Goal: Task Accomplishment & Management: Complete application form

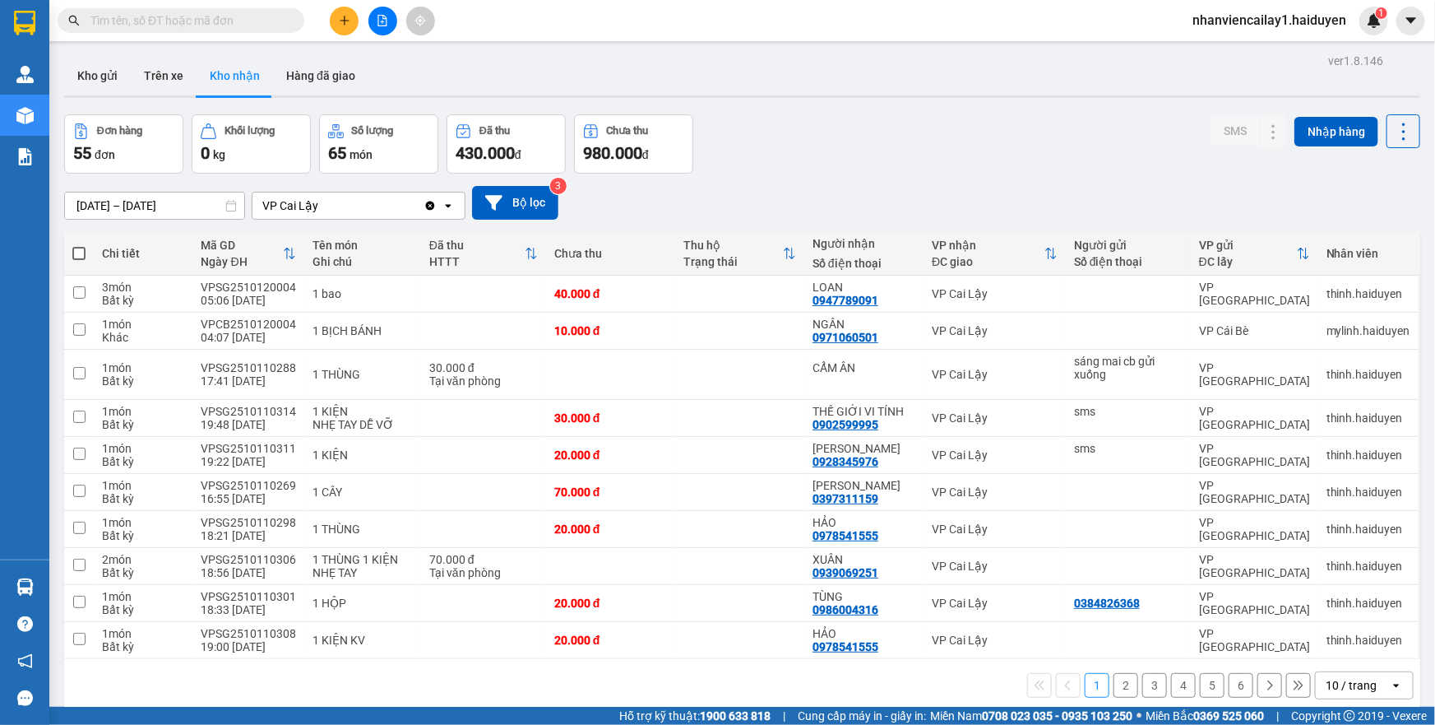
click at [1372, 686] on div "10 / trang" at bounding box center [1353, 685] width 74 height 26
click at [1344, 650] on span "100 / trang" at bounding box center [1345, 648] width 59 height 16
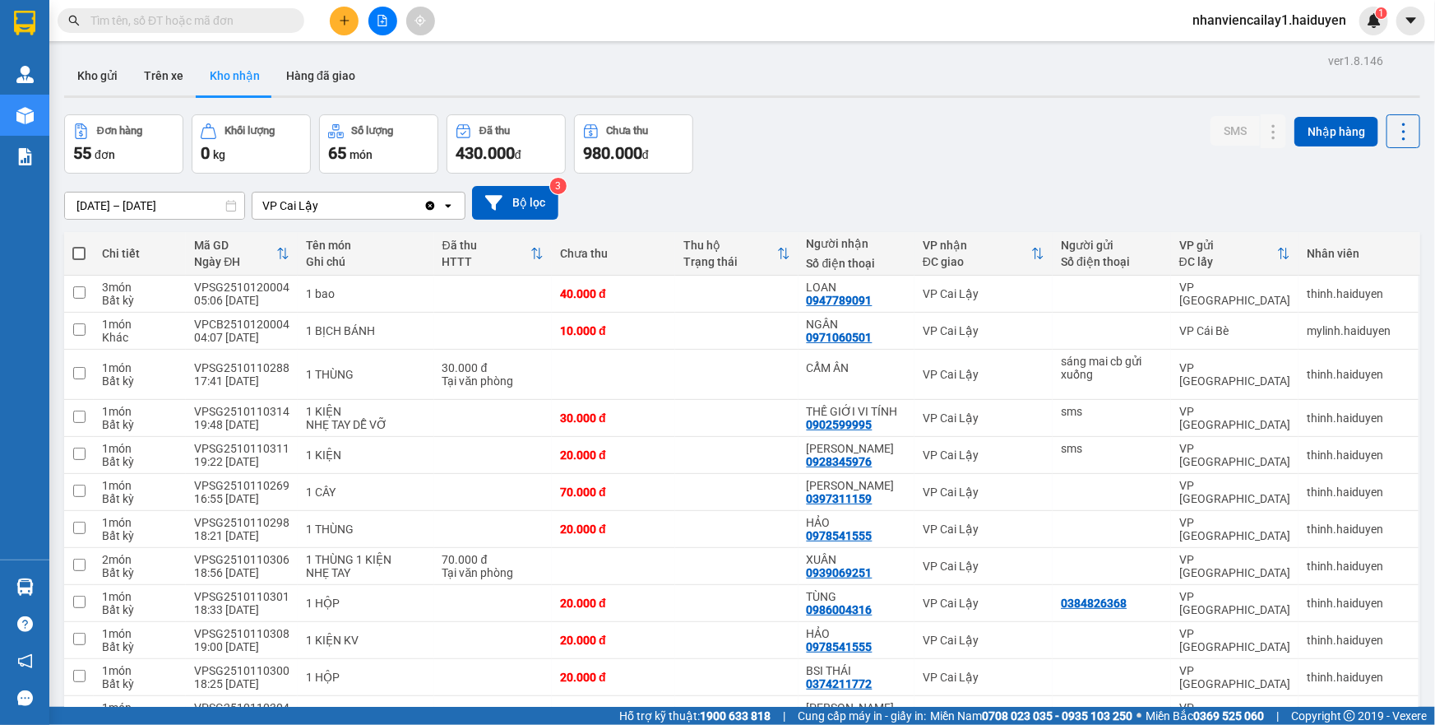
click at [209, 21] on input "text" at bounding box center [187, 21] width 194 height 18
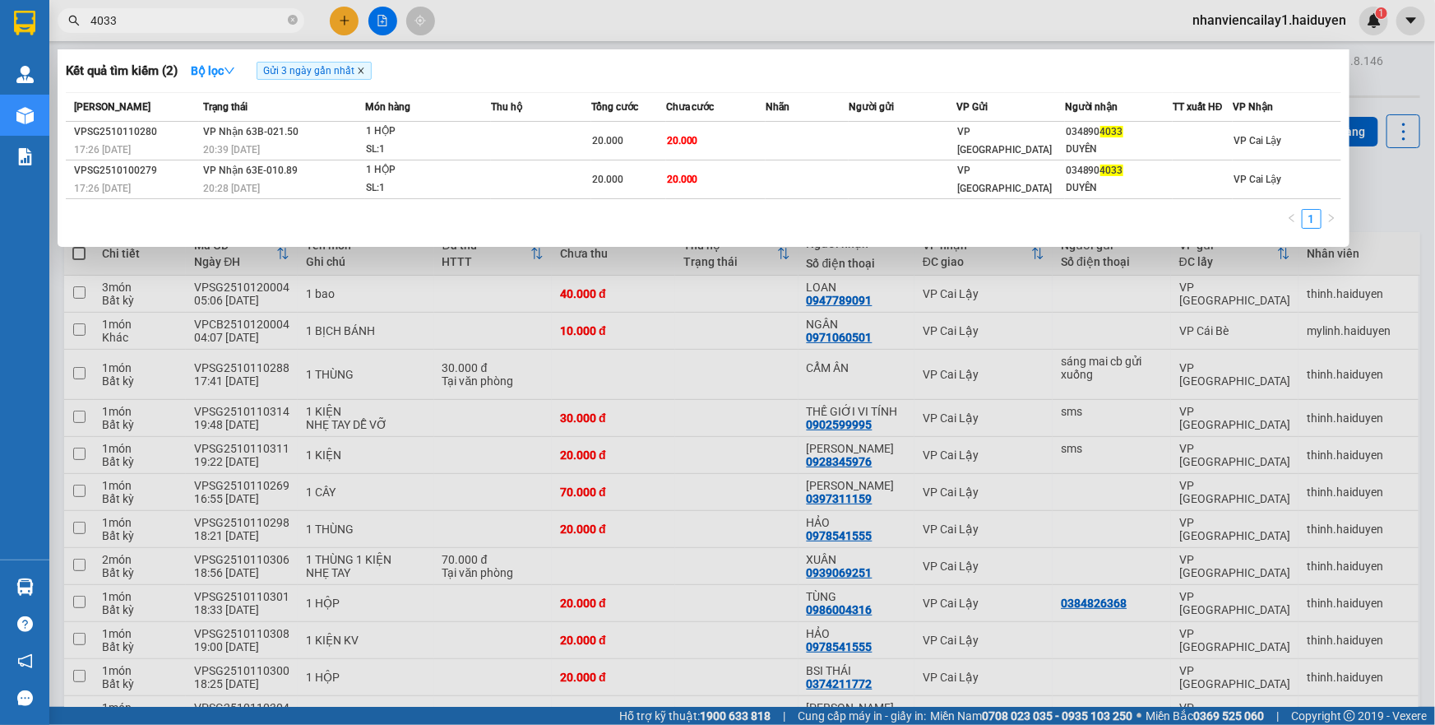
type input "4033"
click at [359, 69] on icon "close" at bounding box center [361, 71] width 8 height 8
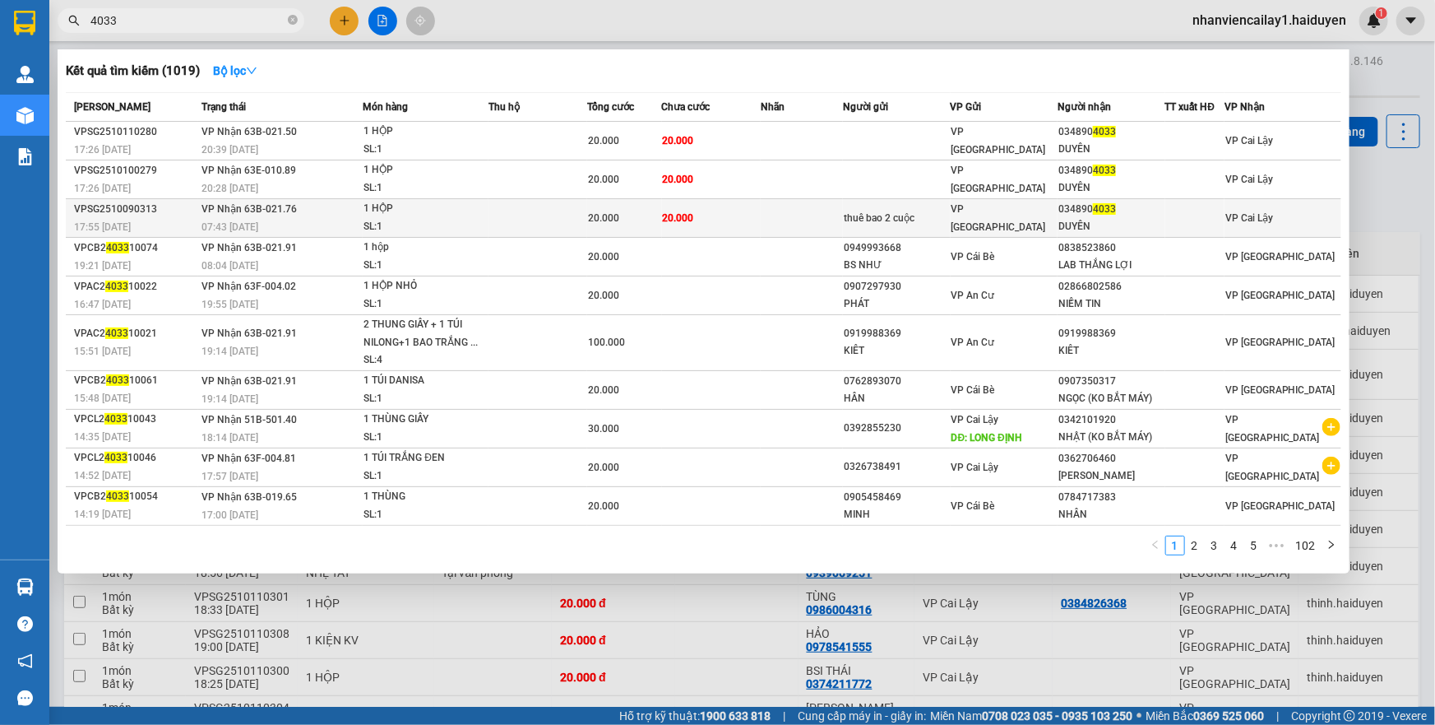
click at [738, 205] on td "20.000" at bounding box center [711, 218] width 99 height 39
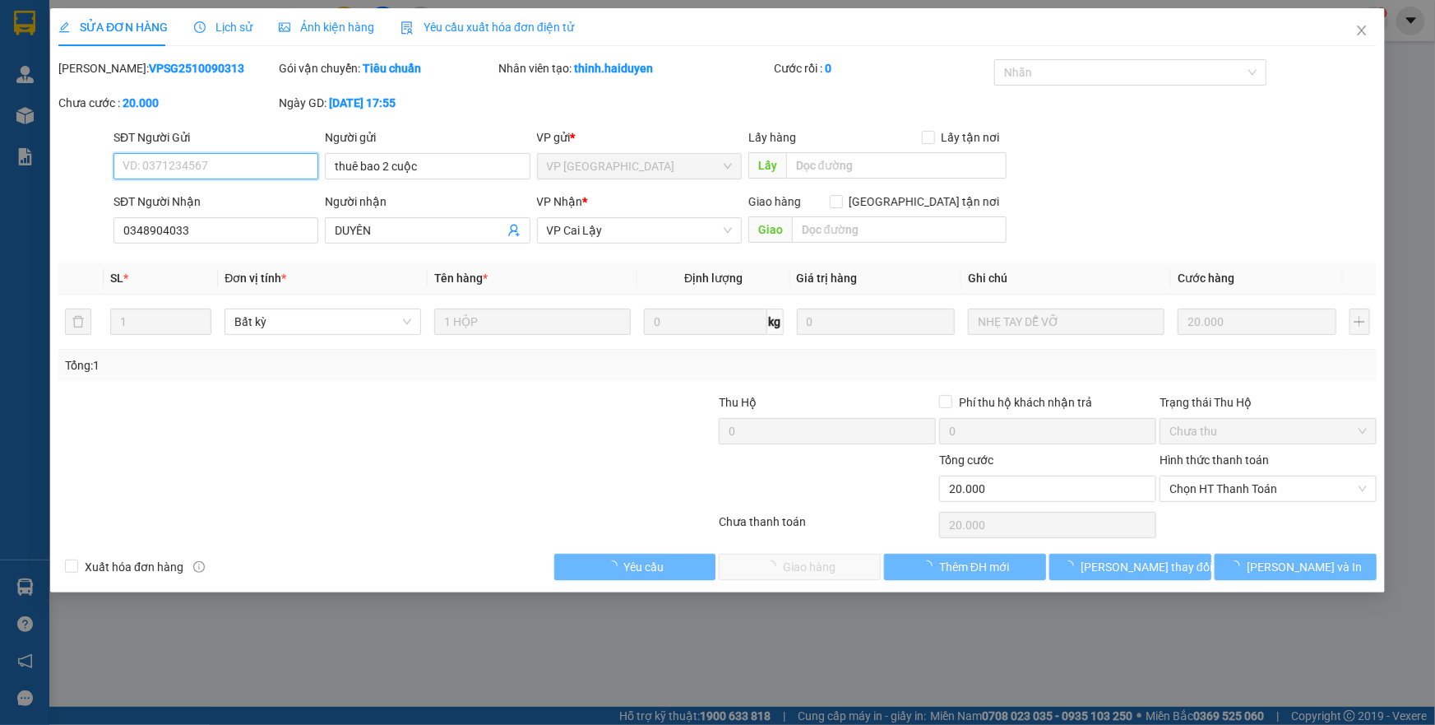
type input "thuê bao 2 cuộc"
type input "0348904033"
type input "DUYÊN"
type input "0"
type input "20.000"
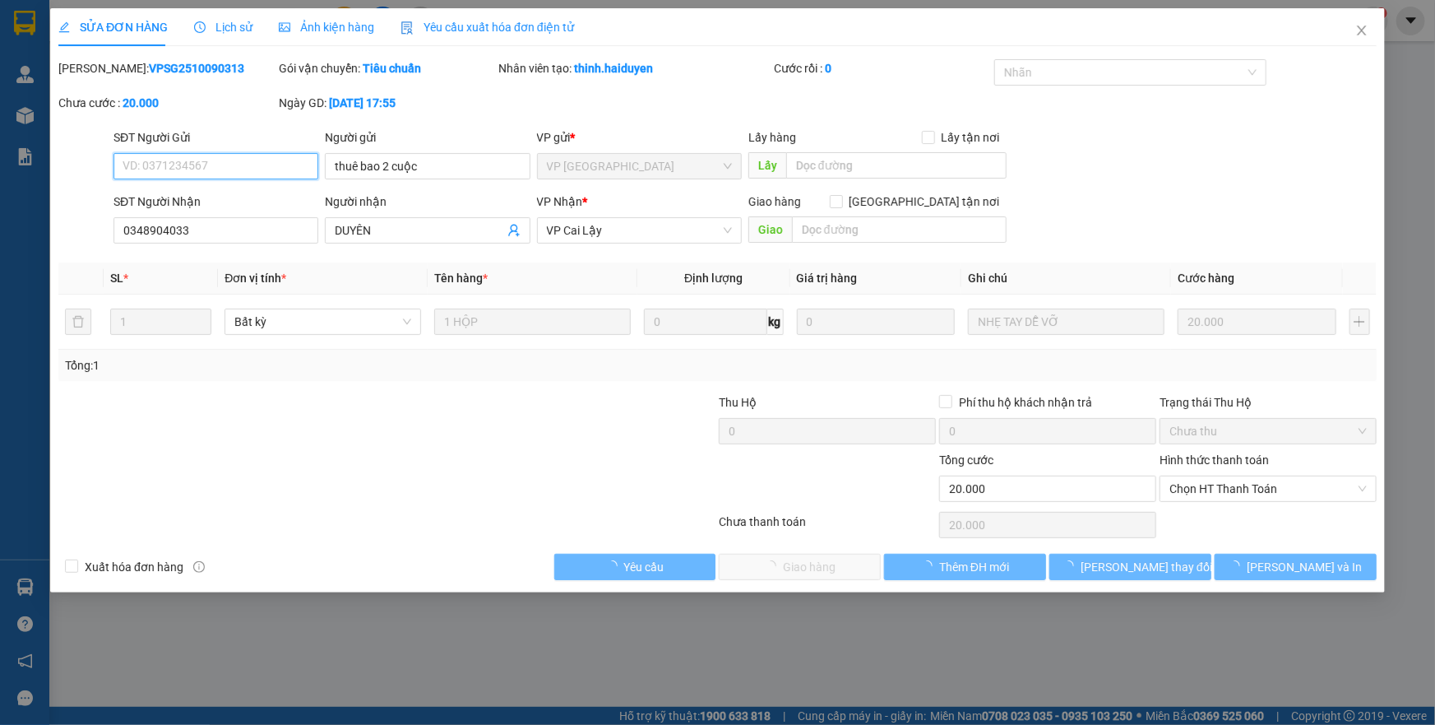
click at [1216, 498] on span "Chọn HT Thanh Toán" at bounding box center [1267, 488] width 197 height 25
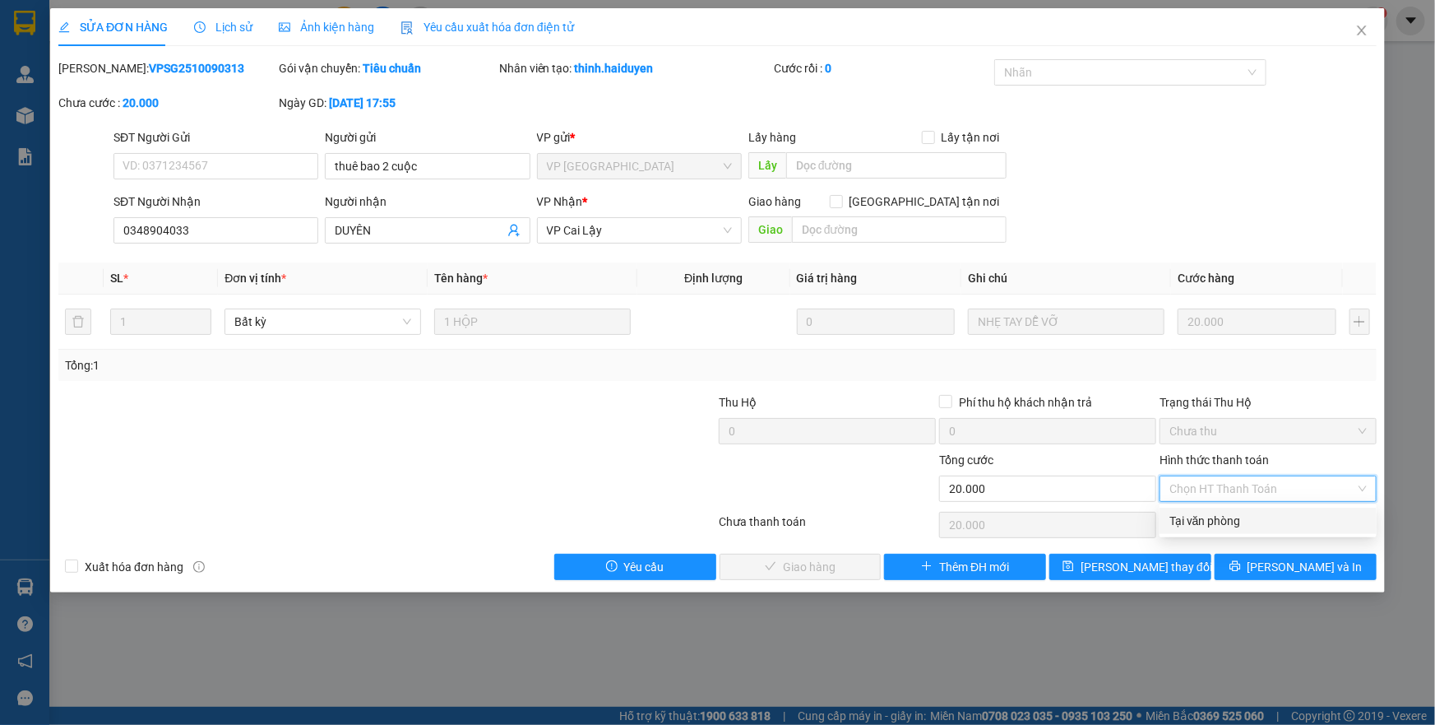
click at [1209, 518] on div "Tại văn phòng" at bounding box center [1267, 521] width 197 height 18
type input "0"
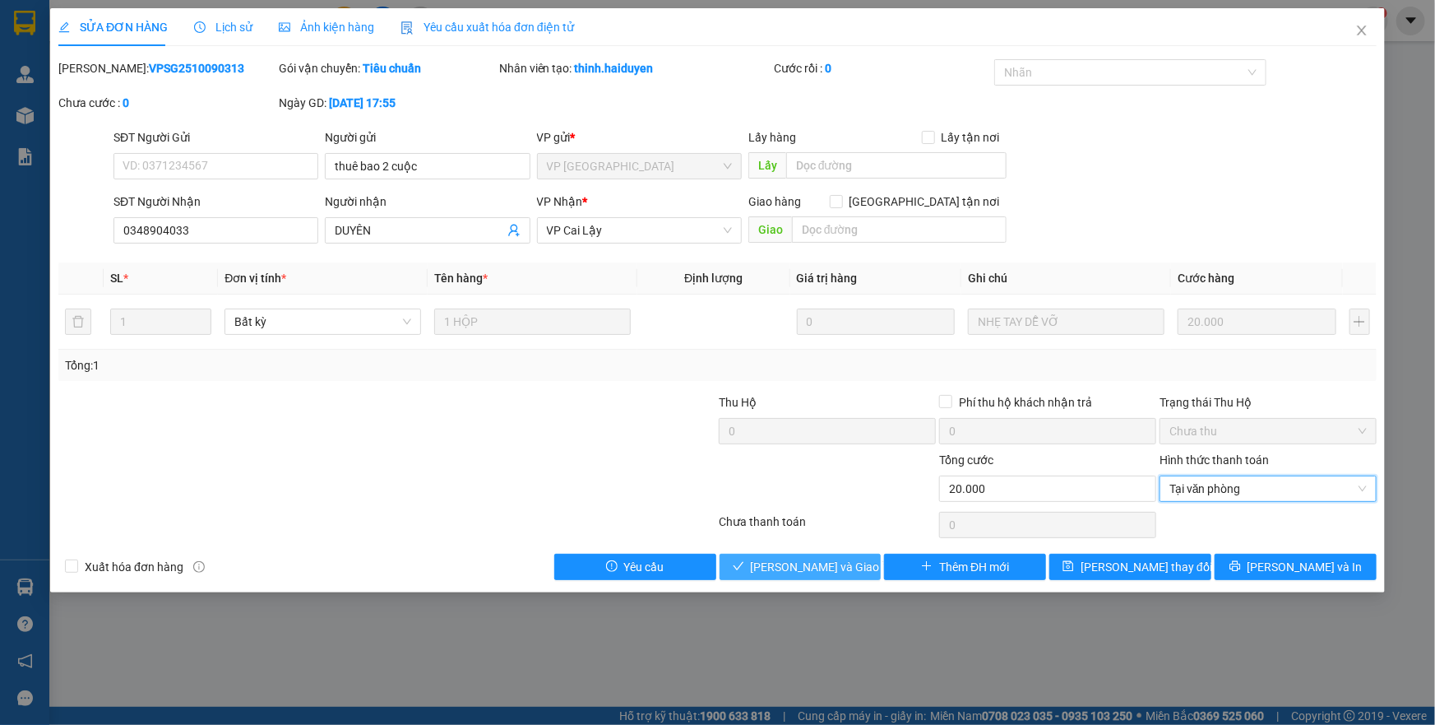
click at [813, 565] on span "Lưu và Giao hàng" at bounding box center [830, 567] width 158 height 18
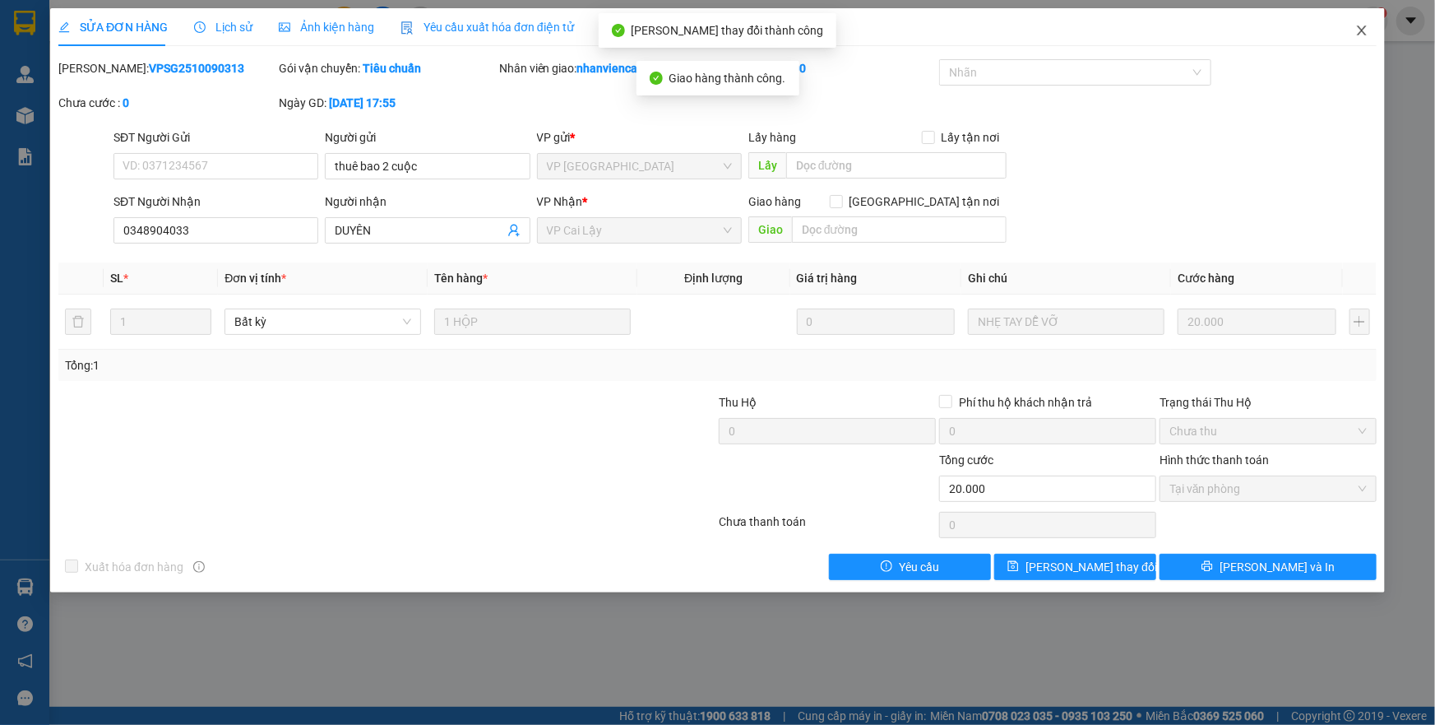
click at [1365, 22] on span "Close" at bounding box center [1362, 31] width 46 height 46
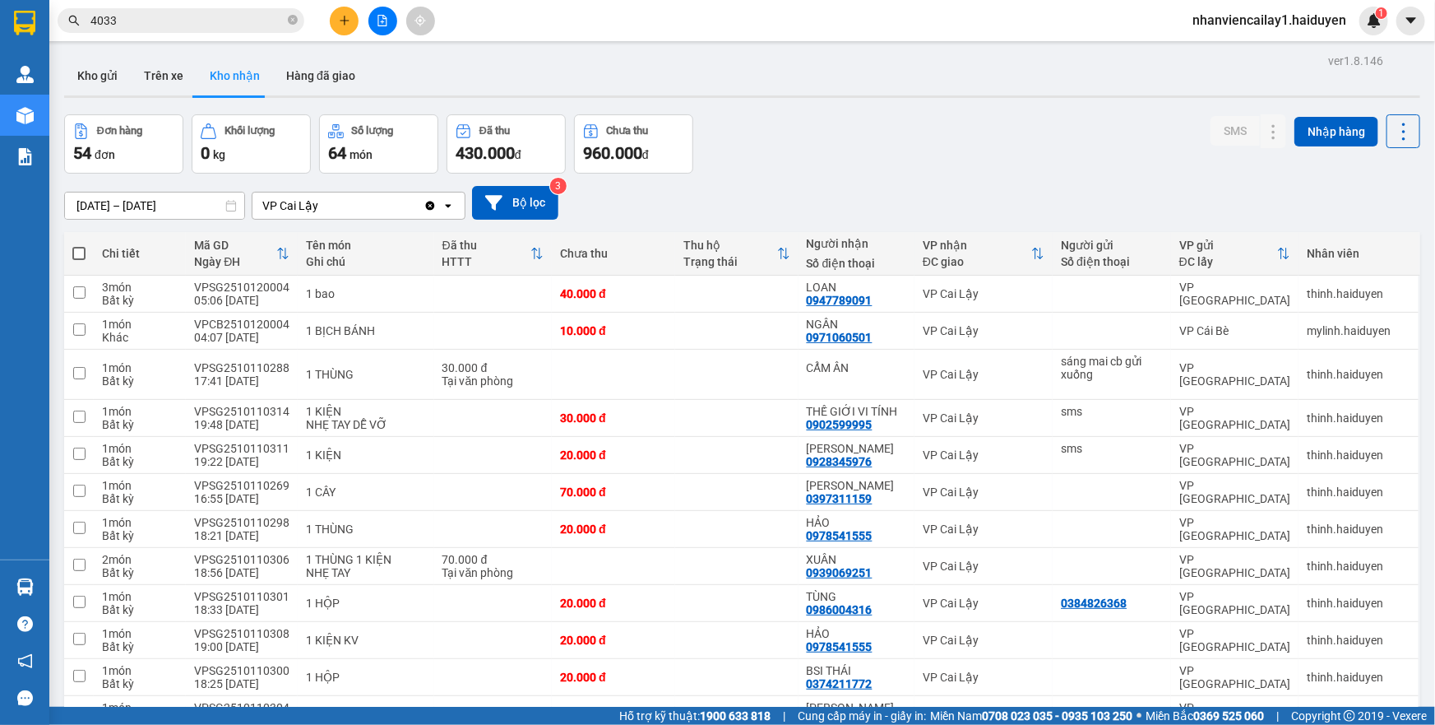
click at [227, 21] on input "4033" at bounding box center [187, 21] width 194 height 18
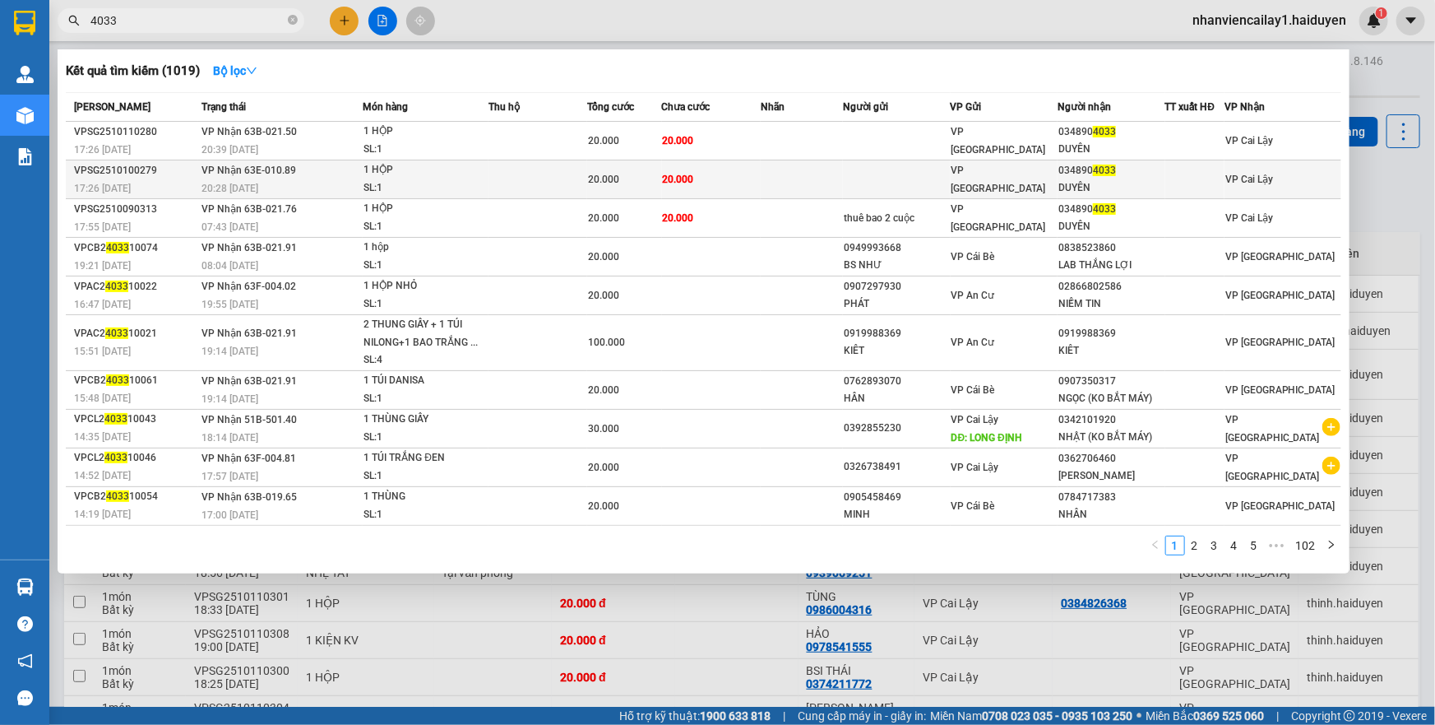
click at [929, 177] on td at bounding box center [896, 179] width 107 height 39
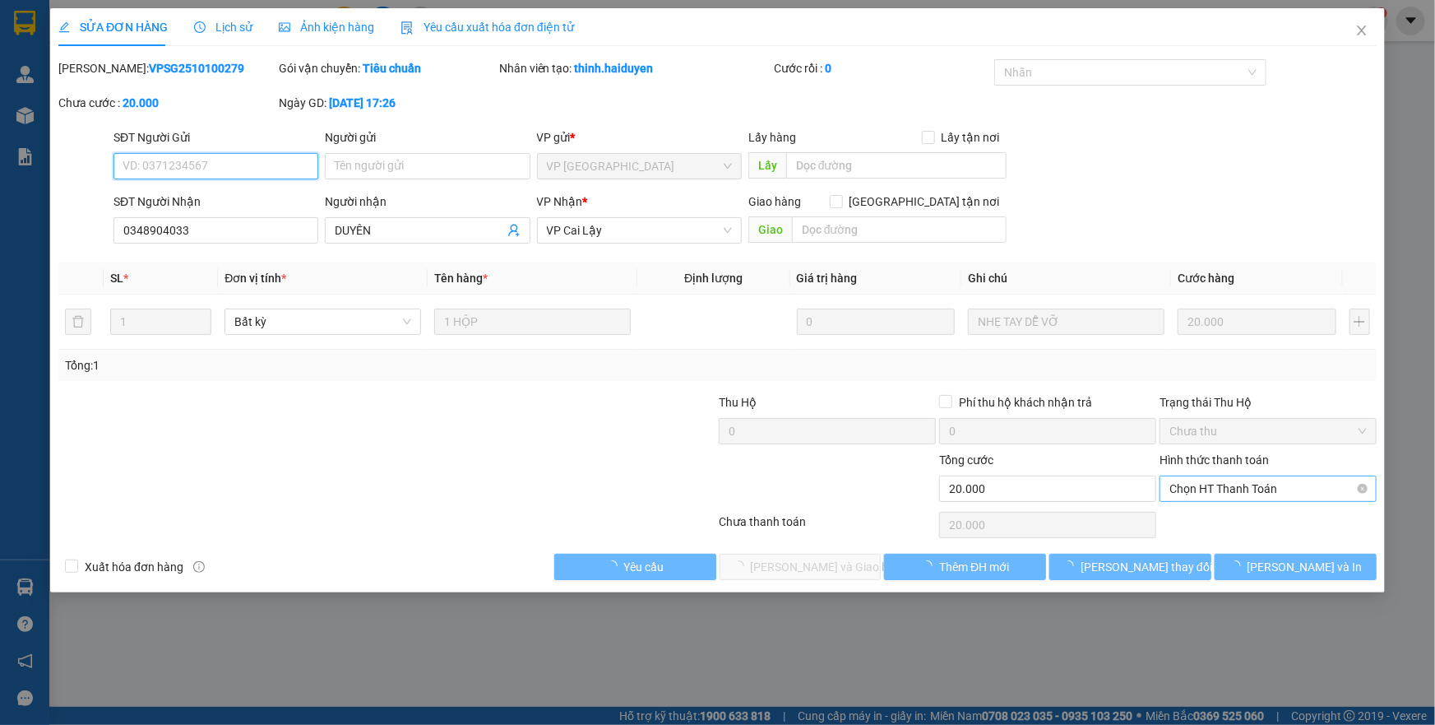
type input "0348904033"
type input "DUYÊN"
type input "0"
type input "20.000"
click at [1234, 484] on span "Chọn HT Thanh Toán" at bounding box center [1267, 488] width 197 height 25
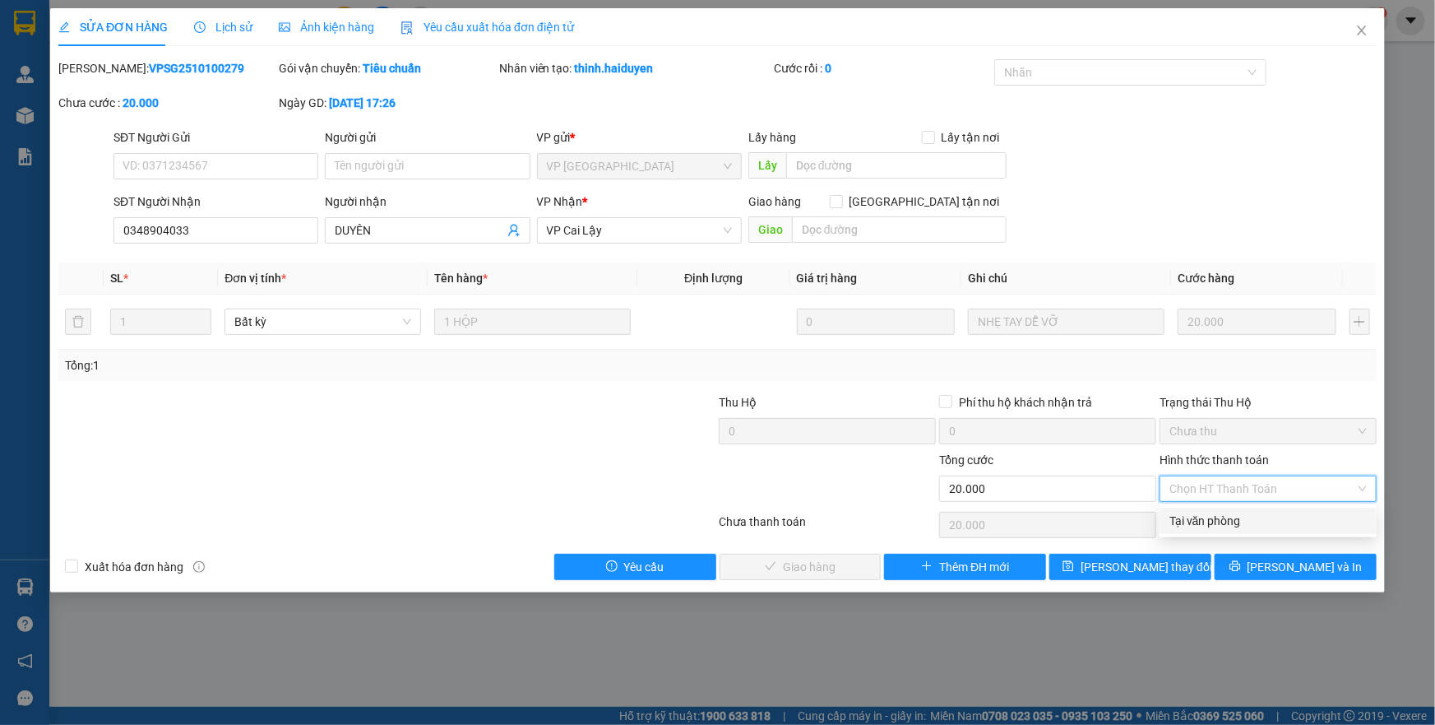
click at [1234, 519] on div "Tại văn phòng" at bounding box center [1267, 521] width 197 height 18
type input "0"
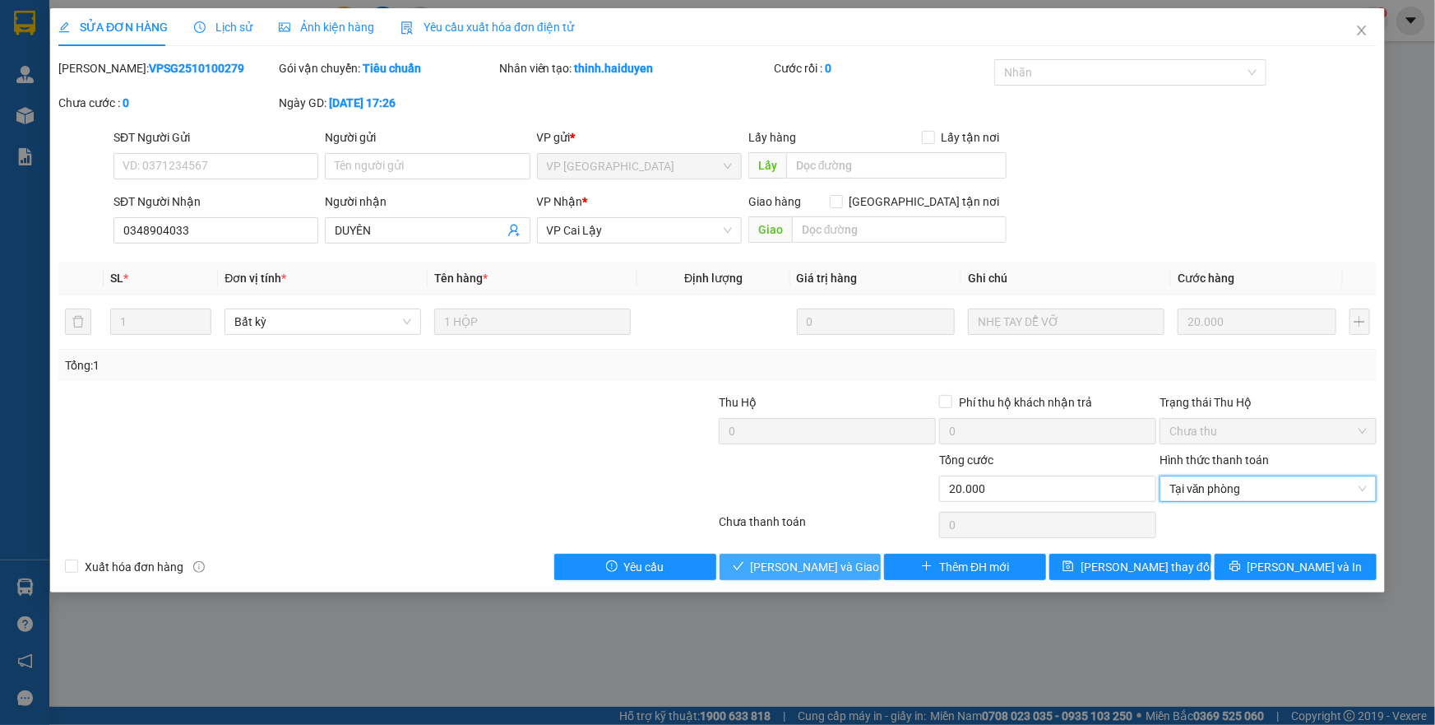
click at [843, 558] on span "Lưu và Giao hàng" at bounding box center [830, 567] width 158 height 18
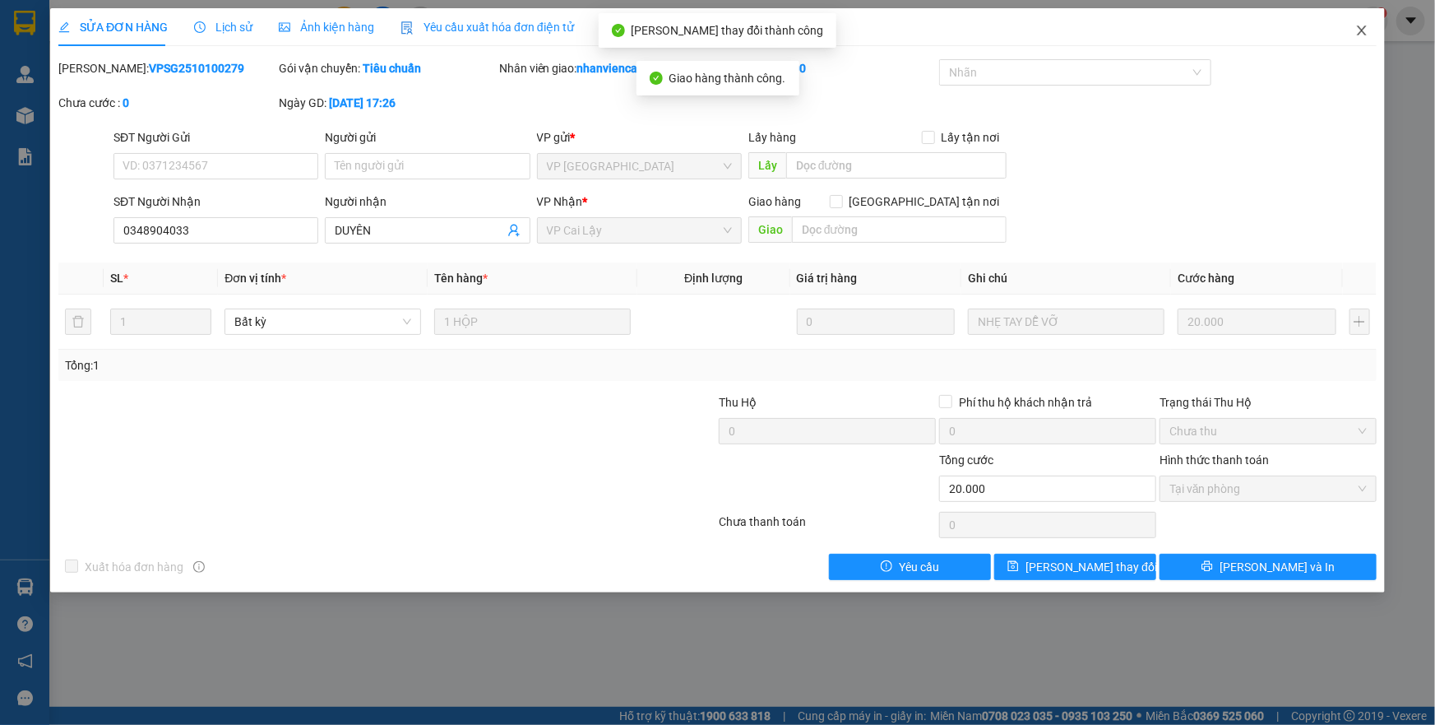
click at [1358, 31] on icon "close" at bounding box center [1361, 30] width 13 height 13
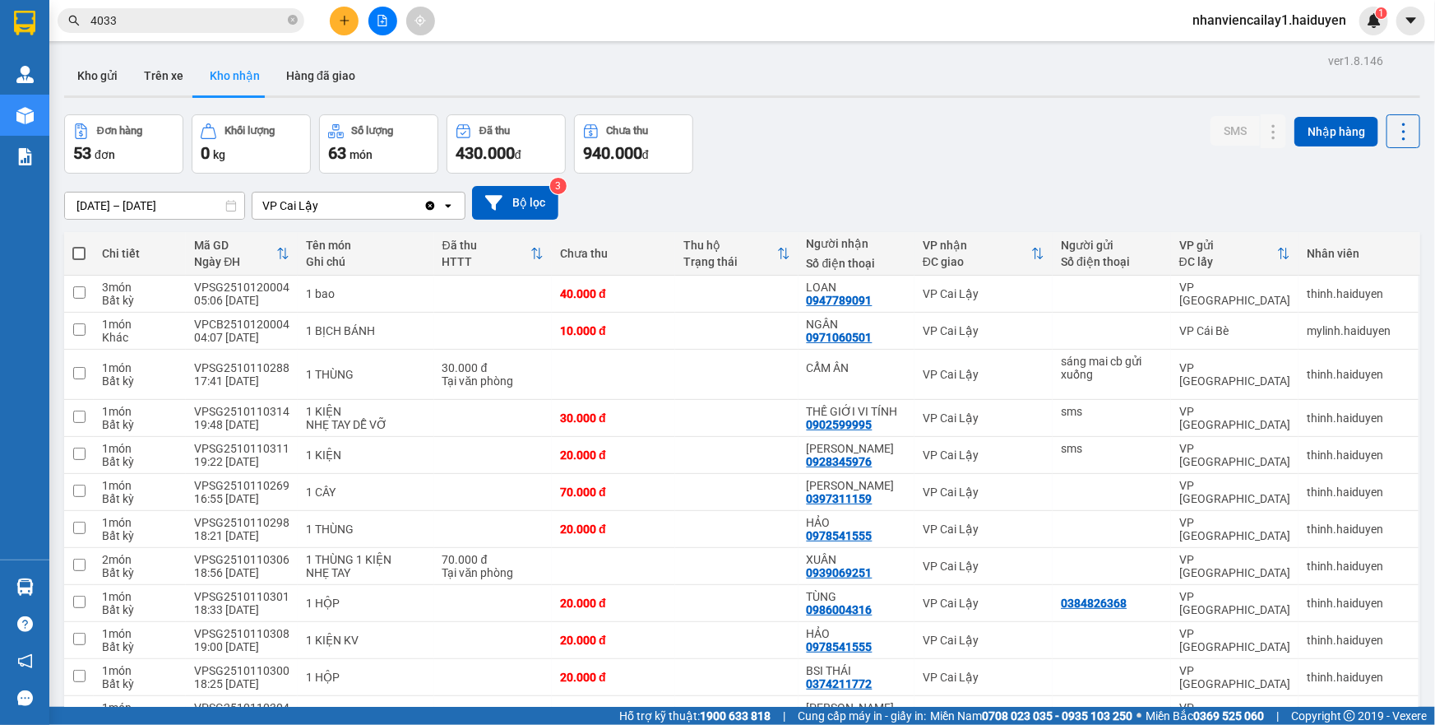
click at [227, 30] on span "4033" at bounding box center [181, 20] width 247 height 25
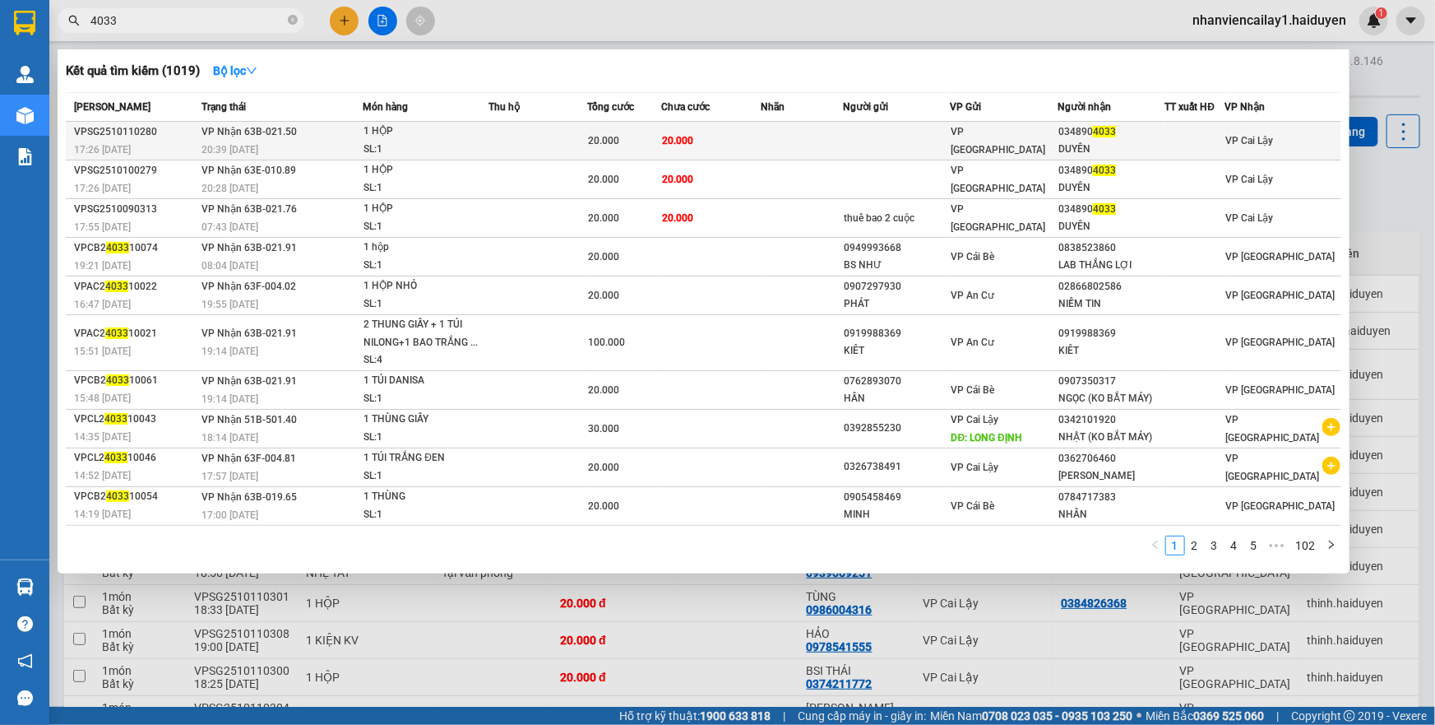
click at [1052, 127] on td "VP [GEOGRAPHIC_DATA]" at bounding box center [1004, 141] width 107 height 39
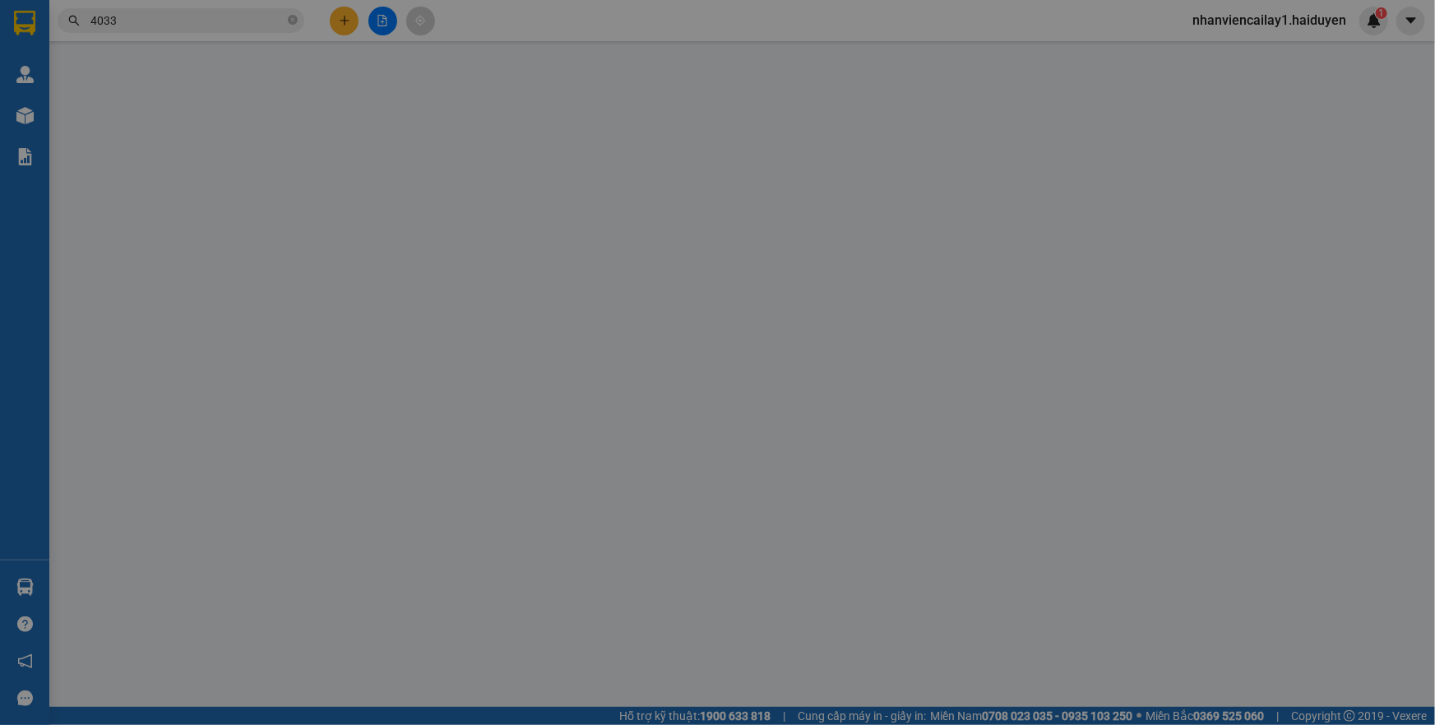
type input "0348904033"
type input "DUYÊN"
type input "0"
type input "20.000"
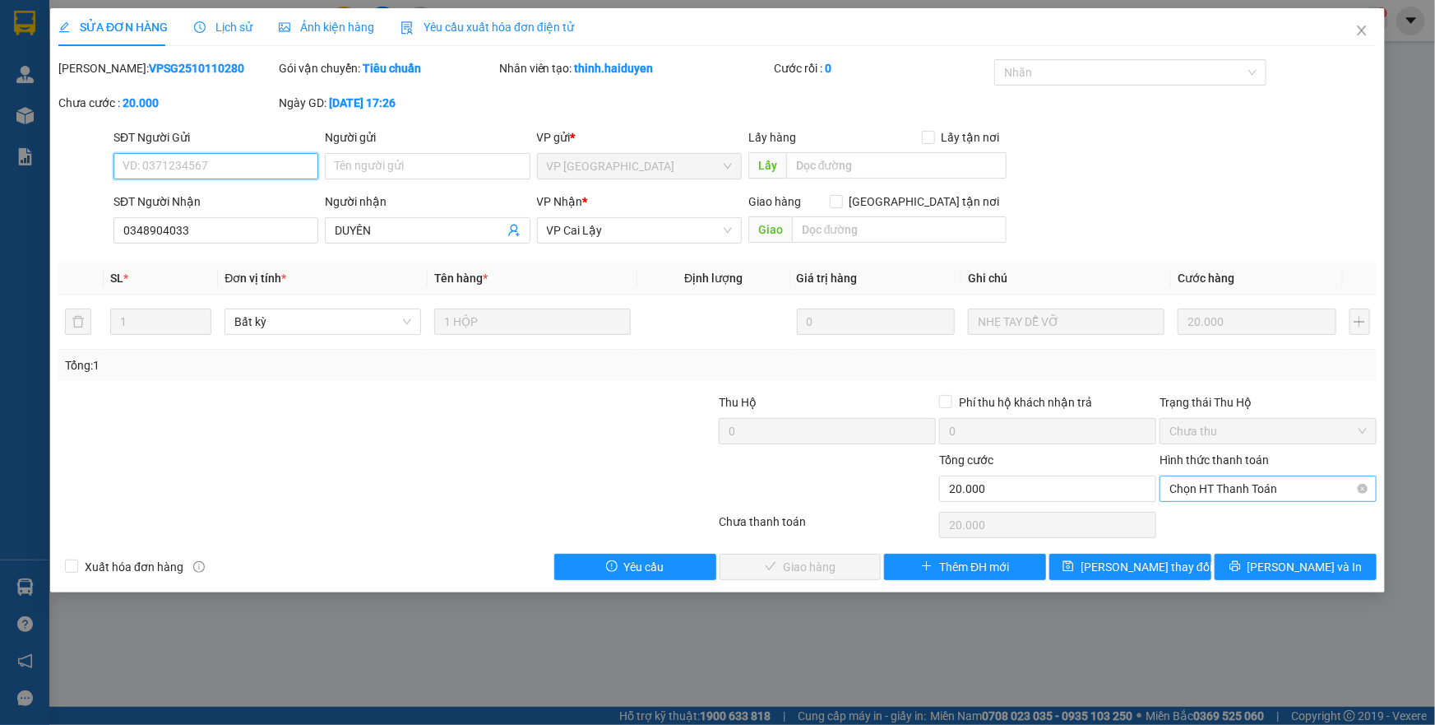
click at [1275, 475] on div "Chọn HT Thanh Toán" at bounding box center [1268, 488] width 217 height 26
click at [1275, 484] on span "Chọn HT Thanh Toán" at bounding box center [1267, 488] width 197 height 25
click at [1264, 514] on div "Tại văn phòng" at bounding box center [1267, 521] width 197 height 18
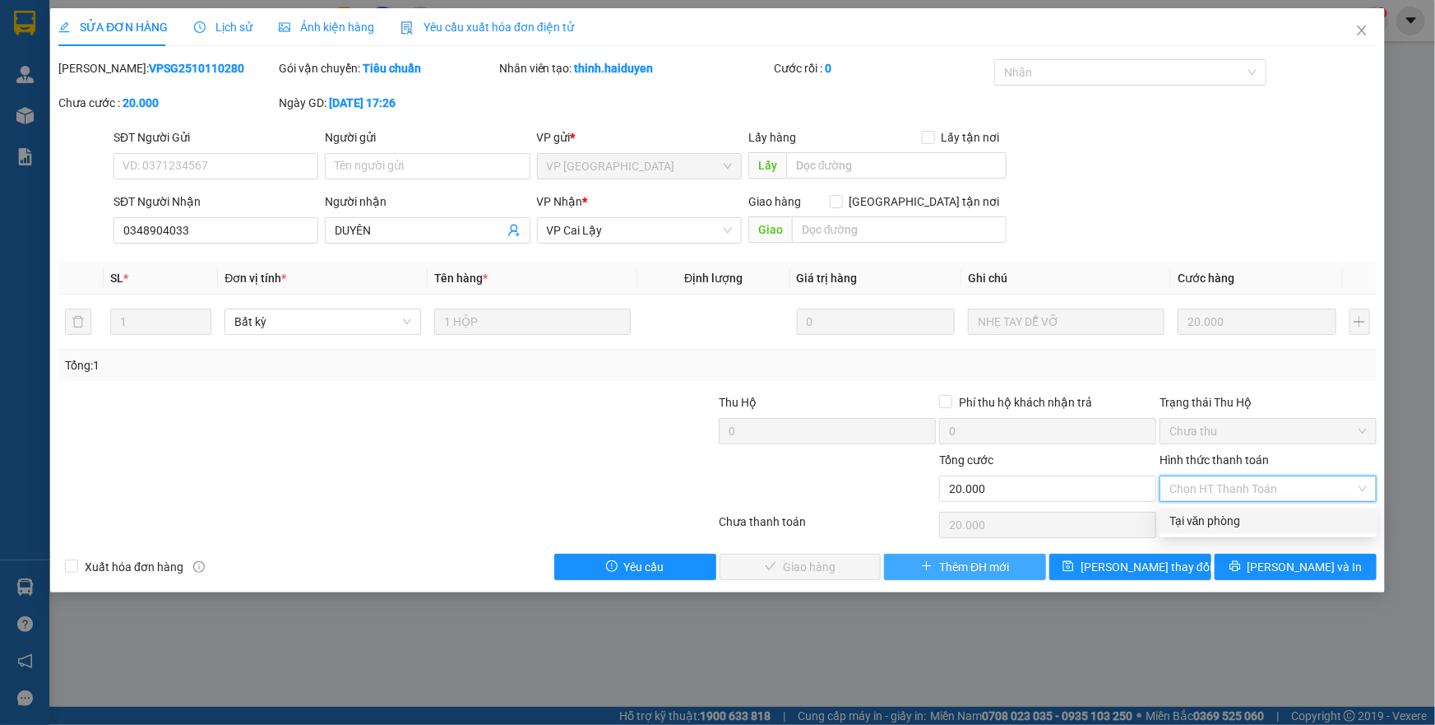
type input "0"
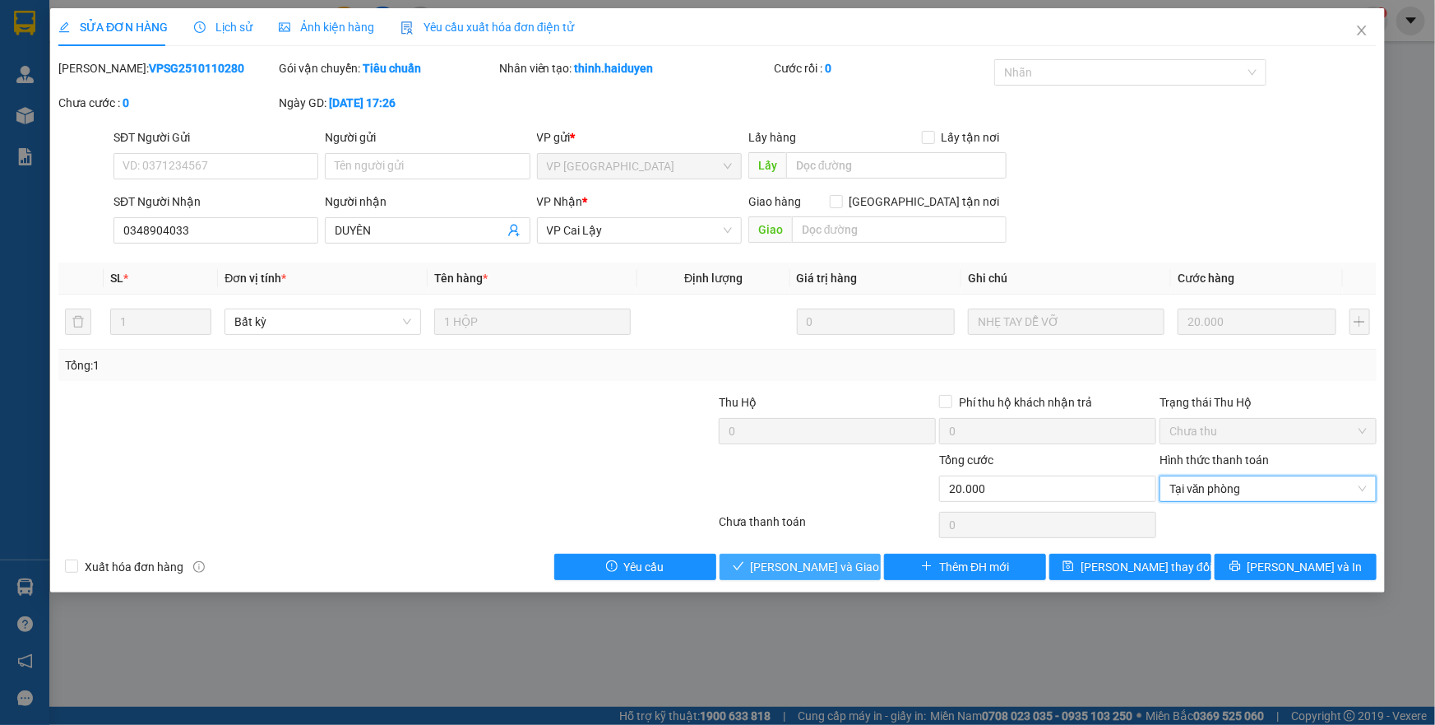
click at [793, 572] on span "Lưu và Giao hàng" at bounding box center [830, 567] width 158 height 18
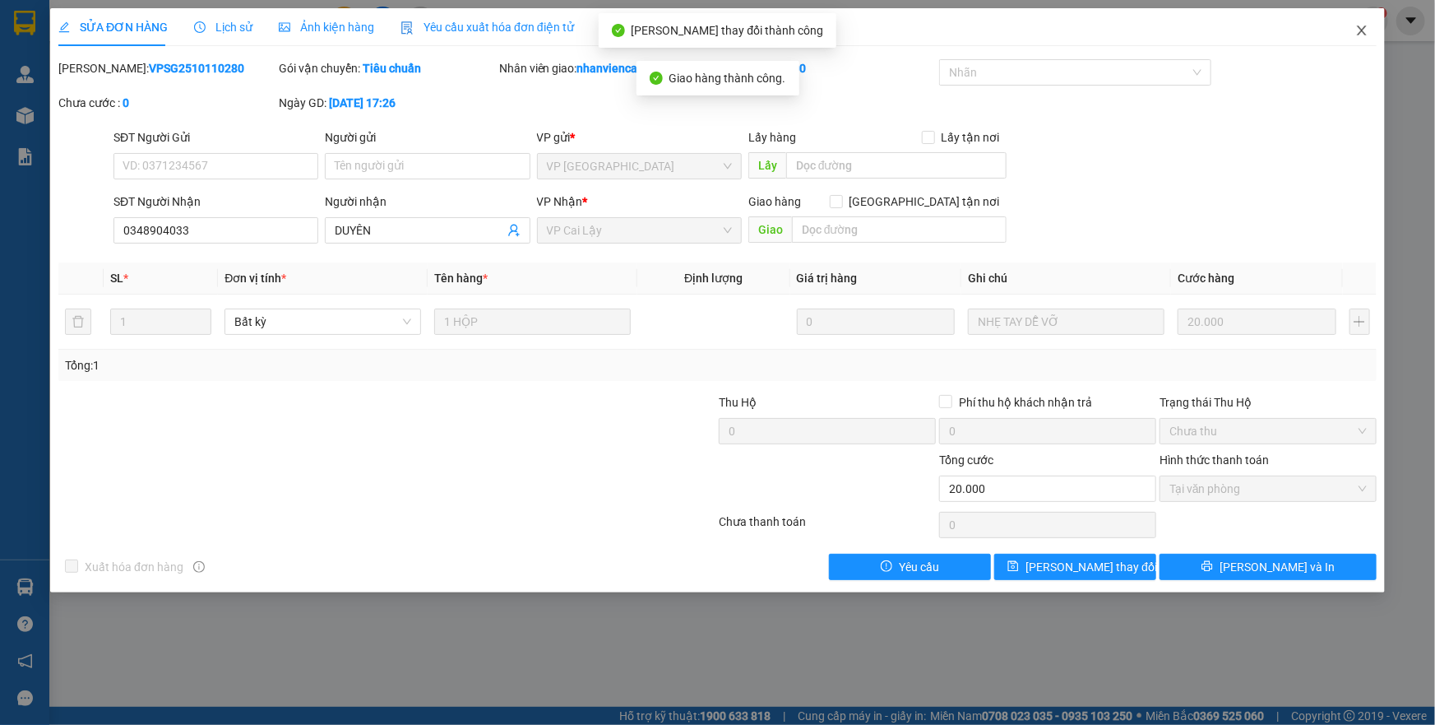
click at [1359, 37] on icon "close" at bounding box center [1361, 30] width 13 height 13
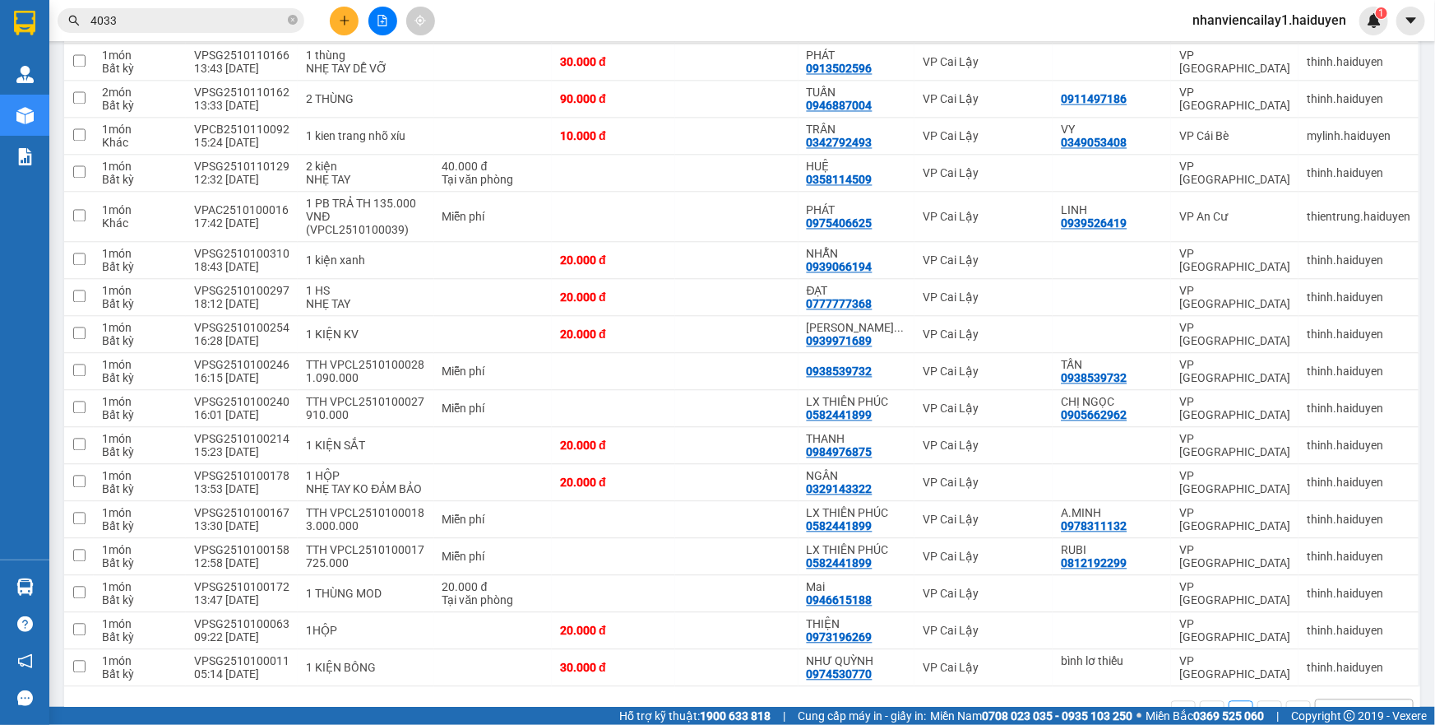
scroll to position [1608, 0]
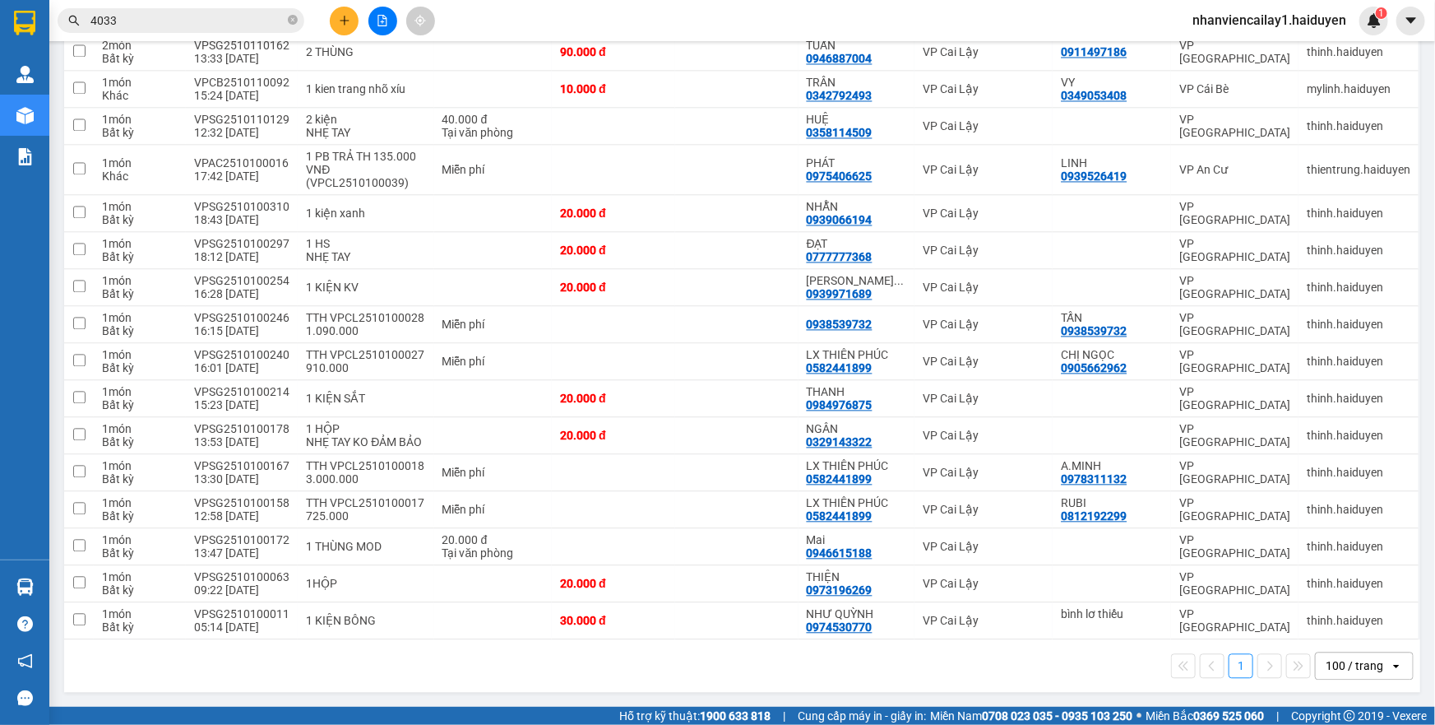
click at [1346, 666] on div "100 / trang" at bounding box center [1355, 665] width 58 height 16
click at [1322, 629] on span "100 / trang" at bounding box center [1347, 637] width 63 height 16
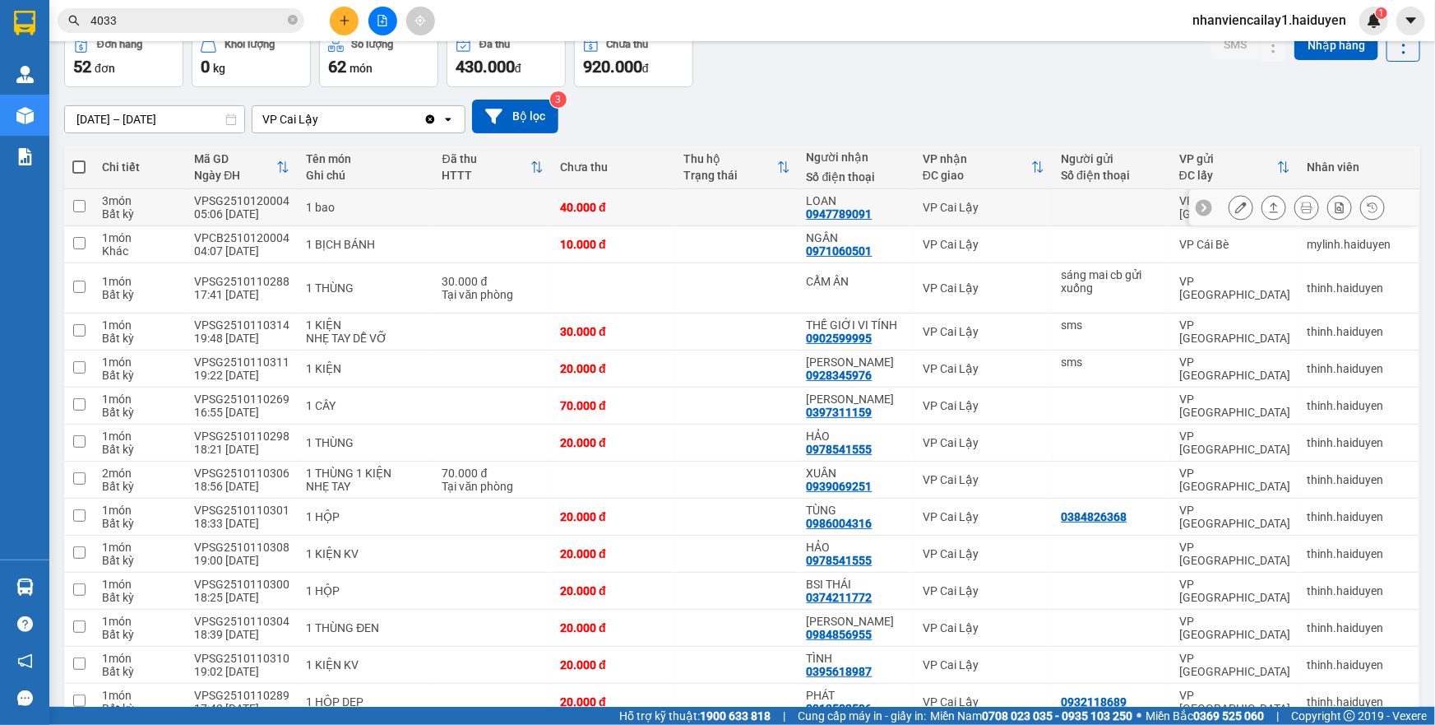
scroll to position [0, 0]
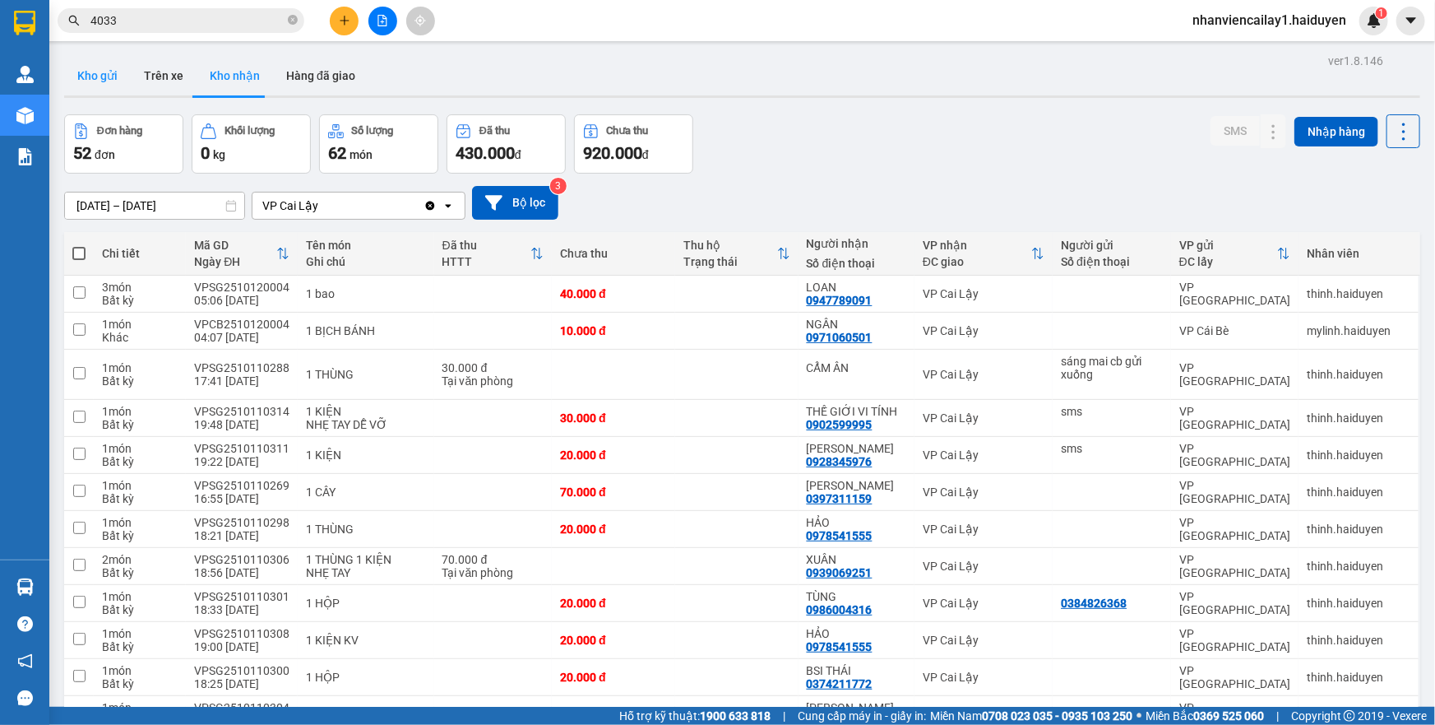
click at [85, 73] on button "Kho gửi" at bounding box center [97, 75] width 67 height 39
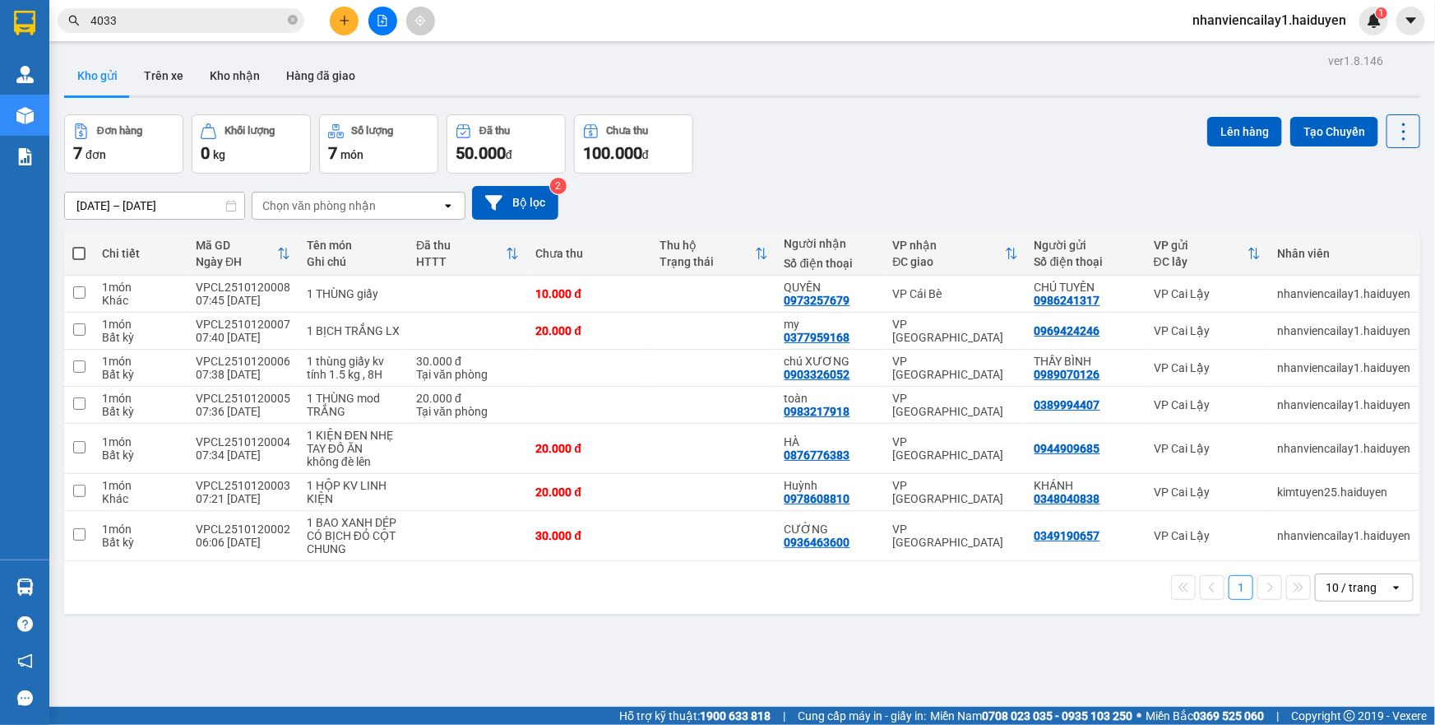
click at [346, 210] on div "Chọn văn phòng nhận" at bounding box center [318, 205] width 113 height 16
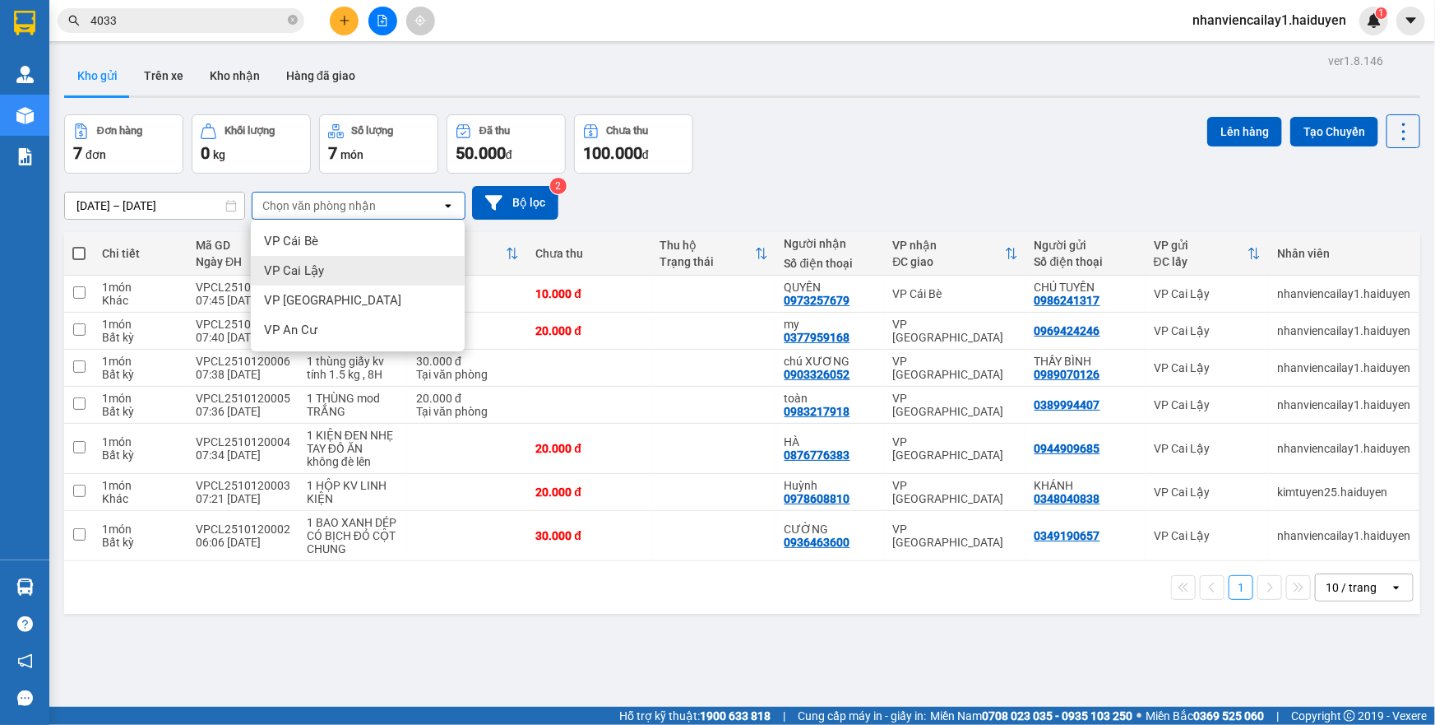
click at [352, 274] on div "VP Cai Lậy" at bounding box center [358, 271] width 214 height 30
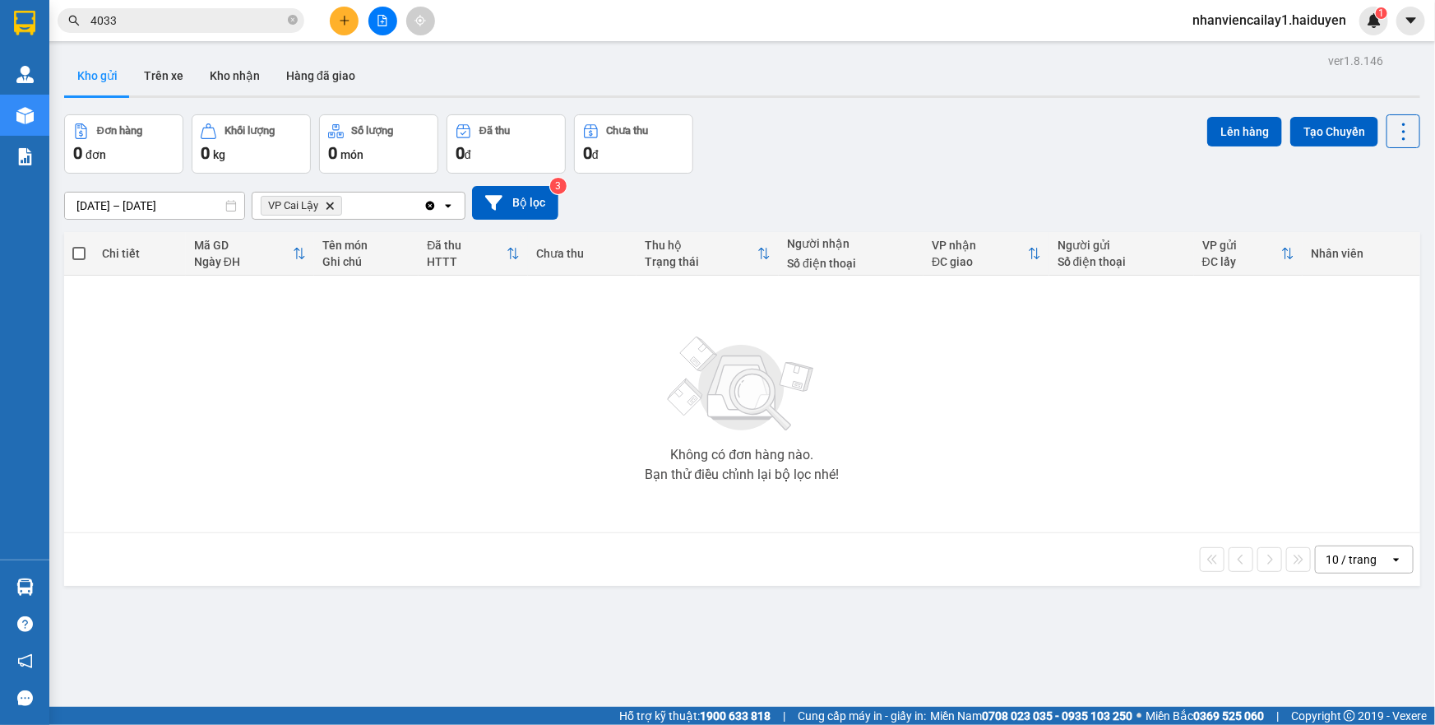
click at [325, 208] on icon "Delete" at bounding box center [330, 206] width 10 height 10
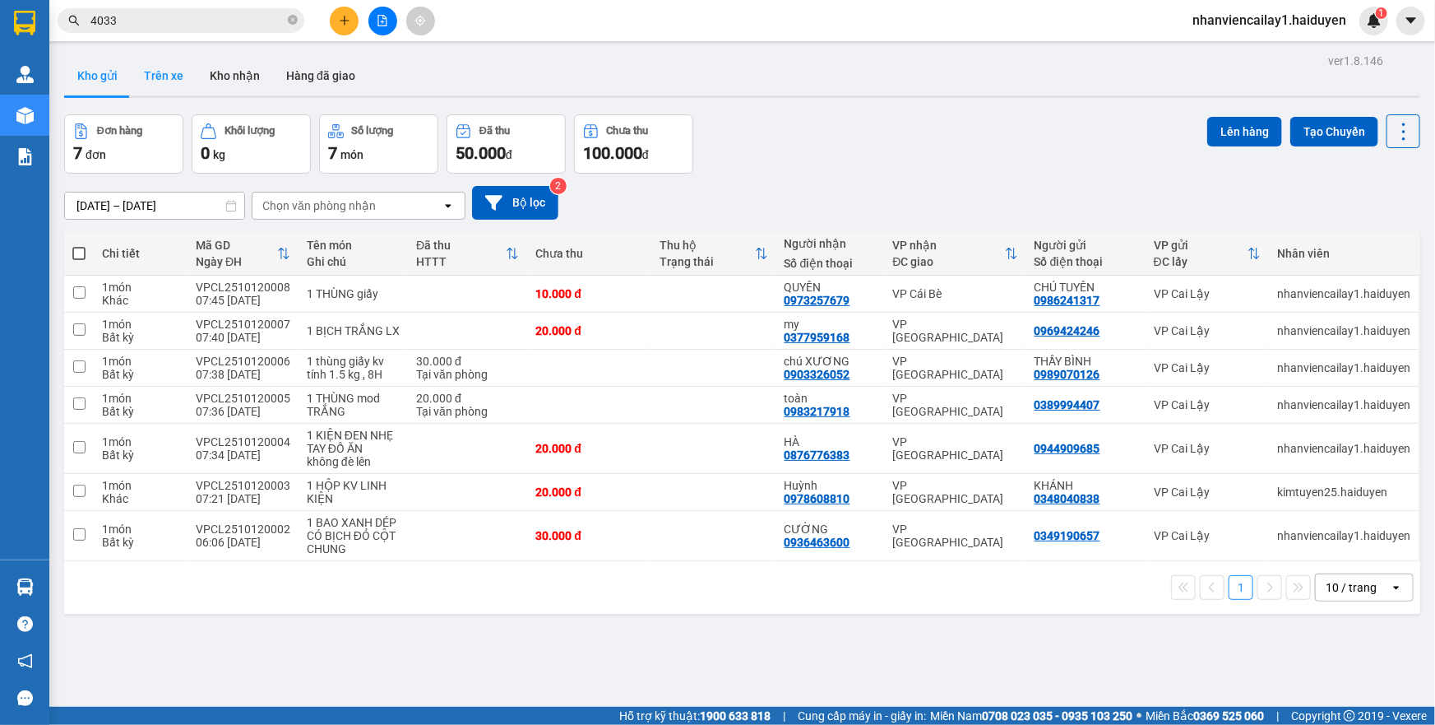
click at [171, 90] on button "Trên xe" at bounding box center [164, 75] width 66 height 39
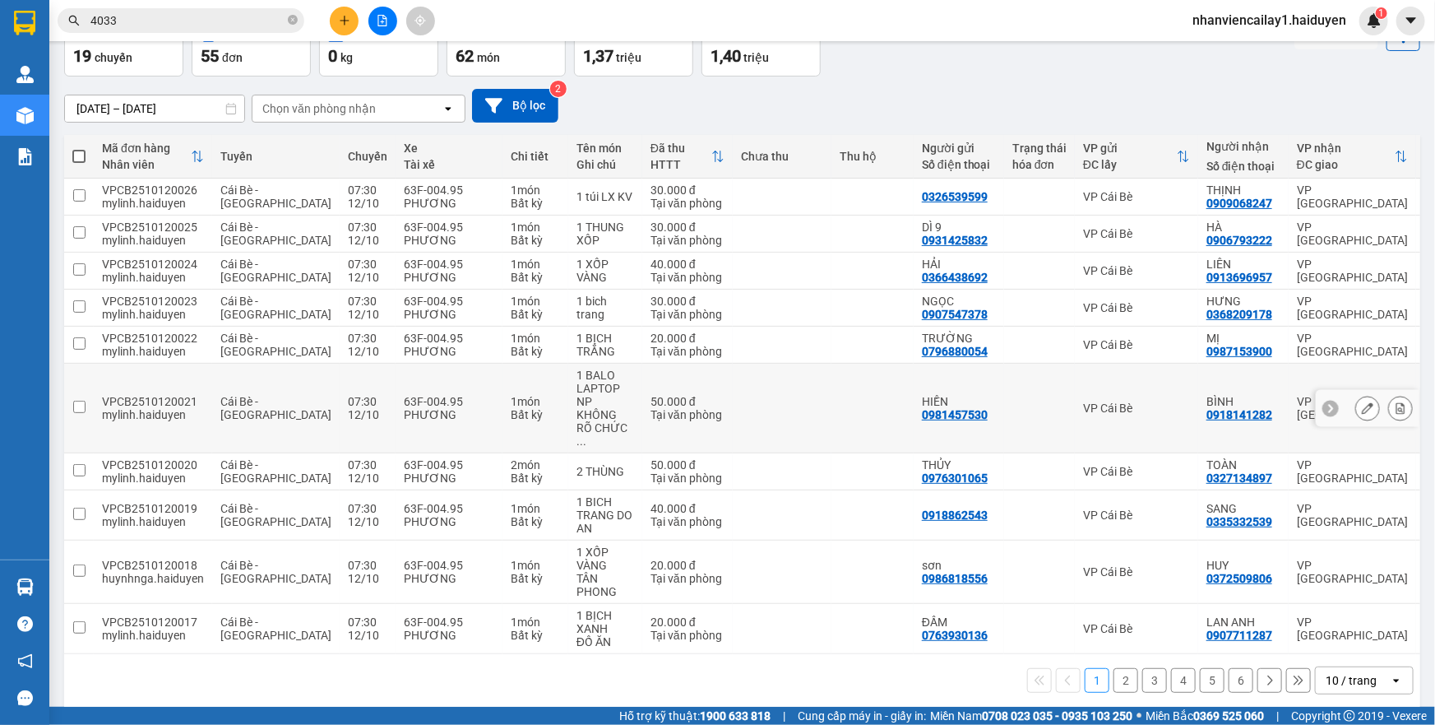
scroll to position [103, 0]
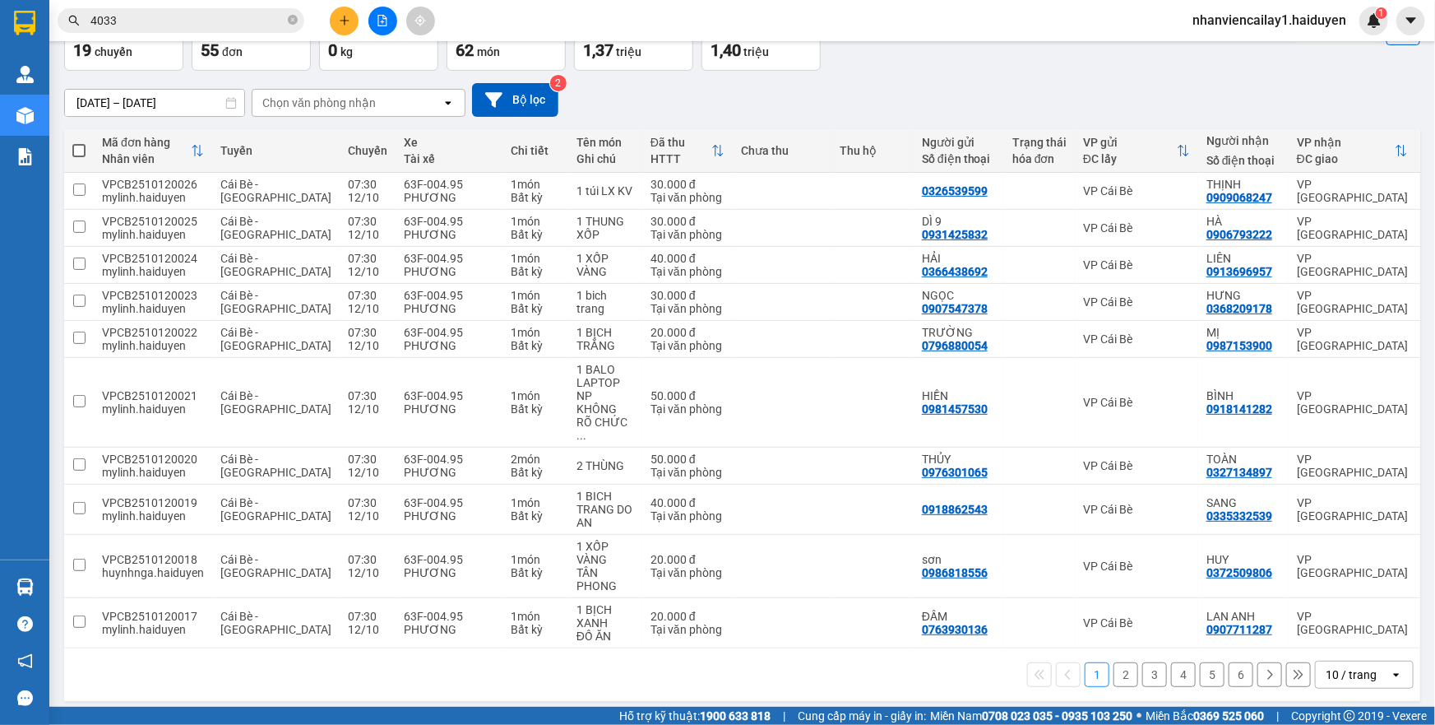
click at [1334, 666] on div "10 / trang" at bounding box center [1351, 674] width 51 height 16
click at [1337, 628] on span "100 / trang" at bounding box center [1345, 631] width 59 height 16
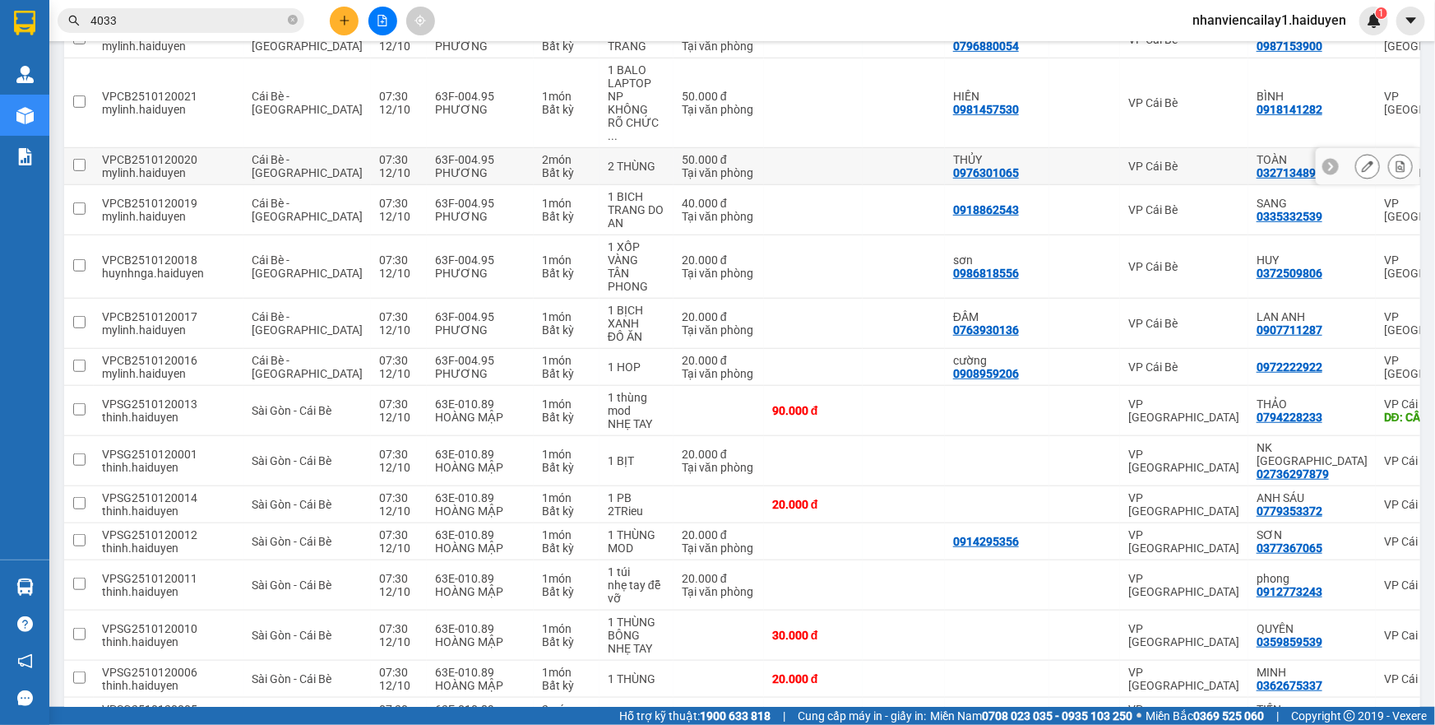
scroll to position [0, 0]
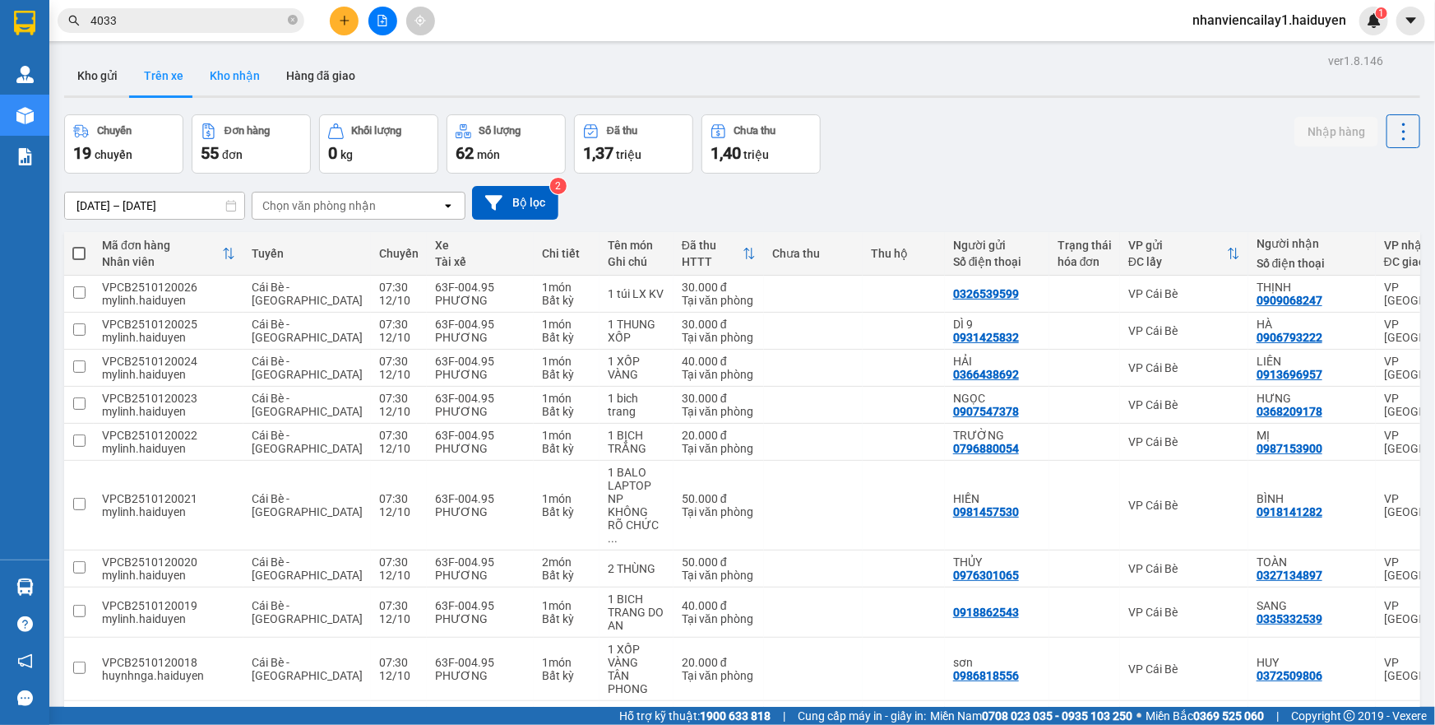
click at [221, 67] on button "Kho nhận" at bounding box center [235, 75] width 76 height 39
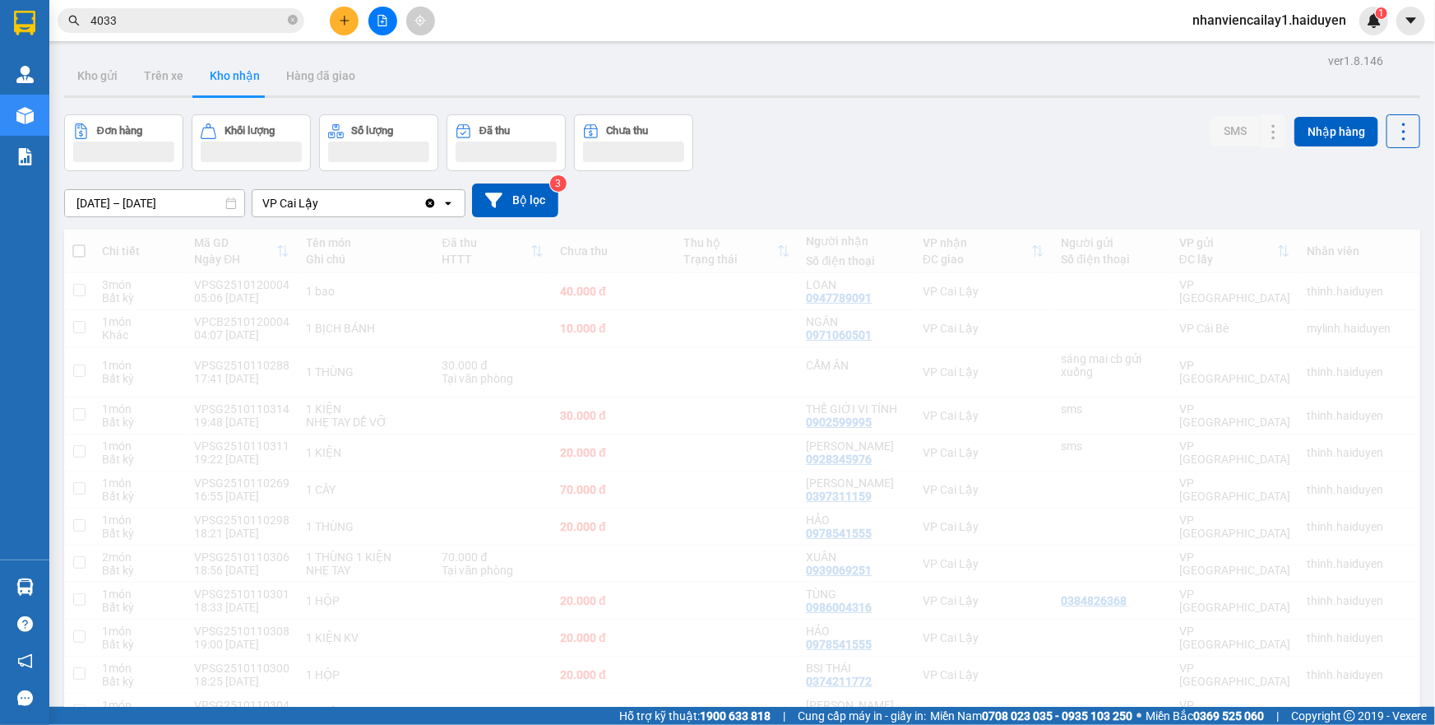
click at [180, 197] on input "[DATE] – [DATE]" at bounding box center [154, 203] width 179 height 26
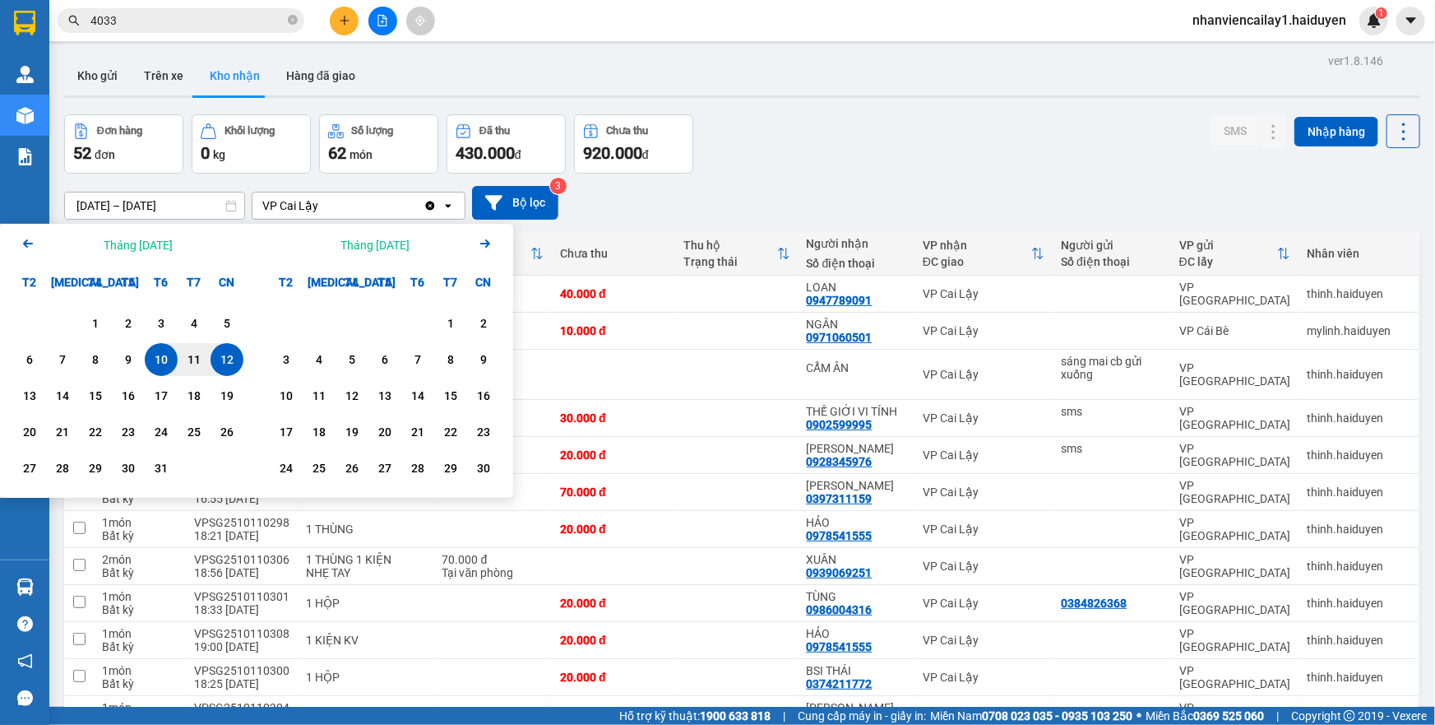
click at [38, 252] on div "Arrow Left Tháng Mười 2025" at bounding box center [128, 245] width 257 height 42
click at [23, 242] on icon "Arrow Left" at bounding box center [28, 244] width 20 height 20
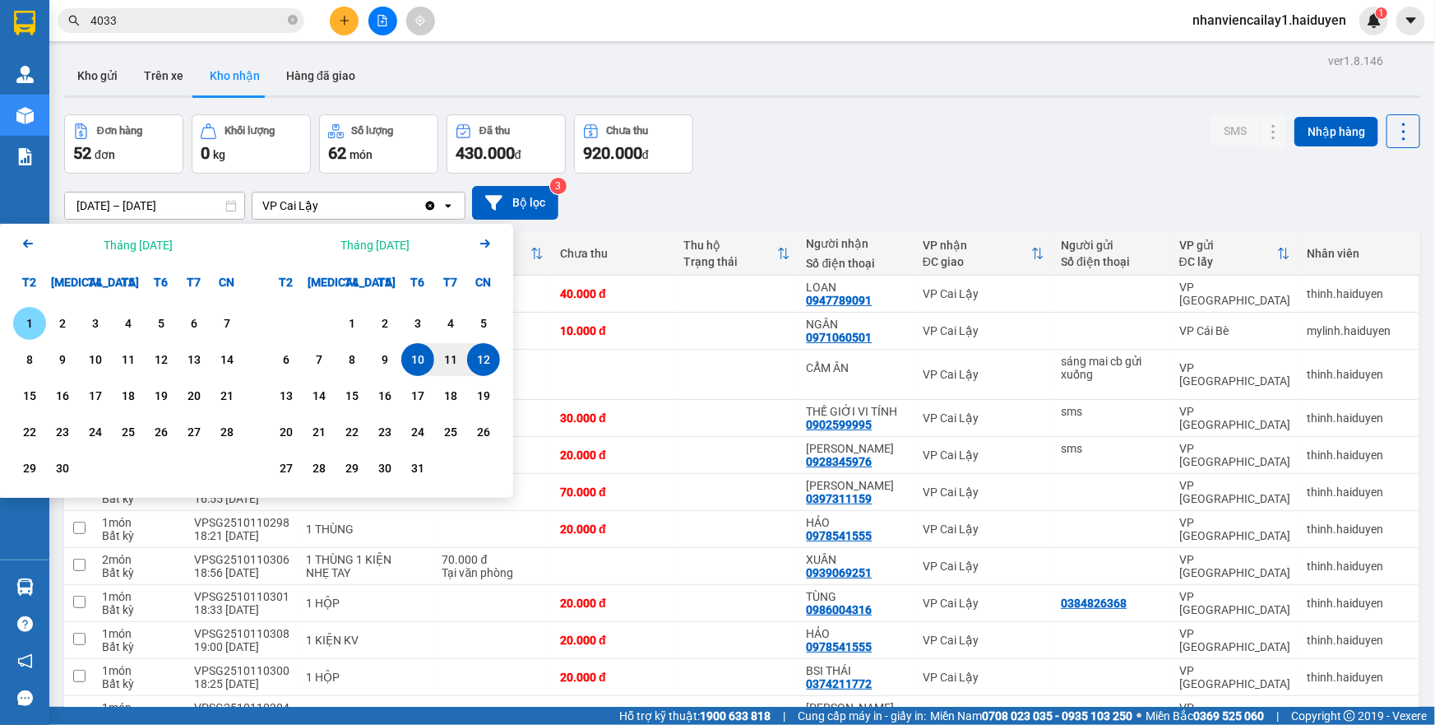
click at [25, 323] on div "1" at bounding box center [29, 323] width 23 height 20
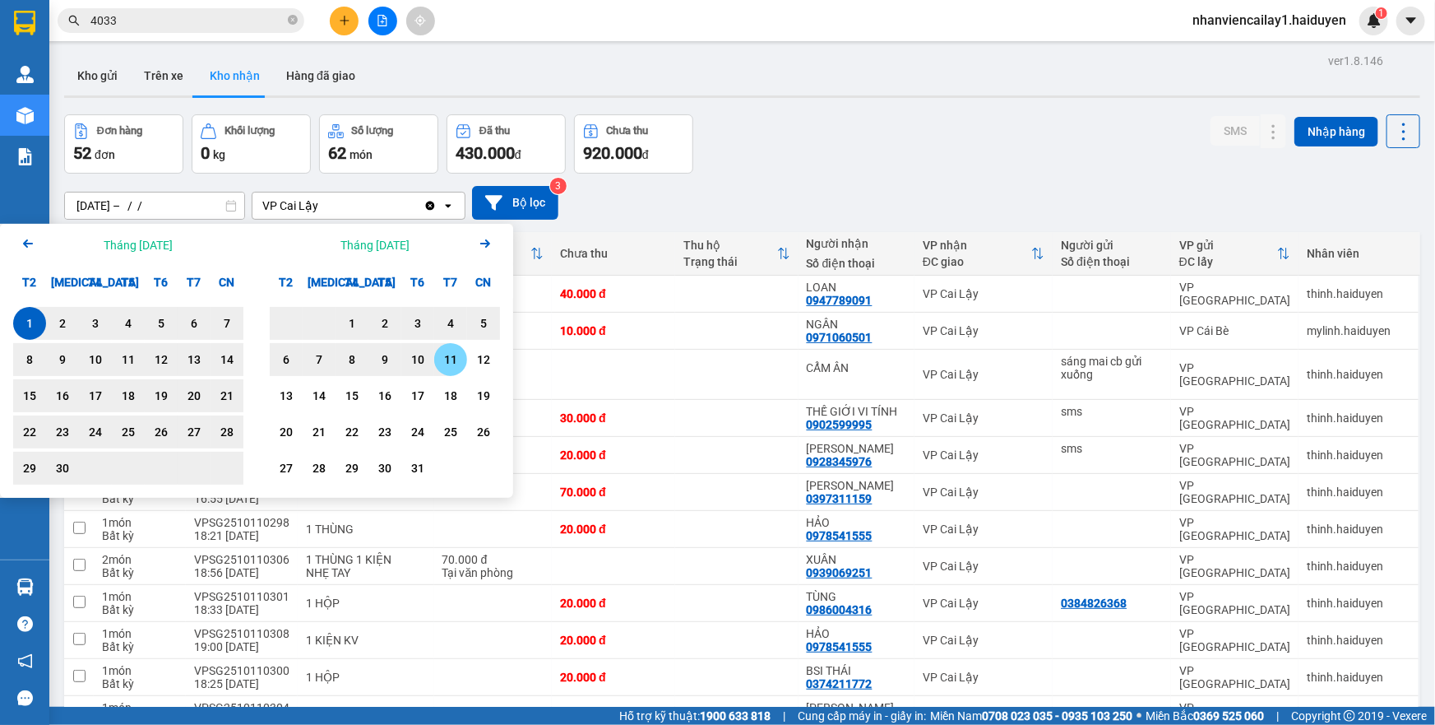
click at [470, 358] on div "12" at bounding box center [483, 359] width 33 height 33
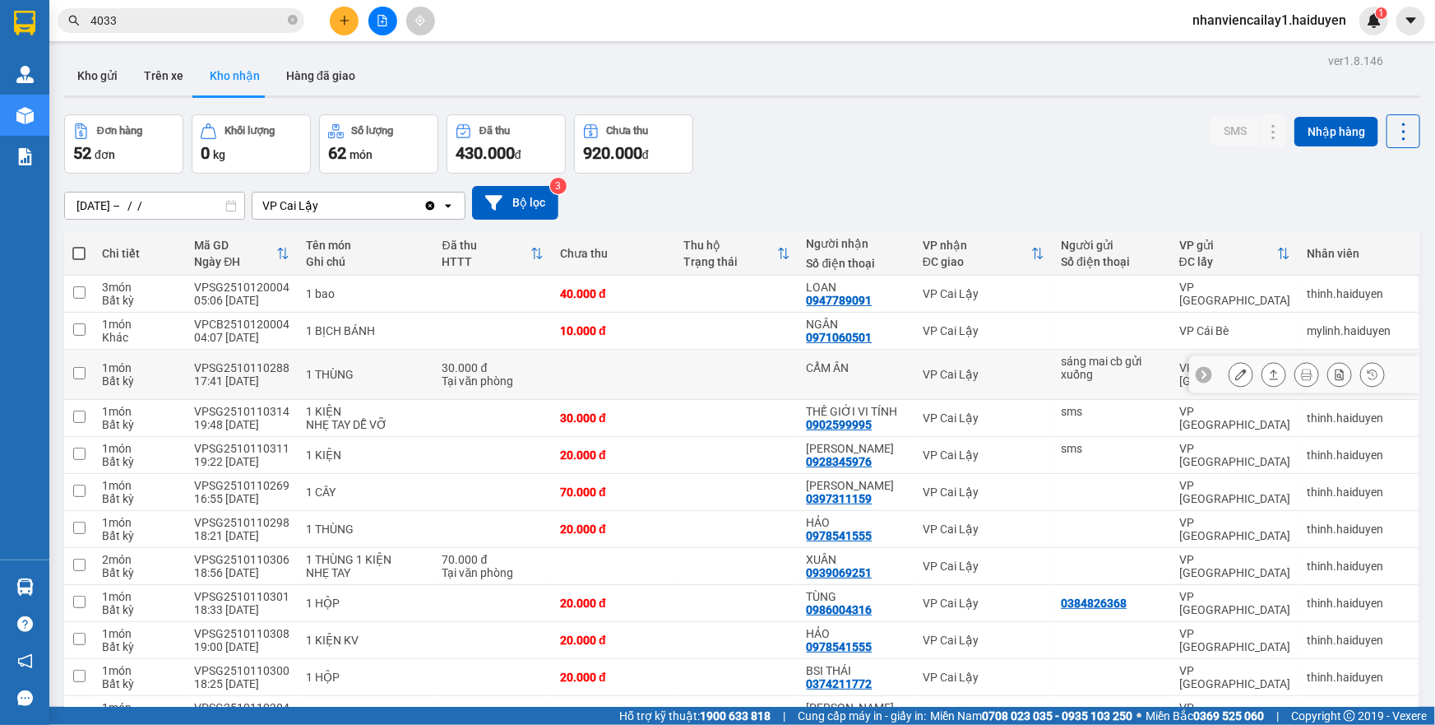
type input "[DATE] – [DATE]"
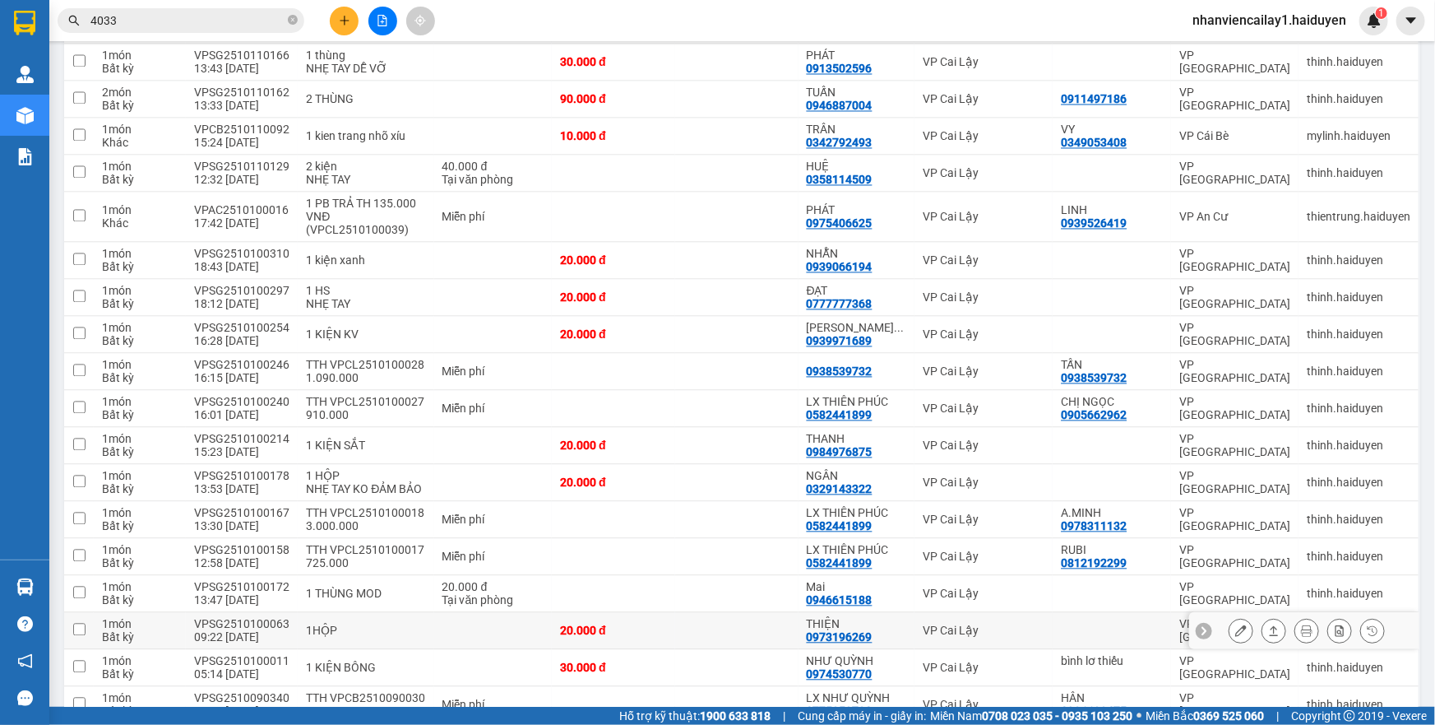
scroll to position [1476, 0]
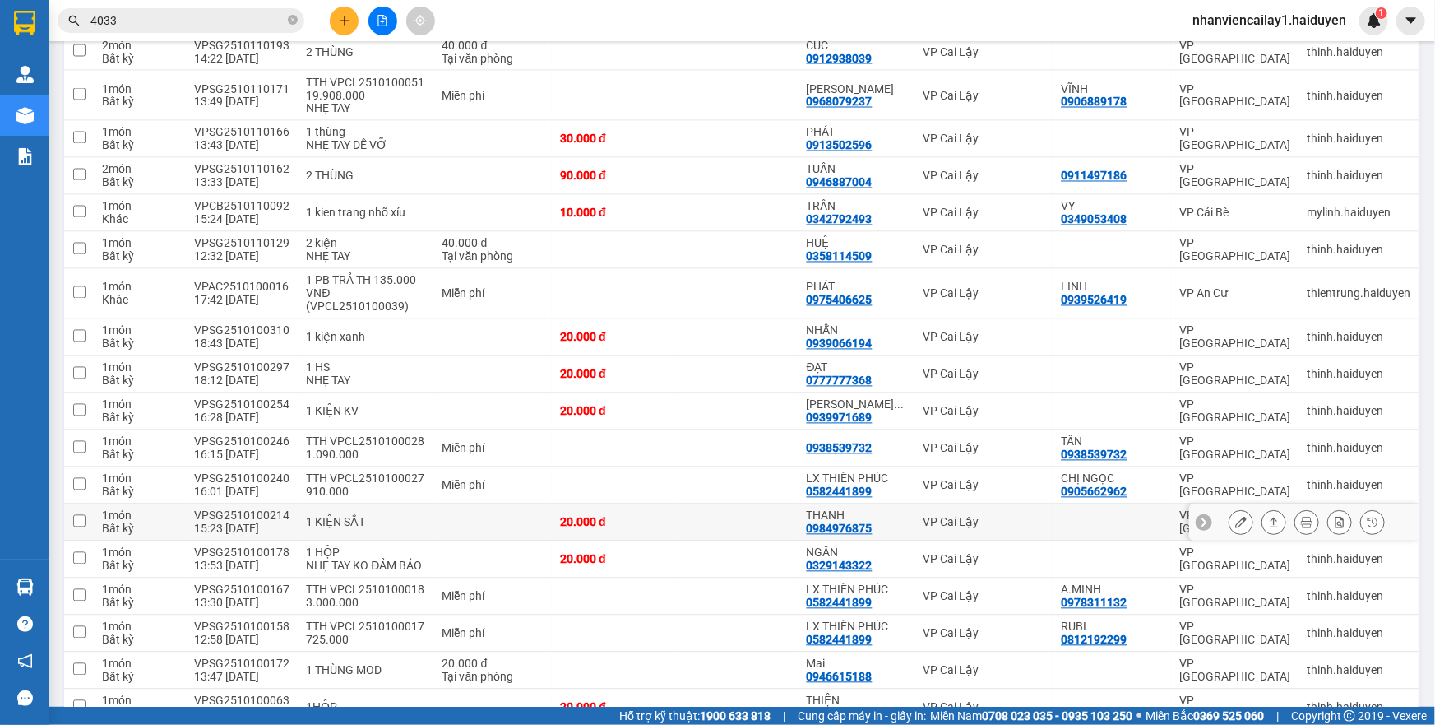
click at [1058, 504] on td at bounding box center [1112, 522] width 118 height 37
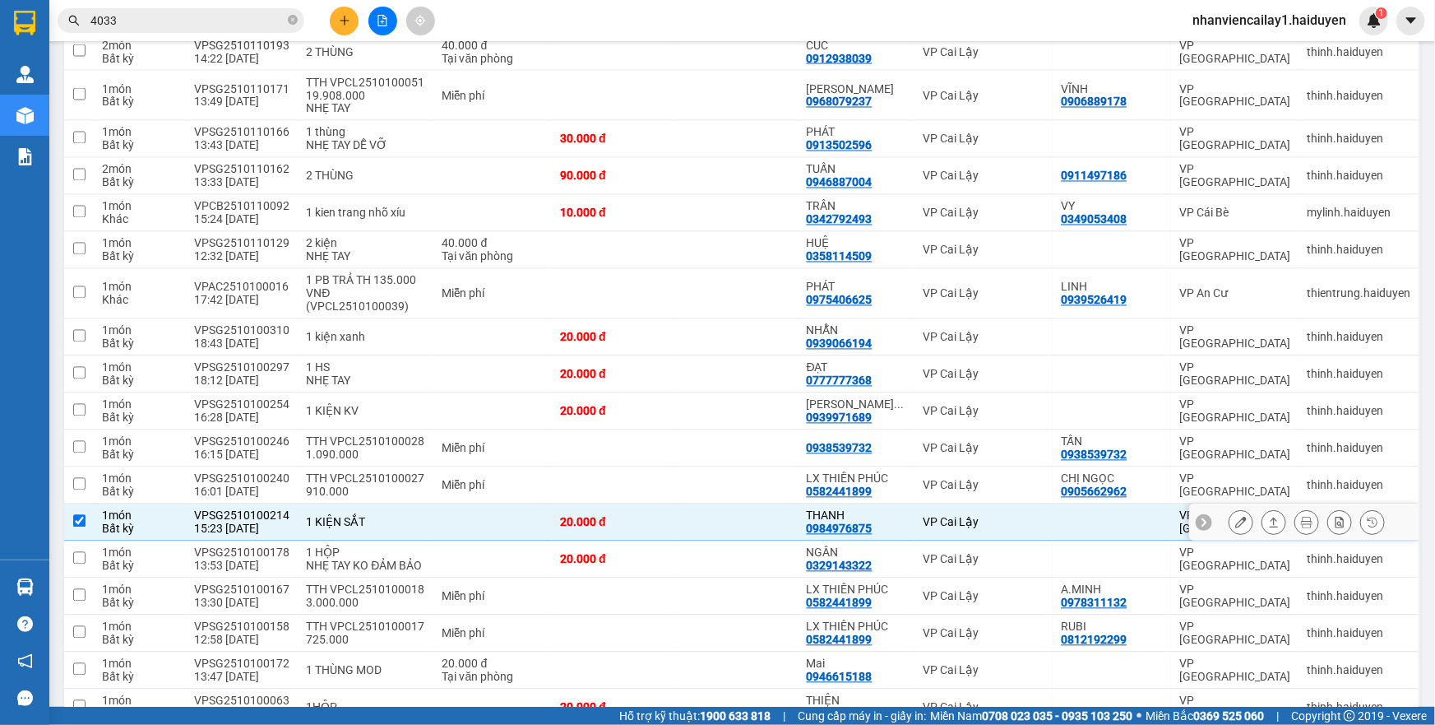
checkbox input "true"
click at [1235, 516] on icon at bounding box center [1241, 522] width 12 height 12
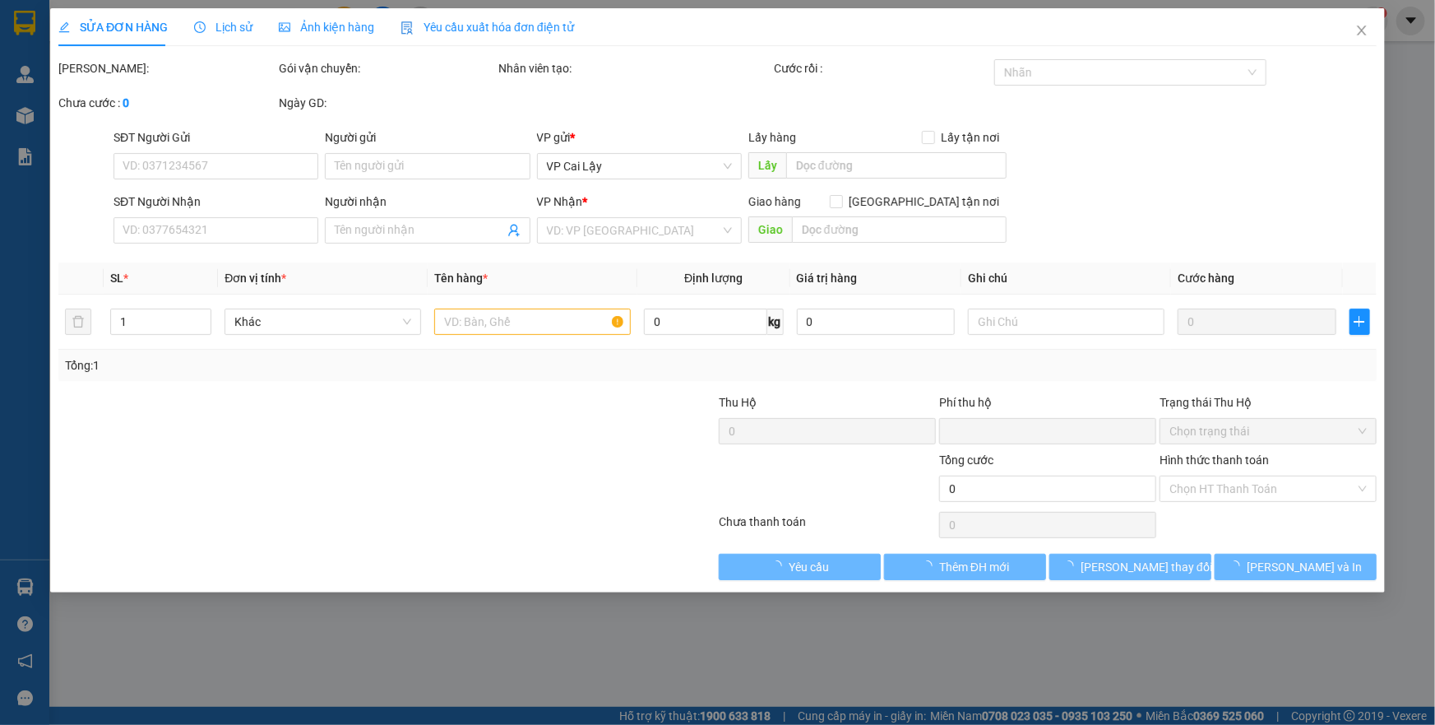
type input "0984976875"
type input "THANH"
type input "0"
type input "20.000"
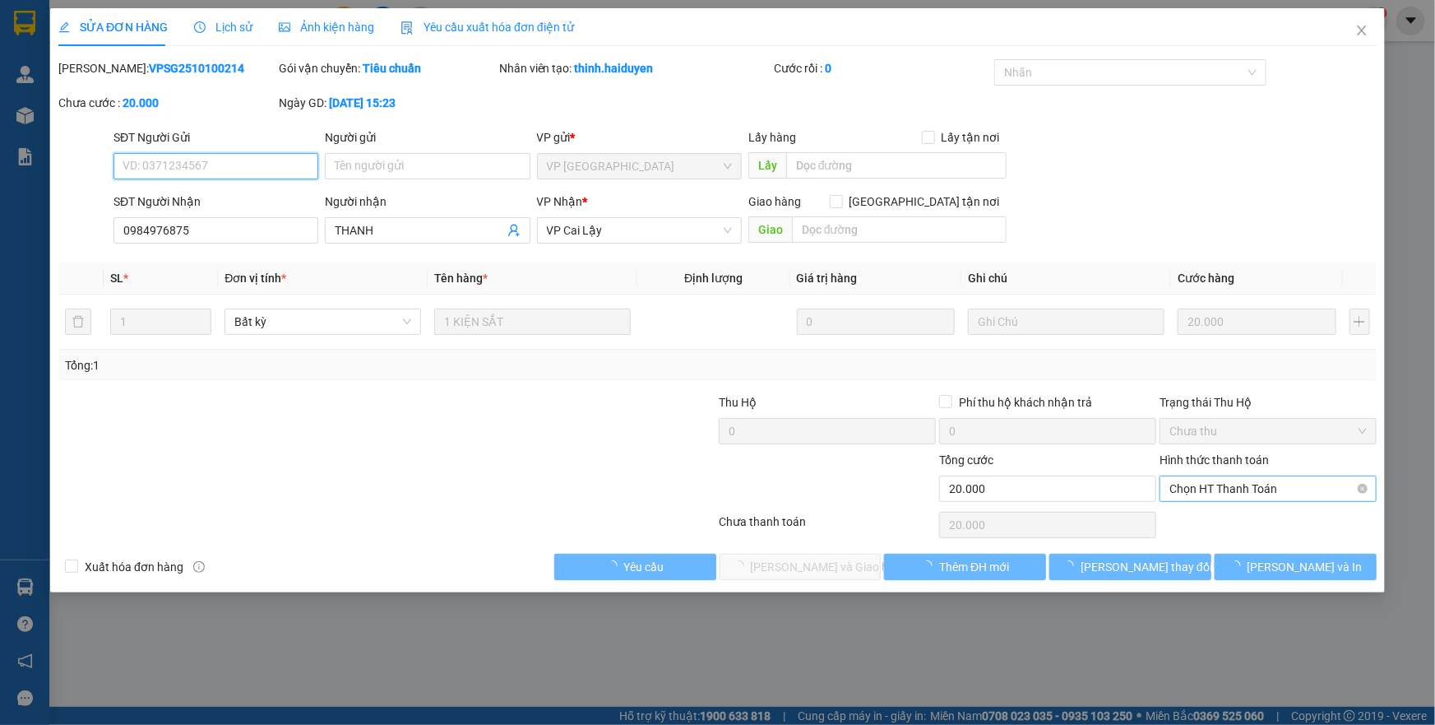
click at [1234, 491] on span "Chọn HT Thanh Toán" at bounding box center [1267, 488] width 197 height 25
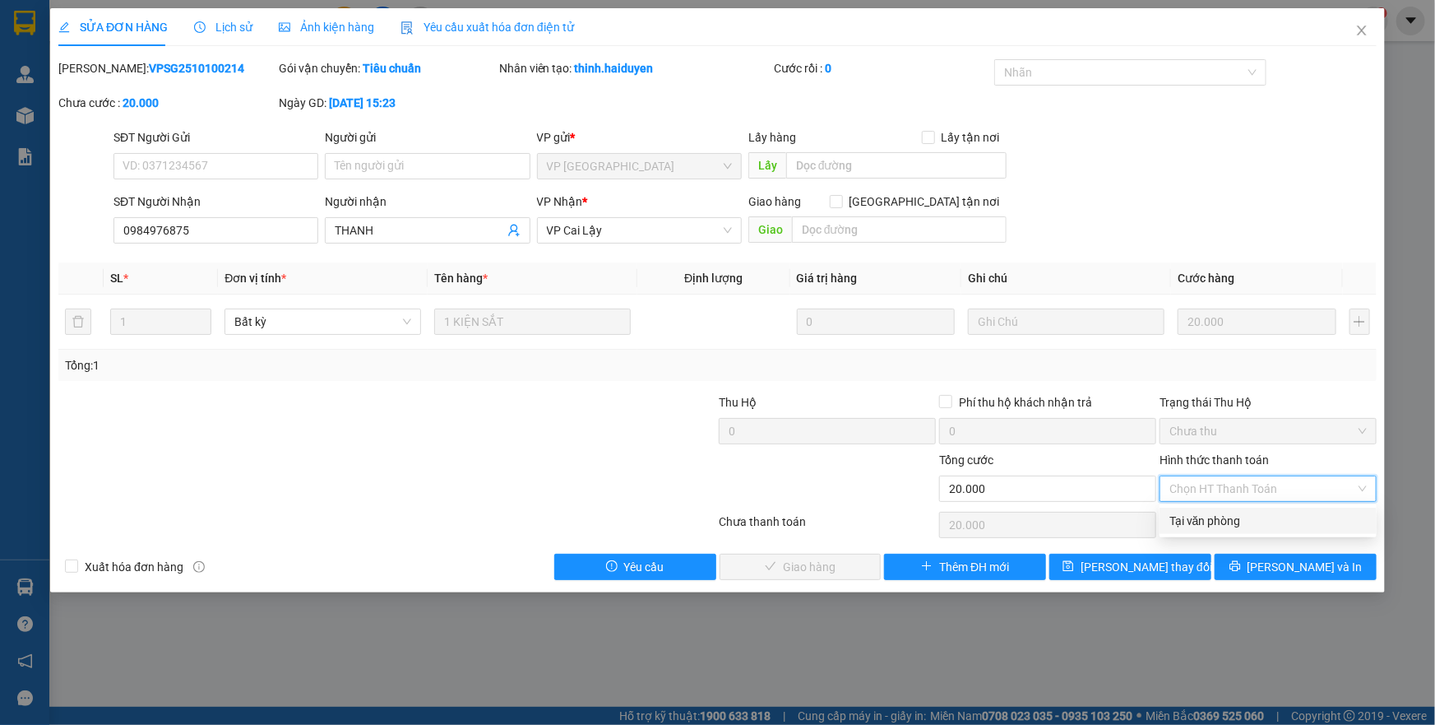
click at [1220, 514] on div "Tại văn phòng" at bounding box center [1267, 521] width 197 height 18
type input "0"
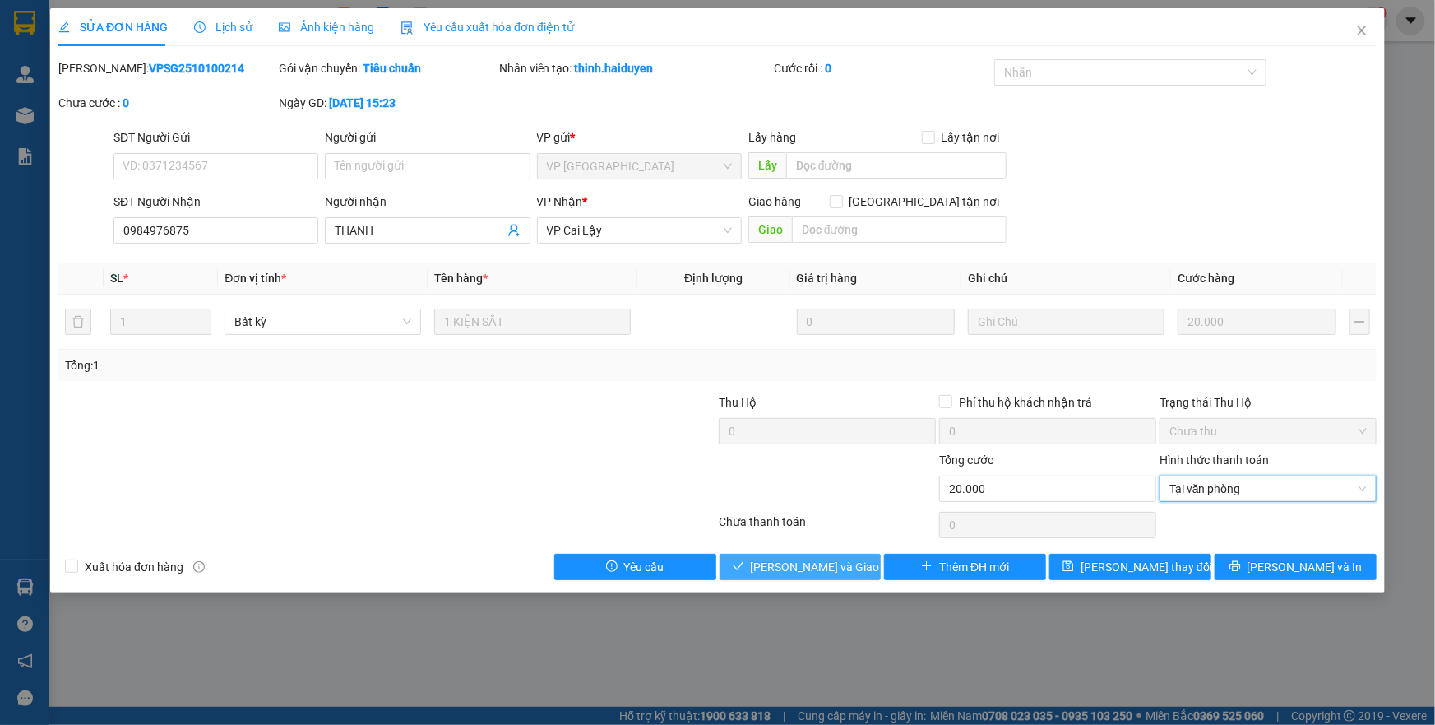
click at [862, 558] on button "Lưu và Giao hàng" at bounding box center [801, 566] width 162 height 26
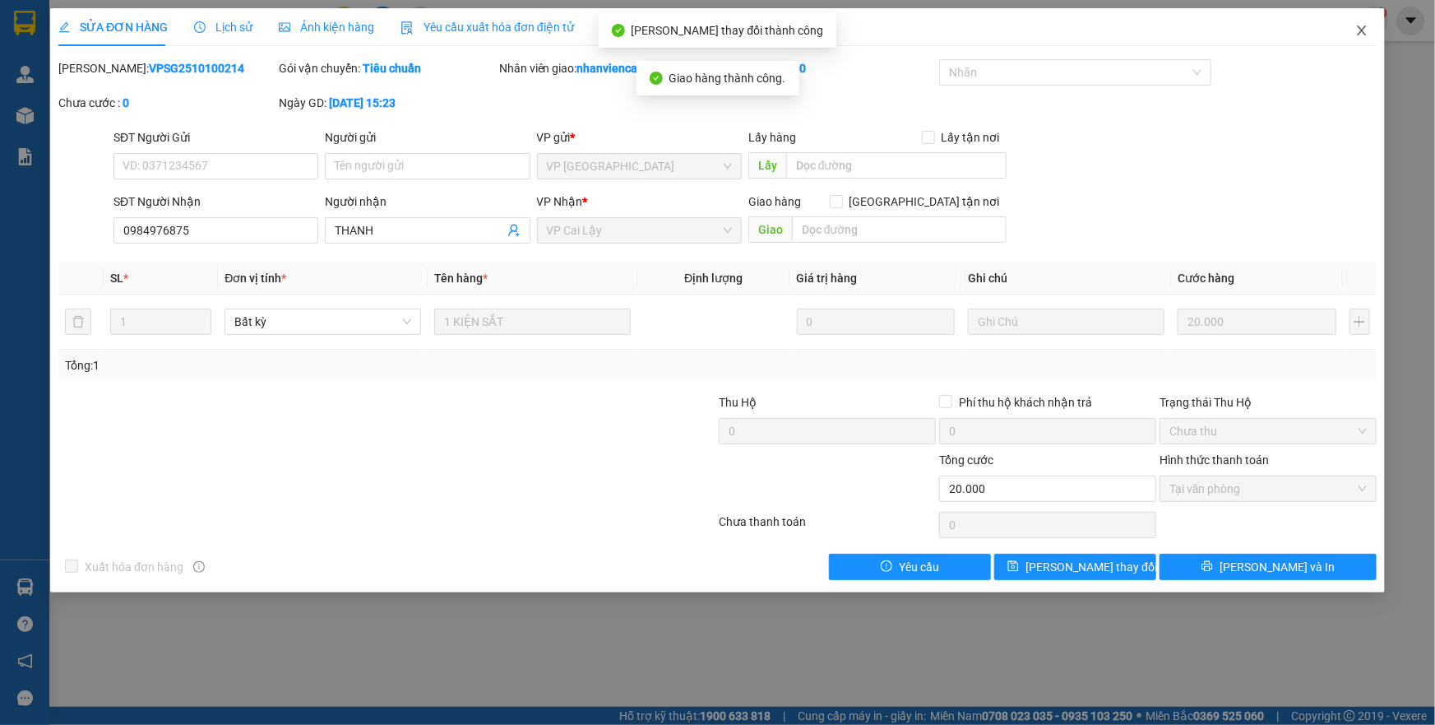
click at [1357, 28] on icon "close" at bounding box center [1361, 30] width 13 height 13
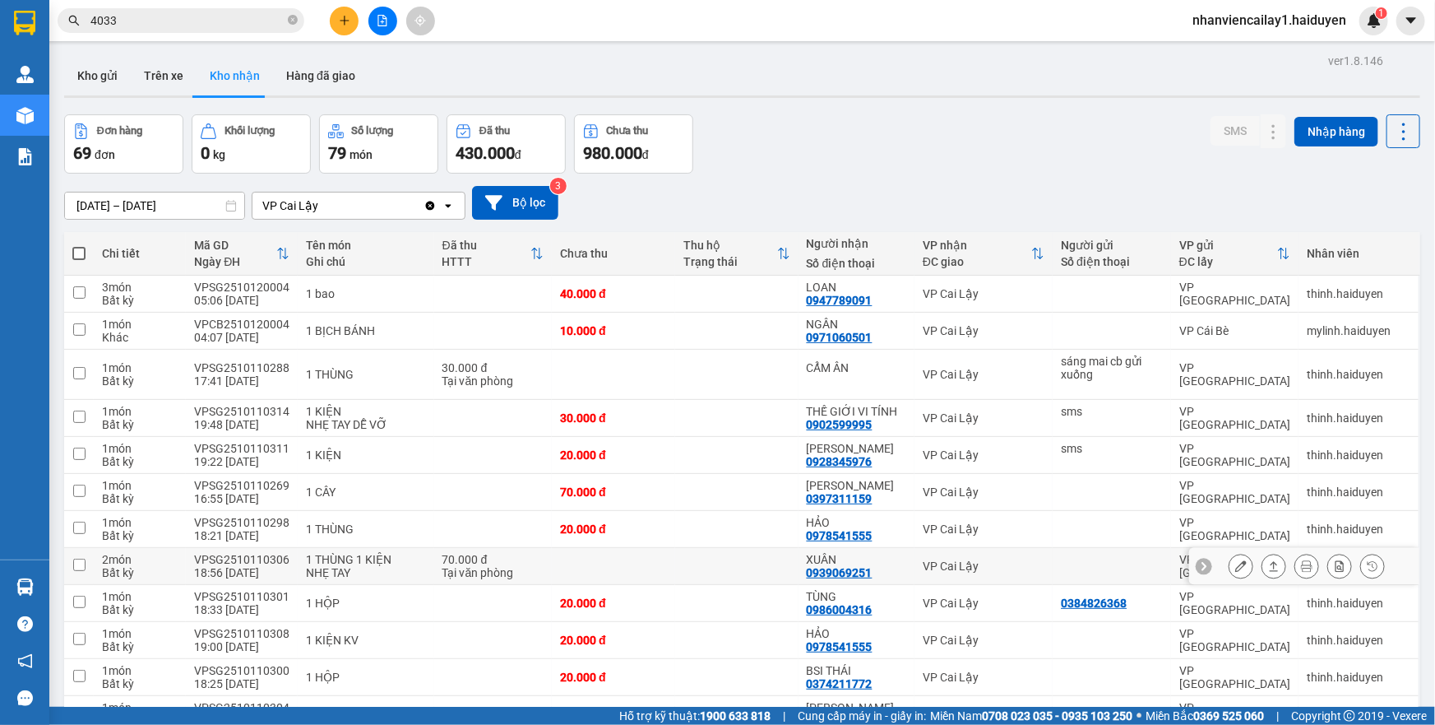
click at [1229, 573] on button at bounding box center [1240, 566] width 23 height 29
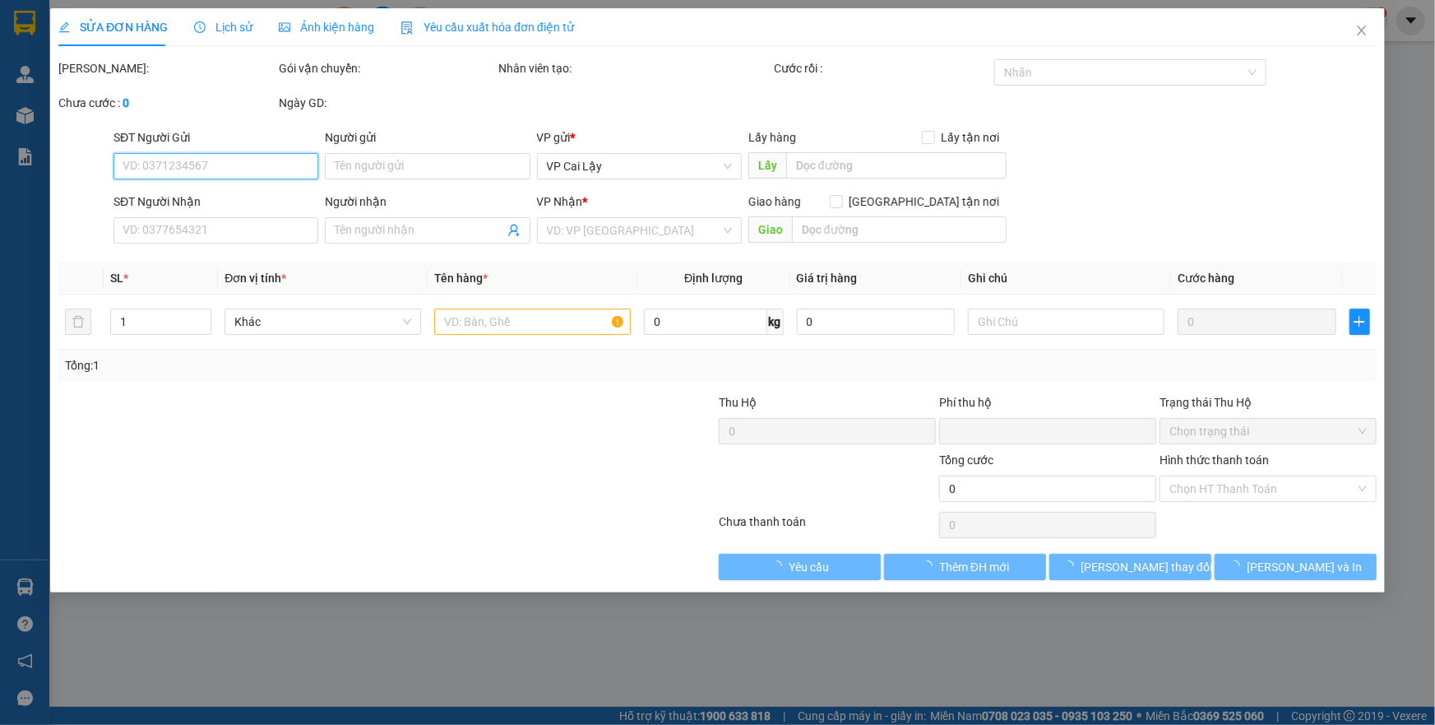
type input "0939069251"
type input "XUÂN"
type input "0"
type input "70.000"
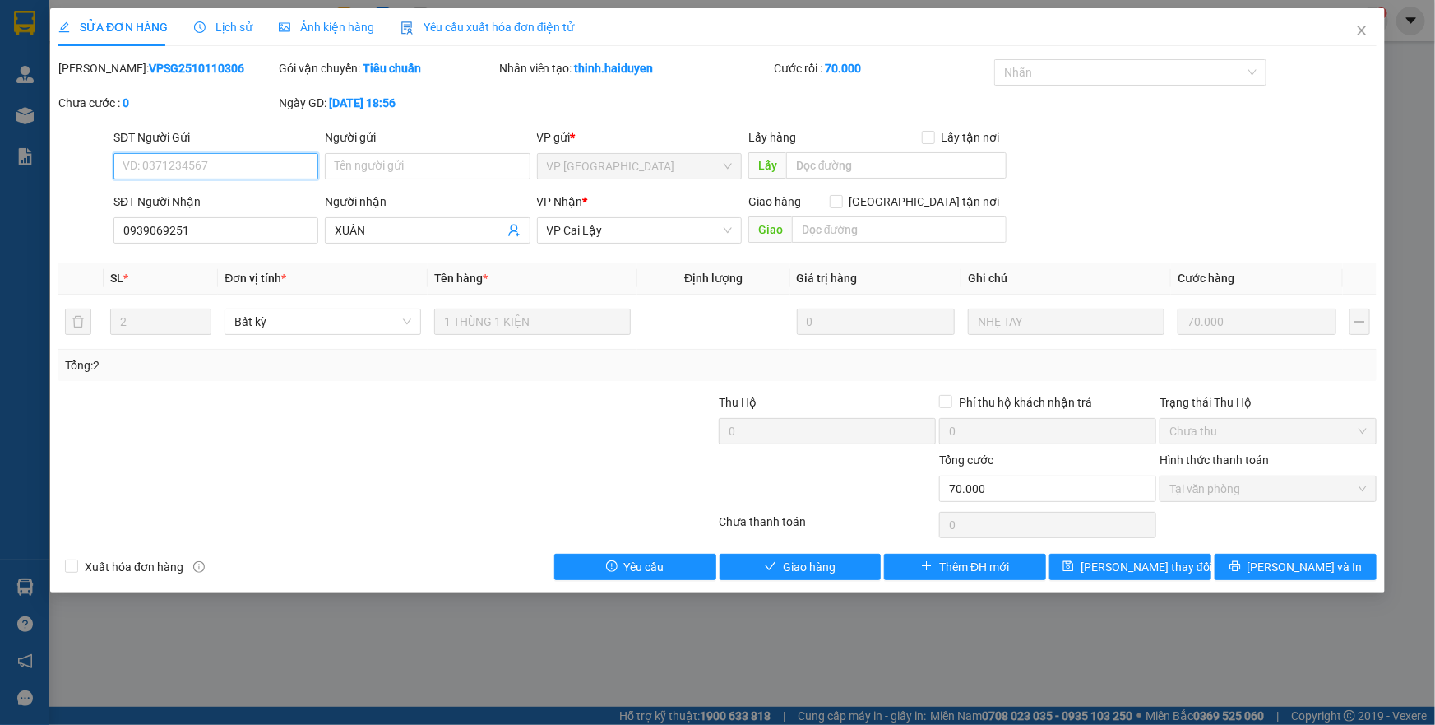
click at [1258, 487] on span "Tại văn phòng" at bounding box center [1267, 488] width 197 height 25
click at [824, 576] on button "Giao hàng" at bounding box center [801, 566] width 162 height 26
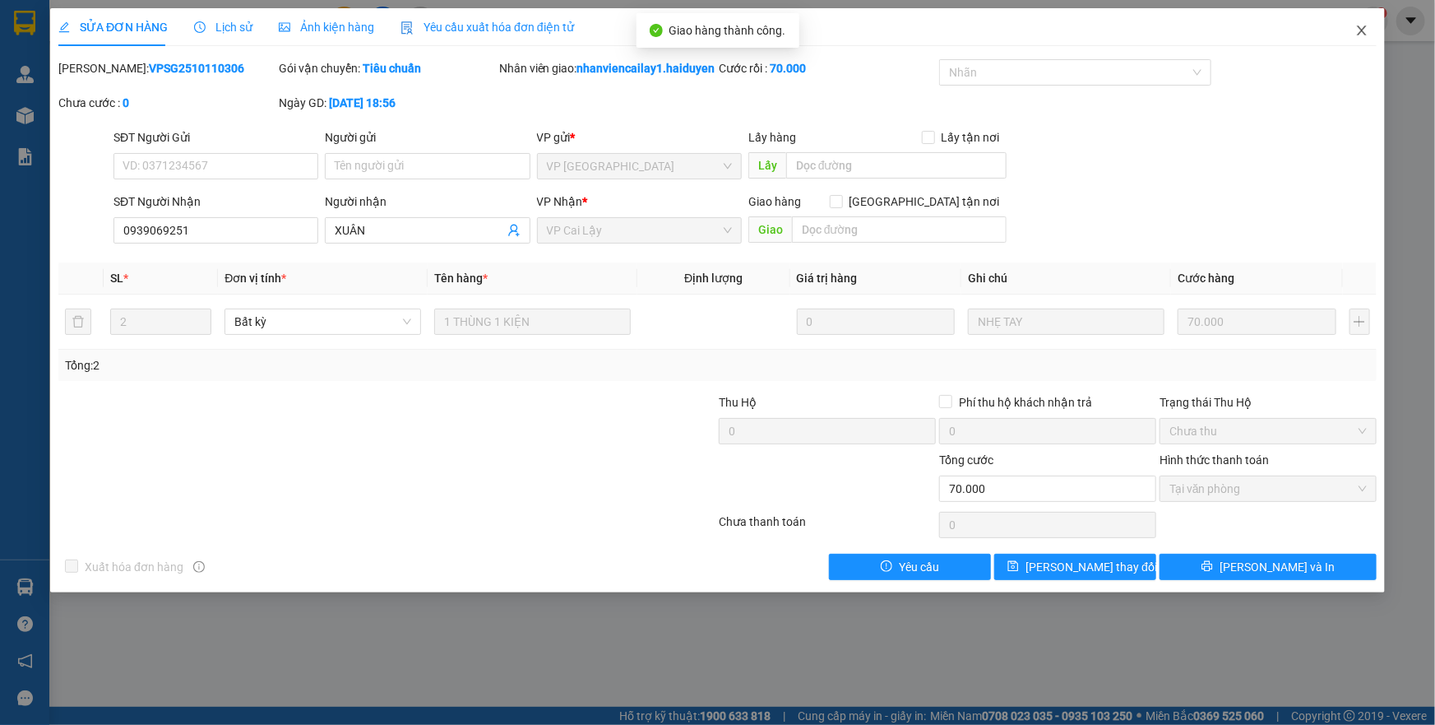
click at [1359, 33] on icon "close" at bounding box center [1361, 30] width 13 height 13
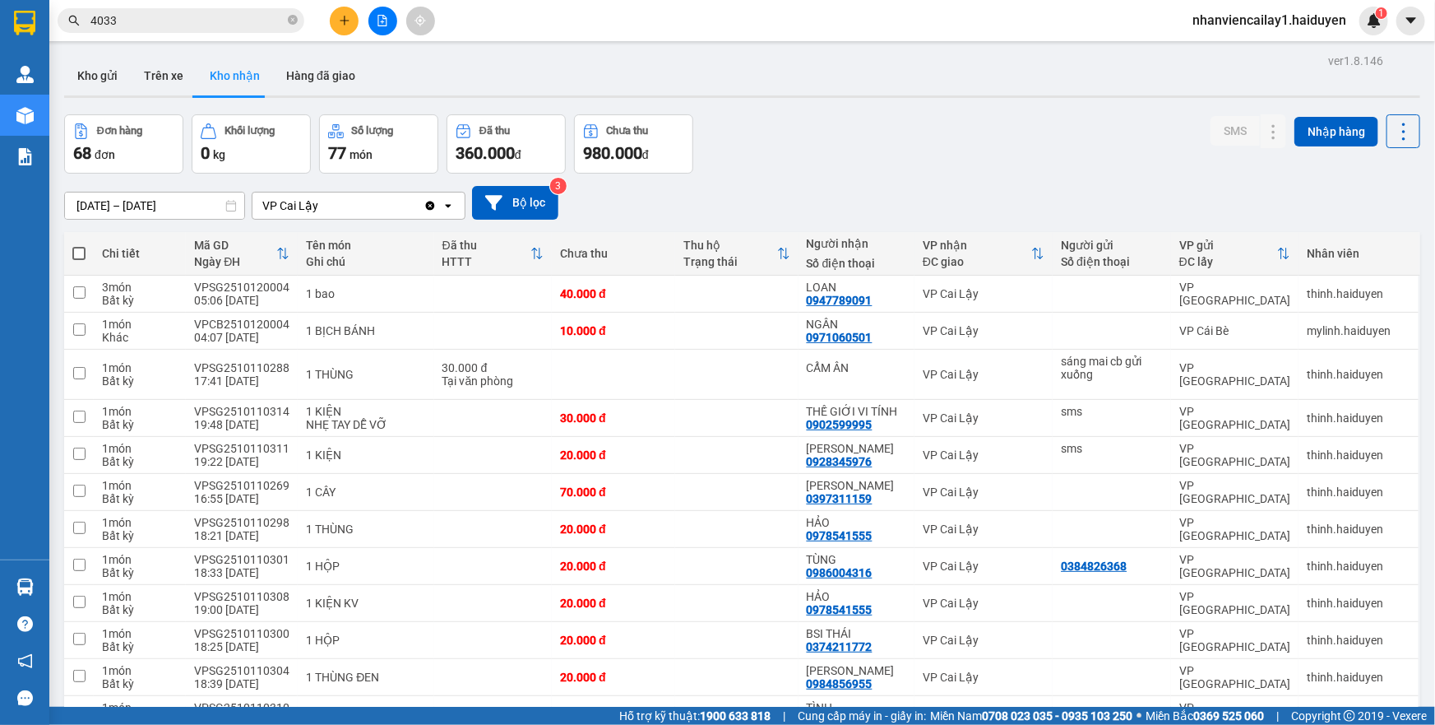
click at [250, 12] on input "4033" at bounding box center [187, 21] width 194 height 18
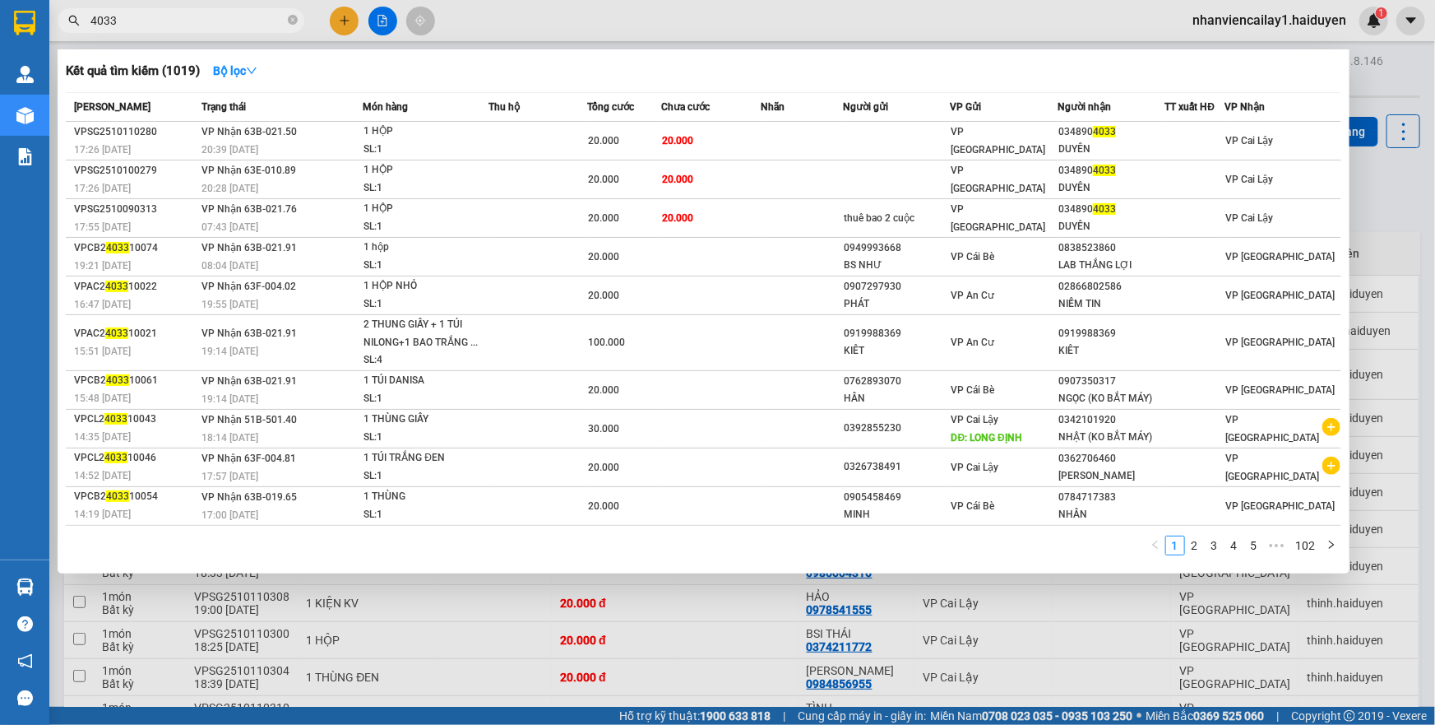
click at [248, 16] on input "4033" at bounding box center [187, 21] width 194 height 18
click at [294, 21] on icon "close-circle" at bounding box center [293, 20] width 10 height 10
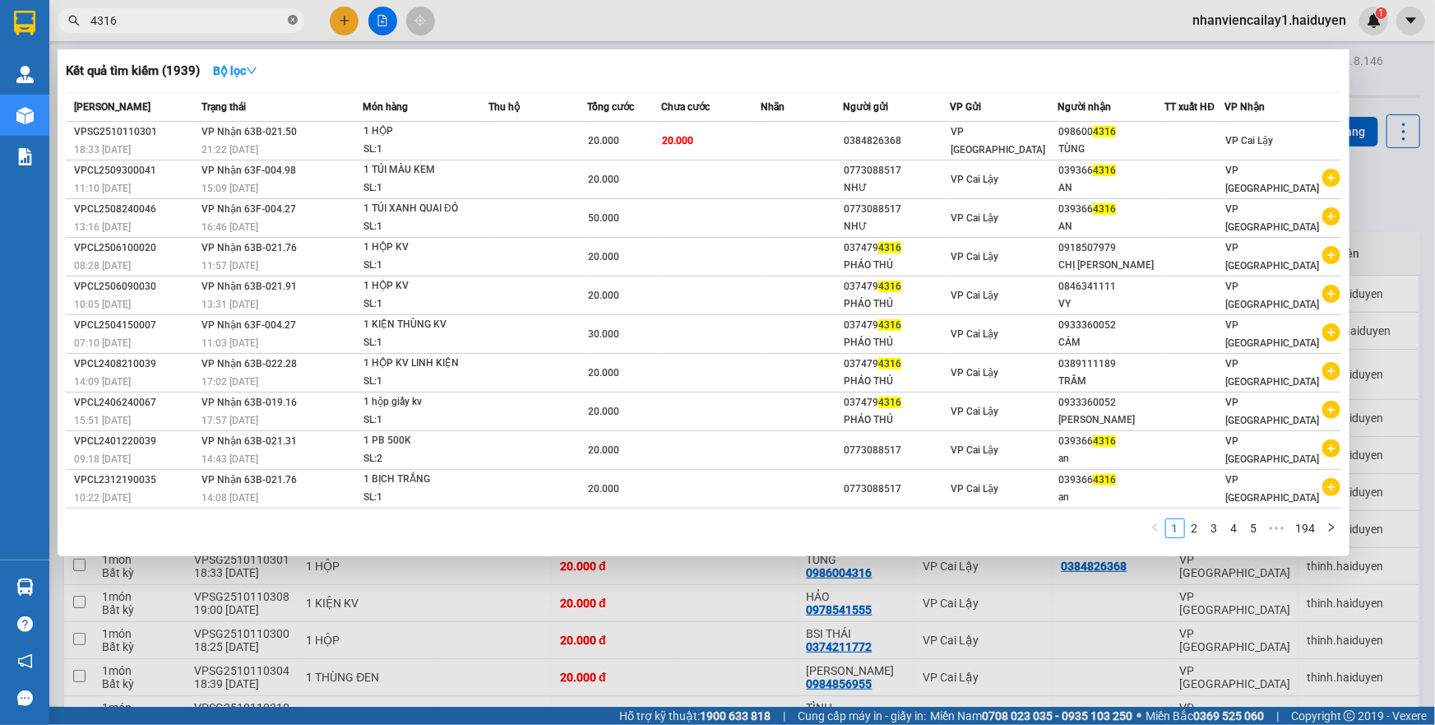
type input "4316"
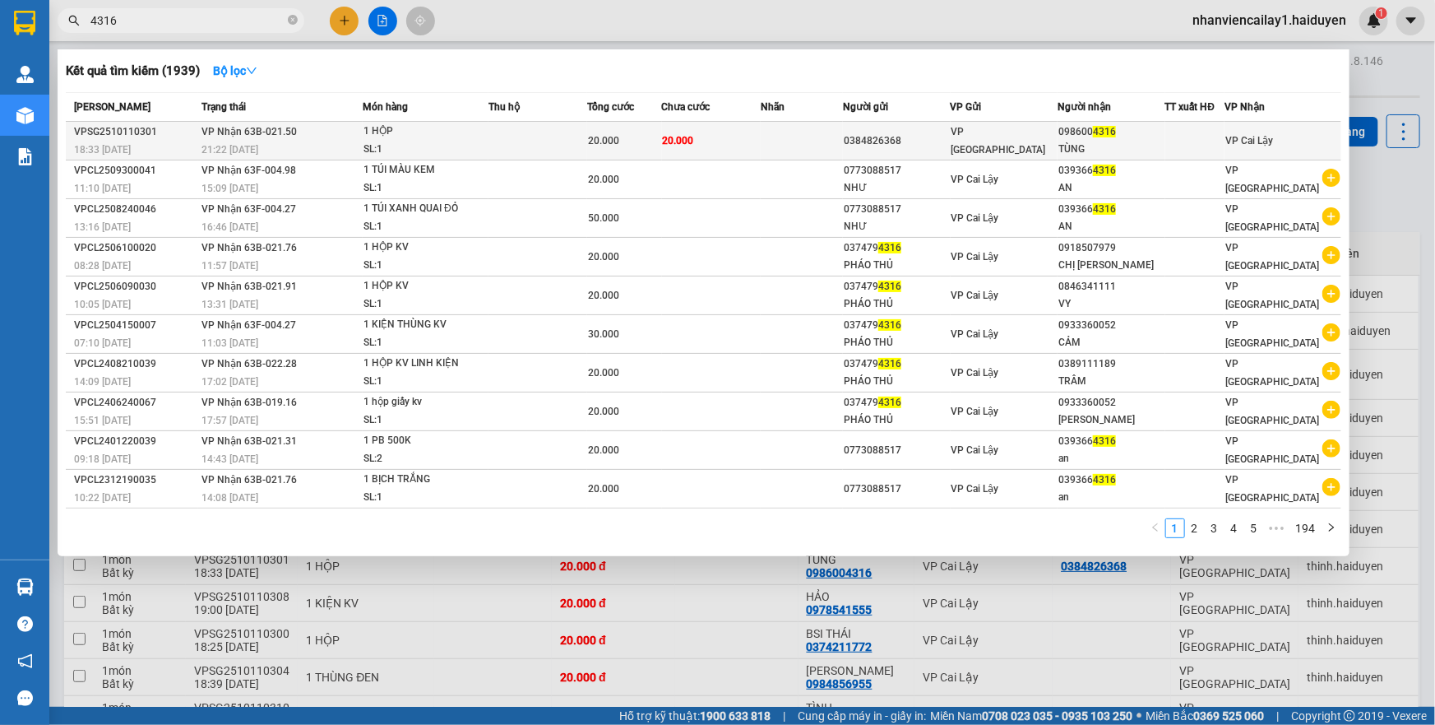
click at [803, 140] on td at bounding box center [802, 141] width 82 height 39
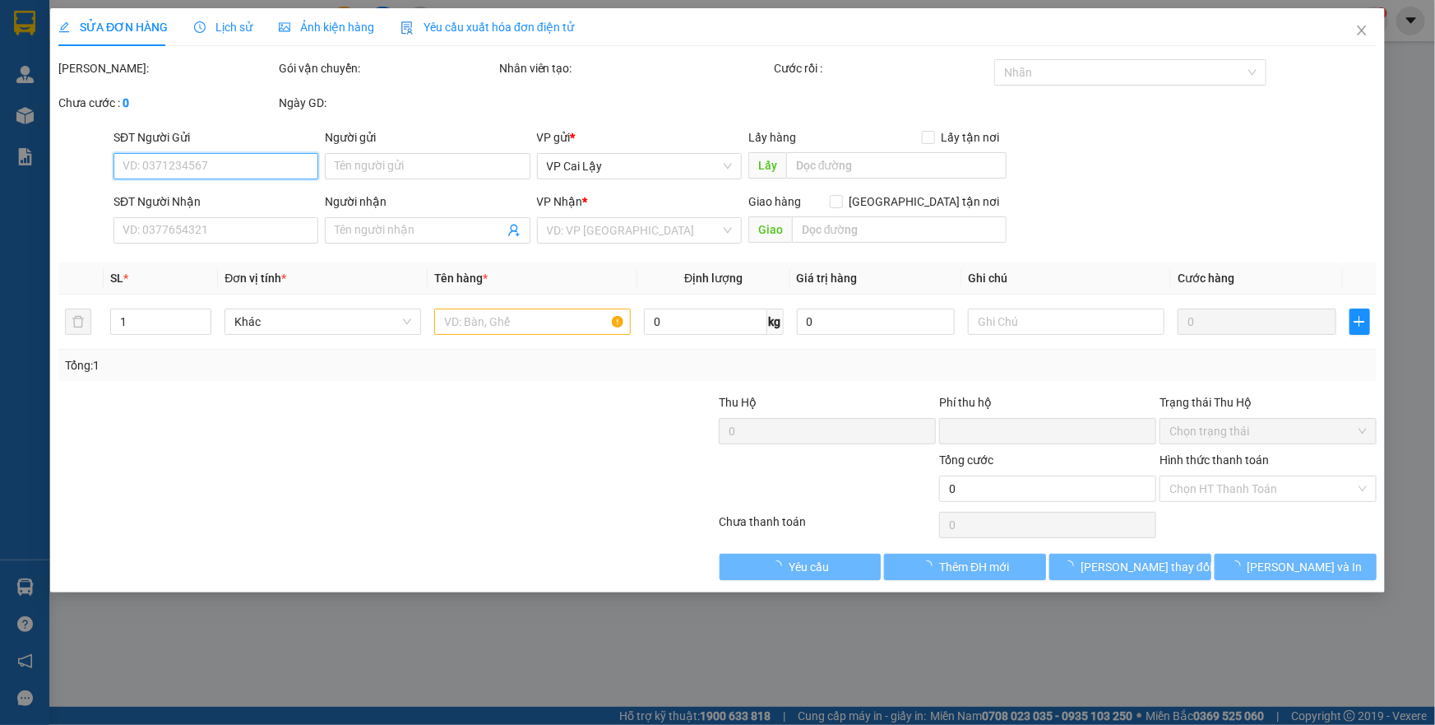
type input "0384826368"
type input "0986004316"
type input "TÙNG"
type input "0"
type input "20.000"
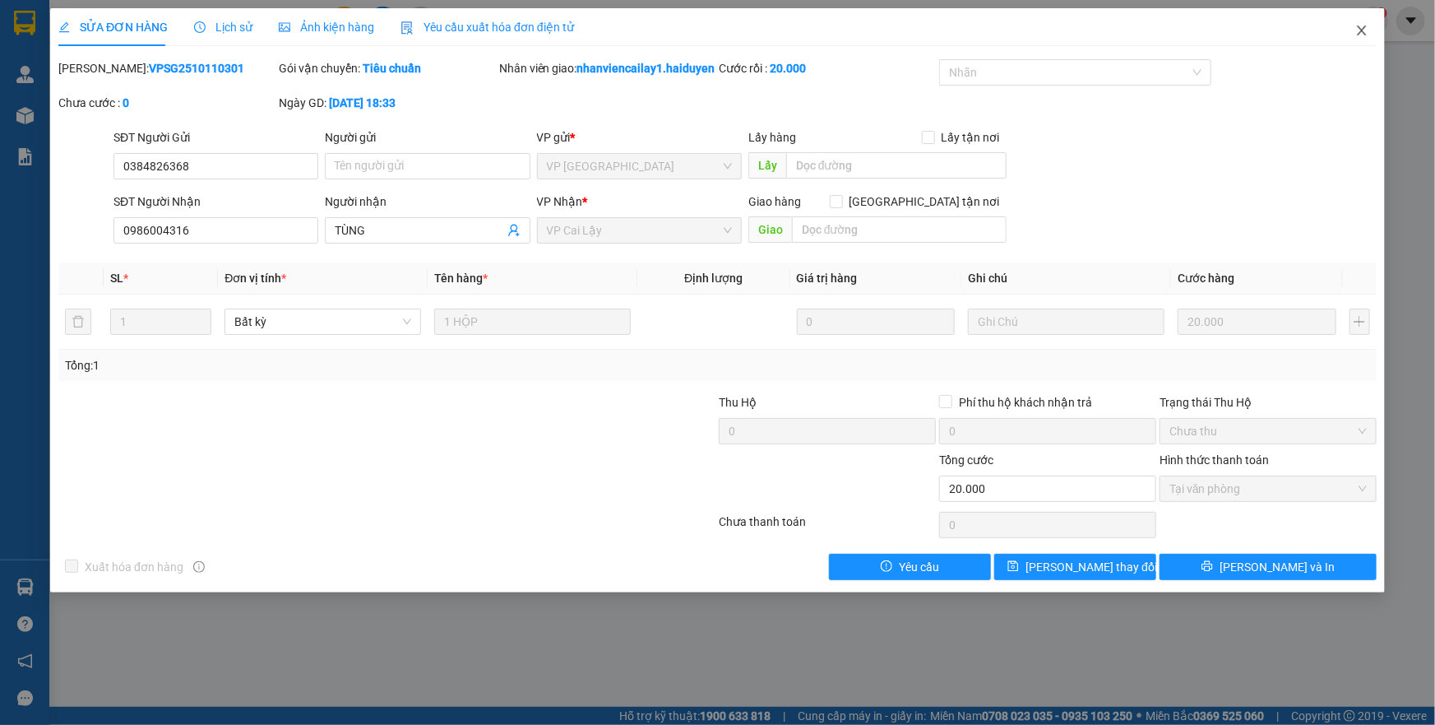
click at [1354, 35] on span "Close" at bounding box center [1362, 31] width 46 height 46
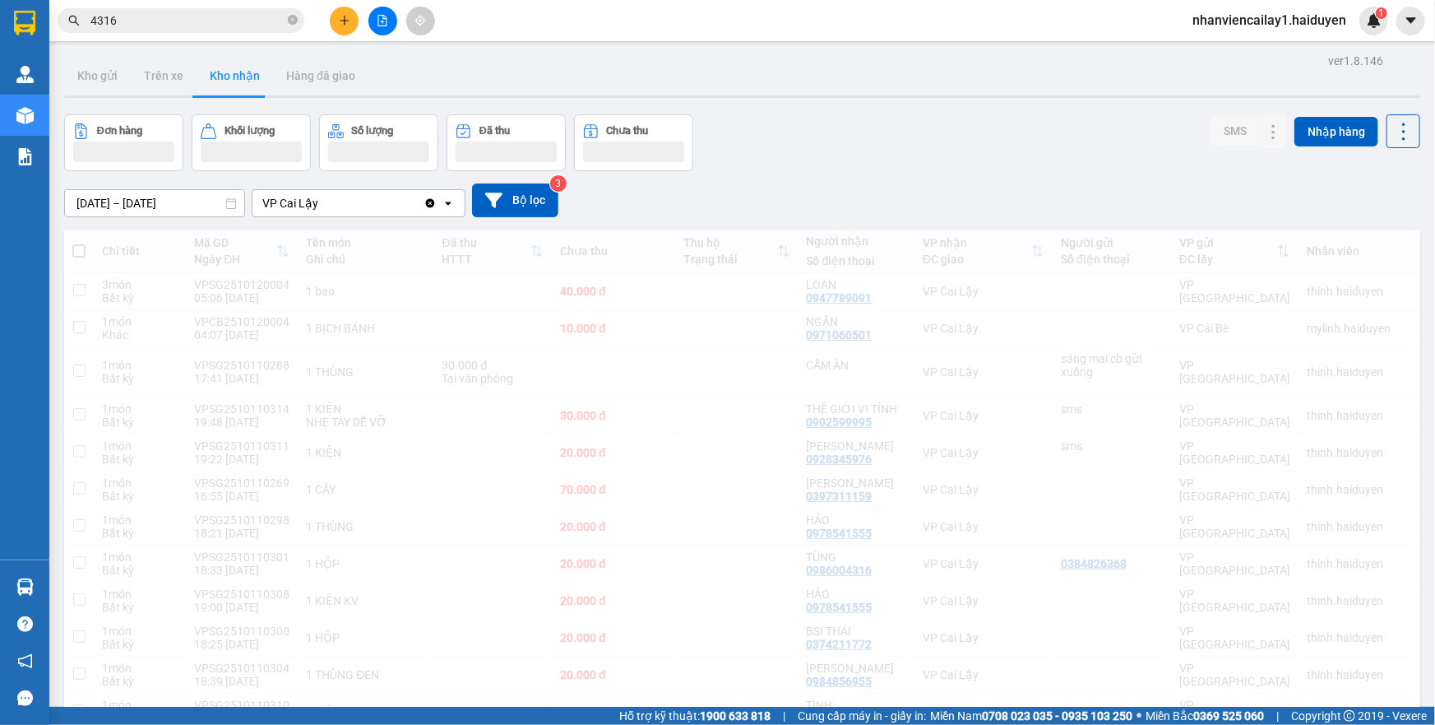
click at [1362, 33] on div "nhanviencailay1.haiduyen 1" at bounding box center [1283, 21] width 209 height 29
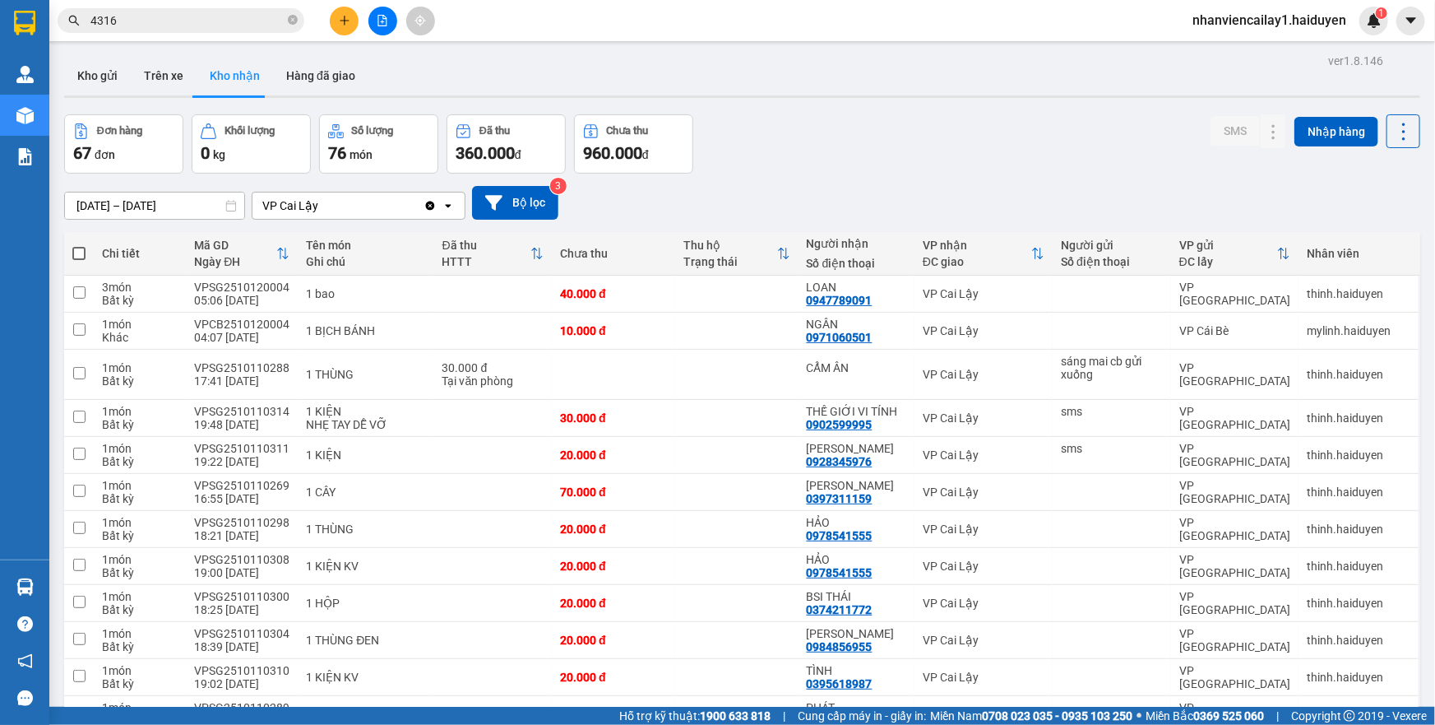
click at [349, 18] on icon "plus" at bounding box center [345, 21] width 12 height 12
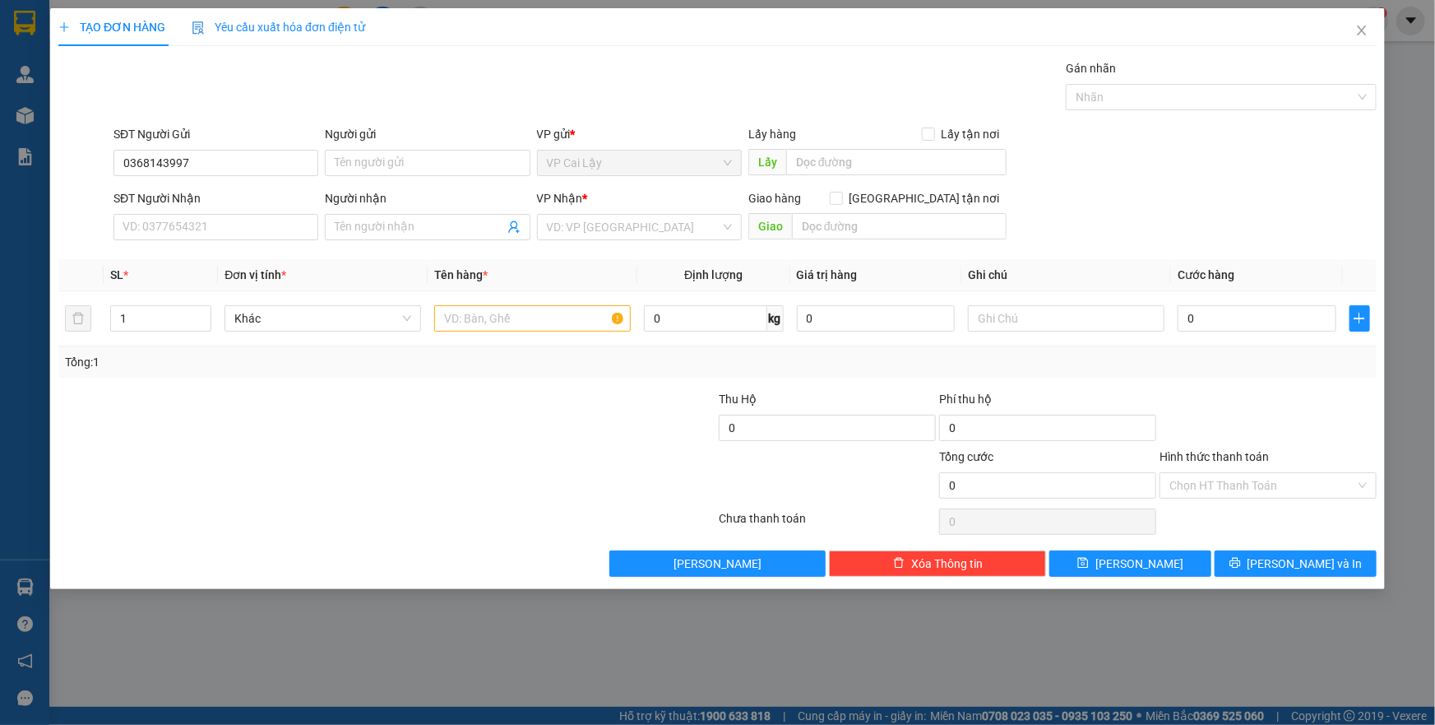
click at [263, 243] on div "SĐT Người Nhận VD: 0377654321" at bounding box center [215, 218] width 205 height 58
click at [264, 233] on input "SĐT Người Nhận" at bounding box center [215, 227] width 205 height 26
click at [252, 158] on input "0368143997" at bounding box center [215, 163] width 205 height 26
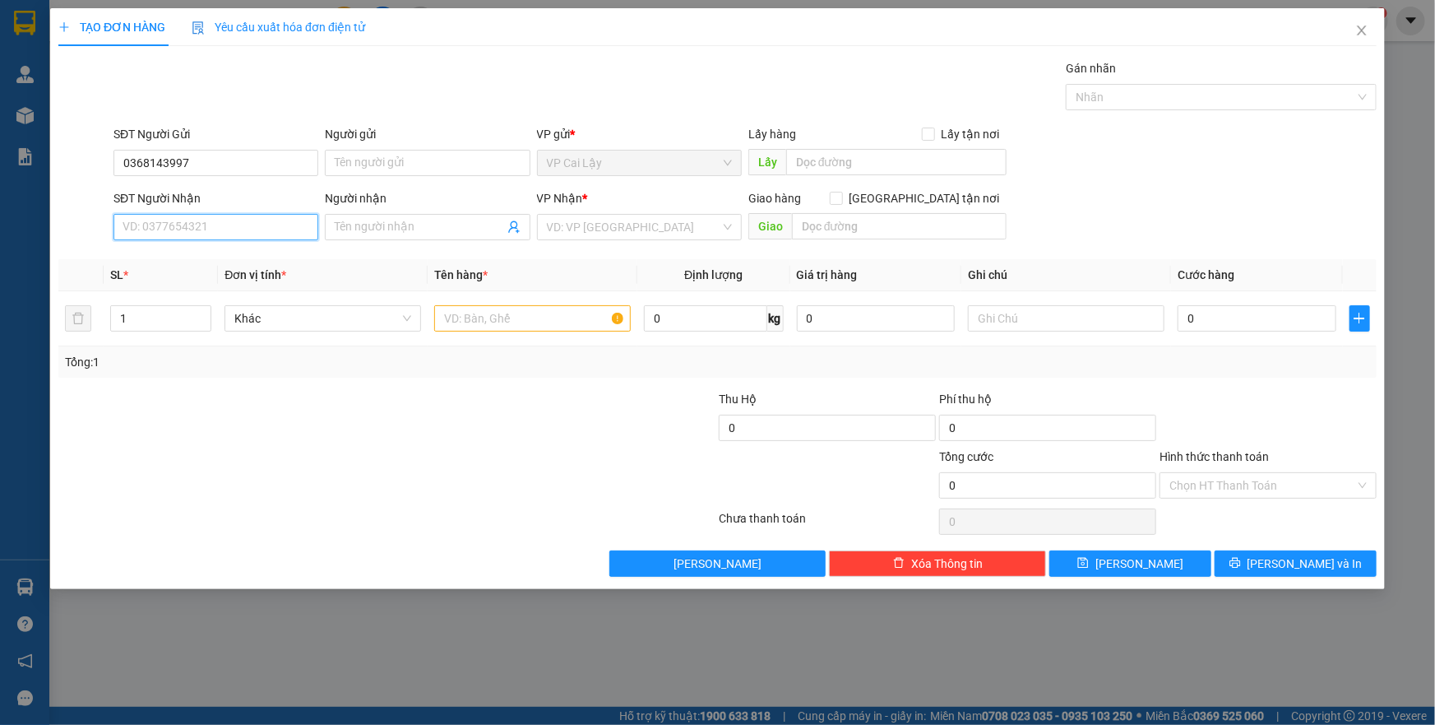
click at [249, 220] on input "SĐT Người Nhận" at bounding box center [215, 227] width 205 height 26
click at [143, 161] on input "0368143997" at bounding box center [215, 163] width 205 height 26
click at [147, 160] on input "0368143997" at bounding box center [215, 163] width 205 height 26
type input "0366143997"
click at [253, 187] on div "0366143997 - HỒNG" at bounding box center [215, 196] width 185 height 18
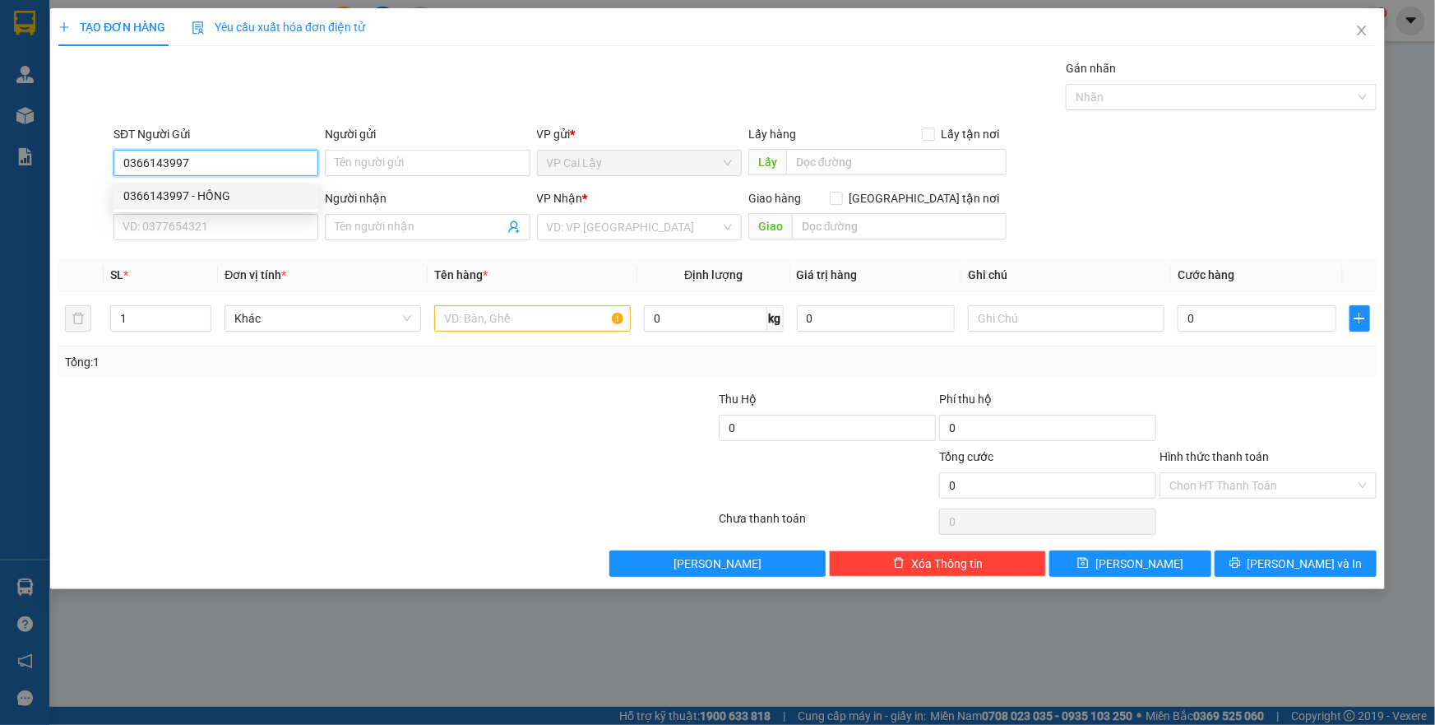
type input "HỒNG"
type input "0911493479"
type input "NHƠN"
type input "40.000"
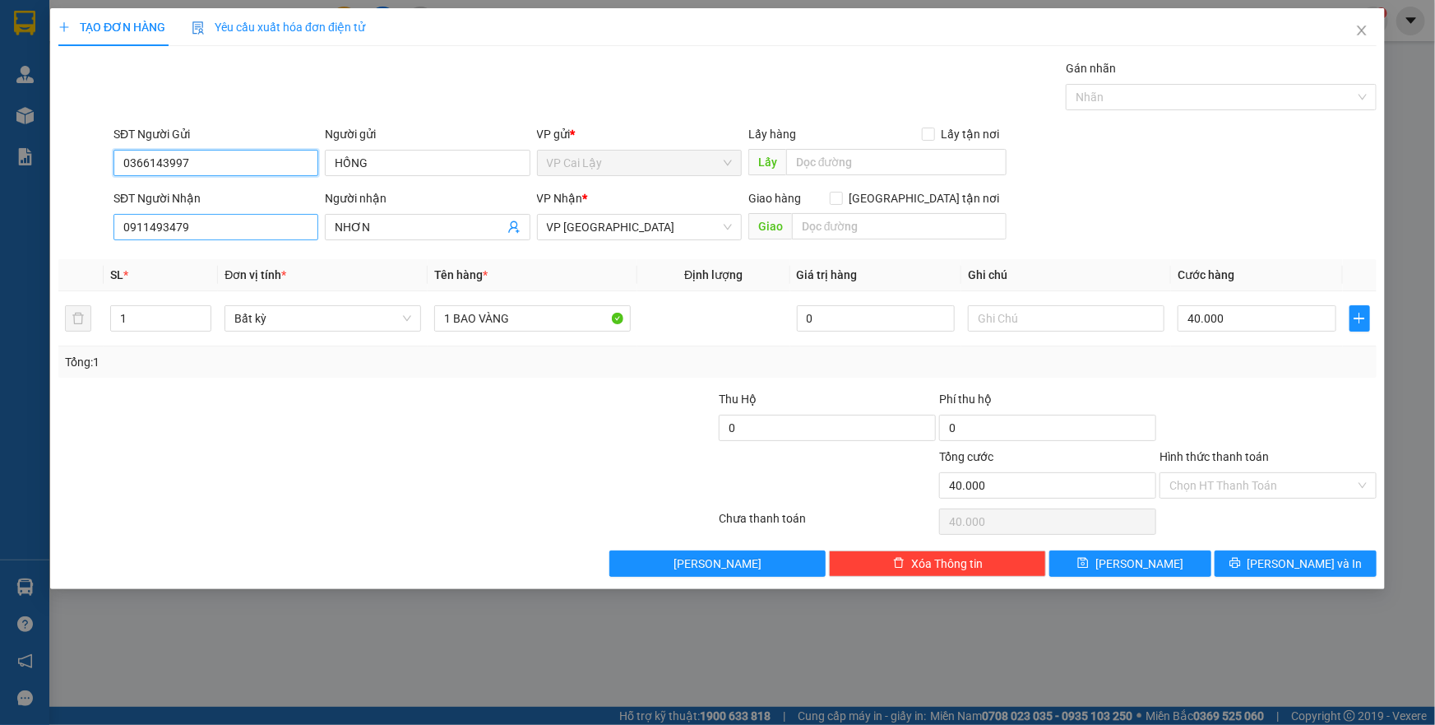
type input "0366143997"
click at [242, 230] on input "0911493479" at bounding box center [215, 227] width 205 height 26
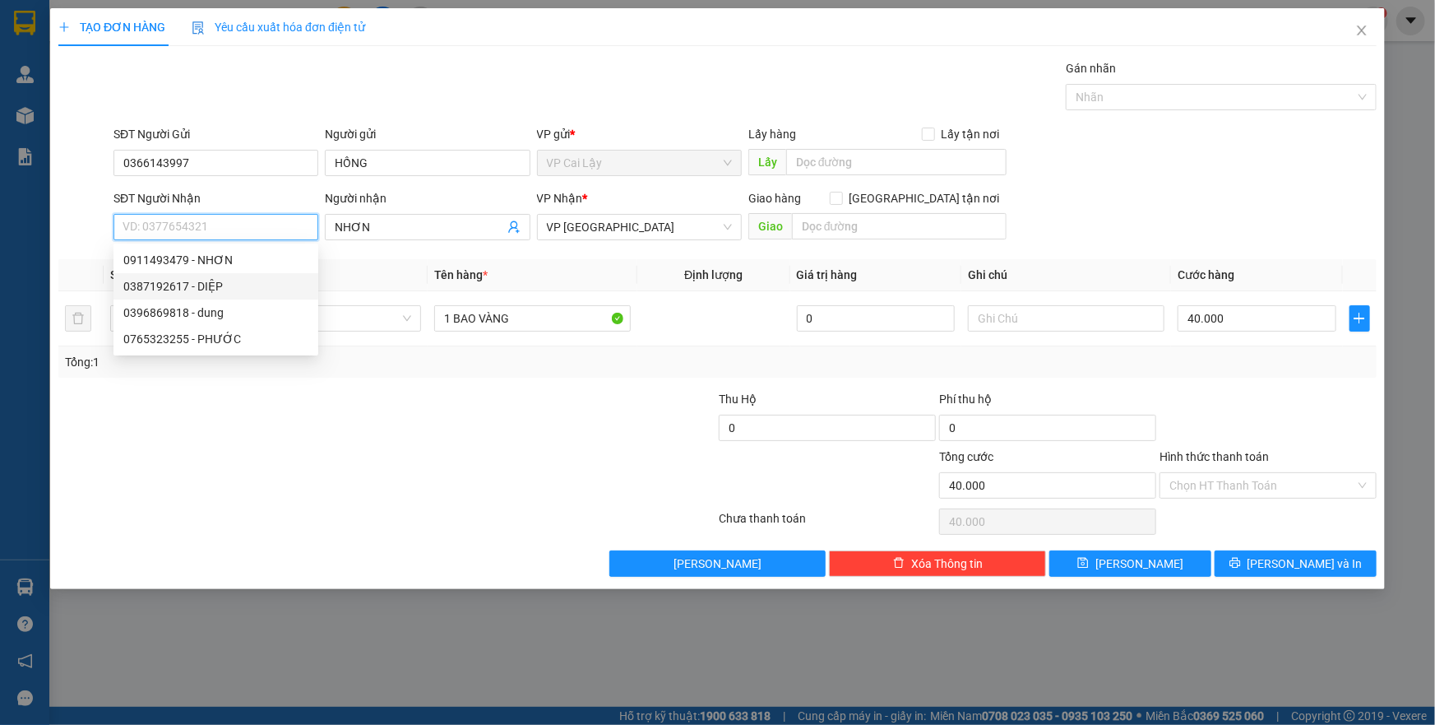
click at [234, 291] on div "0387192617 - DIỆP" at bounding box center [215, 286] width 185 height 18
type input "0387192617"
type input "DIỆP"
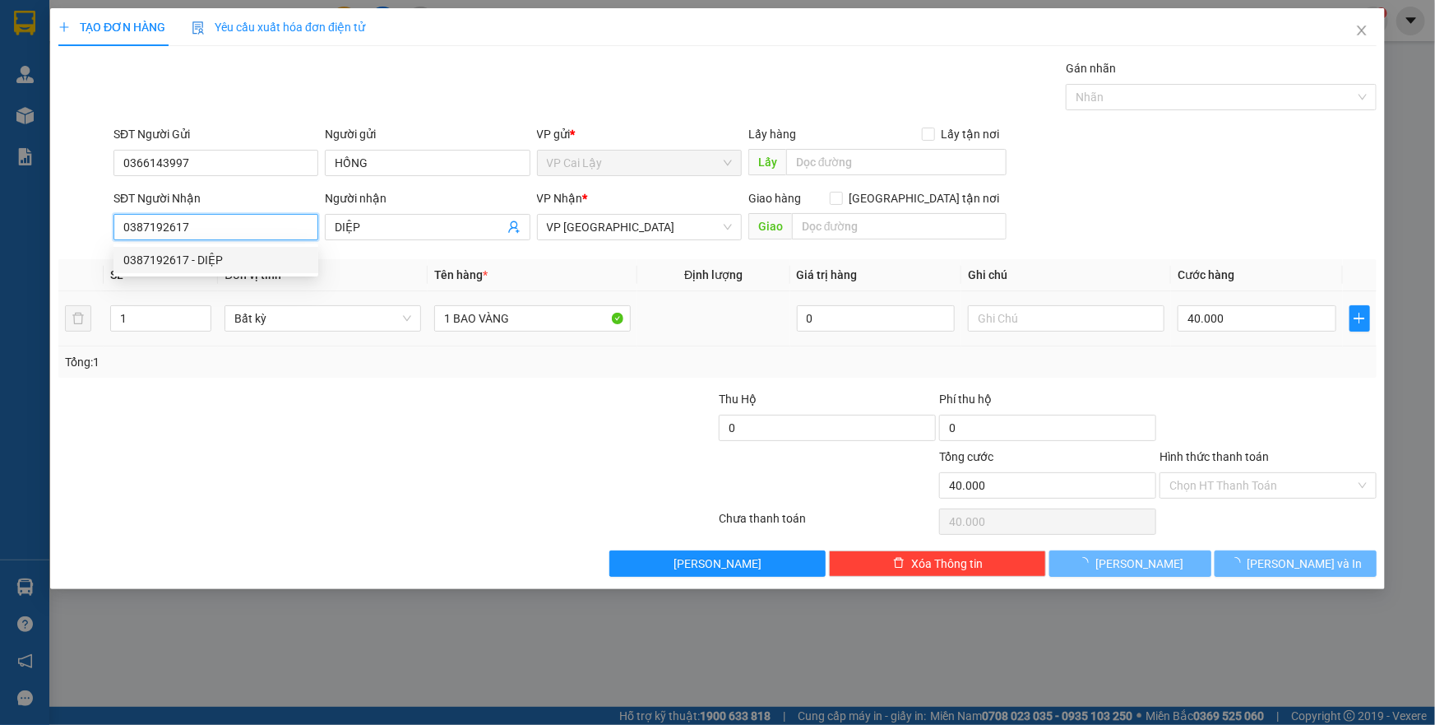
type input "20.000"
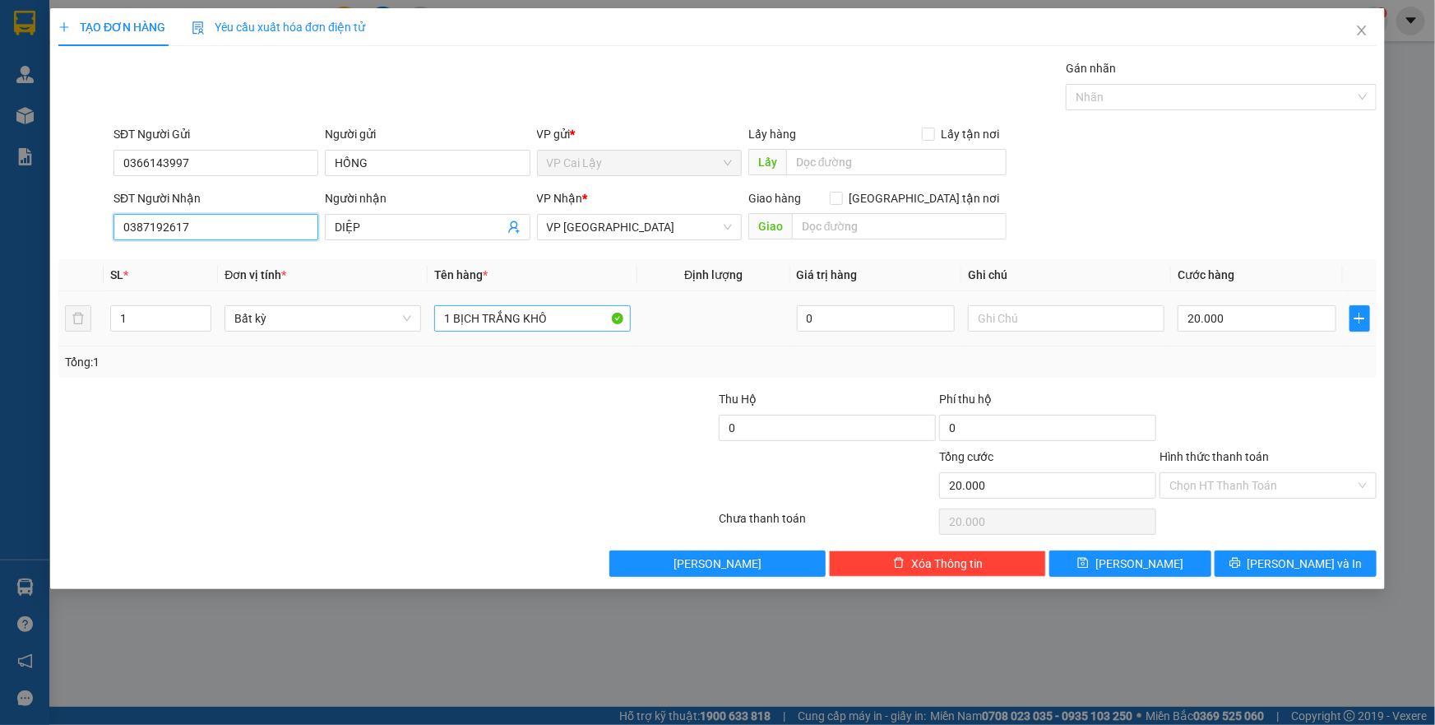
type input "0387192617"
drag, startPoint x: 438, startPoint y: 321, endPoint x: 571, endPoint y: 331, distance: 132.8
click at [571, 331] on div "1 BỊCH TRẮNG KHÔ" at bounding box center [532, 318] width 197 height 33
type input "1 BỊCH HỒNG CÓ THÙNG MOD VS KIỆN NHỎ BÊN TRONG"
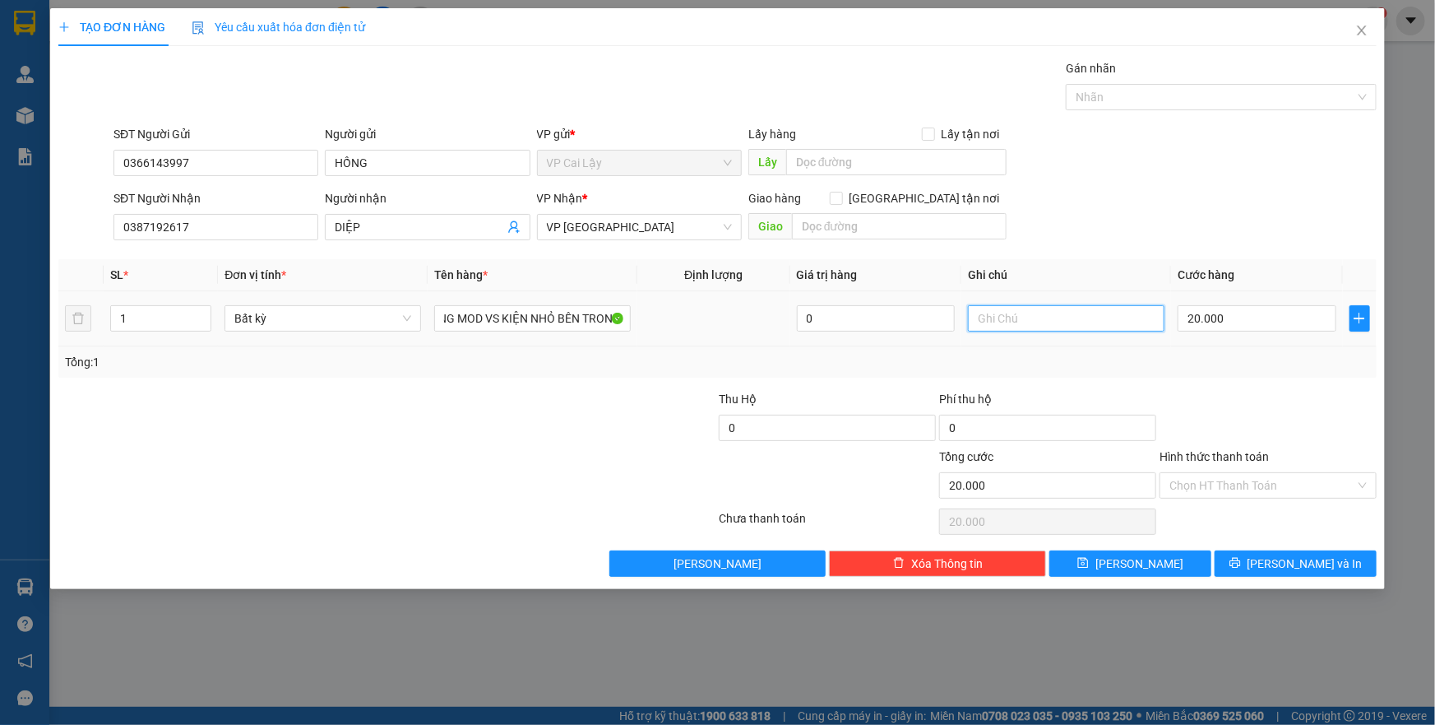
click at [1110, 329] on input "text" at bounding box center [1066, 318] width 197 height 26
type input "D"
type input "ĐỒ ĂN"
click at [1331, 479] on input "Hình thức thanh toán" at bounding box center [1262, 485] width 186 height 25
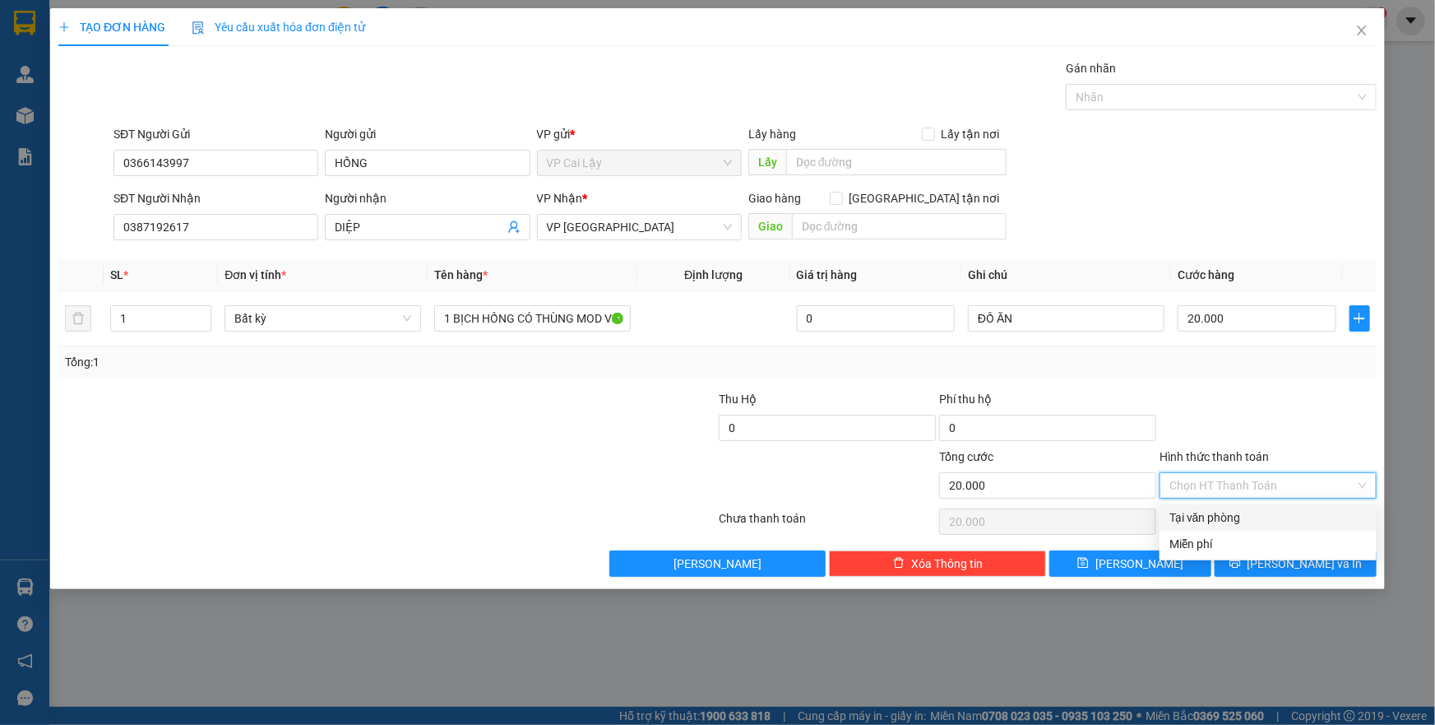
click at [1284, 515] on div "Tại văn phòng" at bounding box center [1267, 517] width 197 height 18
type input "0"
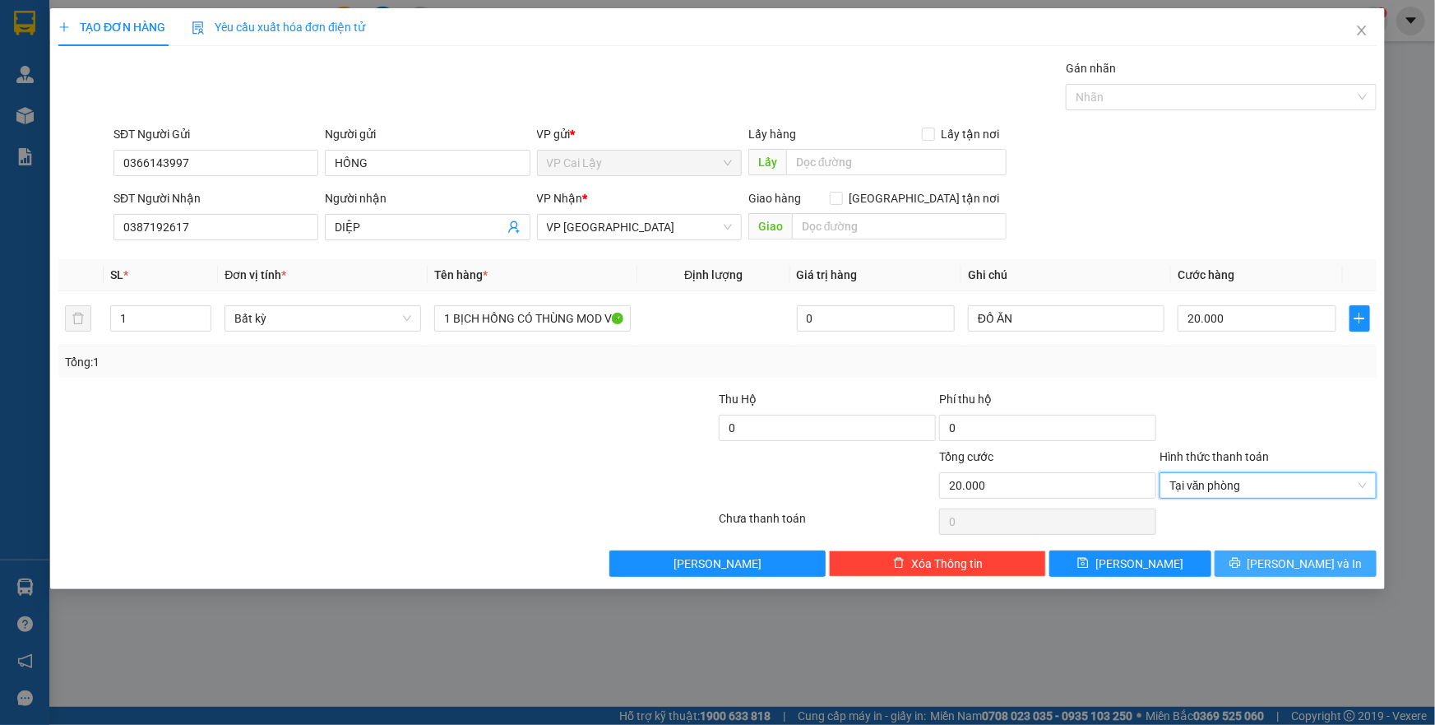
click at [1290, 558] on span "Lưu và In" at bounding box center [1305, 563] width 115 height 18
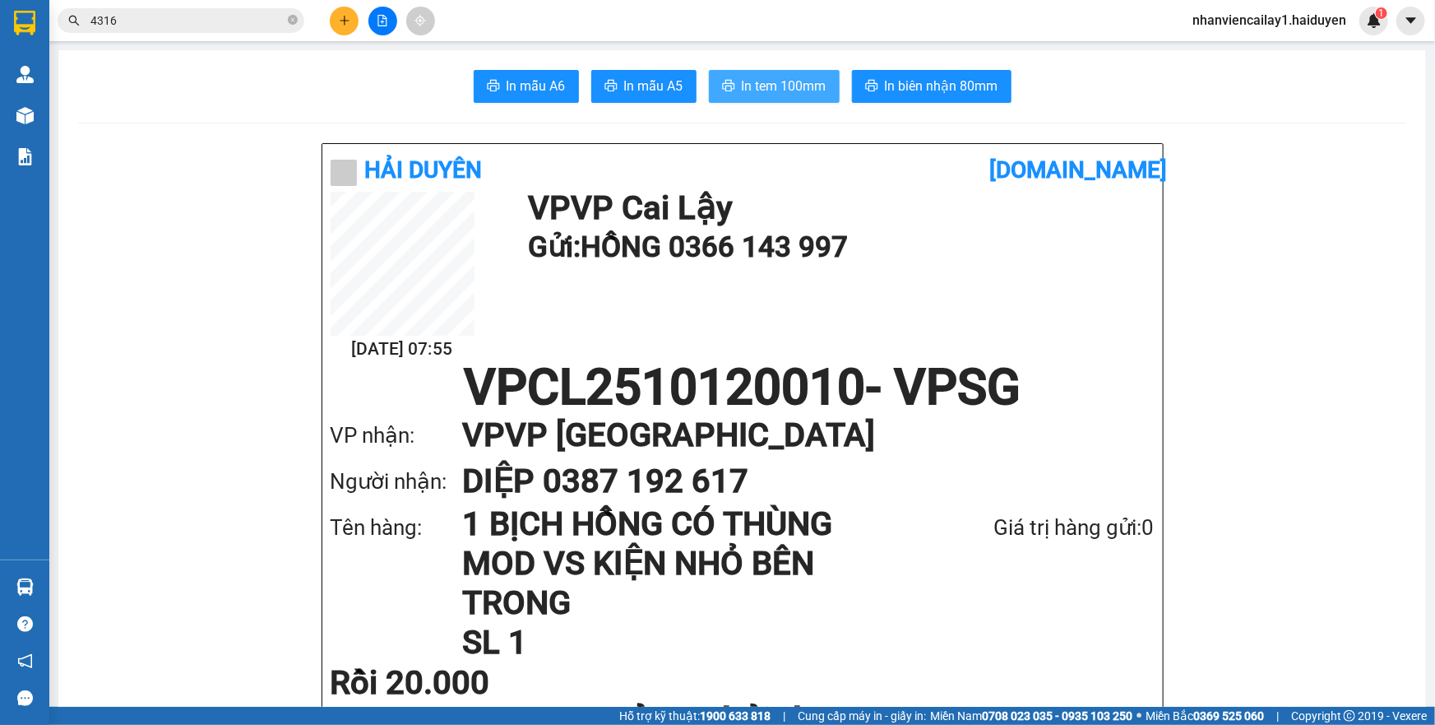
click at [772, 84] on span "In tem 100mm" at bounding box center [784, 86] width 85 height 21
click at [757, 88] on span "In tem 100mm" at bounding box center [784, 86] width 85 height 21
click at [722, 82] on icon "printer" at bounding box center [728, 85] width 13 height 13
click at [292, 24] on icon "close-circle" at bounding box center [293, 20] width 10 height 10
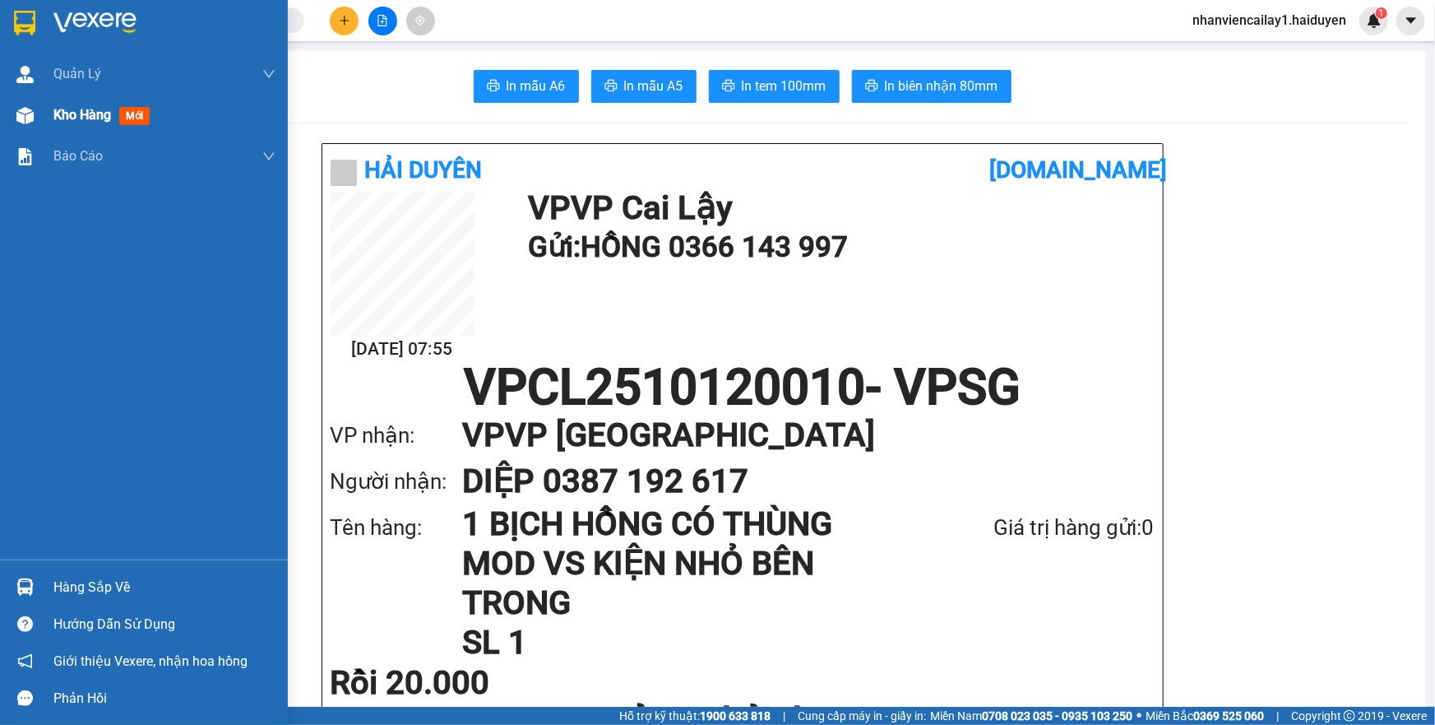
click at [18, 120] on img at bounding box center [24, 115] width 17 height 17
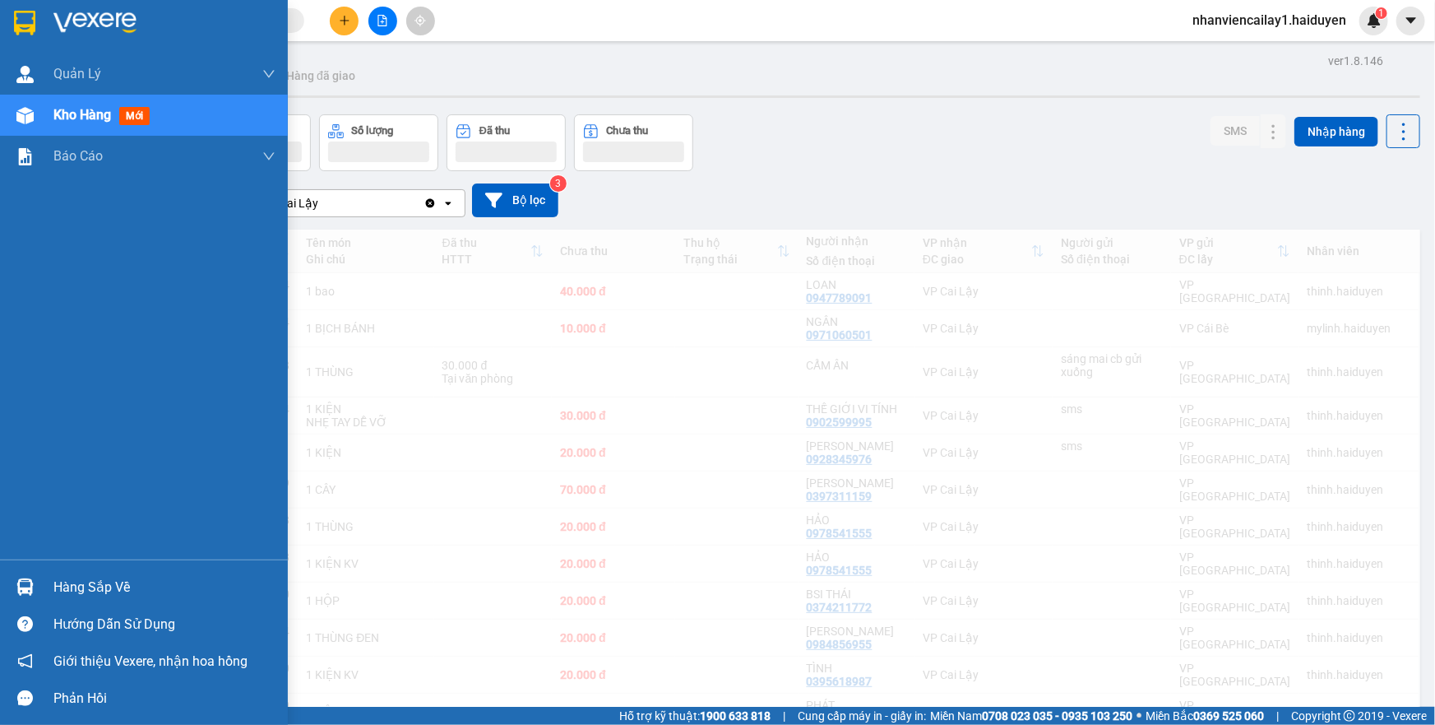
click at [134, 113] on span "mới" at bounding box center [134, 116] width 30 height 18
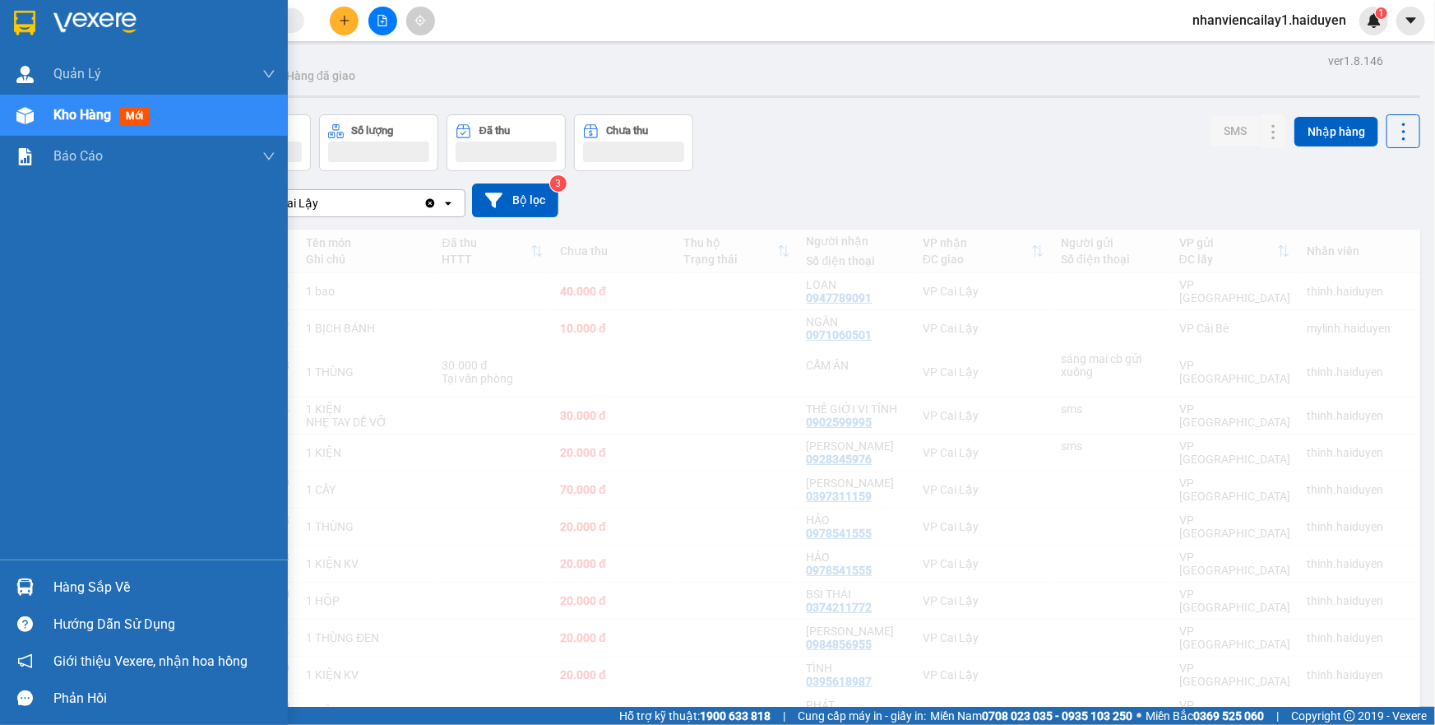
click at [62, 118] on span "Kho hàng" at bounding box center [82, 115] width 58 height 16
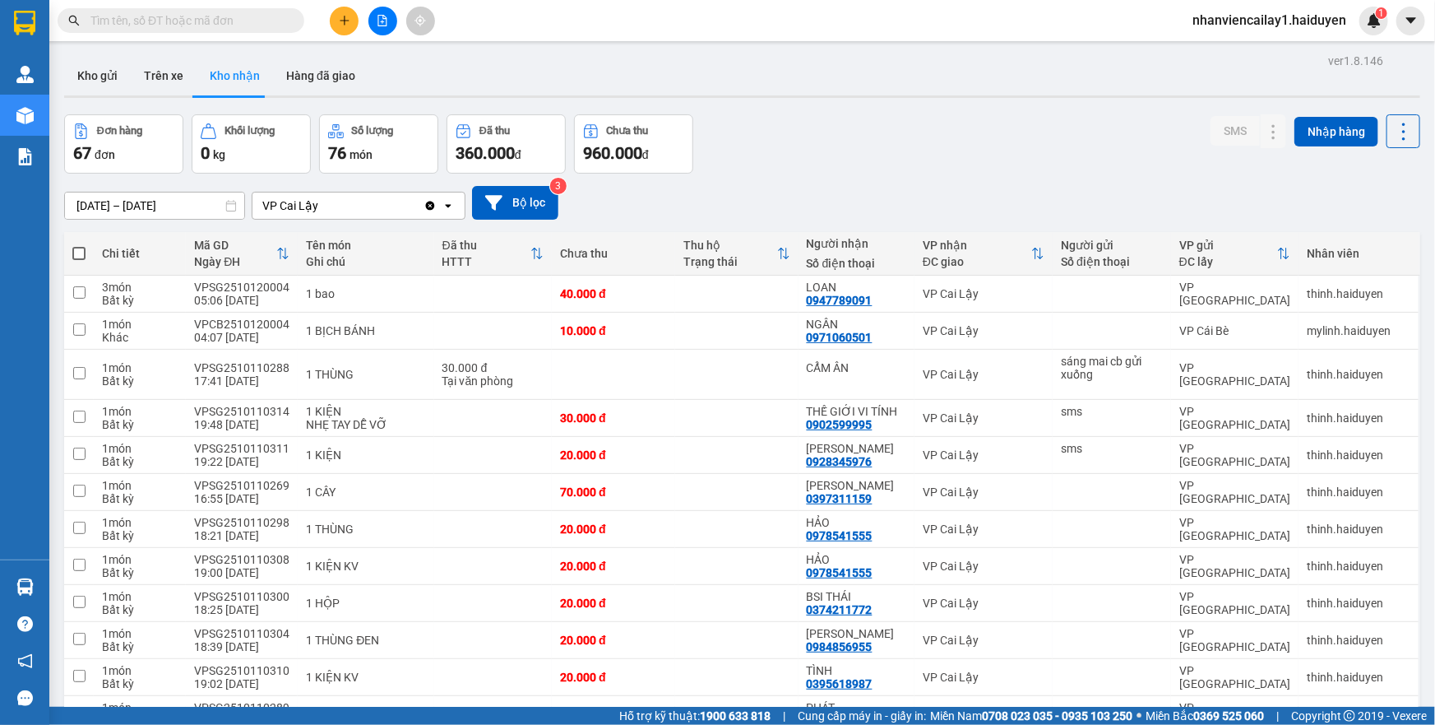
click at [271, 29] on input "text" at bounding box center [187, 21] width 194 height 18
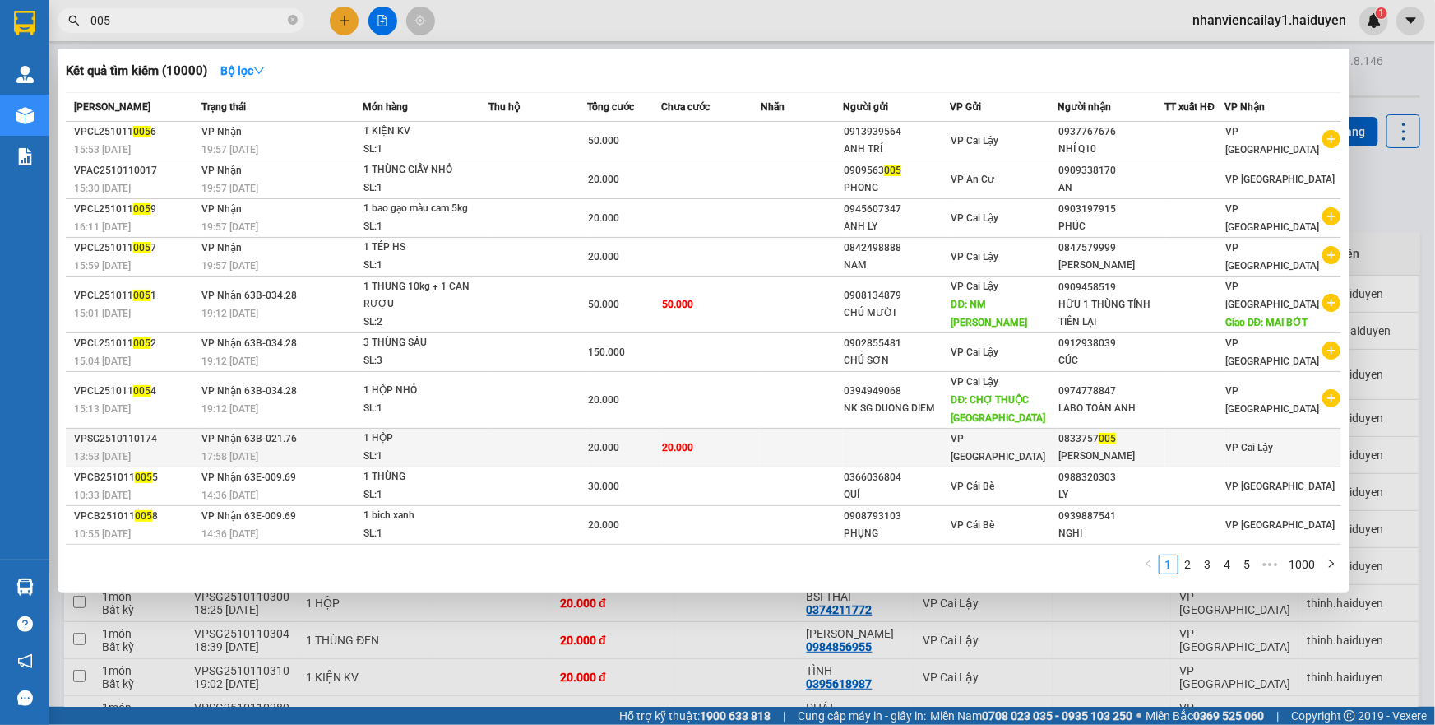
type input "005"
click at [959, 452] on div "VP [GEOGRAPHIC_DATA]" at bounding box center [1003, 447] width 105 height 36
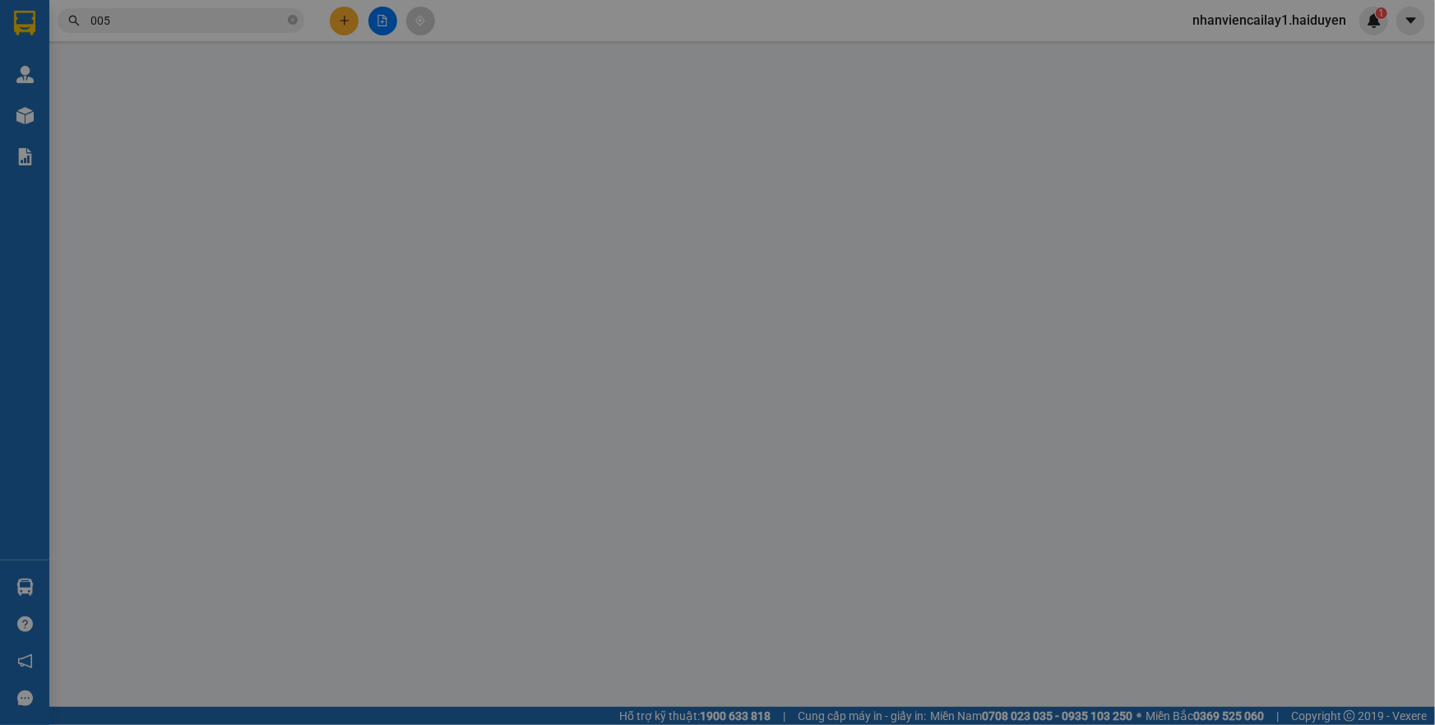
type input "0833757005"
type input "HOÀNG LONG"
type input "0"
type input "20.000"
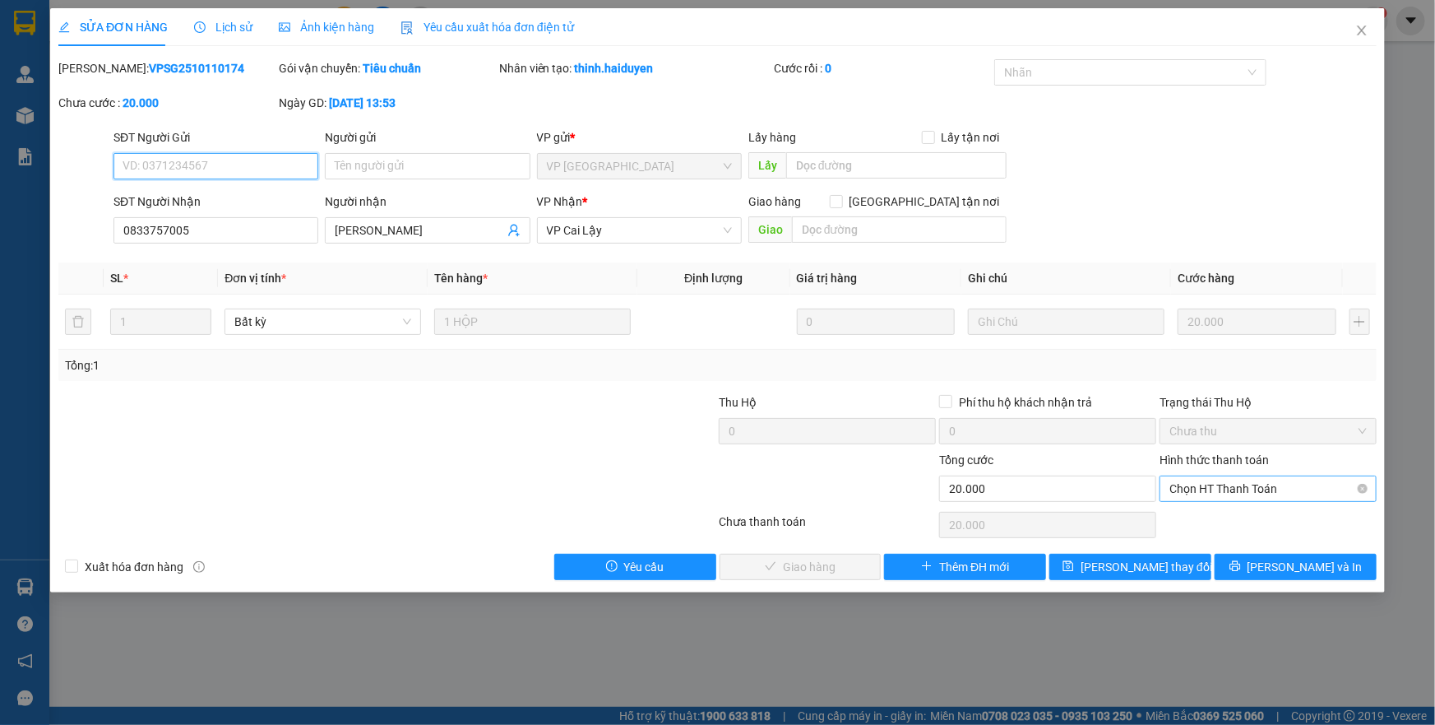
click at [1257, 485] on span "Chọn HT Thanh Toán" at bounding box center [1267, 488] width 197 height 25
click at [1256, 513] on div "Tại văn phòng" at bounding box center [1267, 521] width 197 height 18
type input "0"
click at [829, 554] on button "Lưu và Giao hàng" at bounding box center [801, 566] width 162 height 26
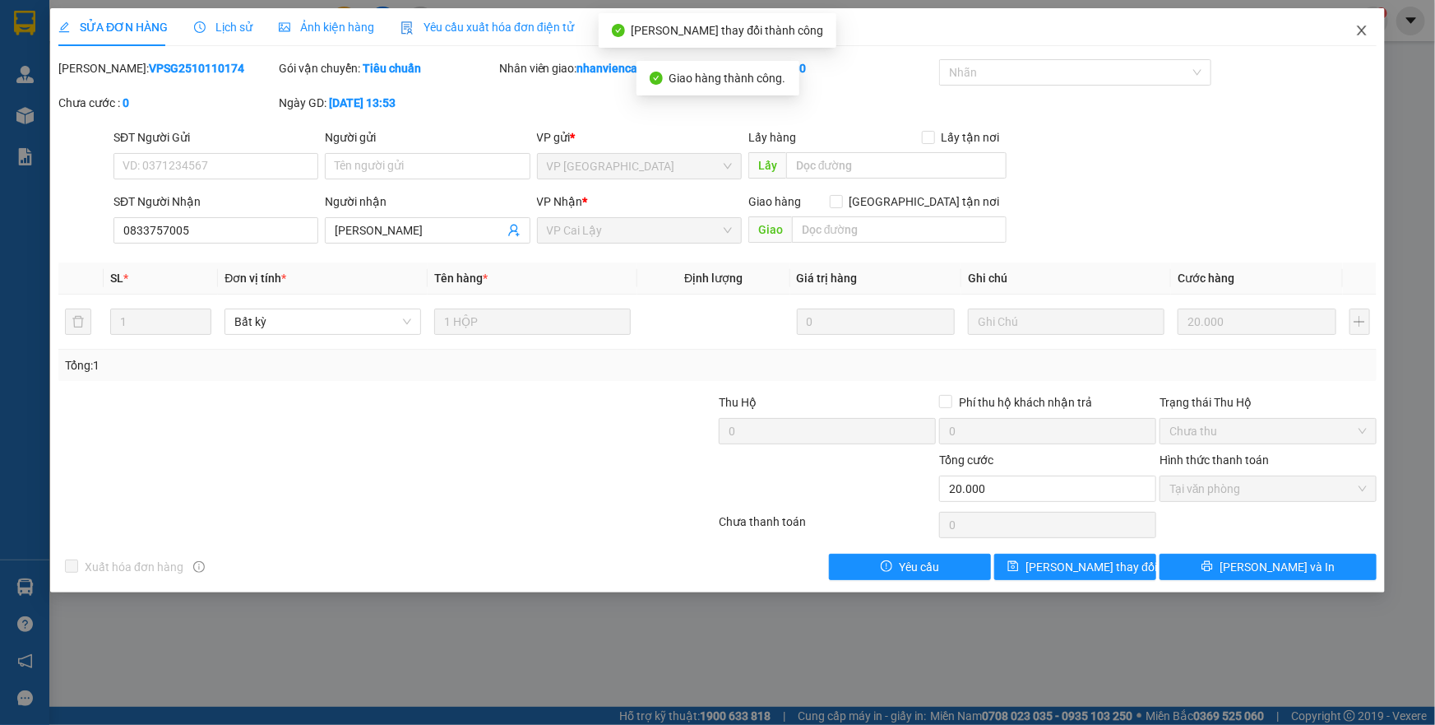
click at [1363, 27] on icon "close" at bounding box center [1361, 30] width 13 height 13
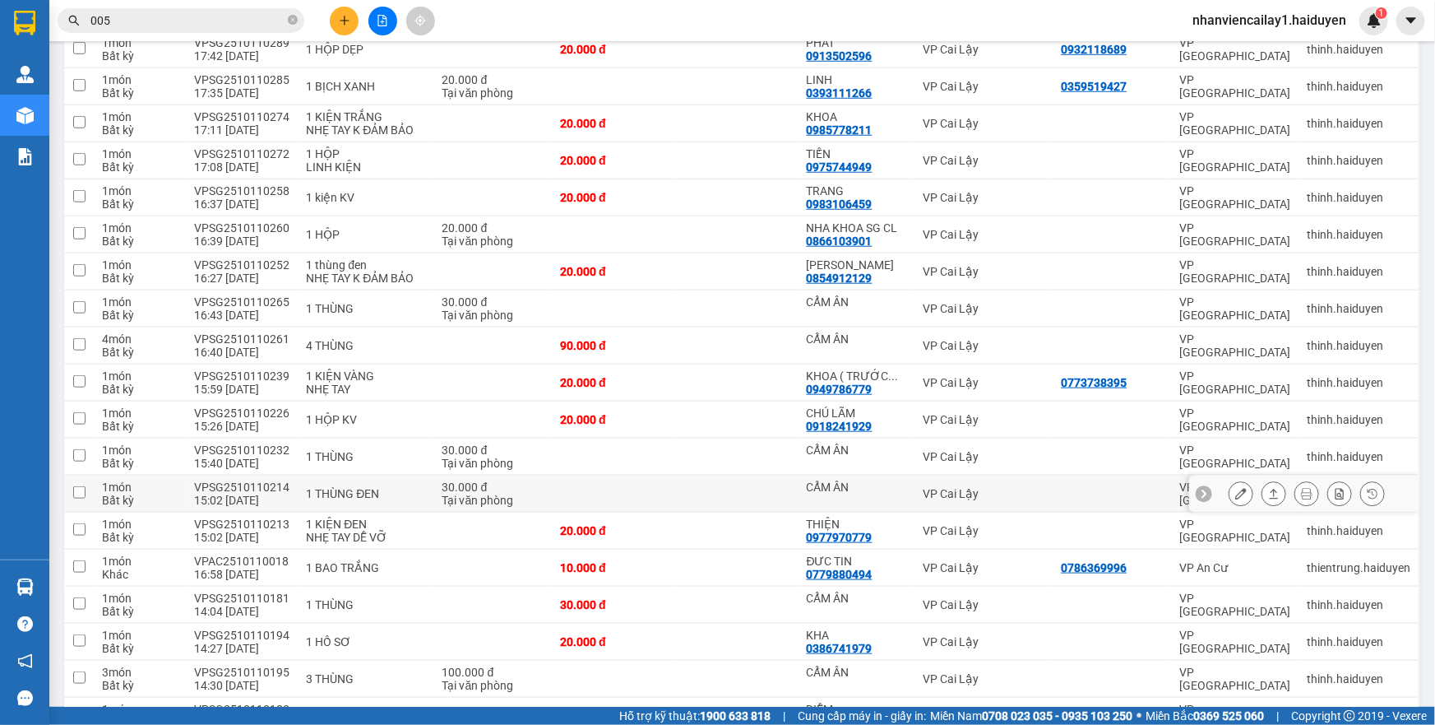
scroll to position [673, 0]
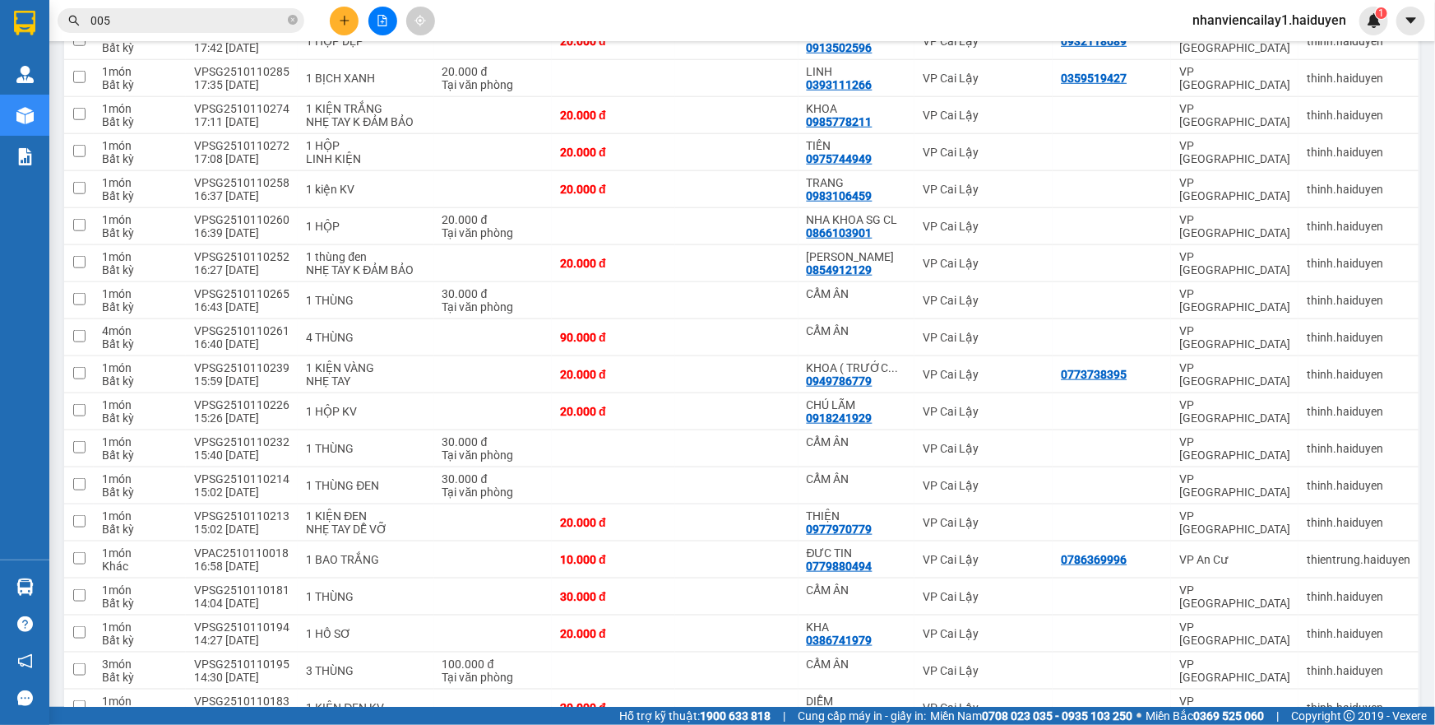
click at [342, 16] on icon "plus" at bounding box center [345, 21] width 12 height 12
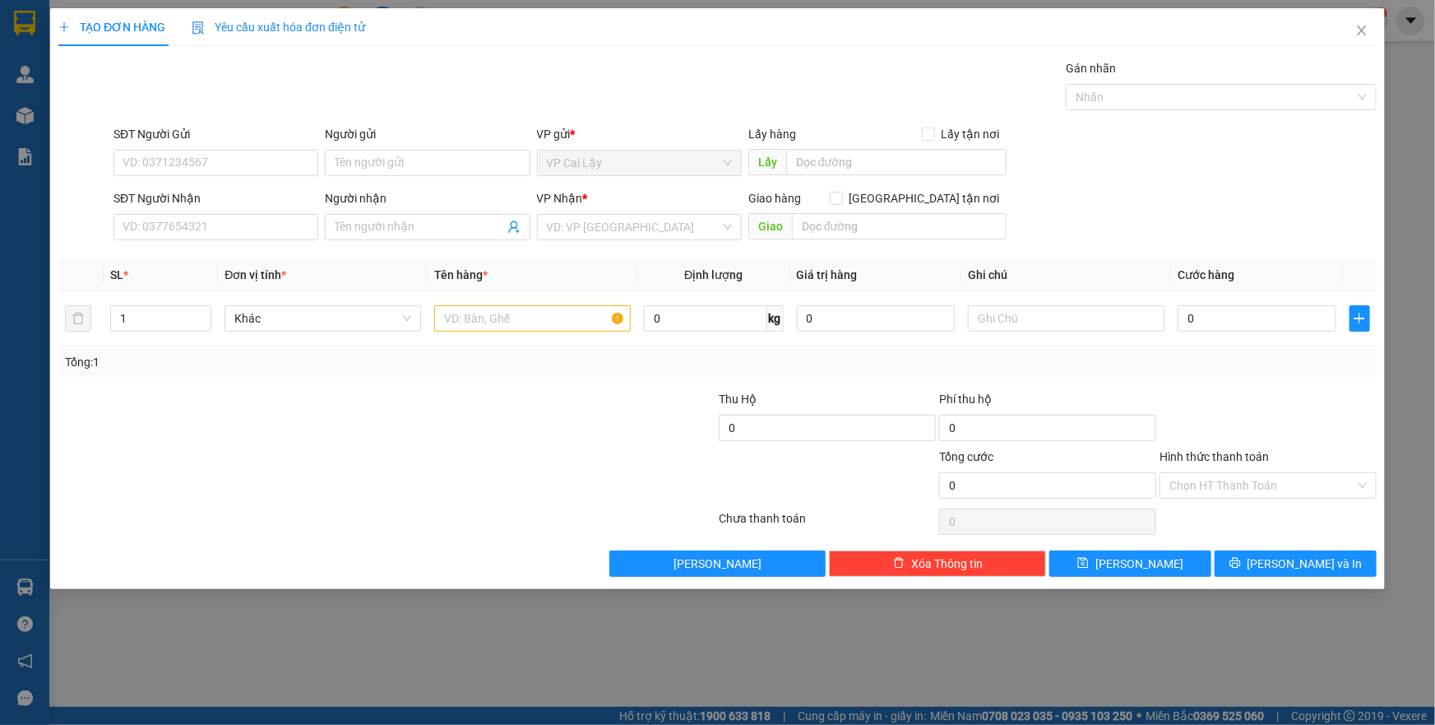
click at [201, 196] on div "SĐT Người Nhận" at bounding box center [215, 198] width 205 height 18
click at [201, 214] on input "SĐT Người Nhận" at bounding box center [215, 227] width 205 height 26
click at [197, 214] on input "SĐT Người Nhận" at bounding box center [215, 227] width 205 height 26
click at [234, 232] on input "SĐT Người Nhận" at bounding box center [215, 227] width 205 height 26
click at [243, 170] on input "SĐT Người Gửi" at bounding box center [215, 163] width 205 height 26
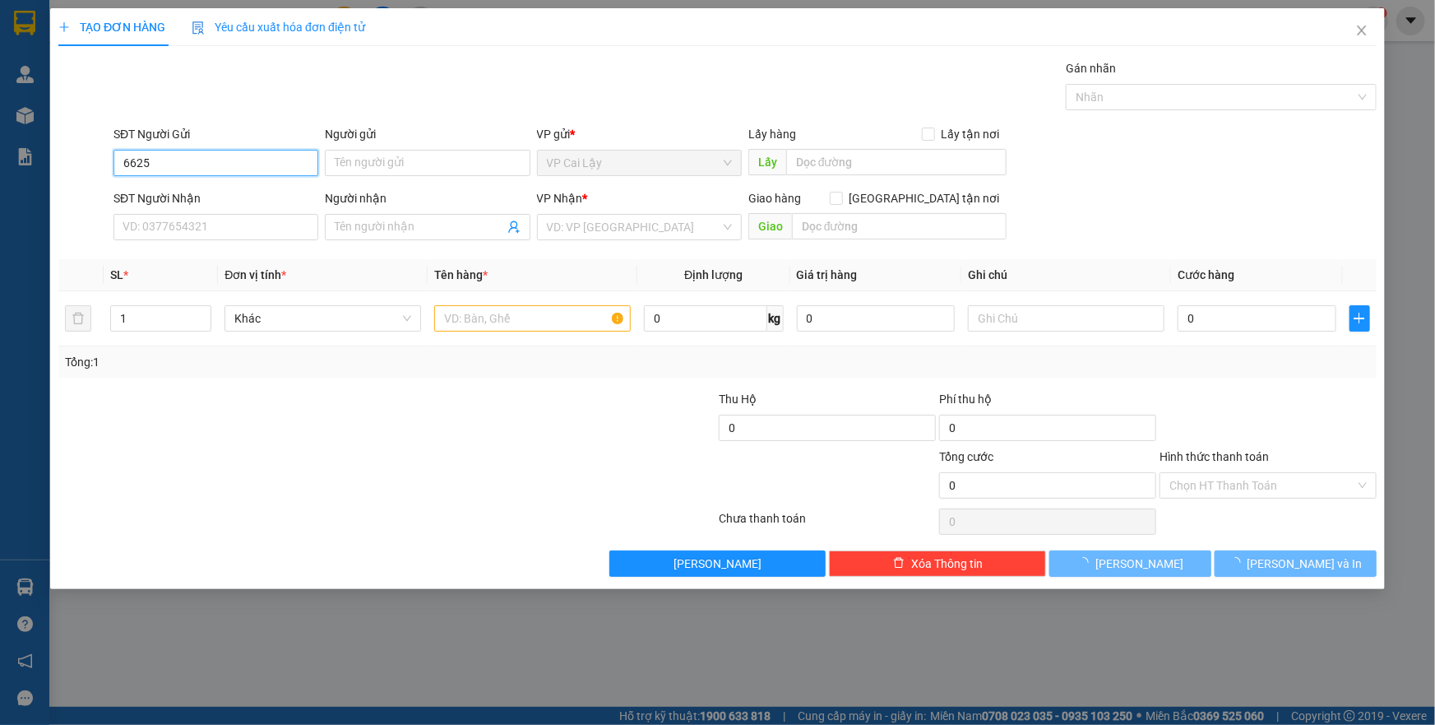
click at [243, 170] on input "6625" at bounding box center [215, 163] width 205 height 26
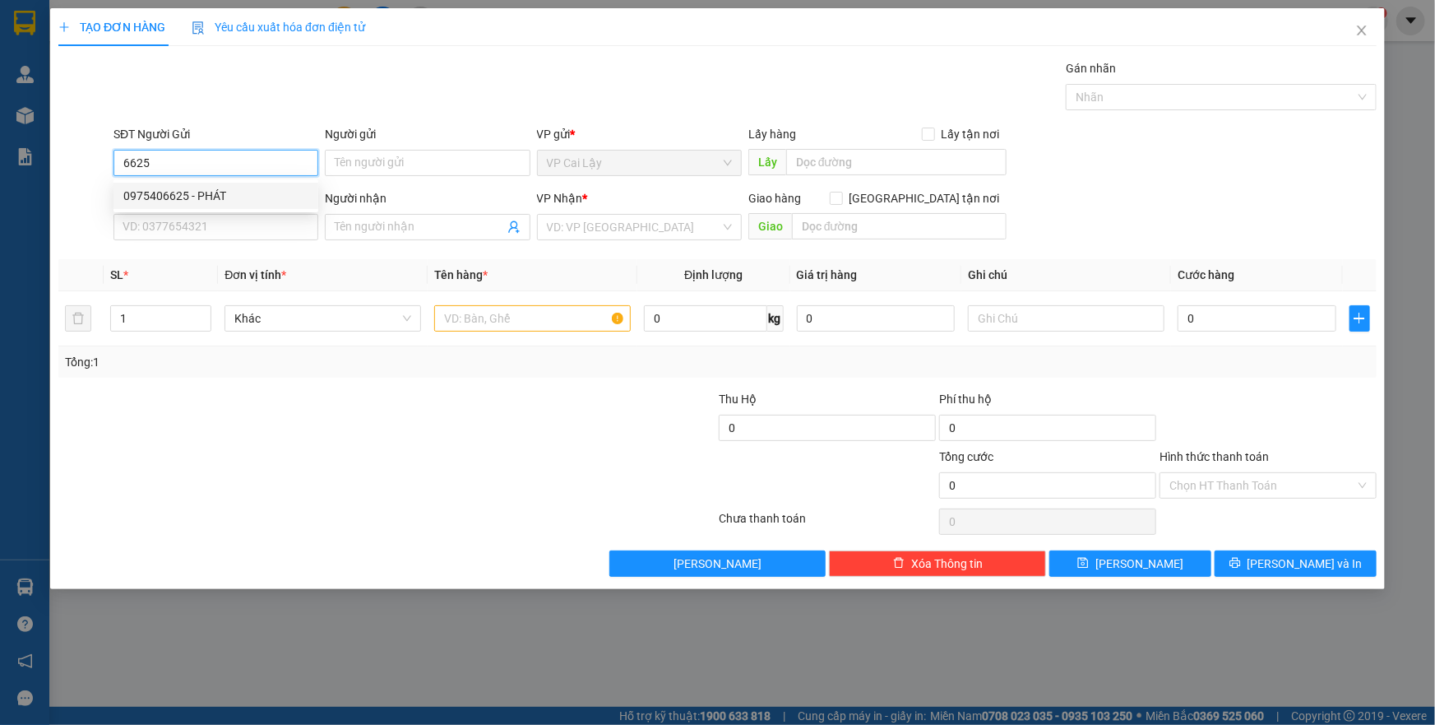
click at [243, 195] on div "0975406625 - PHÁT" at bounding box center [215, 196] width 185 height 18
type input "0975406625"
type input "PHÁT"
type input "0908851575"
type input "trường"
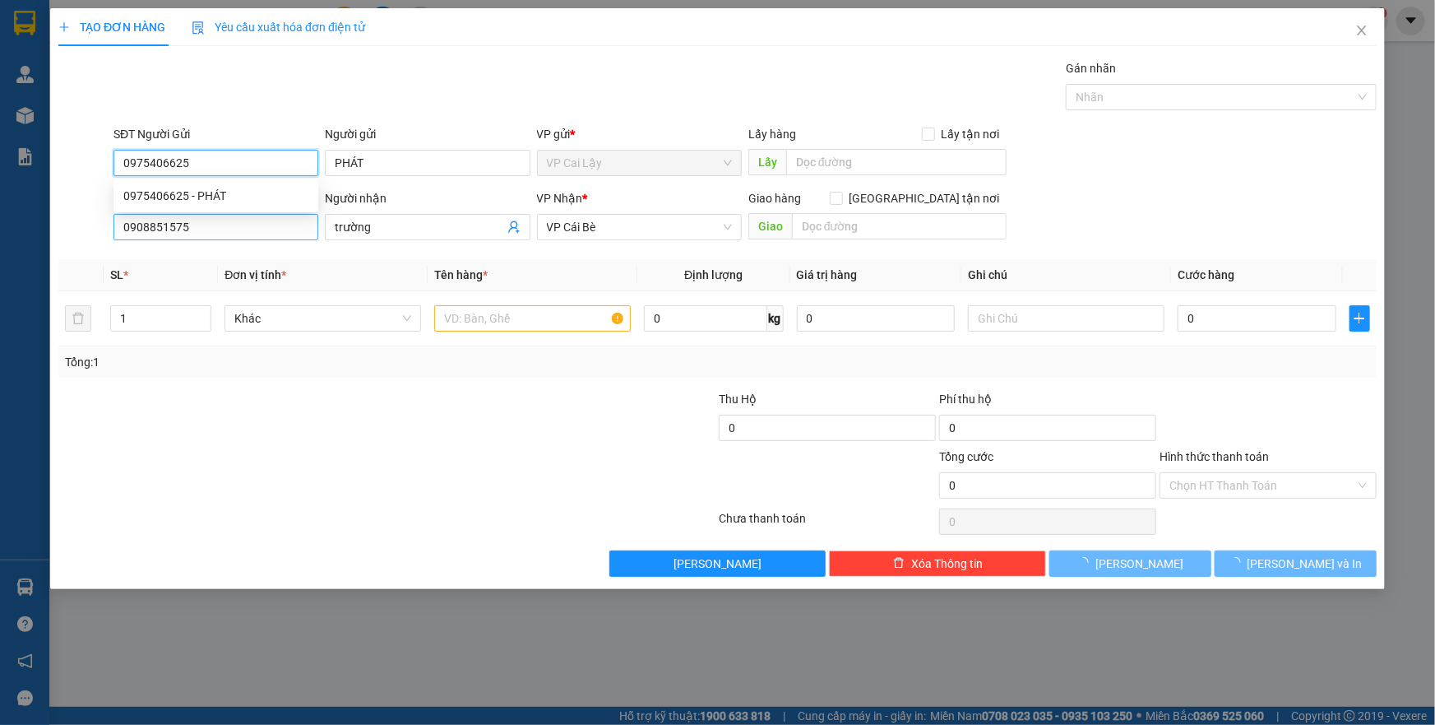
type input "10.000"
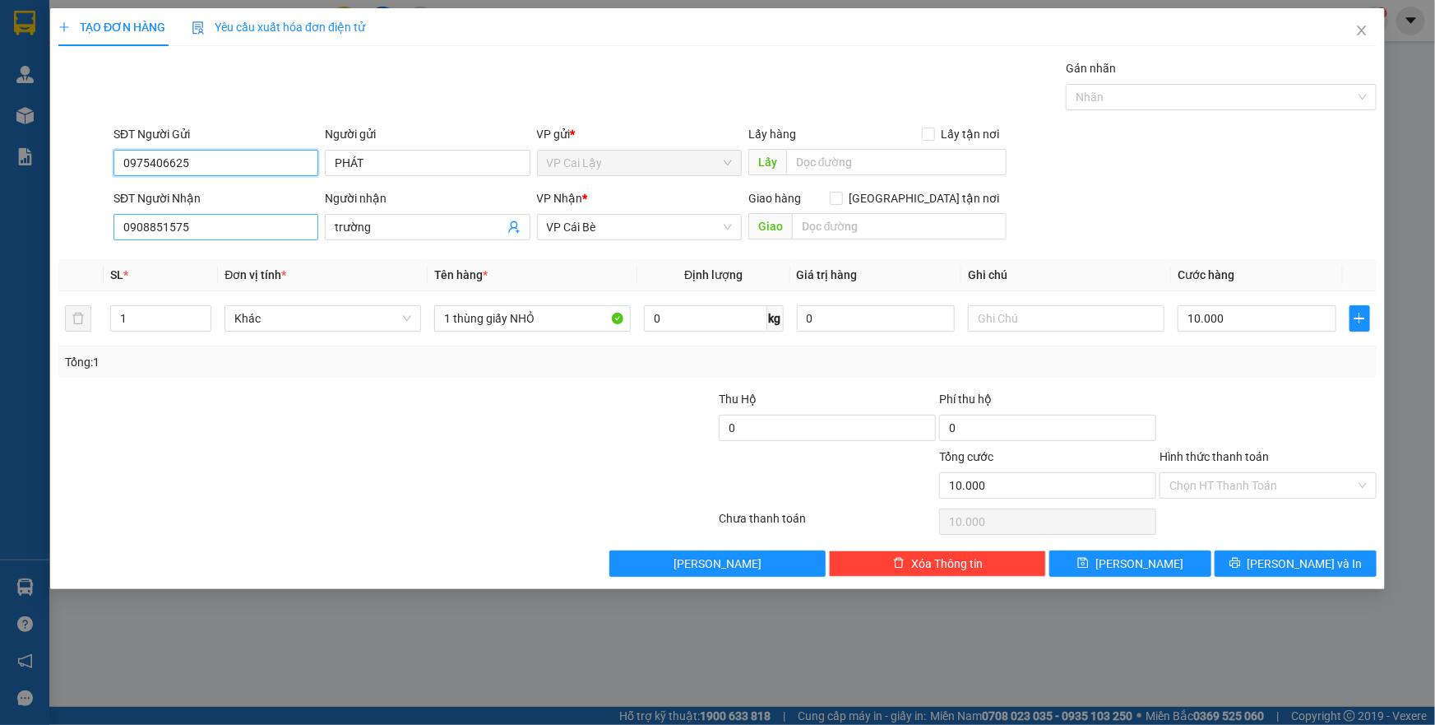
type input "0975406625"
click at [255, 220] on input "0908851575" at bounding box center [215, 227] width 205 height 26
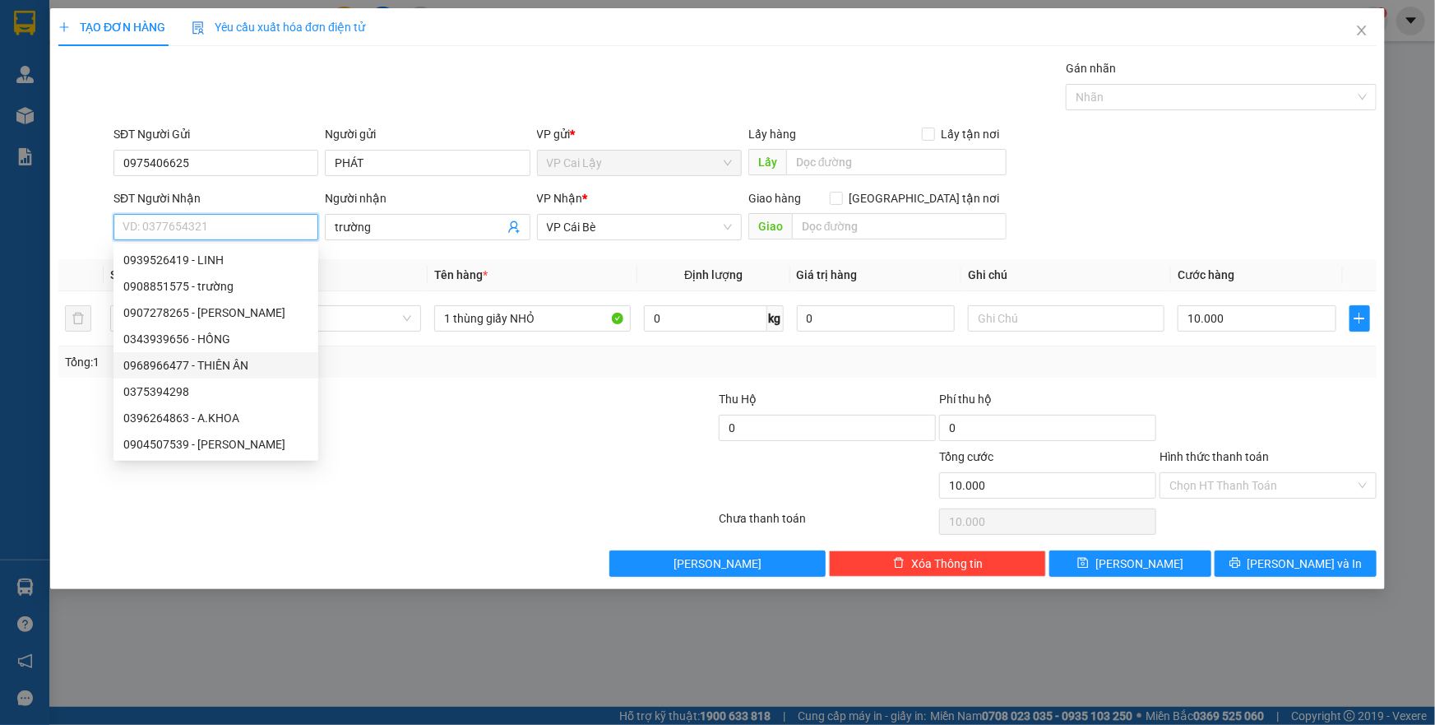
click at [227, 360] on div "0968966477 - THIÊN ÂN" at bounding box center [215, 365] width 185 height 18
type input "0968966477"
type input "THIÊN ÂN"
type input "982.000"
type input "20.000"
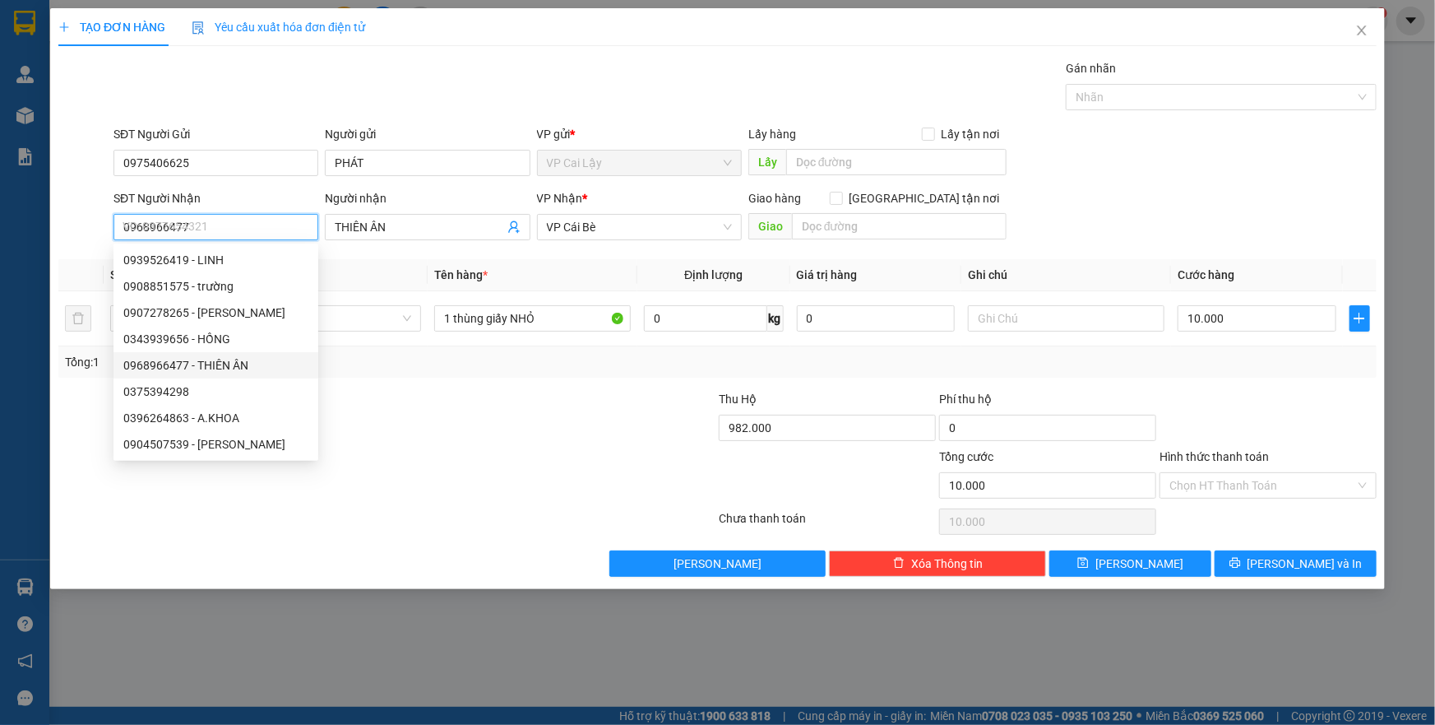
type input "20.000"
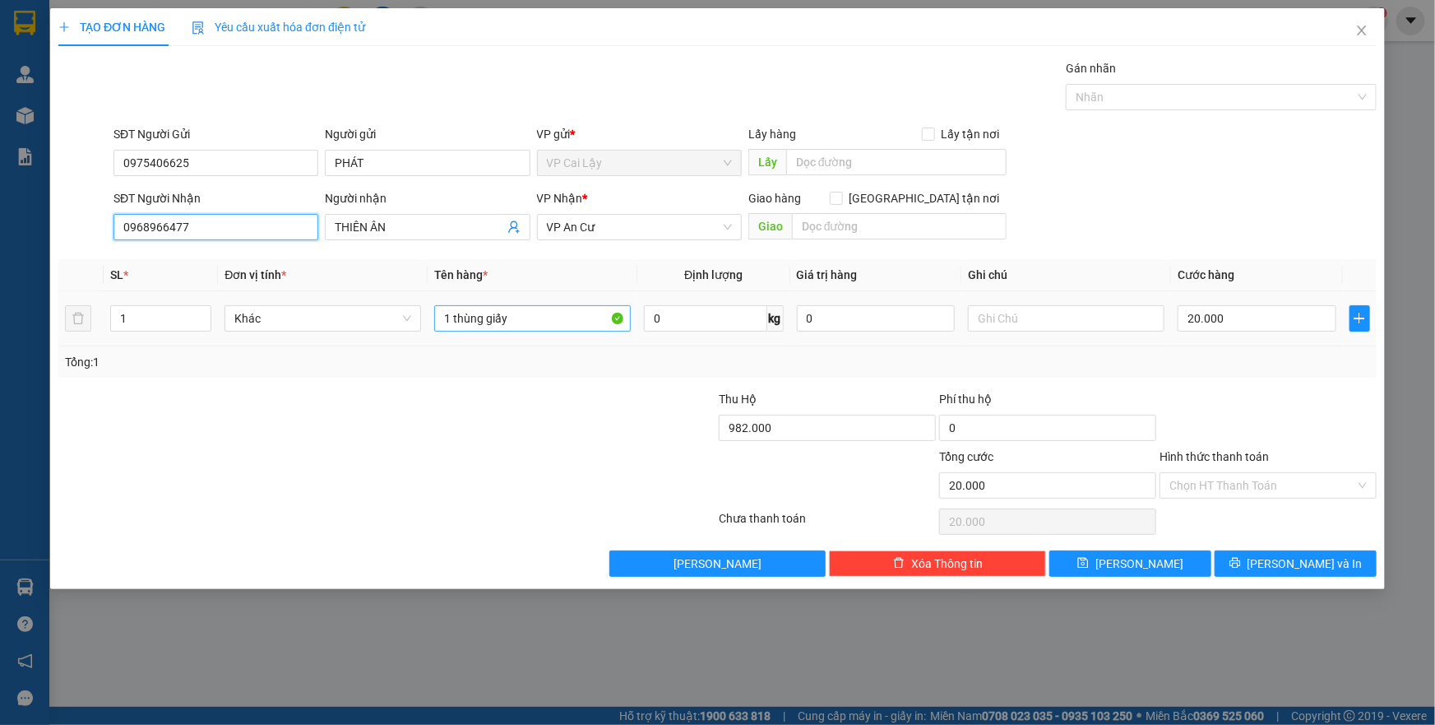
type input "0968966477"
click at [541, 321] on input "1 thùng giấy" at bounding box center [532, 318] width 197 height 26
click at [832, 428] on input "982.000" at bounding box center [827, 427] width 217 height 26
type input "870.000"
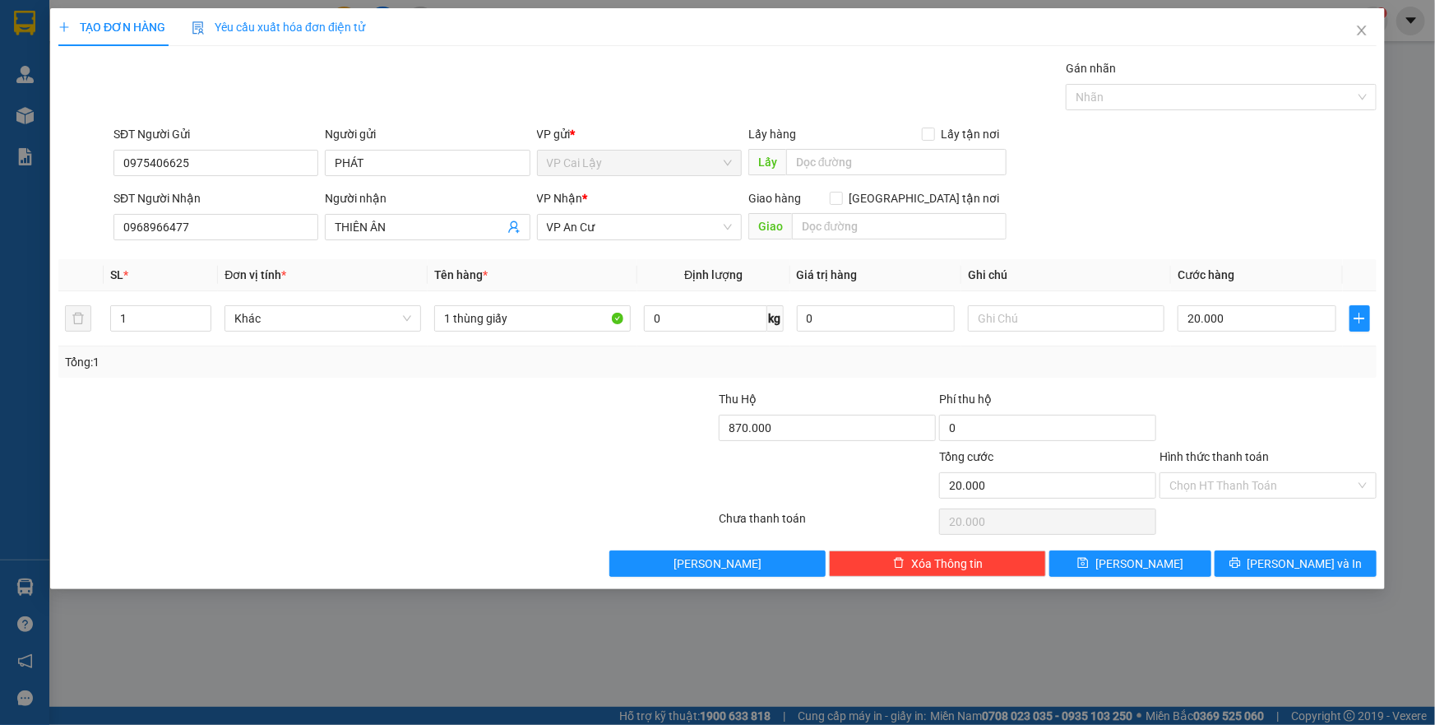
click at [1225, 417] on div at bounding box center [1268, 419] width 220 height 58
click at [1255, 488] on input "Hình thức thanh toán" at bounding box center [1262, 485] width 186 height 25
click at [542, 320] on input "1 thùng giấy" at bounding box center [532, 318] width 197 height 26
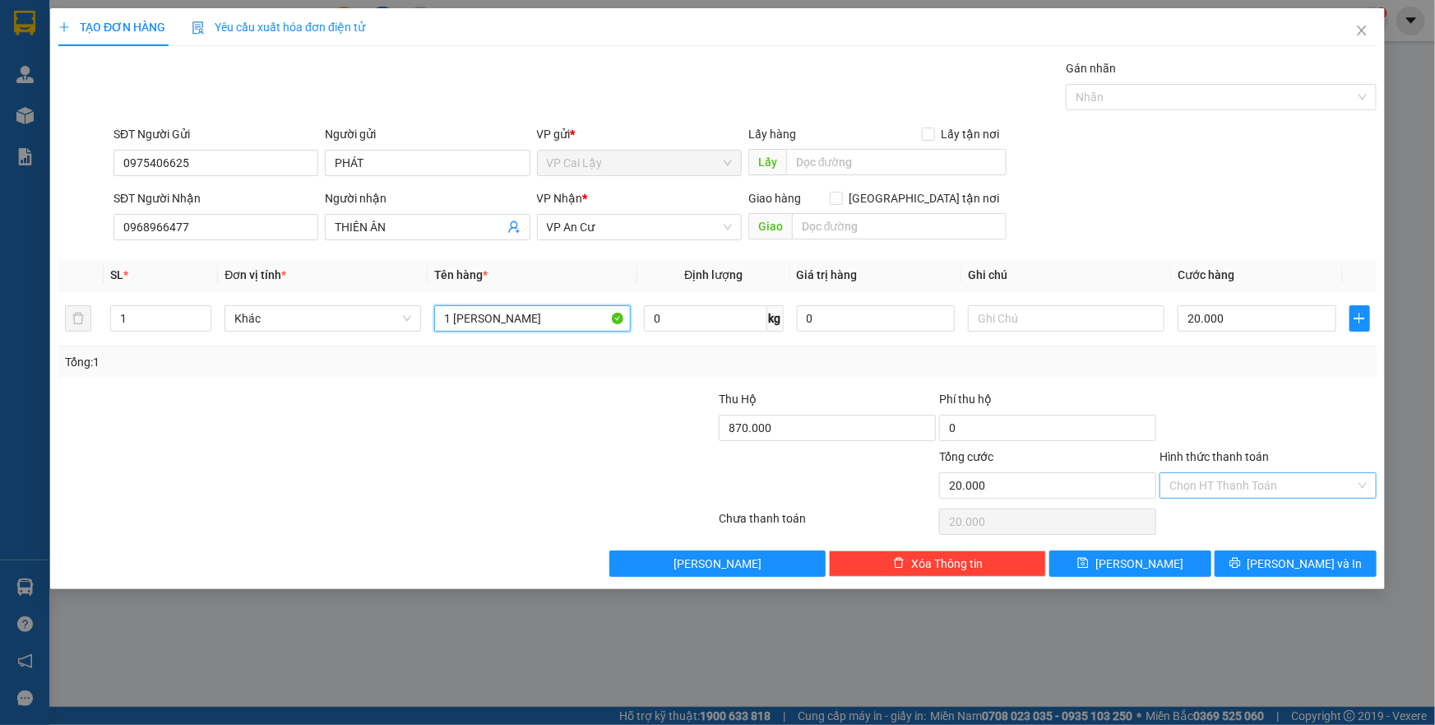
type input "1 THÙNG MILO"
click at [1282, 484] on input "Hình thức thanh toán" at bounding box center [1262, 485] width 186 height 25
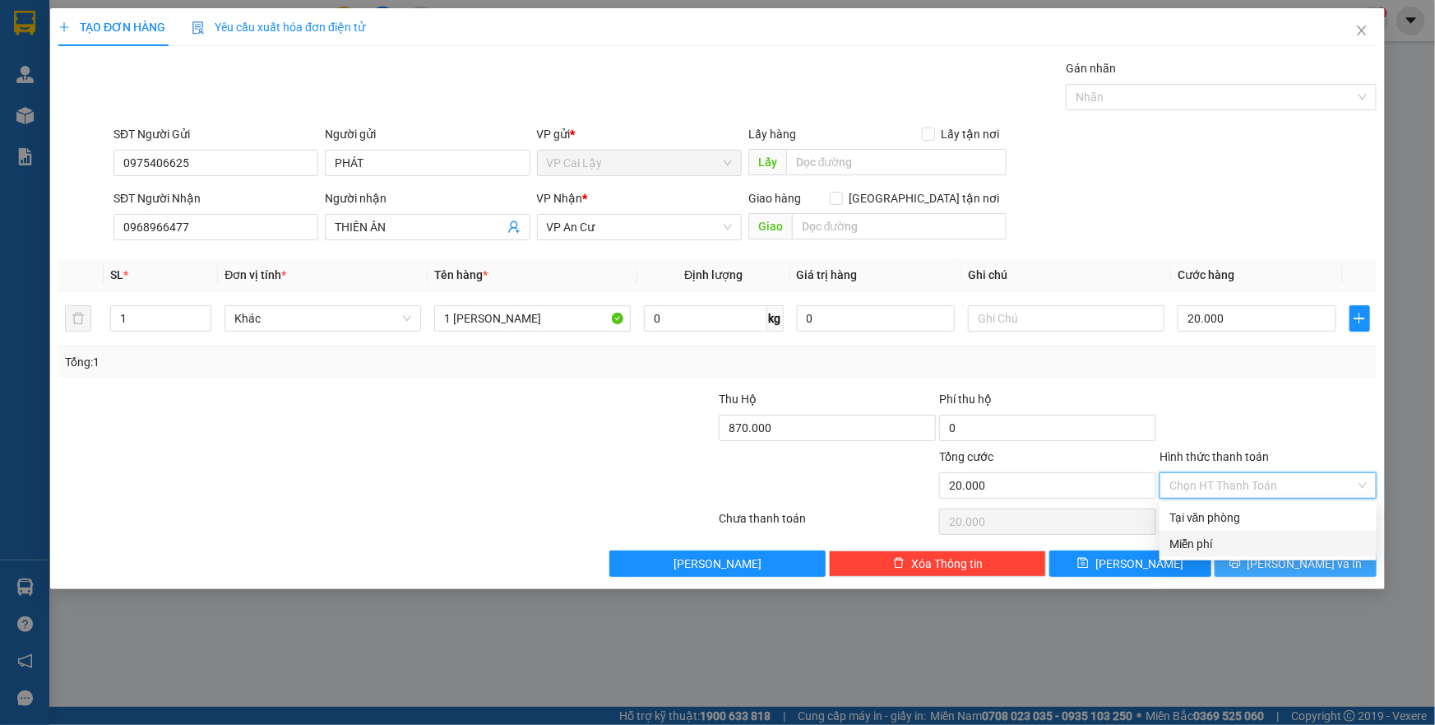
click at [1273, 572] on button "Lưu và In" at bounding box center [1296, 563] width 162 height 26
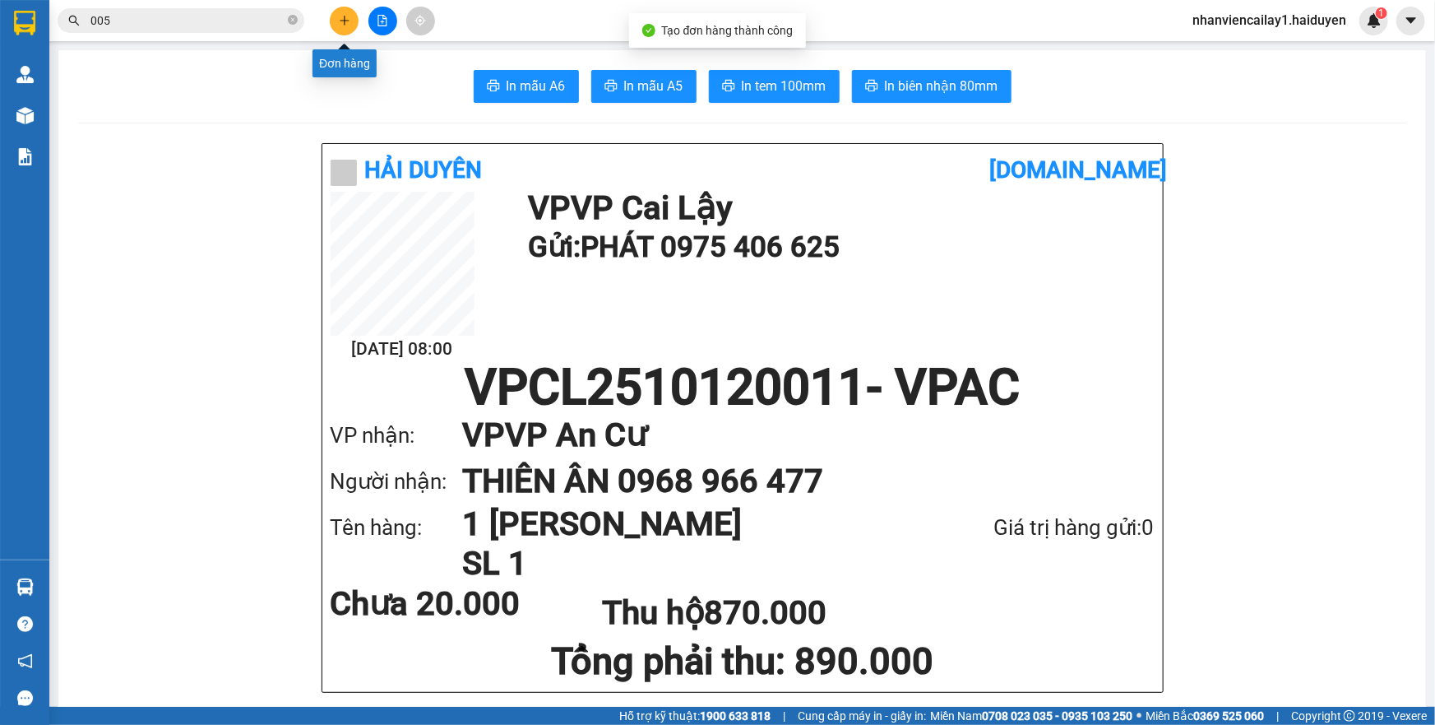
click at [336, 28] on button at bounding box center [344, 21] width 29 height 29
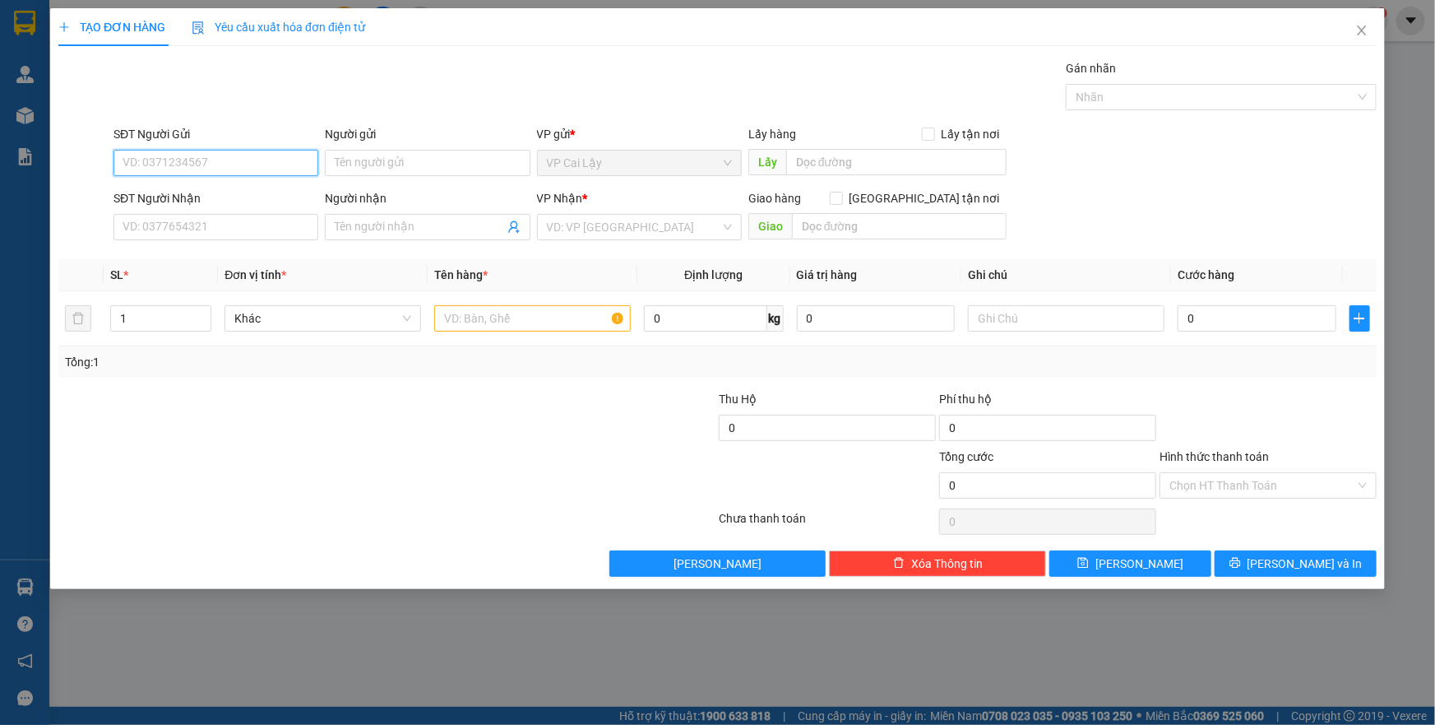
click at [251, 164] on input "SĐT Người Gửi" at bounding box center [215, 163] width 205 height 26
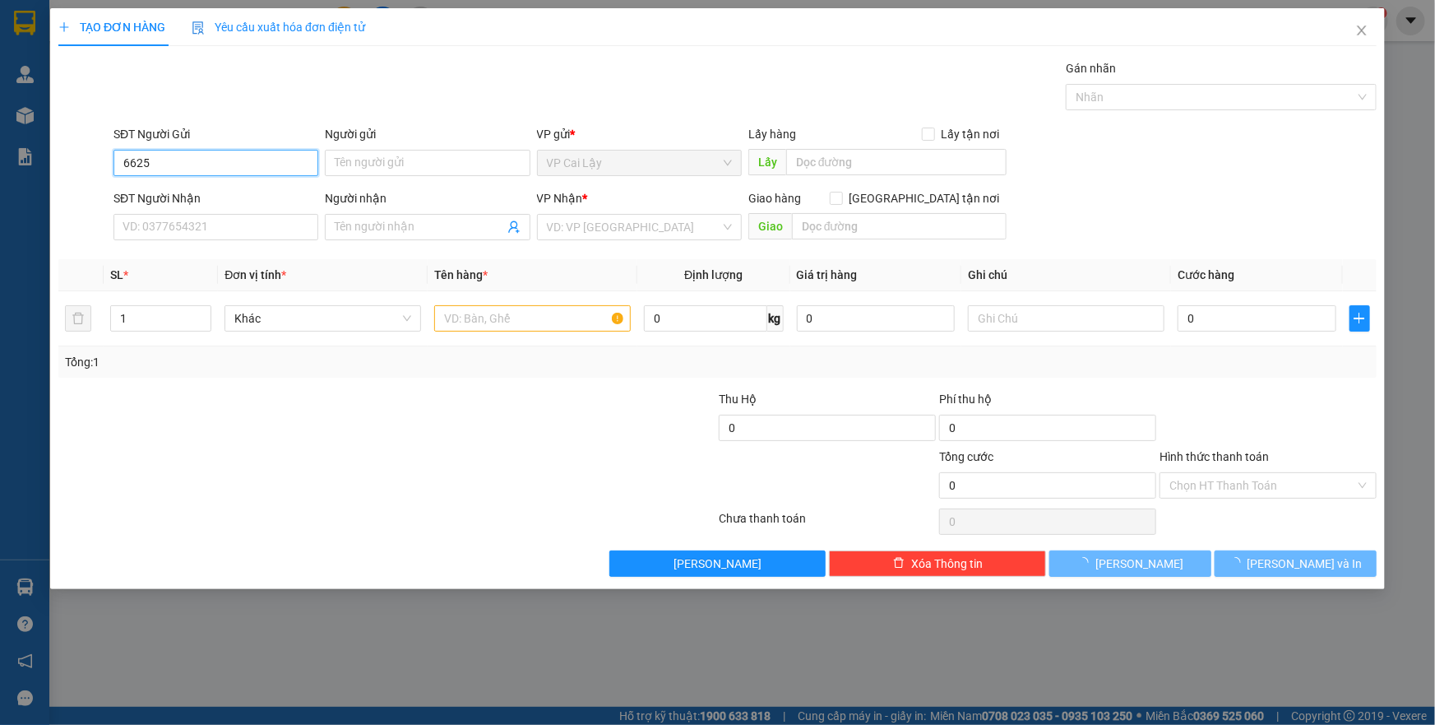
click at [251, 164] on input "6625" at bounding box center [215, 163] width 205 height 26
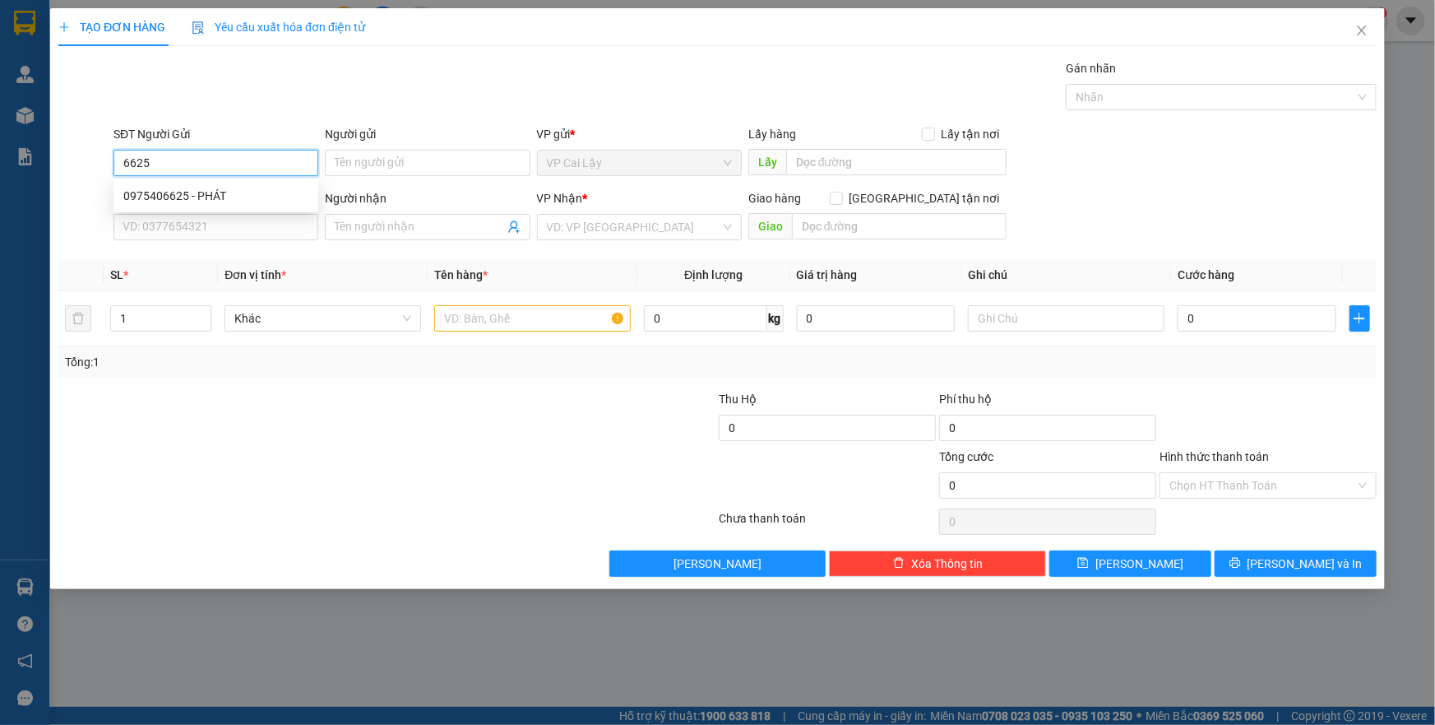
click at [252, 161] on input "6625" at bounding box center [215, 163] width 205 height 26
click at [243, 191] on div "0975406625 - PHÁT" at bounding box center [215, 196] width 185 height 18
type input "0975406625"
type input "PHÁT"
type input "0968966477"
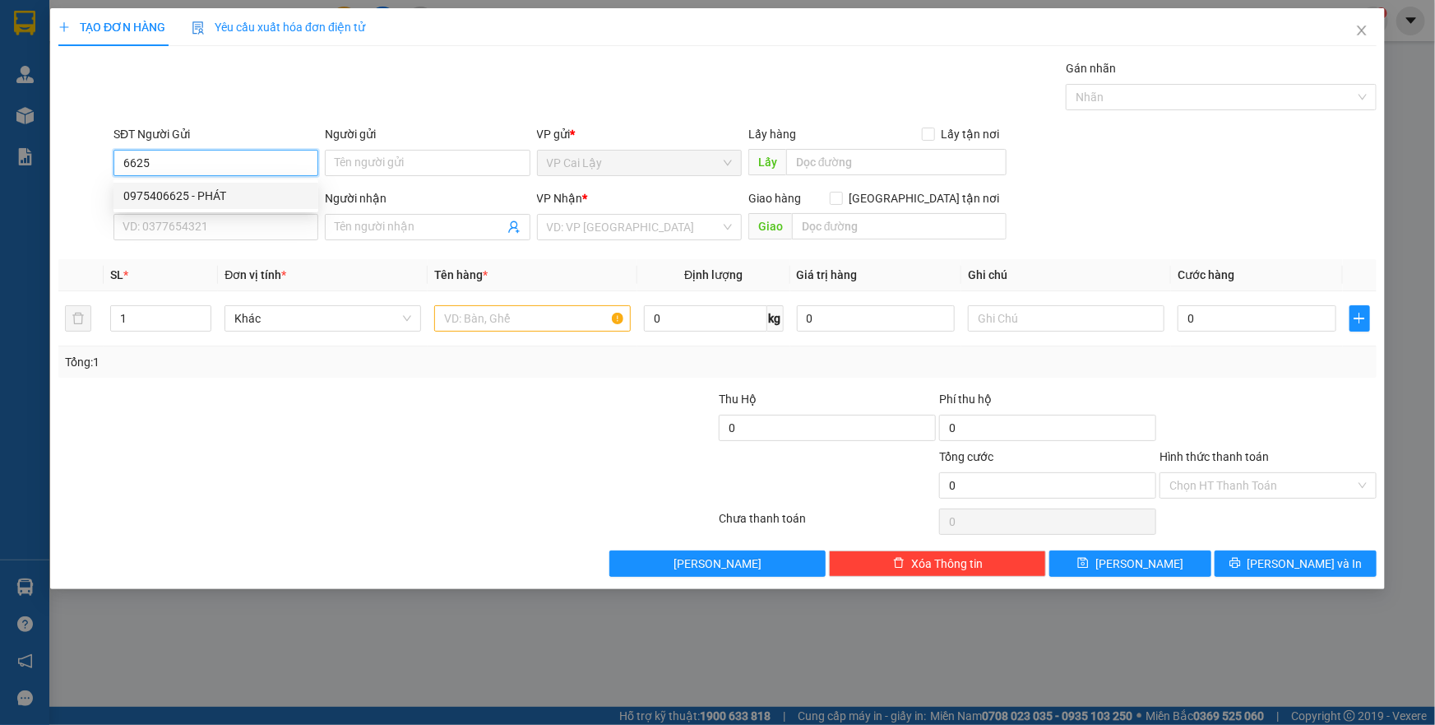
type input "THIÊN ÂN"
type input "870.000"
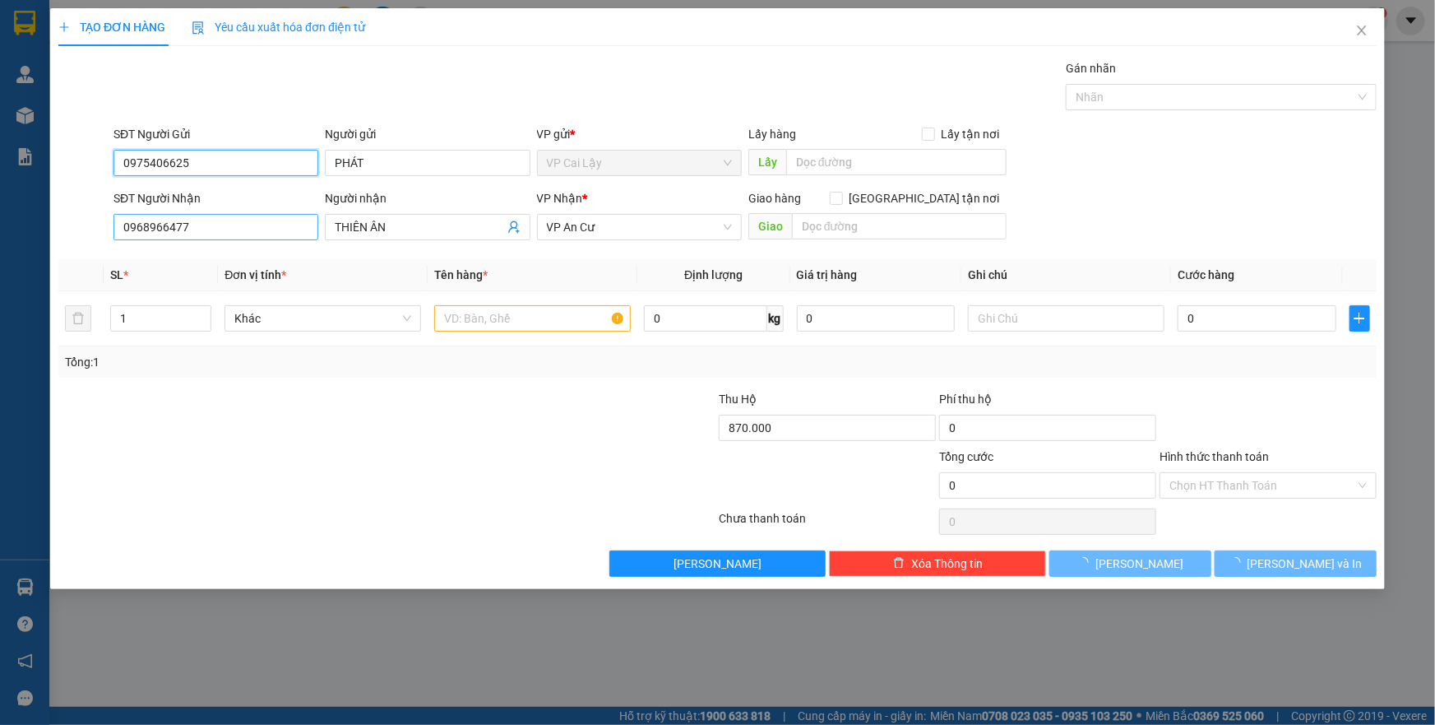
type input "20.000"
type input "0975406625"
click at [233, 228] on input "0968966477" at bounding box center [215, 227] width 205 height 26
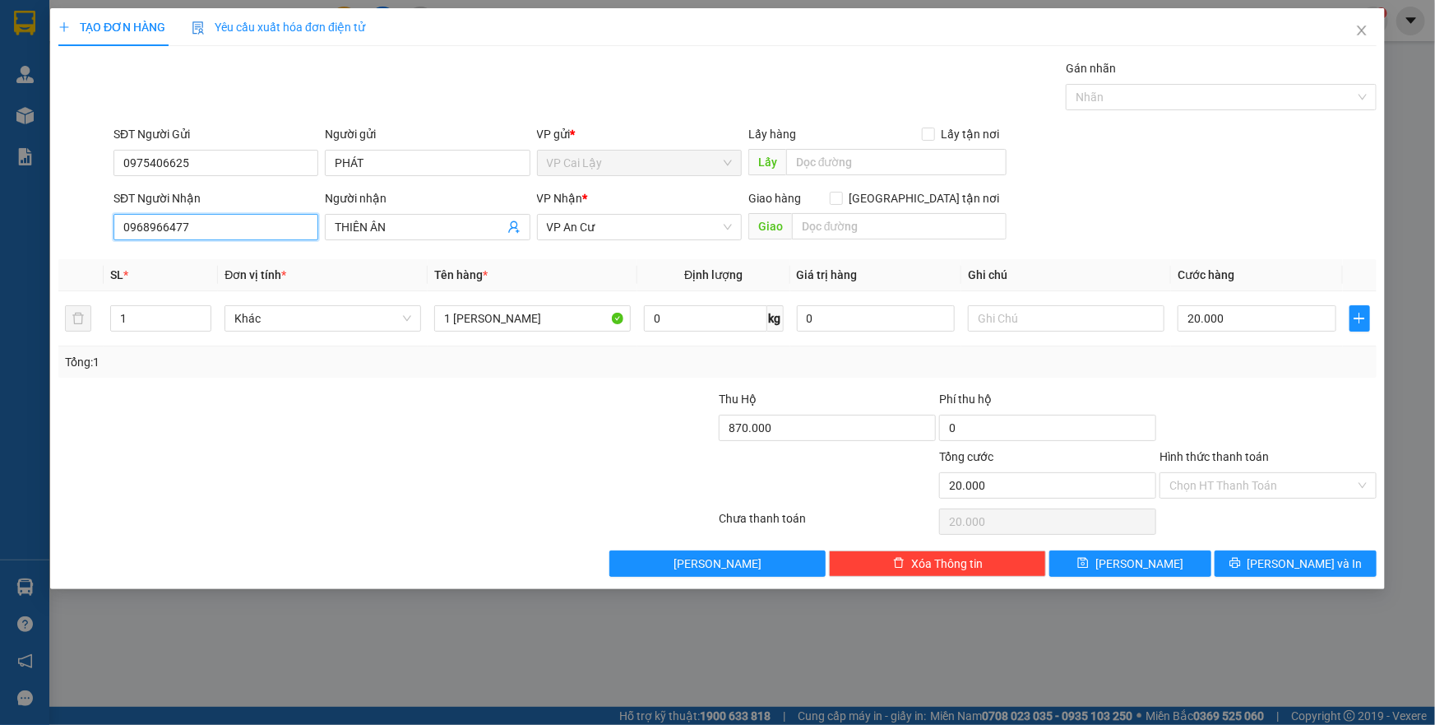
click at [233, 228] on input "0968966477" at bounding box center [215, 227] width 205 height 26
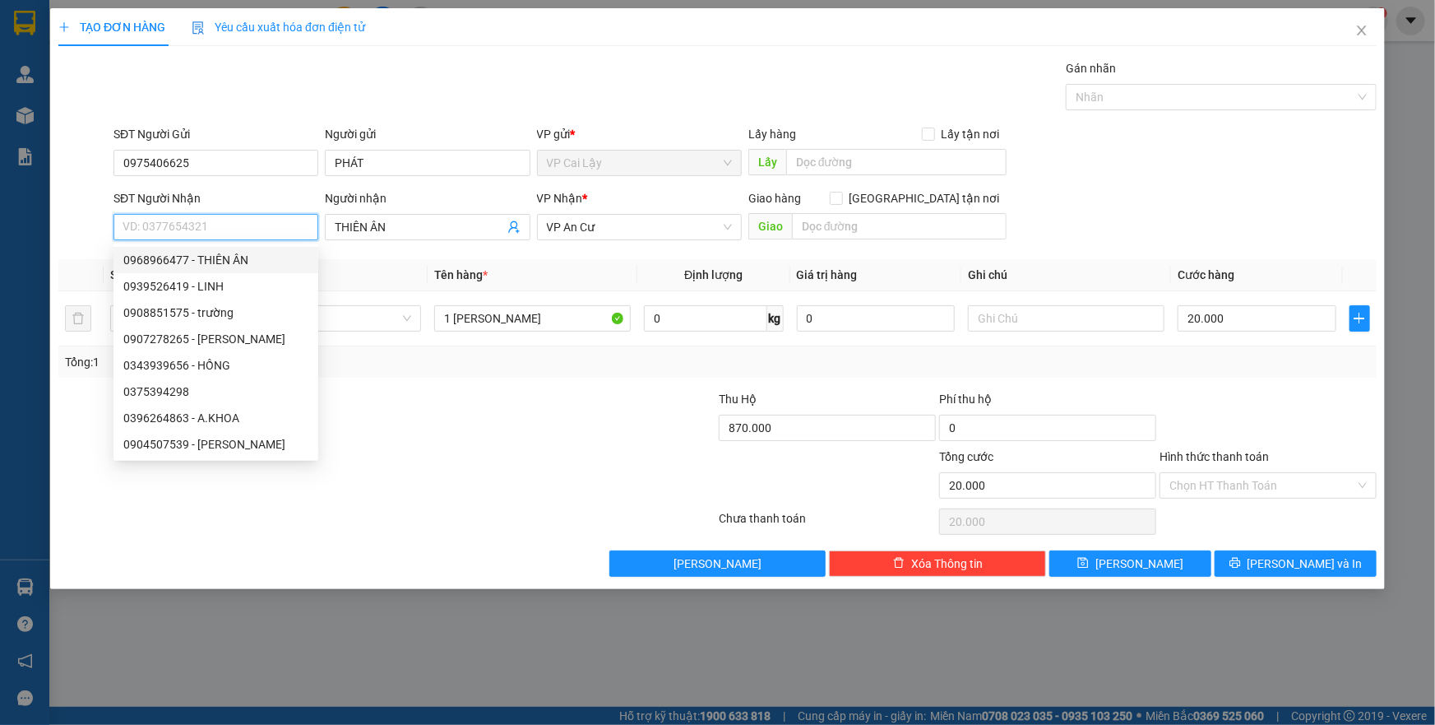
click at [190, 221] on input "SĐT Người Nhận" at bounding box center [215, 227] width 205 height 26
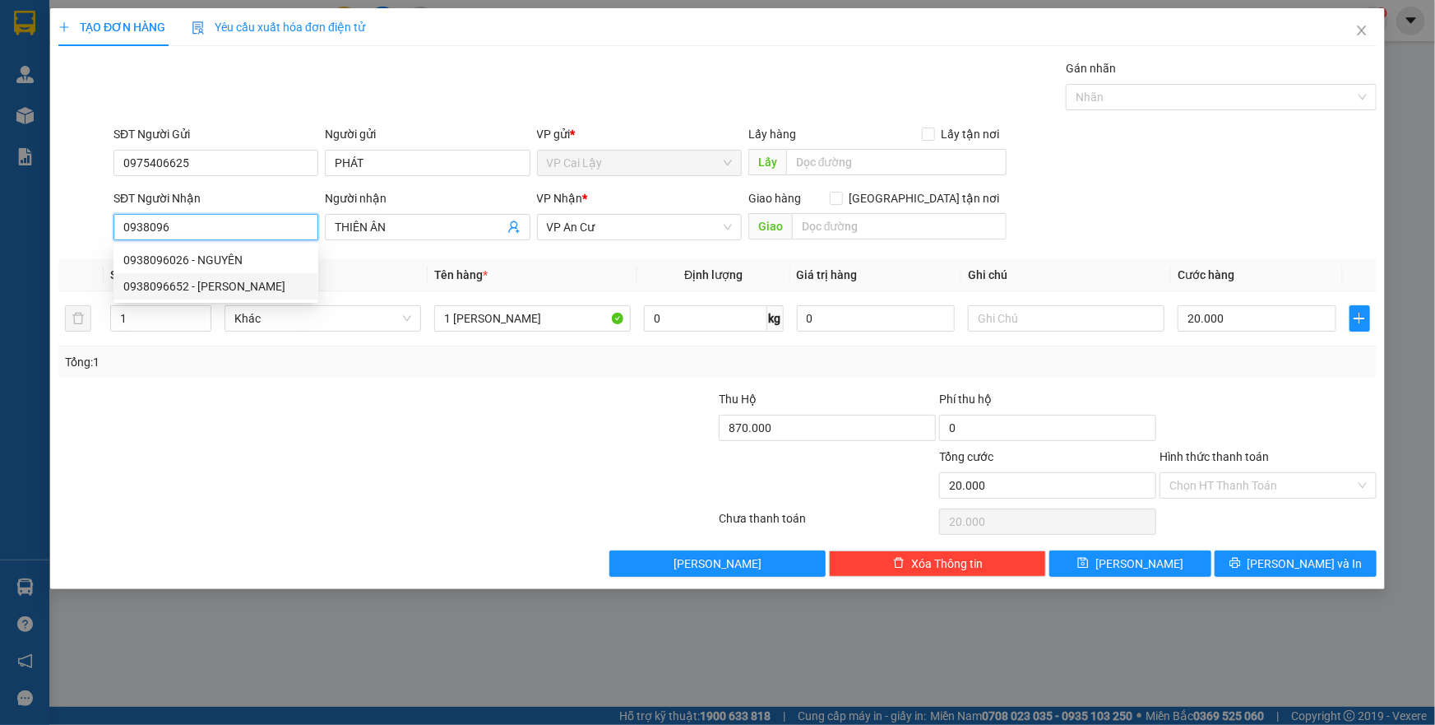
click at [162, 283] on div "0938096652 - THẢO" at bounding box center [215, 286] width 185 height 18
type input "0938096652"
type input "THẢO"
type input "927.000"
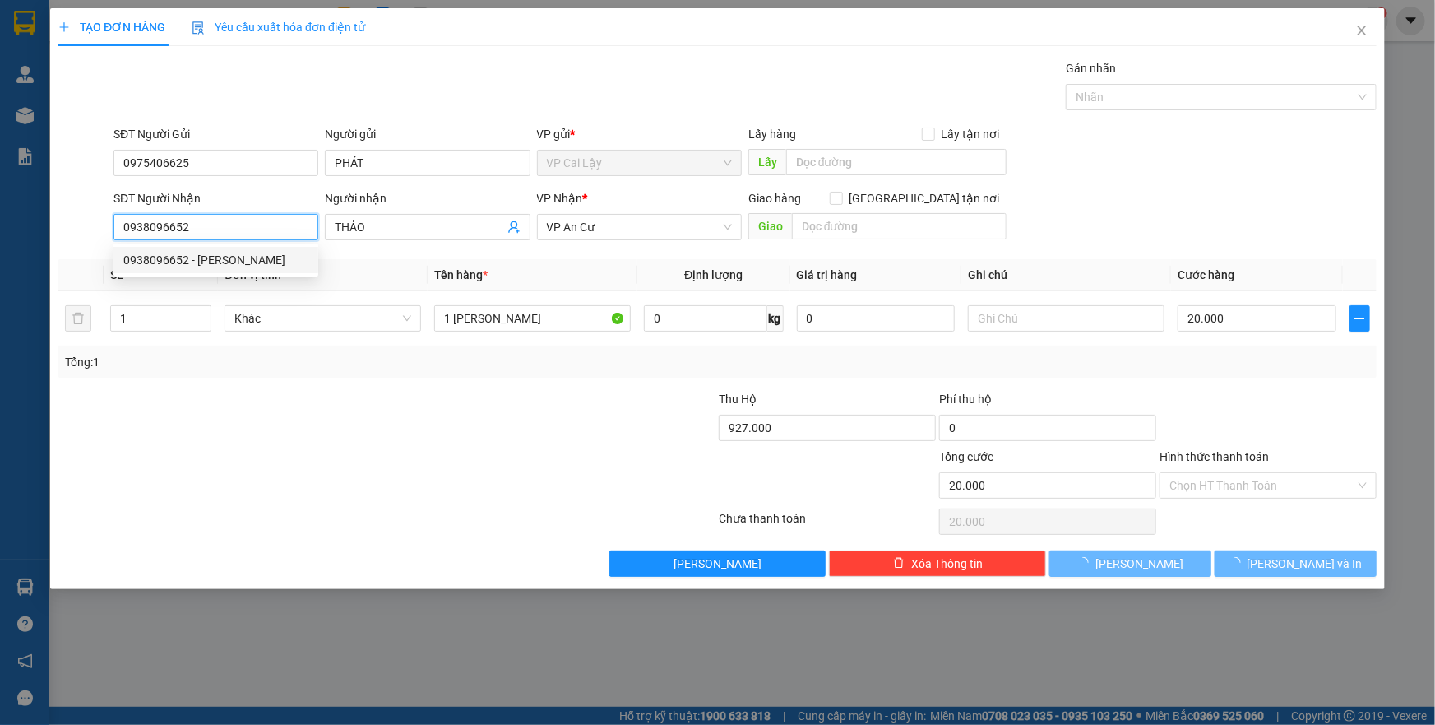
type input "30.000"
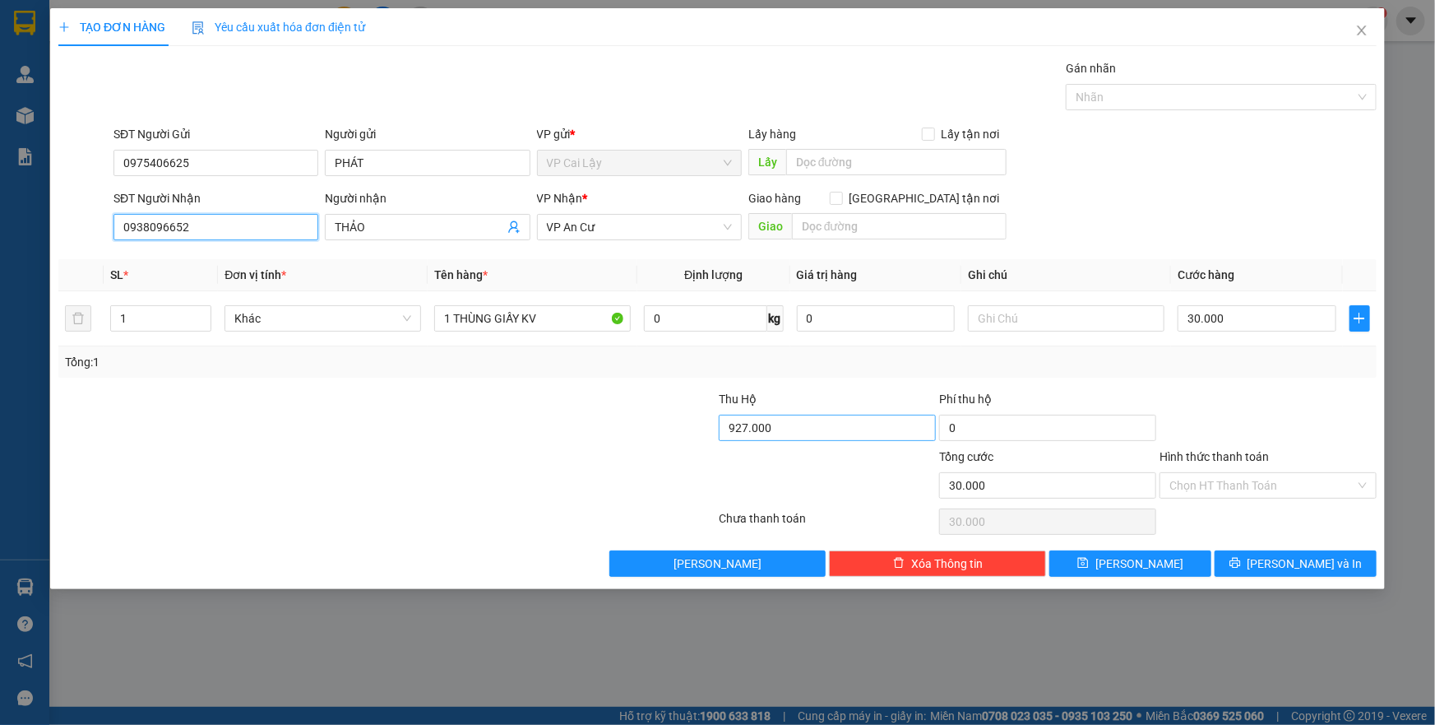
type input "0938096652"
click at [859, 422] on input "927.000" at bounding box center [827, 427] width 217 height 26
click at [889, 380] on div "Transit Pickup Surcharge Ids Transit Deliver Surcharge Ids Transit Deliver Surc…" at bounding box center [717, 317] width 1318 height 517
type input "1.328.000"
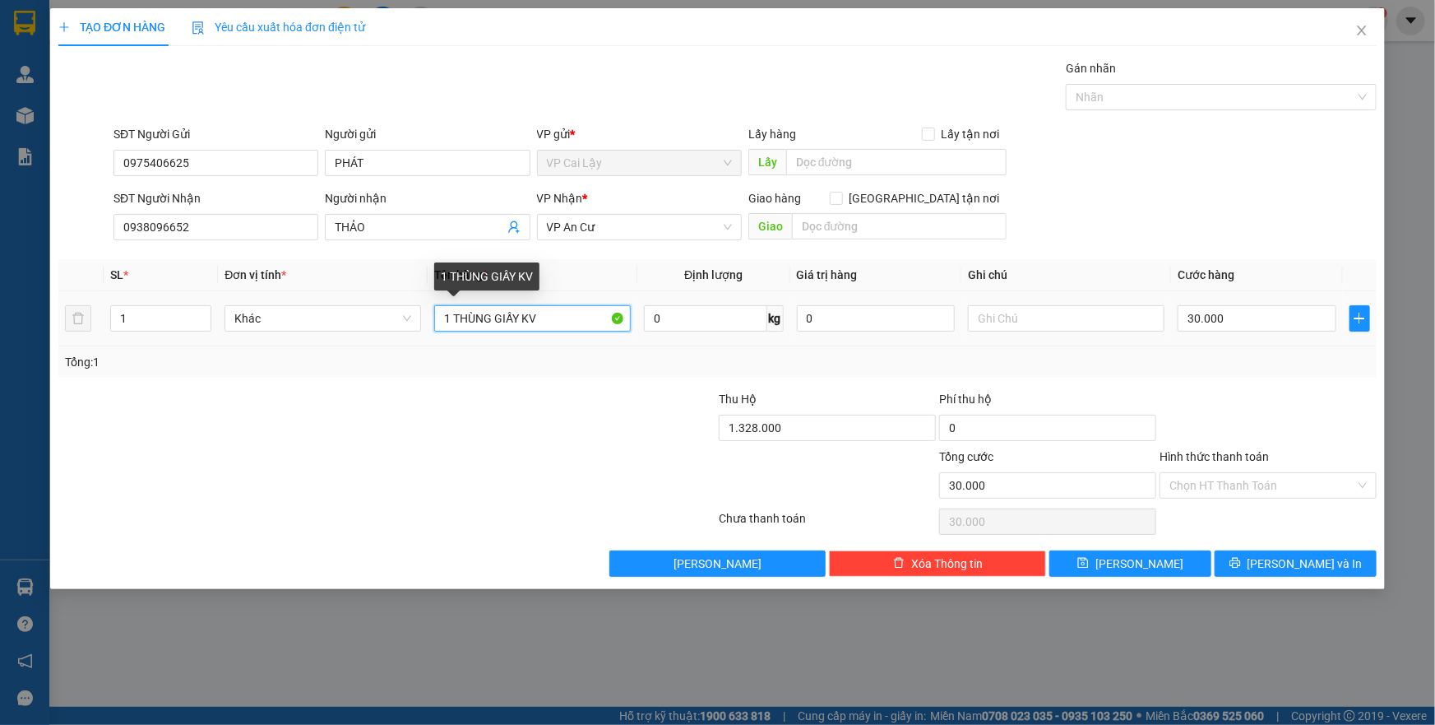
click at [535, 315] on input "1 THÙNG GIẤY KV" at bounding box center [532, 318] width 197 height 26
type input "1 THÙNG GIẤY"
click at [1215, 391] on div at bounding box center [1268, 419] width 220 height 58
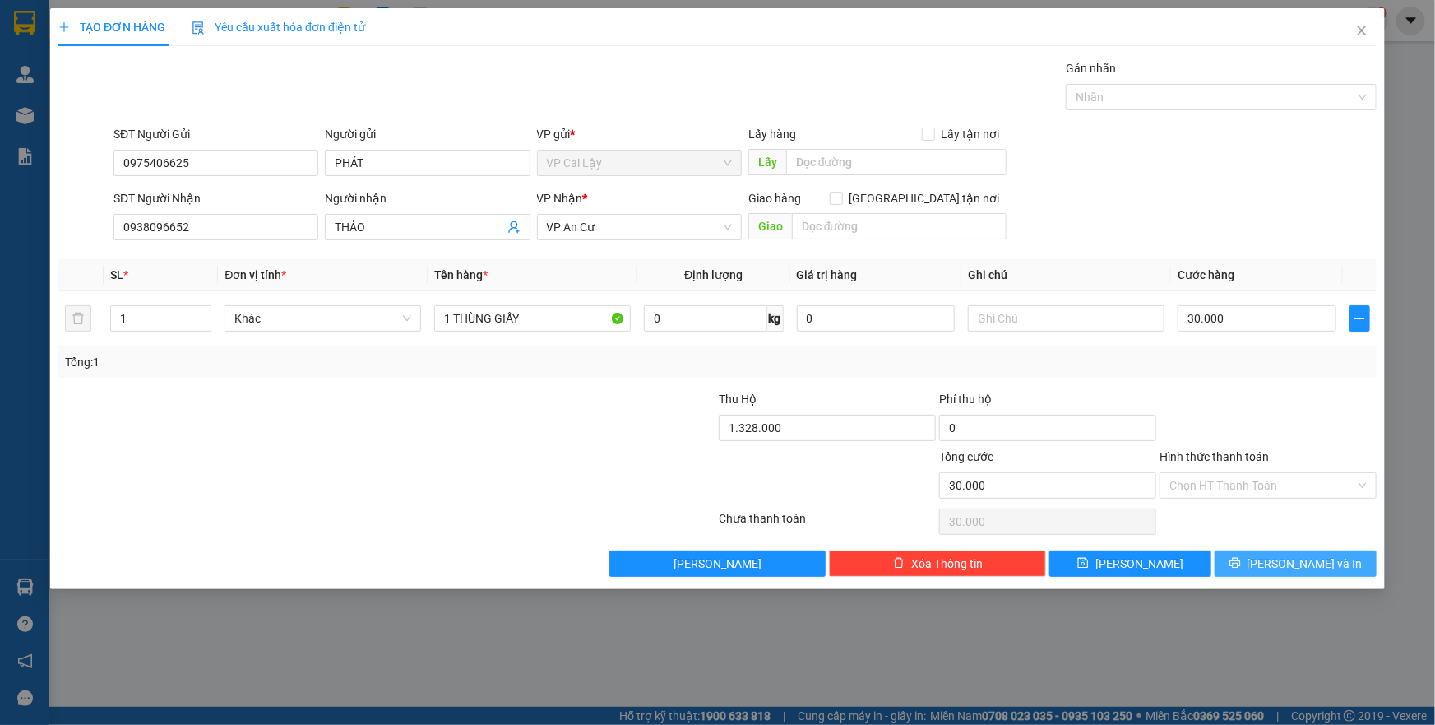
click at [1276, 567] on button "Lưu và In" at bounding box center [1296, 563] width 162 height 26
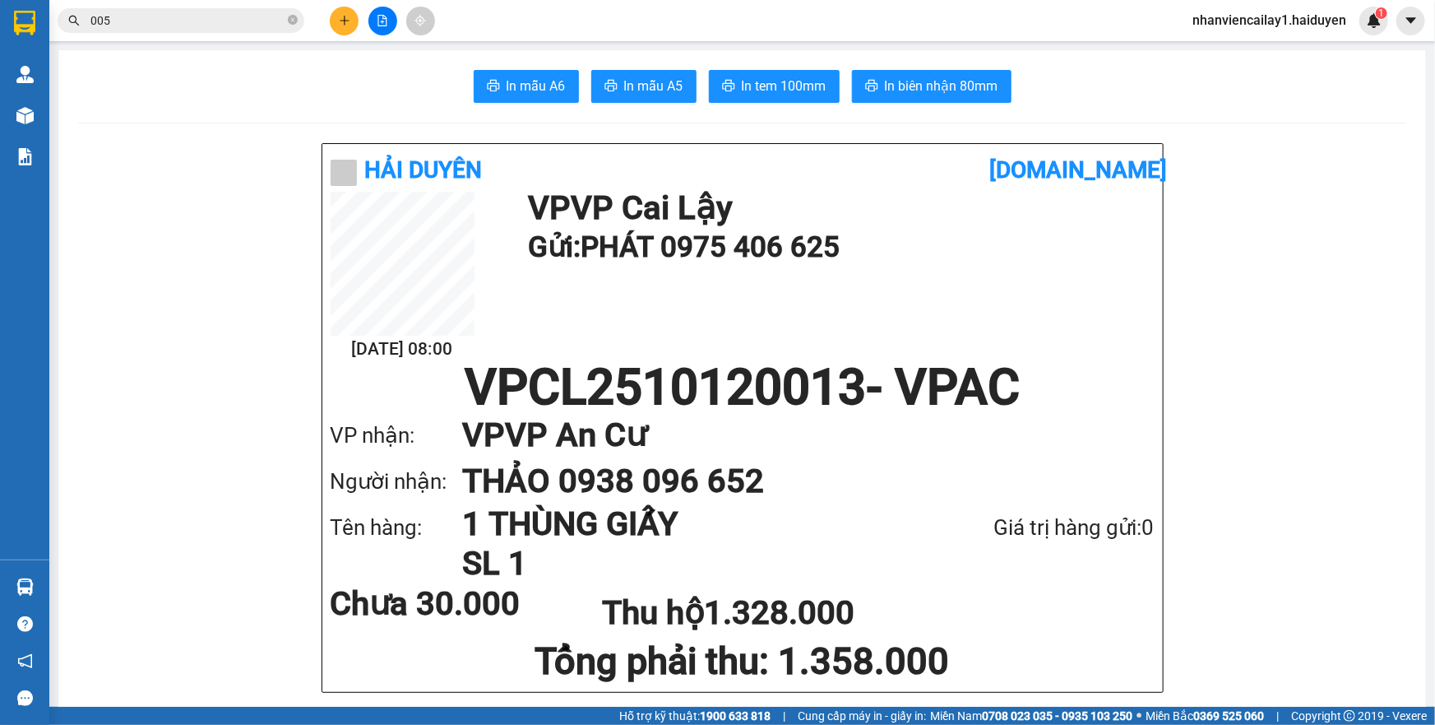
click at [337, 20] on button at bounding box center [344, 21] width 29 height 29
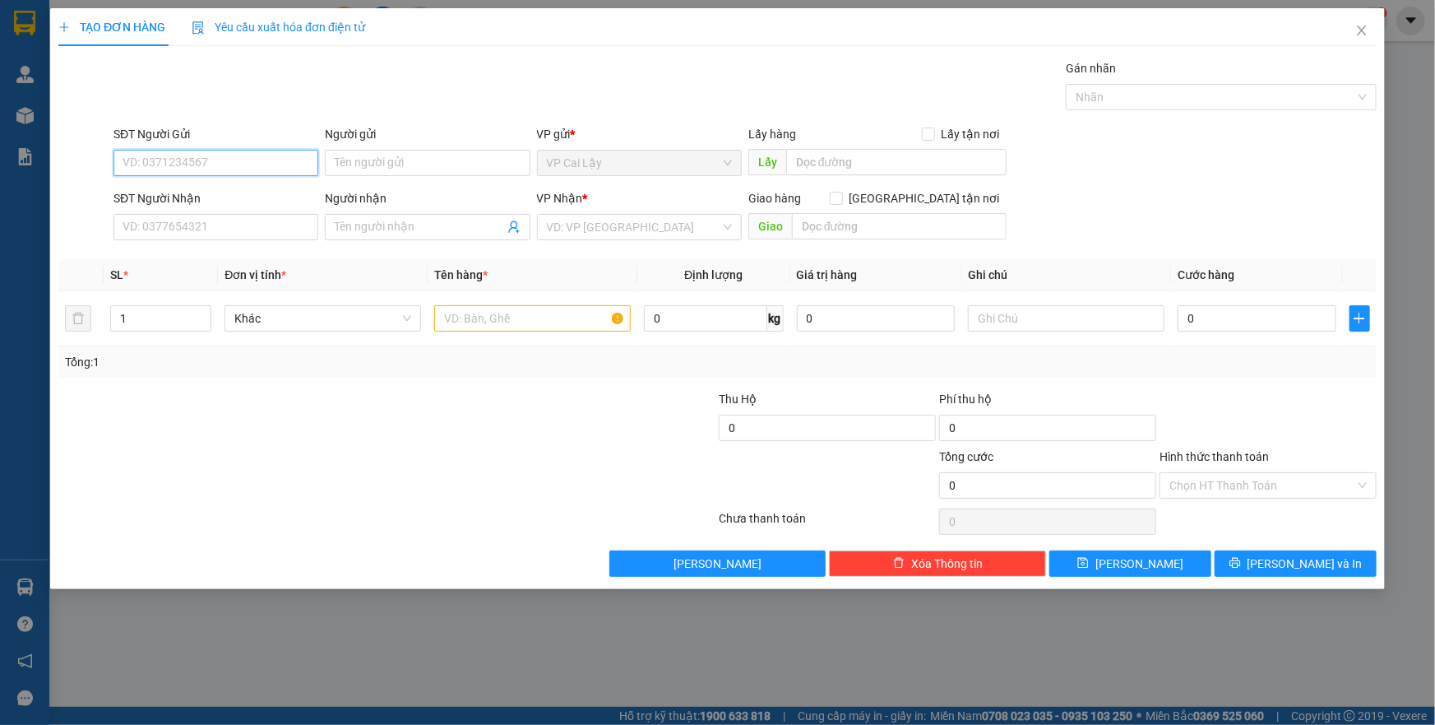
click at [265, 154] on input "SĐT Người Gửi" at bounding box center [215, 163] width 205 height 26
click at [265, 154] on input "6625" at bounding box center [215, 163] width 205 height 26
click at [256, 185] on div "0975406625 - PHÁT" at bounding box center [215, 196] width 205 height 26
type input "0975406625"
type input "PHÁT"
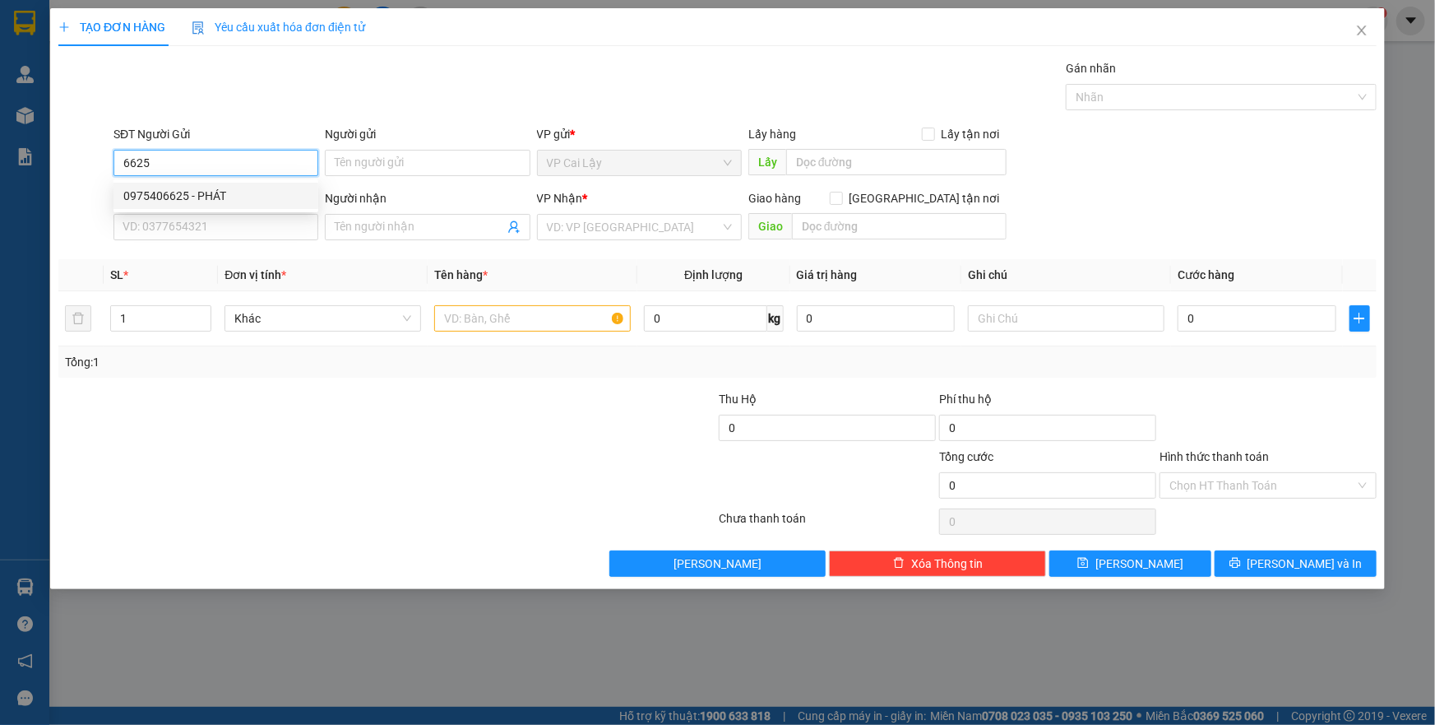
type input "0938096652"
type input "THẢO"
type input "1.328.000"
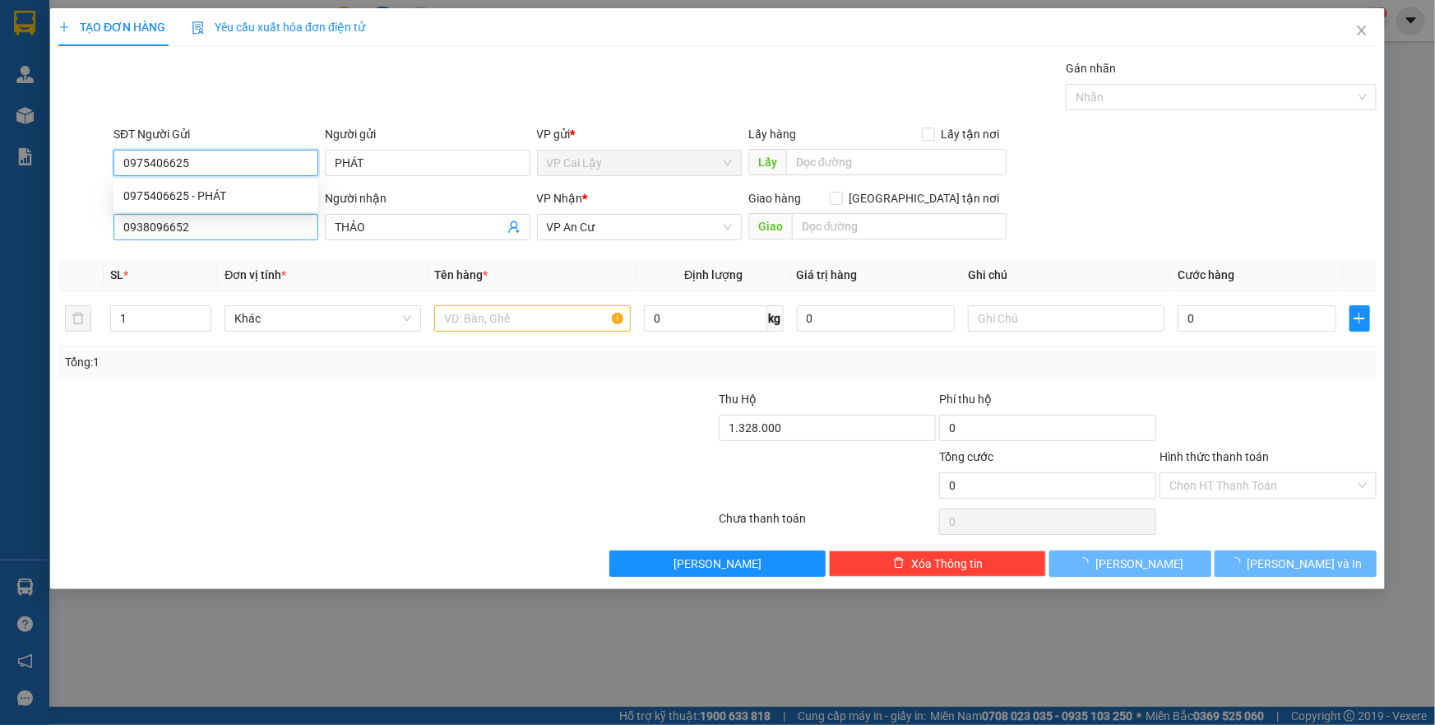
type input "30.000"
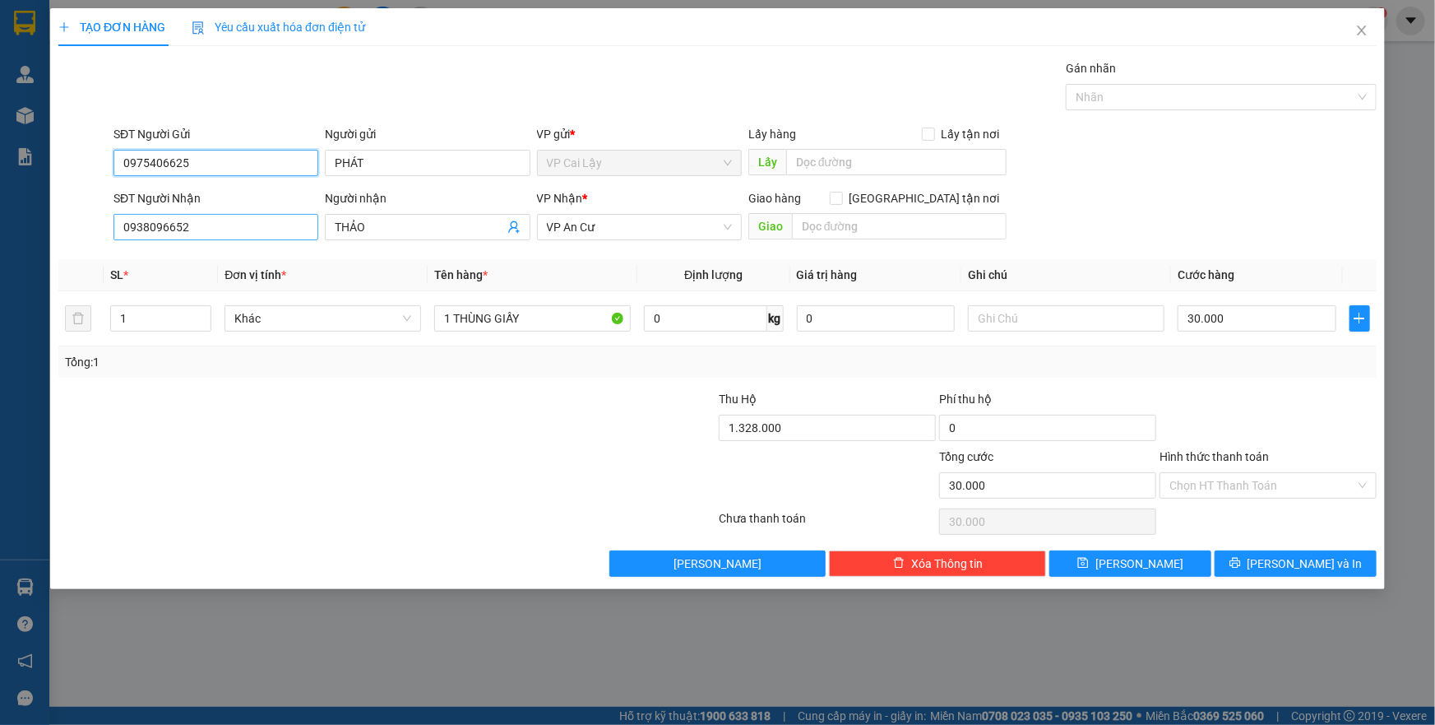
type input "0975406625"
click at [238, 230] on input "0938096652" at bounding box center [215, 227] width 205 height 26
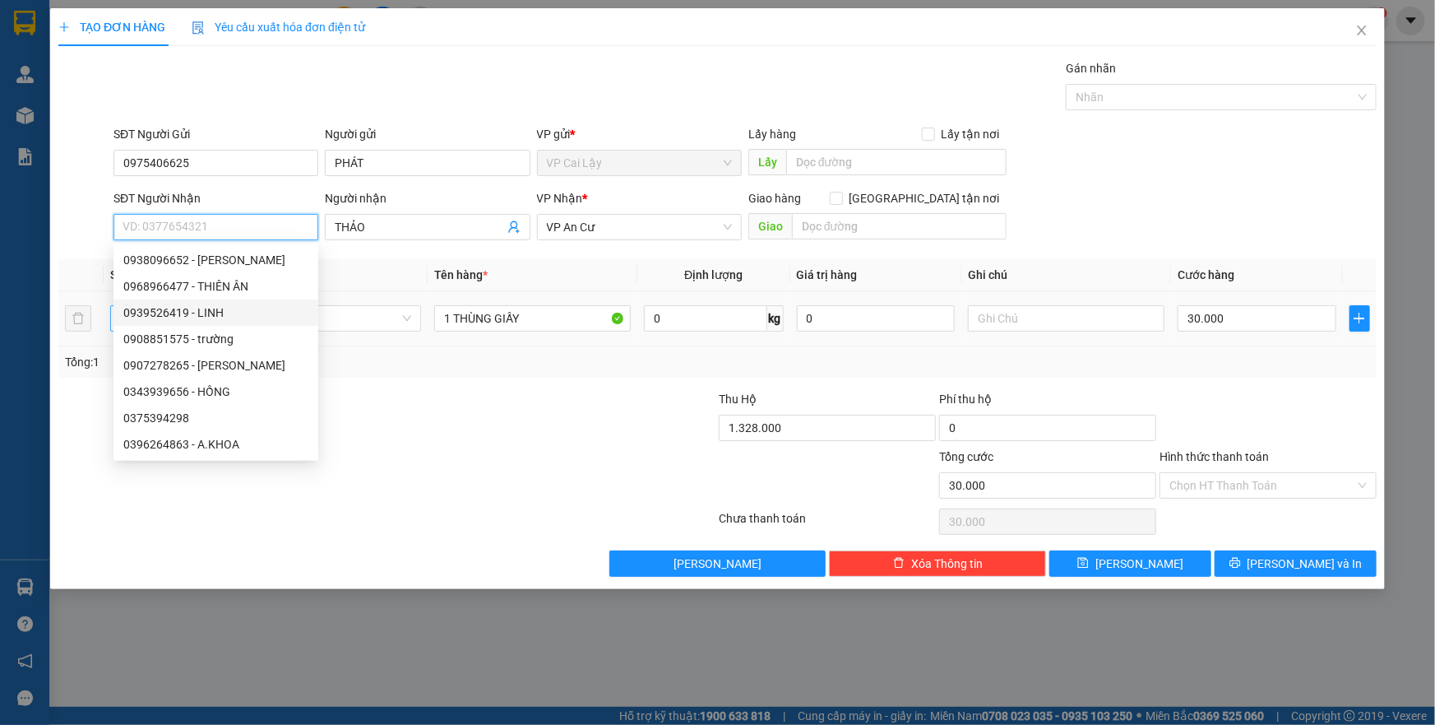
click at [191, 310] on div "0939526419 - LINH" at bounding box center [215, 312] width 185 height 18
type input "0939526419"
type input "LINH"
type input "135.000"
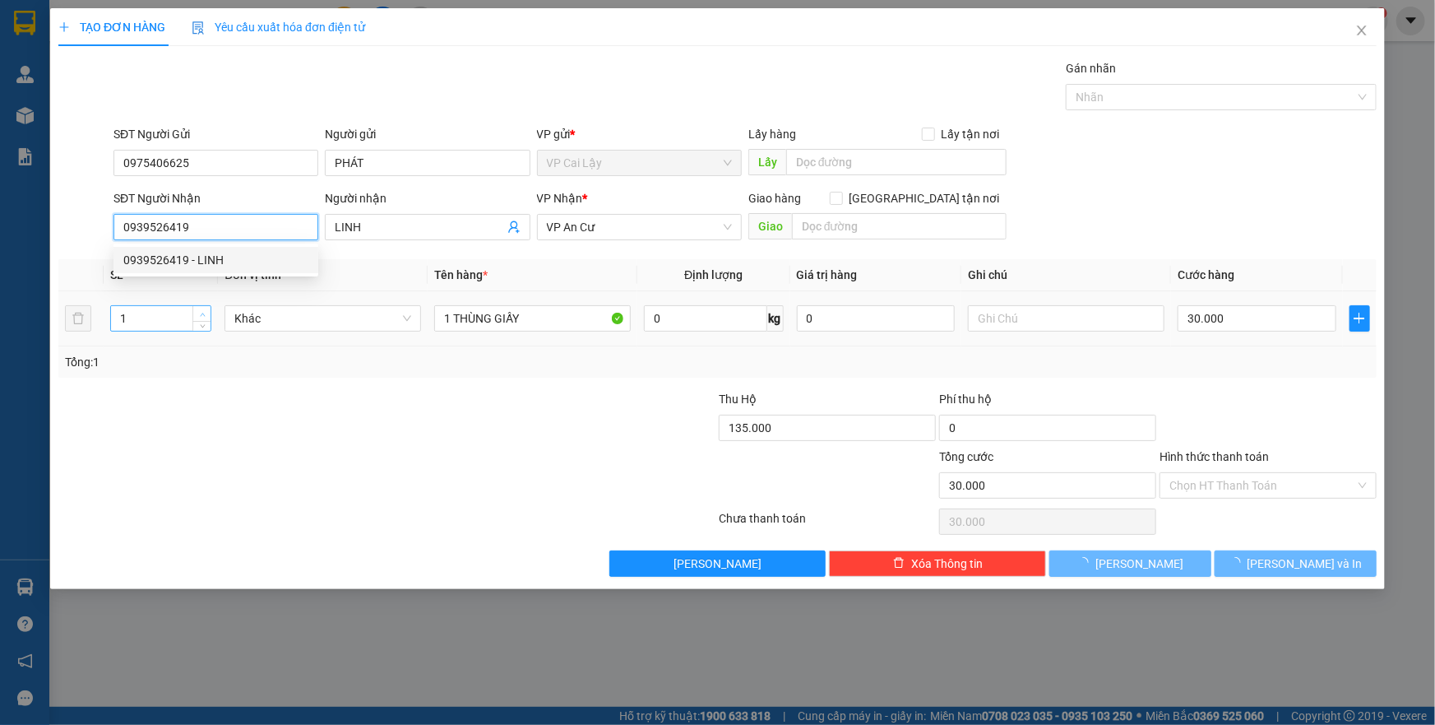
type input "20.000"
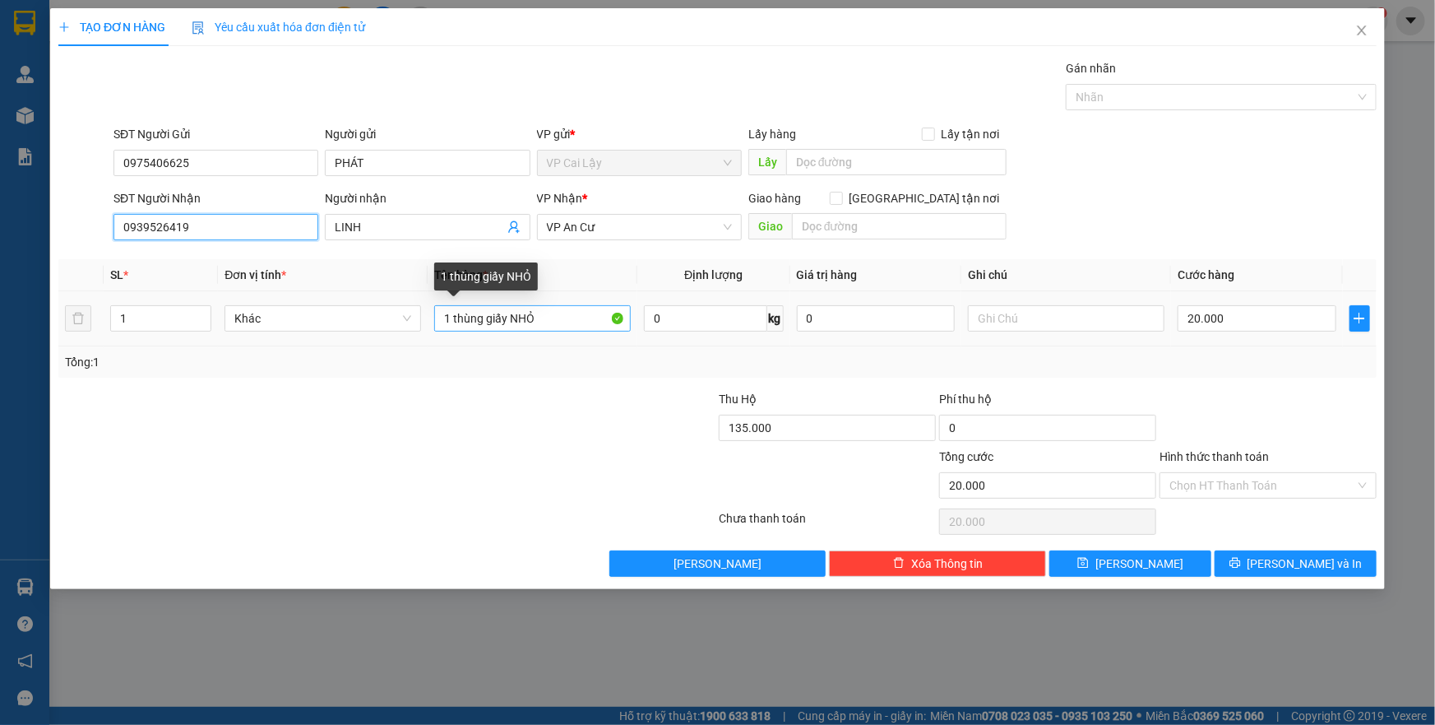
type input "0939526419"
drag, startPoint x: 454, startPoint y: 313, endPoint x: 538, endPoint y: 322, distance: 84.4
click at [538, 322] on input "1 thùng giấy NHỎ" at bounding box center [532, 318] width 197 height 26
type input "1 THÙNG GIẤY VÀNG"
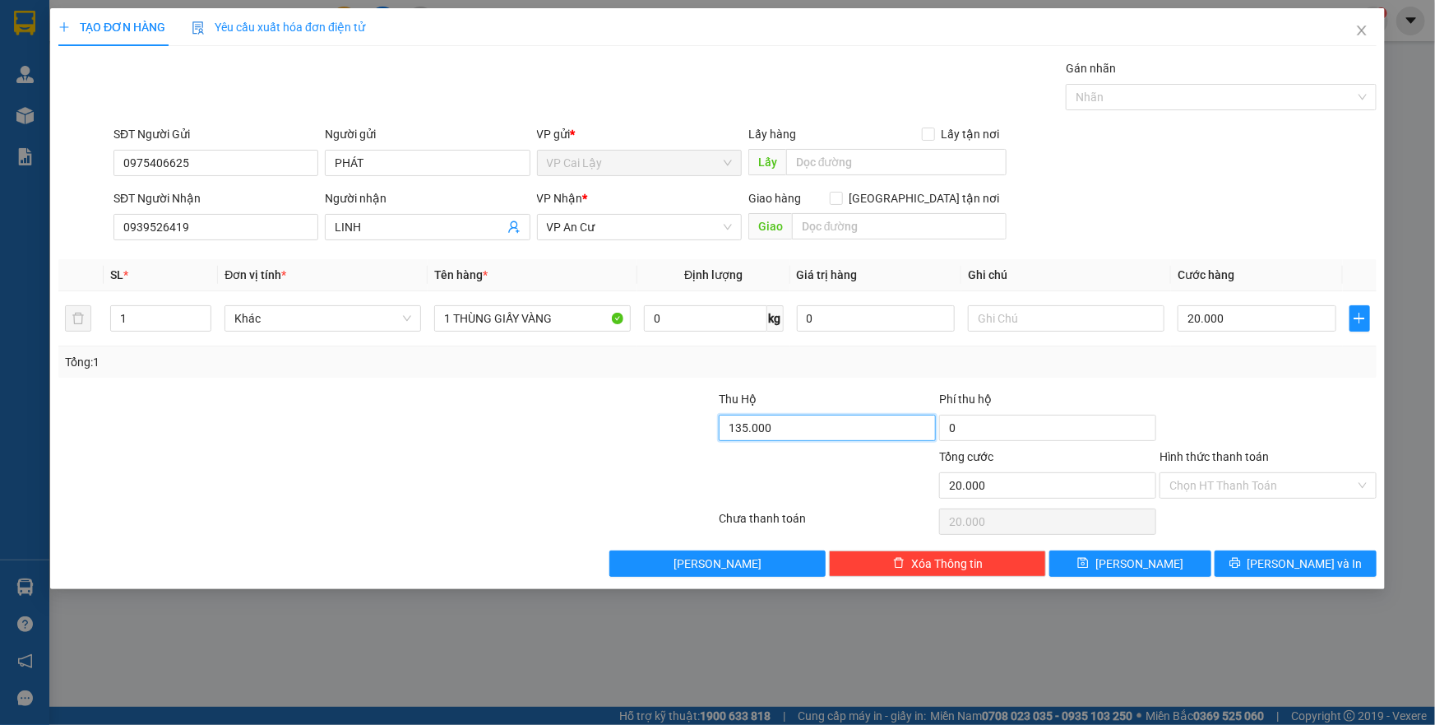
click at [808, 424] on input "135.000" at bounding box center [827, 427] width 217 height 26
click at [1187, 381] on div "Transit Pickup Surcharge Ids Transit Deliver Surcharge Ids Transit Deliver Surc…" at bounding box center [717, 317] width 1318 height 517
type input "683.000"
click at [1325, 570] on span "Lưu và In" at bounding box center [1305, 563] width 115 height 18
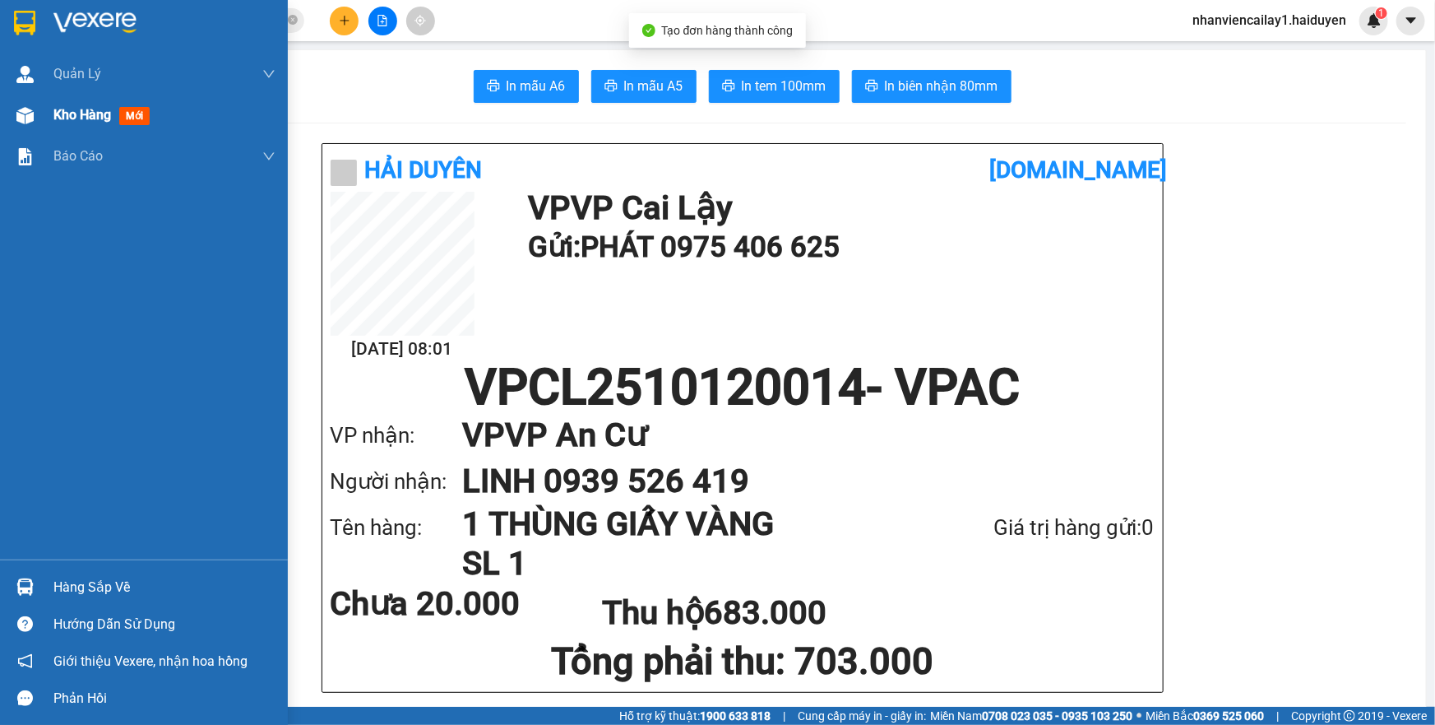
click at [32, 118] on img at bounding box center [24, 115] width 17 height 17
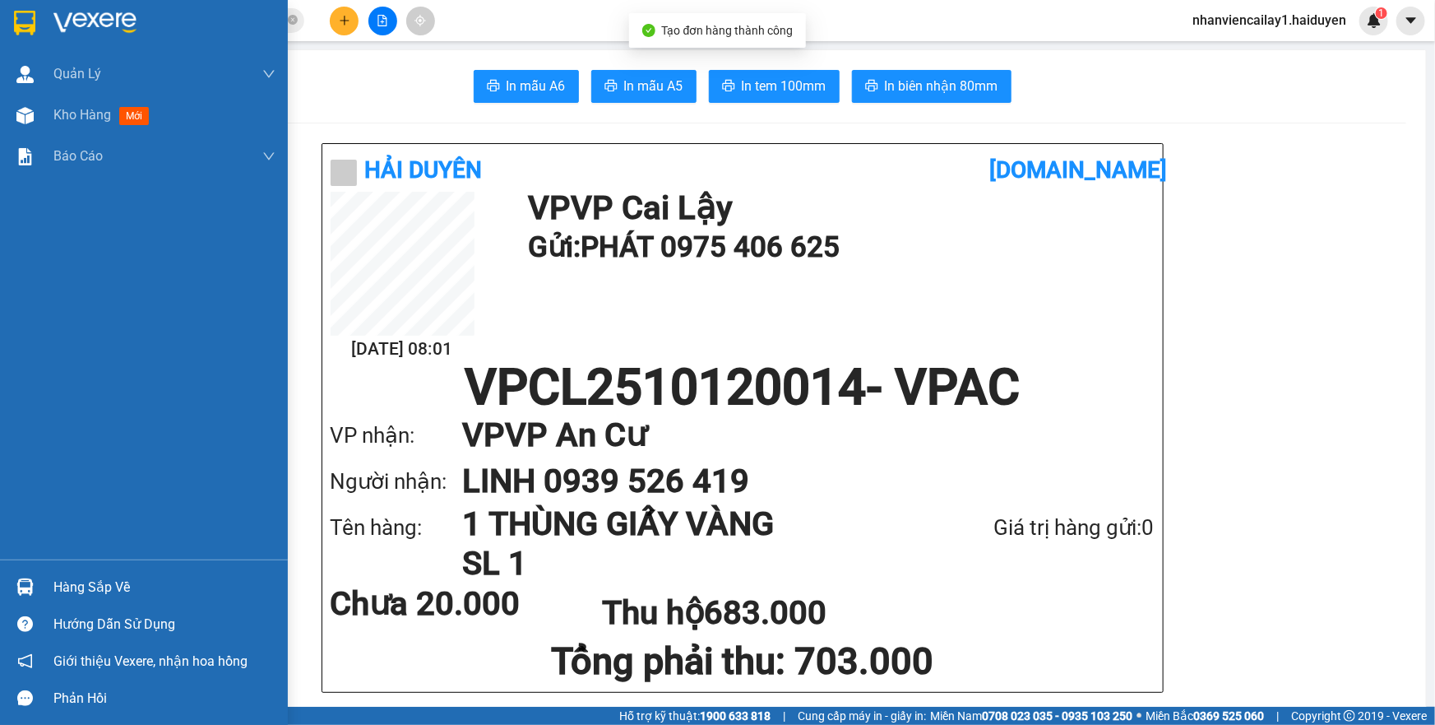
click at [41, 109] on div "Kho hàng mới" at bounding box center [144, 115] width 288 height 41
click at [113, 113] on div "Kho hàng mới" at bounding box center [104, 114] width 102 height 21
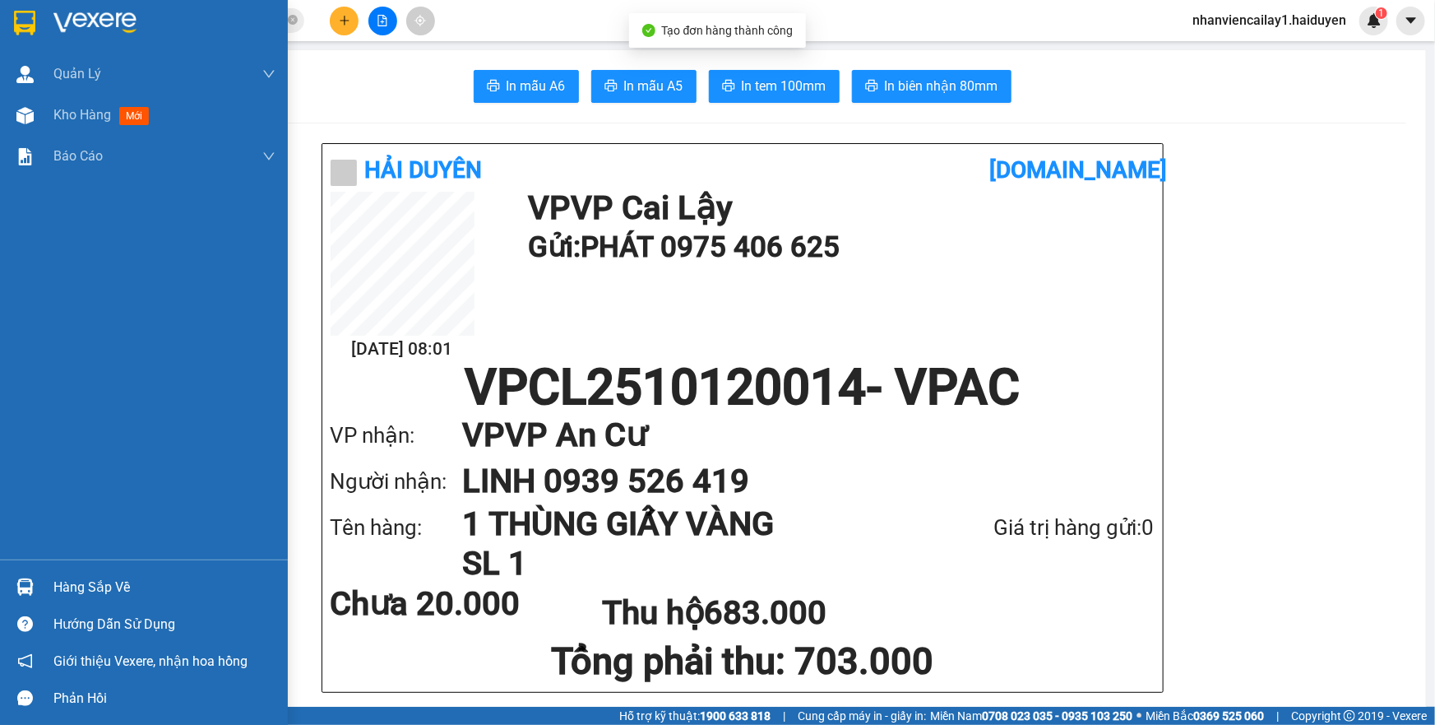
click at [113, 113] on div "Kho hàng mới" at bounding box center [104, 114] width 102 height 21
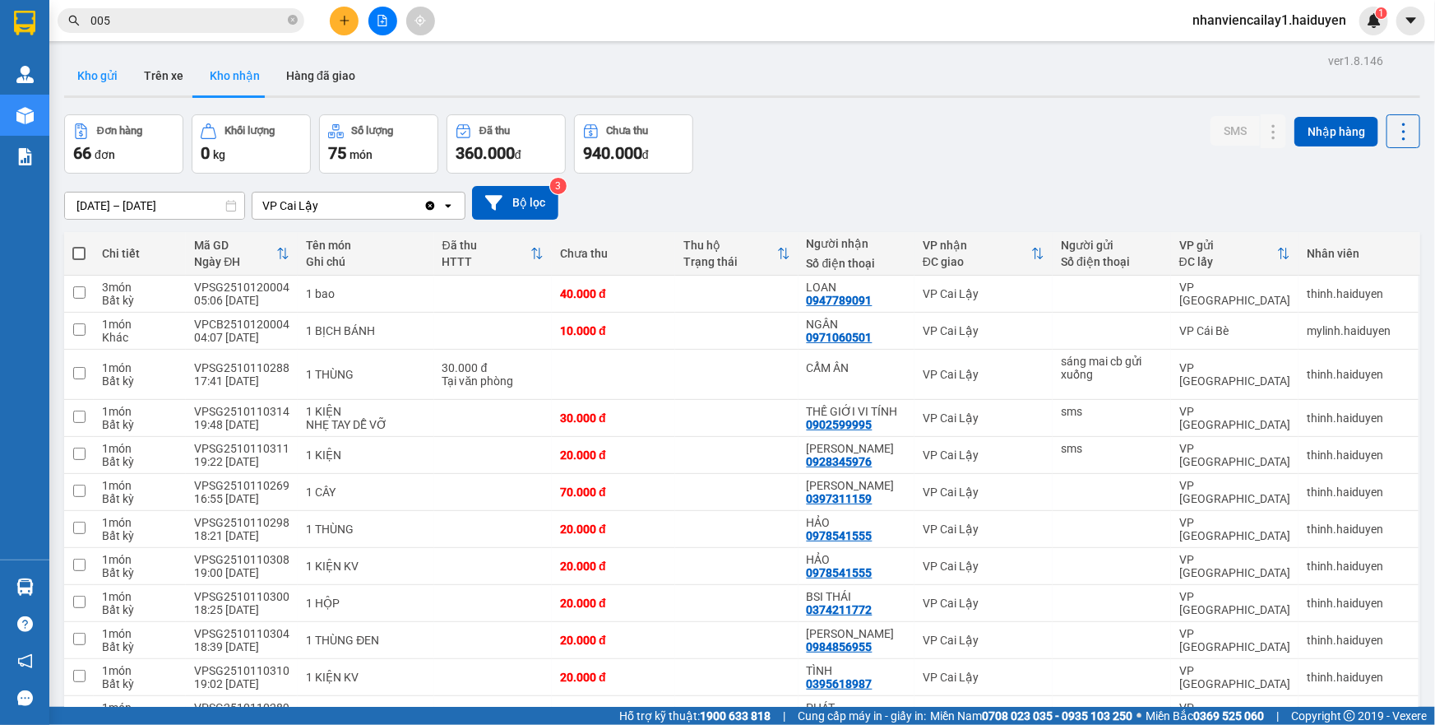
click at [81, 63] on button "Kho gửi" at bounding box center [97, 75] width 67 height 39
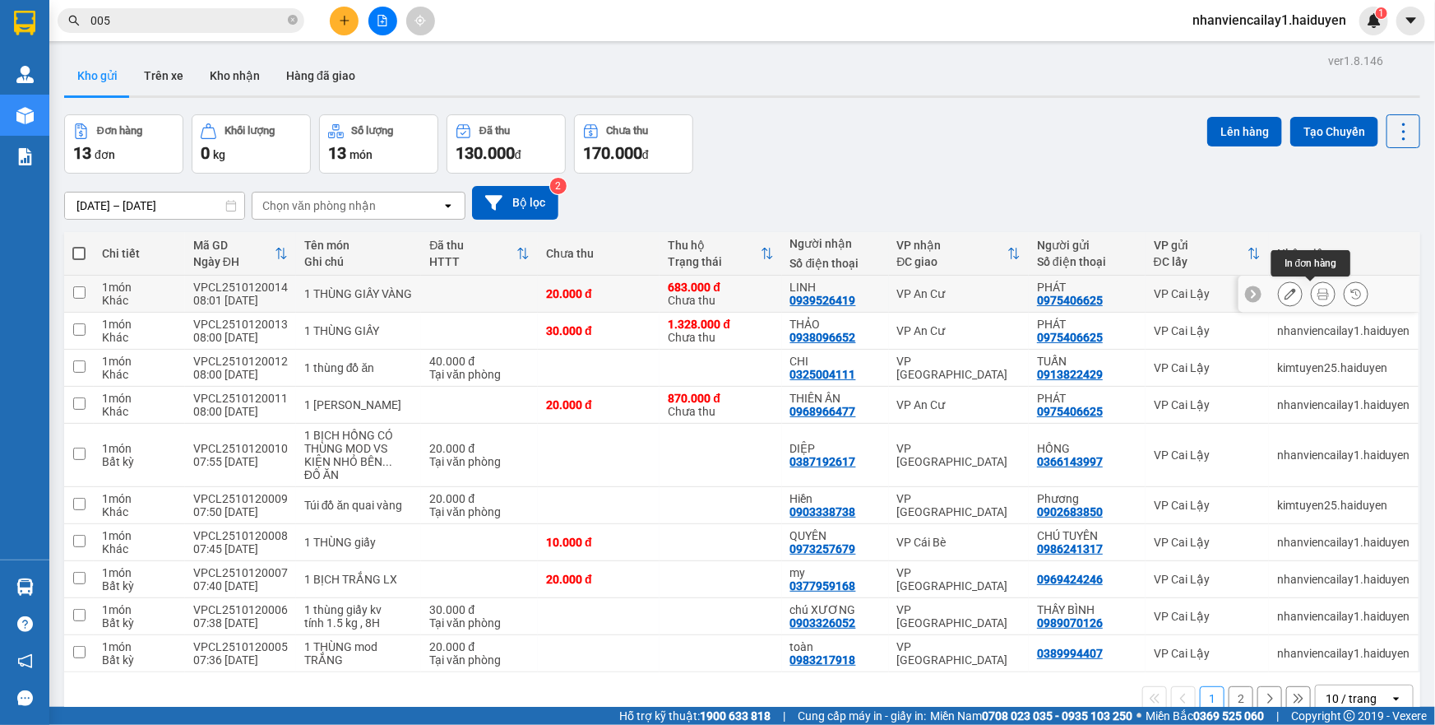
click at [1312, 296] on button at bounding box center [1323, 294] width 23 height 29
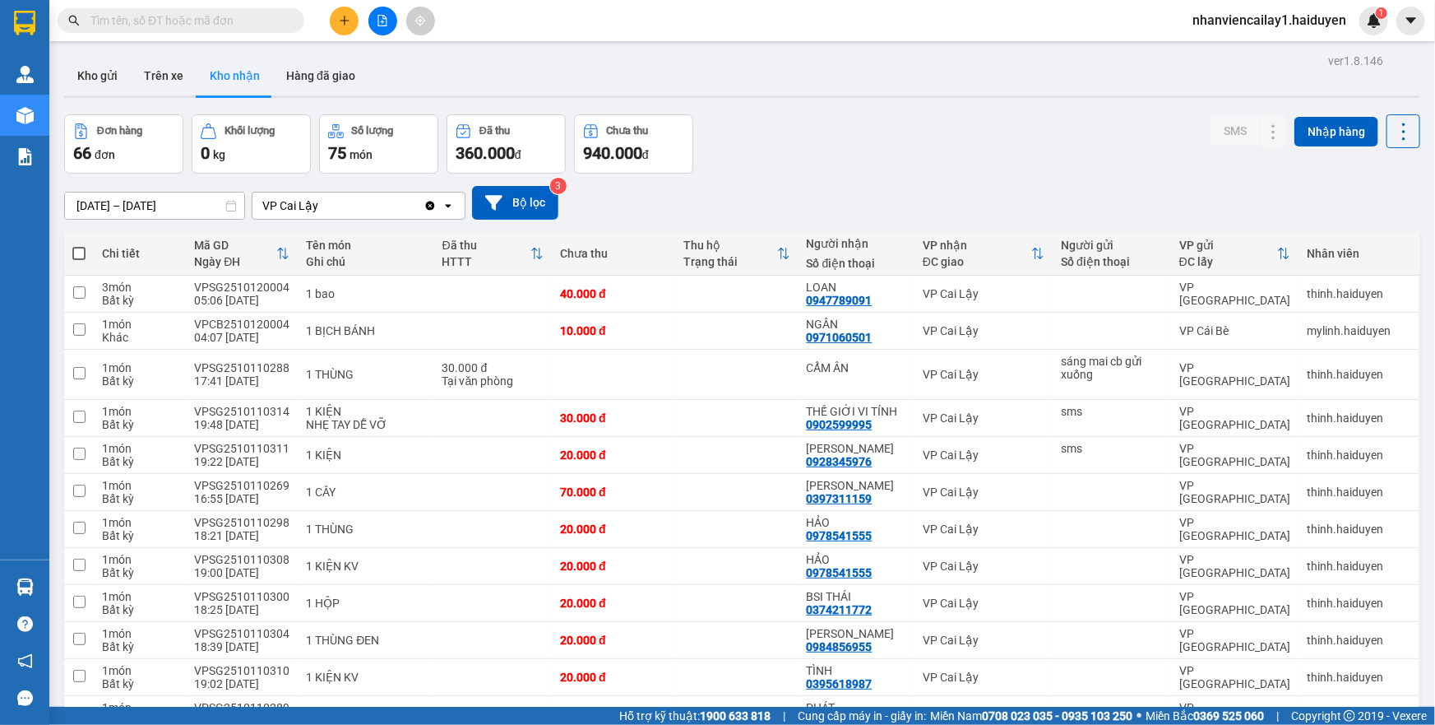
click at [252, 23] on input "text" at bounding box center [187, 21] width 194 height 18
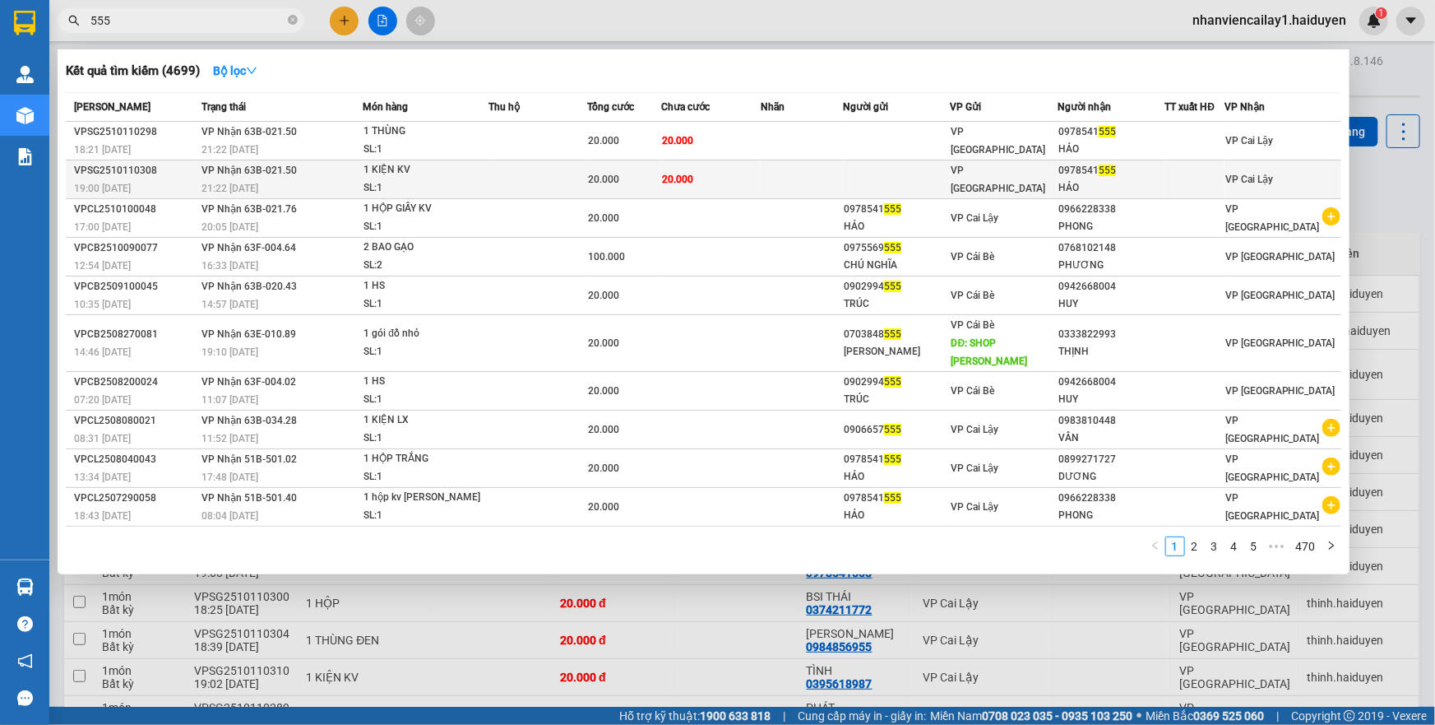
type input "555"
click at [935, 170] on td at bounding box center [896, 179] width 107 height 39
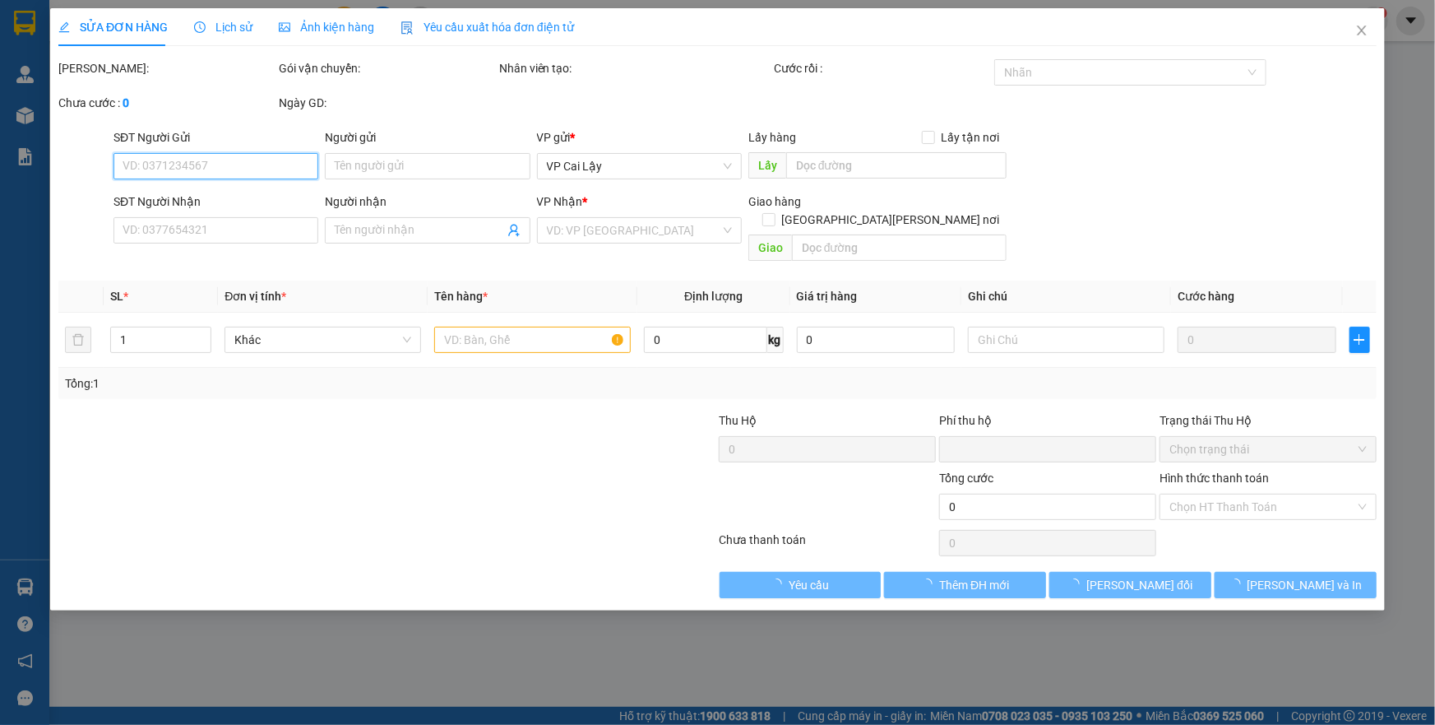
type input "0978541555"
type input "HẢO"
type input "0"
type input "20.000"
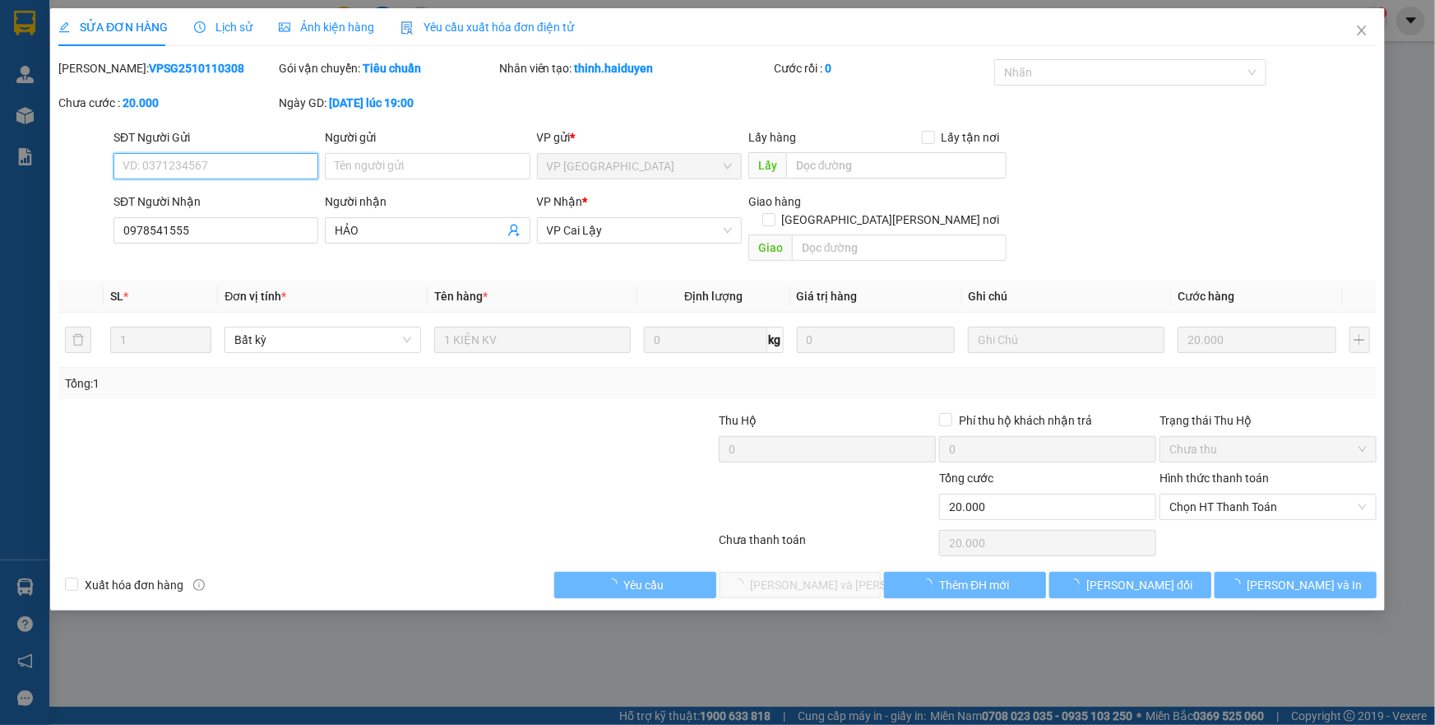
click at [1252, 494] on span "Chọn HT Thanh Toán" at bounding box center [1267, 506] width 197 height 25
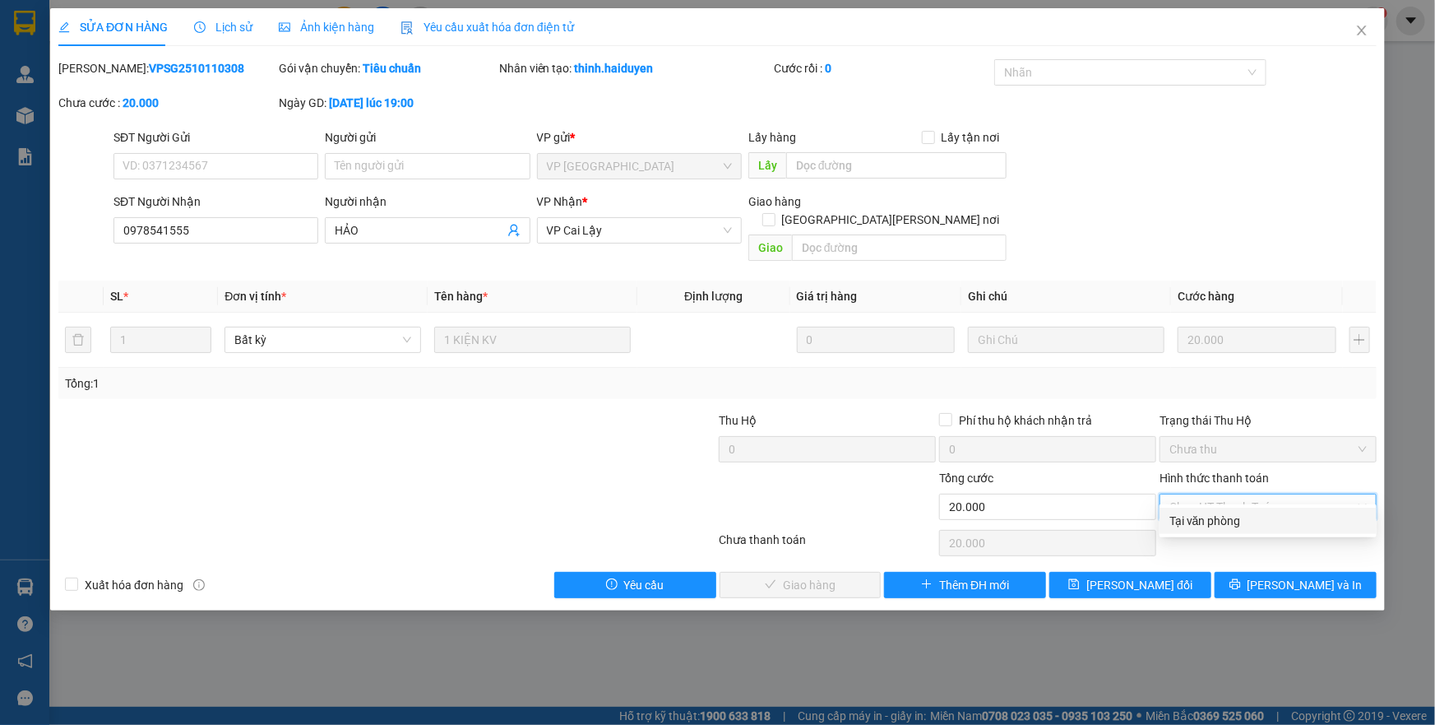
click at [1252, 494] on span "Chọn HT Thanh Toán" at bounding box center [1267, 506] width 197 height 25
click at [1252, 515] on div "Tại văn phòng" at bounding box center [1267, 521] width 197 height 18
type input "0"
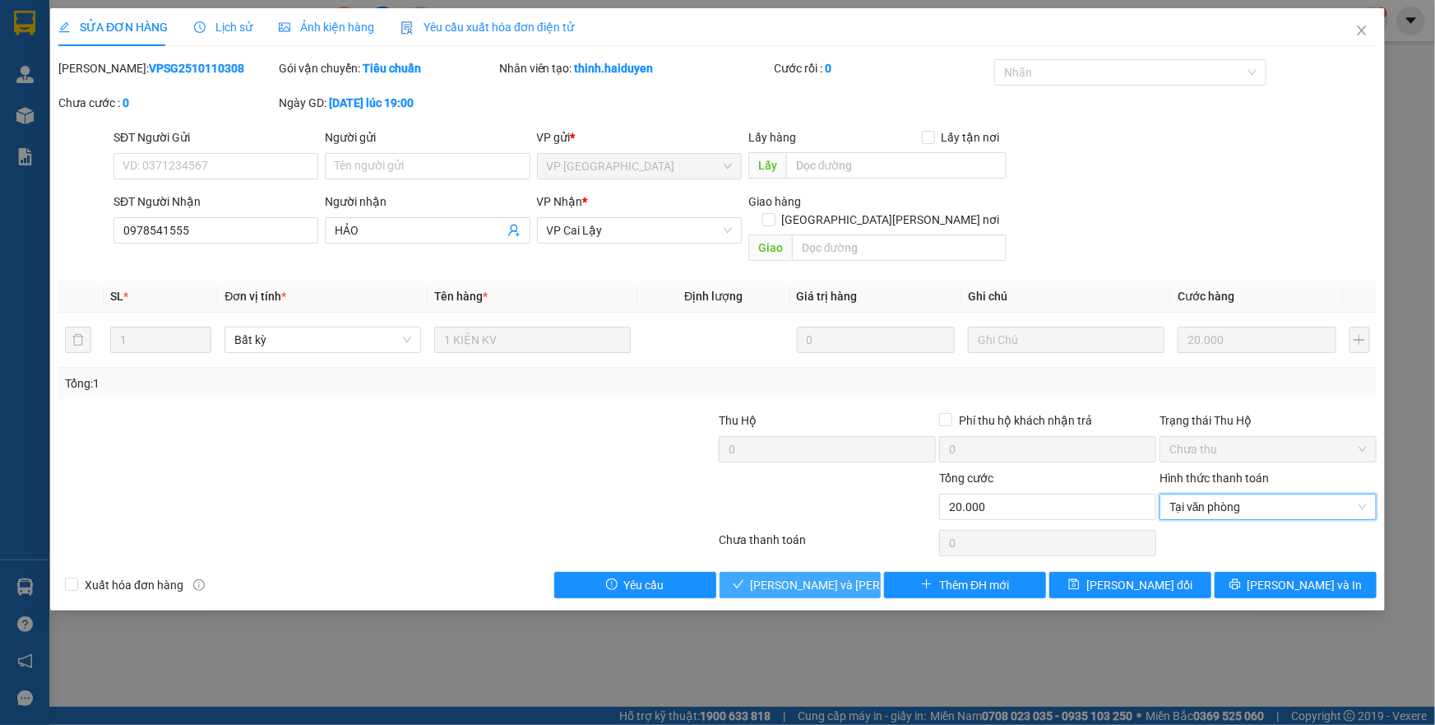
click at [870, 572] on button "Lưu và Giao hàng" at bounding box center [801, 585] width 162 height 26
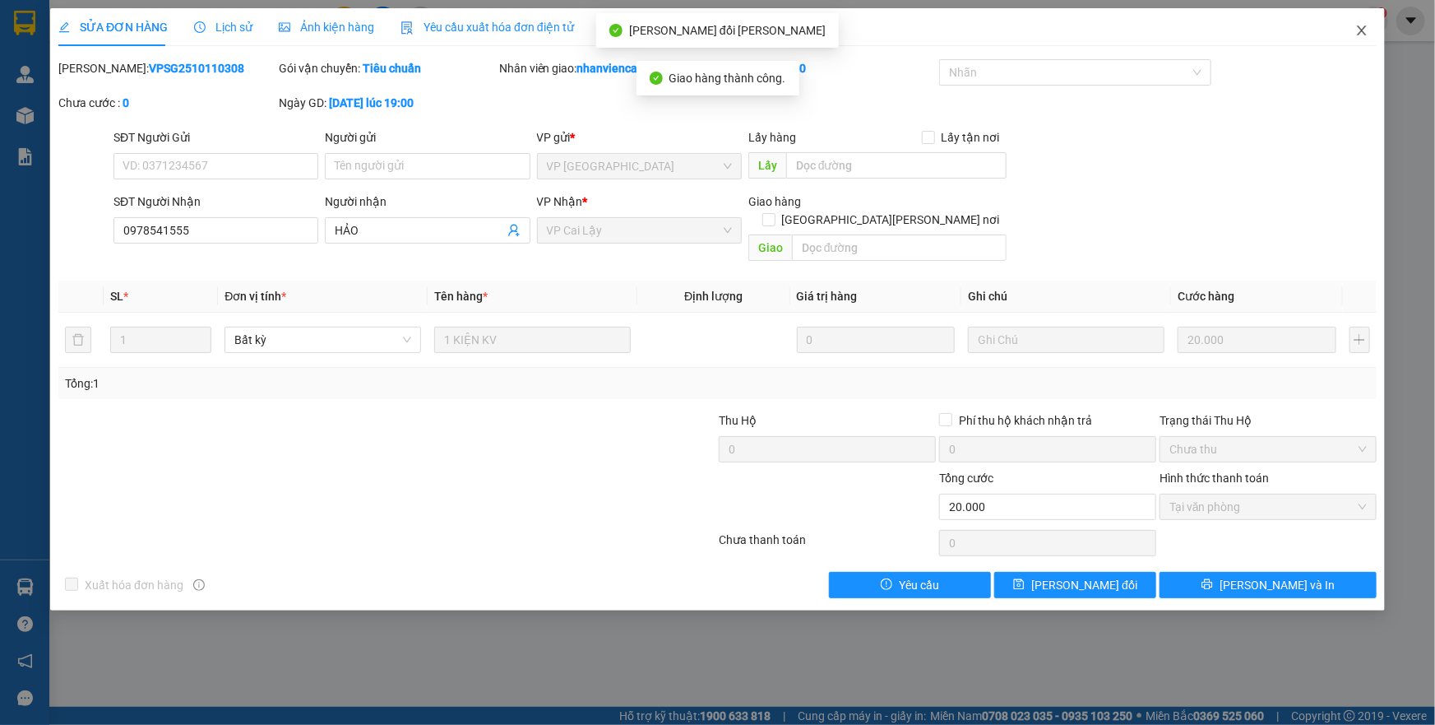
click at [1373, 35] on span "Close" at bounding box center [1362, 31] width 46 height 46
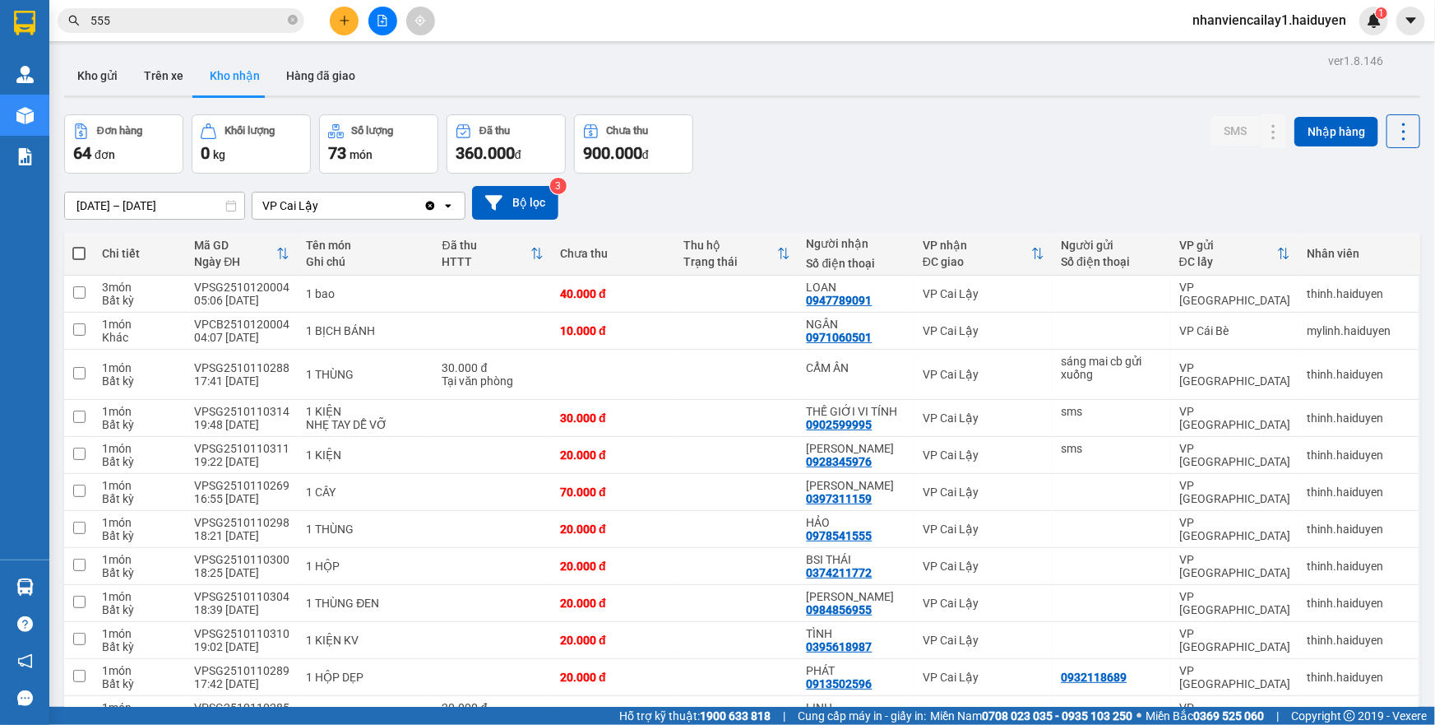
click at [237, 8] on span "555" at bounding box center [181, 20] width 247 height 25
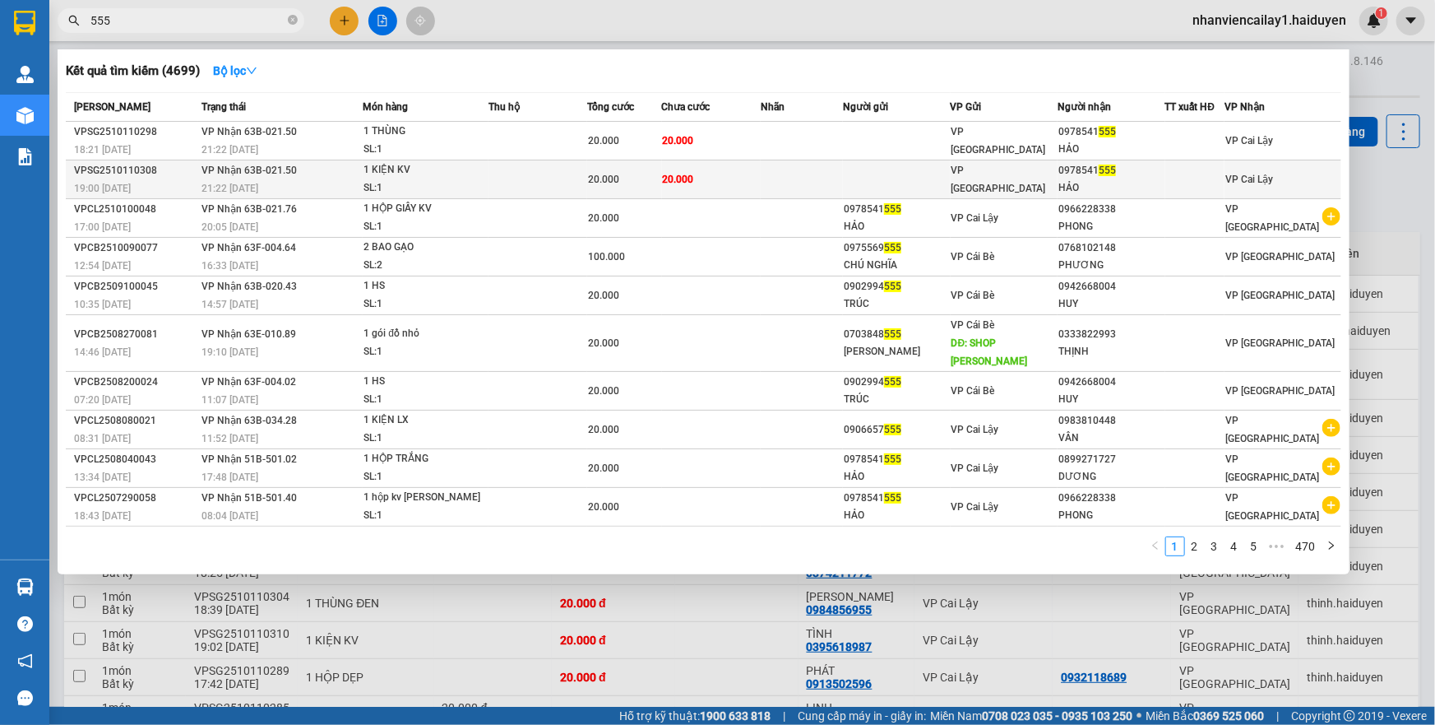
click at [974, 174] on span "VP [GEOGRAPHIC_DATA]" at bounding box center [998, 179] width 95 height 30
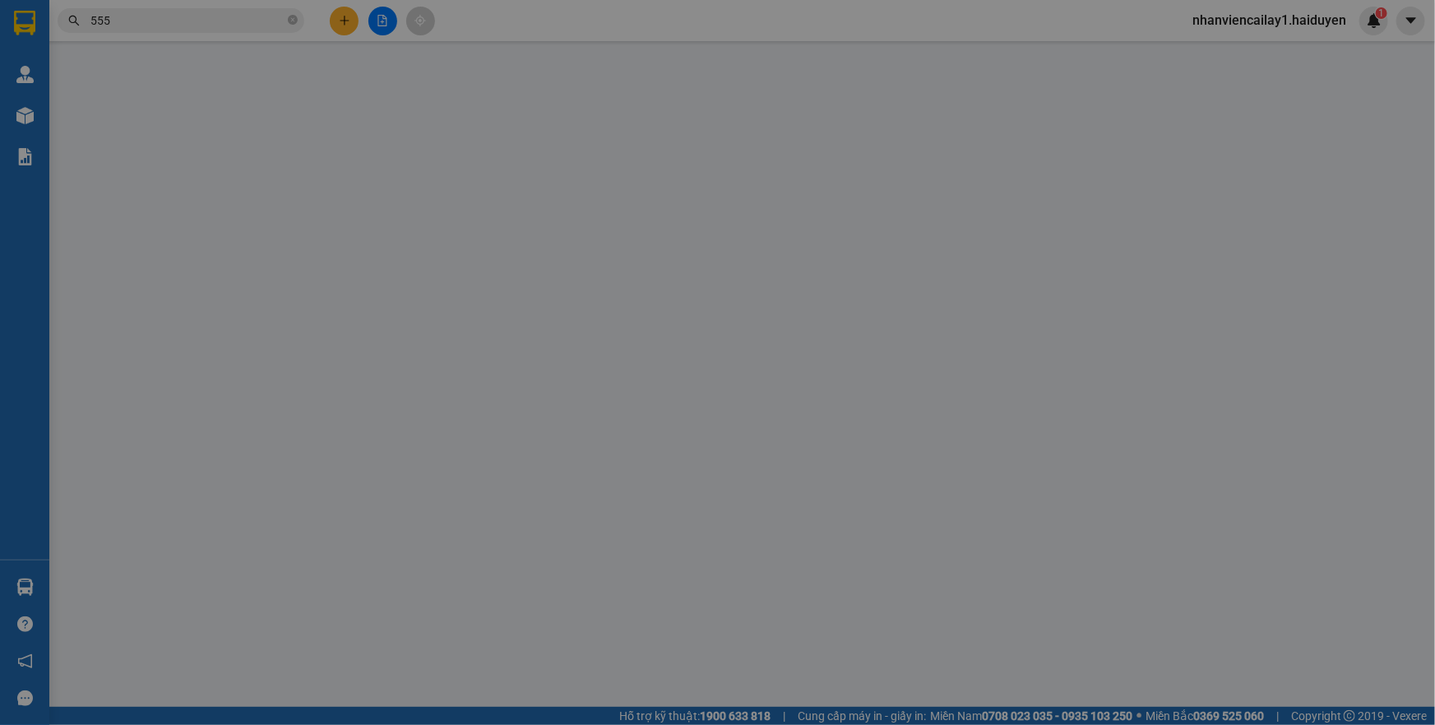
type input "0978541555"
type input "HẢO"
type input "0"
type input "20.000"
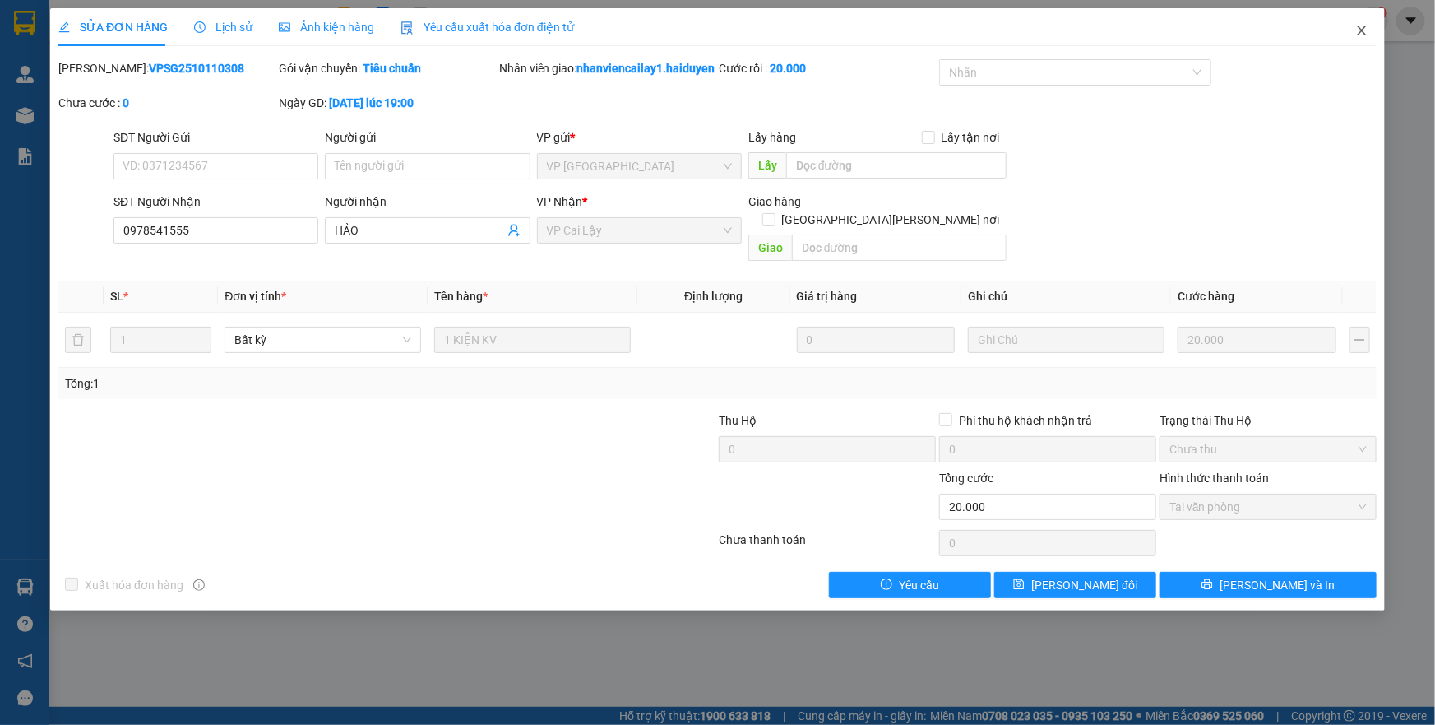
click at [1367, 27] on icon "close" at bounding box center [1361, 30] width 13 height 13
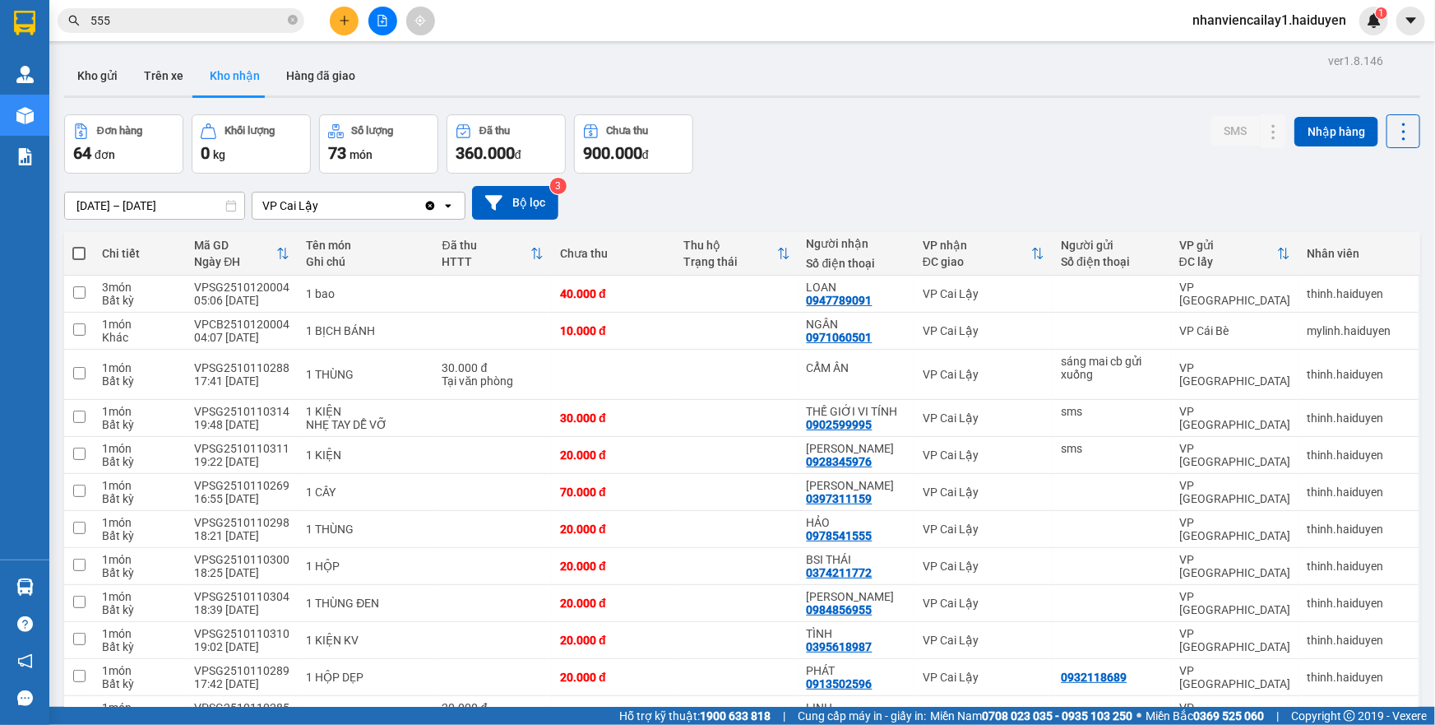
click at [113, 26] on input "555" at bounding box center [187, 21] width 194 height 18
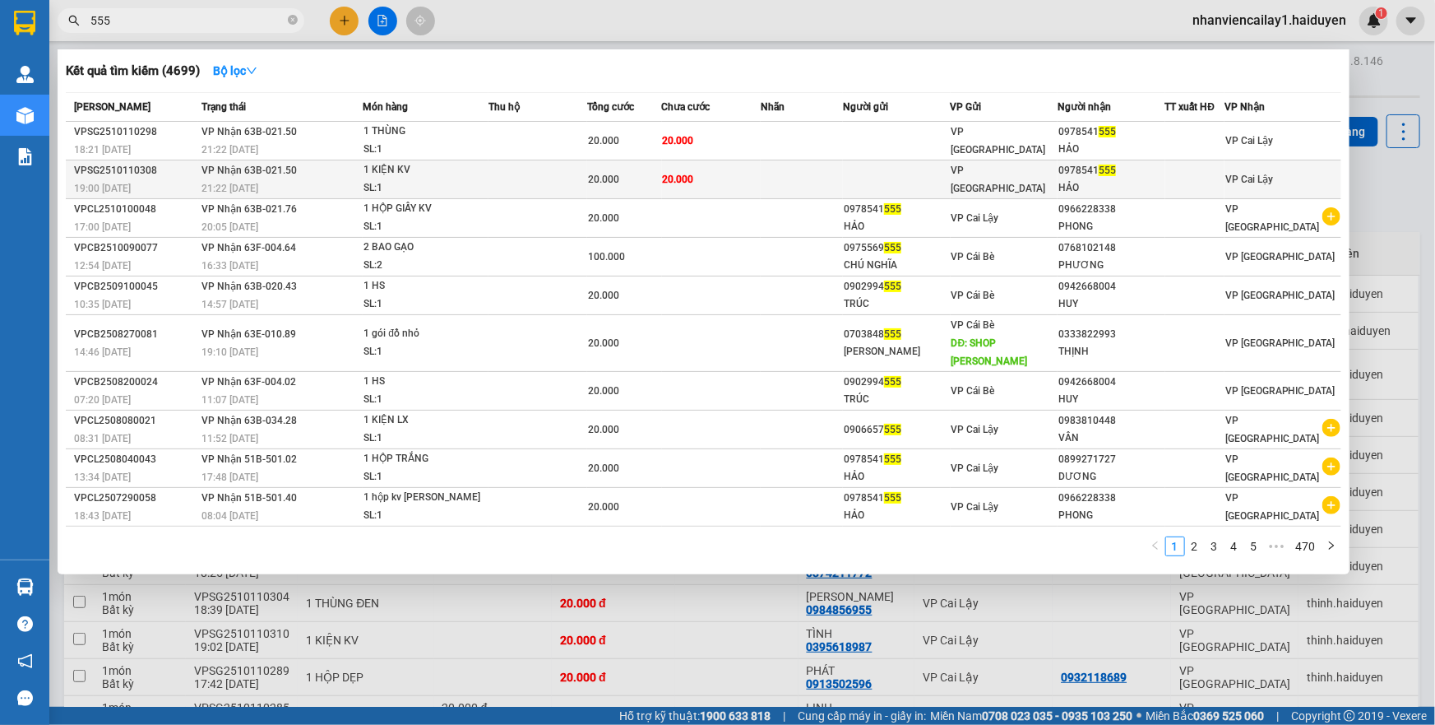
click at [872, 180] on td at bounding box center [896, 179] width 107 height 39
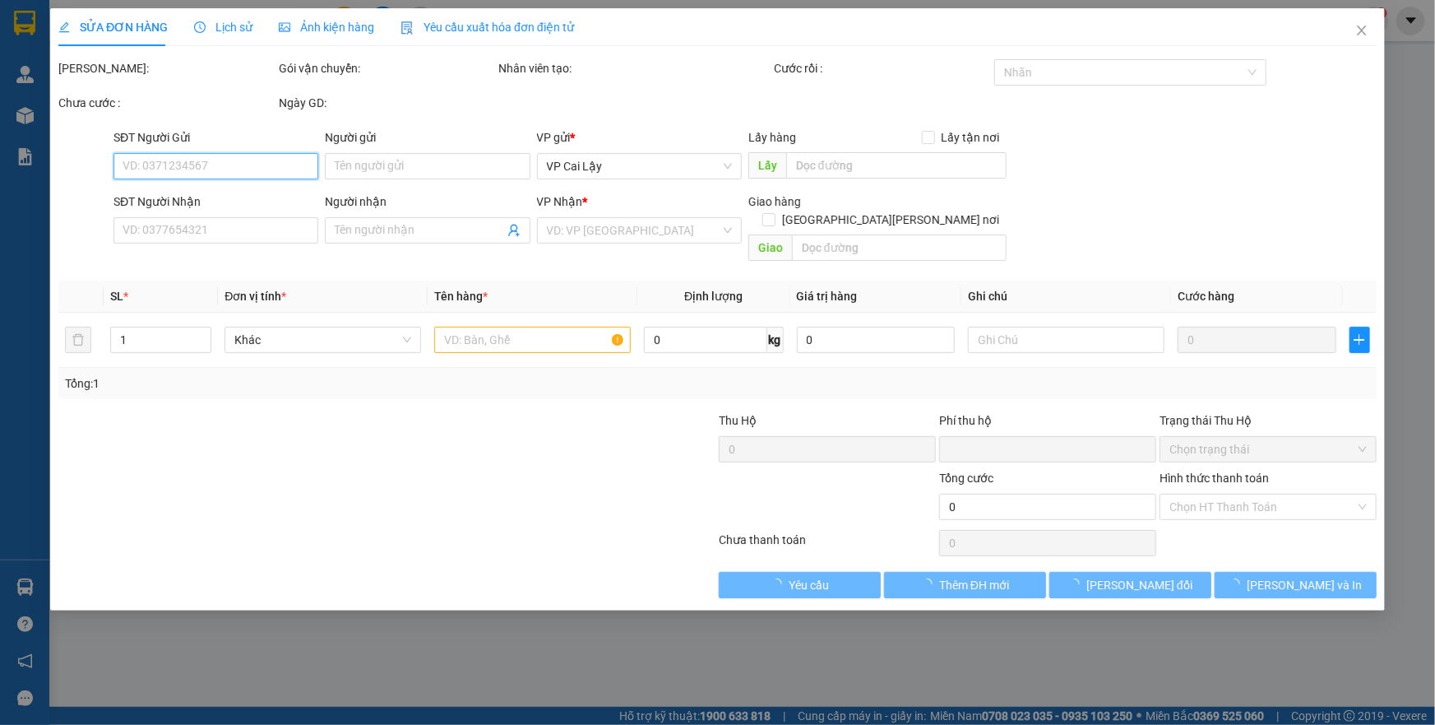
type input "0978541555"
type input "HẢO"
type input "0"
type input "20.000"
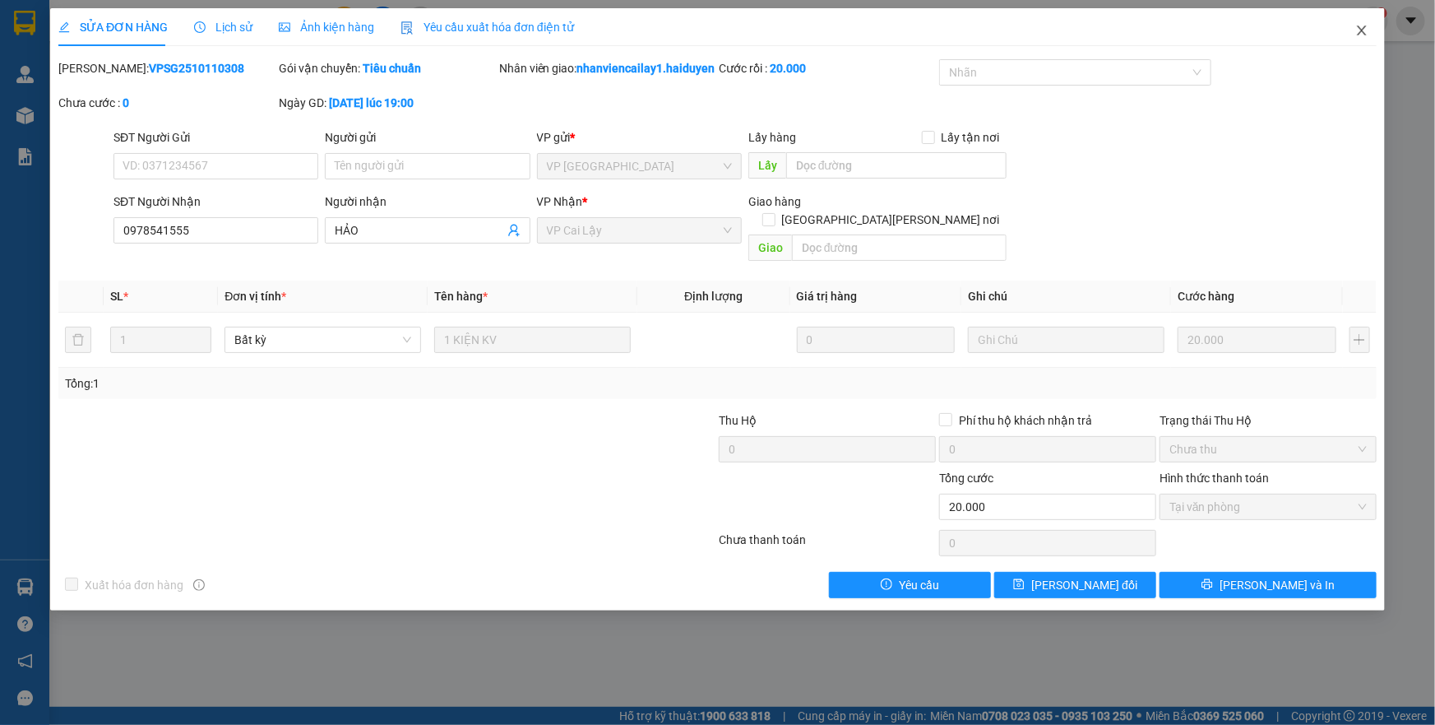
click at [1354, 27] on span "Close" at bounding box center [1362, 31] width 46 height 46
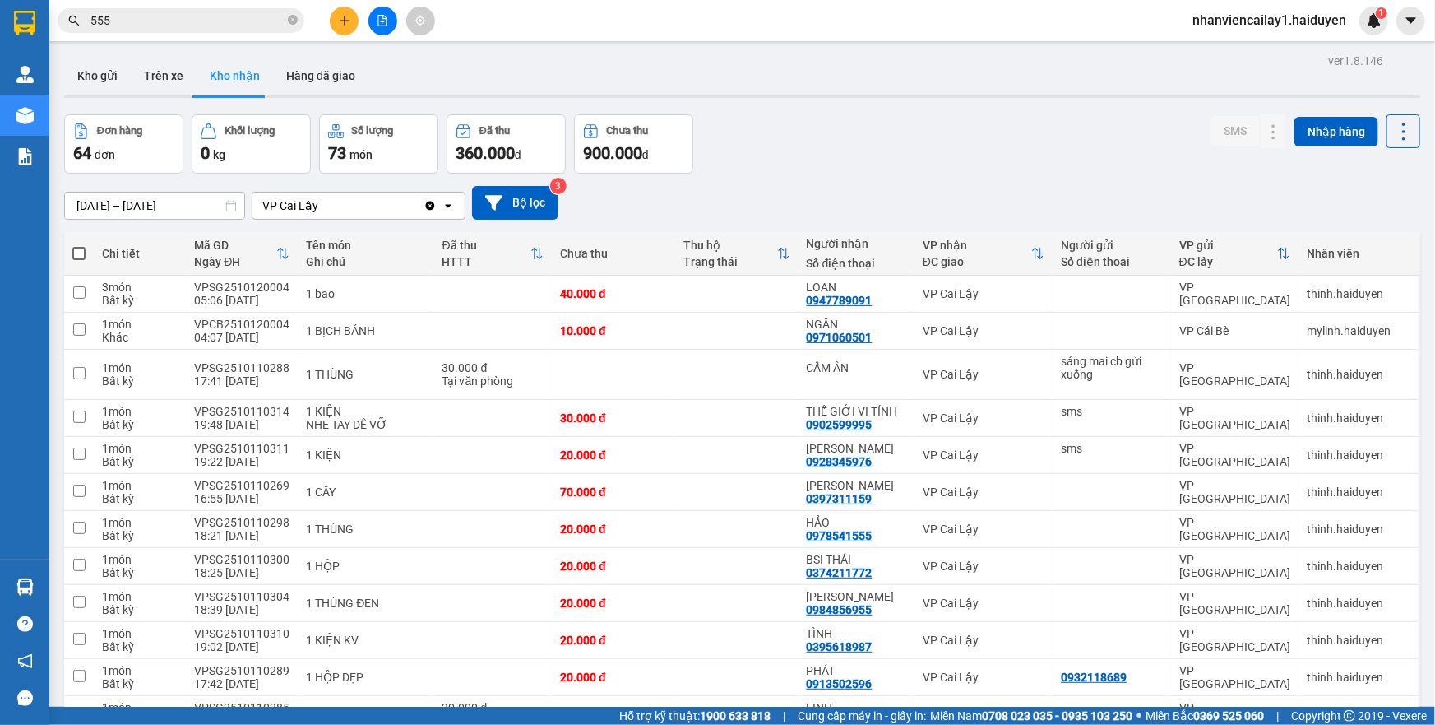
click at [161, 32] on span "555" at bounding box center [181, 20] width 247 height 25
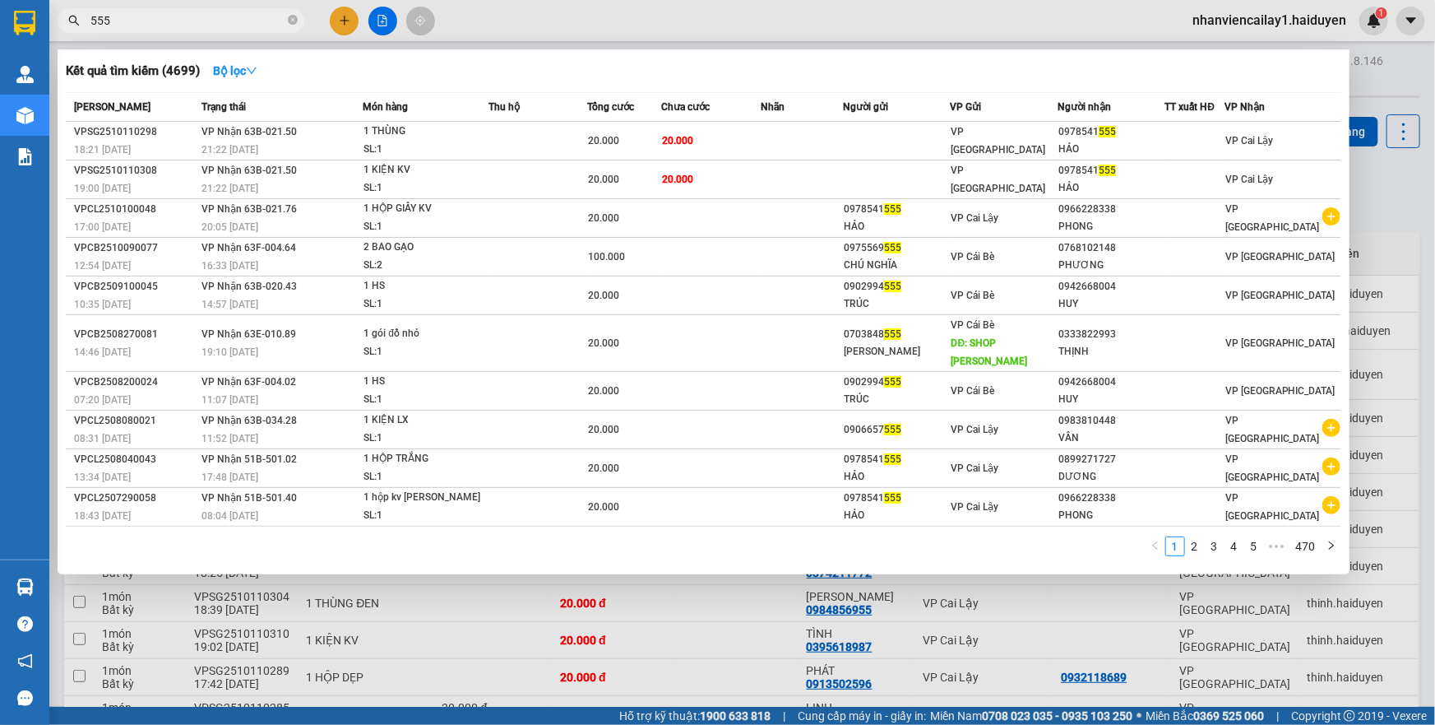
click at [162, 24] on input "555" at bounding box center [187, 21] width 194 height 18
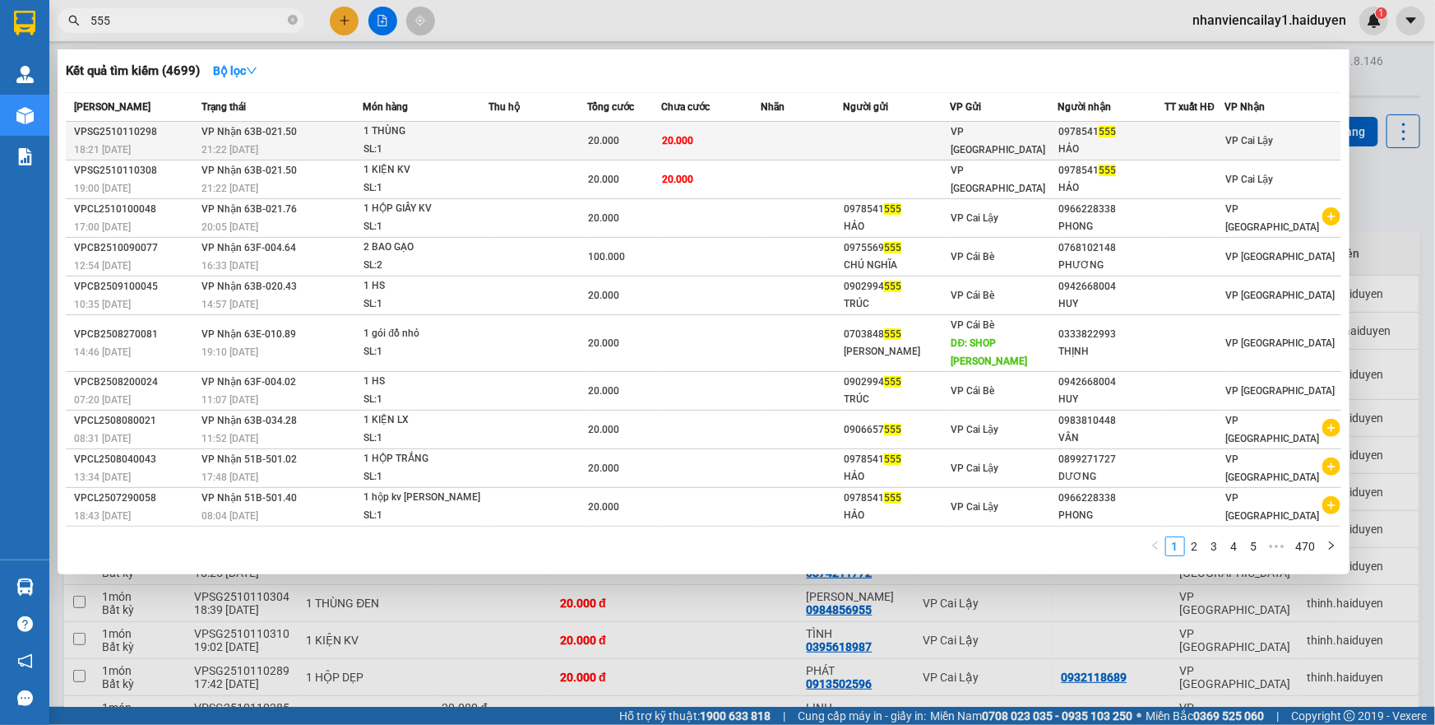
click at [972, 151] on td "VP [GEOGRAPHIC_DATA]" at bounding box center [1004, 141] width 107 height 39
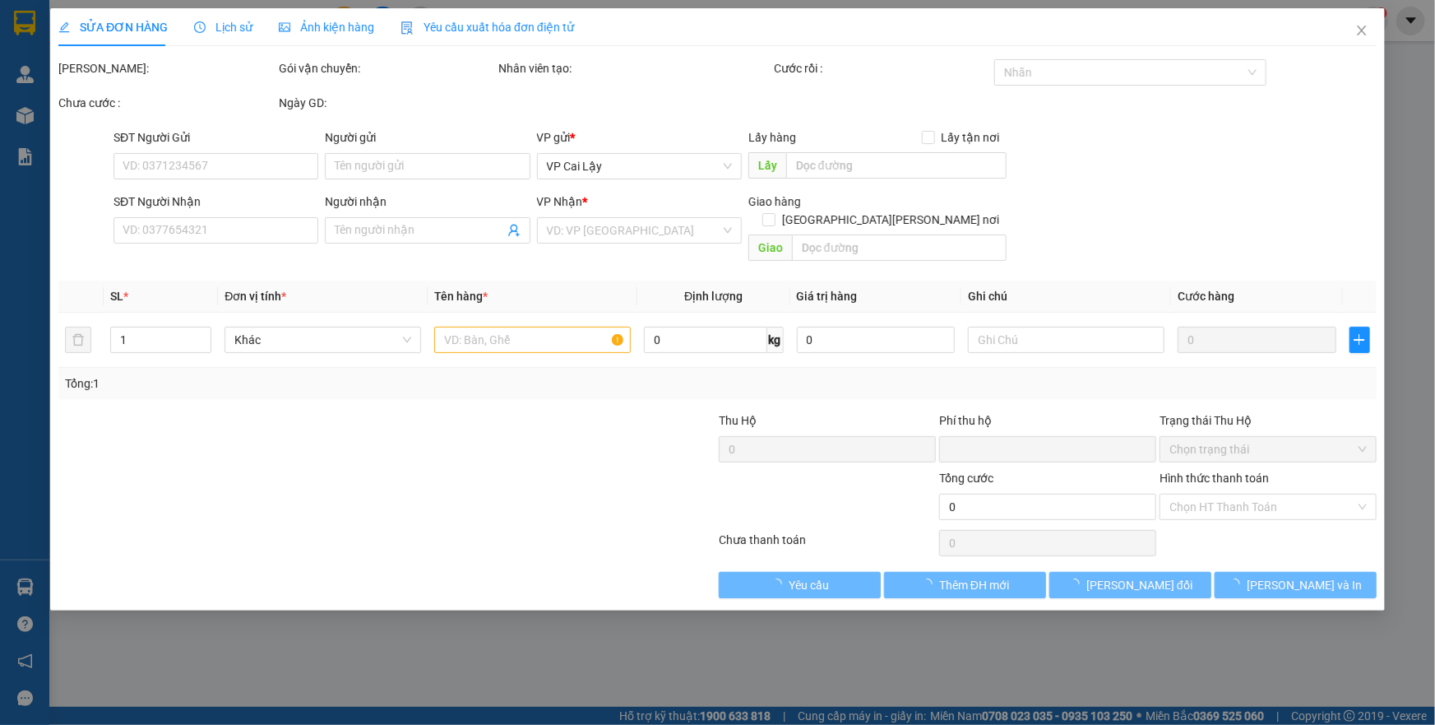
type input "0978541555"
type input "HẢO"
type input "0"
type input "20.000"
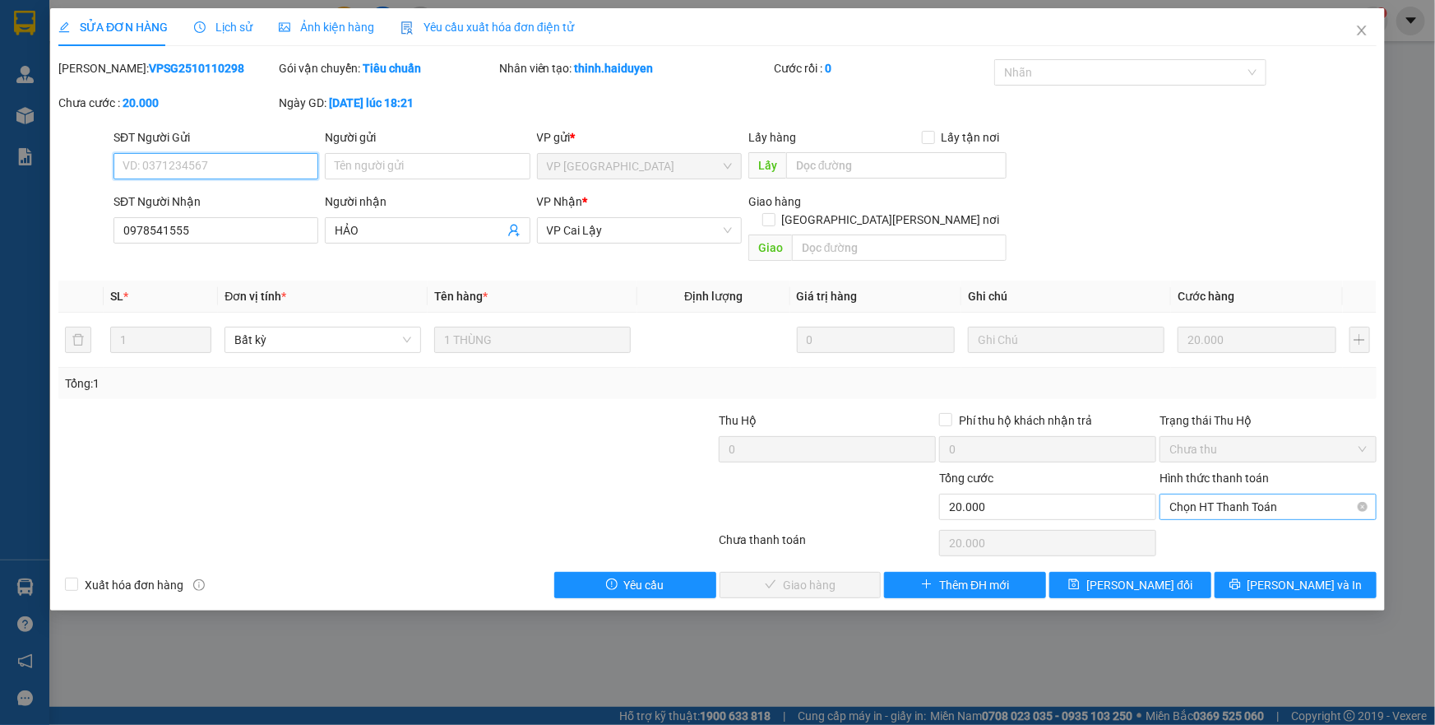
click at [1190, 494] on span "Chọn HT Thanh Toán" at bounding box center [1267, 506] width 197 height 25
click at [1191, 523] on div "Tại văn phòng" at bounding box center [1267, 521] width 197 height 18
type input "0"
click at [743, 572] on button "Lưu và Giao hàng" at bounding box center [801, 585] width 162 height 26
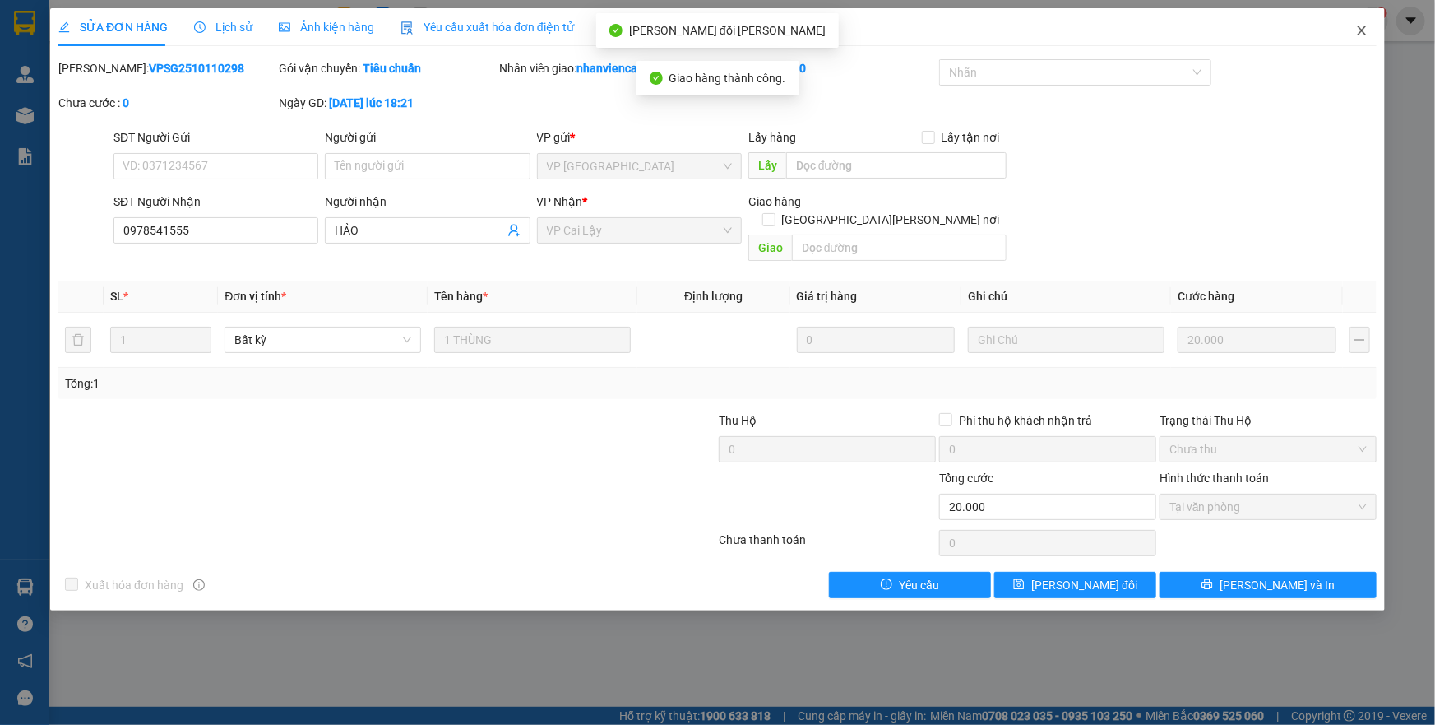
click at [1349, 34] on span "Close" at bounding box center [1362, 31] width 46 height 46
click at [1367, 30] on div "1" at bounding box center [1373, 21] width 29 height 29
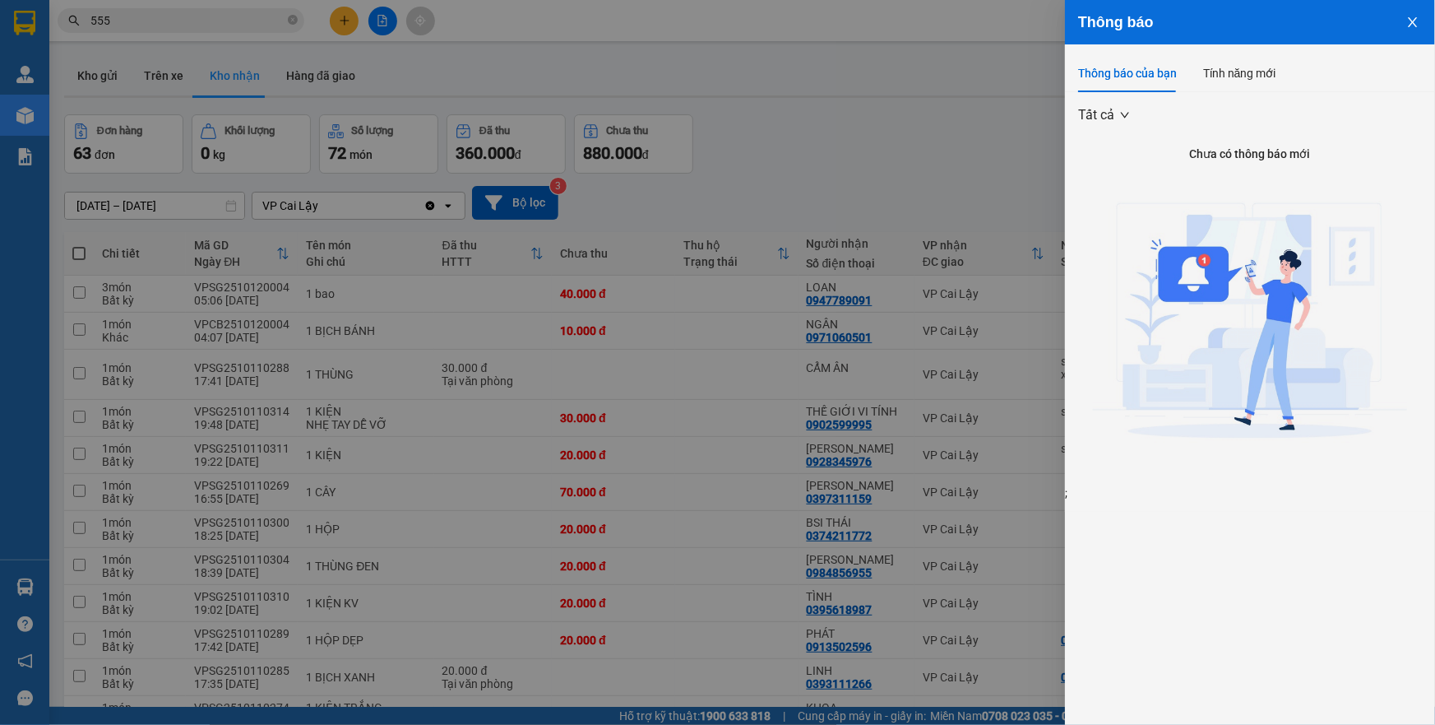
click at [869, 116] on div at bounding box center [717, 362] width 1435 height 725
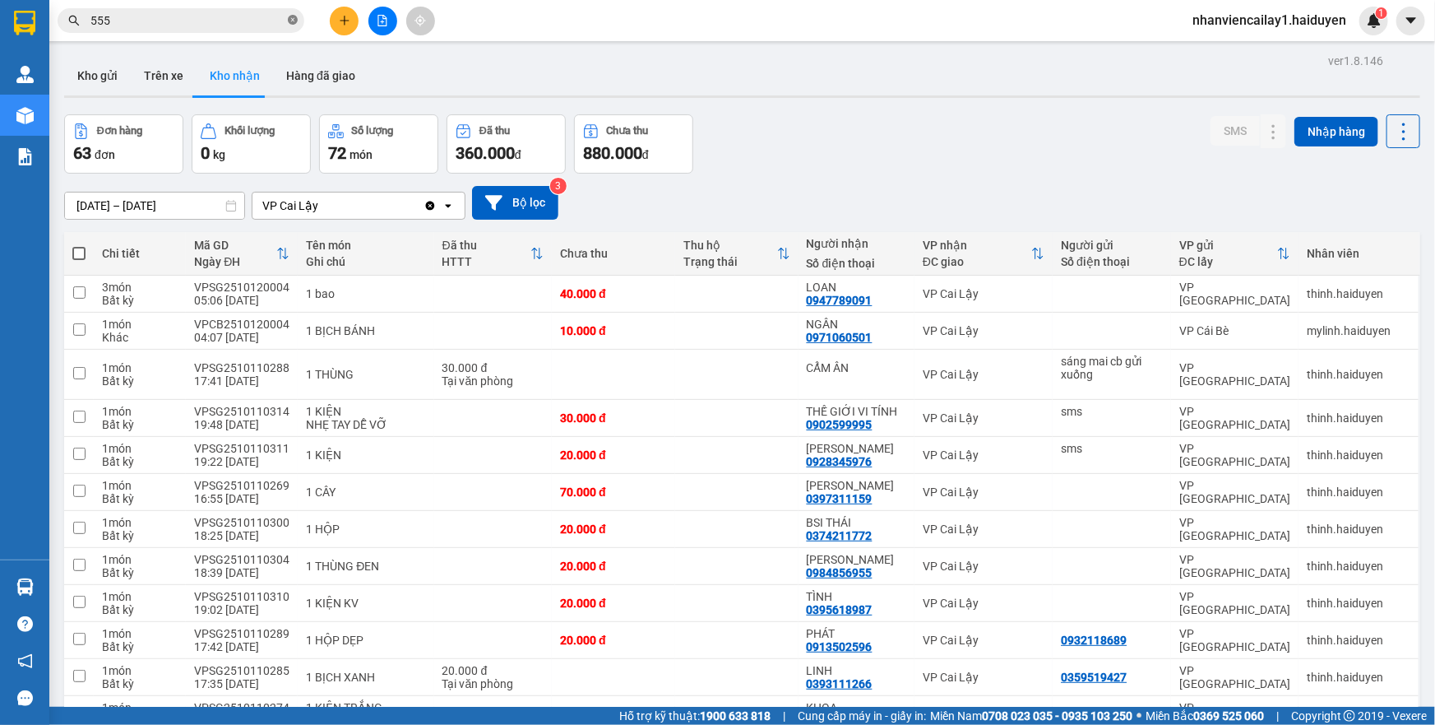
click at [296, 20] on icon "close-circle" at bounding box center [293, 20] width 10 height 10
click at [1361, 15] on div "1" at bounding box center [1373, 21] width 29 height 29
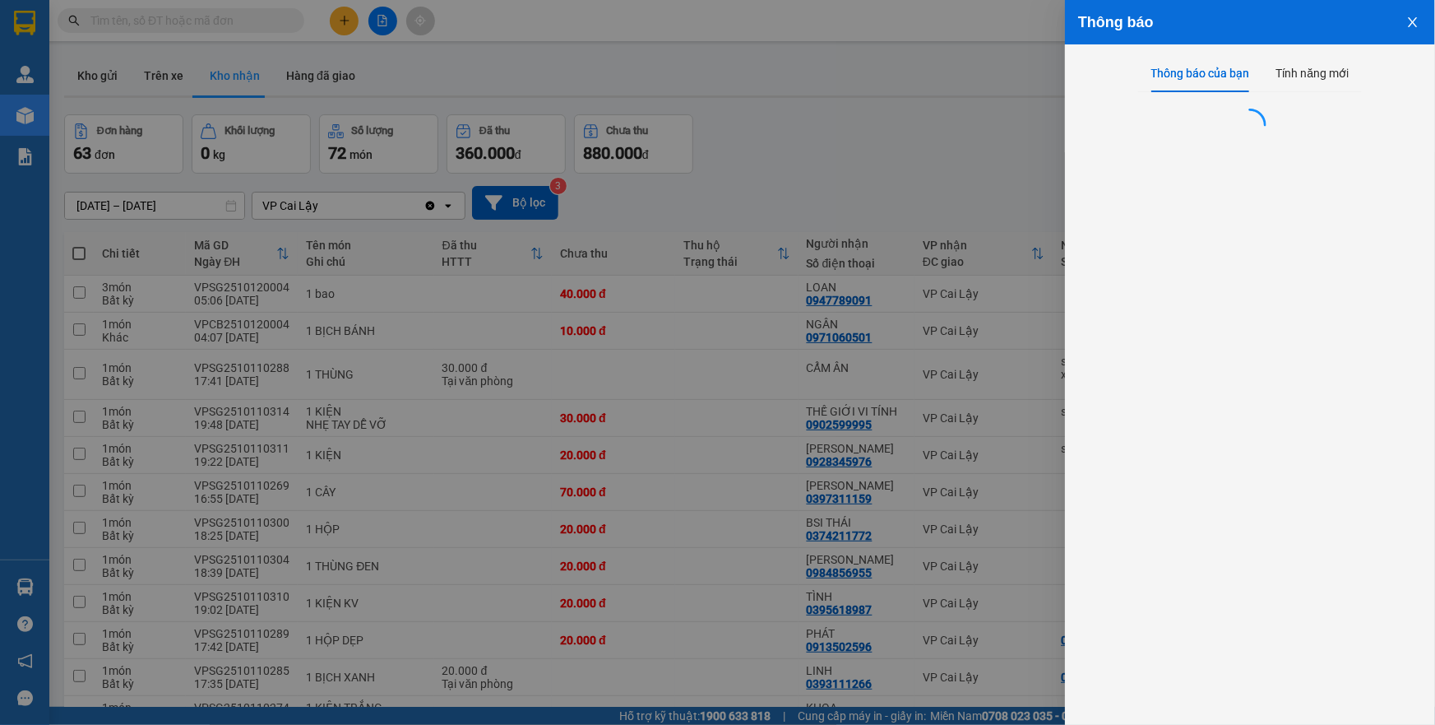
click at [803, 209] on div at bounding box center [717, 362] width 1435 height 725
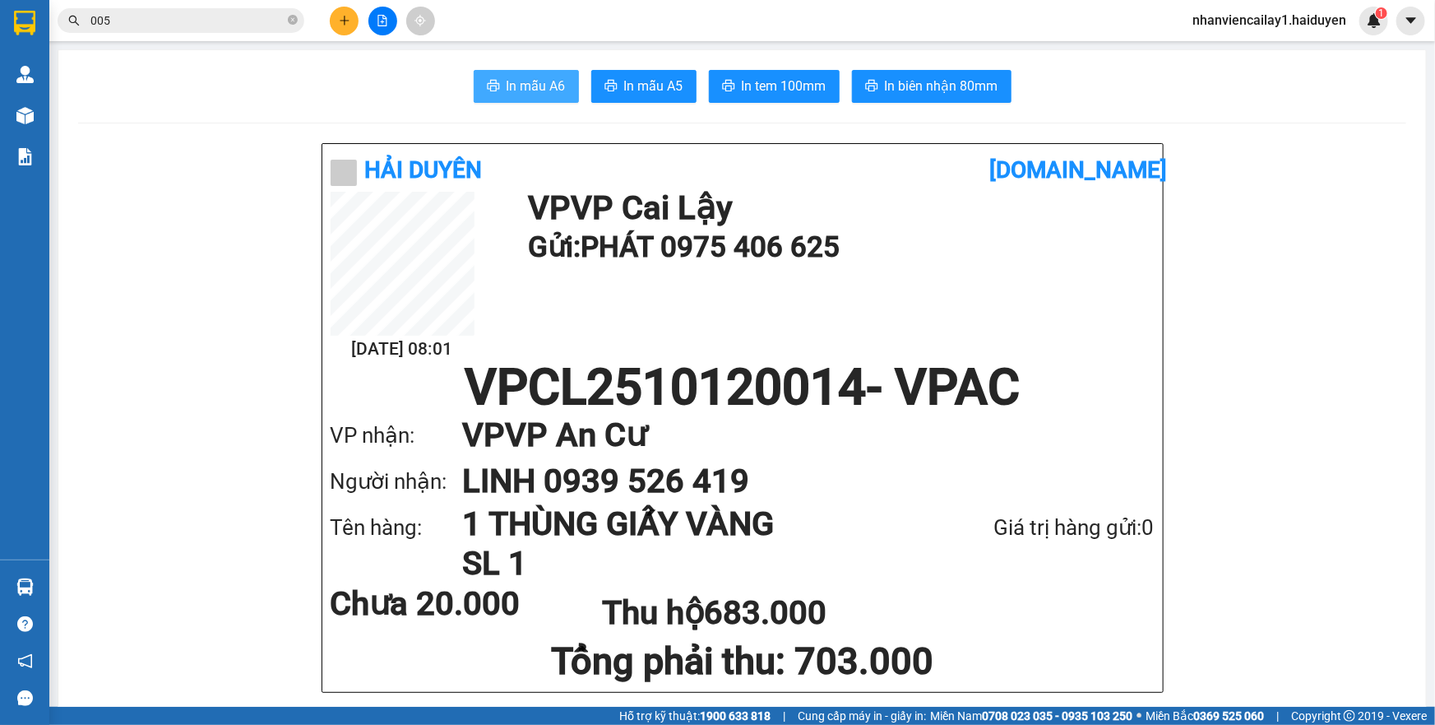
click at [516, 86] on span "In mẫu A6" at bounding box center [536, 86] width 59 height 21
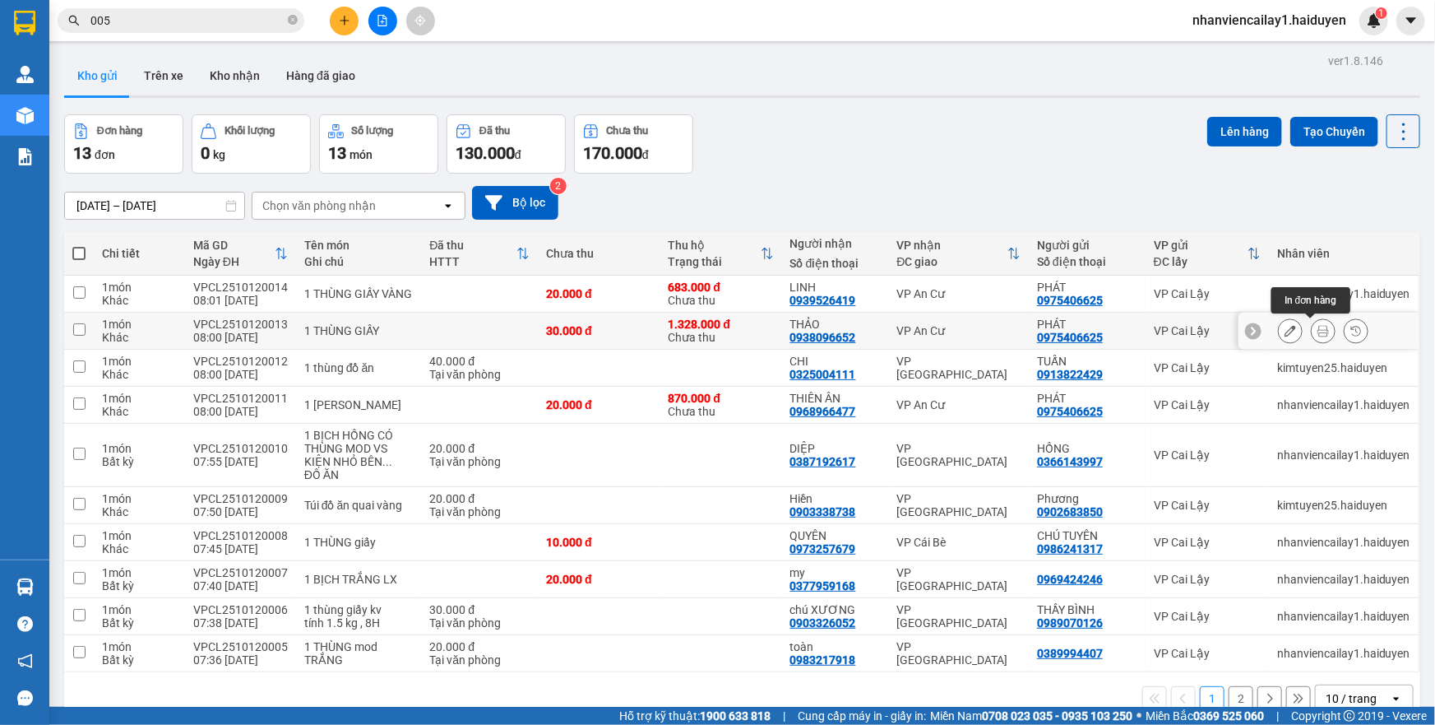
click at [1312, 336] on button at bounding box center [1323, 331] width 23 height 29
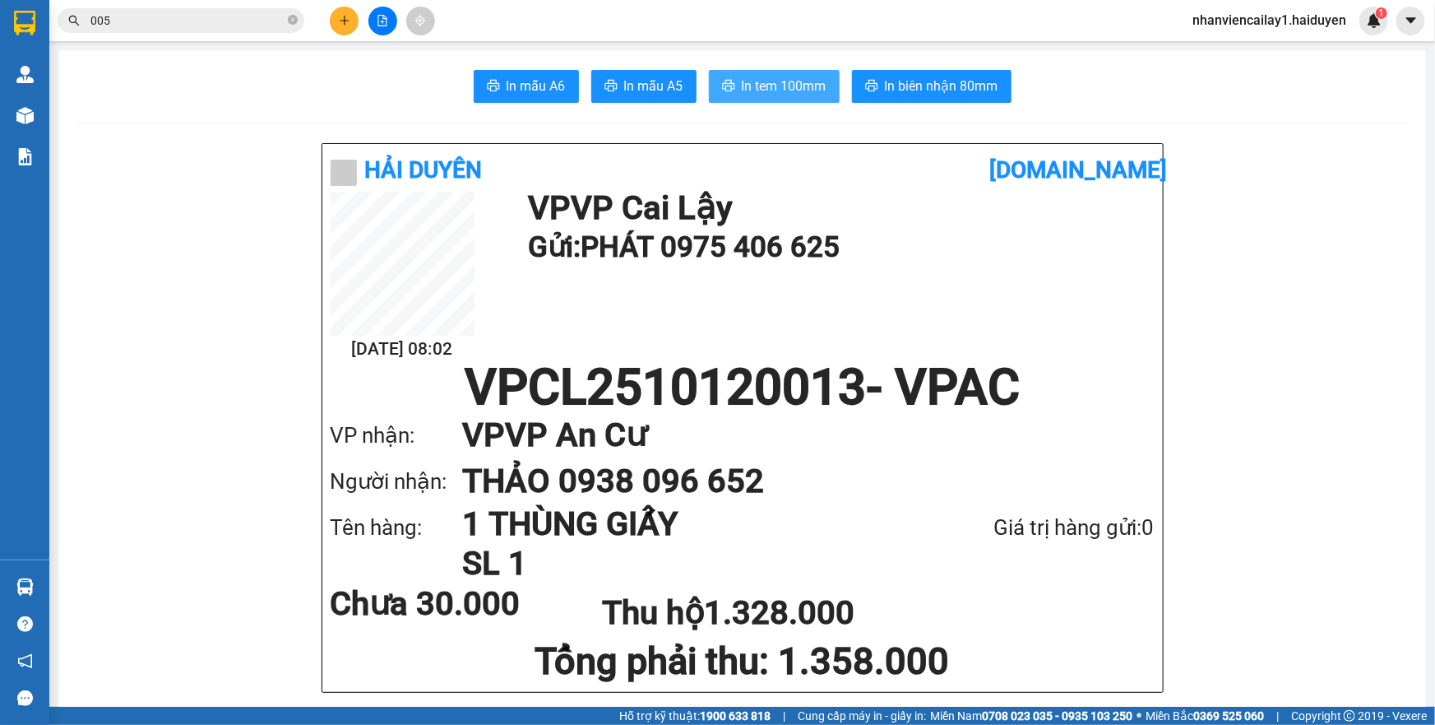
click at [757, 85] on span "In tem 100mm" at bounding box center [784, 86] width 85 height 21
click at [525, 86] on span "In mẫu A6" at bounding box center [536, 86] width 59 height 21
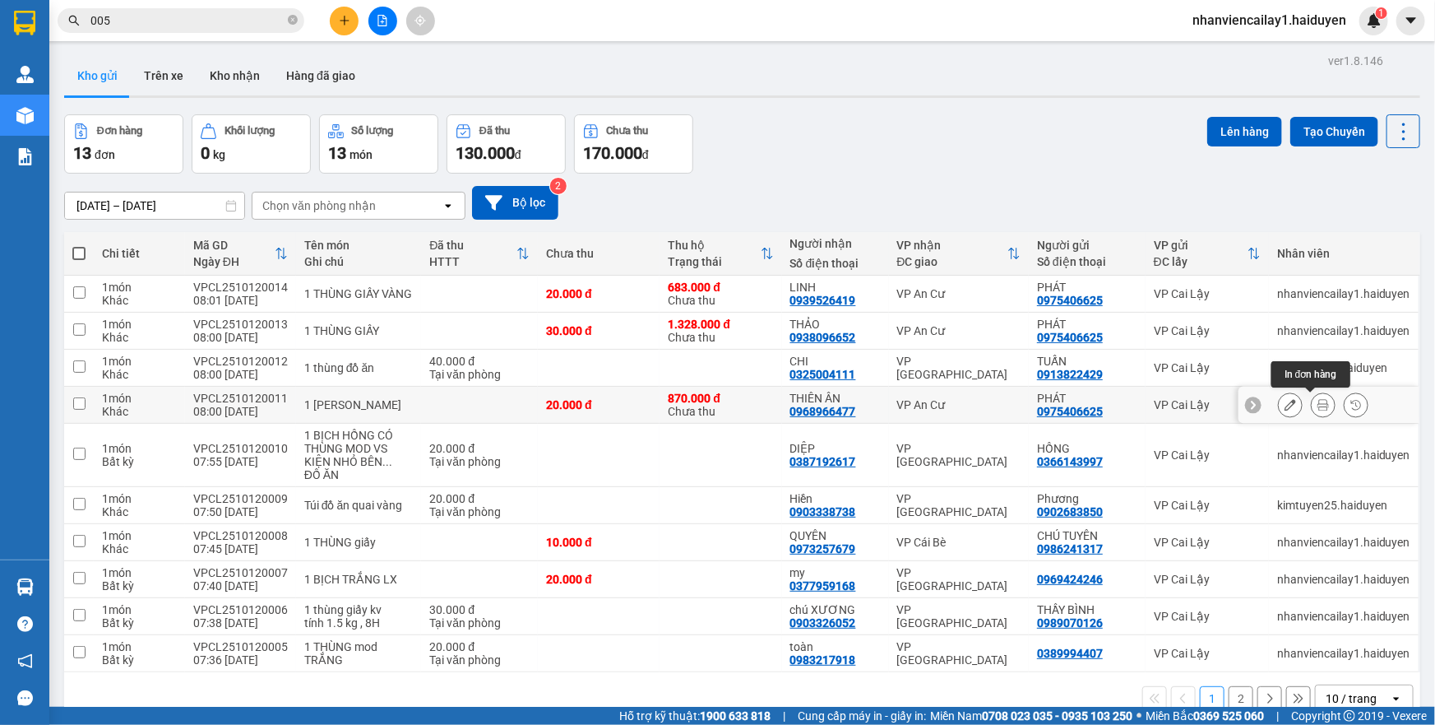
click at [1312, 402] on button at bounding box center [1323, 405] width 23 height 29
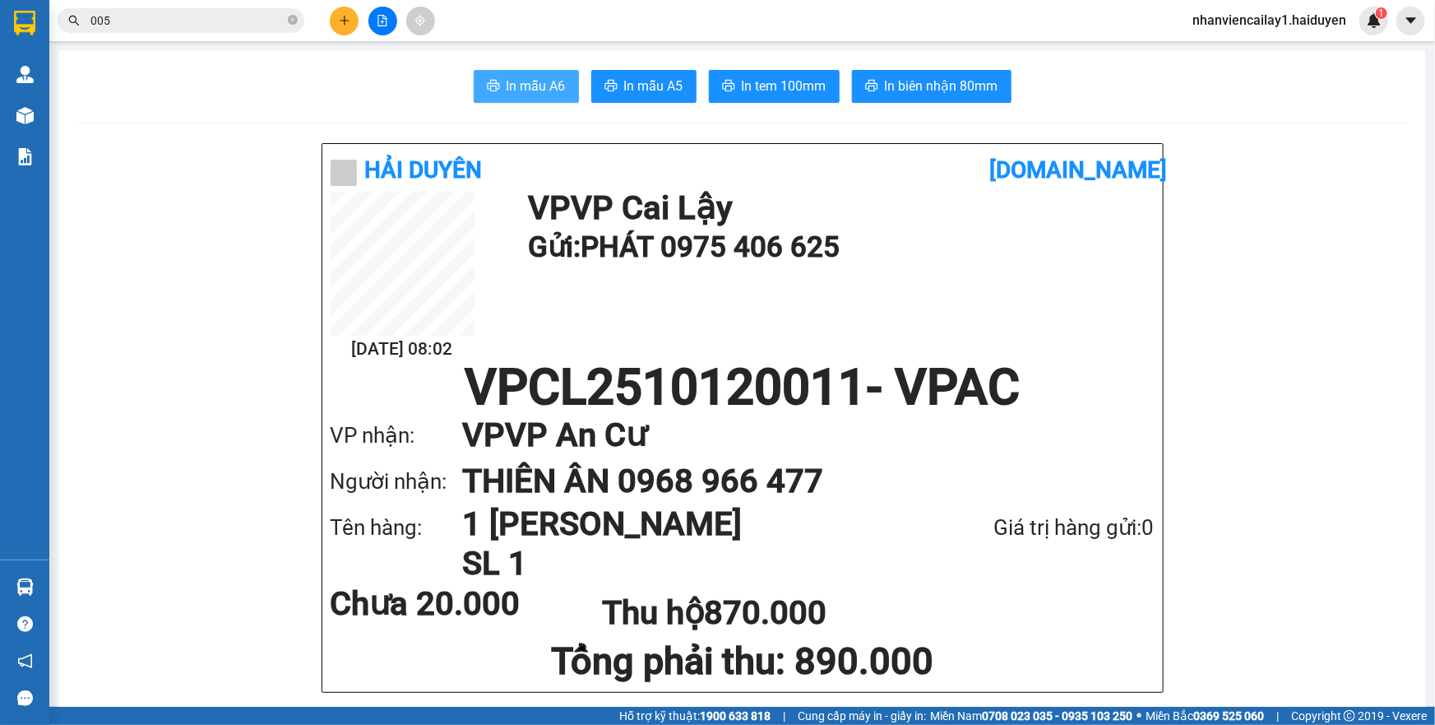
click at [528, 82] on span "In mẫu A6" at bounding box center [536, 86] width 59 height 21
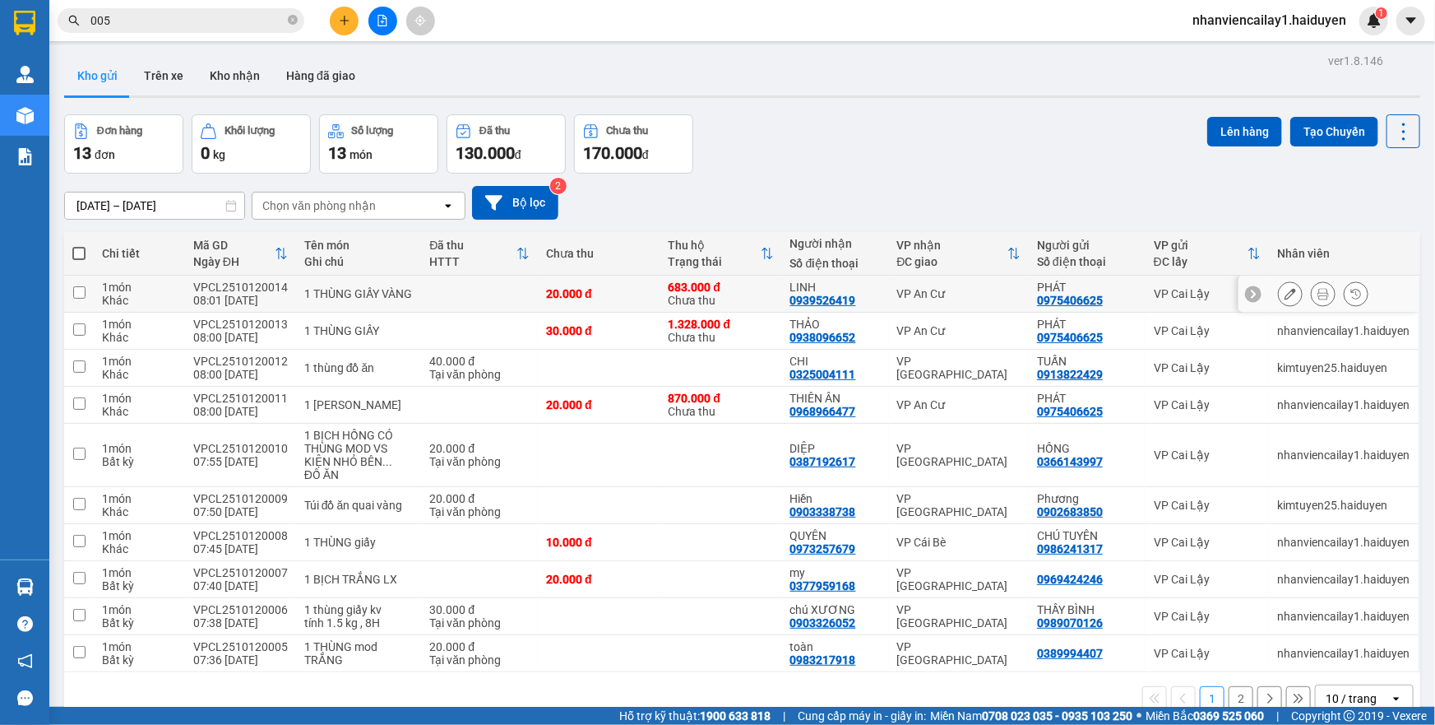
click at [1312, 296] on button at bounding box center [1323, 294] width 23 height 29
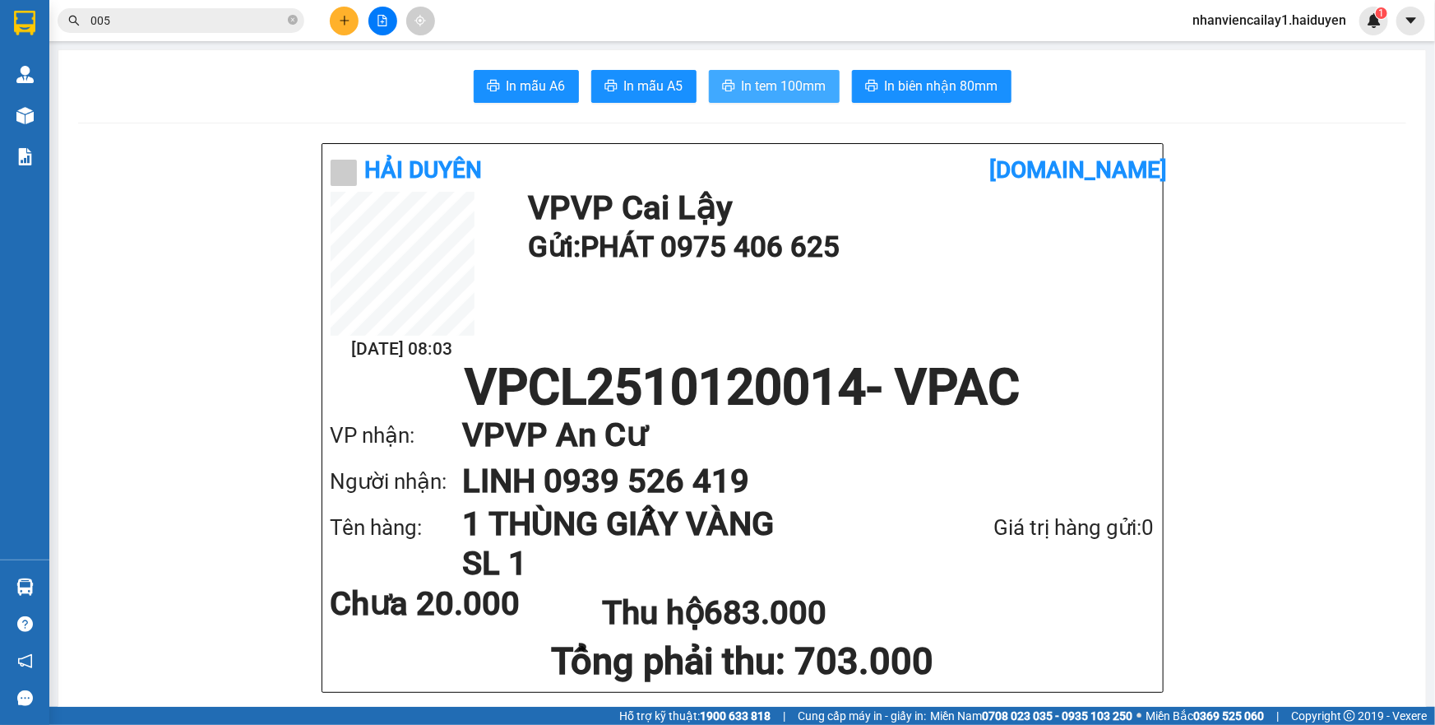
click at [765, 77] on span "In tem 100mm" at bounding box center [784, 86] width 85 height 21
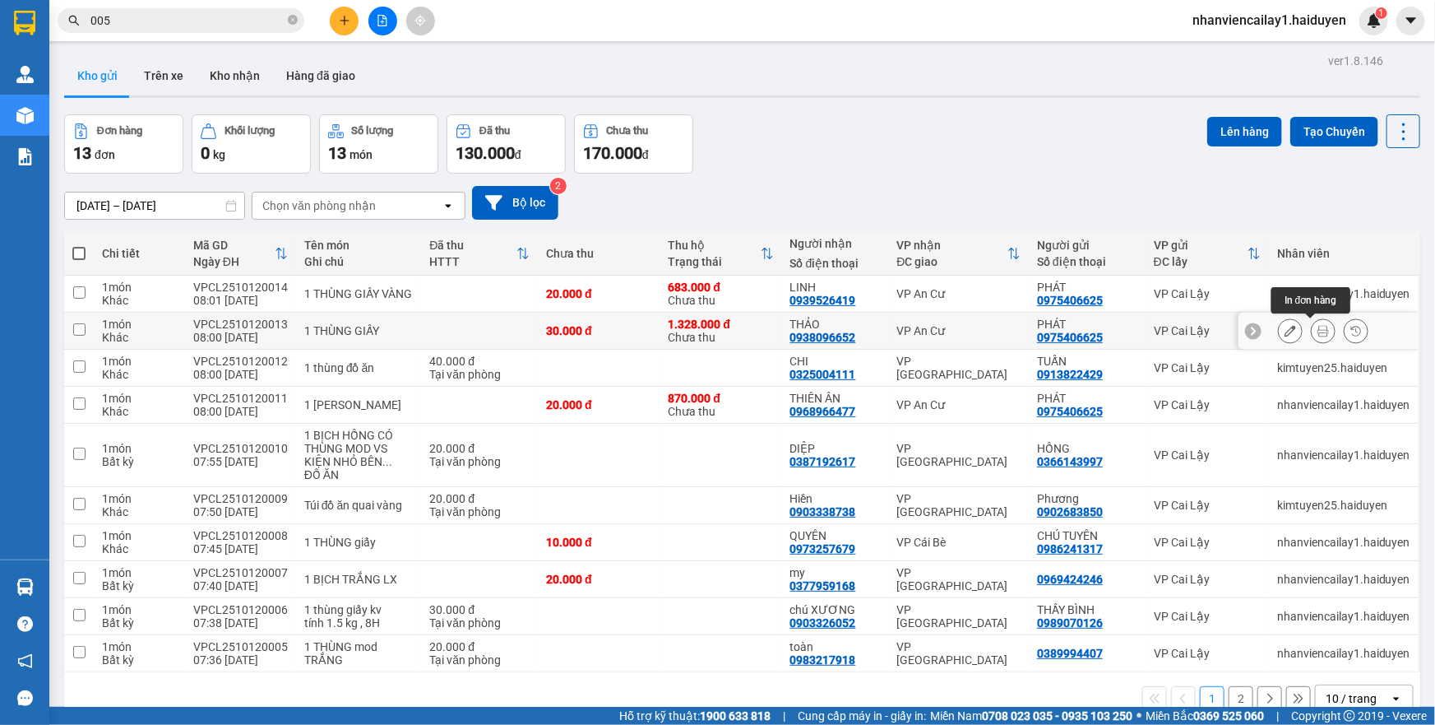
click at [1317, 335] on icon at bounding box center [1323, 331] width 12 height 12
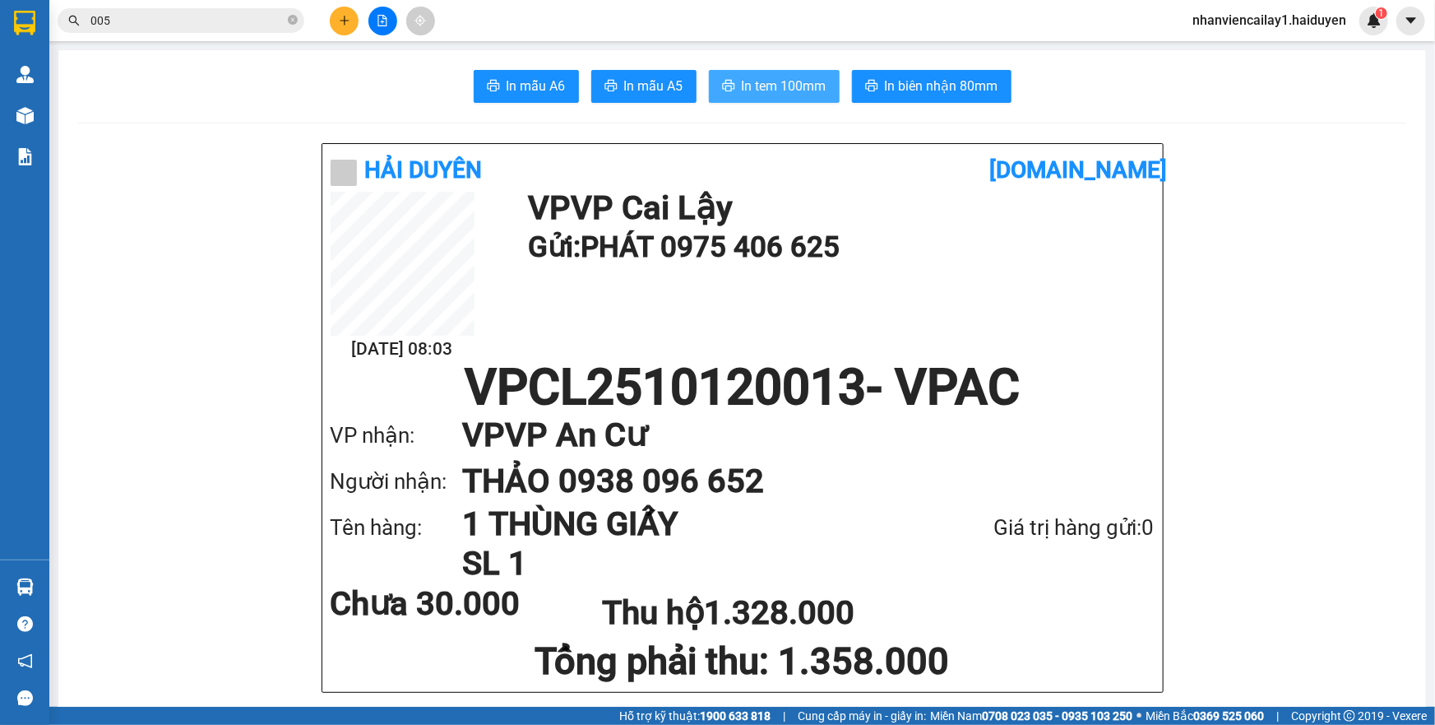
click at [751, 87] on span "In tem 100mm" at bounding box center [784, 86] width 85 height 21
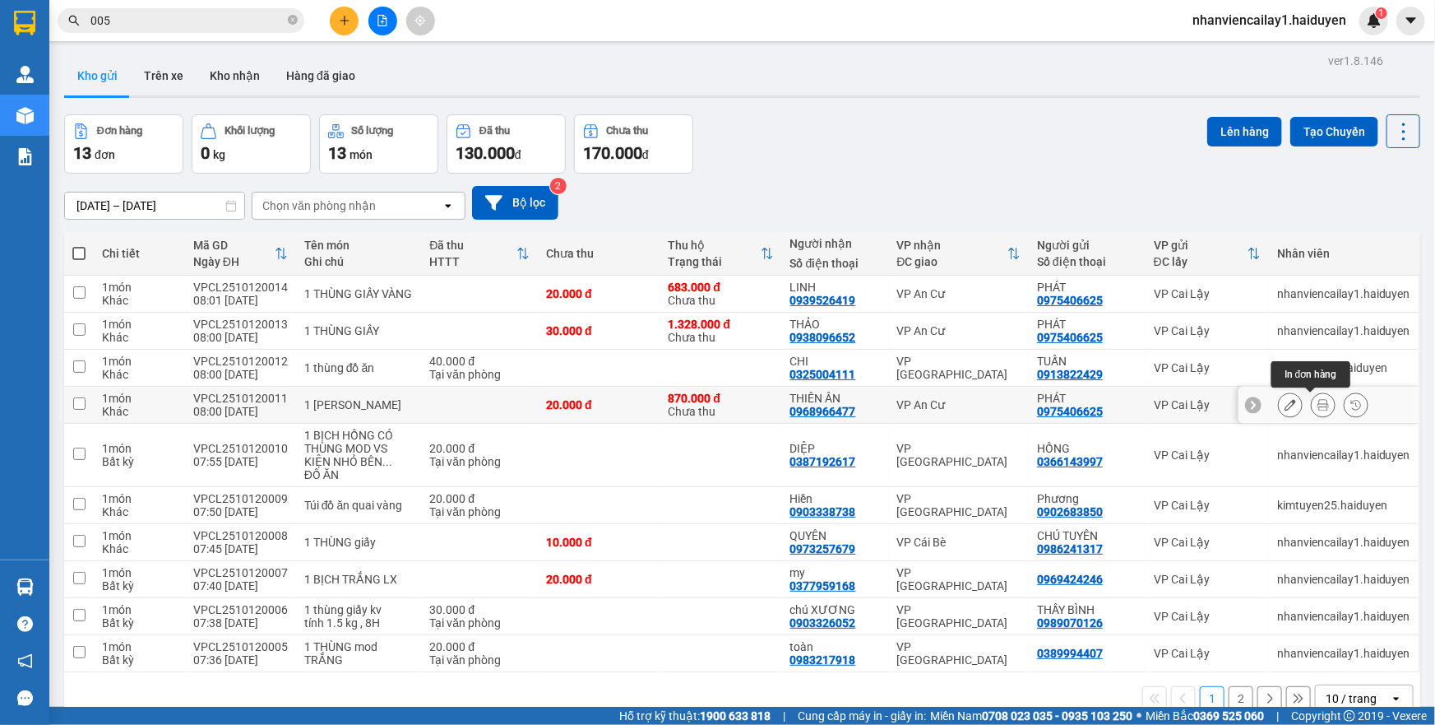
click at [1312, 396] on button at bounding box center [1323, 405] width 23 height 29
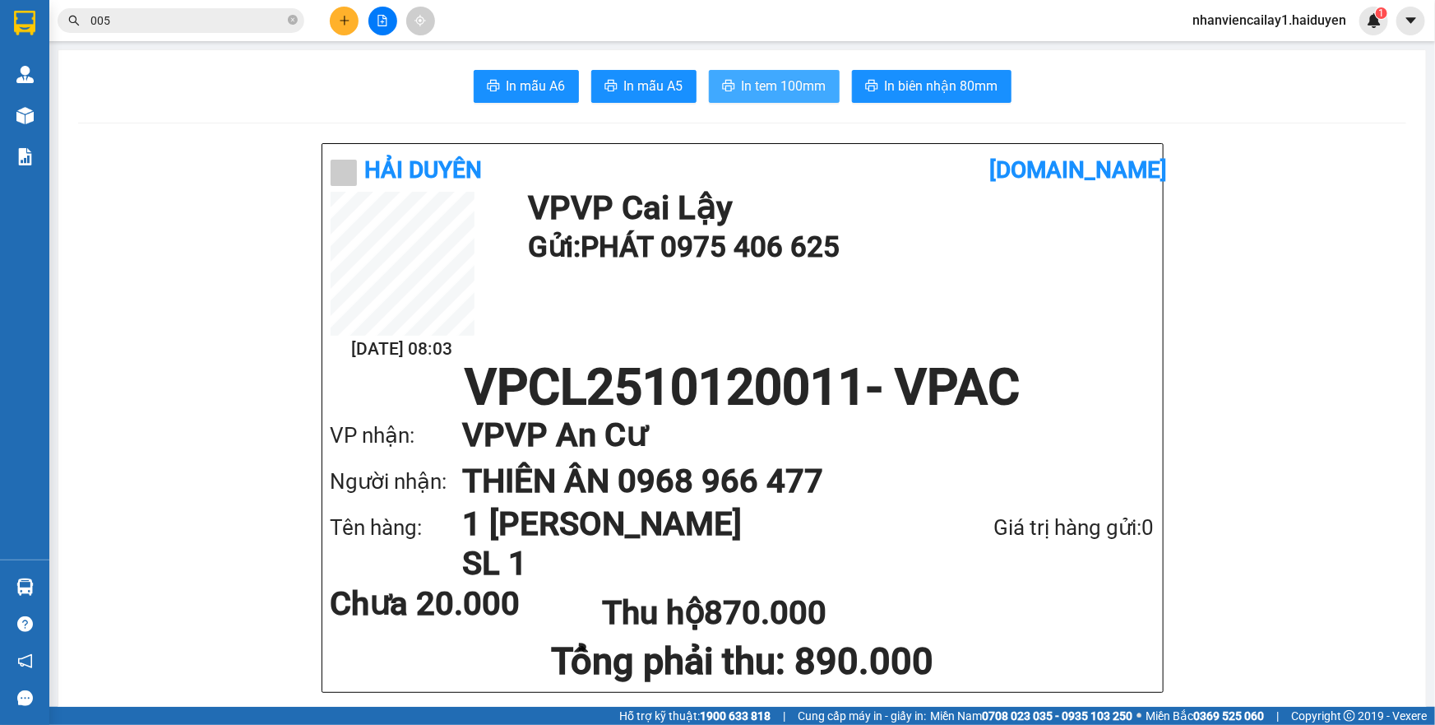
click at [780, 96] on span "In tem 100mm" at bounding box center [784, 86] width 85 height 21
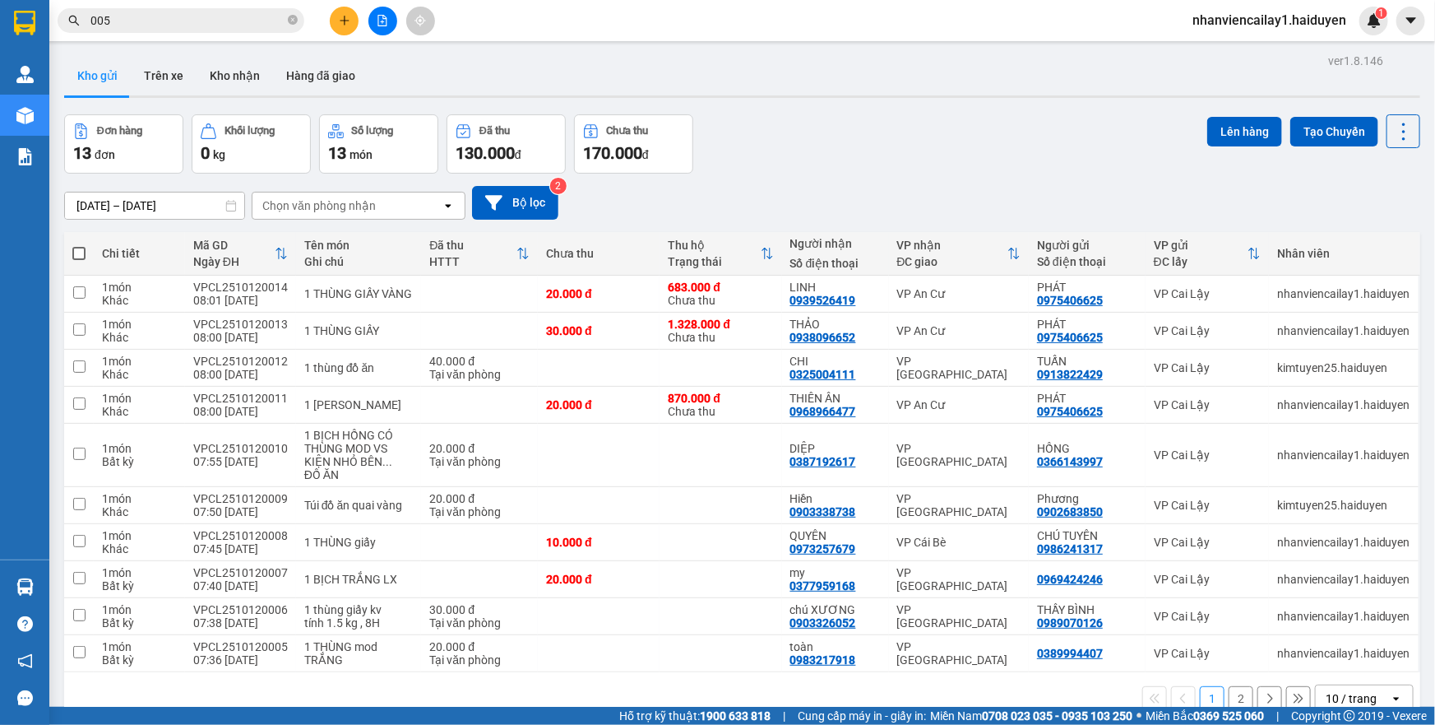
click at [250, 17] on input "005" at bounding box center [187, 21] width 194 height 18
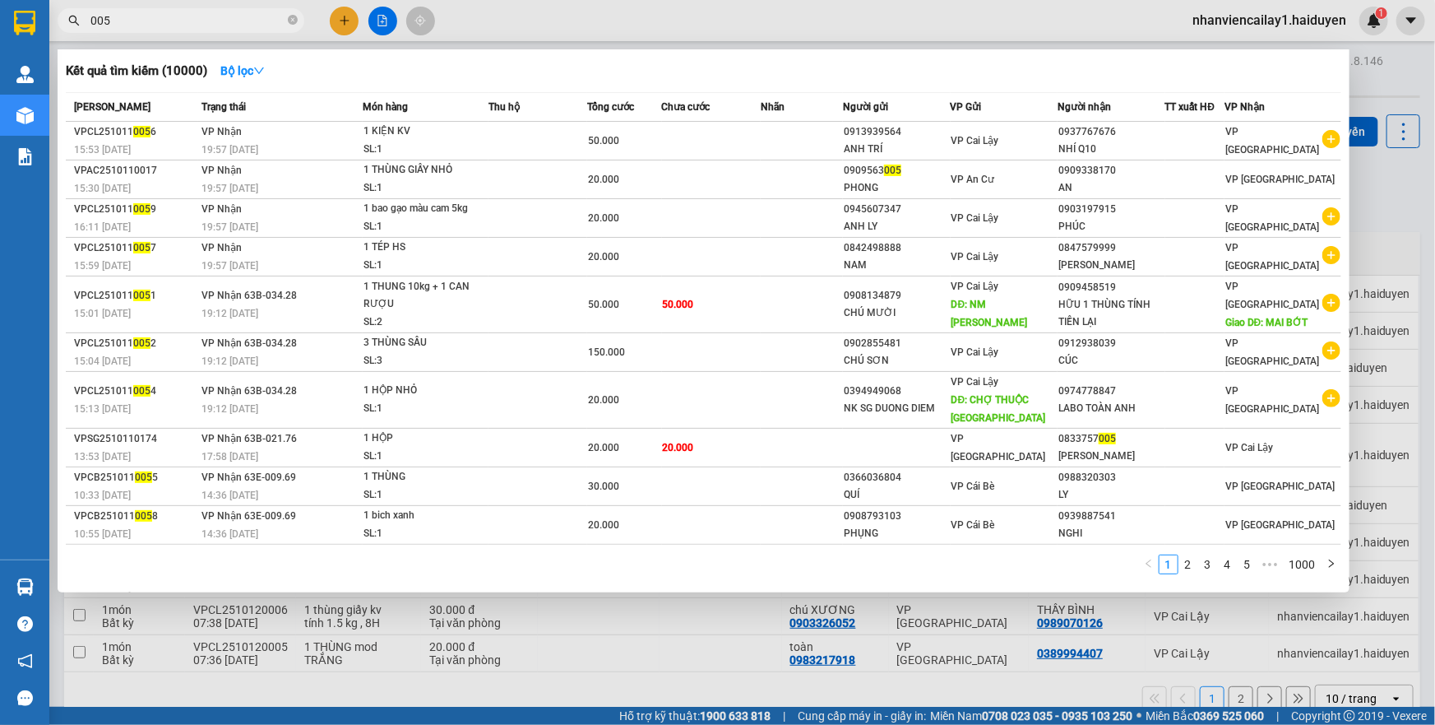
click at [285, 13] on span "005" at bounding box center [181, 20] width 247 height 25
click at [288, 21] on icon "close-circle" at bounding box center [293, 20] width 10 height 10
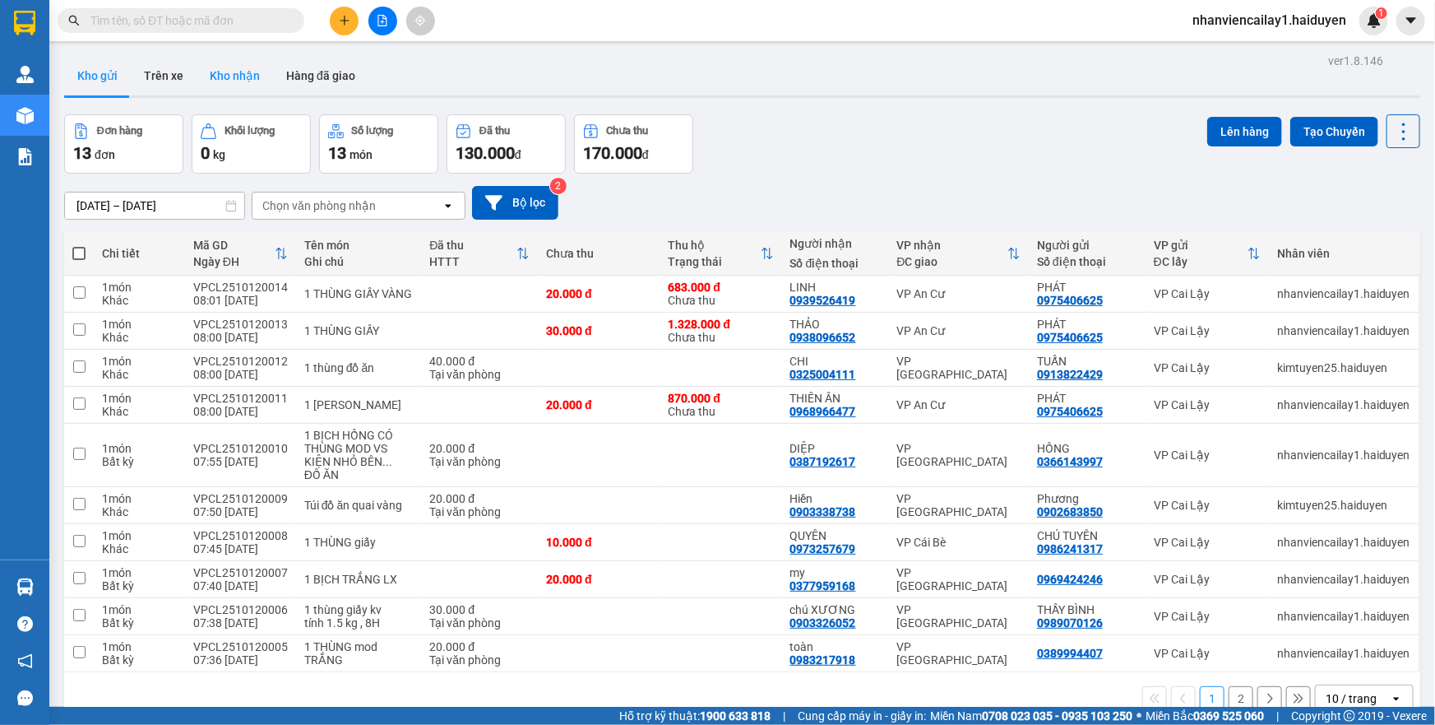
click at [199, 70] on button "Kho nhận" at bounding box center [235, 75] width 76 height 39
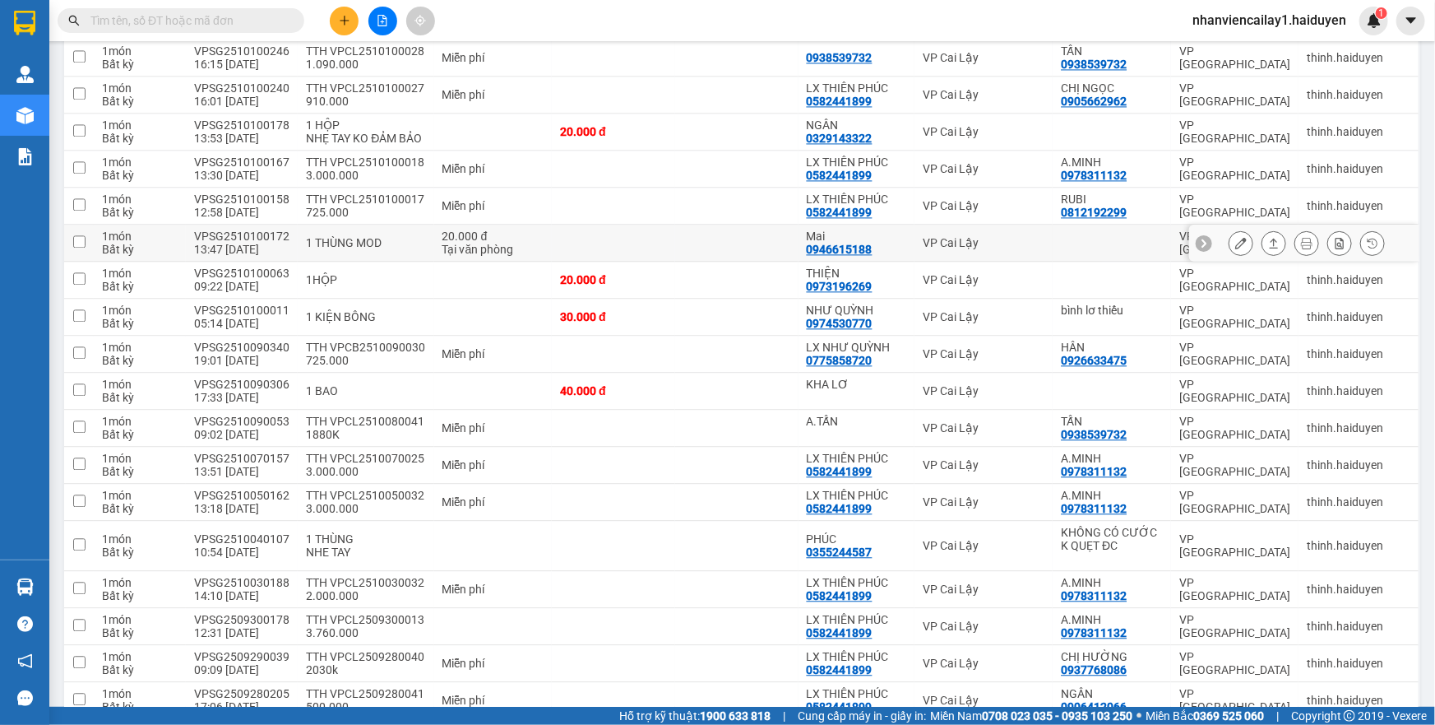
scroll to position [1420, 0]
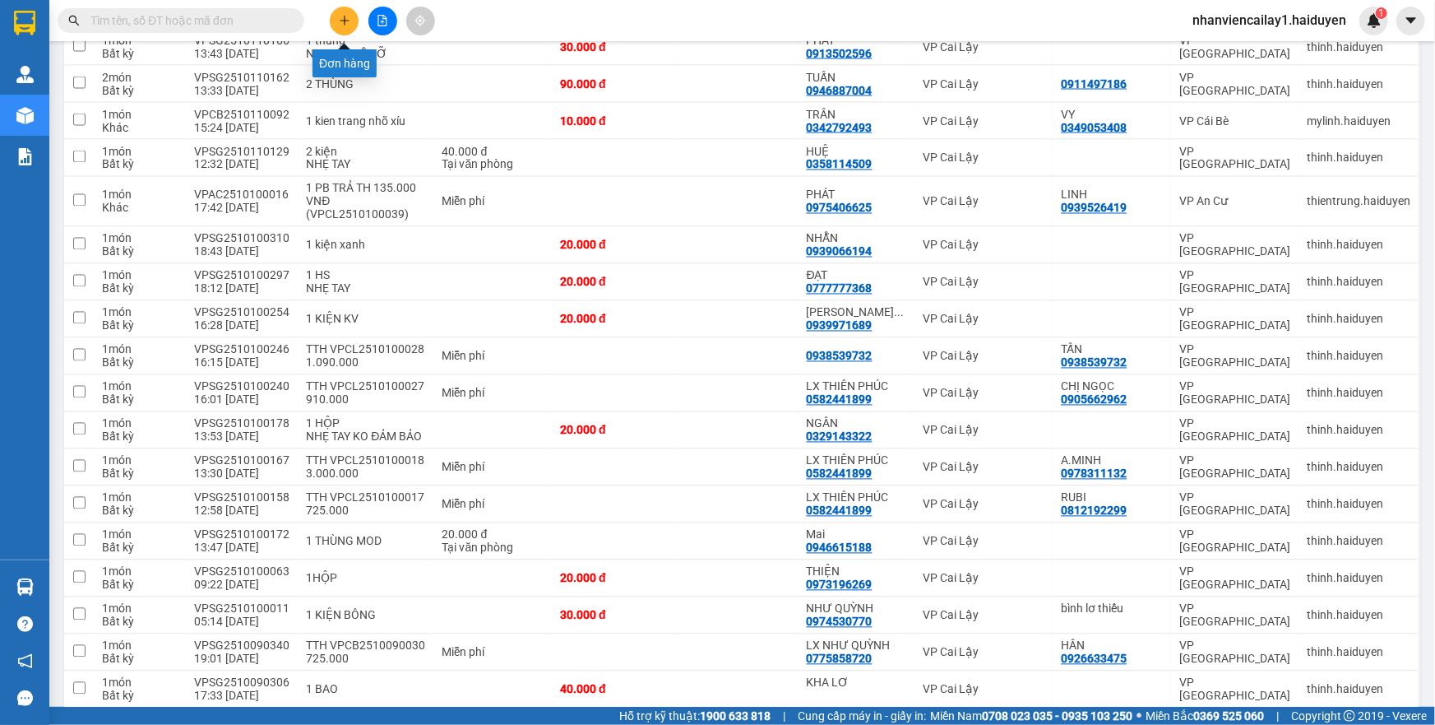
click at [351, 21] on button at bounding box center [344, 21] width 29 height 29
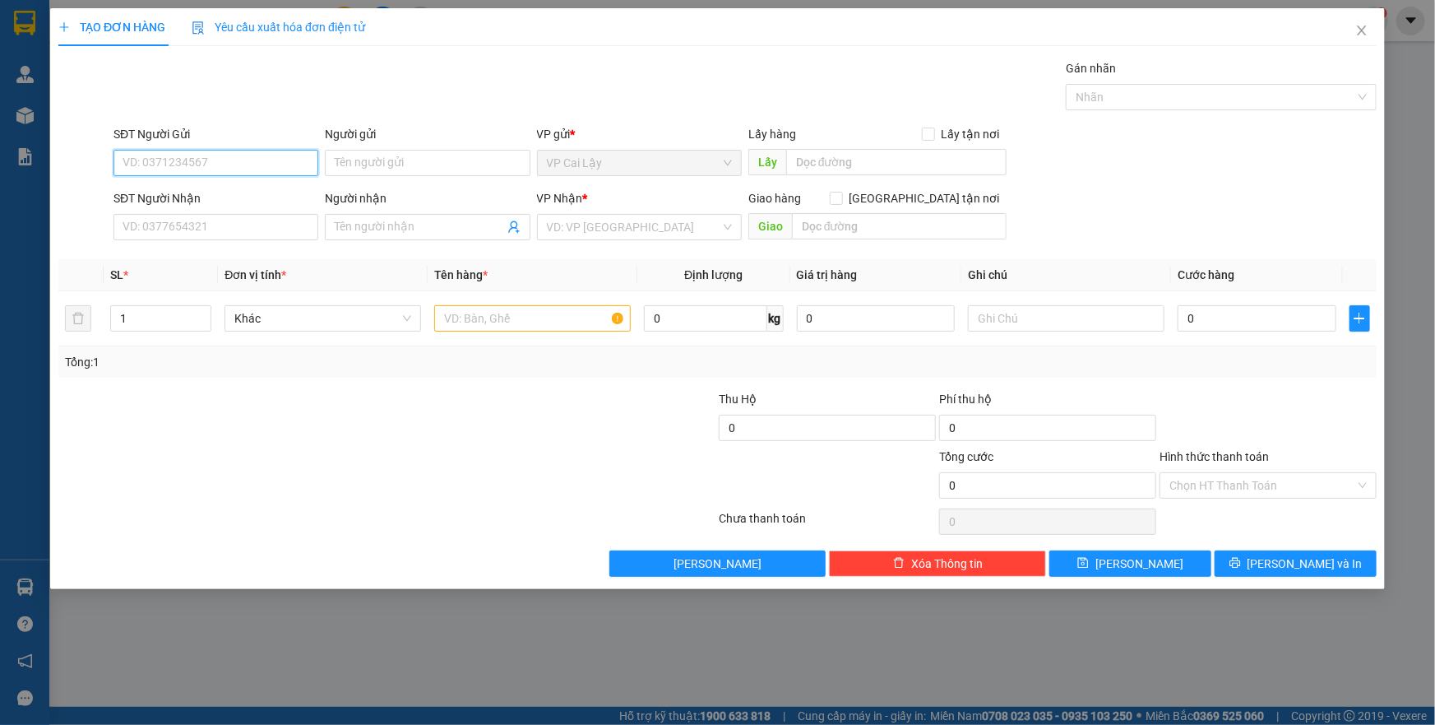
click at [186, 162] on input "SĐT Người Gửi" at bounding box center [215, 163] width 205 height 26
click at [224, 229] on input "SĐT Người Nhận" at bounding box center [215, 227] width 205 height 26
click at [164, 271] on div "0363294934 - DUYÊN" at bounding box center [215, 260] width 205 height 26
type input "0363294934"
type input "DUYÊN"
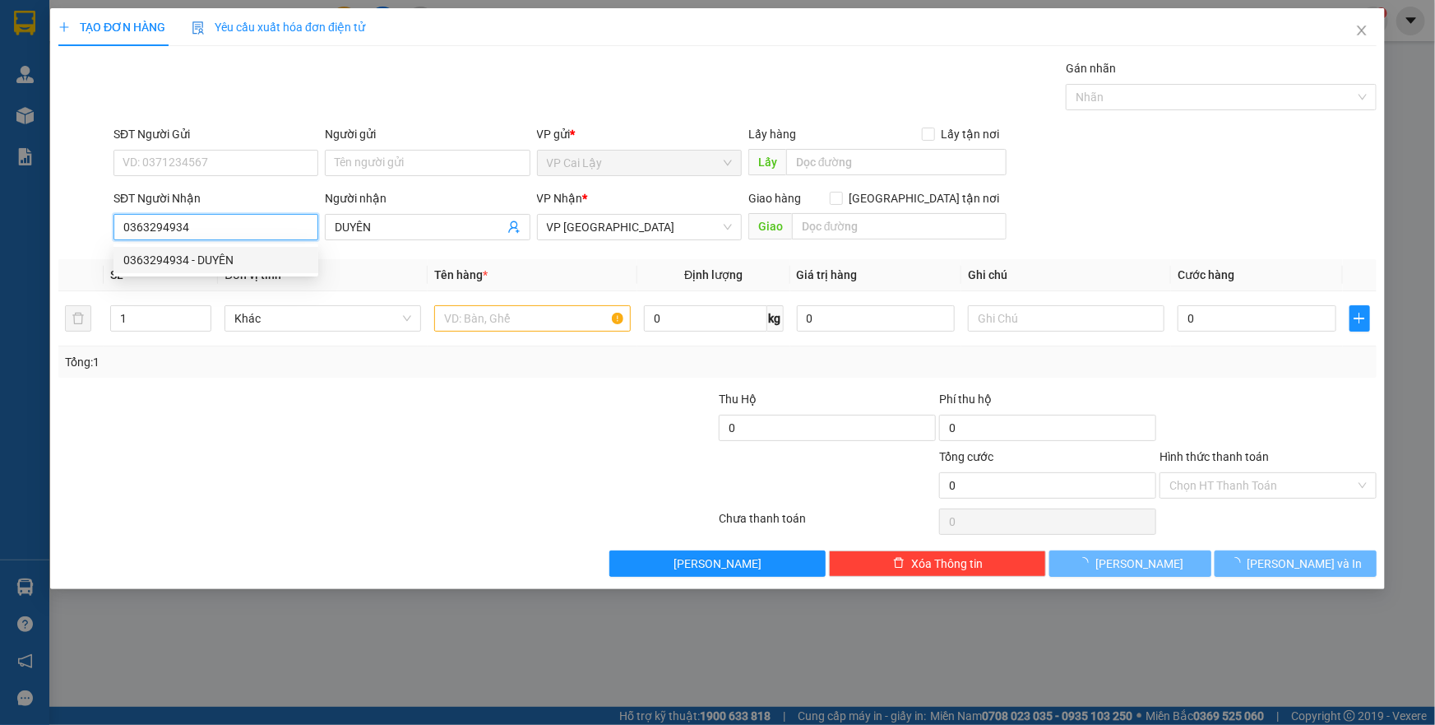
type input "20.000"
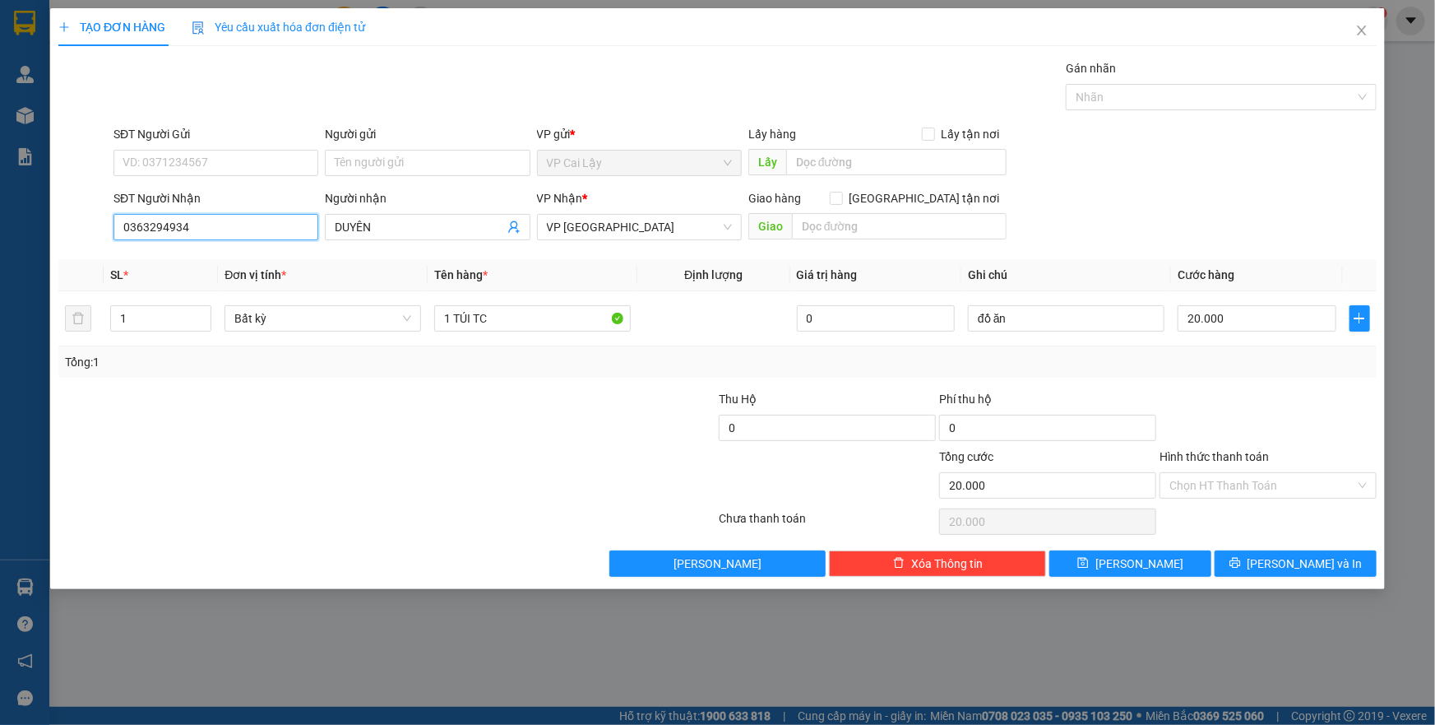
type input "0363294934"
click at [196, 183] on form "SĐT Người Gửi VD: 0371234567 Người gửi Tên người gửi VP gửi * VP Cai Lậy Lấy hà…" at bounding box center [717, 186] width 1318 height 122
click at [197, 177] on div "SĐT Người Gửi VD: 0371234567" at bounding box center [215, 154] width 205 height 58
click at [202, 169] on input "SĐT Người Gửi" at bounding box center [215, 163] width 205 height 26
click at [206, 197] on div "0378099069 - HIỂU" at bounding box center [215, 196] width 185 height 18
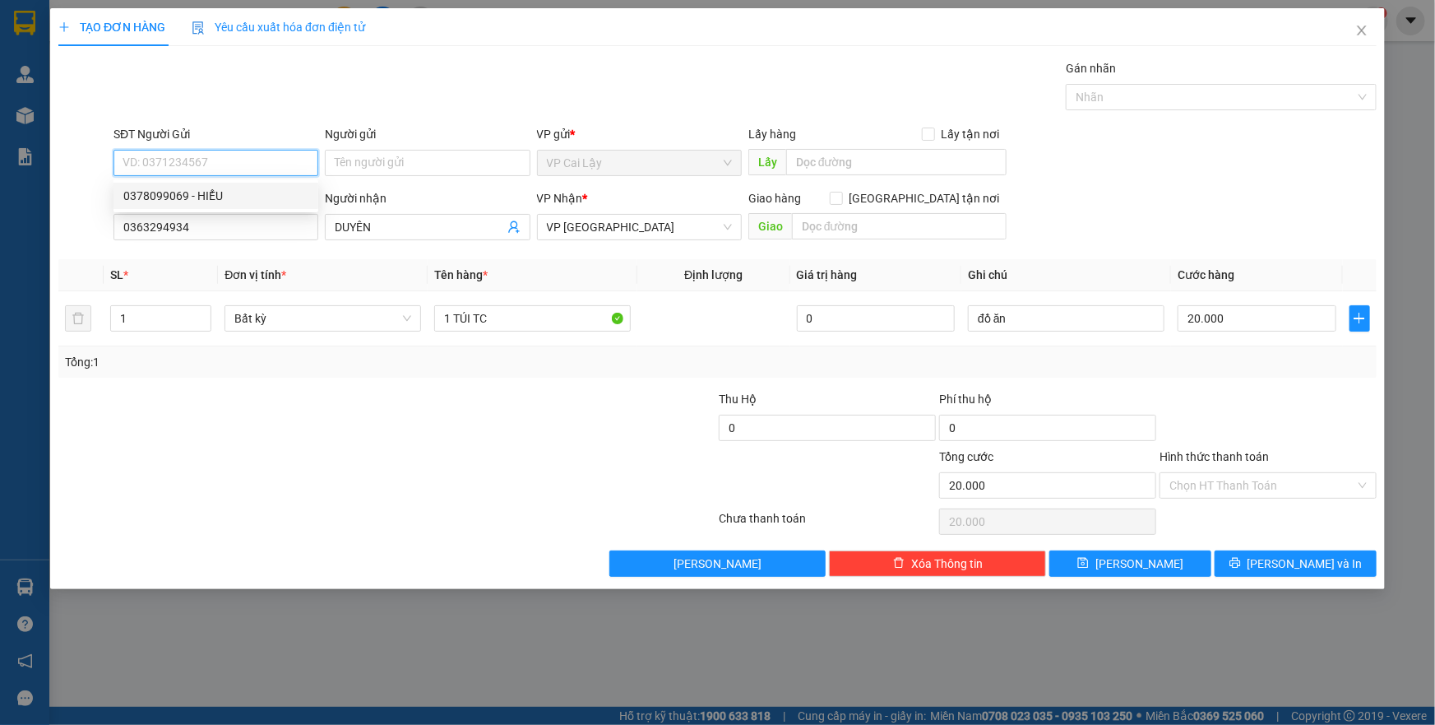
type input "0378099069"
type input "HIỂU"
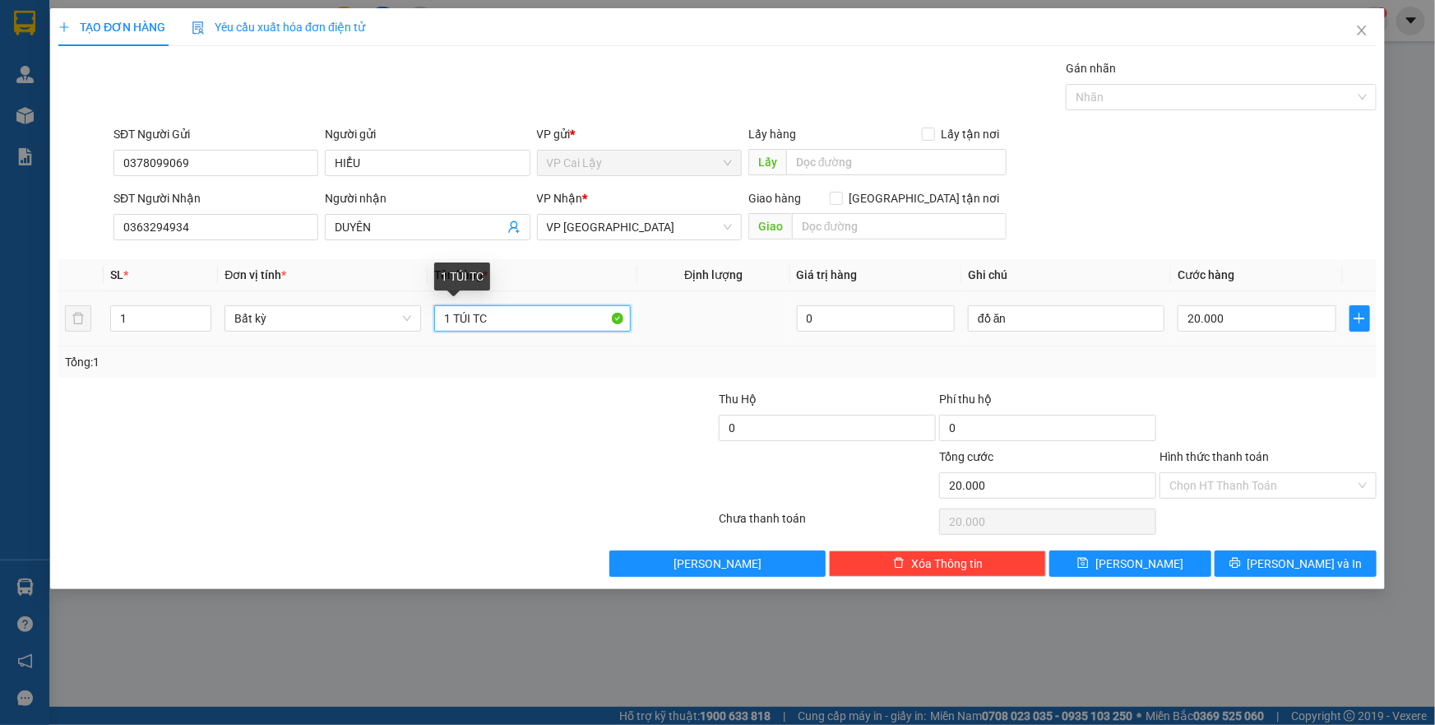
click at [494, 324] on input "1 TÚI TC" at bounding box center [532, 318] width 197 height 26
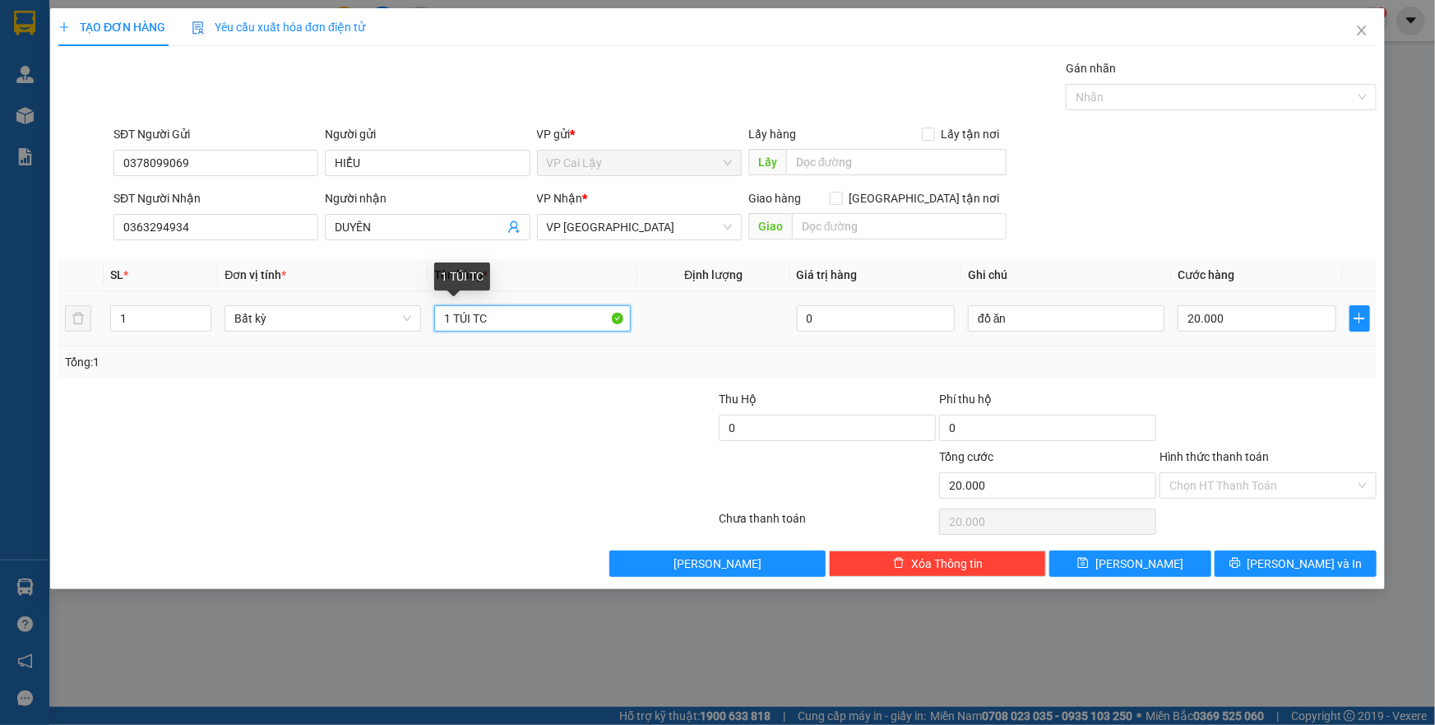
click at [494, 324] on input "1 TÚI TC" at bounding box center [532, 318] width 197 height 26
type input "1 TÚI TRẮNG QUAI CAM"
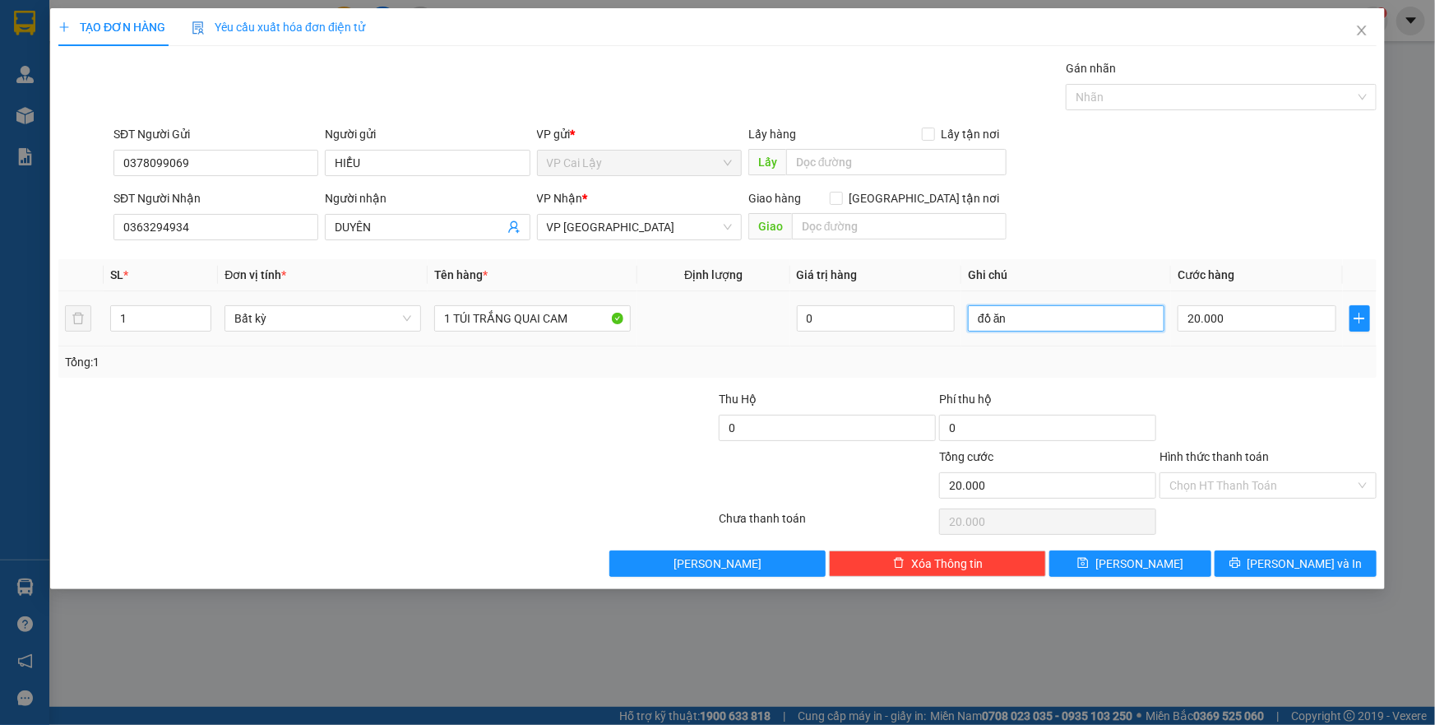
click at [1025, 313] on input "đồ ăn" at bounding box center [1066, 318] width 197 height 26
click at [1242, 481] on input "Hình thức thanh toán" at bounding box center [1262, 485] width 186 height 25
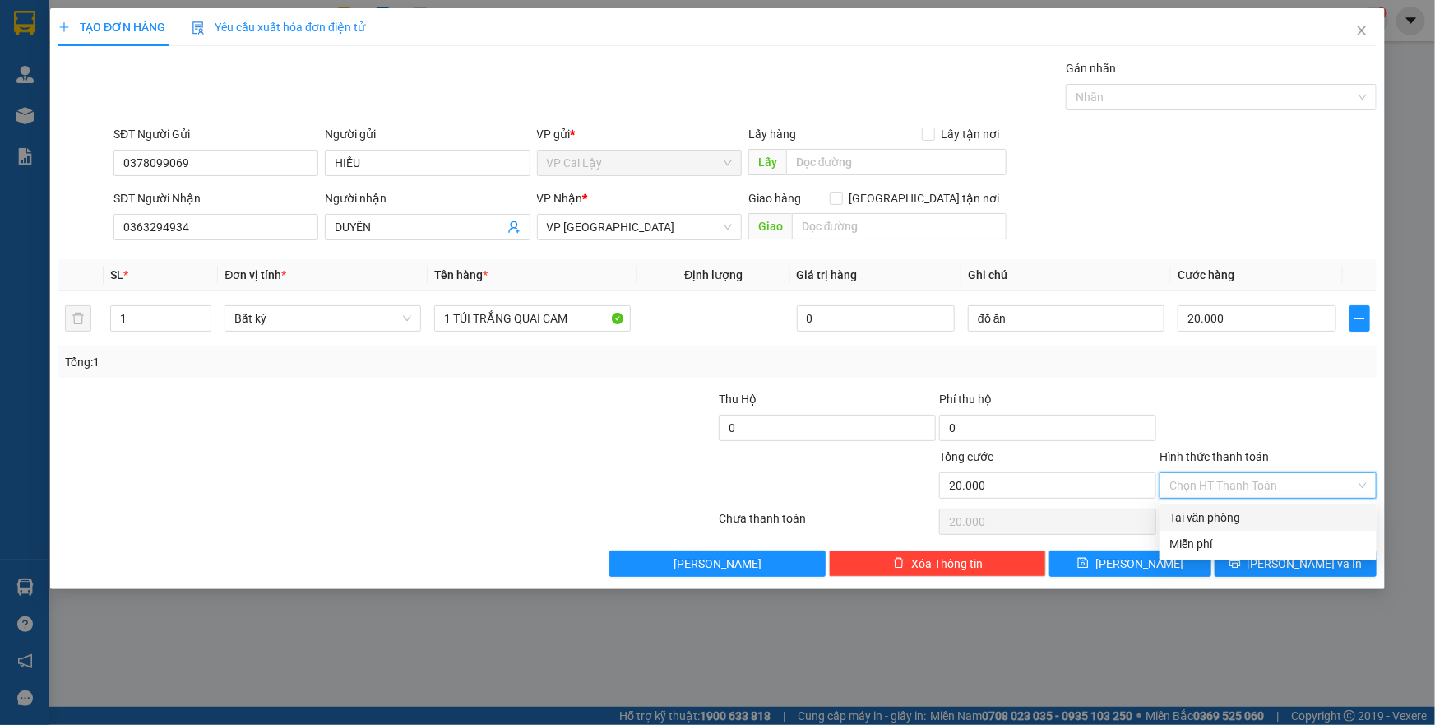
click at [1238, 506] on div "Tại văn phòng" at bounding box center [1268, 517] width 217 height 26
type input "0"
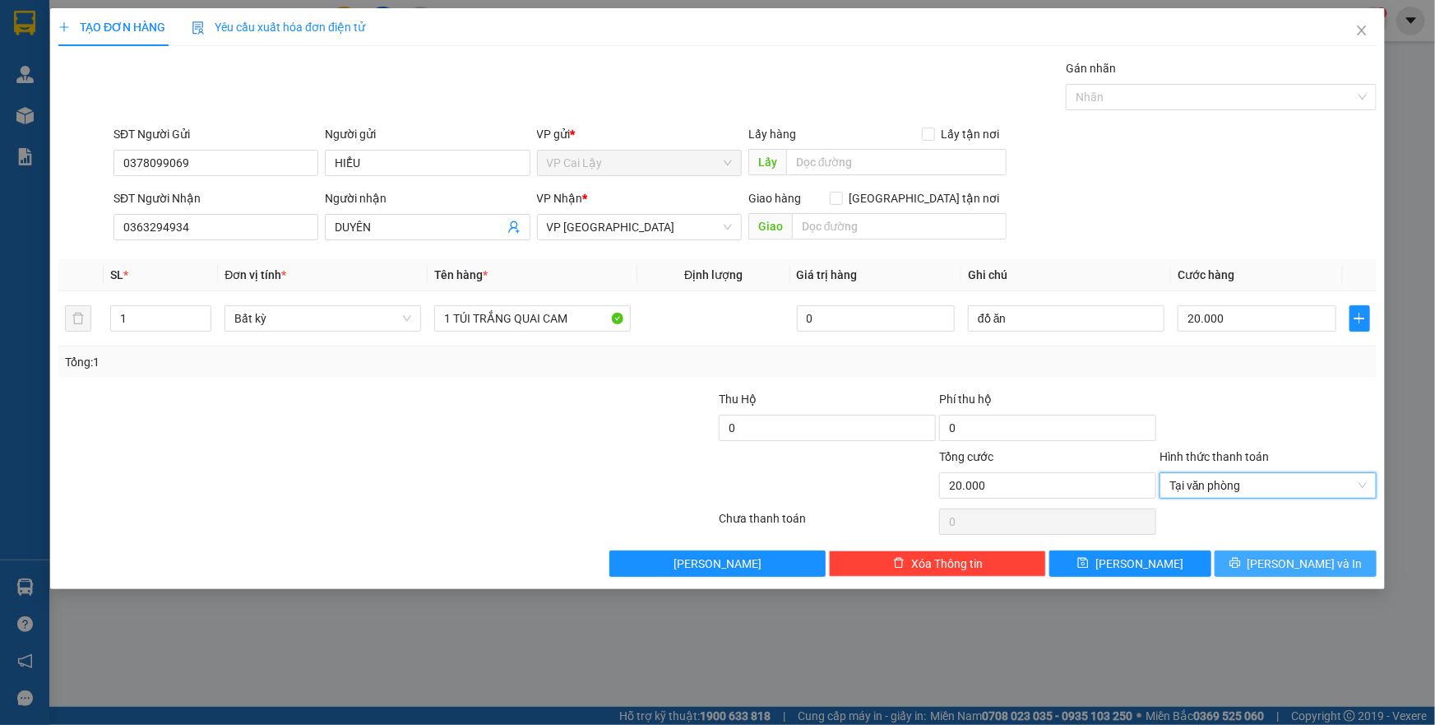
click at [1281, 567] on span "Lưu và In" at bounding box center [1305, 563] width 115 height 18
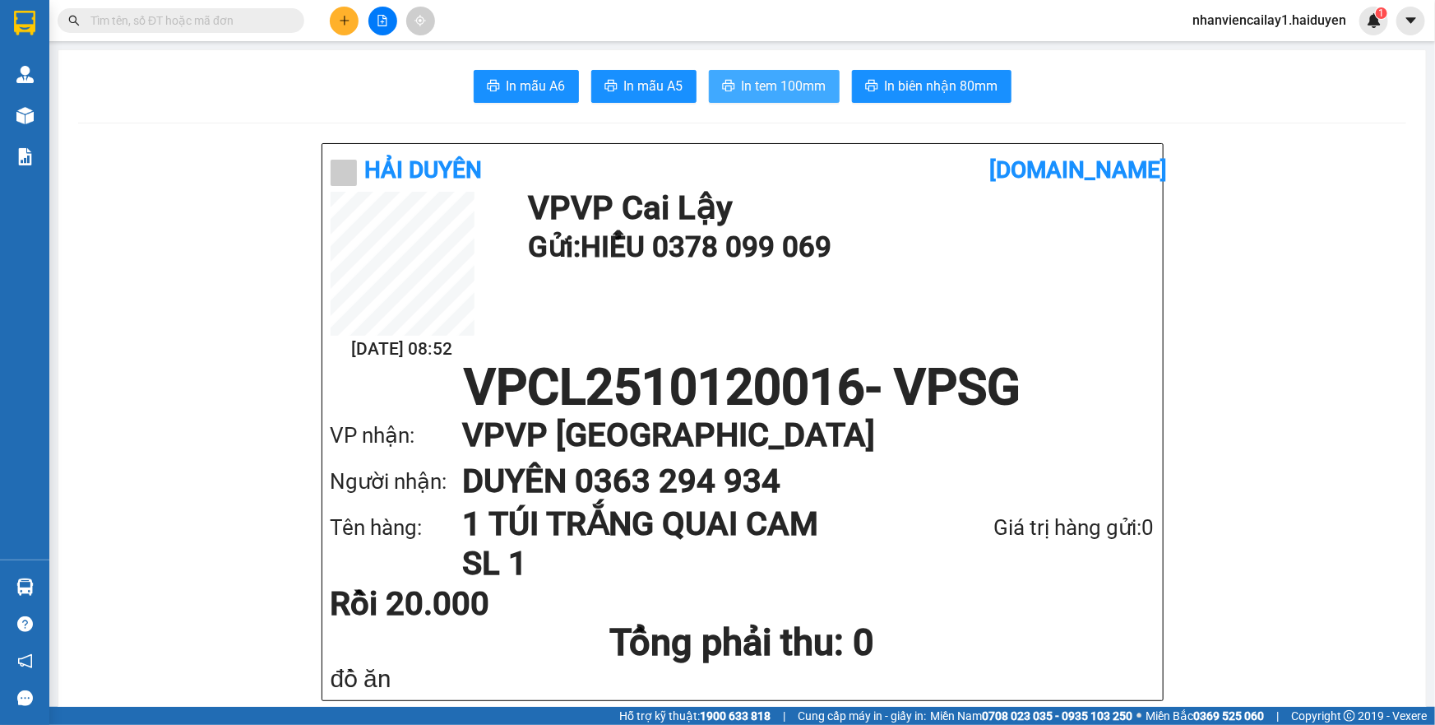
click at [780, 76] on span "In tem 100mm" at bounding box center [784, 86] width 85 height 21
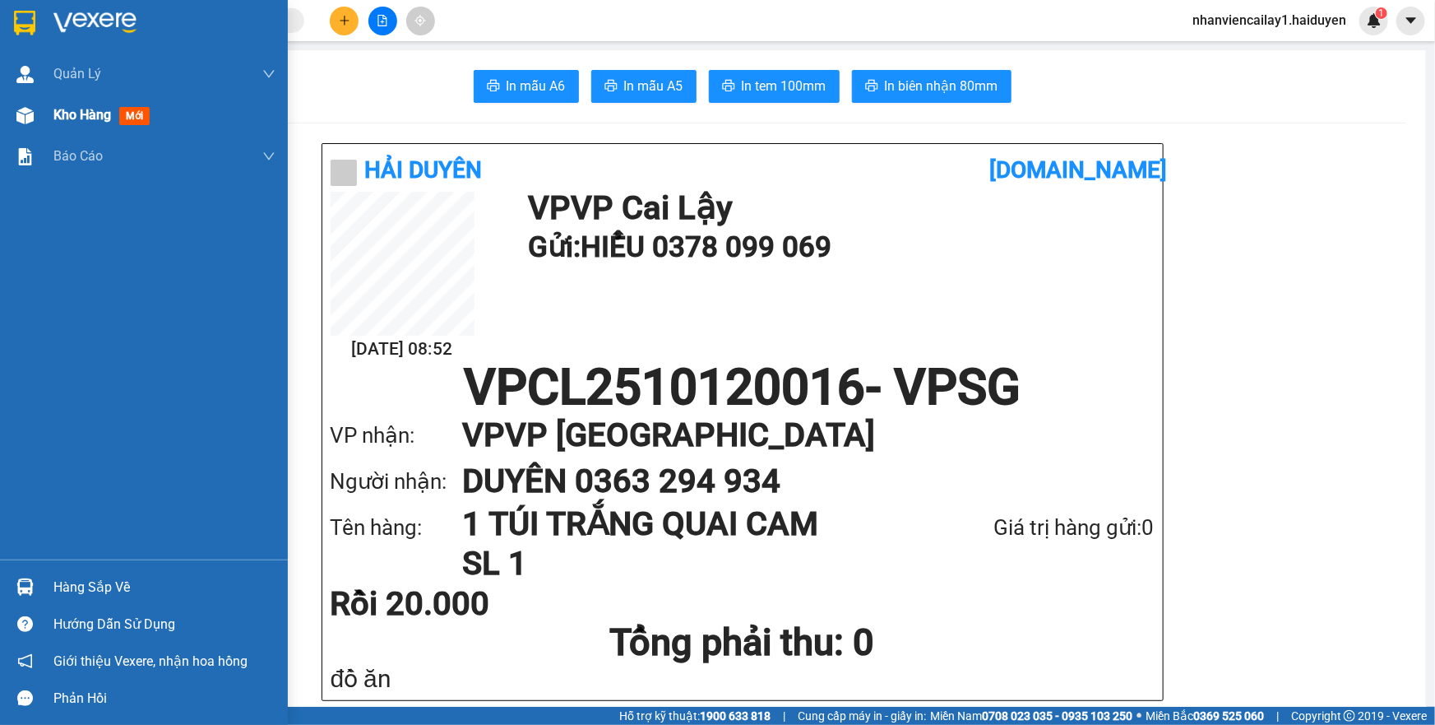
click at [24, 117] on img at bounding box center [24, 115] width 17 height 17
click at [66, 118] on span "Kho hàng" at bounding box center [82, 115] width 58 height 16
click at [106, 109] on span "Kho hàng" at bounding box center [82, 115] width 58 height 16
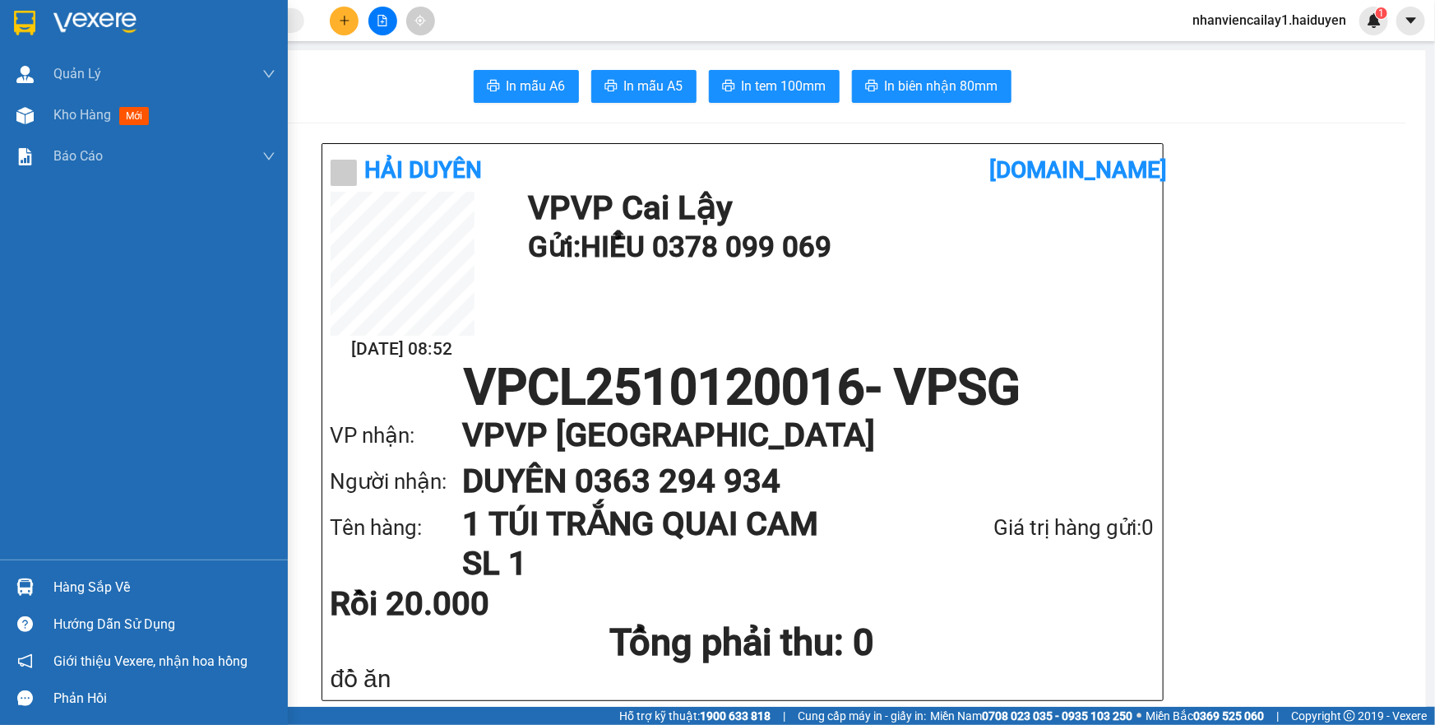
click at [95, 122] on span "Kho hàng" at bounding box center [82, 115] width 58 height 16
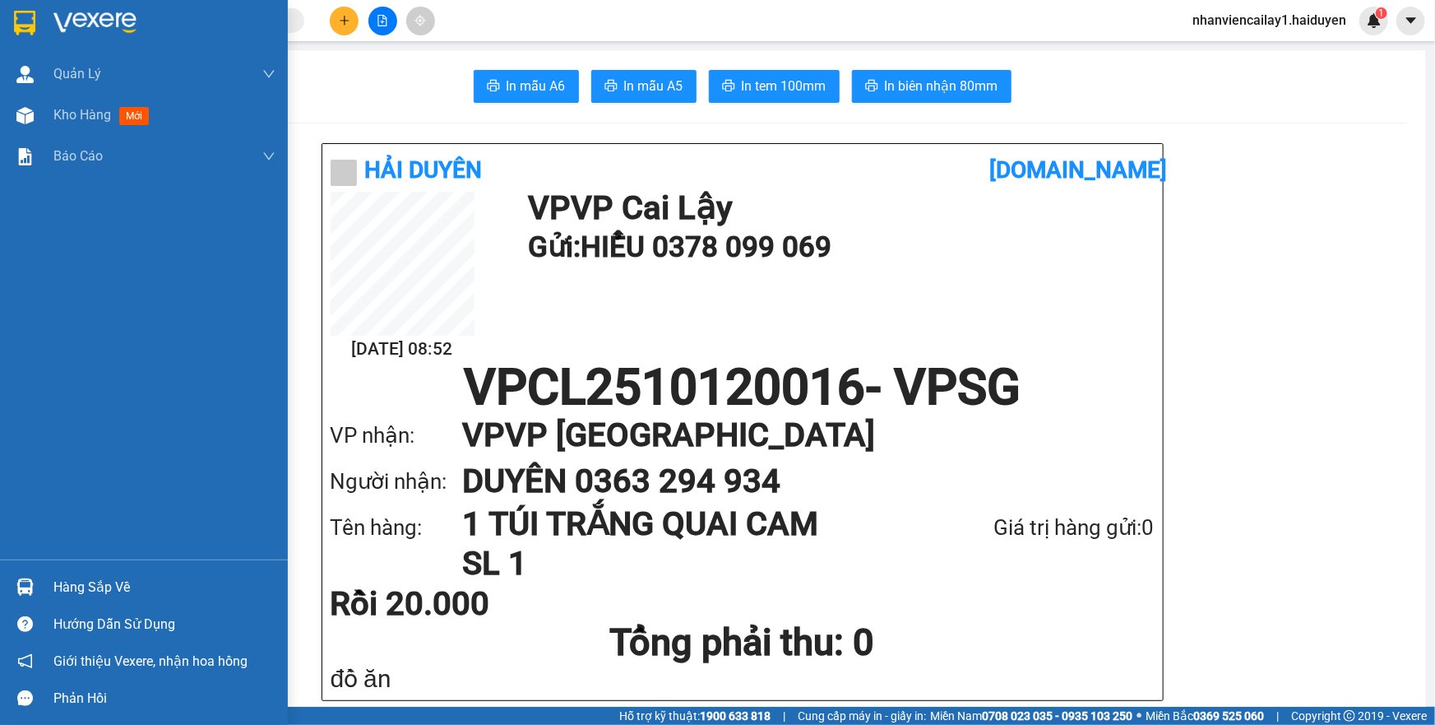
click at [95, 122] on span "Kho hàng" at bounding box center [82, 115] width 58 height 16
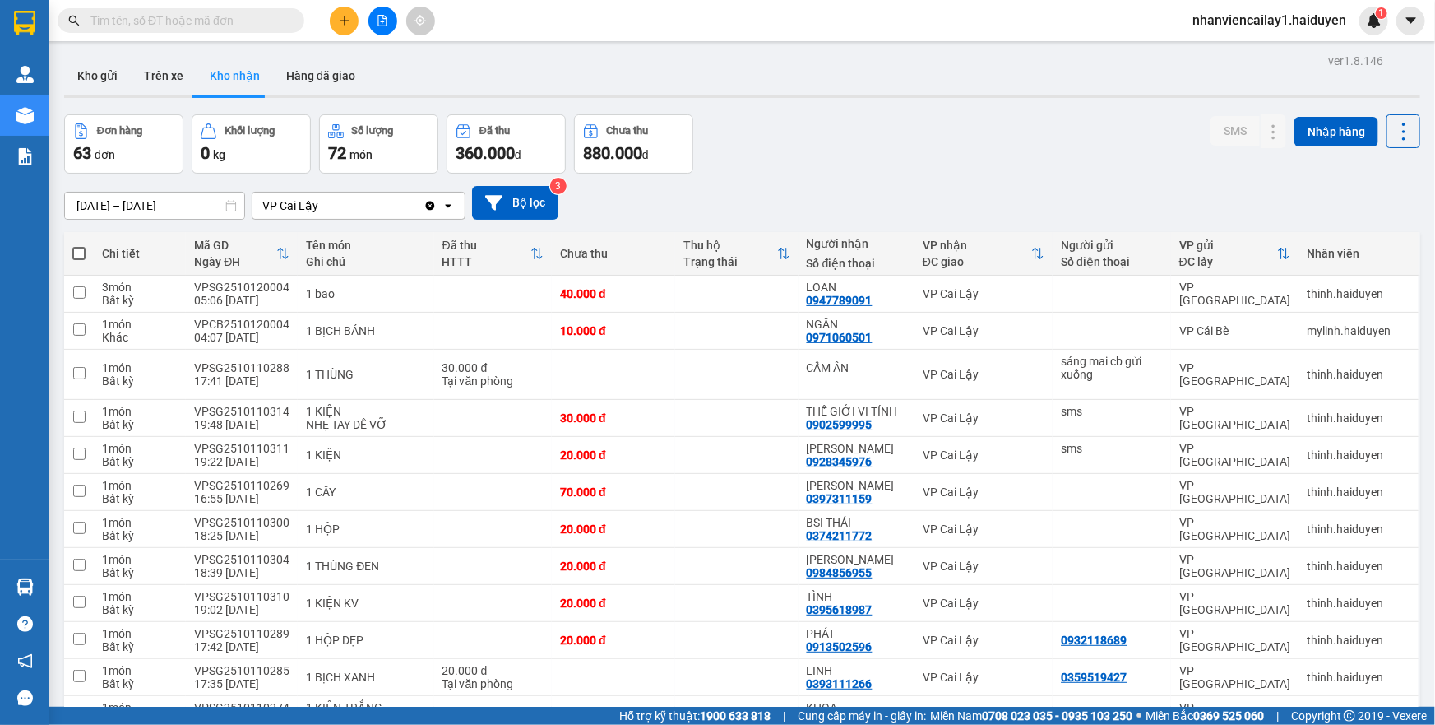
click at [349, 24] on icon "plus" at bounding box center [345, 21] width 12 height 12
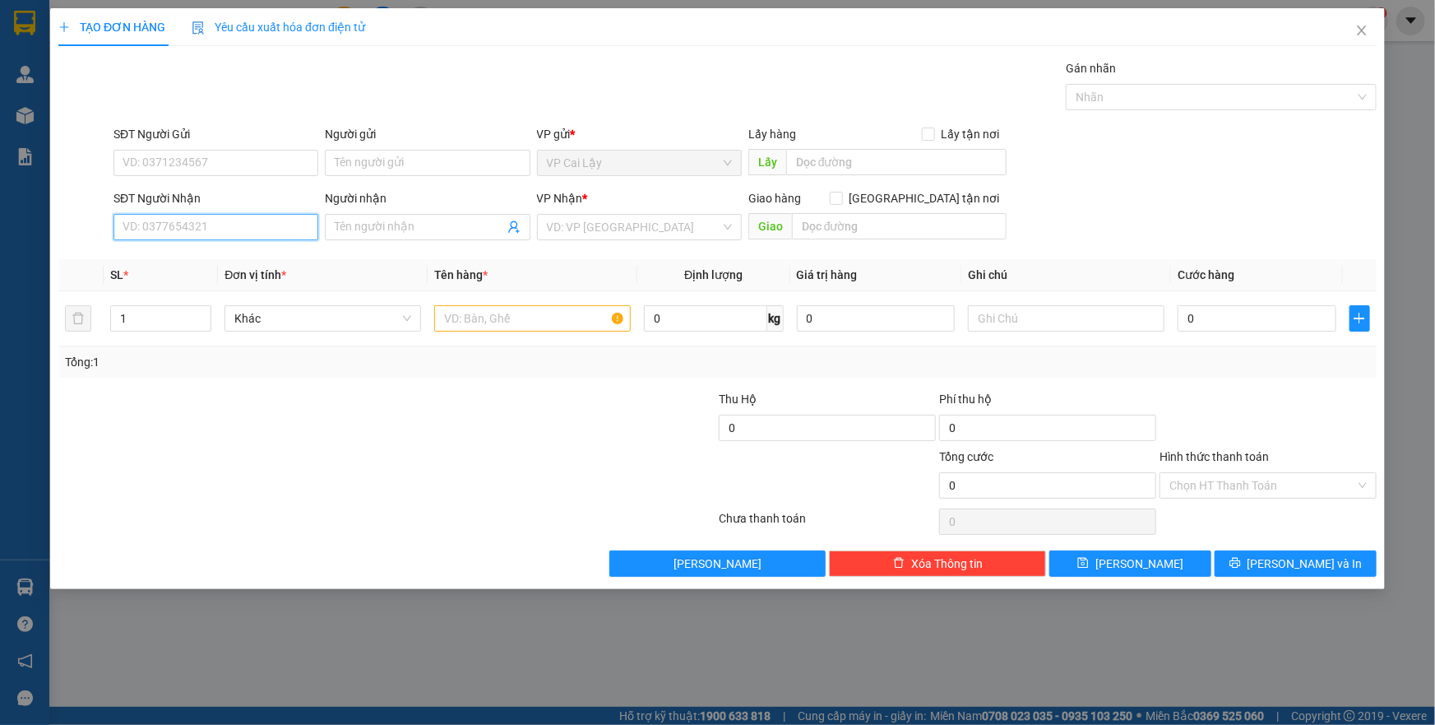
click at [193, 221] on input "SĐT Người Nhận" at bounding box center [215, 227] width 205 height 26
click at [1013, 302] on div at bounding box center [1066, 318] width 197 height 33
click at [1009, 319] on input "text" at bounding box center [1066, 318] width 197 height 26
type input "10"
click at [239, 222] on input "SĐT Người Nhận" at bounding box center [215, 227] width 205 height 26
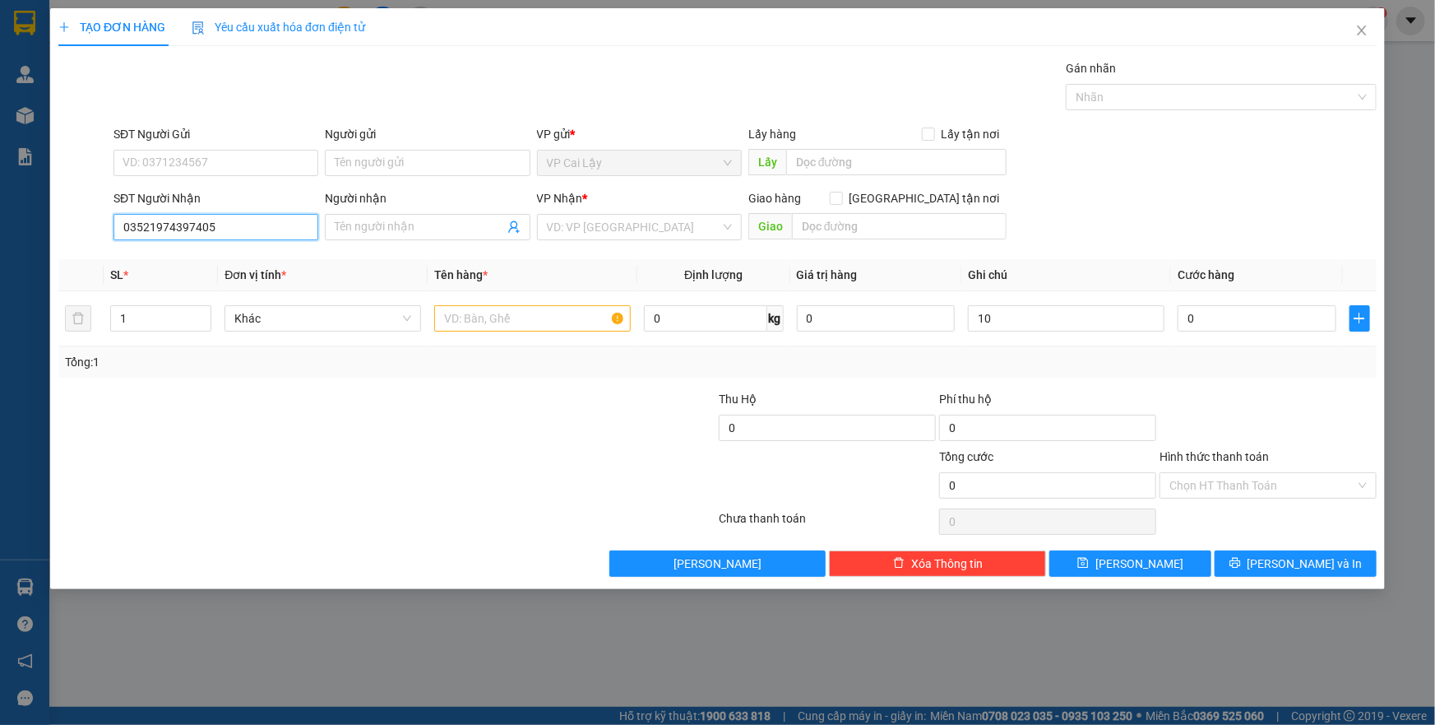
click at [146, 221] on input "03521974397405" at bounding box center [215, 227] width 205 height 26
click at [155, 222] on input "03521974397405" at bounding box center [215, 227] width 205 height 26
drag, startPoint x: 173, startPoint y: 222, endPoint x: 289, endPoint y: 237, distance: 116.9
click at [289, 237] on input "03523974397405" at bounding box center [215, 227] width 205 height 26
click at [289, 237] on input "0352397403" at bounding box center [215, 227] width 205 height 26
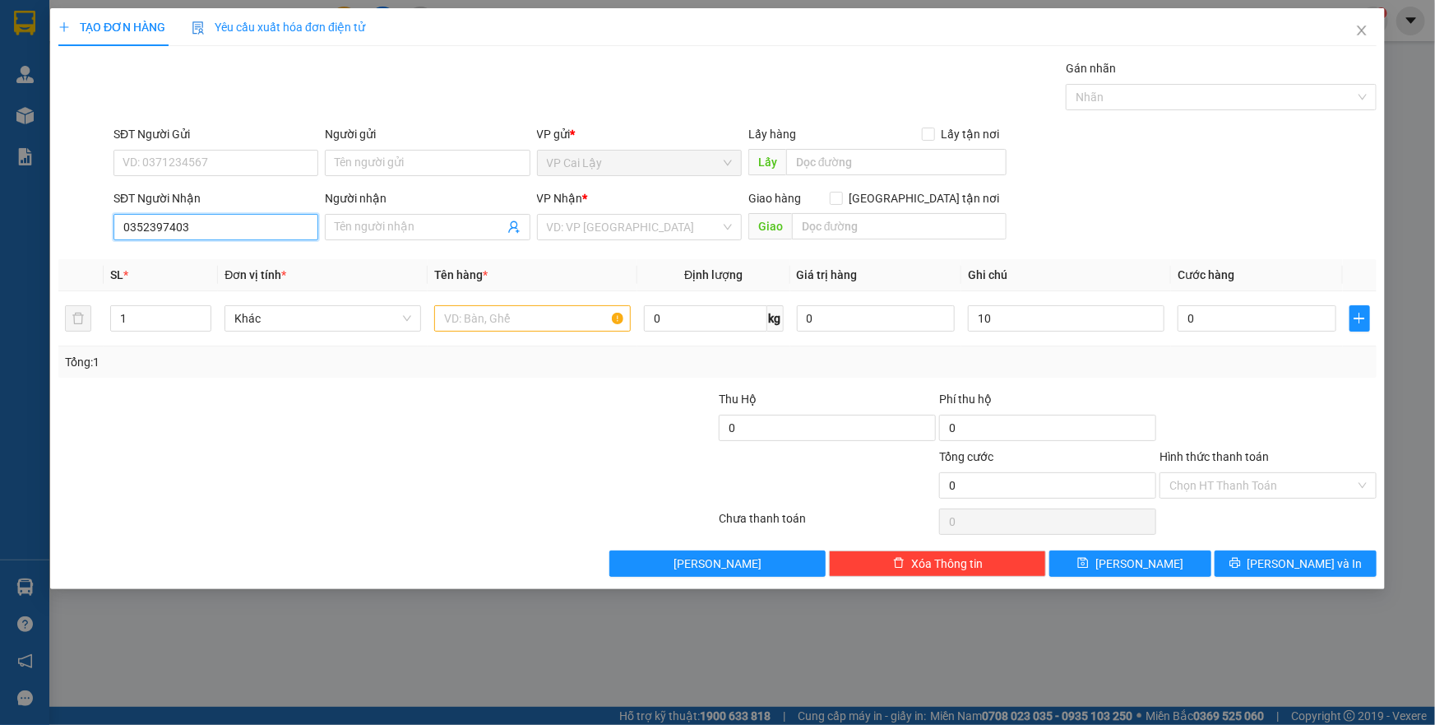
click at [148, 227] on input "0352397403" at bounding box center [215, 227] width 205 height 26
click at [203, 214] on input "0352397403" at bounding box center [215, 227] width 205 height 26
type input "0352397403"
click at [352, 229] on input "Người nhận" at bounding box center [419, 227] width 169 height 18
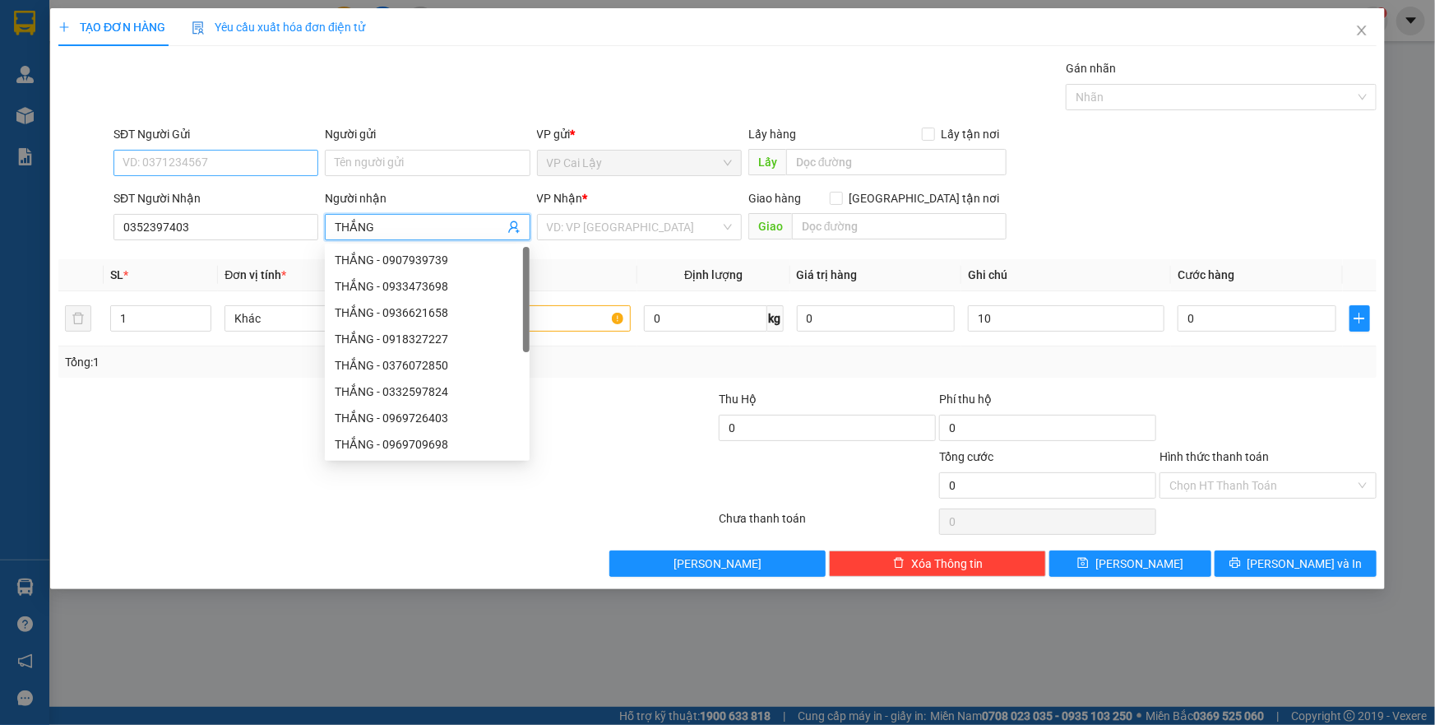
type input "THẮNG"
click at [185, 155] on input "SĐT Người Gửi" at bounding box center [215, 163] width 205 height 26
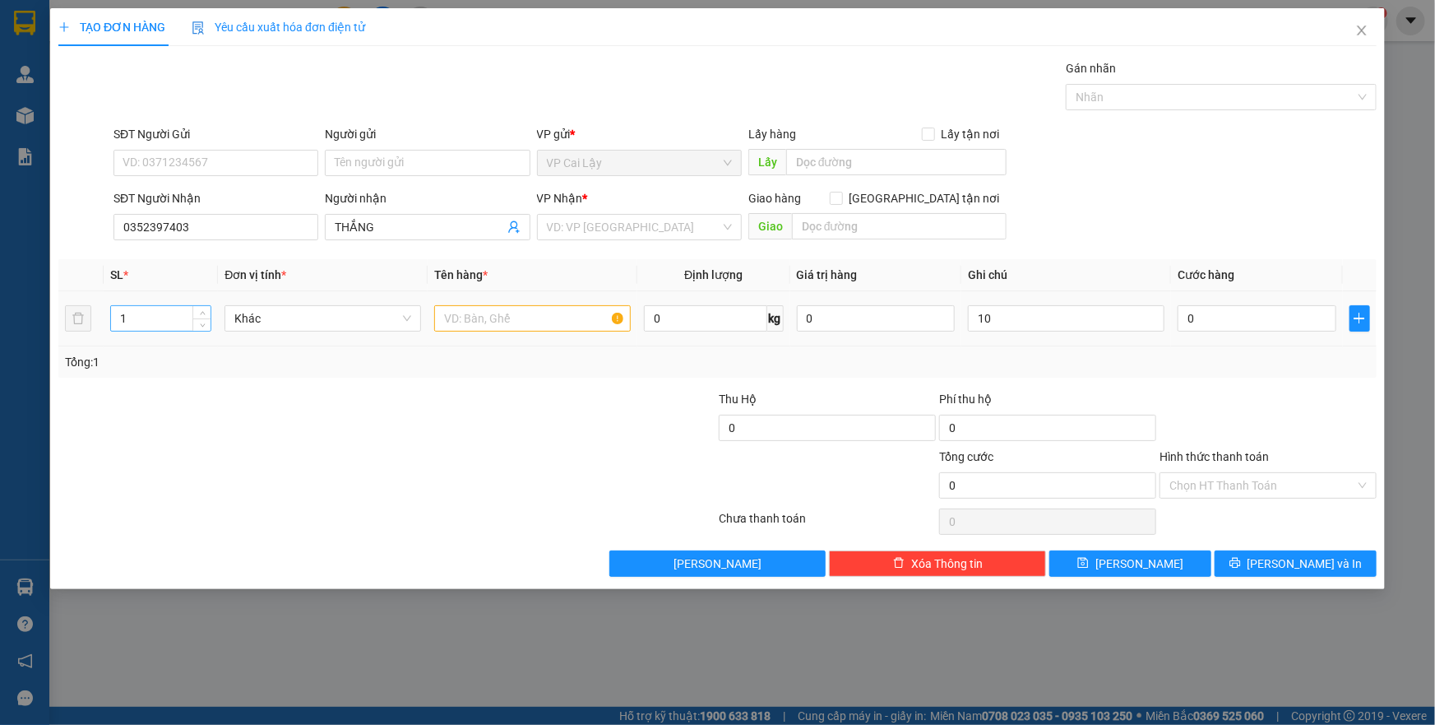
click at [125, 313] on input "1" at bounding box center [161, 318] width 100 height 25
type input "2"
click at [488, 317] on input "text" at bounding box center [532, 318] width 197 height 26
type input "2 THÙNG"
click at [1047, 331] on div "10" at bounding box center [1066, 318] width 197 height 33
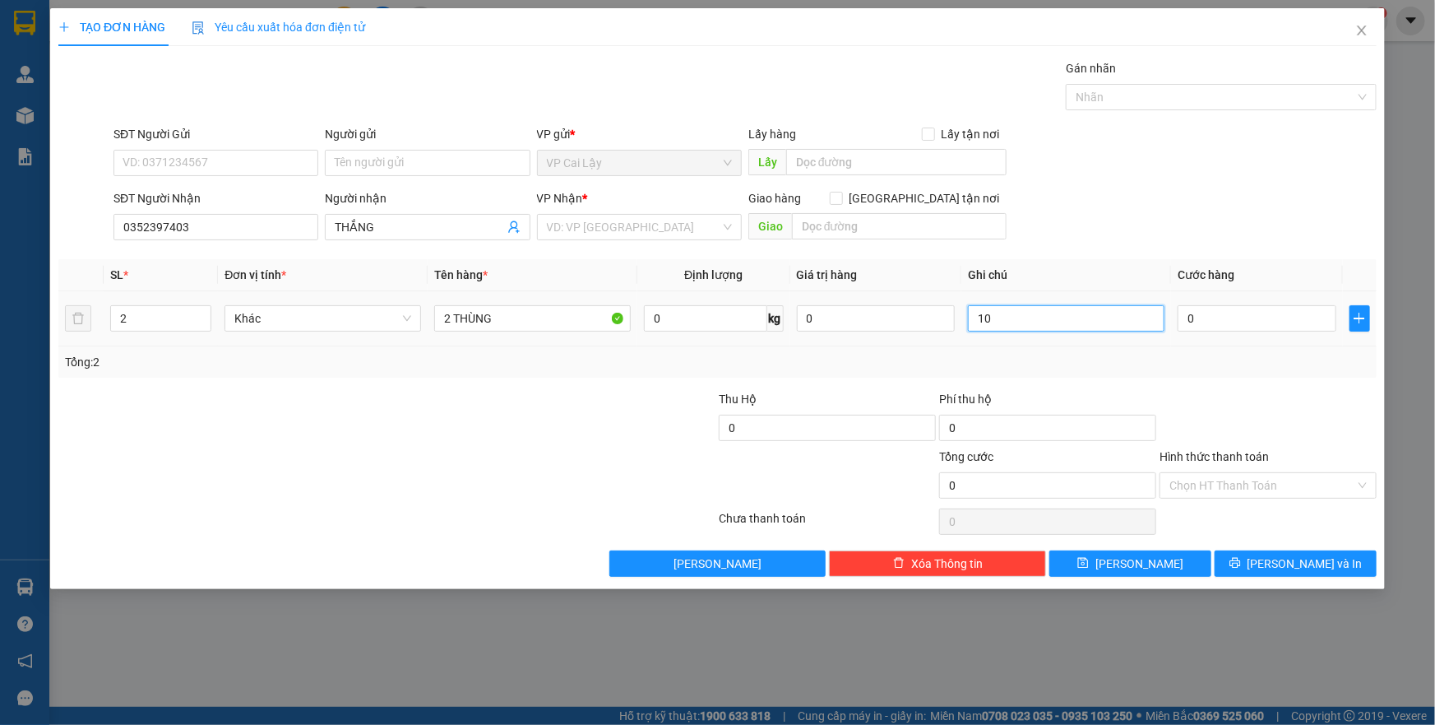
click at [1033, 314] on input "10" at bounding box center [1066, 318] width 197 height 26
type input "10H"
click at [1193, 316] on input "0" at bounding box center [1257, 318] width 159 height 26
type input "5"
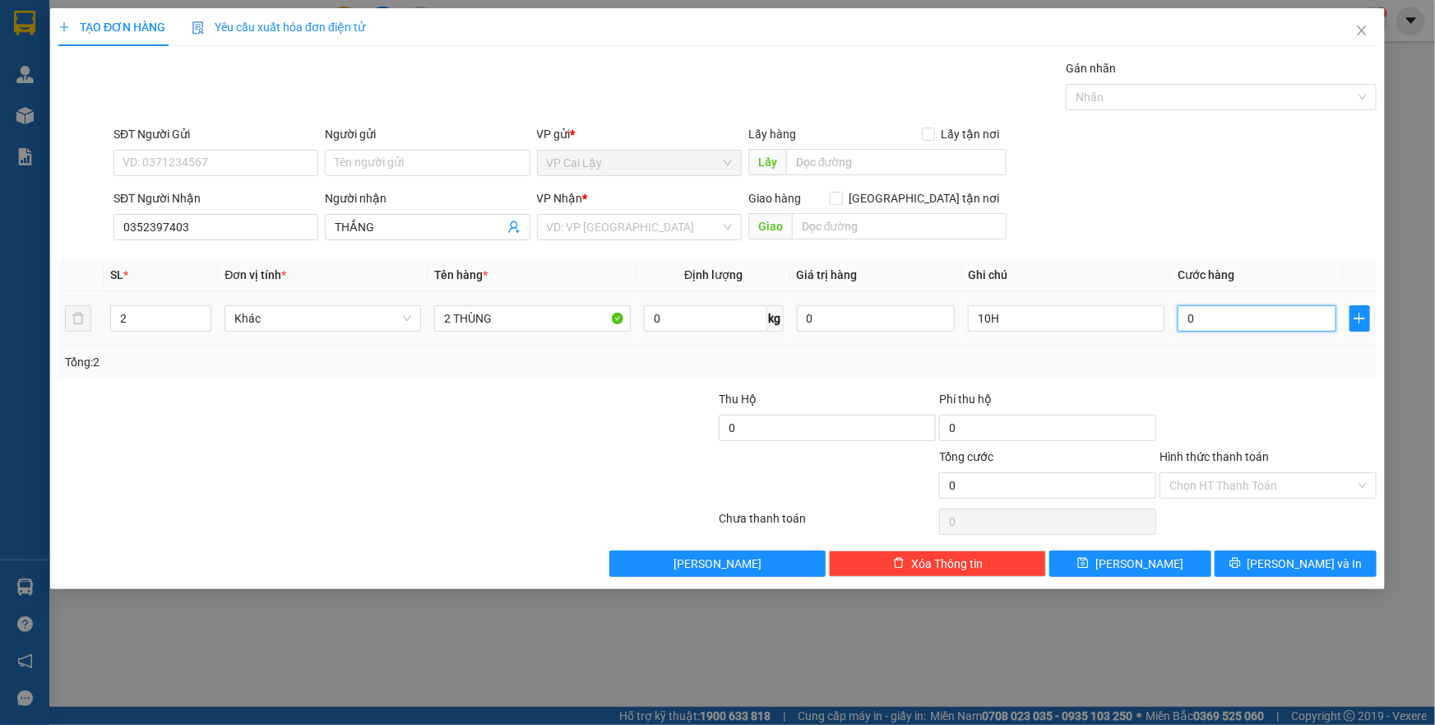
type input "5"
type input "50"
type input "50.000"
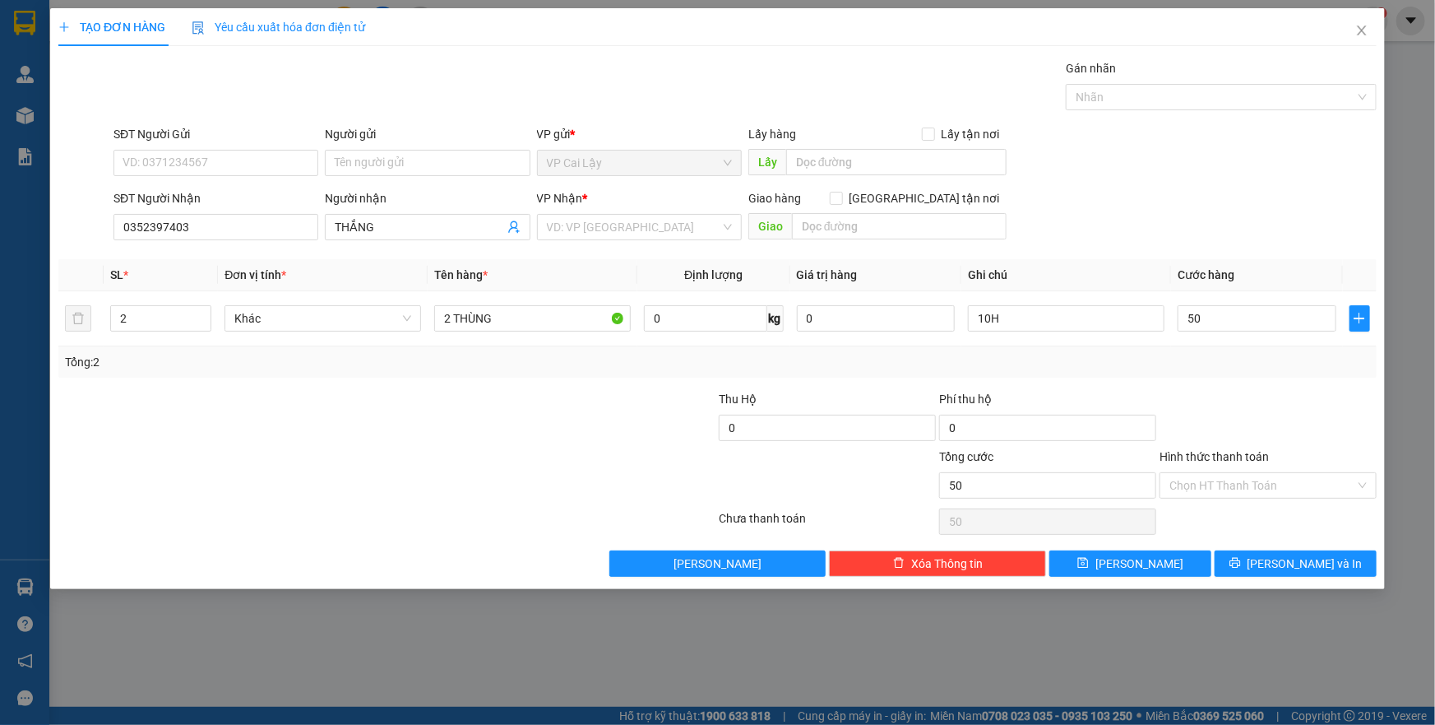
type input "50.000"
click at [1210, 365] on div "Tổng: 2" at bounding box center [717, 362] width 1305 height 18
click at [1226, 473] on input "Hình thức thanh toán" at bounding box center [1262, 485] width 186 height 25
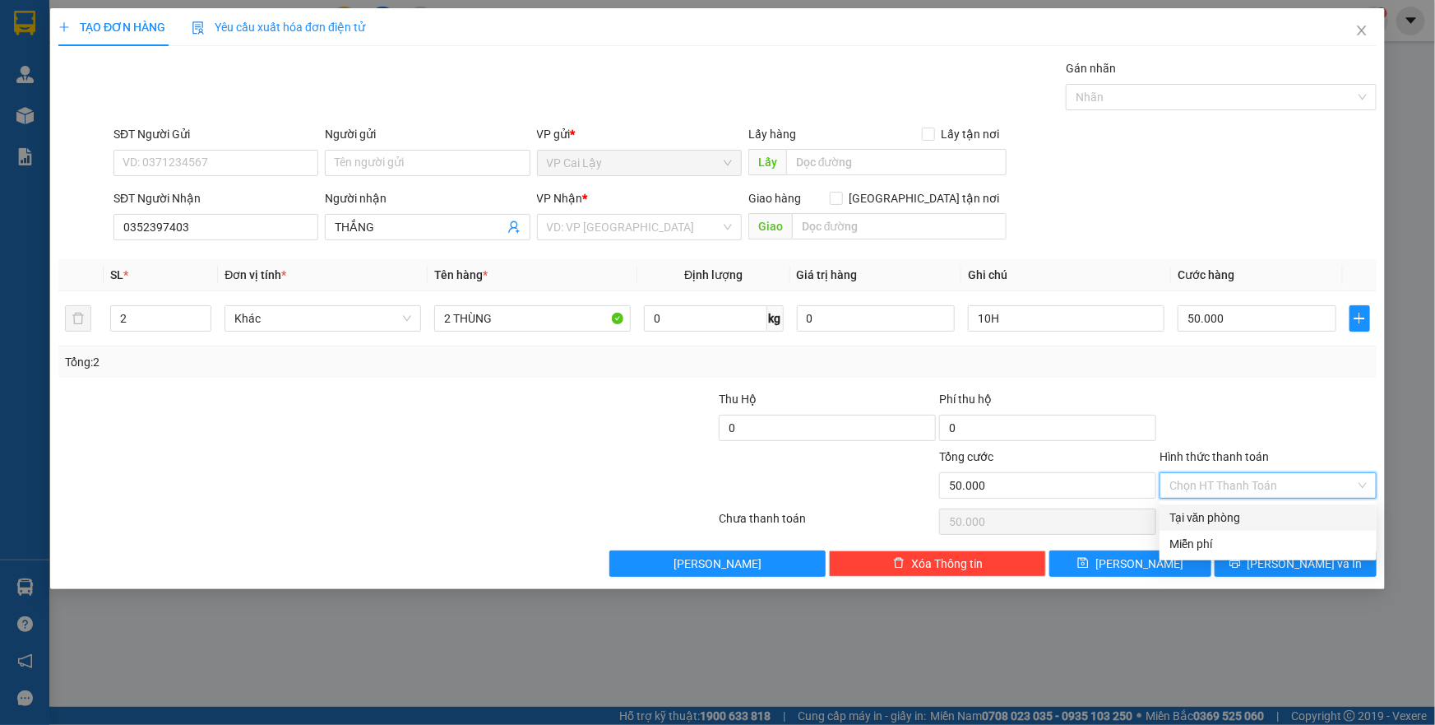
click at [1229, 516] on div "Tại văn phòng" at bounding box center [1267, 517] width 197 height 18
type input "0"
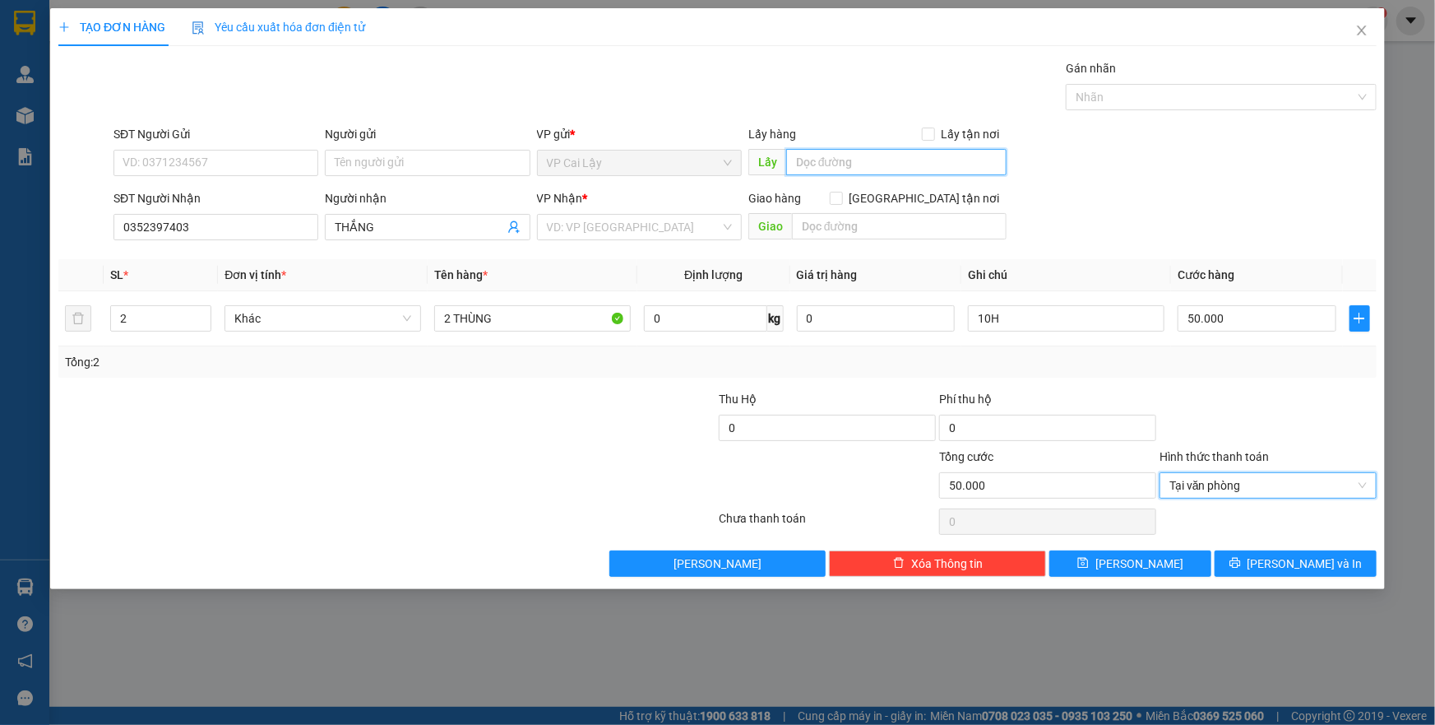
click at [849, 150] on input "text" at bounding box center [896, 162] width 220 height 26
type input "CHỢ [PERSON_NAME][GEOGRAPHIC_DATA]"
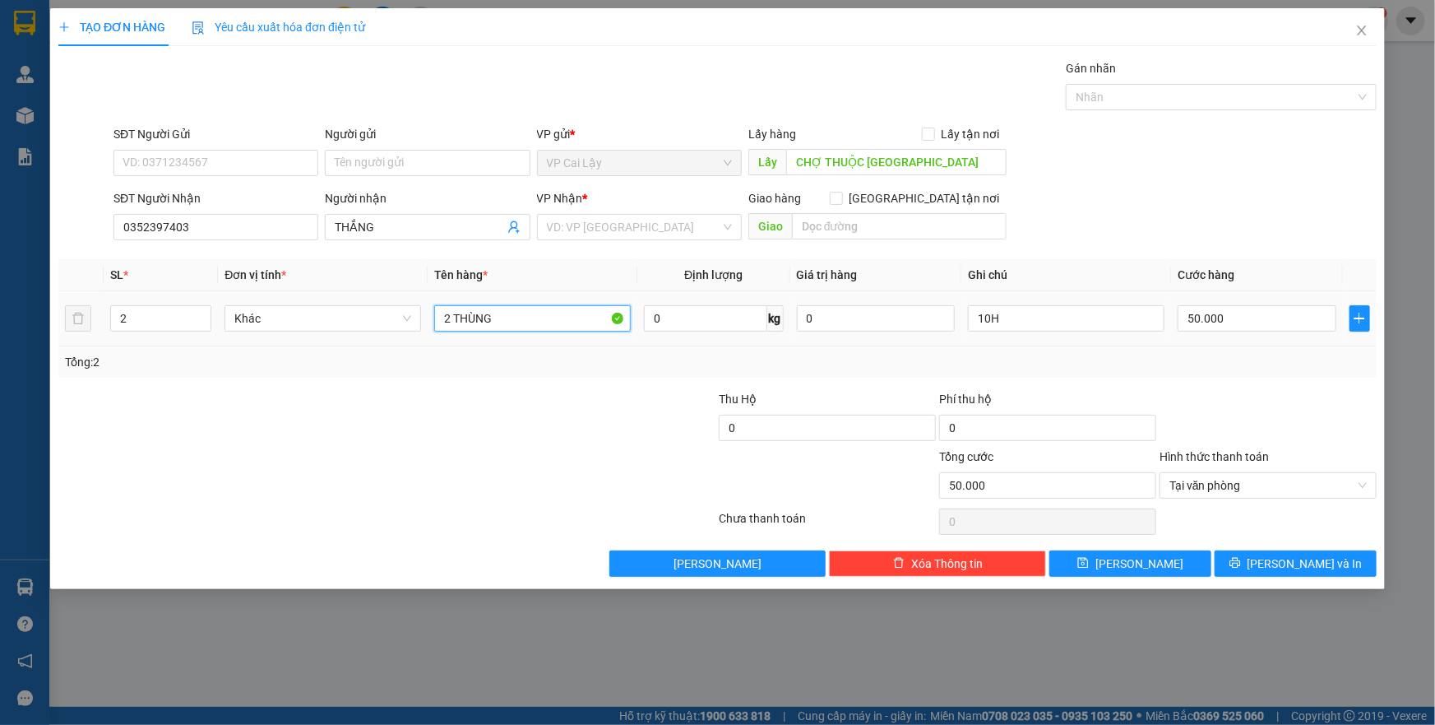
click at [535, 318] on input "2 THÙNG" at bounding box center [532, 318] width 197 height 26
type input "2 THÙNG TẦM 20KG"
click at [234, 164] on input "SĐT Người Gửi" at bounding box center [215, 163] width 205 height 26
type input "0934056755"
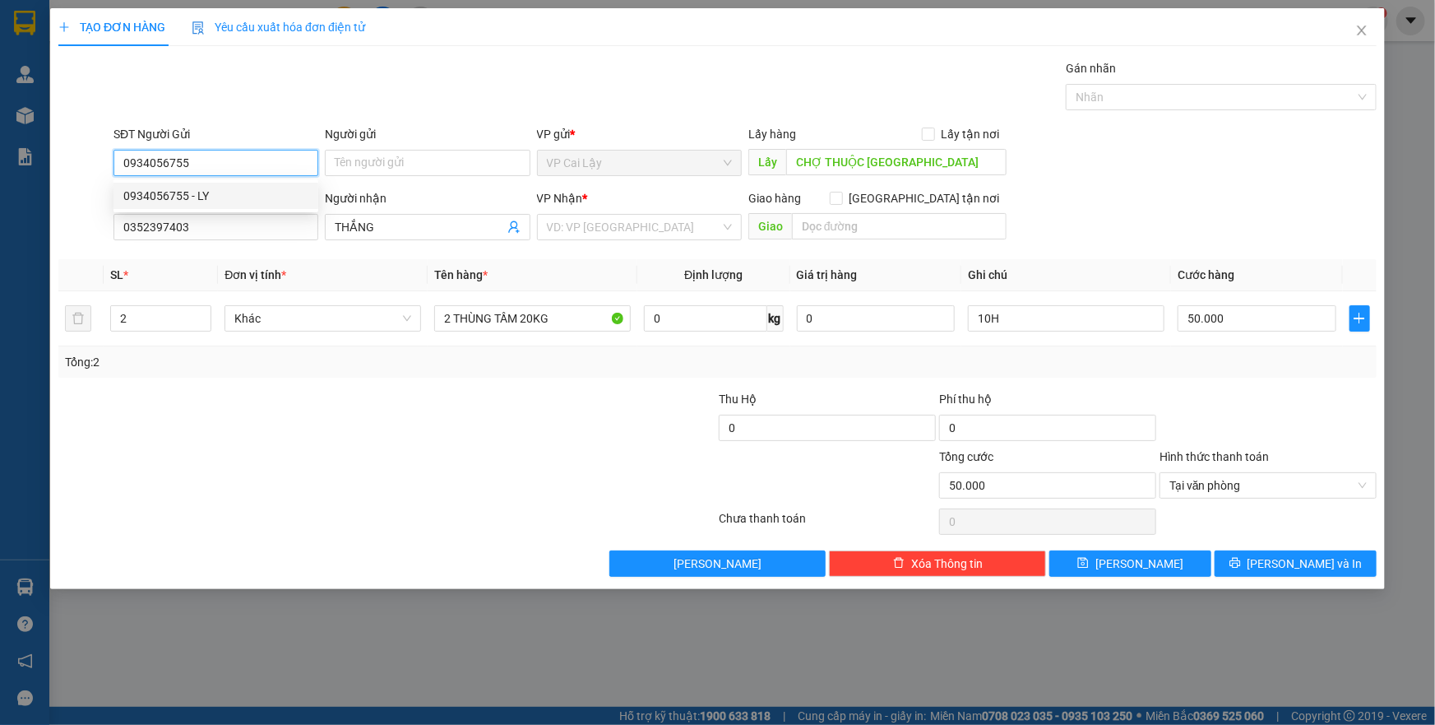
click at [234, 192] on div "0934056755 - LY" at bounding box center [215, 196] width 185 height 18
type input "LY"
type input "nhị bình"
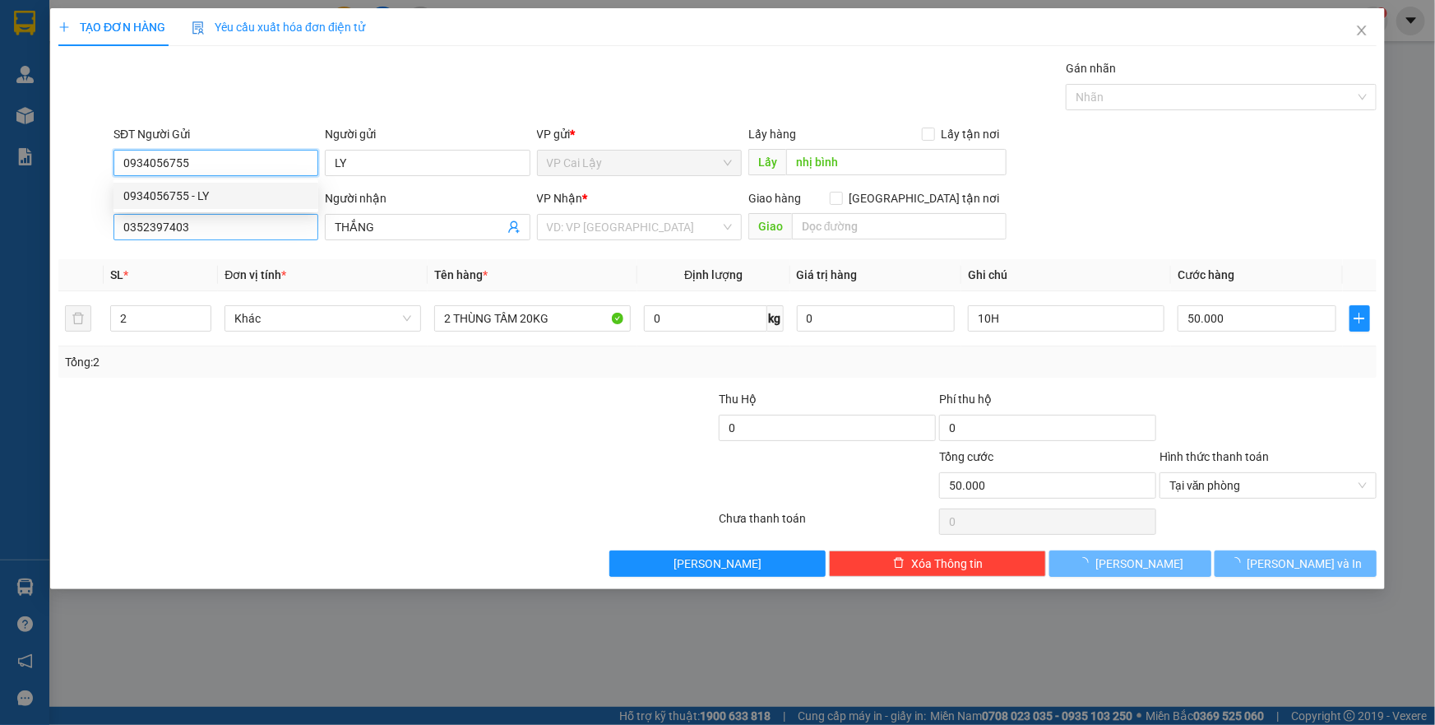
type input "30.000"
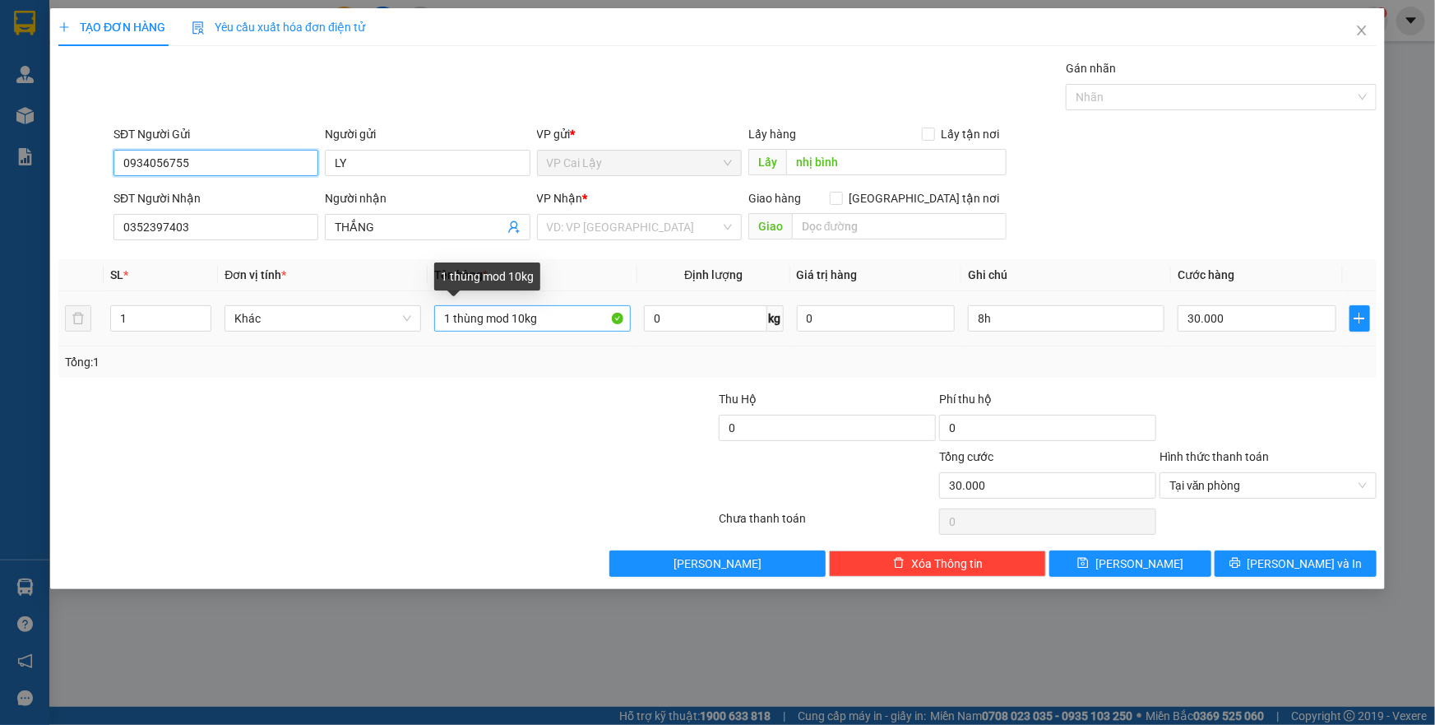
type input "0934056755"
drag, startPoint x: 563, startPoint y: 310, endPoint x: 345, endPoint y: 329, distance: 217.9
click at [345, 329] on tr "1 Khác 1 thùng mod 10kg 0 kg 0 8h 30.000" at bounding box center [717, 318] width 1318 height 55
type input "2 THÙNG TẦM 20KG"
click at [135, 331] on div "1" at bounding box center [160, 318] width 101 height 33
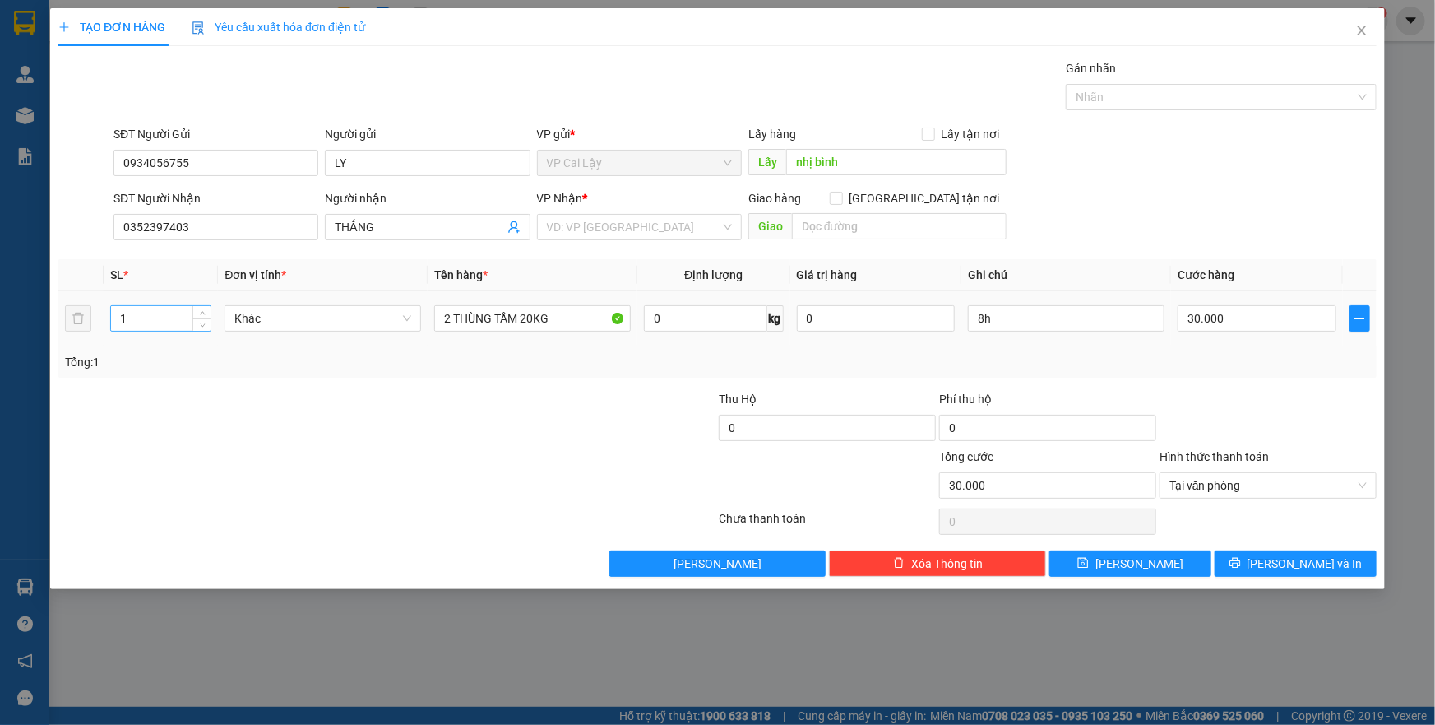
click at [137, 314] on input "1" at bounding box center [161, 318] width 100 height 25
type input "2"
click at [863, 154] on input "nhị bình" at bounding box center [896, 162] width 220 height 26
type input "X"
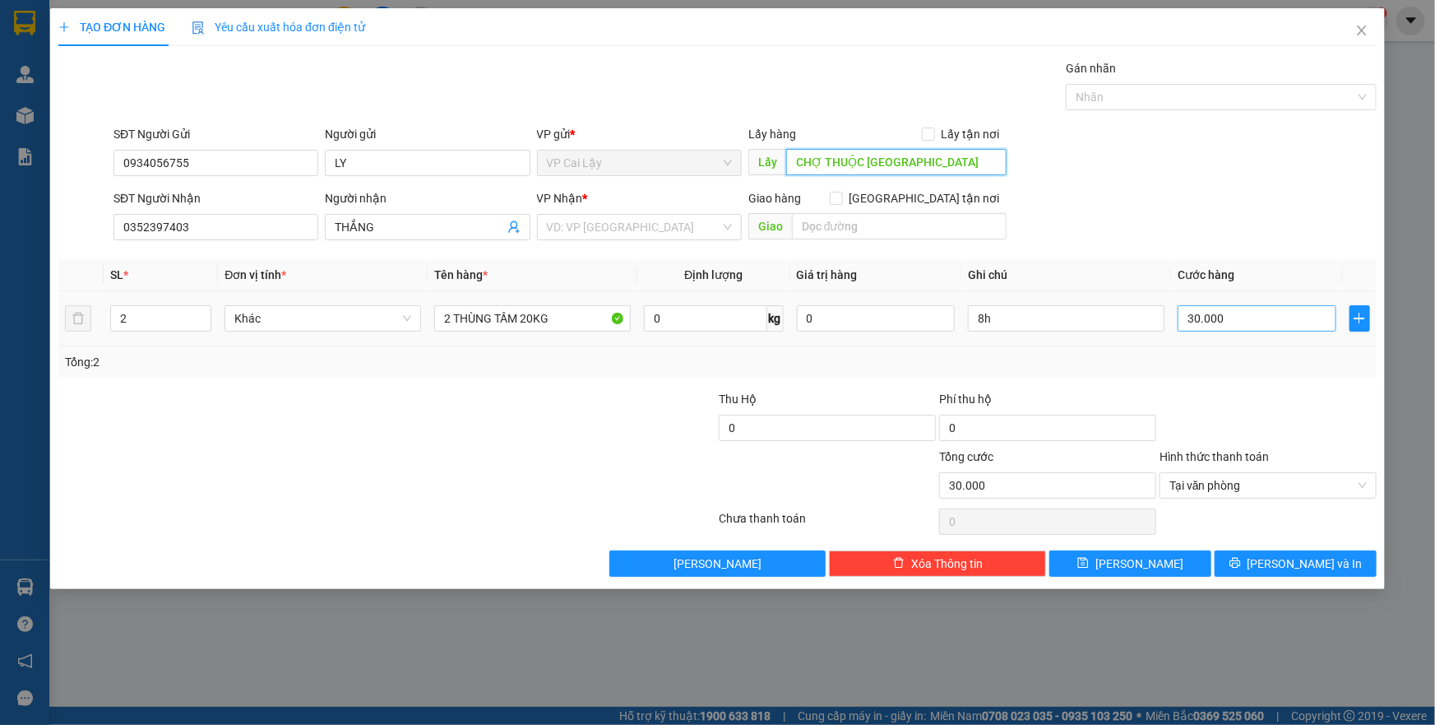
type input "CHỢ [PERSON_NAME][GEOGRAPHIC_DATA]"
click at [1266, 317] on input "30.000" at bounding box center [1257, 318] width 159 height 26
type input "5"
type input "50"
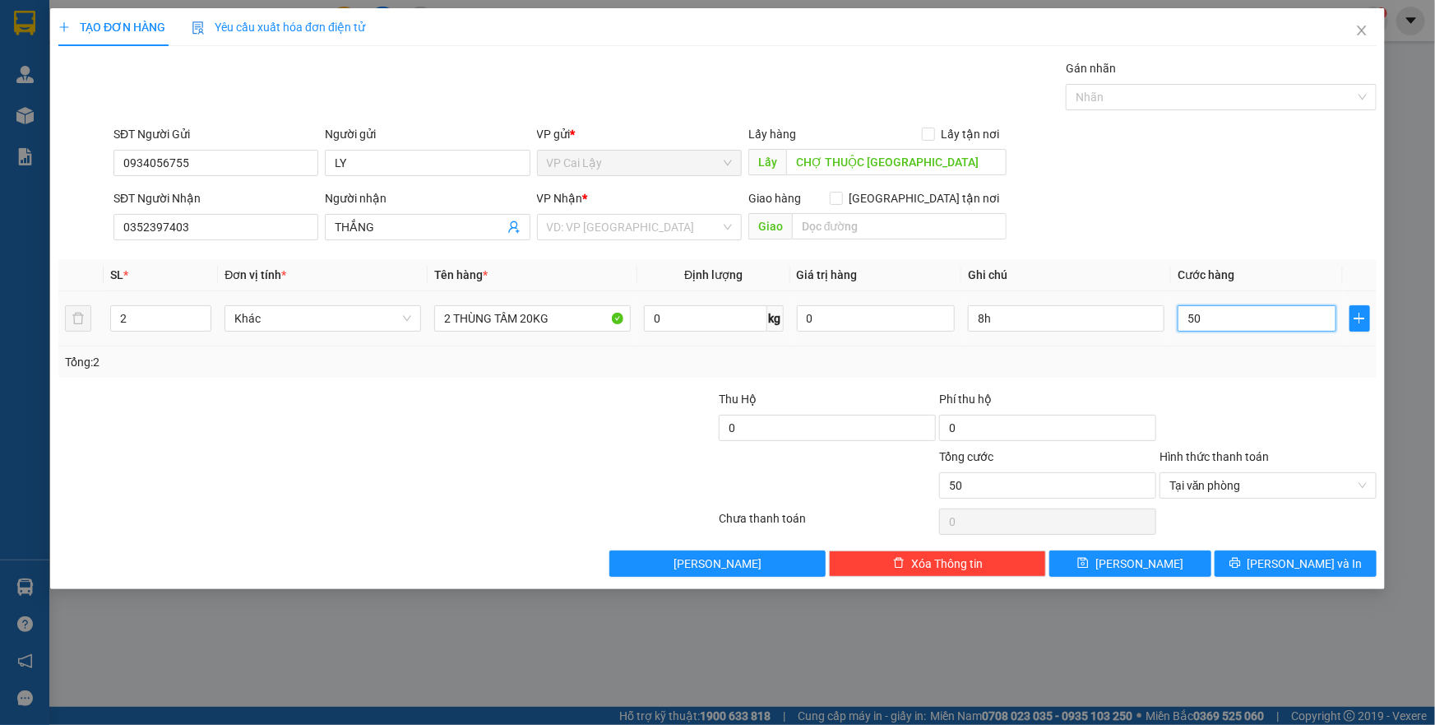
type input "50"
type input "50.000"
click at [1262, 380] on div "Transit Pickup Surcharge Ids Transit Deliver Surcharge Ids Transit Deliver Surc…" at bounding box center [717, 317] width 1318 height 517
click at [1068, 328] on input "8h" at bounding box center [1066, 318] width 197 height 26
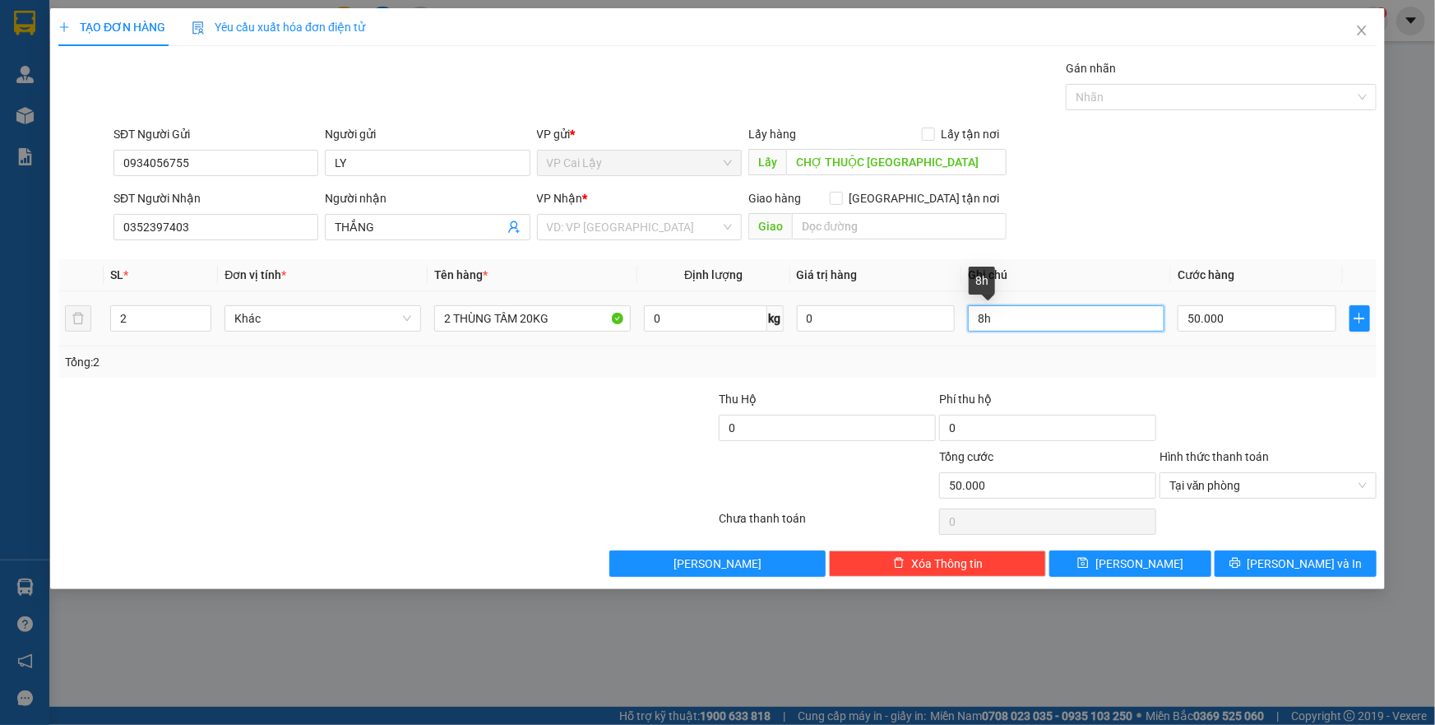
type input "8"
type input "10h"
click at [148, 226] on input "0352397403" at bounding box center [215, 227] width 205 height 26
click at [154, 225] on input "0352397403" at bounding box center [215, 227] width 205 height 26
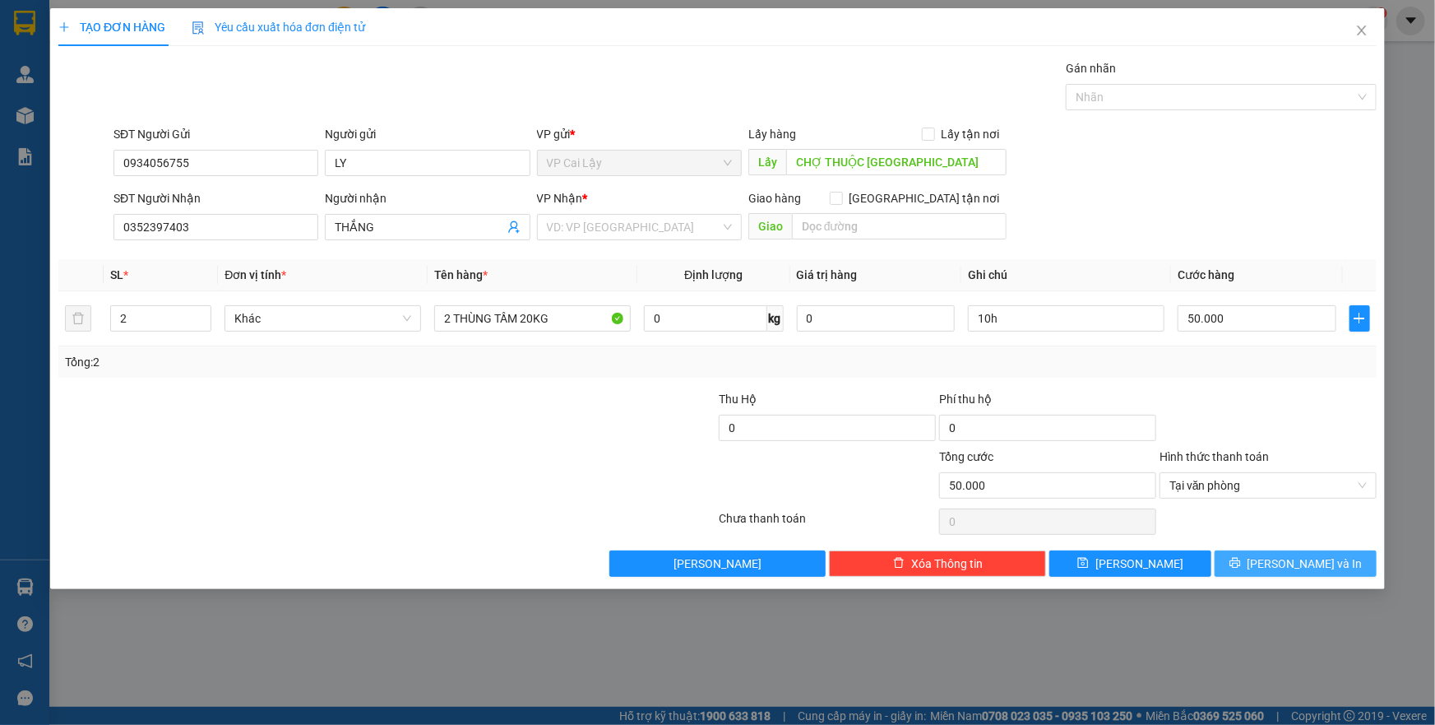
click at [1289, 562] on span "Lưu và In" at bounding box center [1305, 563] width 115 height 18
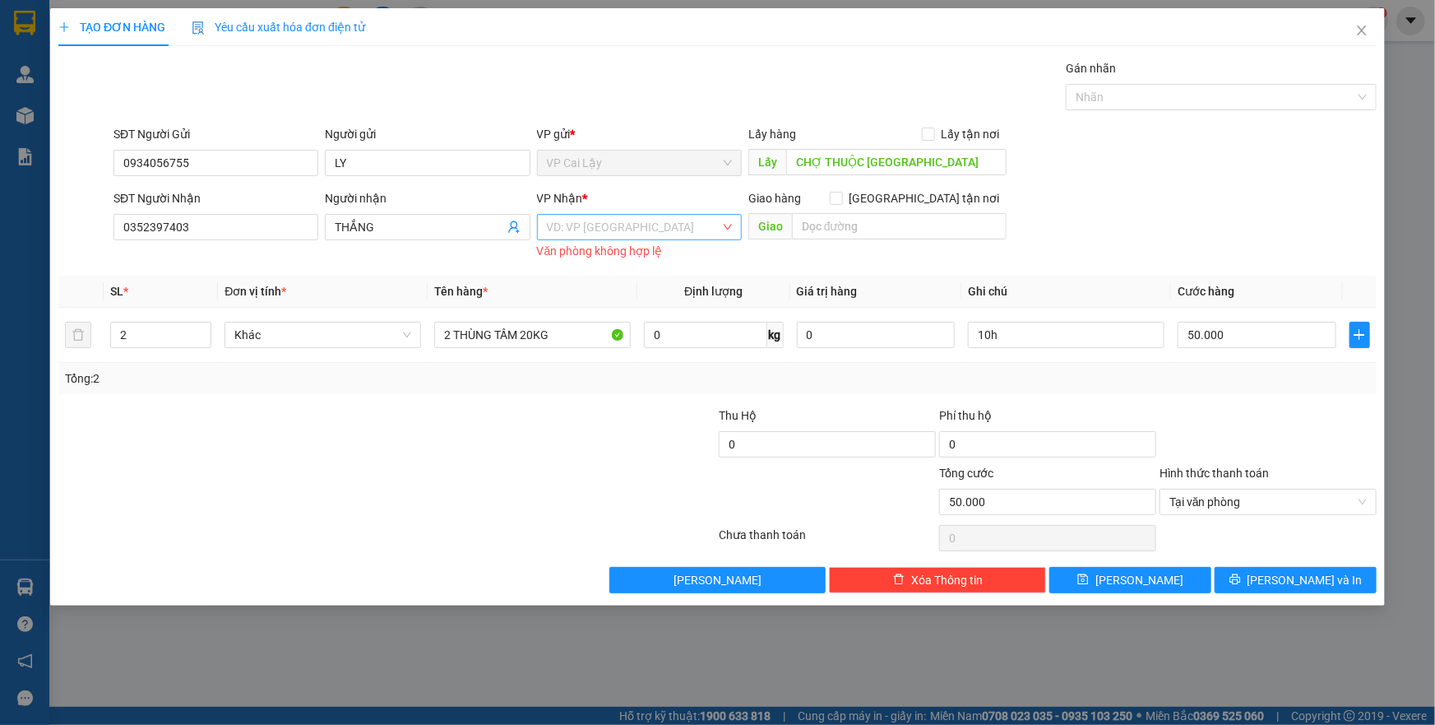
click at [718, 234] on input "search" at bounding box center [634, 227] width 174 height 25
click at [674, 253] on div "VP [GEOGRAPHIC_DATA]" at bounding box center [639, 260] width 185 height 18
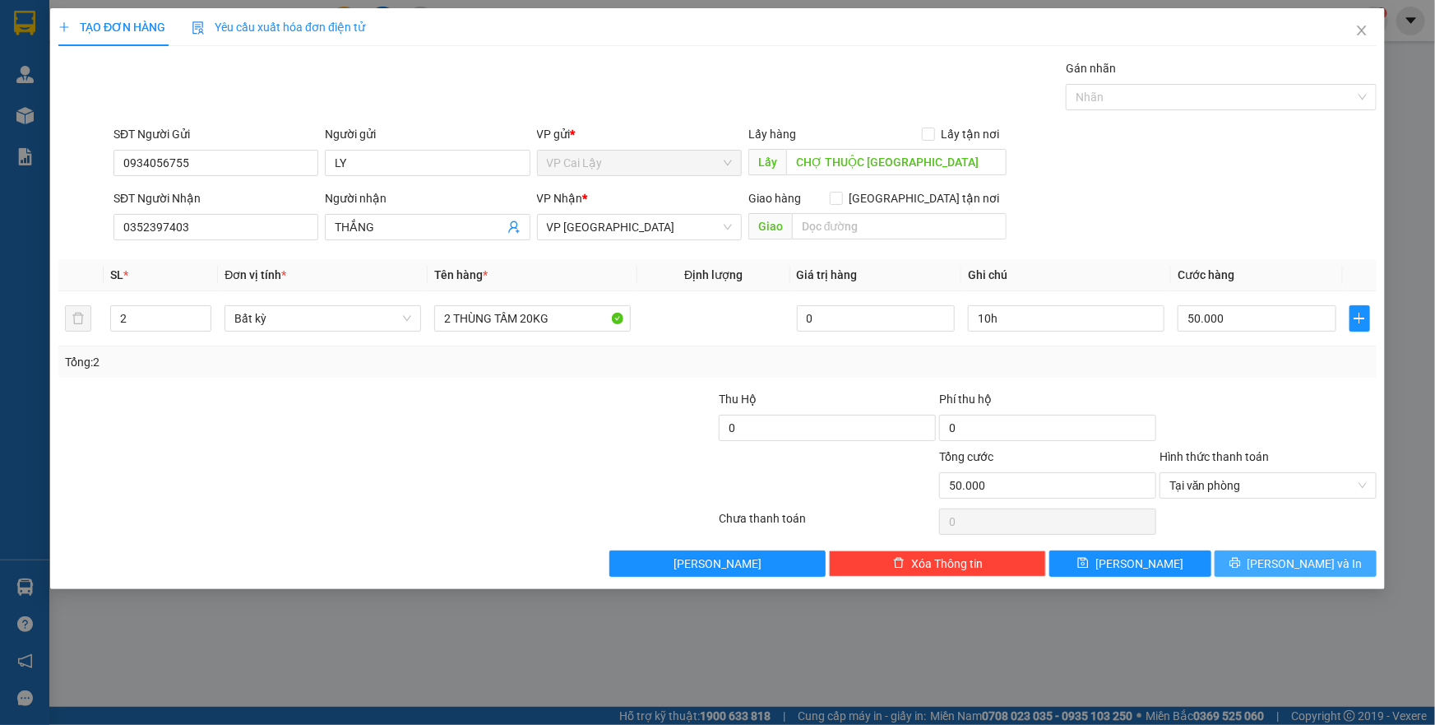
click at [1312, 564] on span "Lưu và In" at bounding box center [1305, 563] width 115 height 18
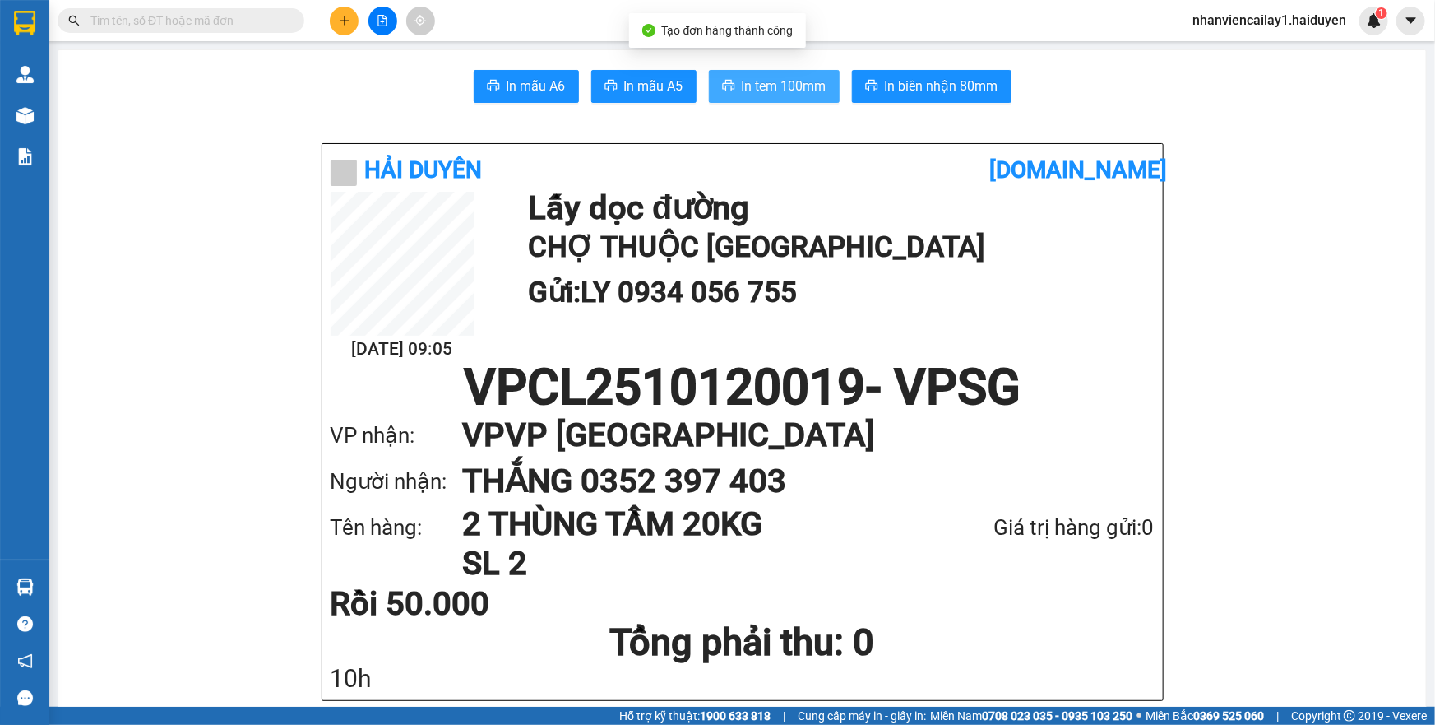
click at [766, 85] on span "In tem 100mm" at bounding box center [784, 86] width 85 height 21
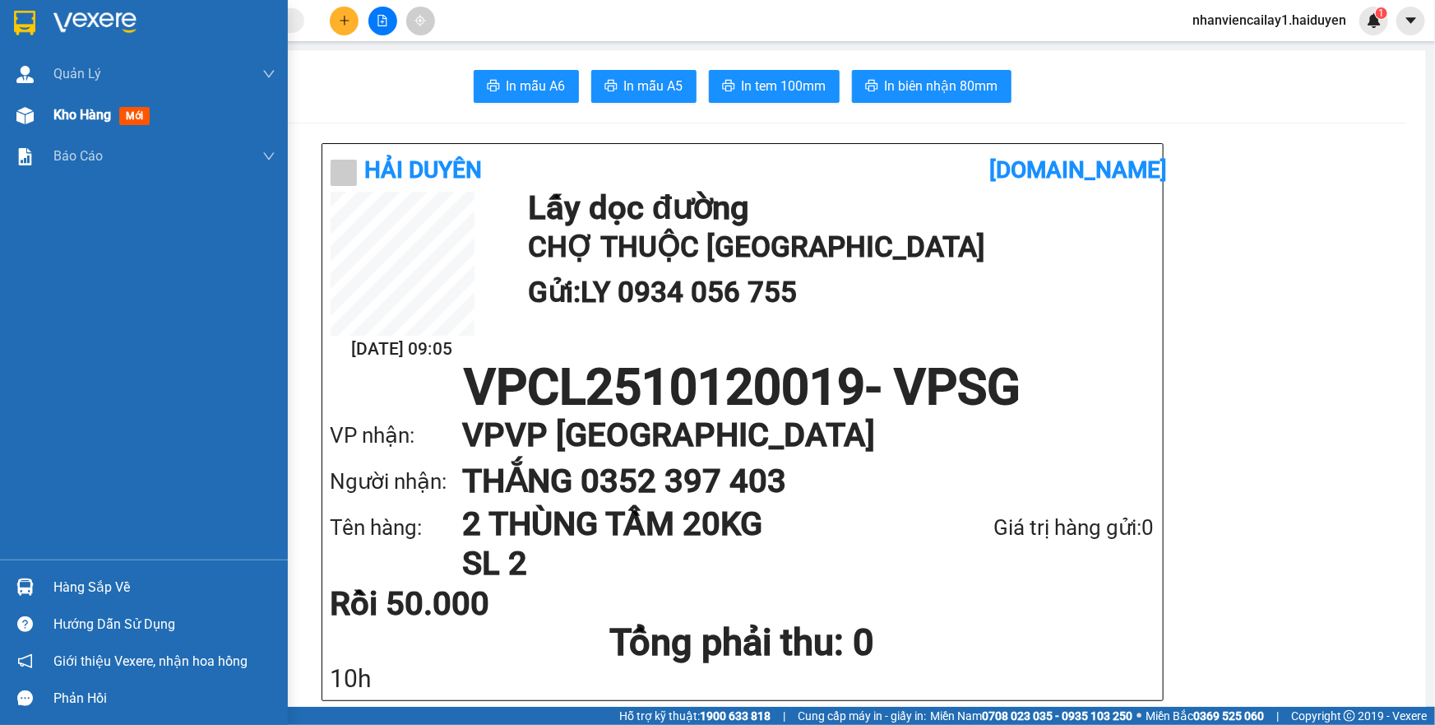
click at [25, 114] on img at bounding box center [24, 115] width 17 height 17
drag, startPoint x: 25, startPoint y: 114, endPoint x: 0, endPoint y: 0, distance: 116.9
click at [25, 114] on img at bounding box center [24, 115] width 17 height 17
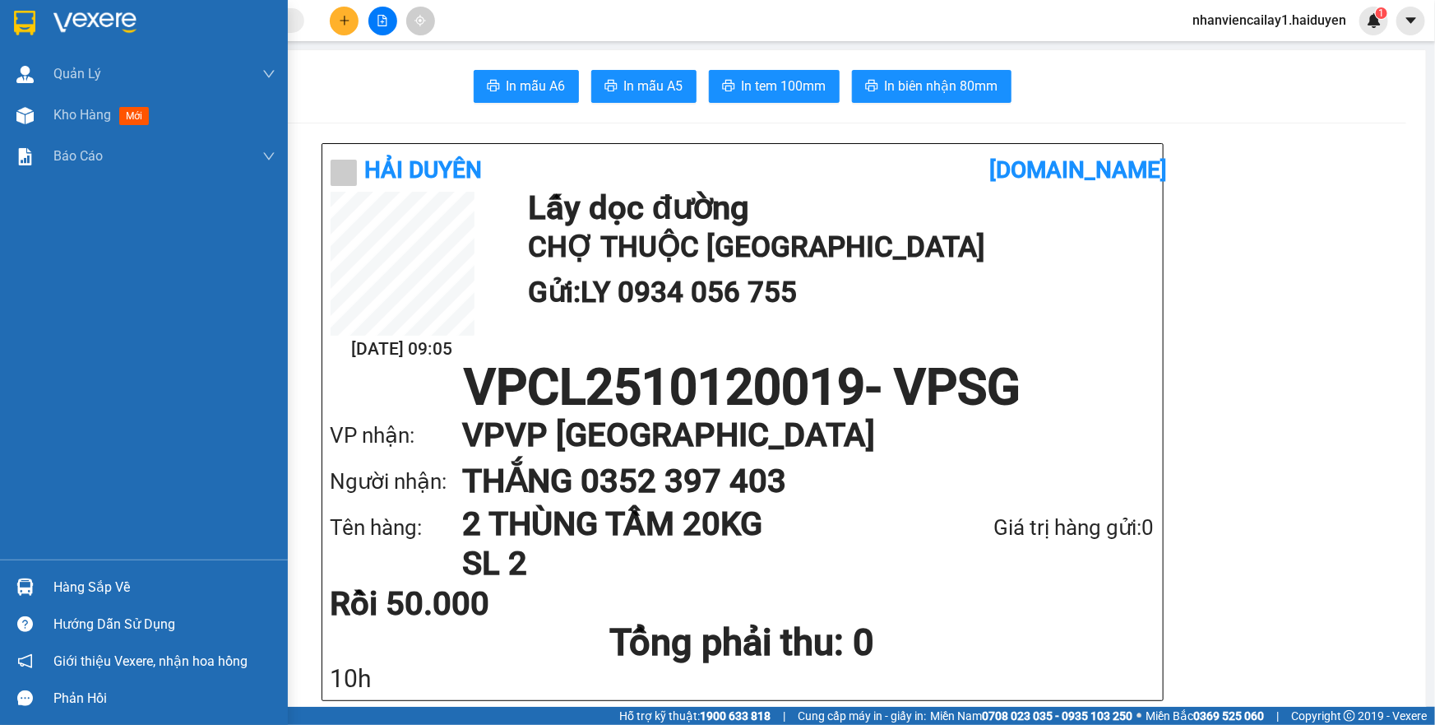
click at [25, 114] on img at bounding box center [24, 115] width 17 height 17
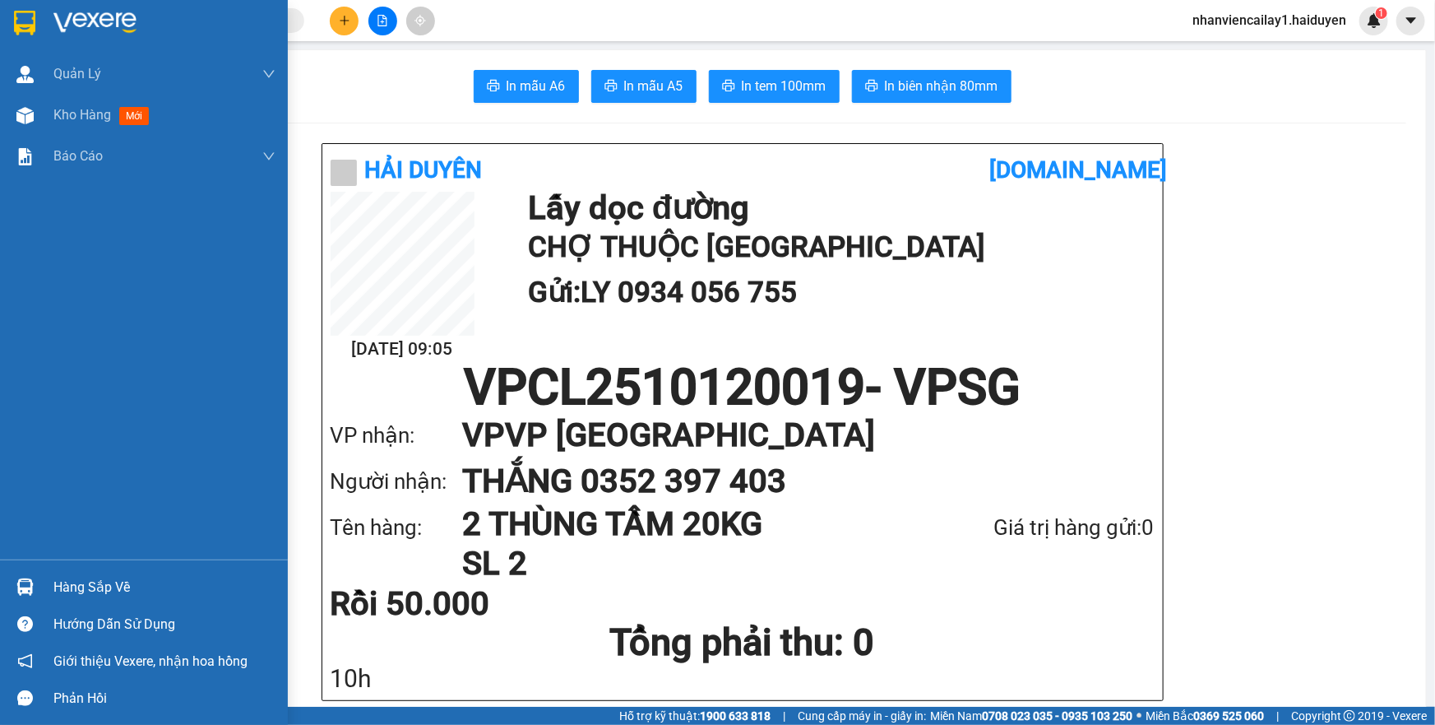
click at [25, 114] on img at bounding box center [24, 115] width 17 height 17
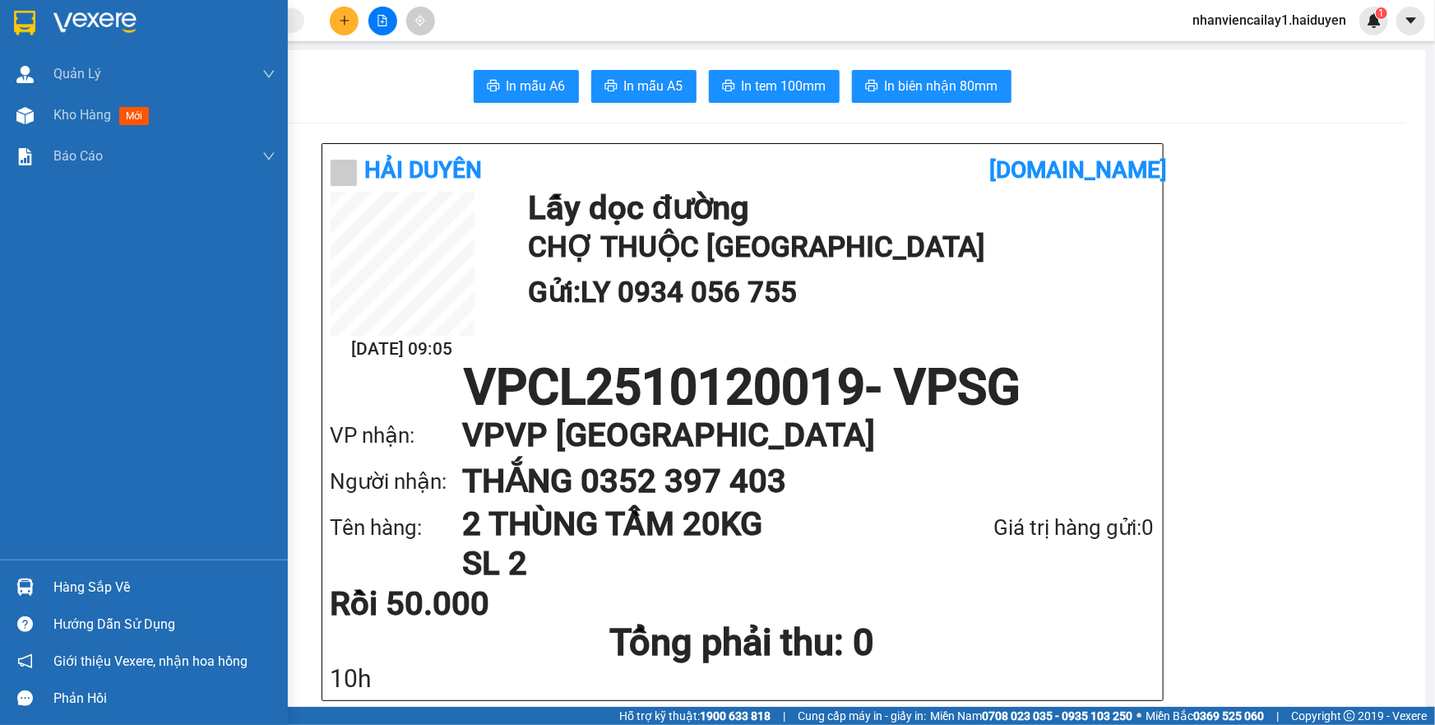
click at [25, 114] on img at bounding box center [24, 115] width 17 height 17
click at [109, 115] on span "Kho hàng" at bounding box center [82, 115] width 58 height 16
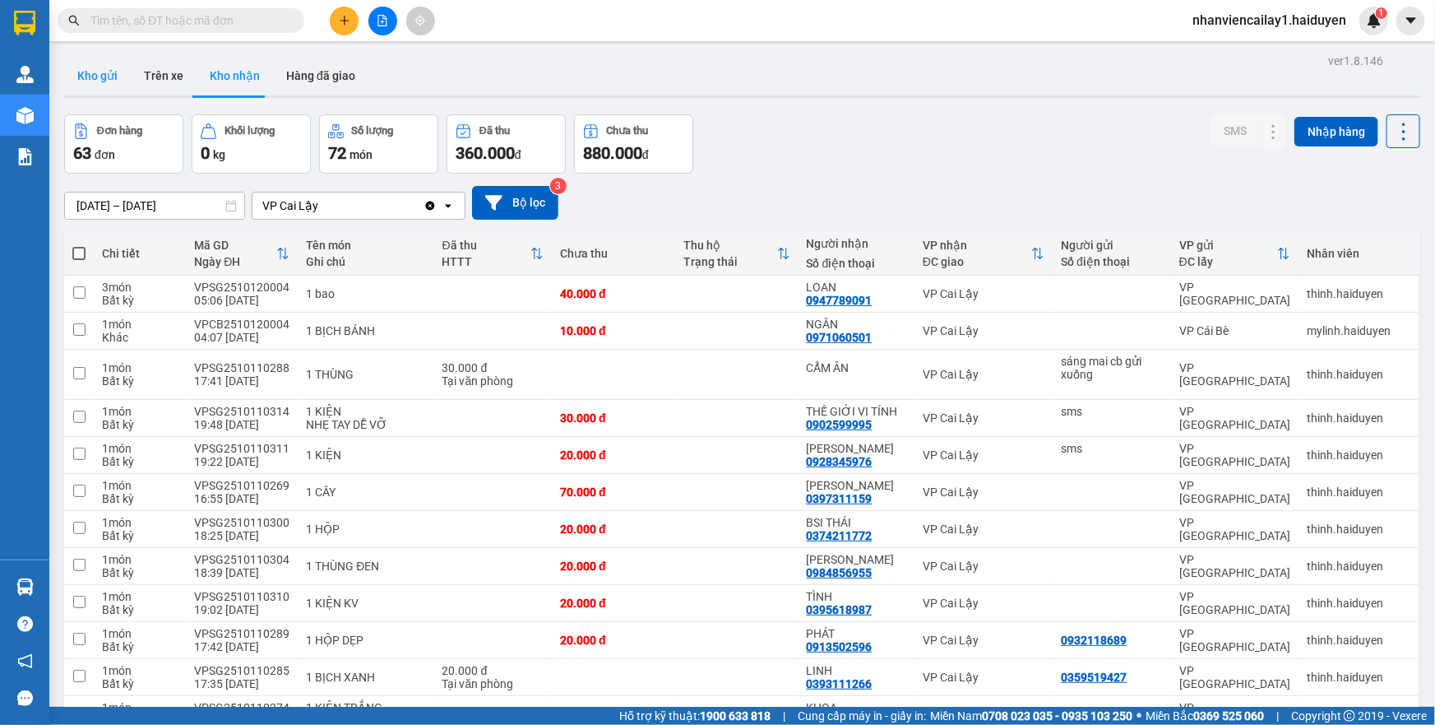
click at [77, 90] on button "Kho gửi" at bounding box center [97, 75] width 67 height 39
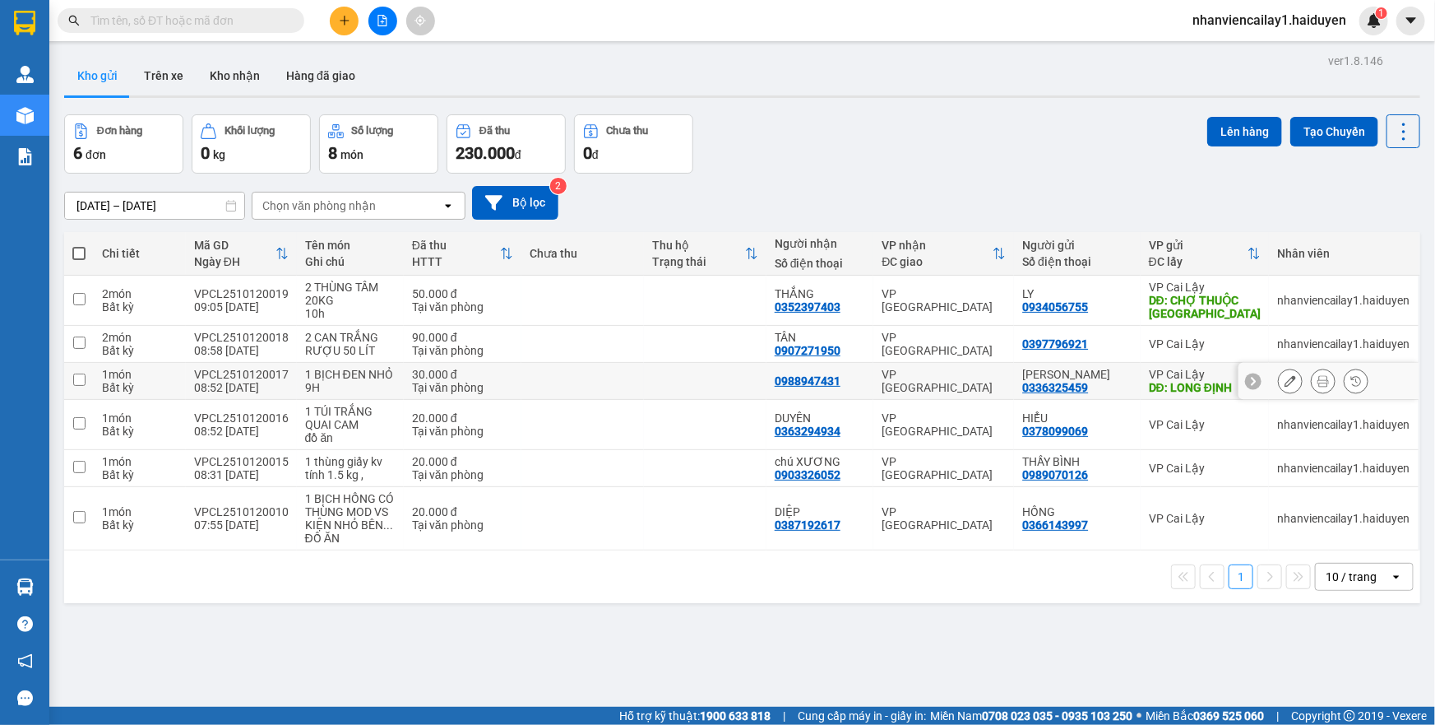
click at [1043, 377] on div "NGỌC MAI" at bounding box center [1076, 374] width 109 height 13
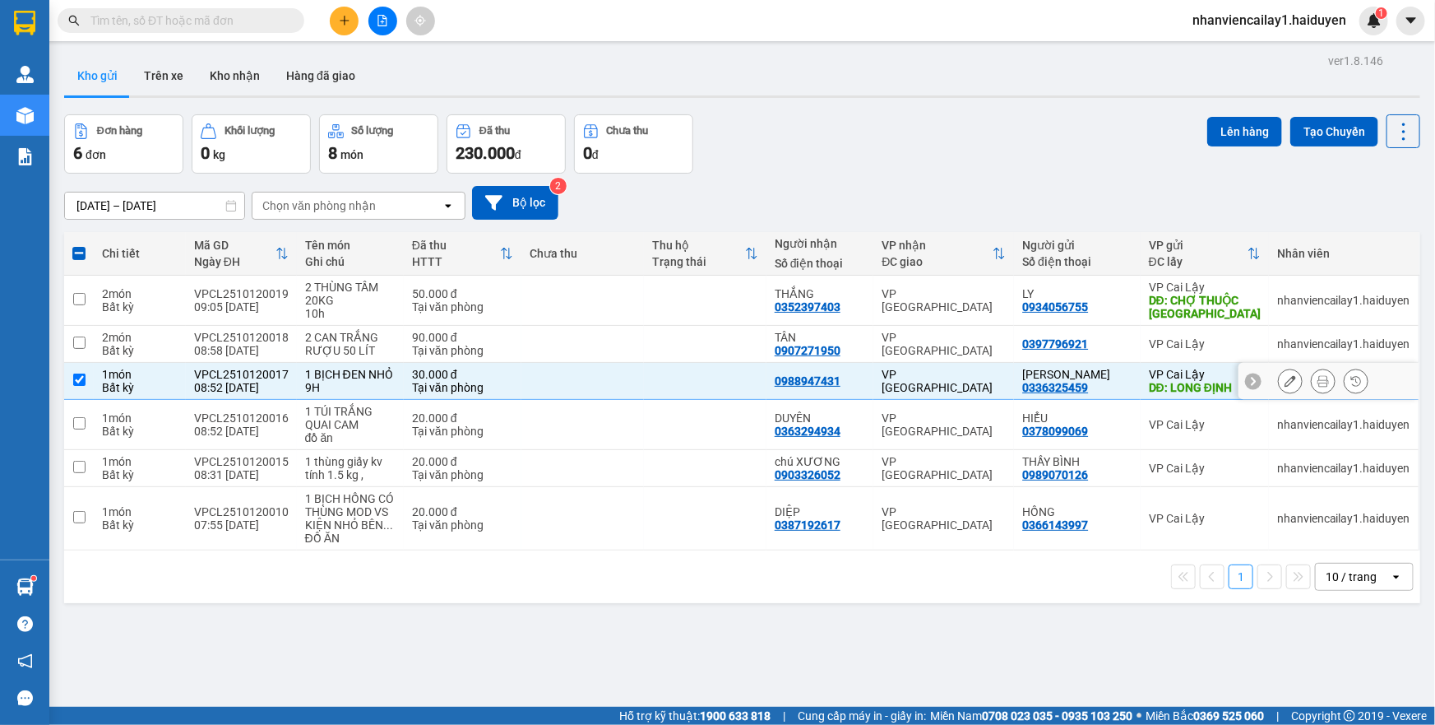
click at [707, 373] on td at bounding box center [705, 381] width 123 height 37
checkbox input "false"
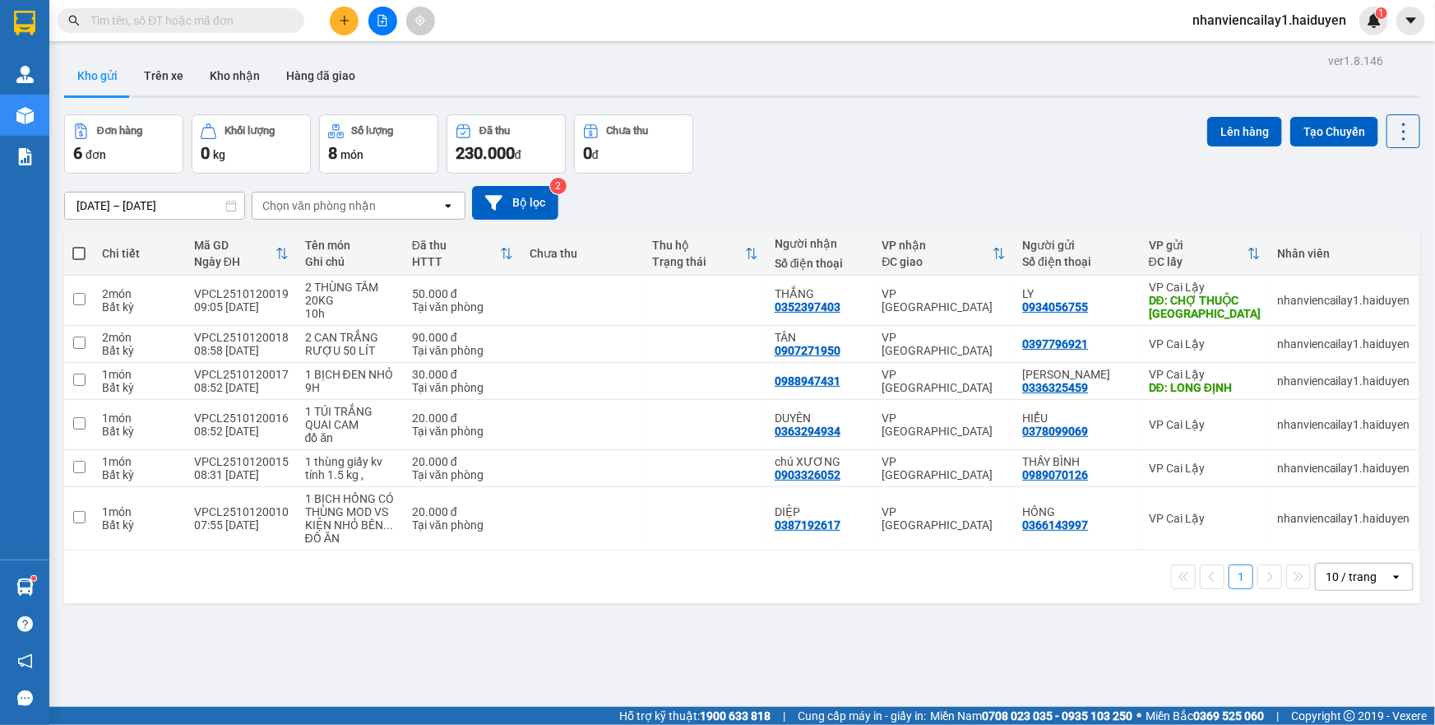
click at [1326, 569] on div "10 / trang" at bounding box center [1351, 576] width 51 height 16
click at [1308, 535] on div "100 / trang" at bounding box center [1352, 540] width 99 height 30
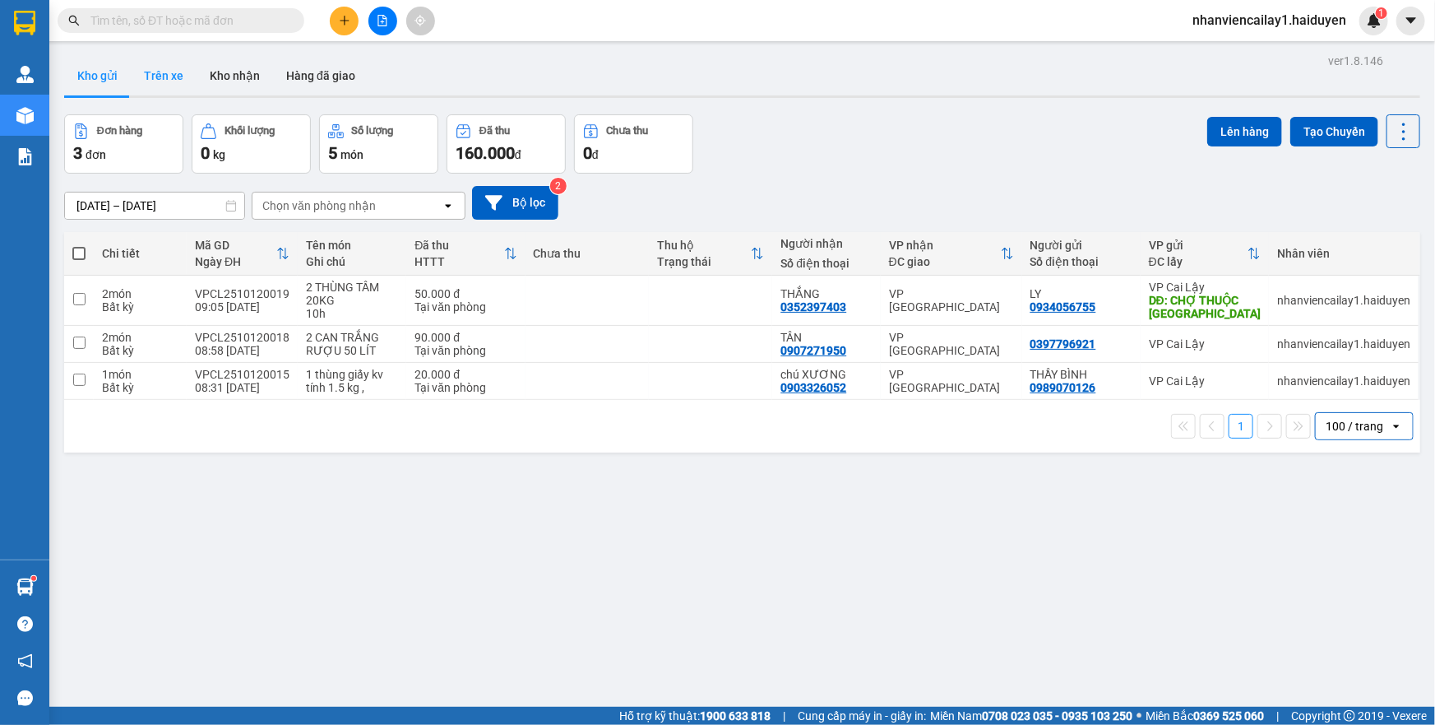
click at [156, 85] on button "Trên xe" at bounding box center [164, 75] width 66 height 39
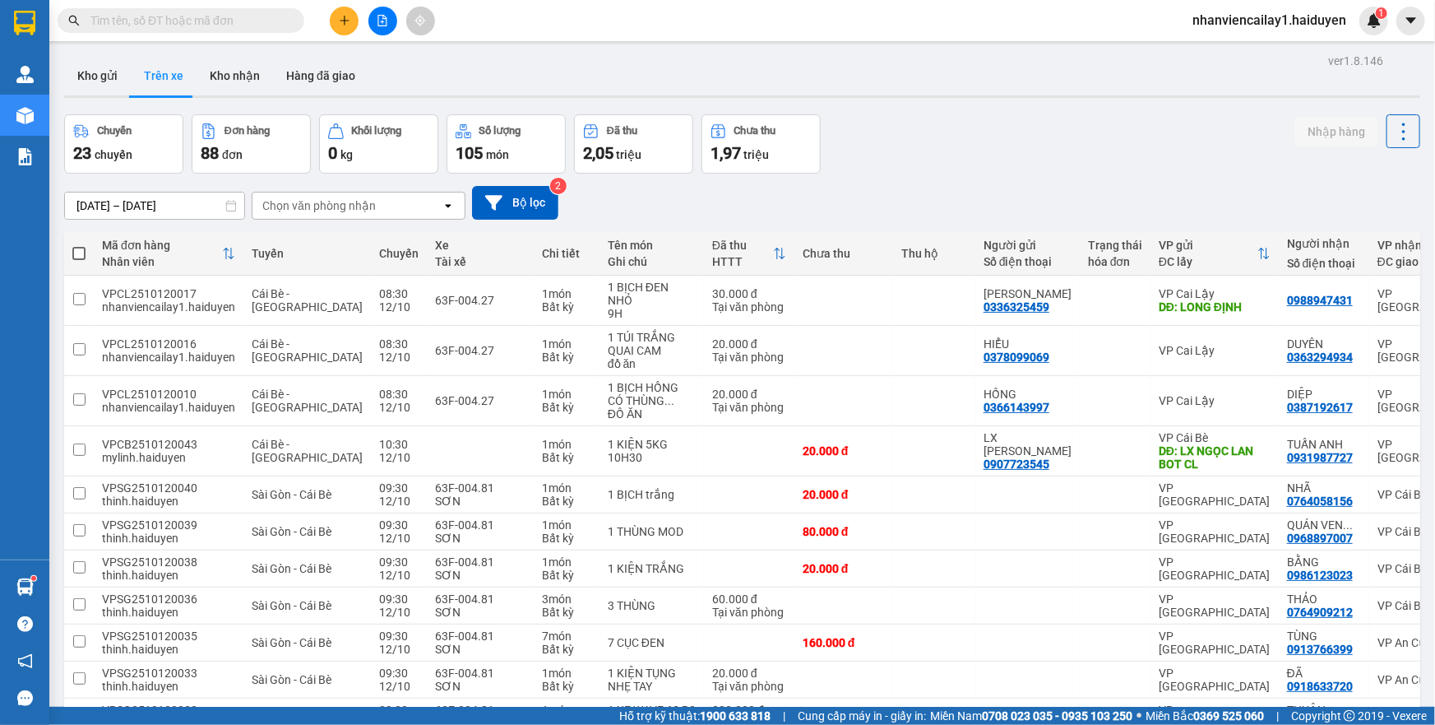
click at [230, 82] on button "Kho nhận" at bounding box center [235, 75] width 76 height 39
type input "[DATE] – [DATE]"
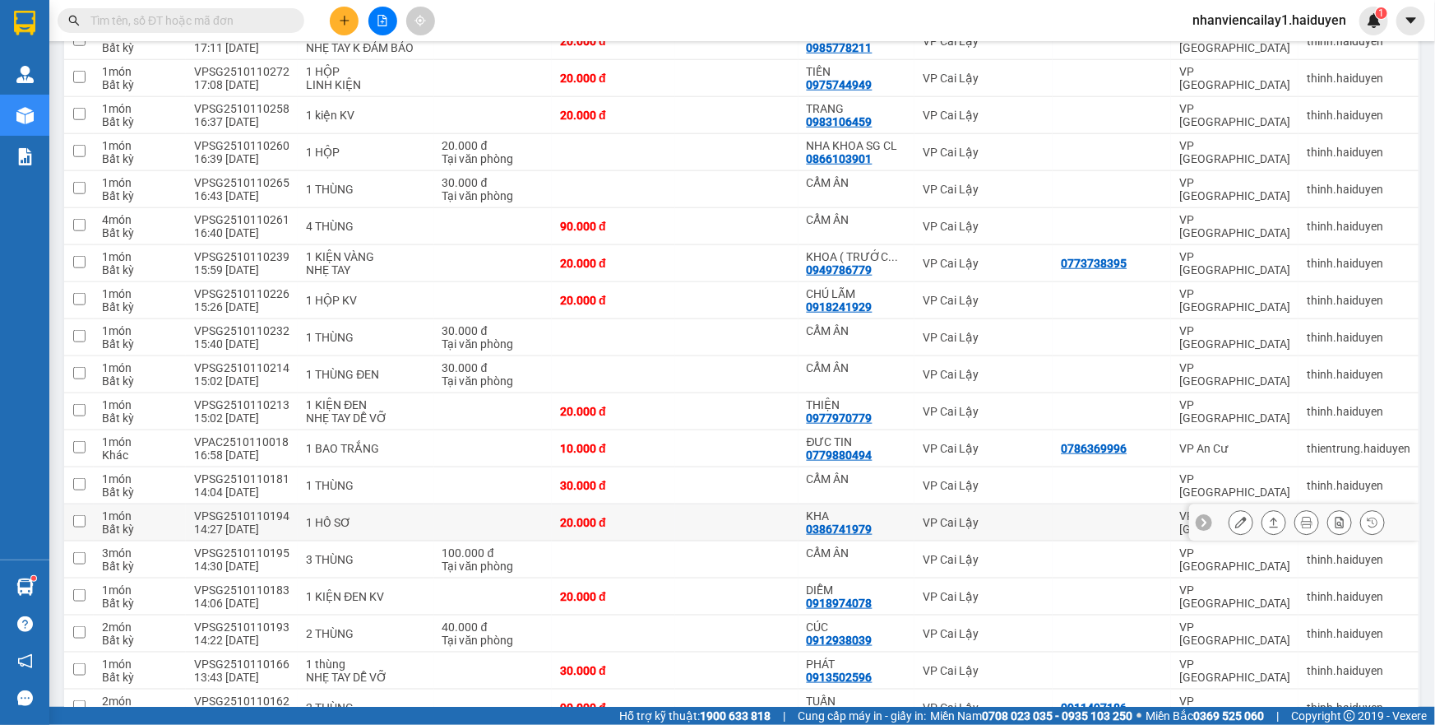
scroll to position [748, 0]
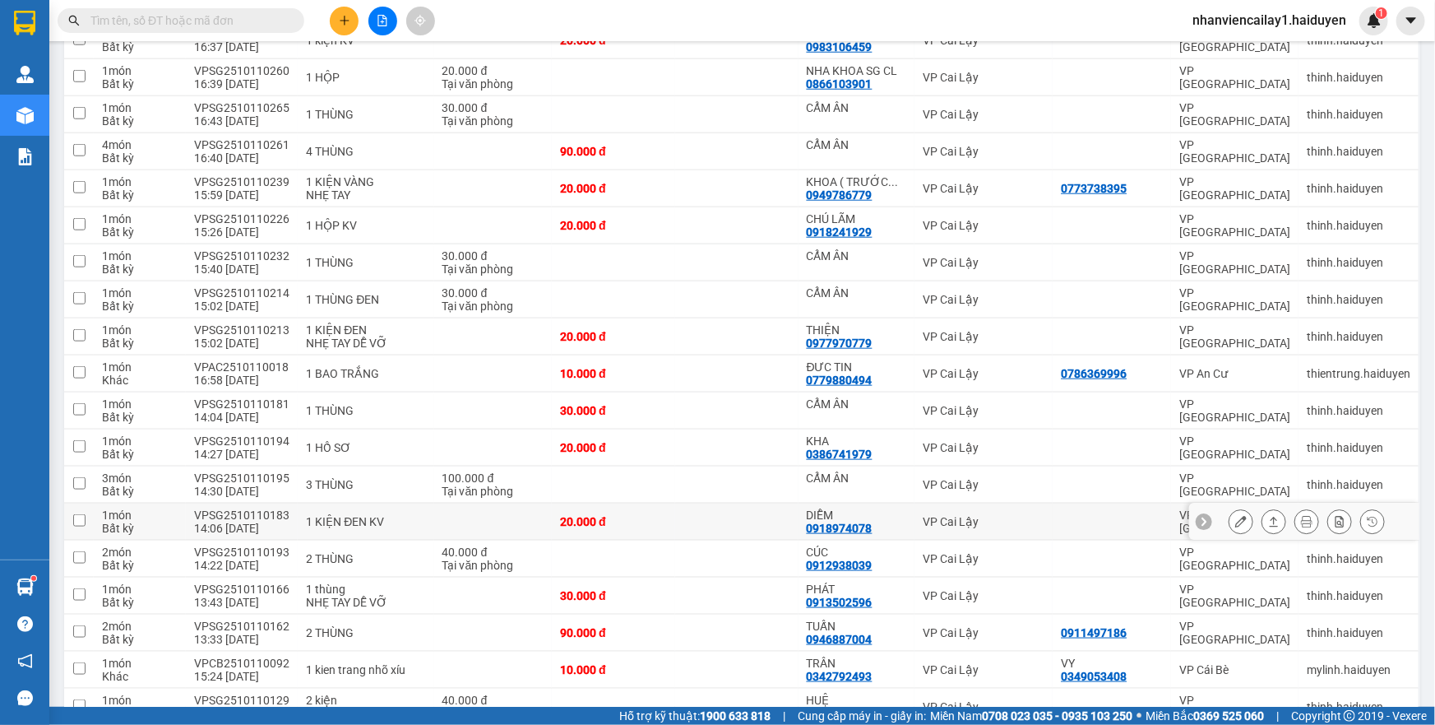
click at [853, 516] on div "DIỄM" at bounding box center [857, 514] width 100 height 13
checkbox input "true"
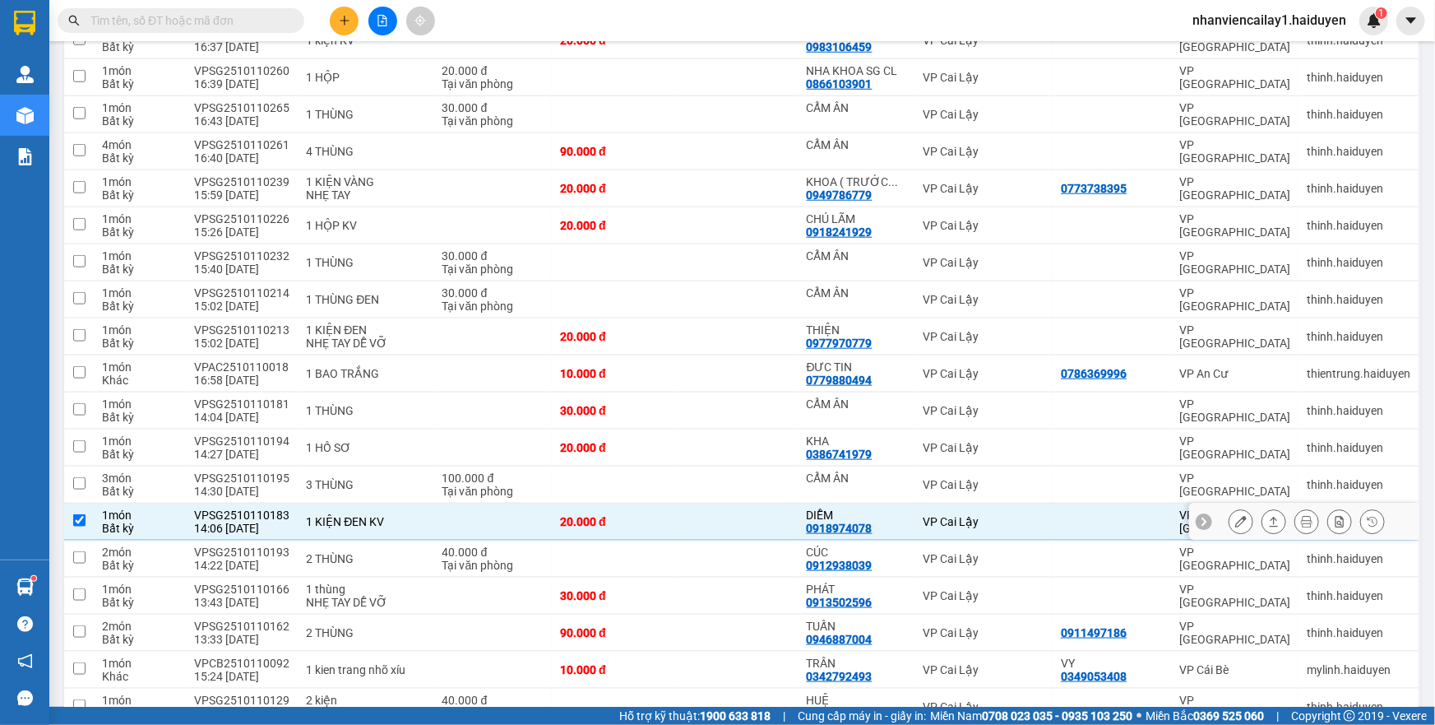
click at [1235, 518] on icon at bounding box center [1241, 522] width 12 height 12
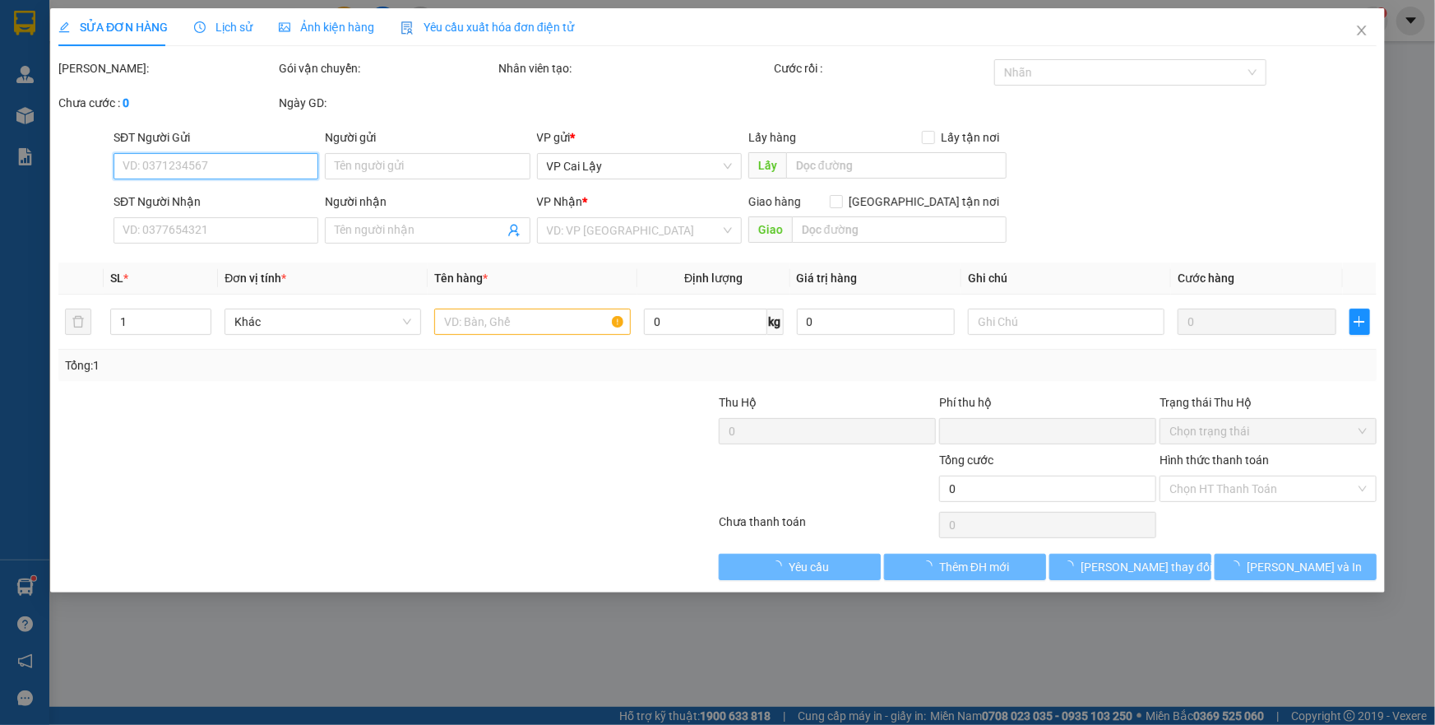
type input "0918974078"
type input "DIỄM"
type input "0"
type input "20.000"
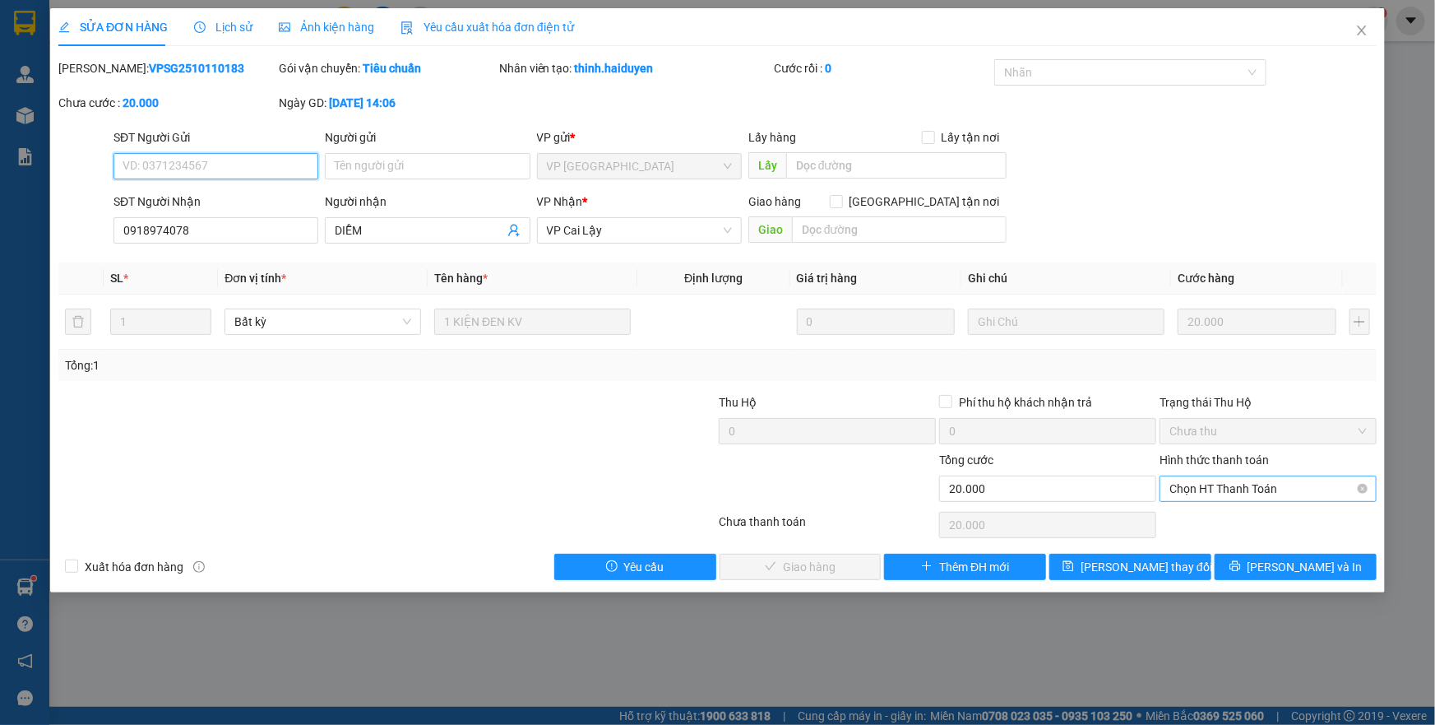
click at [1242, 492] on span "Chọn HT Thanh Toán" at bounding box center [1267, 488] width 197 height 25
click at [1241, 510] on div "Tại văn phòng" at bounding box center [1268, 520] width 217 height 26
type input "0"
click at [838, 562] on span "Lưu và Giao hàng" at bounding box center [830, 567] width 158 height 18
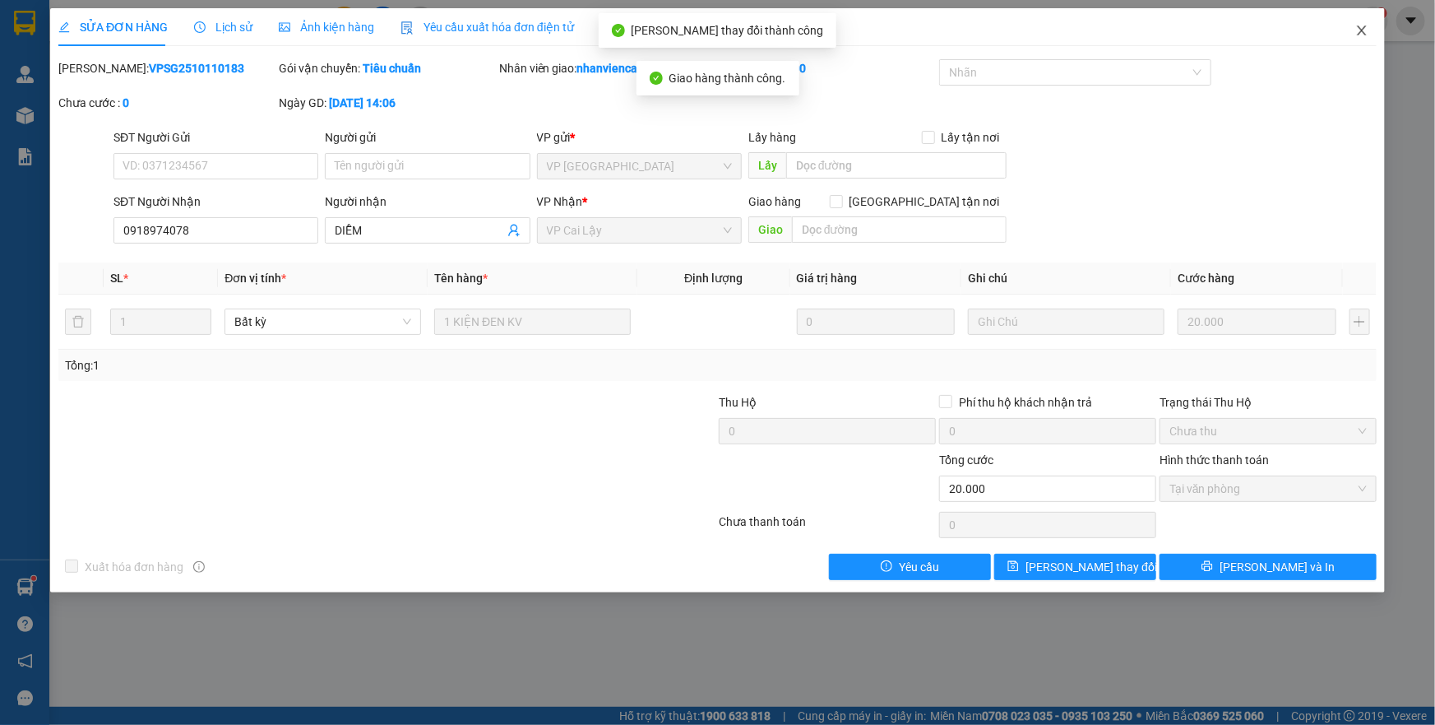
click at [1353, 27] on span "Close" at bounding box center [1362, 31] width 46 height 46
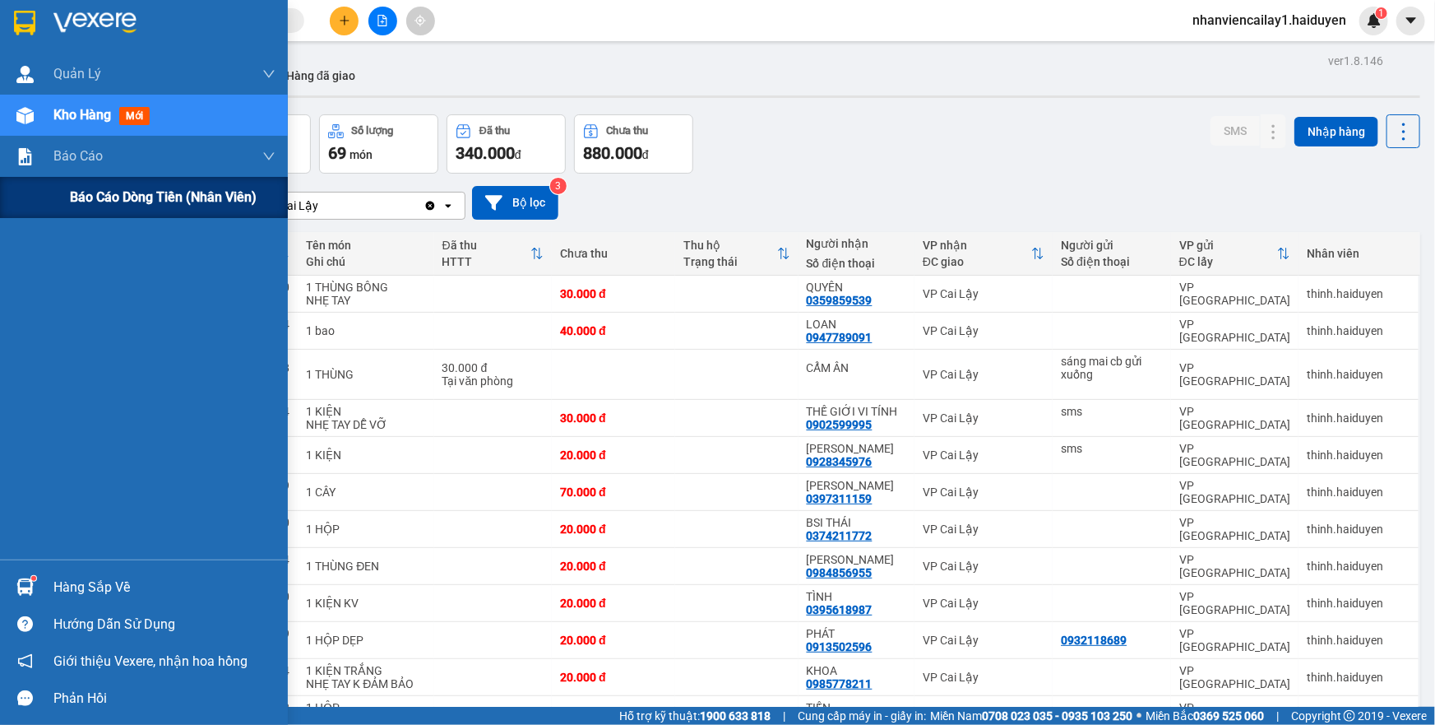
click at [62, 190] on div "Báo cáo dòng tiền (nhân viên)" at bounding box center [144, 197] width 288 height 41
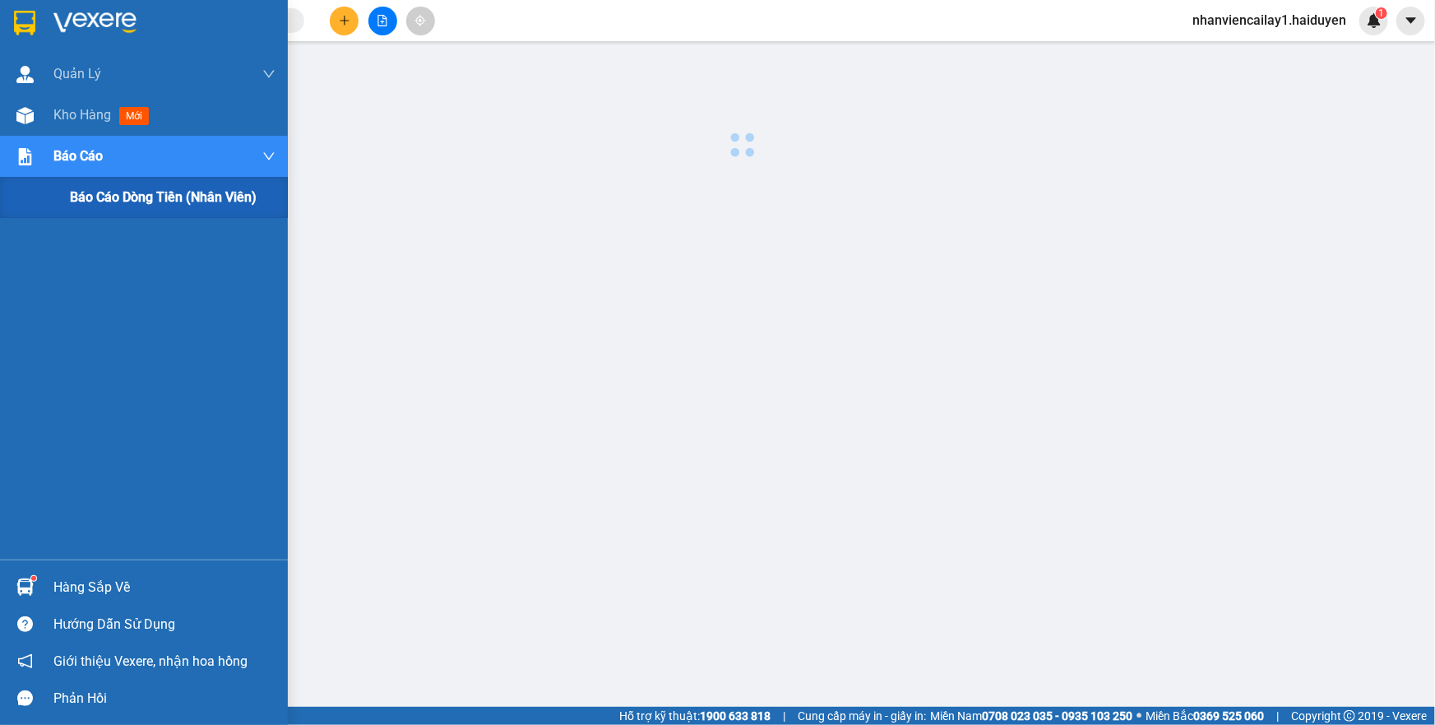
click at [62, 190] on div "Báo cáo dòng tiền (nhân viên)" at bounding box center [144, 197] width 288 height 41
click at [58, 128] on div "Kho hàng mới" at bounding box center [164, 115] width 222 height 41
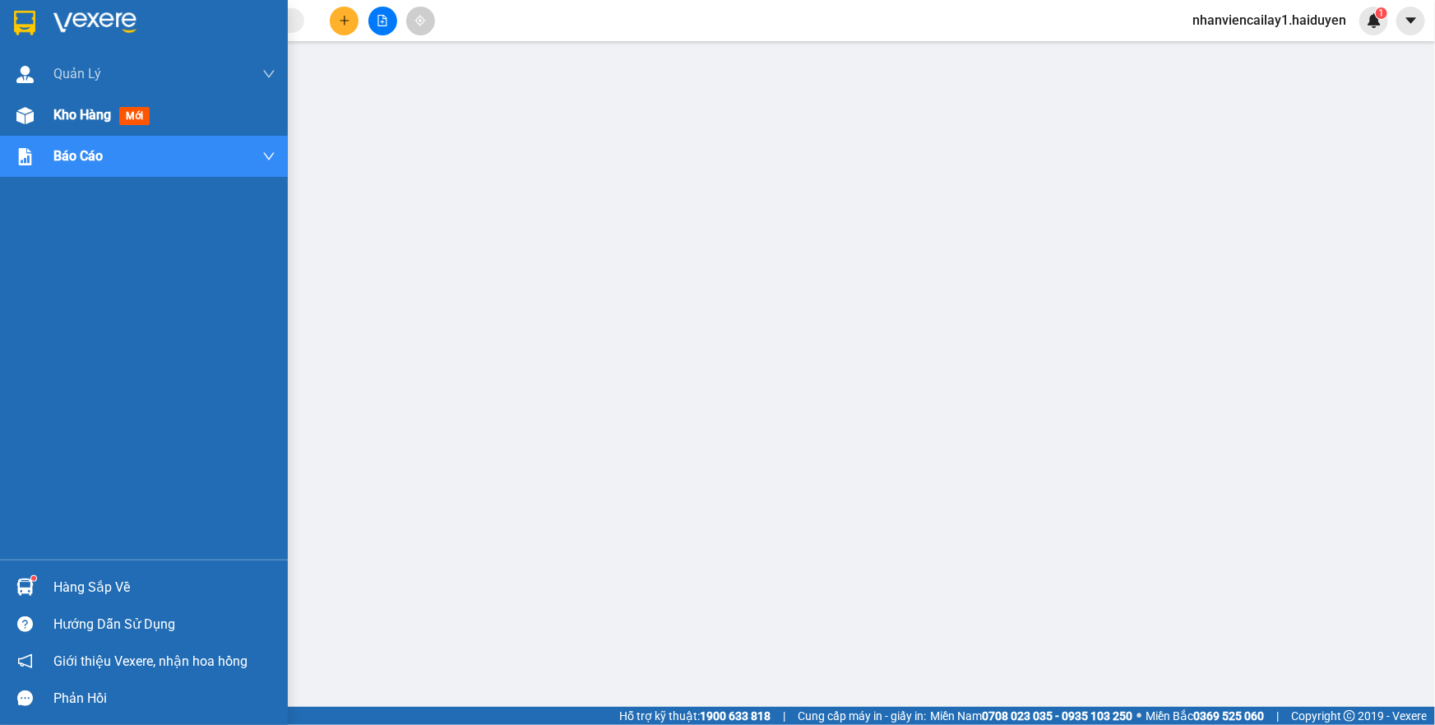
click at [58, 128] on div "Kho hàng mới" at bounding box center [164, 115] width 222 height 41
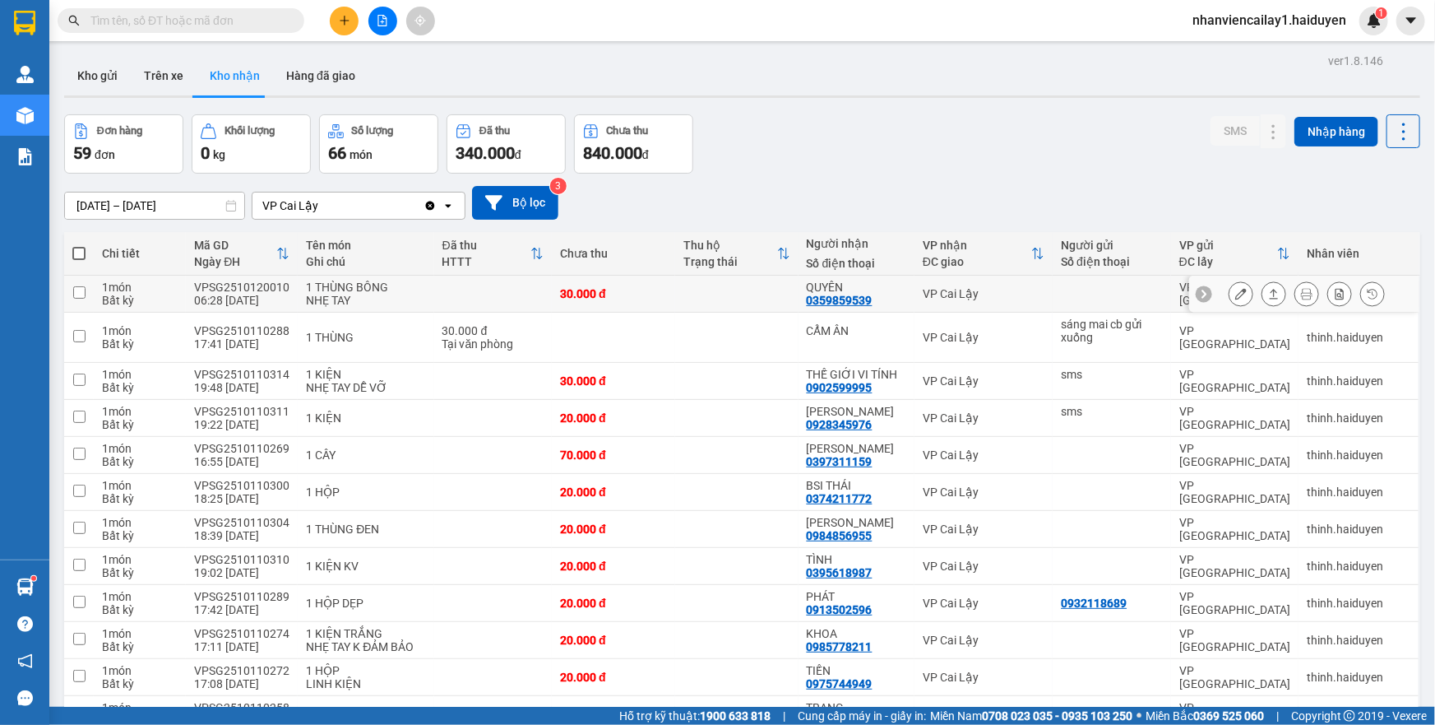
click at [819, 296] on div "0359859539" at bounding box center [840, 300] width 66 height 13
click at [1235, 289] on icon at bounding box center [1241, 294] width 12 height 12
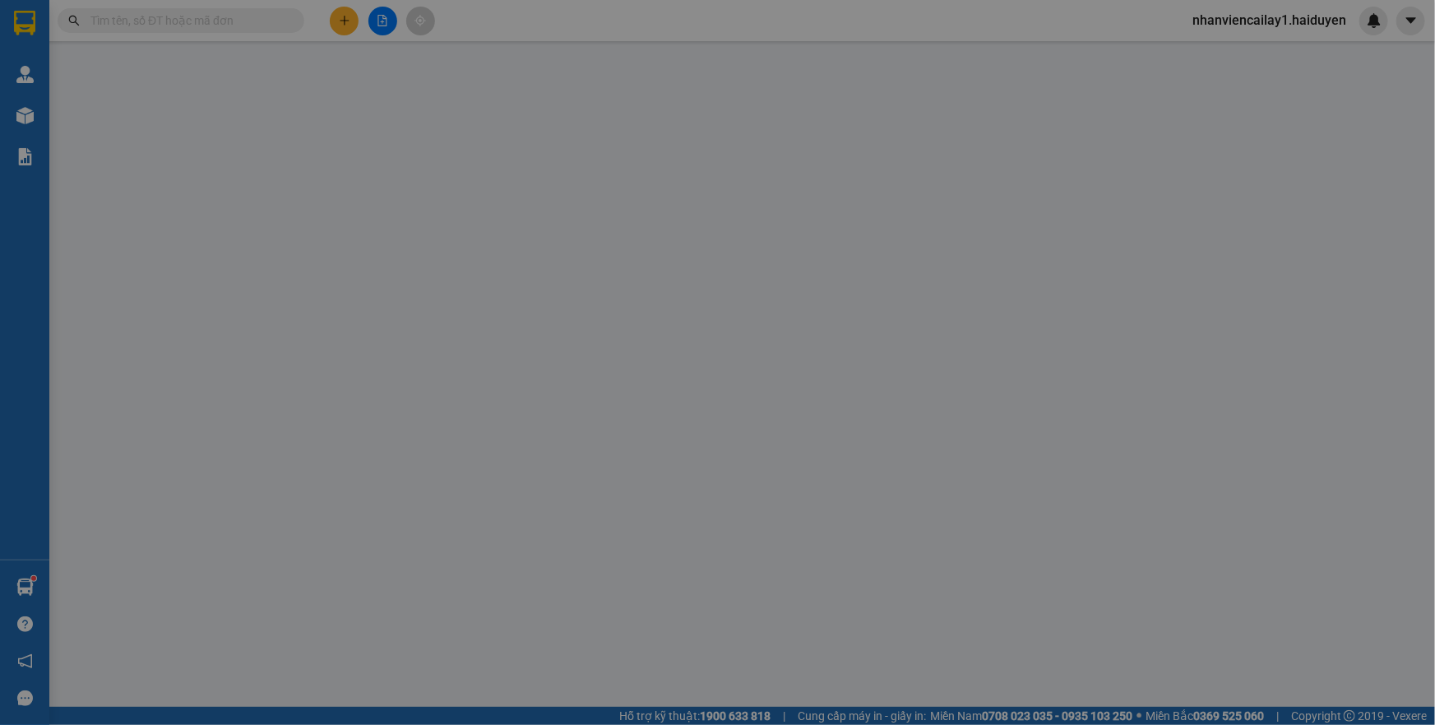
type input "0359859539"
type input "QUYÊN"
type input "0"
type input "30.000"
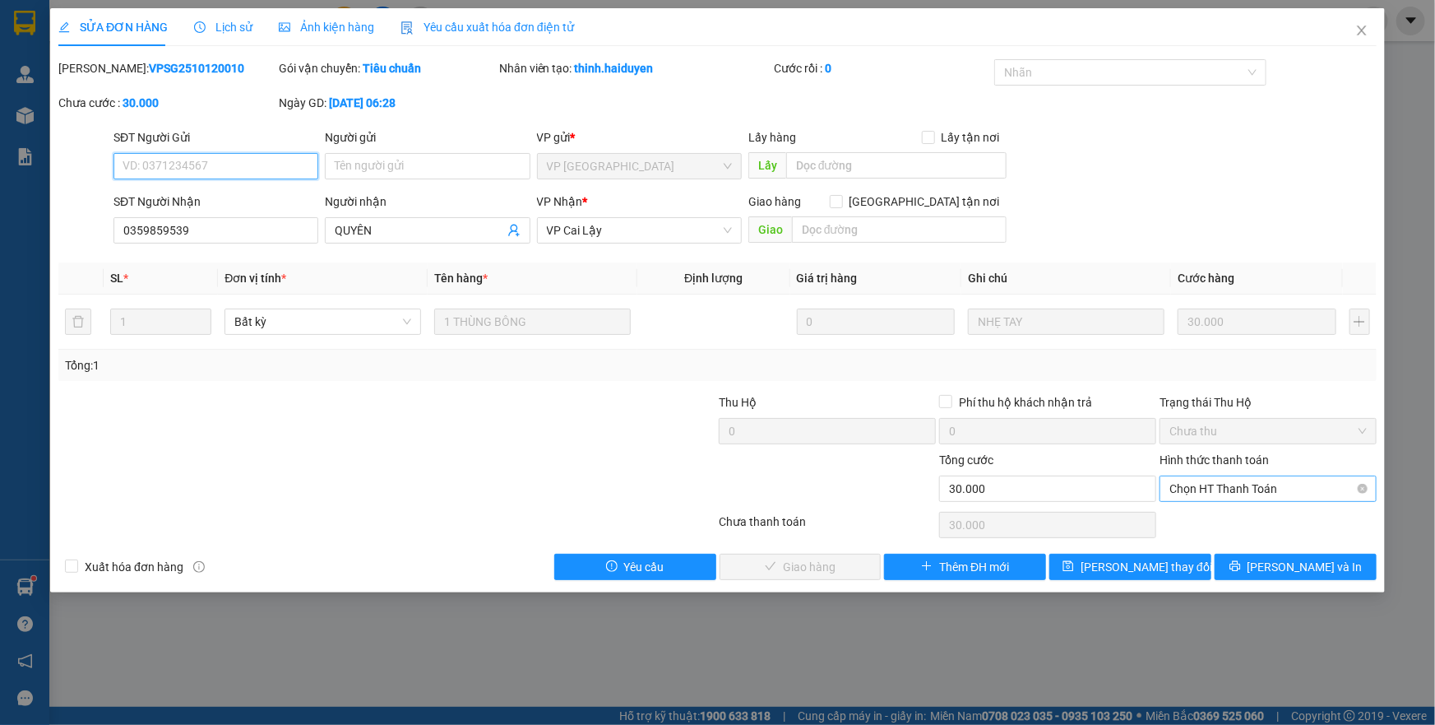
click at [1234, 482] on span "Chọn HT Thanh Toán" at bounding box center [1267, 488] width 197 height 25
click at [1234, 514] on div "Tại văn phòng" at bounding box center [1267, 521] width 197 height 18
type input "0"
click at [755, 559] on button "Lưu và Giao hàng" at bounding box center [801, 566] width 162 height 26
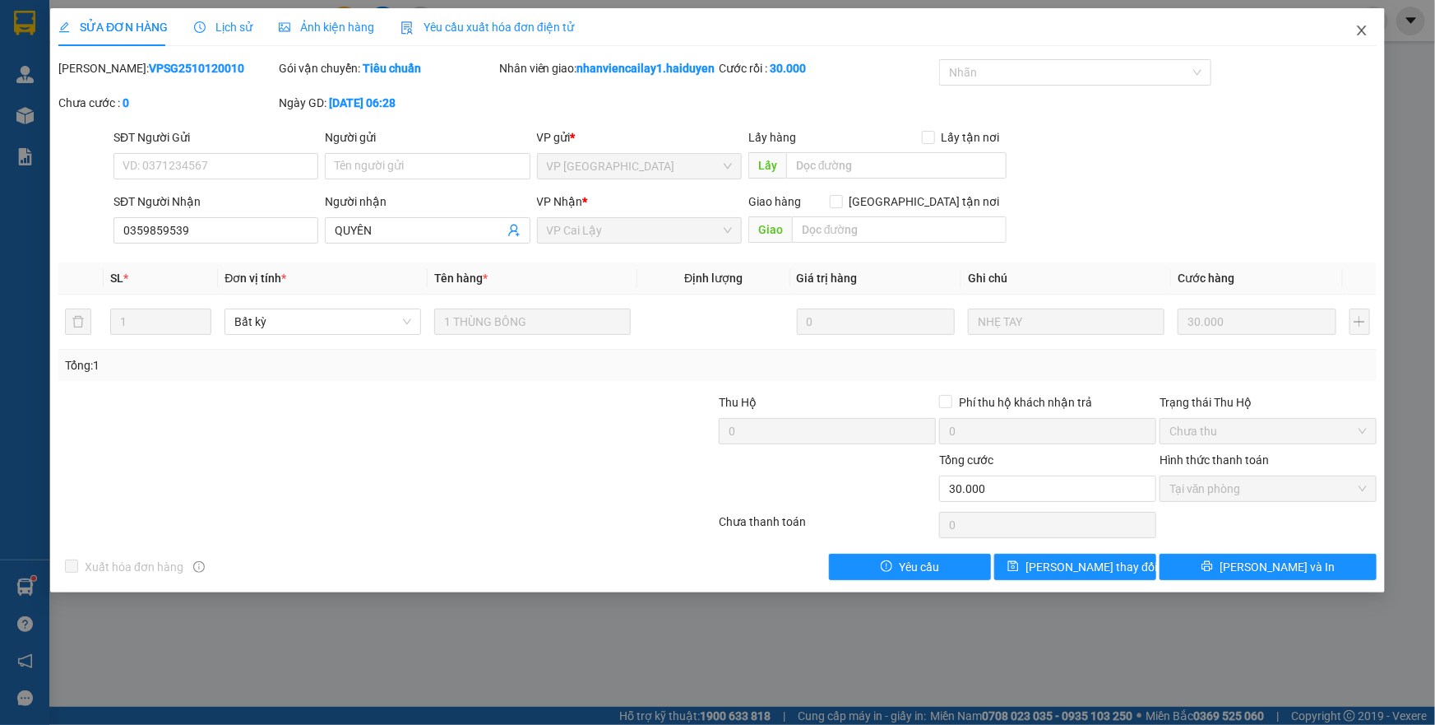
click at [1353, 28] on span "Close" at bounding box center [1362, 31] width 46 height 46
click at [1359, 31] on div "nhanviencailay1.haiduyen" at bounding box center [1283, 21] width 209 height 29
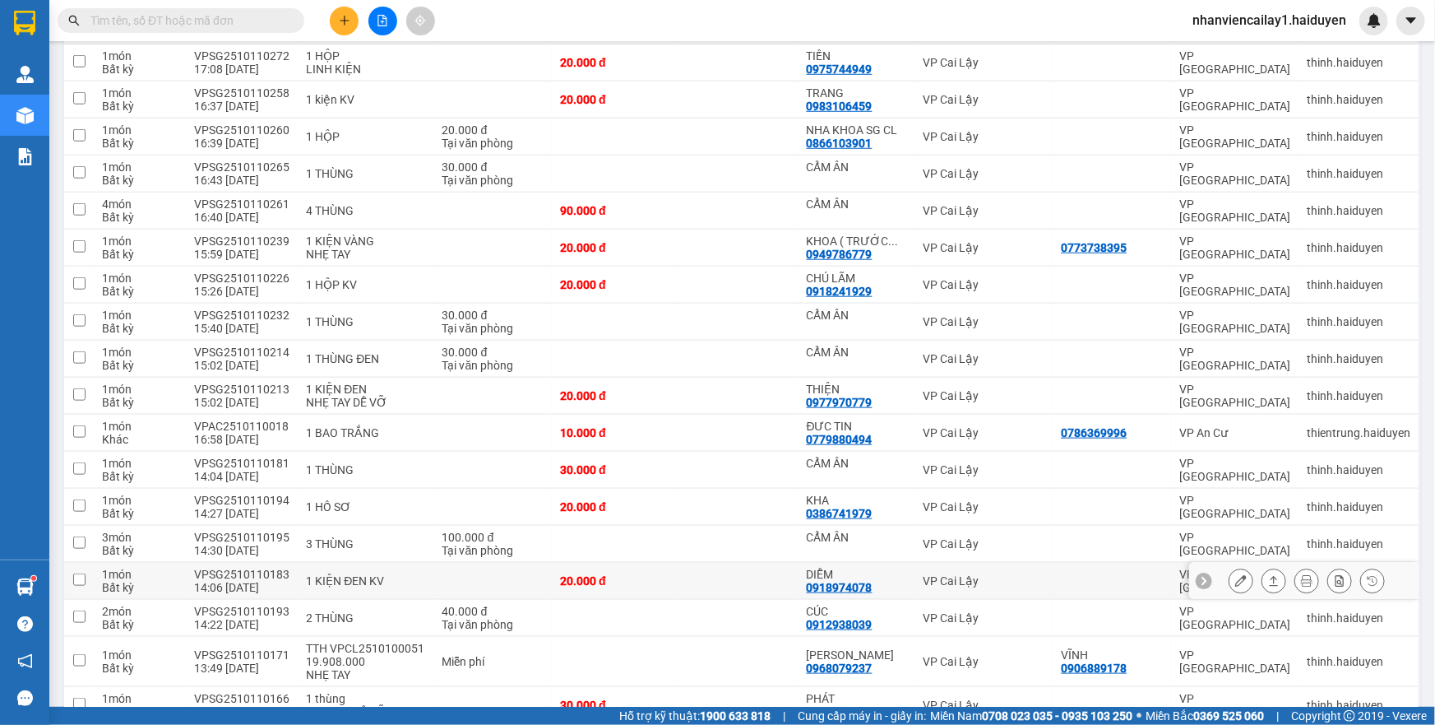
scroll to position [748, 0]
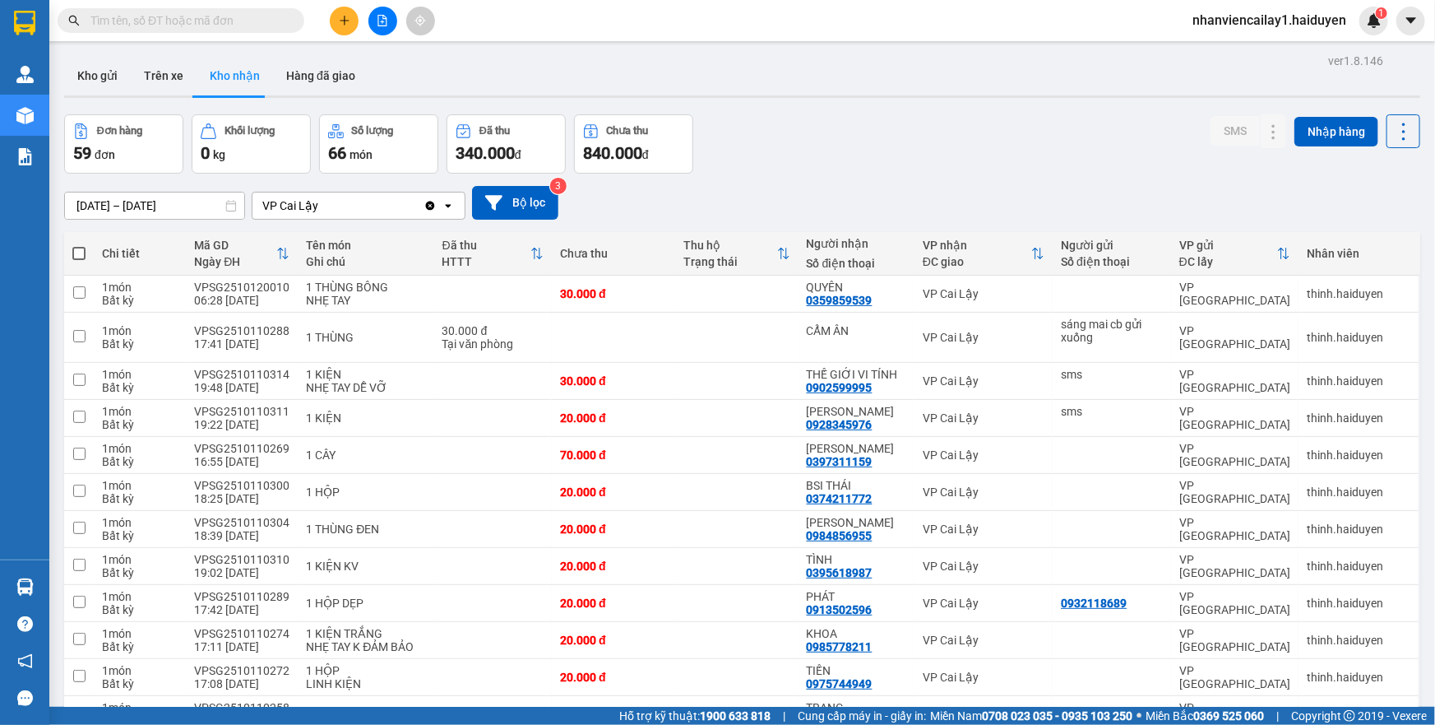
click at [186, 4] on div "Kết quả [PERSON_NAME] ( 0 ) Bộ lọc No Data nhanviencailay1.haiduyen 1" at bounding box center [717, 20] width 1435 height 41
click at [184, 20] on input "text" at bounding box center [187, 21] width 194 height 18
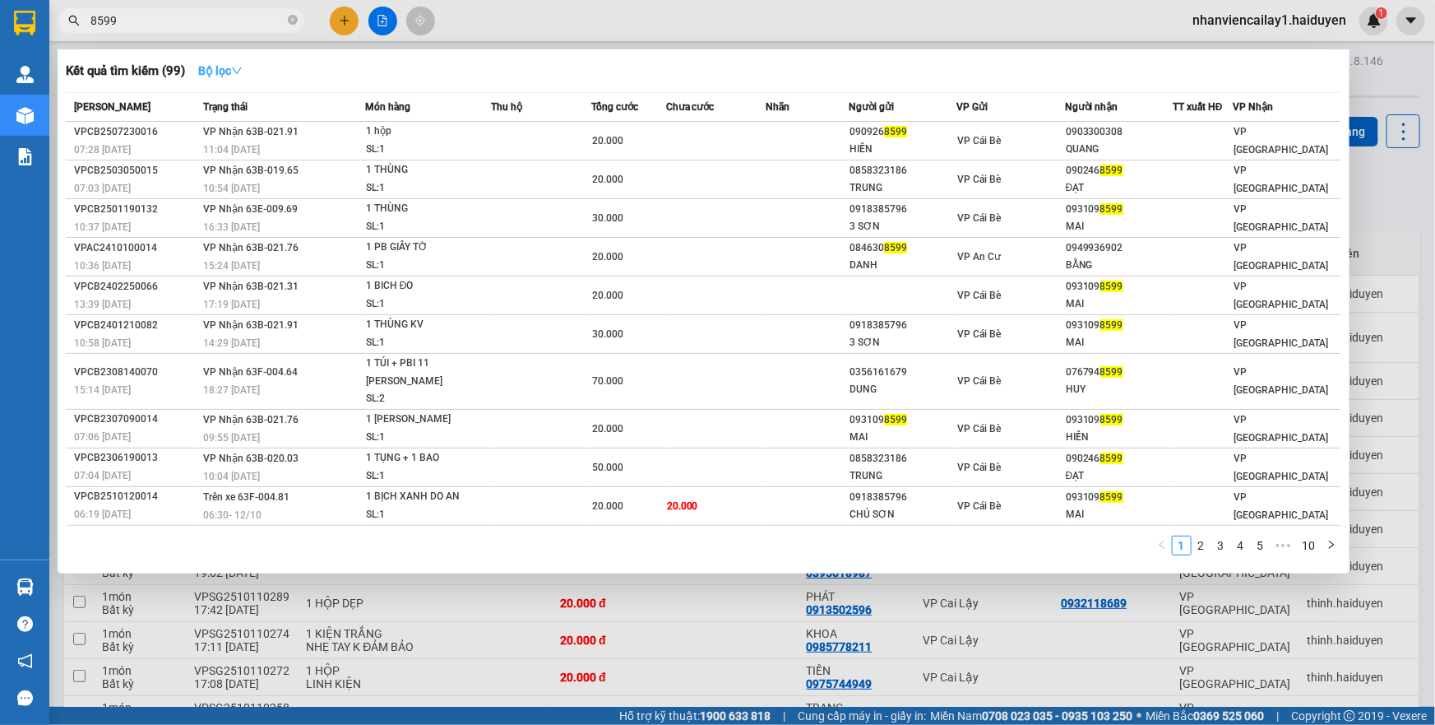
type input "8599"
click at [236, 74] on icon "down" at bounding box center [237, 71] width 12 height 12
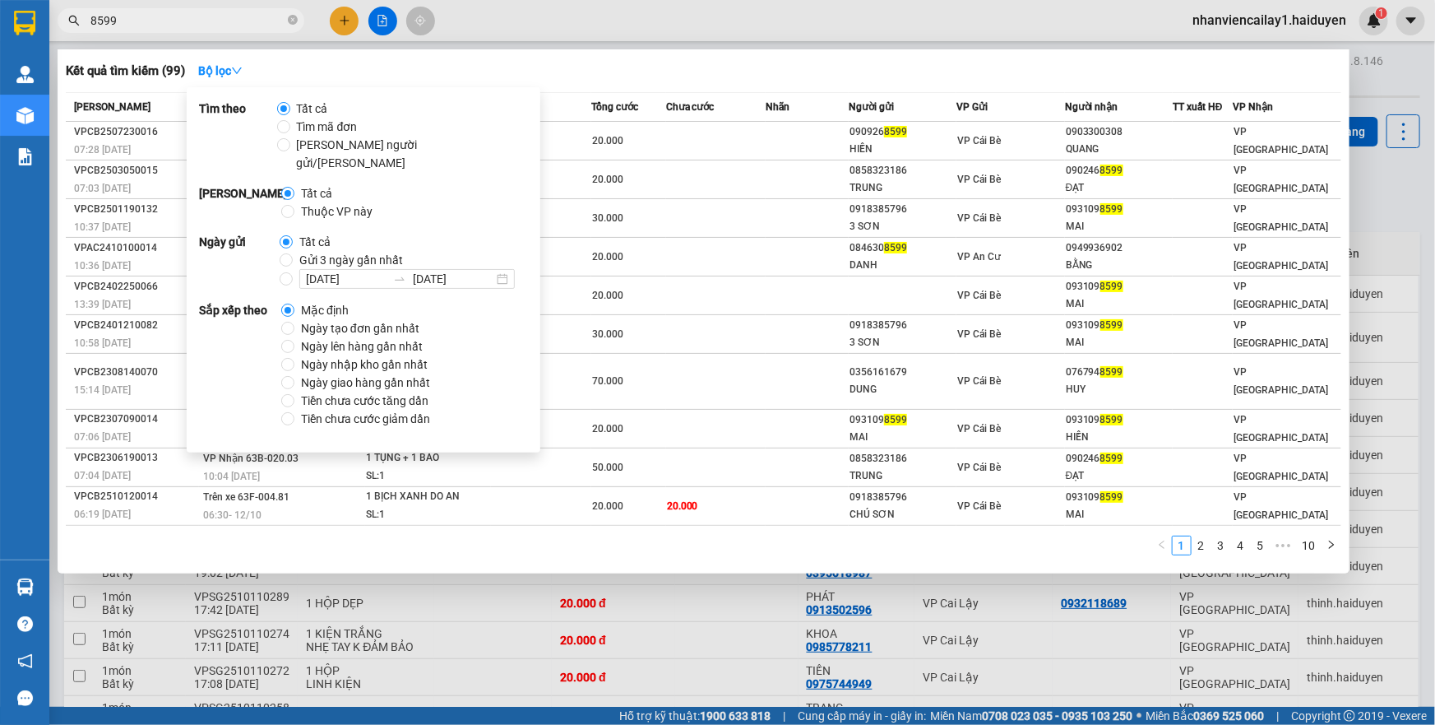
click at [295, 251] on span "Gửi 3 ngày gần nhất" at bounding box center [351, 260] width 117 height 18
click at [293, 253] on input "Gửi 3 ngày gần nhất" at bounding box center [286, 259] width 13 height 13
radio input "true"
radio input "false"
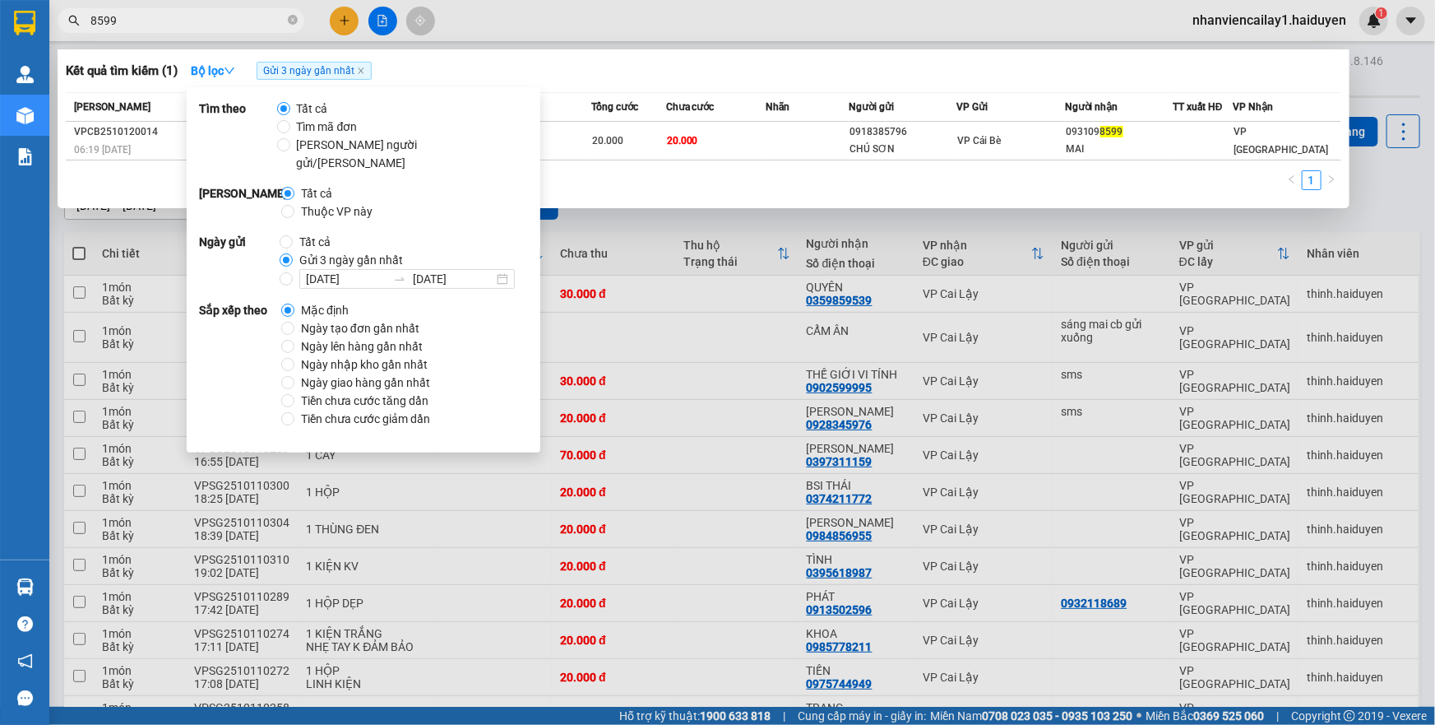
click at [696, 234] on div at bounding box center [717, 362] width 1435 height 725
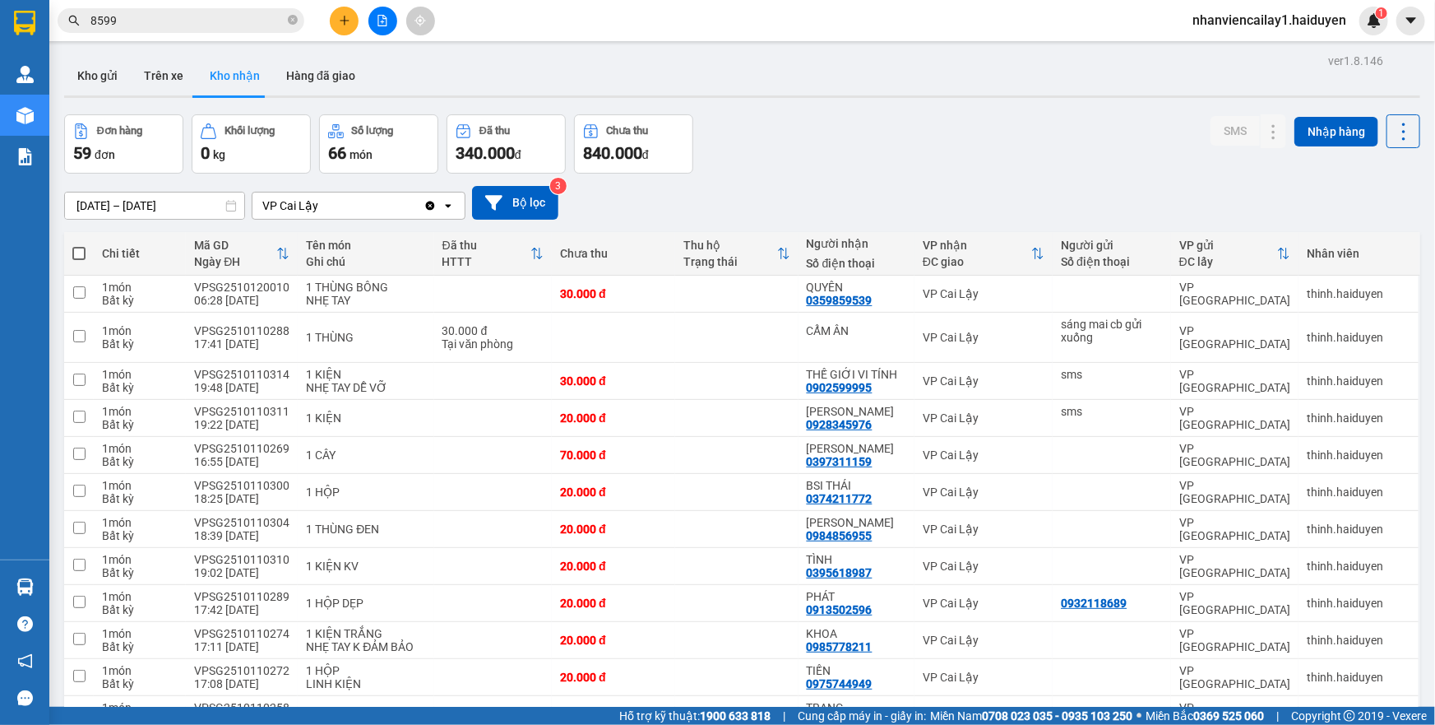
click at [221, 13] on input "8599" at bounding box center [187, 21] width 194 height 18
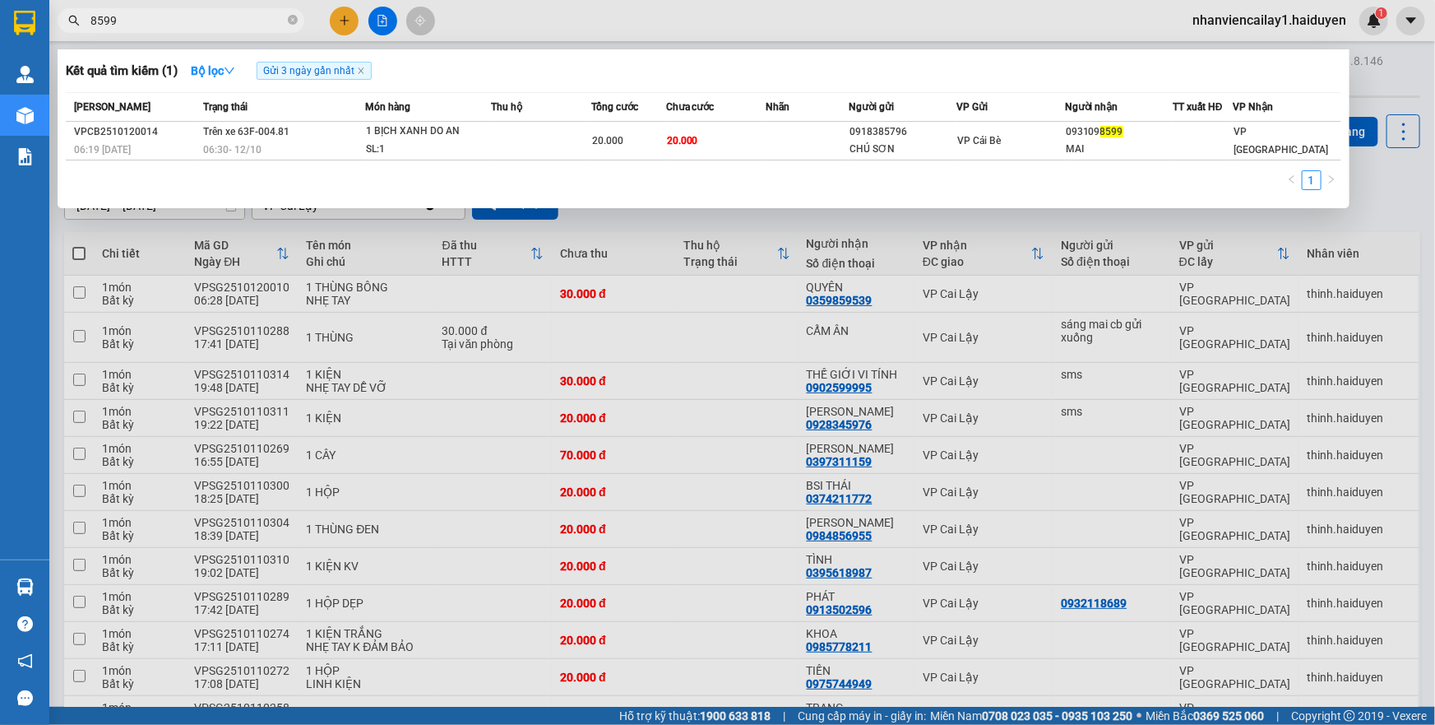
click at [981, 275] on div at bounding box center [717, 362] width 1435 height 725
click at [182, 28] on input "8599" at bounding box center [187, 21] width 194 height 18
click at [828, 296] on div at bounding box center [717, 362] width 1435 height 725
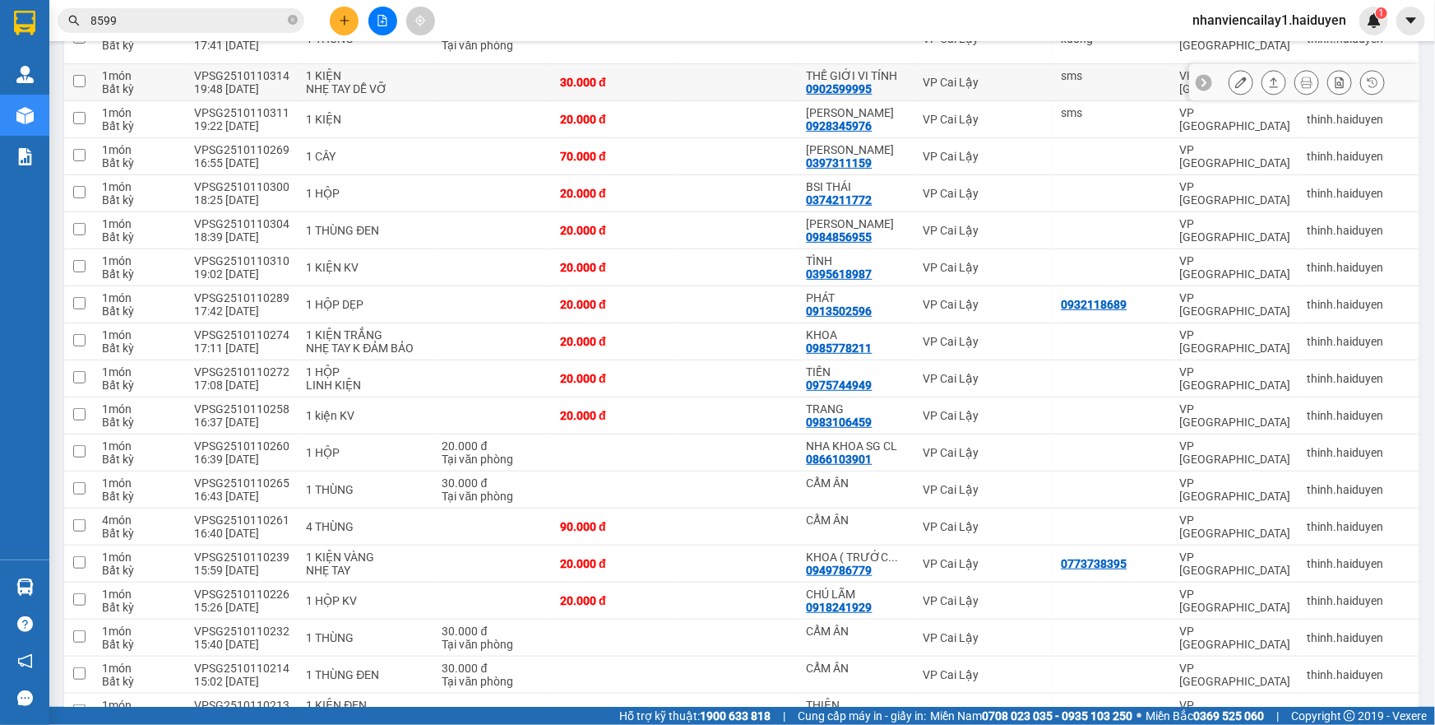
scroll to position [74, 0]
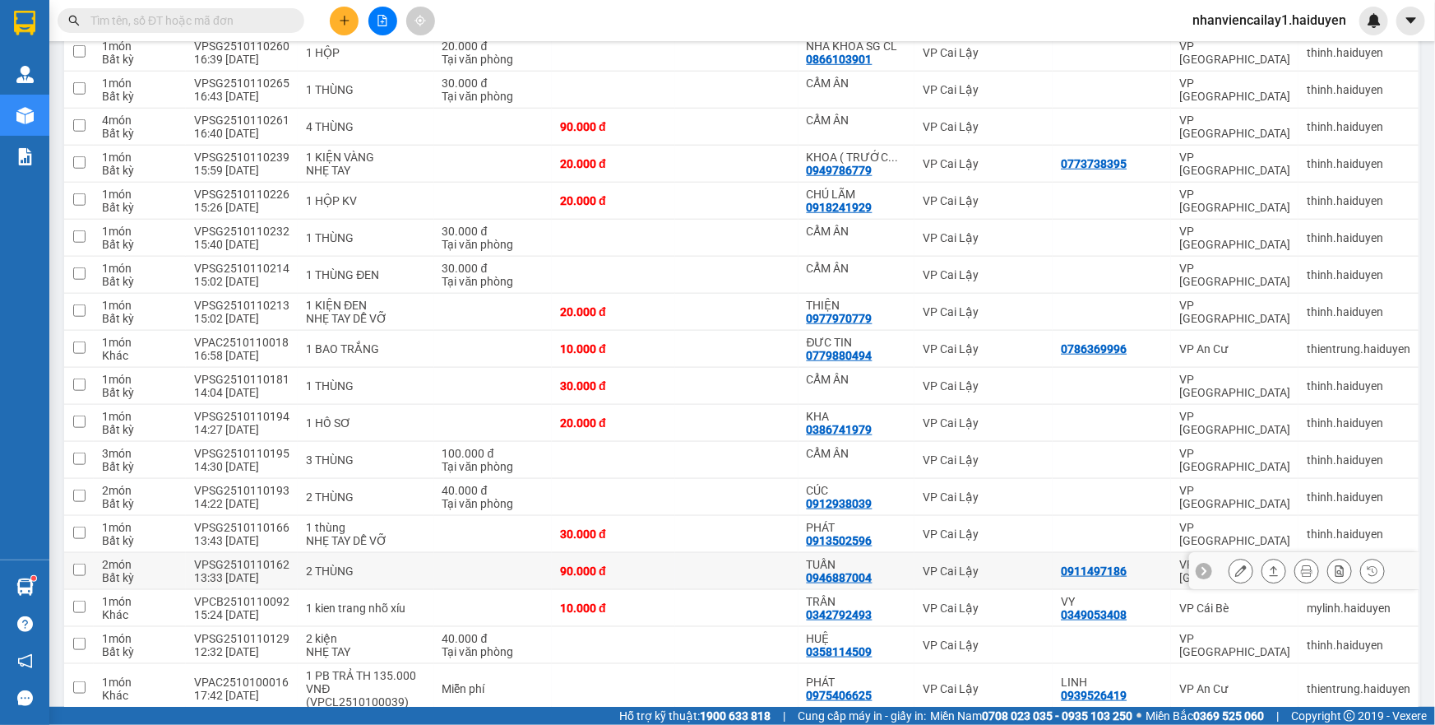
scroll to position [748, 0]
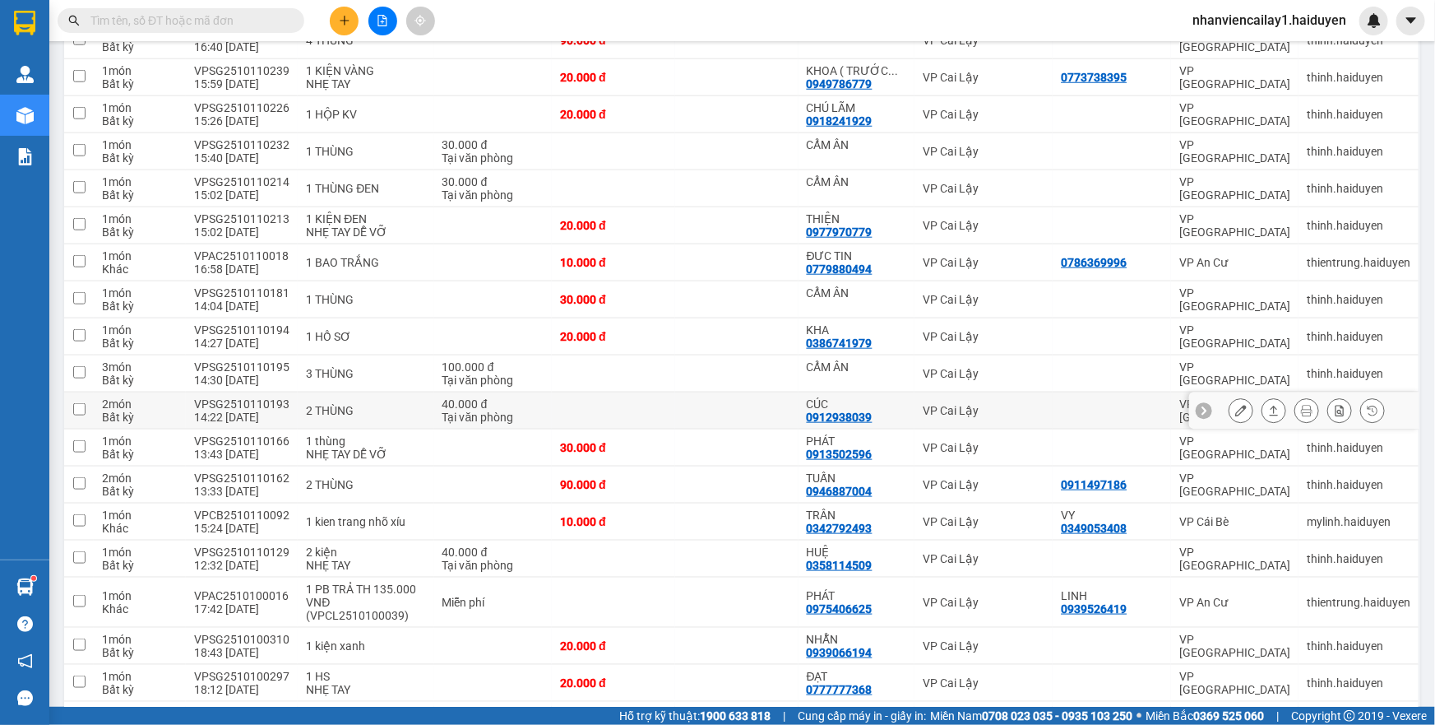
click at [995, 407] on div "VP Cai Lậy" at bounding box center [984, 410] width 122 height 13
checkbox input "true"
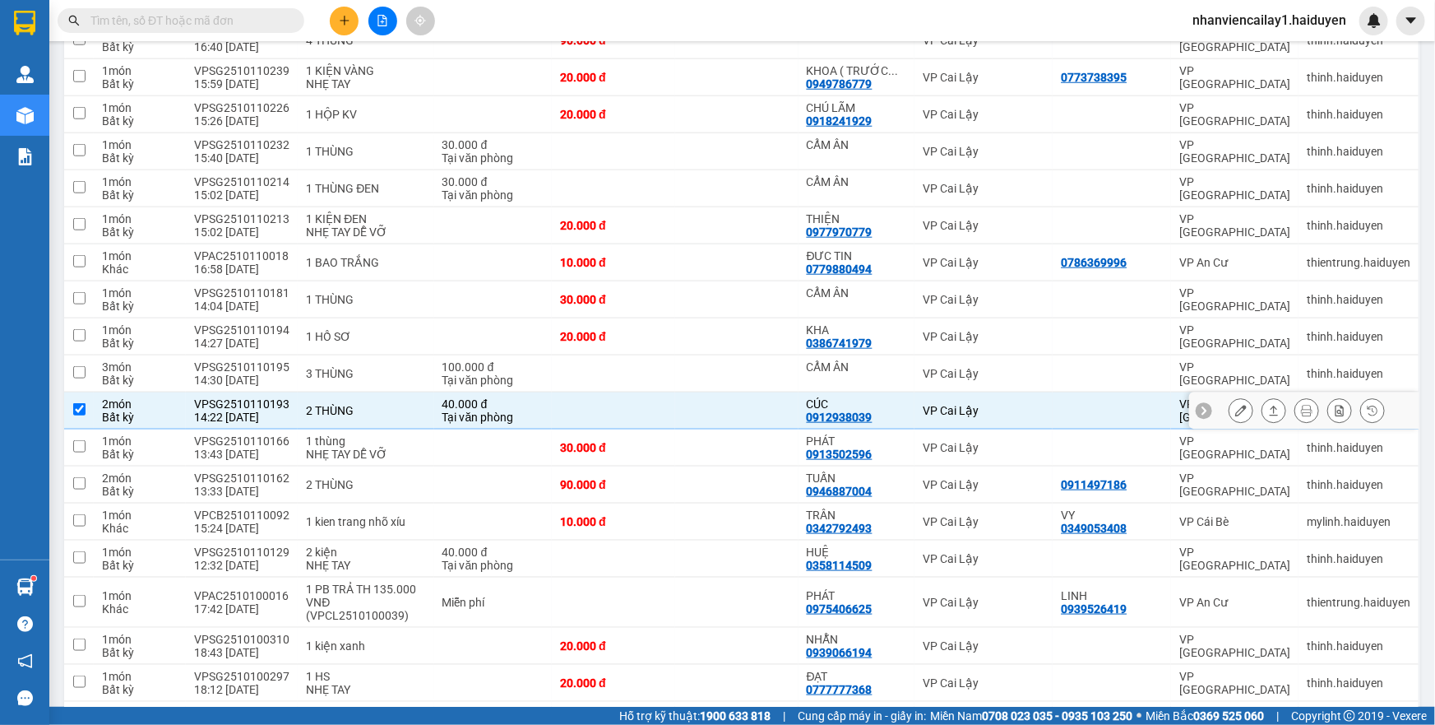
click at [1235, 405] on icon at bounding box center [1241, 411] width 12 height 12
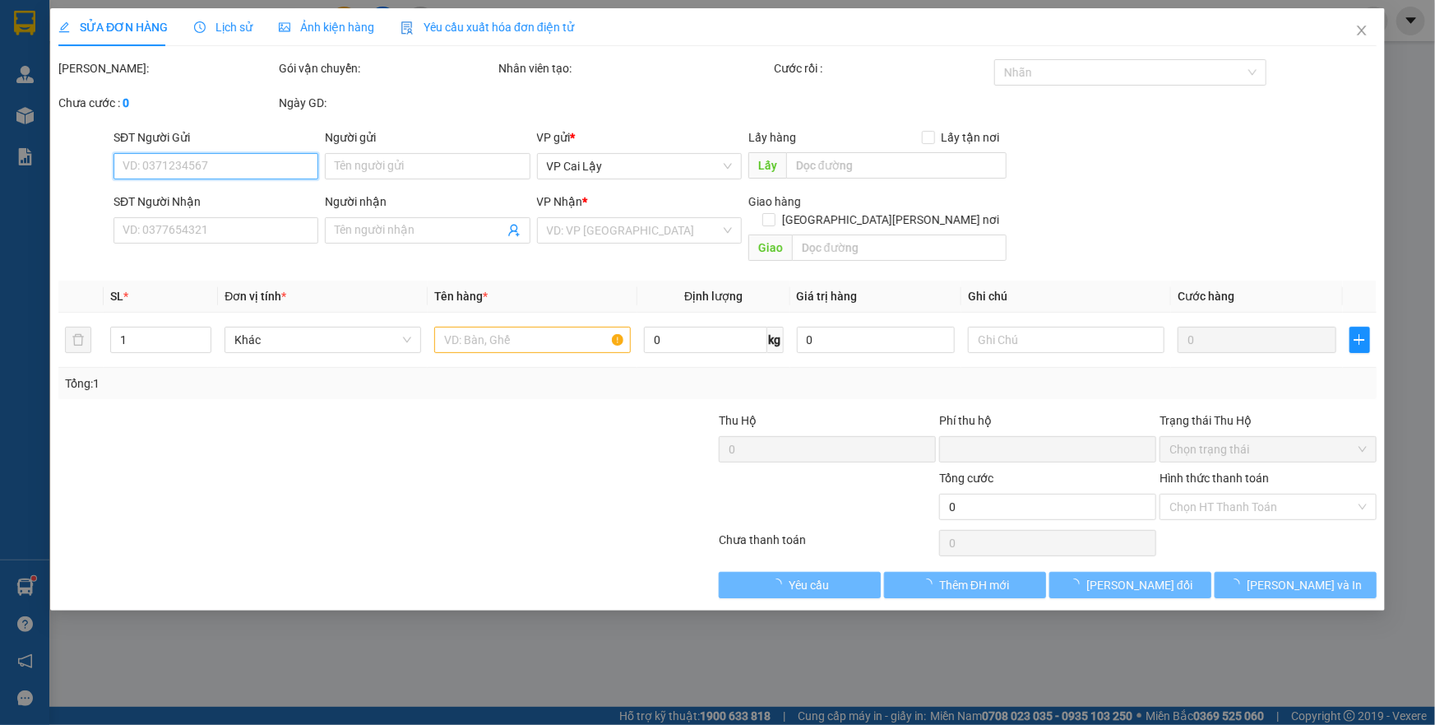
type input "0912938039"
type input "CÚC"
type input "0"
type input "40.000"
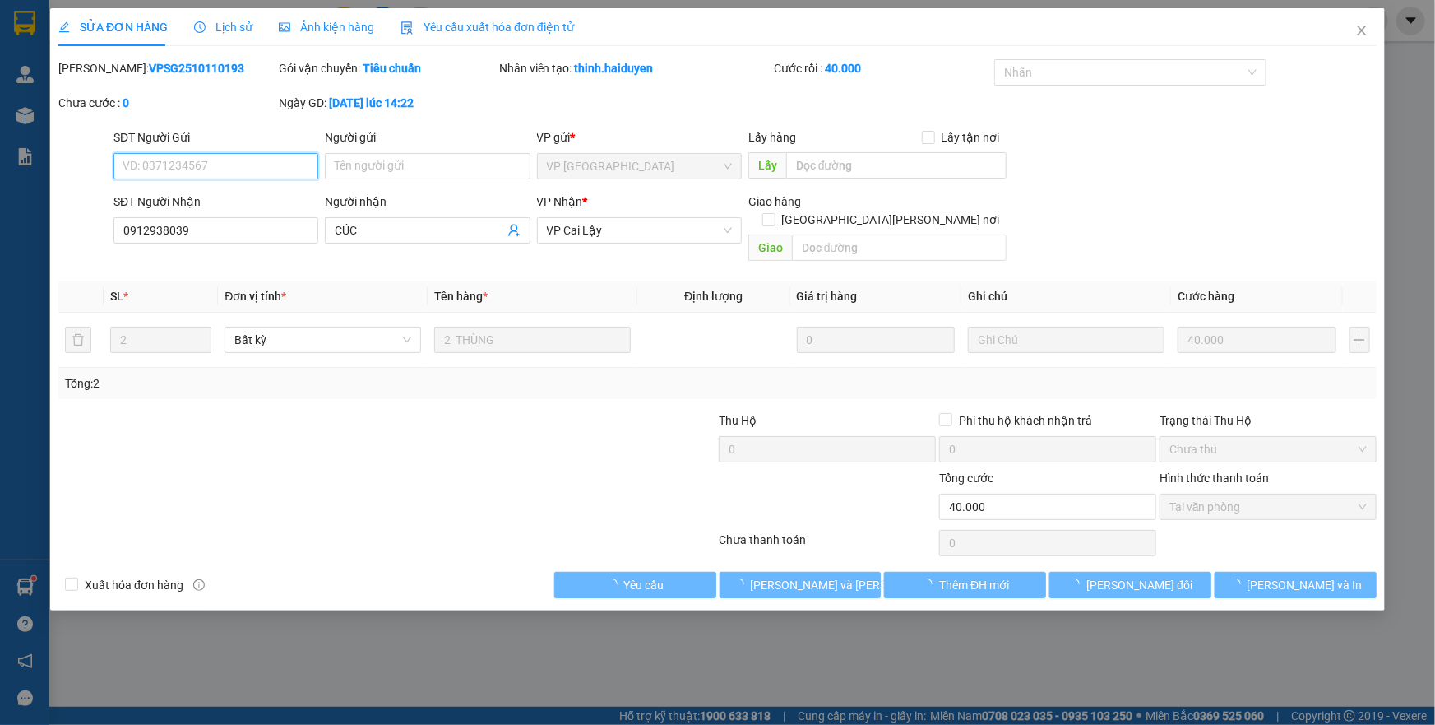
click at [1211, 494] on span "Tại văn phòng" at bounding box center [1267, 506] width 197 height 25
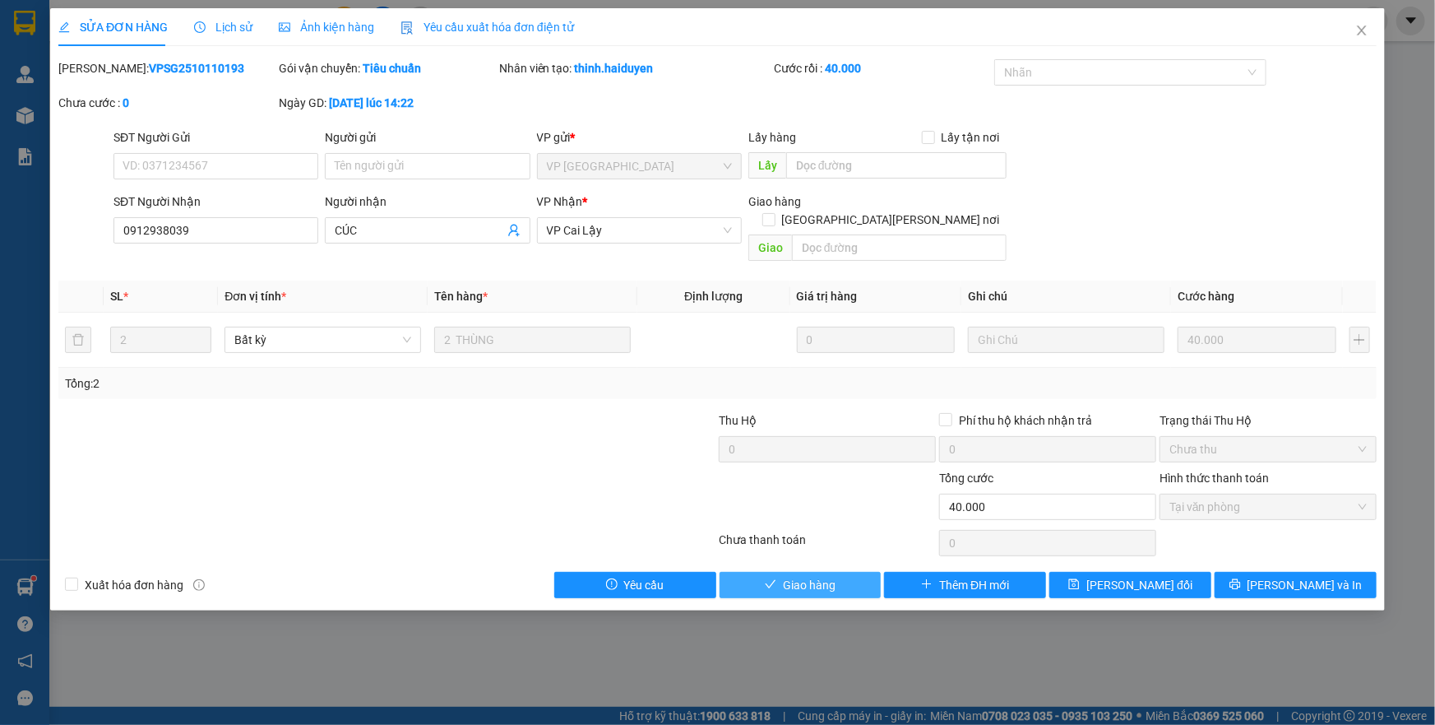
click at [786, 576] on button "Giao hàng" at bounding box center [801, 585] width 162 height 26
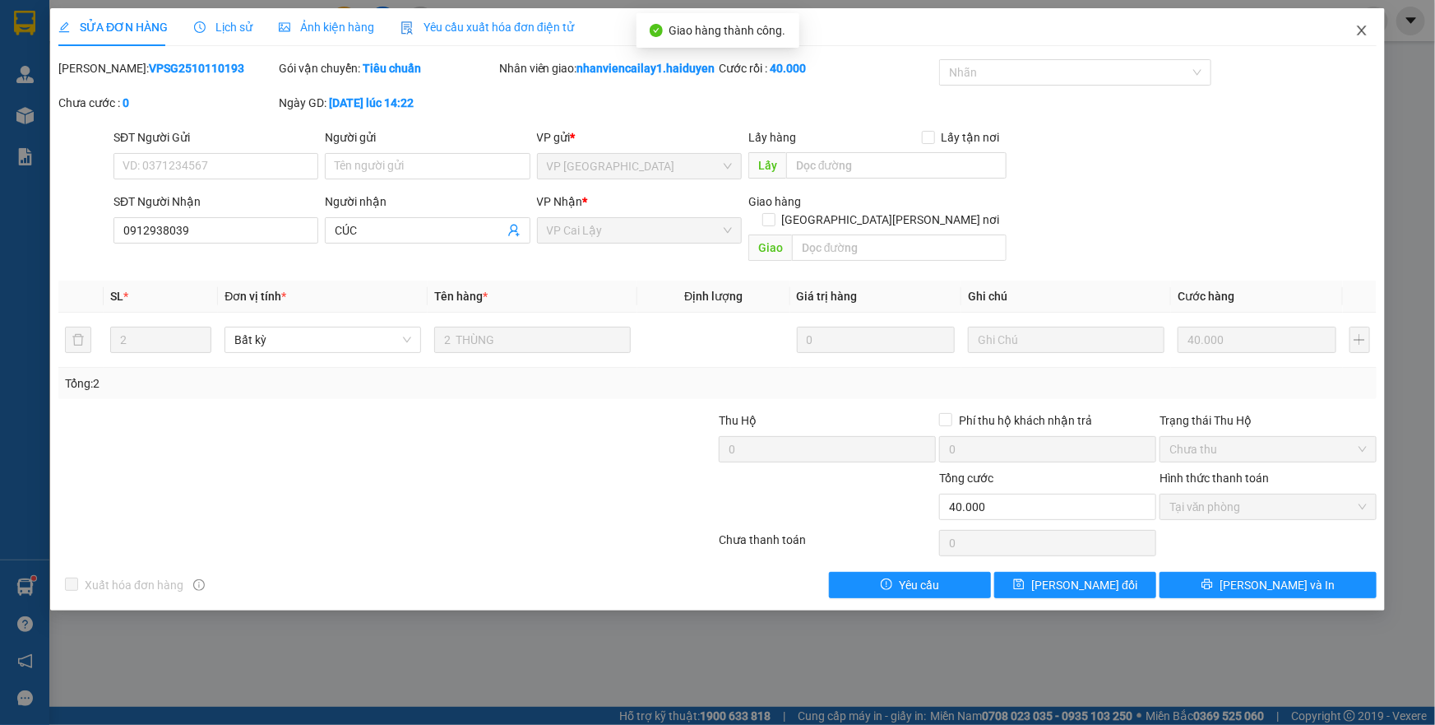
click at [1359, 31] on icon "close" at bounding box center [1361, 30] width 13 height 13
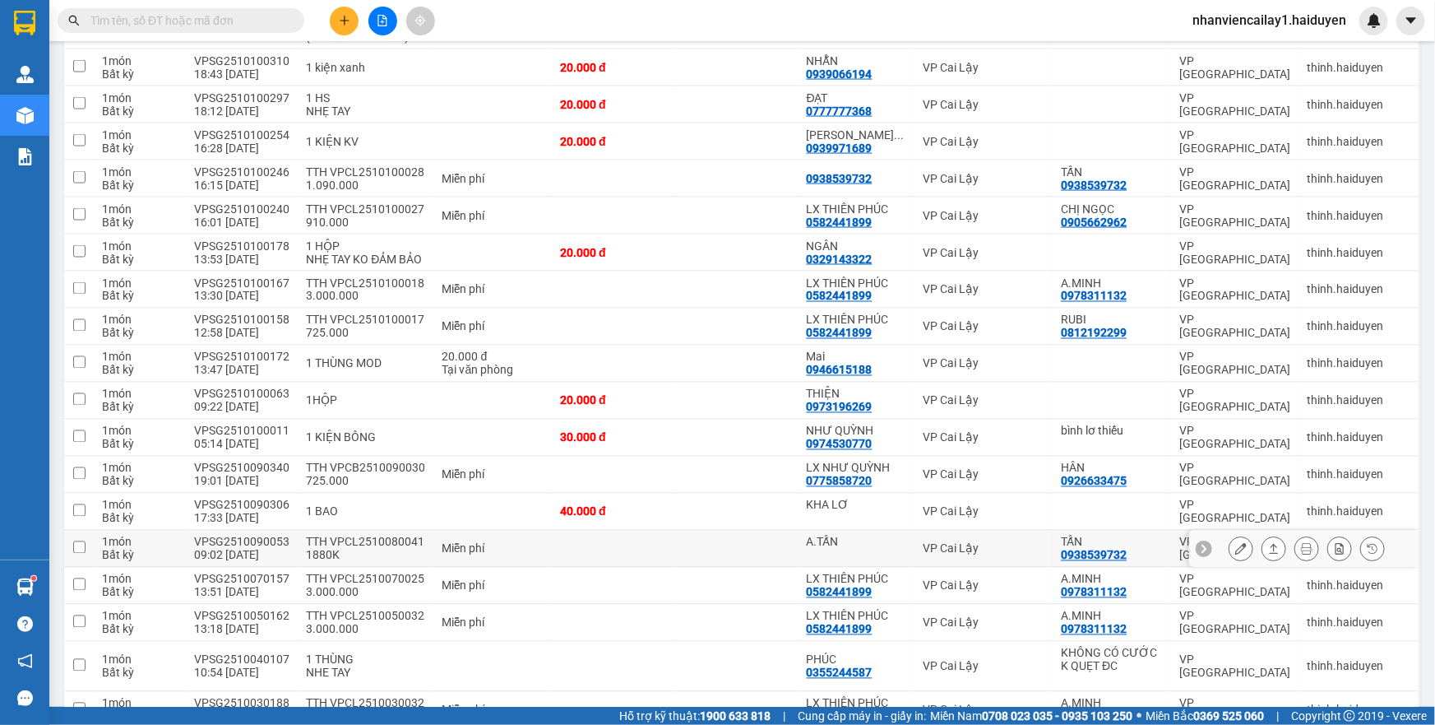
scroll to position [1283, 0]
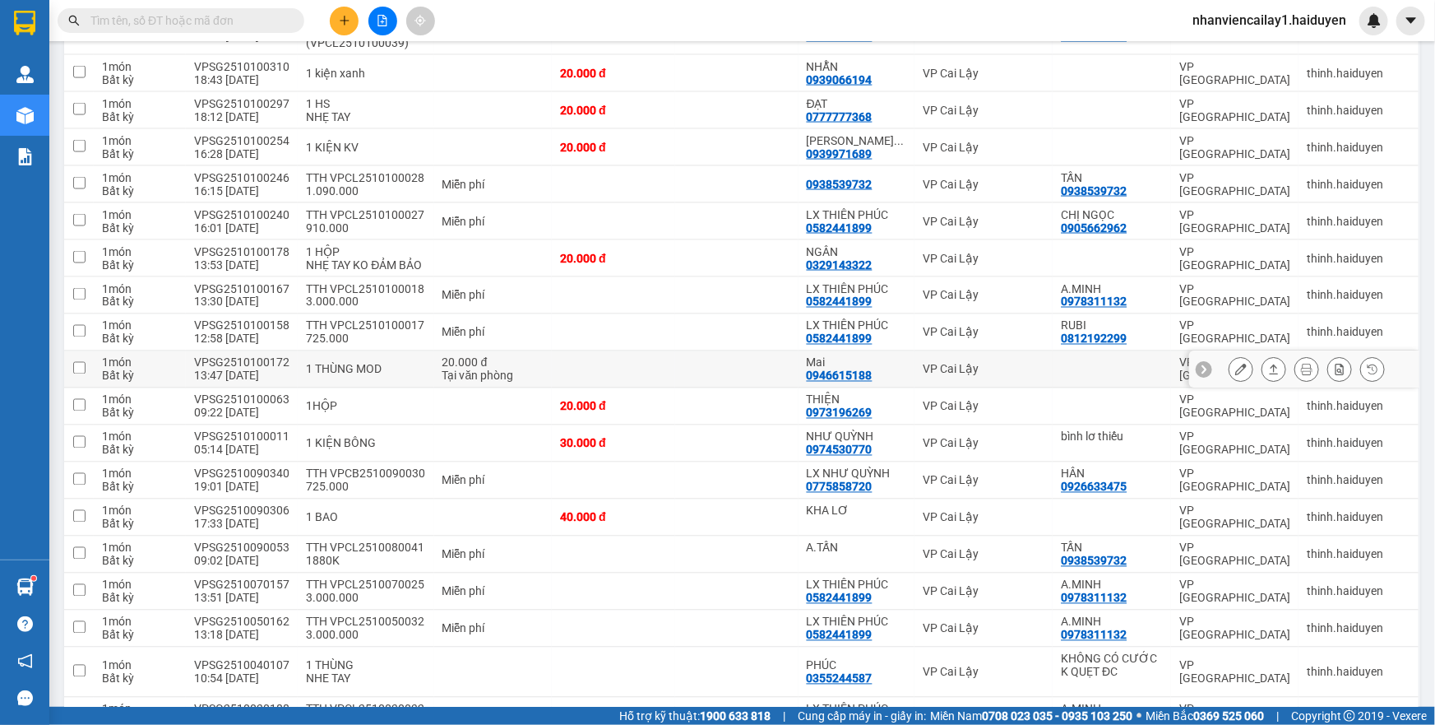
click at [732, 382] on td at bounding box center [736, 369] width 123 height 37
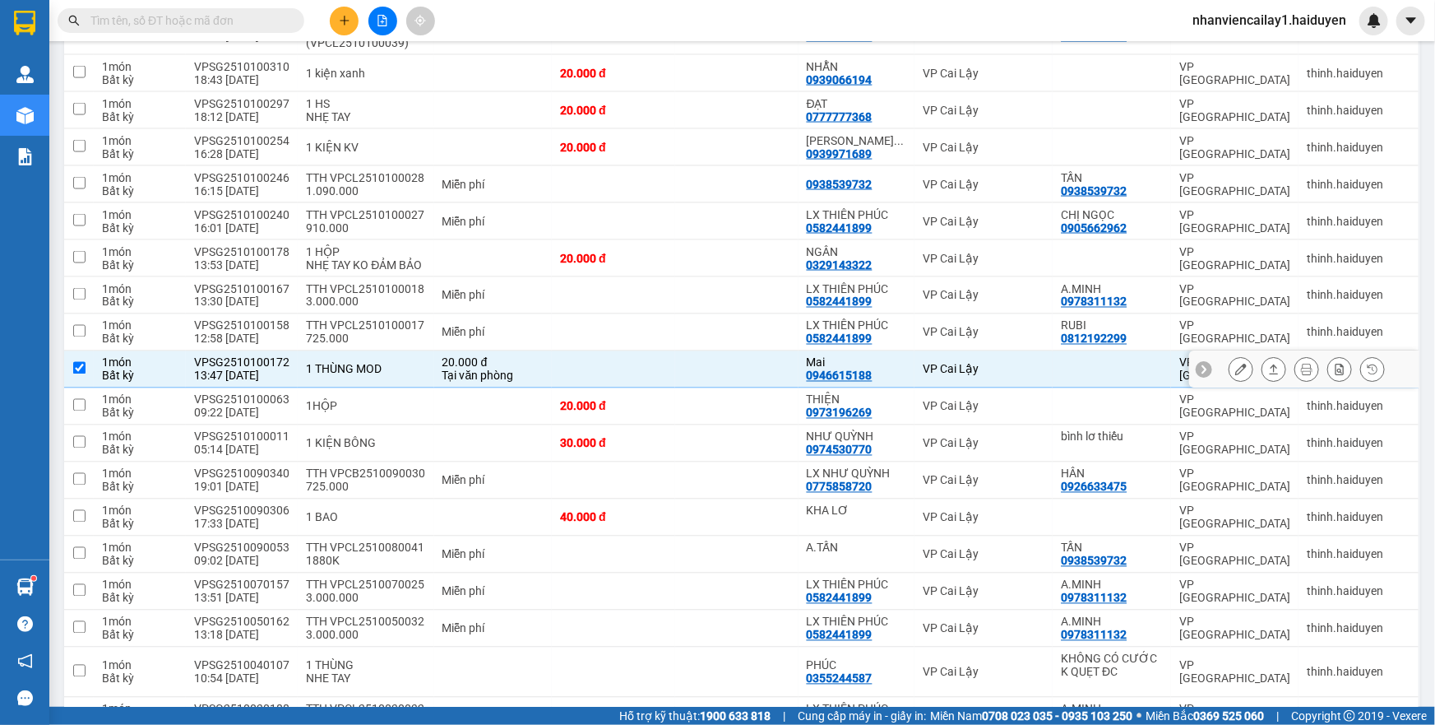
click at [732, 382] on td at bounding box center [736, 369] width 123 height 37
checkbox input "false"
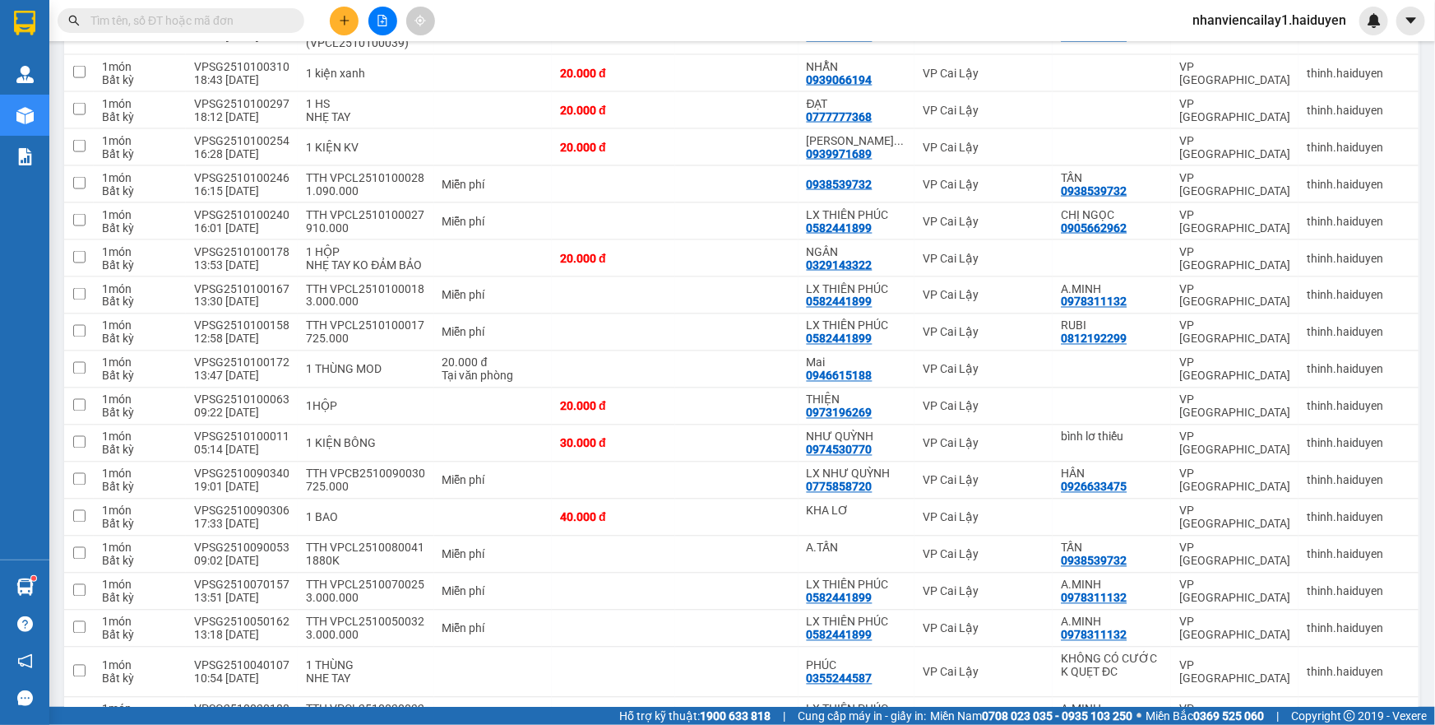
click at [342, 24] on icon "plus" at bounding box center [345, 21] width 12 height 12
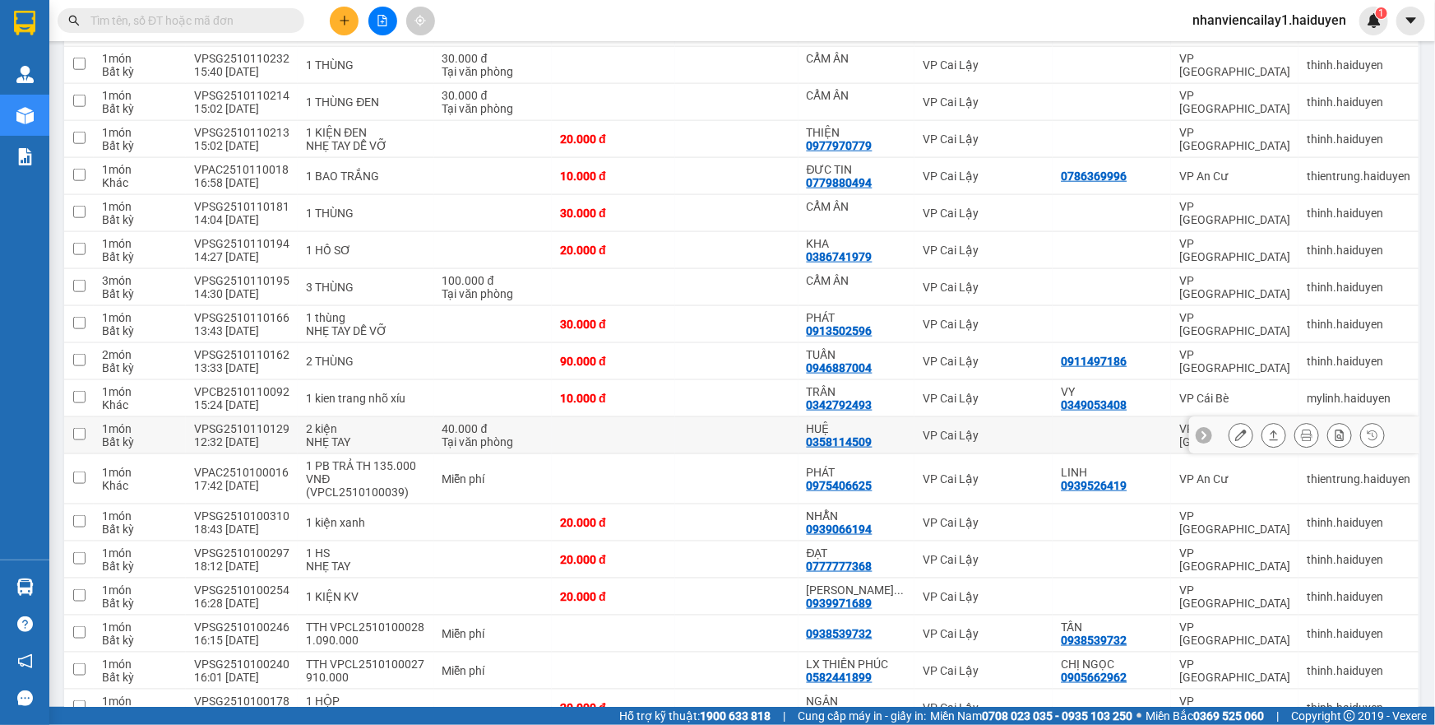
scroll to position [759, 0]
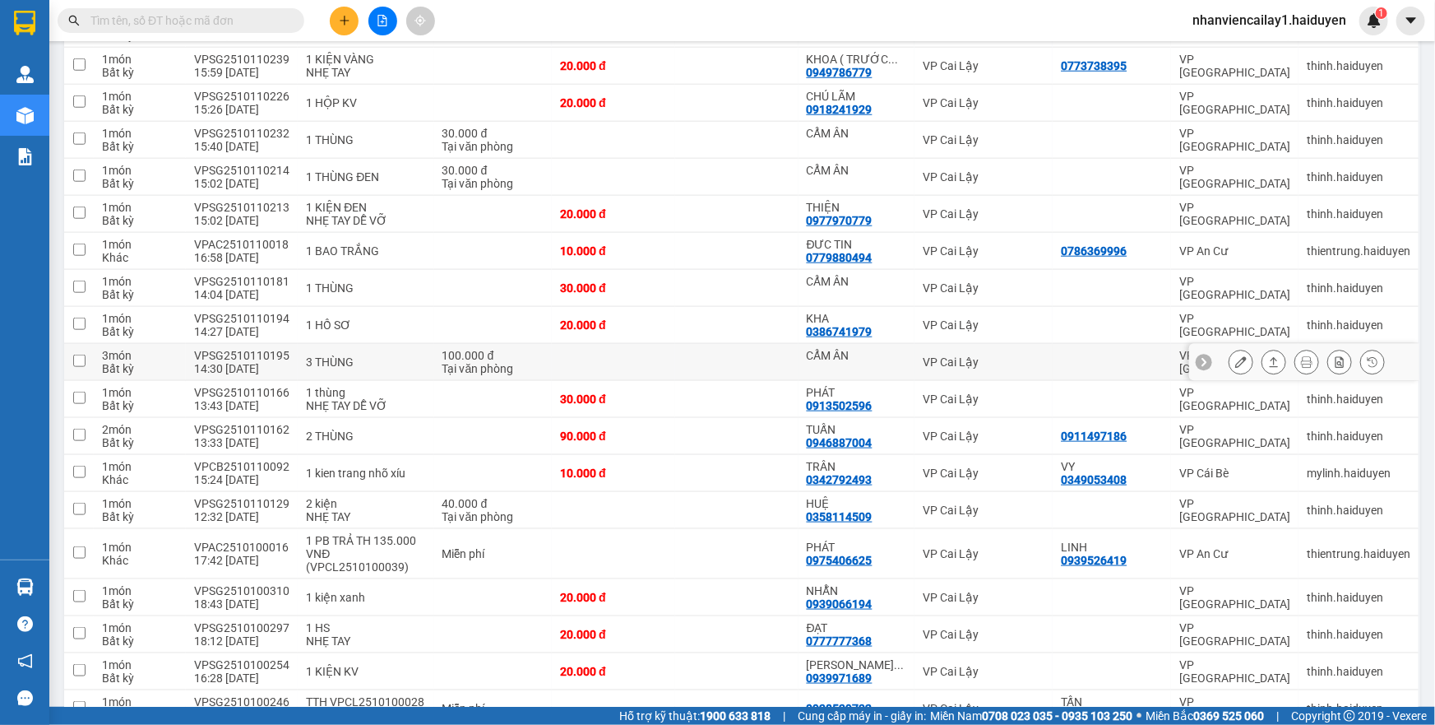
click at [776, 366] on td at bounding box center [736, 362] width 123 height 37
checkbox input "true"
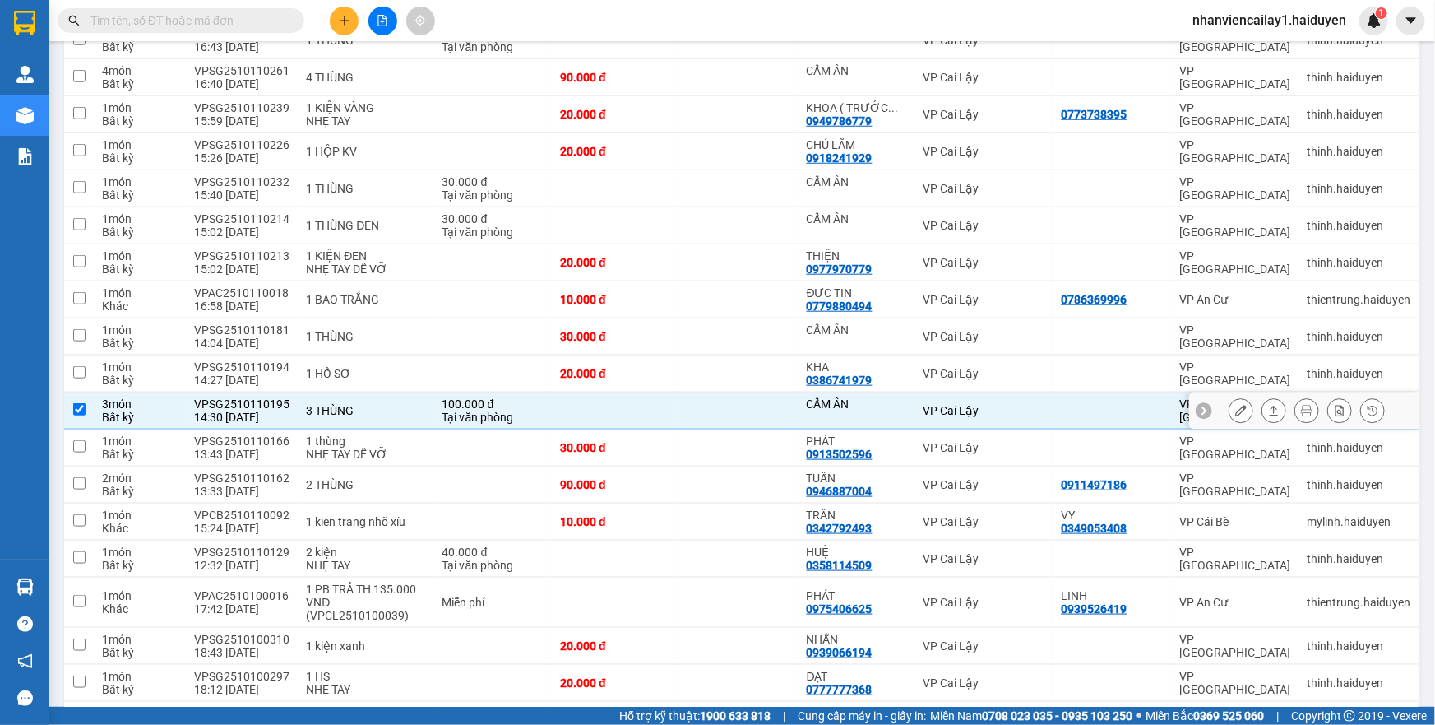
scroll to position [684, 0]
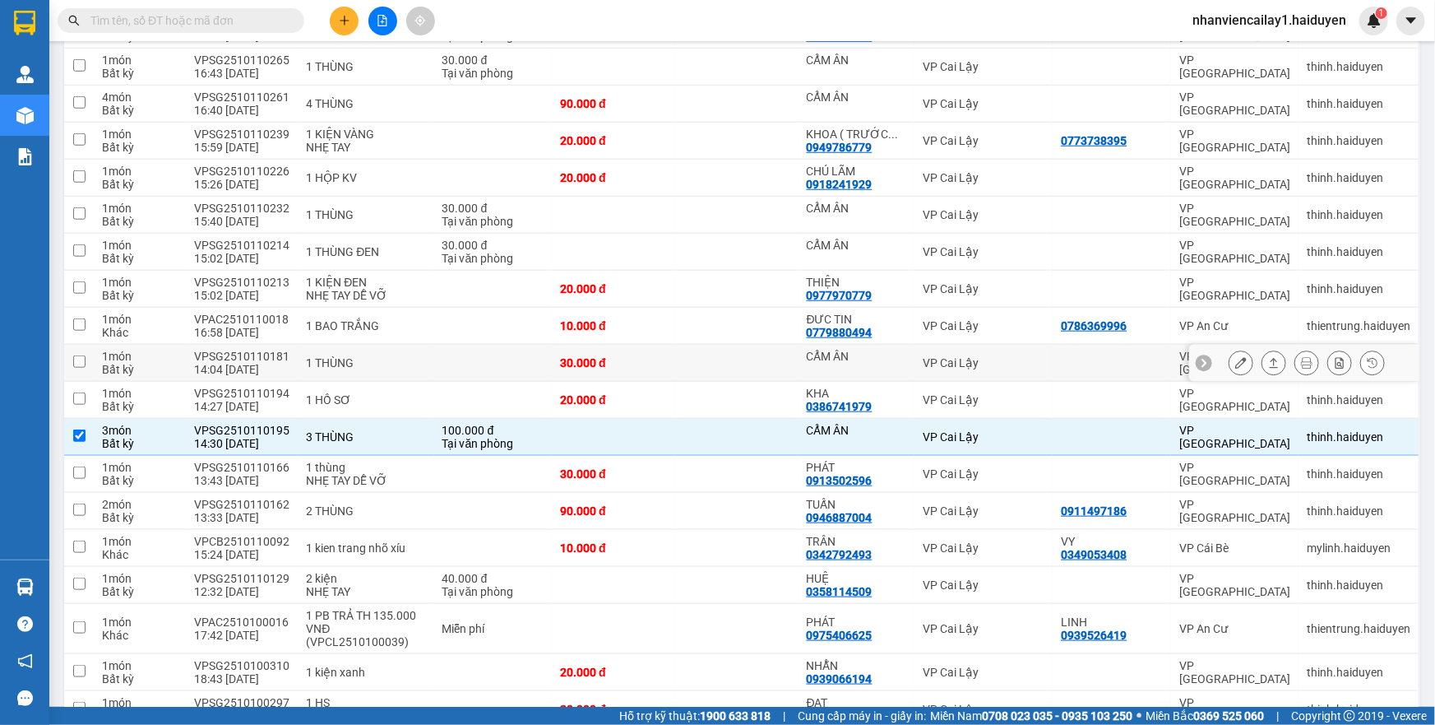
click at [779, 353] on td at bounding box center [736, 363] width 123 height 37
checkbox input "true"
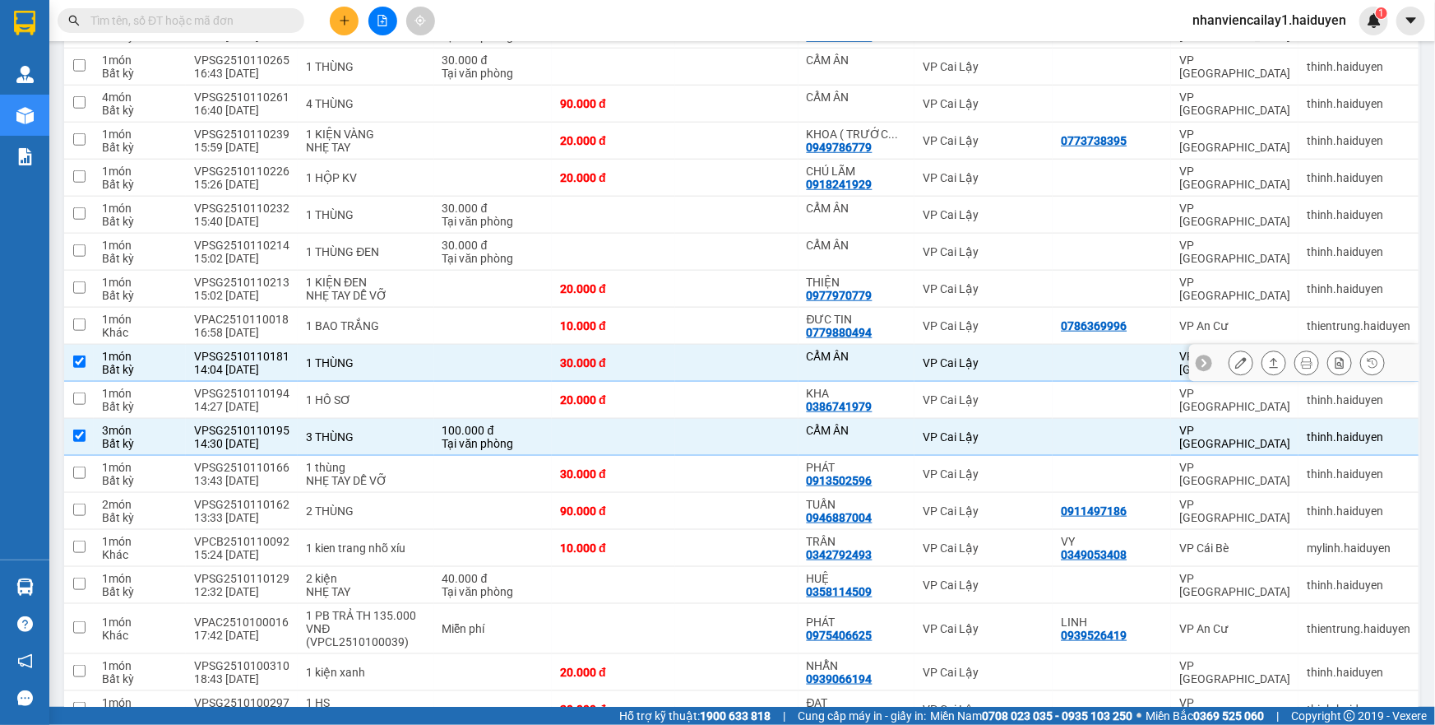
scroll to position [535, 0]
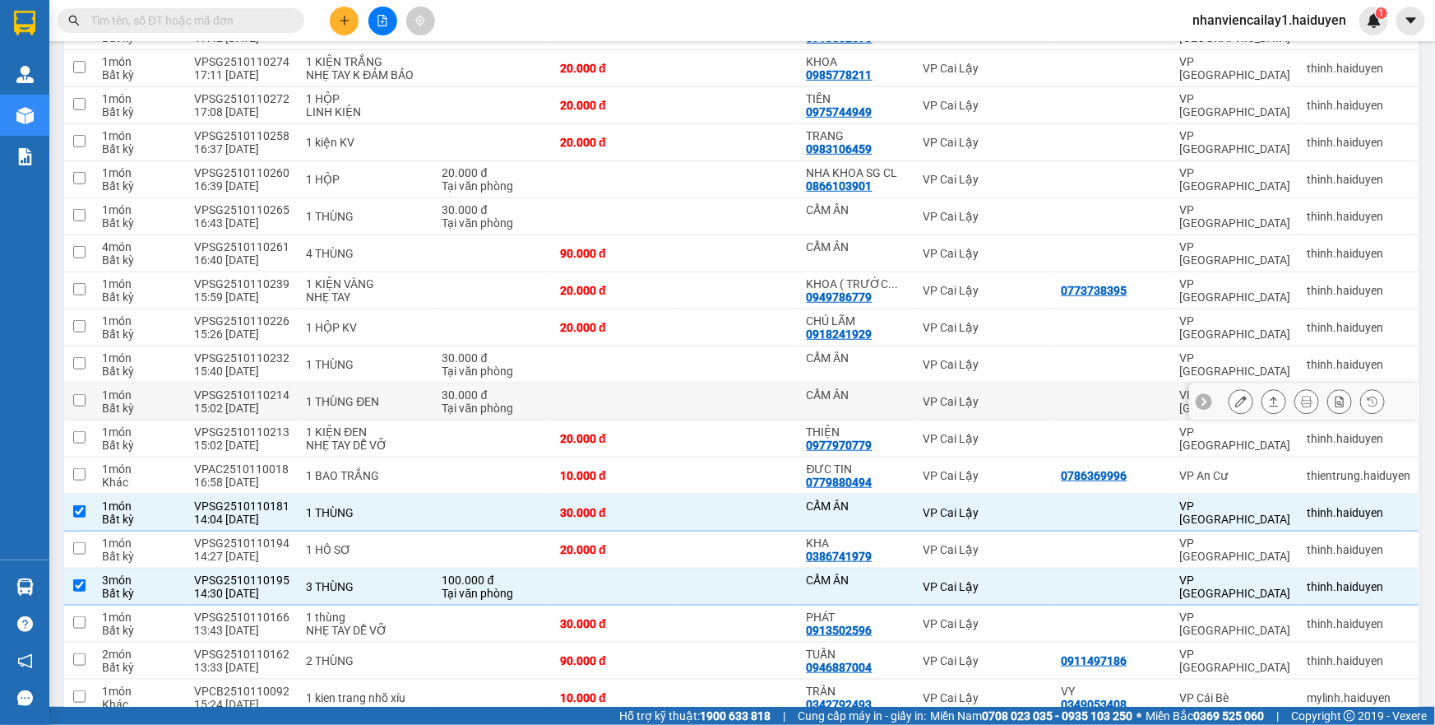
click at [766, 402] on td at bounding box center [736, 401] width 123 height 37
checkbox input "true"
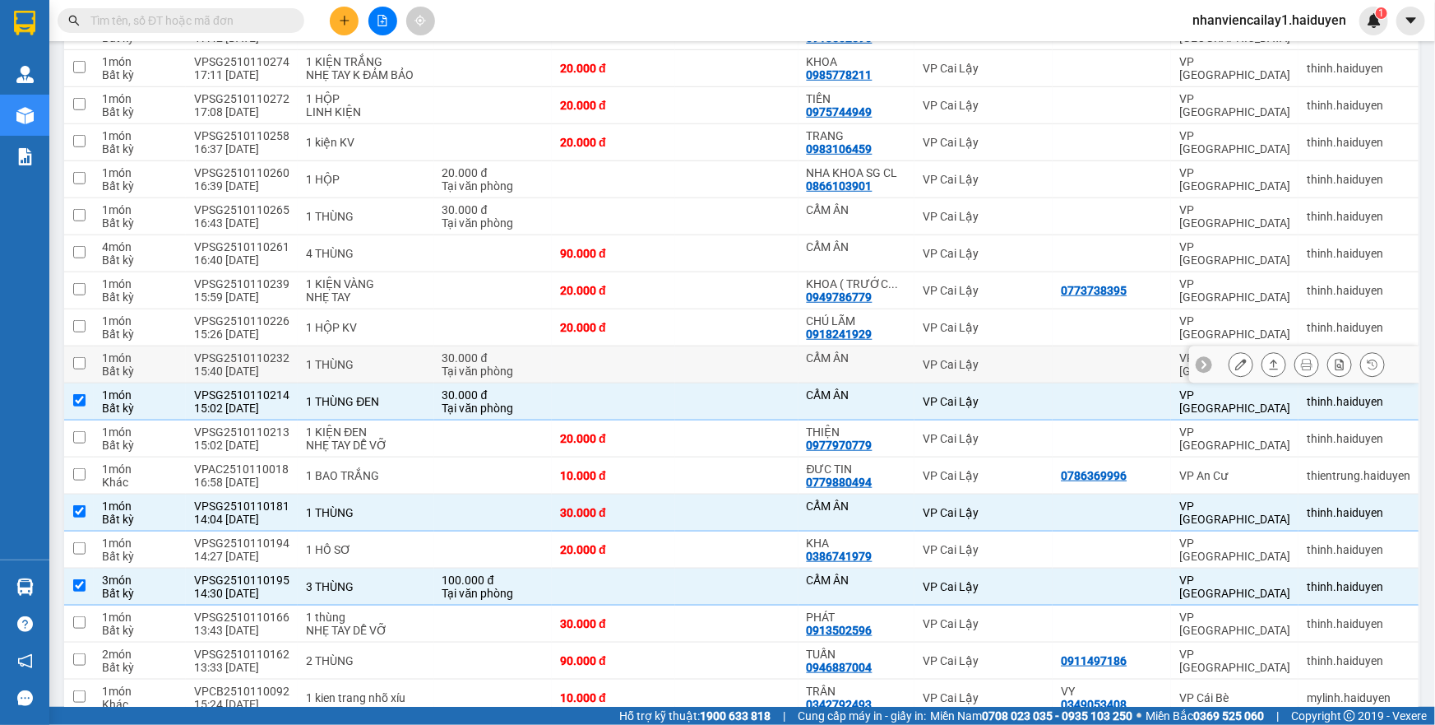
click at [769, 358] on td at bounding box center [736, 364] width 123 height 37
checkbox input "true"
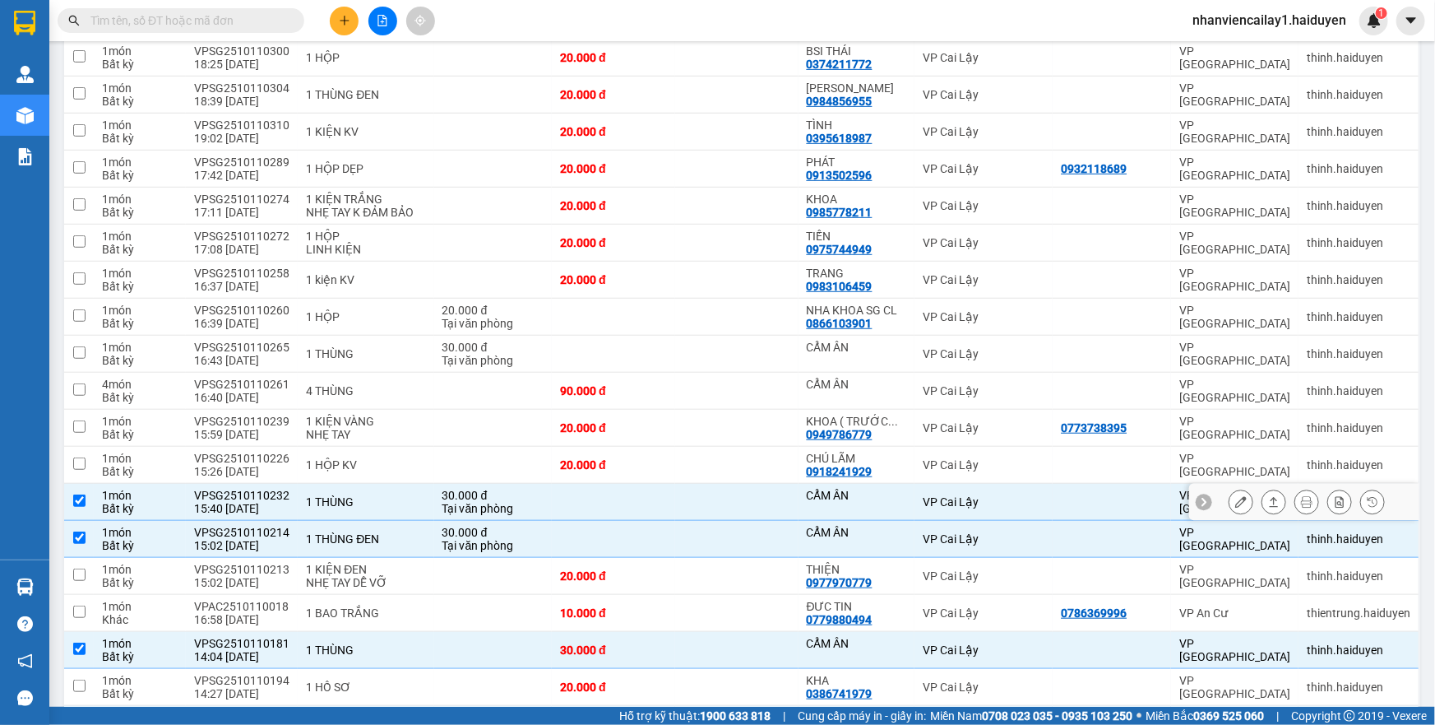
scroll to position [386, 0]
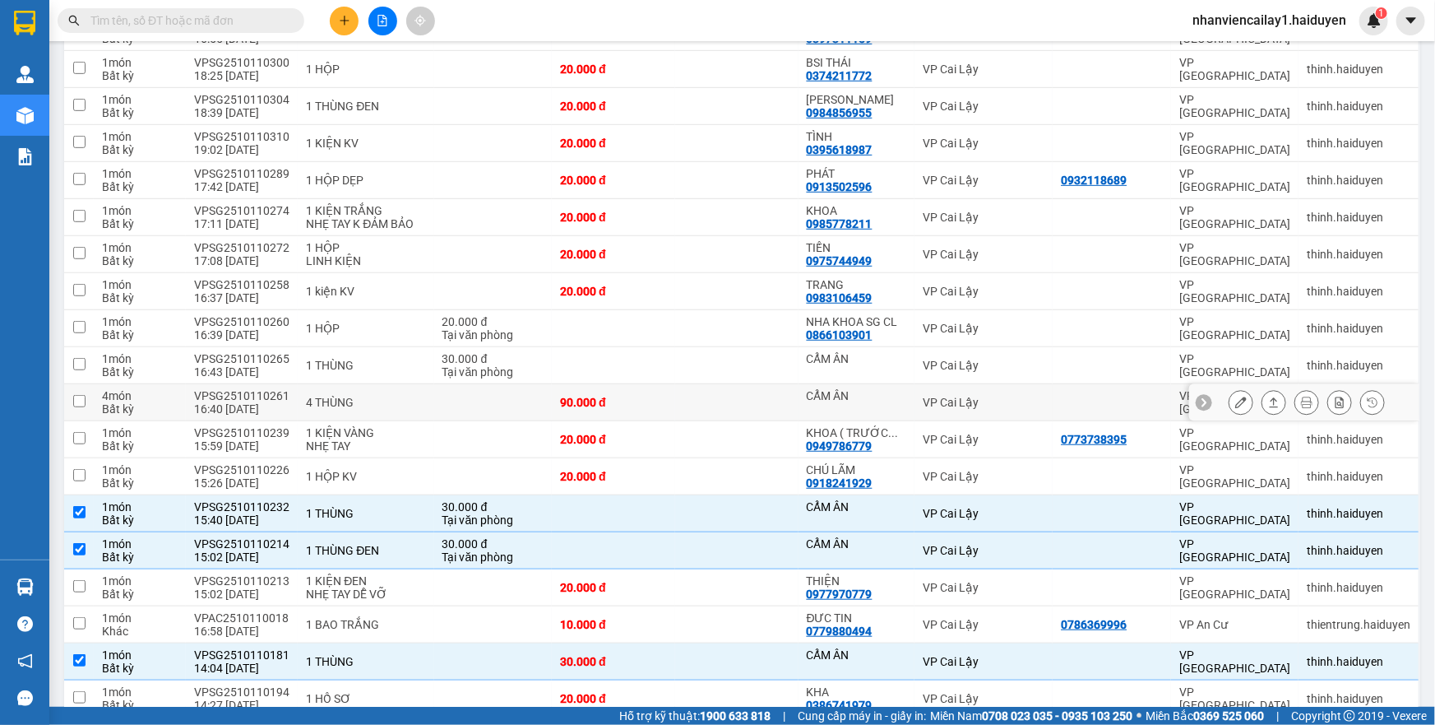
click at [756, 384] on td at bounding box center [736, 402] width 123 height 37
checkbox input "true"
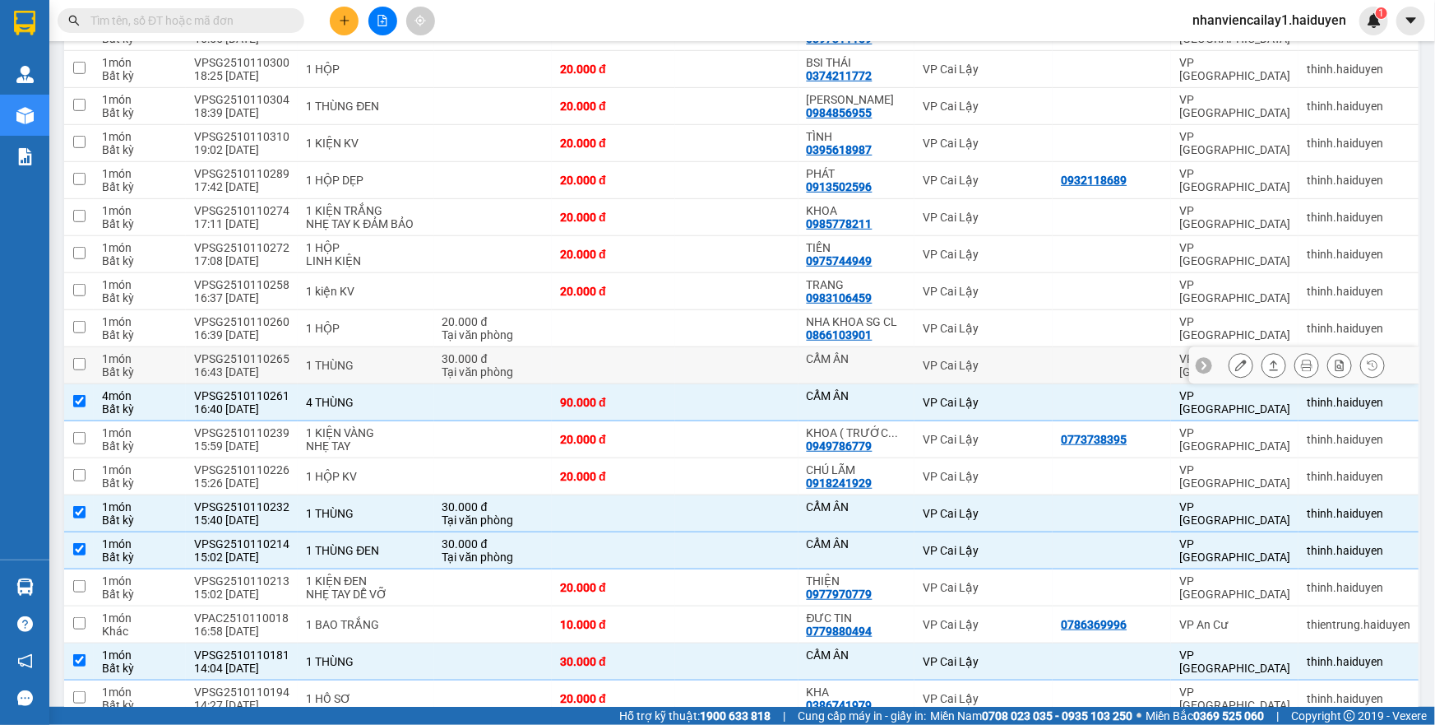
click at [766, 356] on td at bounding box center [736, 365] width 123 height 37
checkbox input "true"
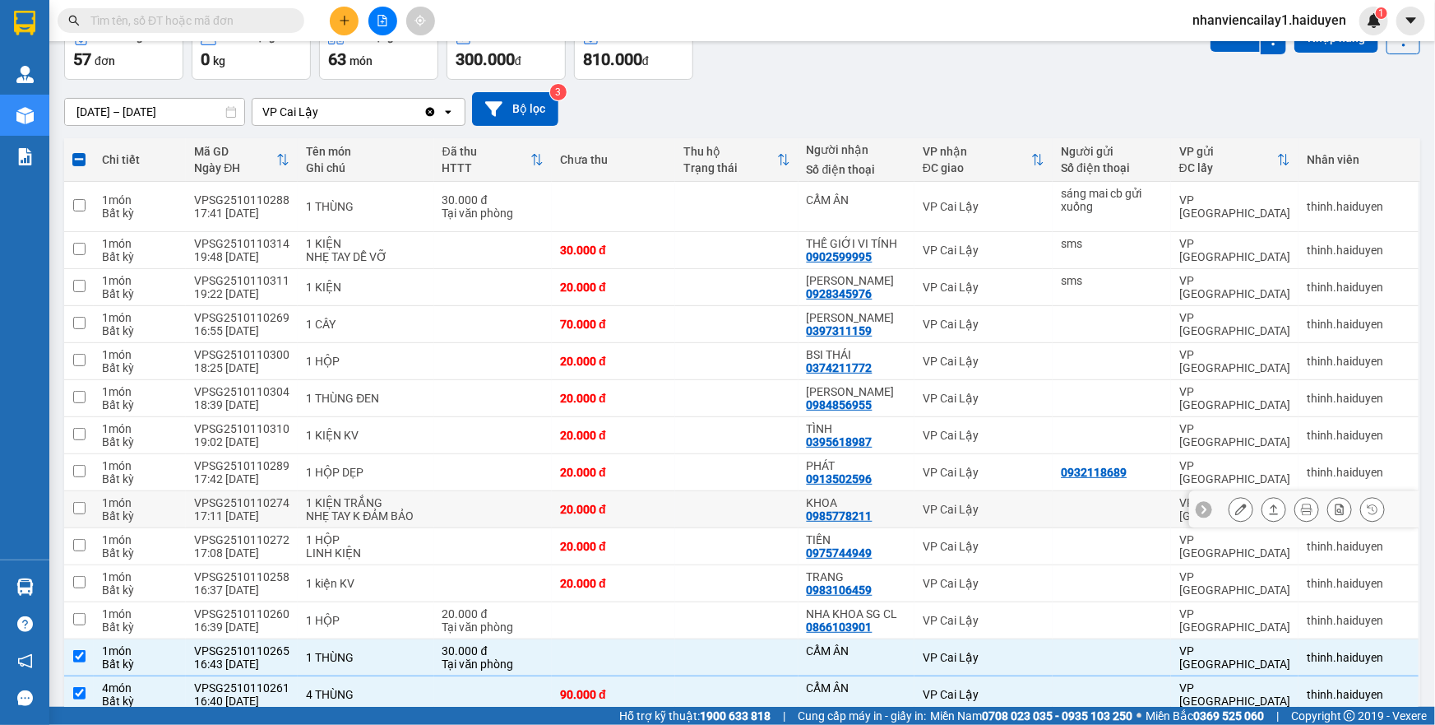
scroll to position [86, 0]
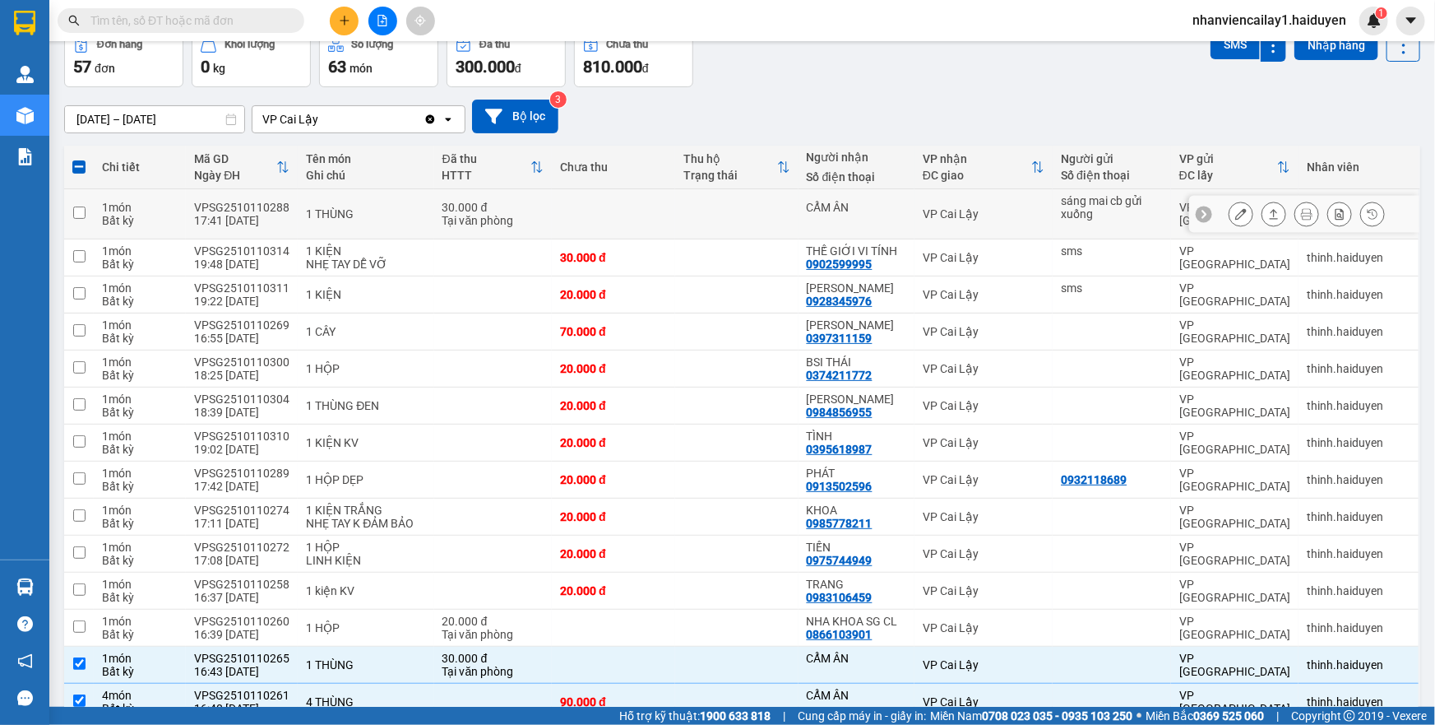
click at [738, 215] on td at bounding box center [736, 214] width 123 height 50
checkbox input "true"
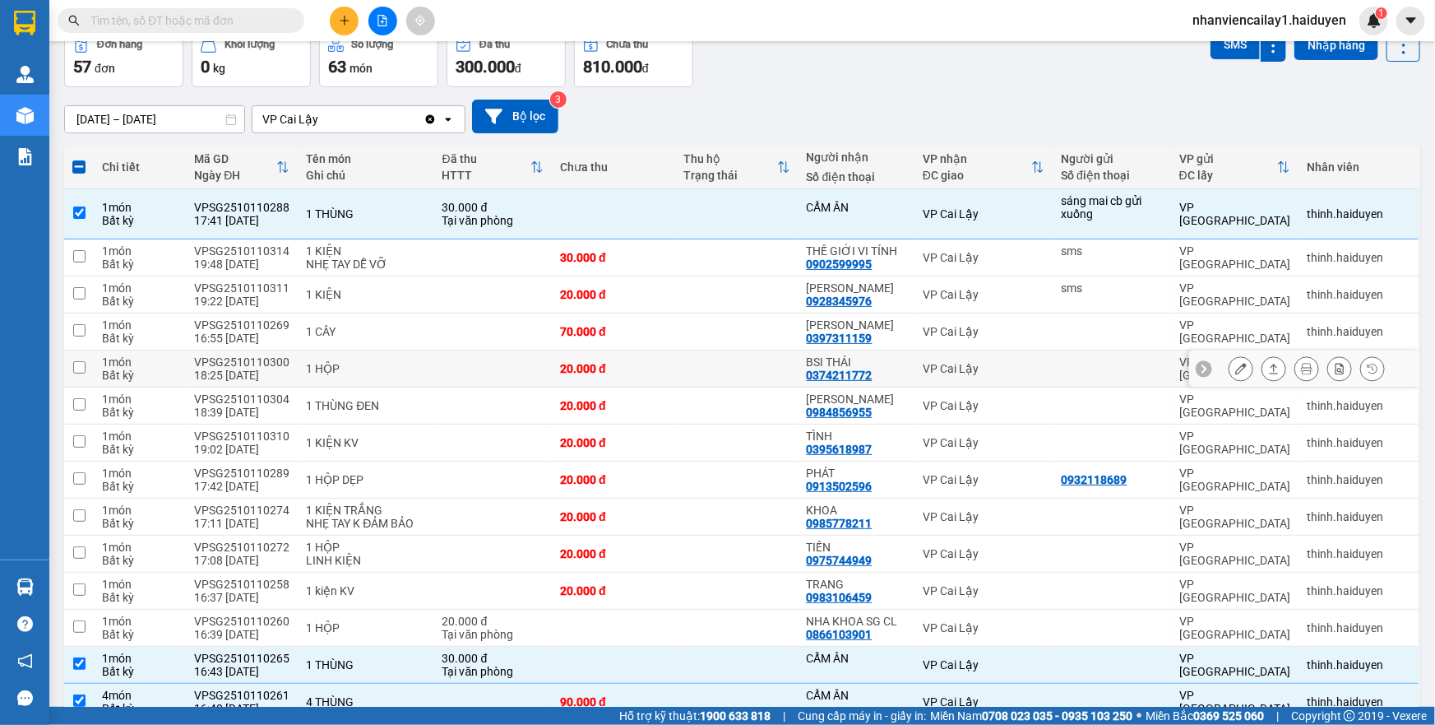
click at [721, 359] on td at bounding box center [736, 368] width 123 height 37
checkbox input "true"
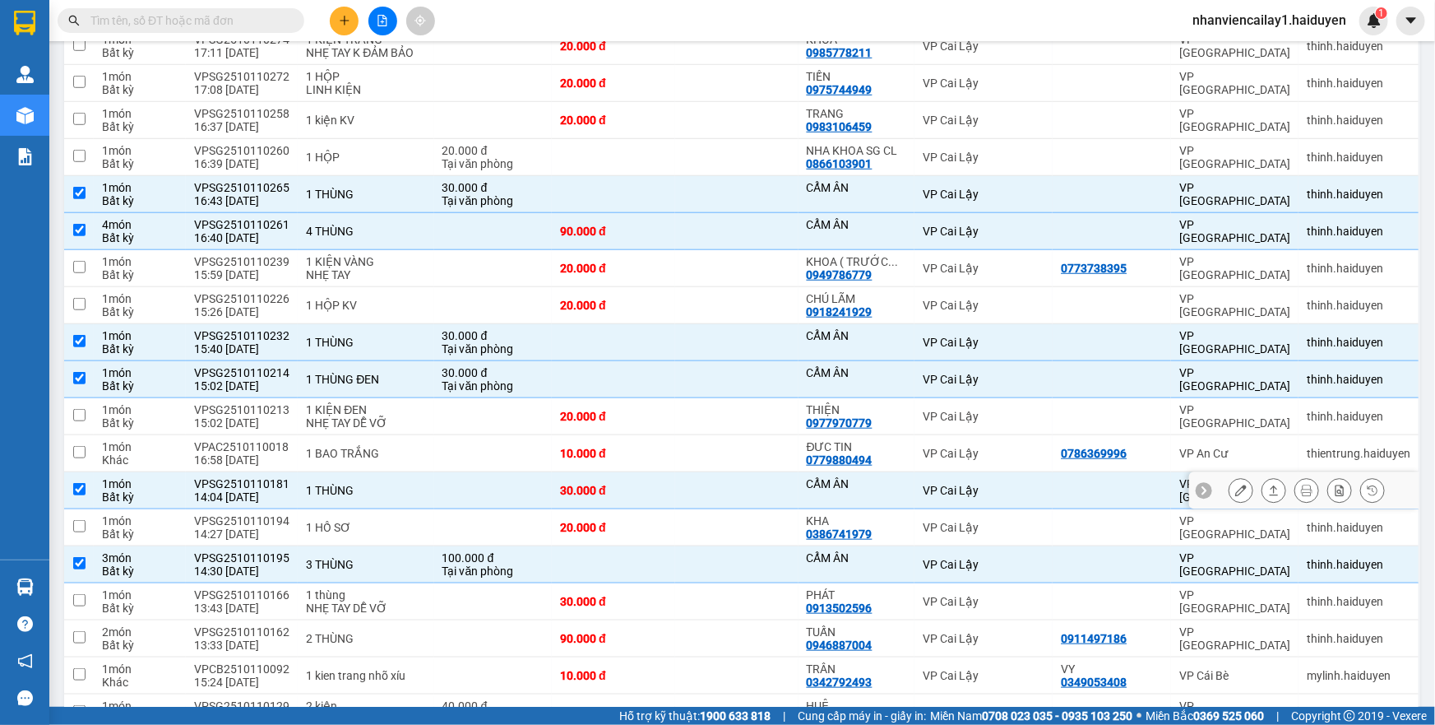
scroll to position [535, 0]
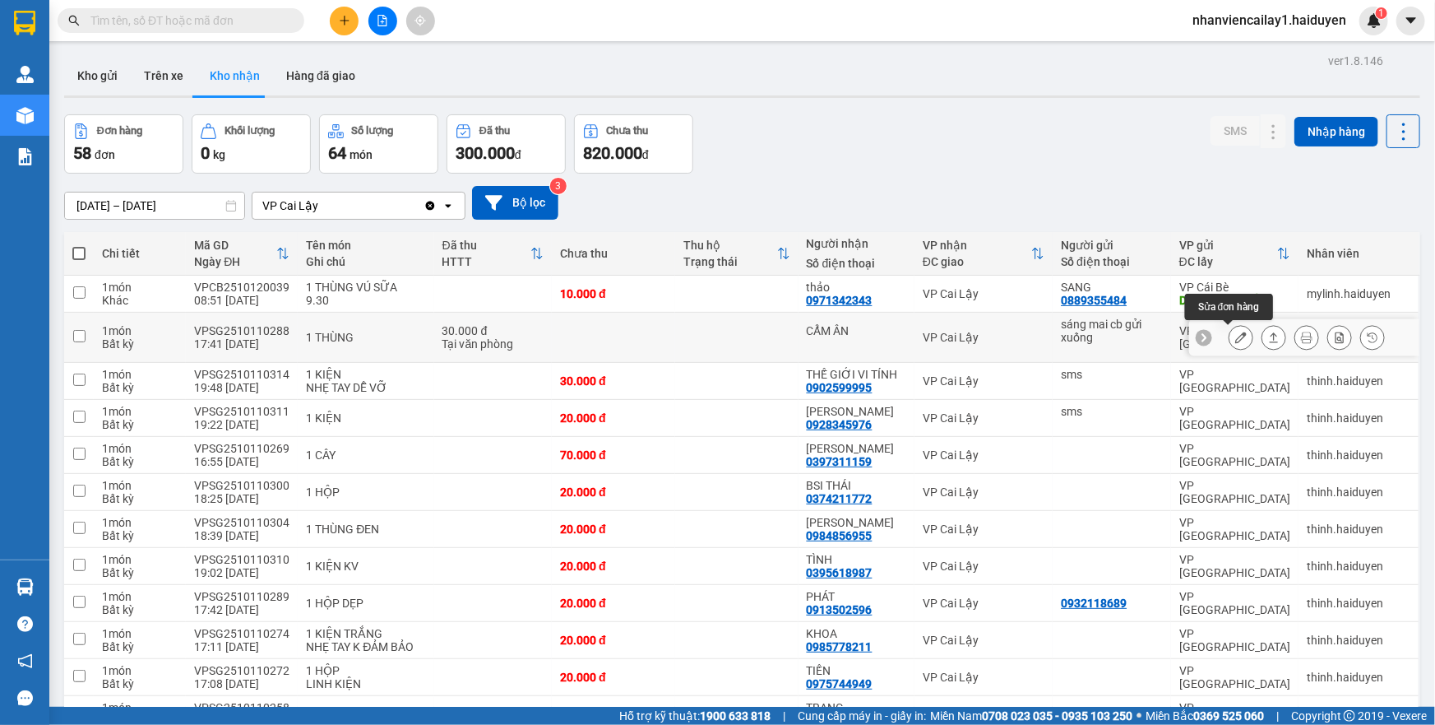
click at [1235, 332] on icon at bounding box center [1241, 337] width 12 height 12
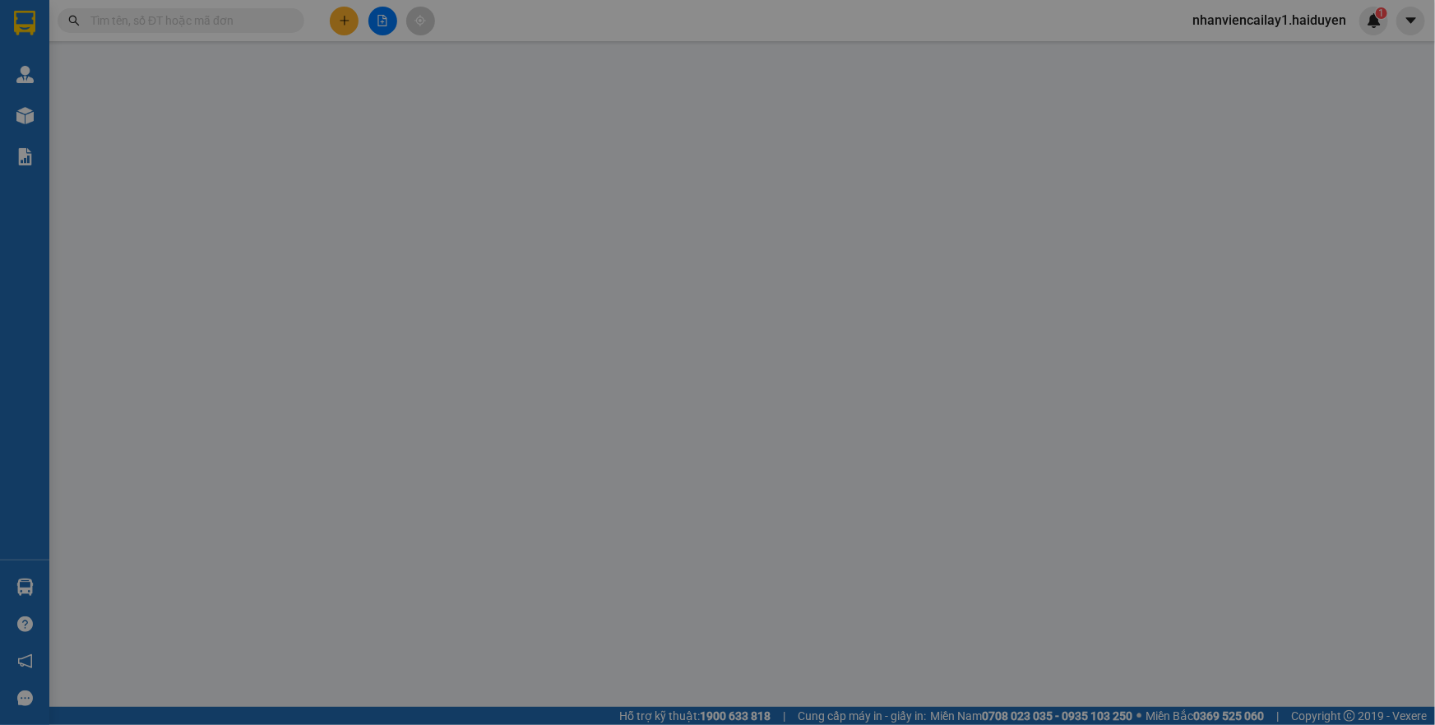
type input "sáng mai cb gửi xuống"
type input "CẨM ÂN"
type input "0"
type input "30.000"
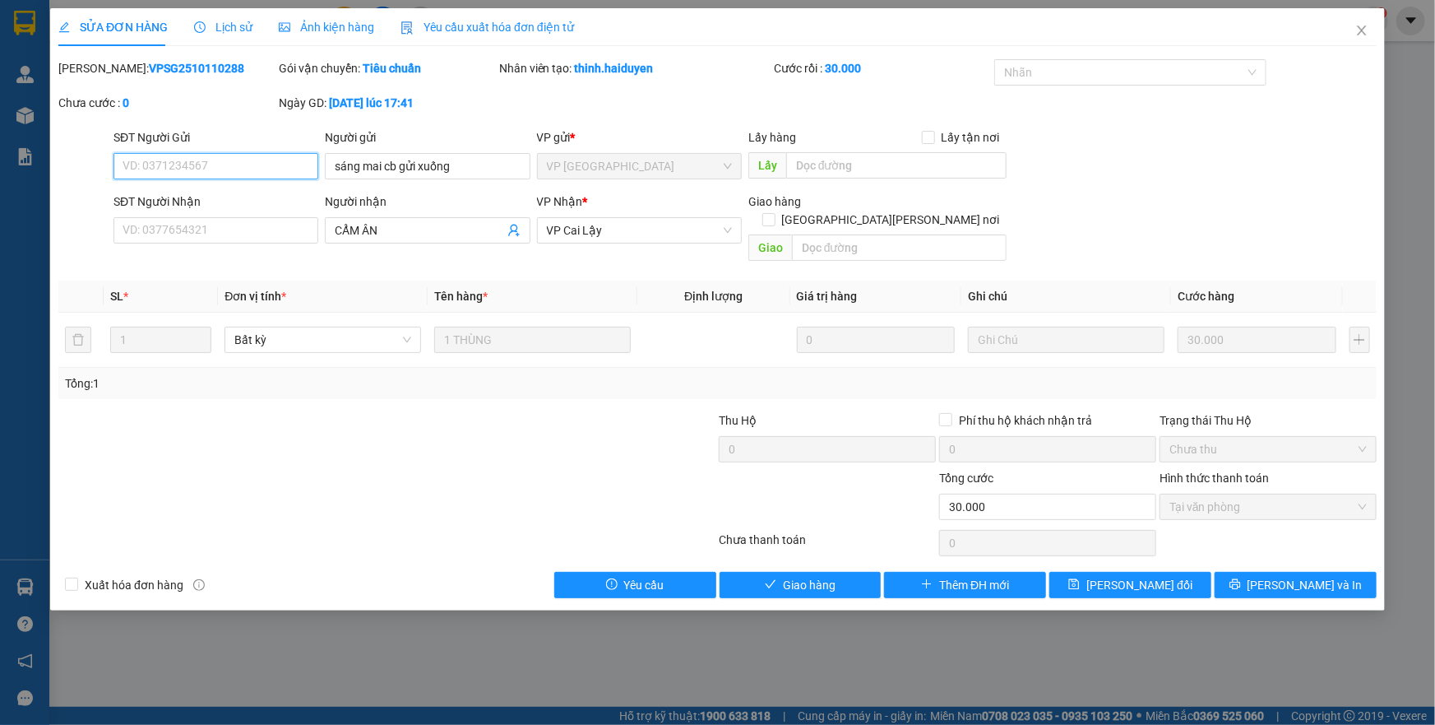
click at [1200, 494] on span "Tại văn phòng" at bounding box center [1267, 506] width 197 height 25
click at [793, 576] on span "Giao hàng" at bounding box center [809, 585] width 53 height 18
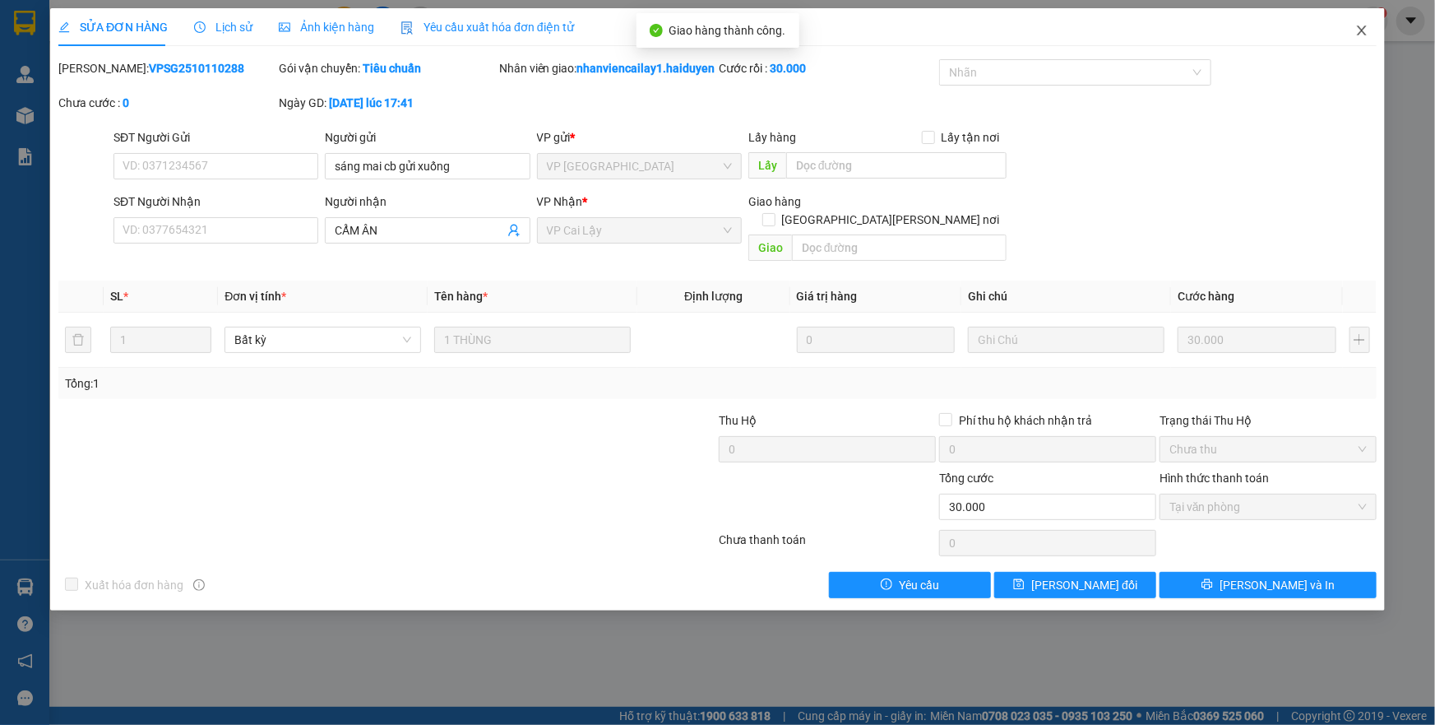
click at [1356, 29] on icon "close" at bounding box center [1361, 30] width 13 height 13
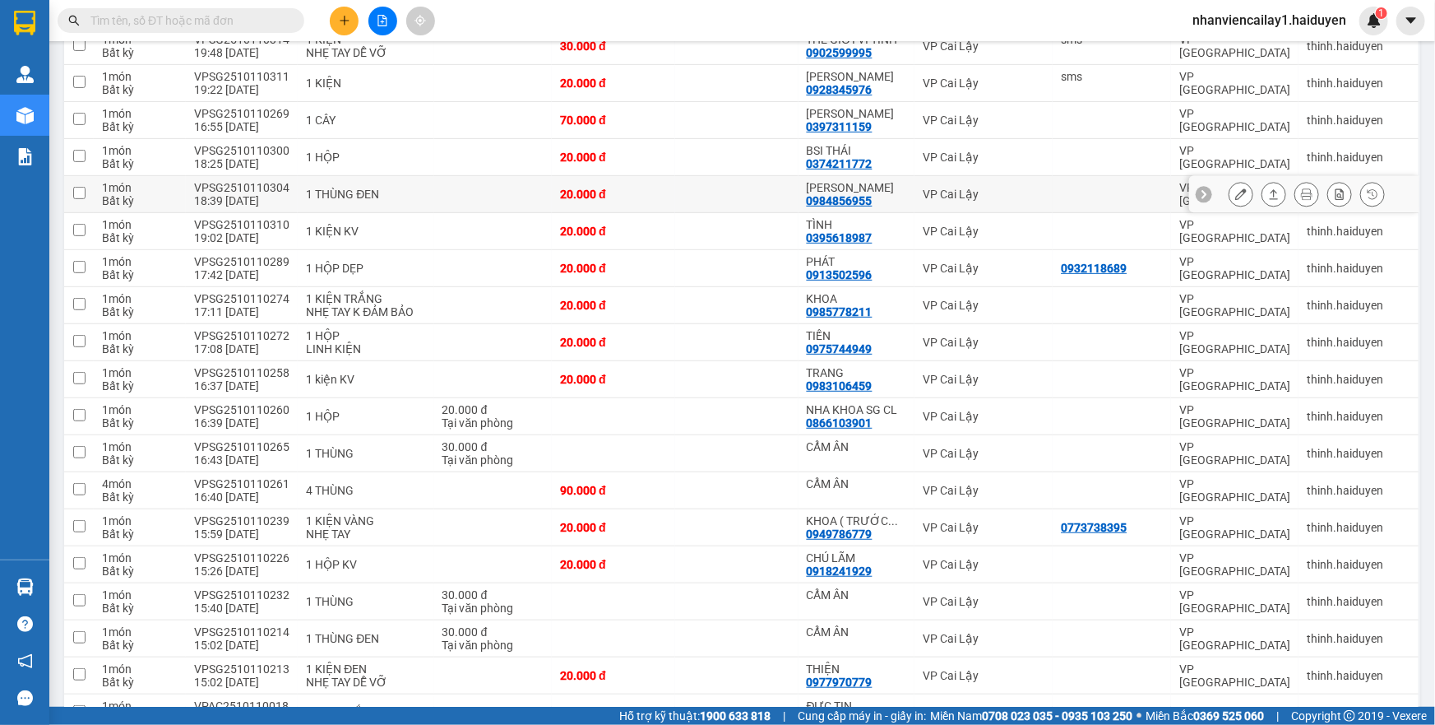
scroll to position [299, 0]
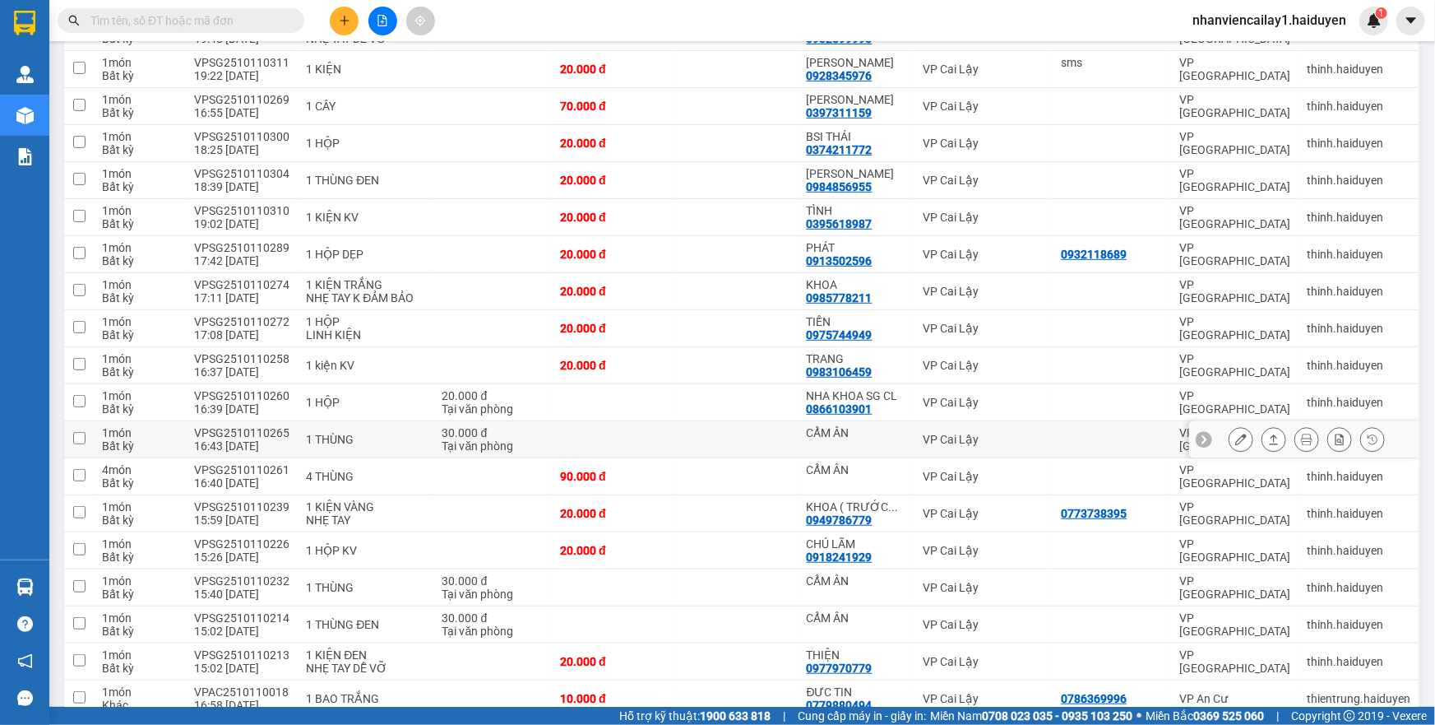
click at [1235, 435] on icon at bounding box center [1241, 439] width 12 height 12
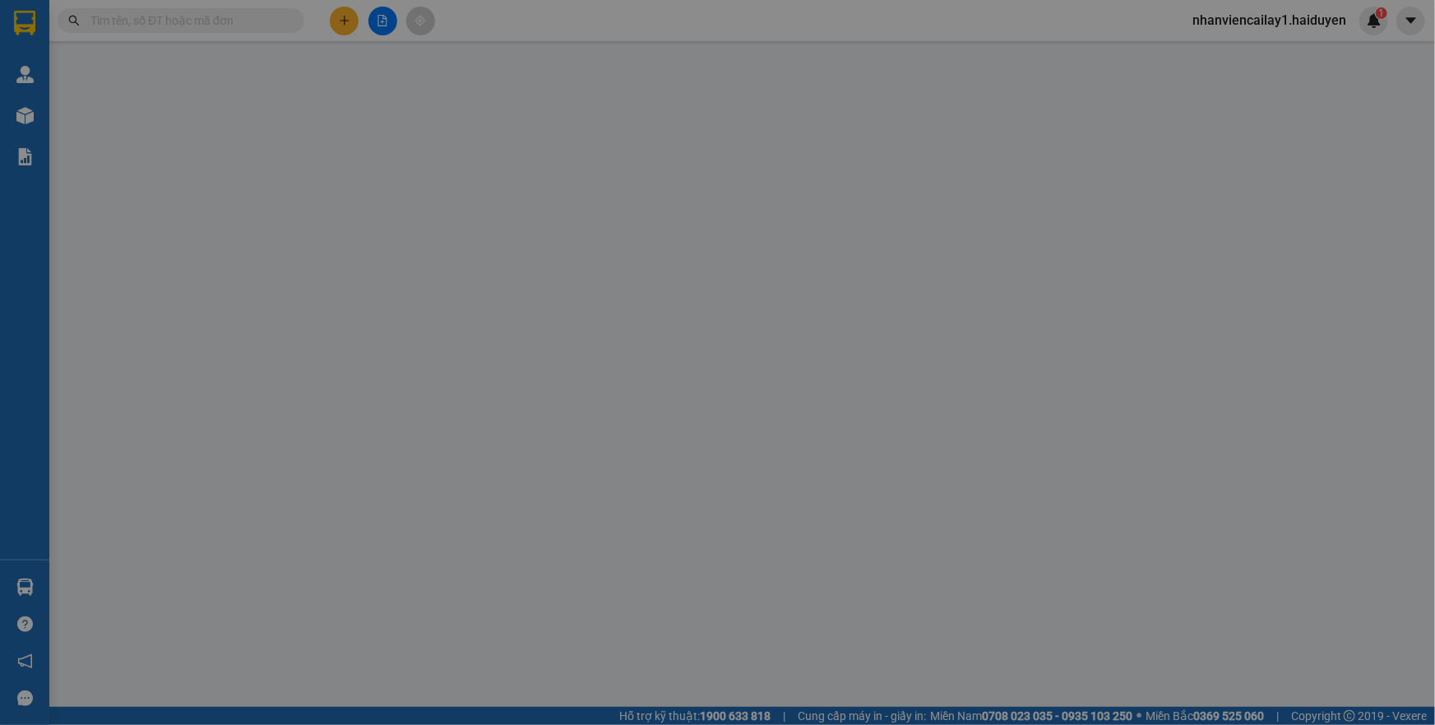
type input "CẨM ÂN"
type input "0"
type input "30.000"
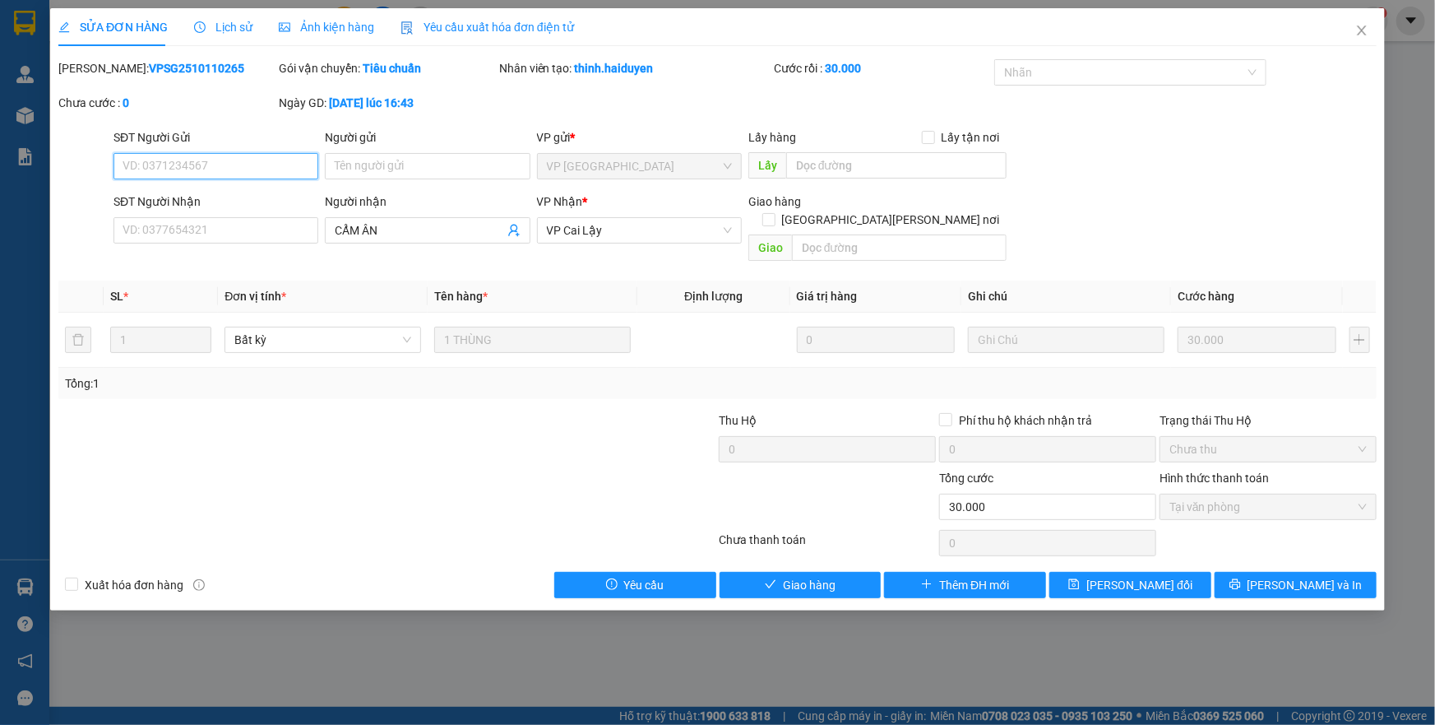
click at [1234, 494] on span "Tại văn phòng" at bounding box center [1267, 506] width 197 height 25
click at [836, 572] on button "Giao hàng" at bounding box center [801, 585] width 162 height 26
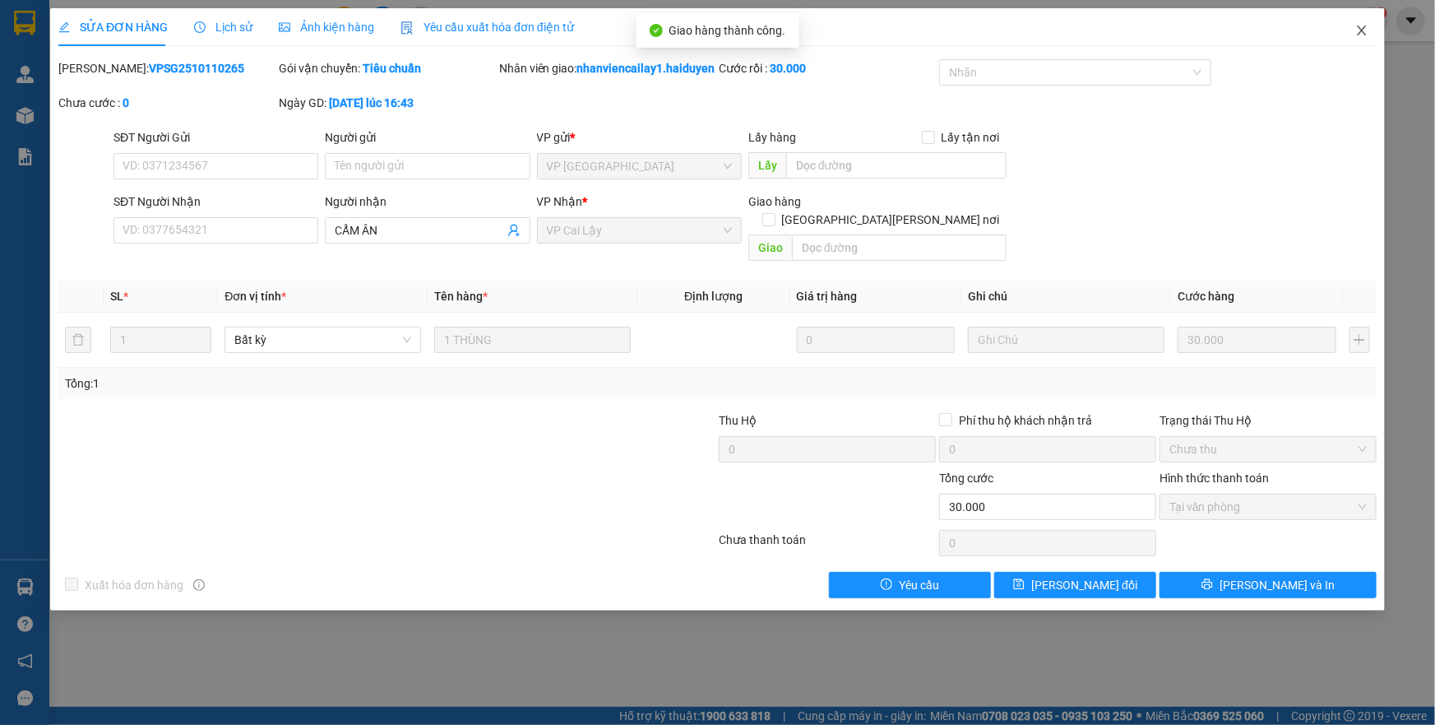
click at [1366, 28] on icon "close" at bounding box center [1361, 30] width 13 height 13
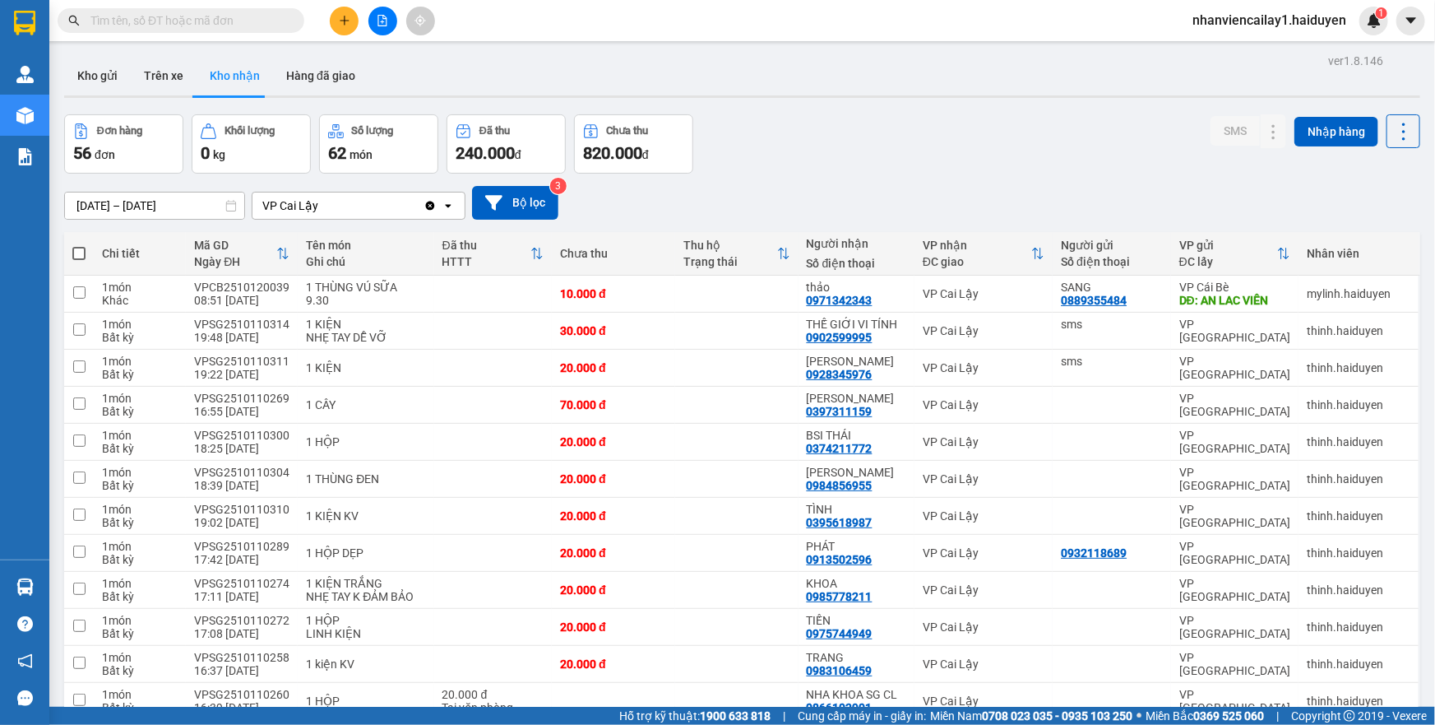
scroll to position [373, 0]
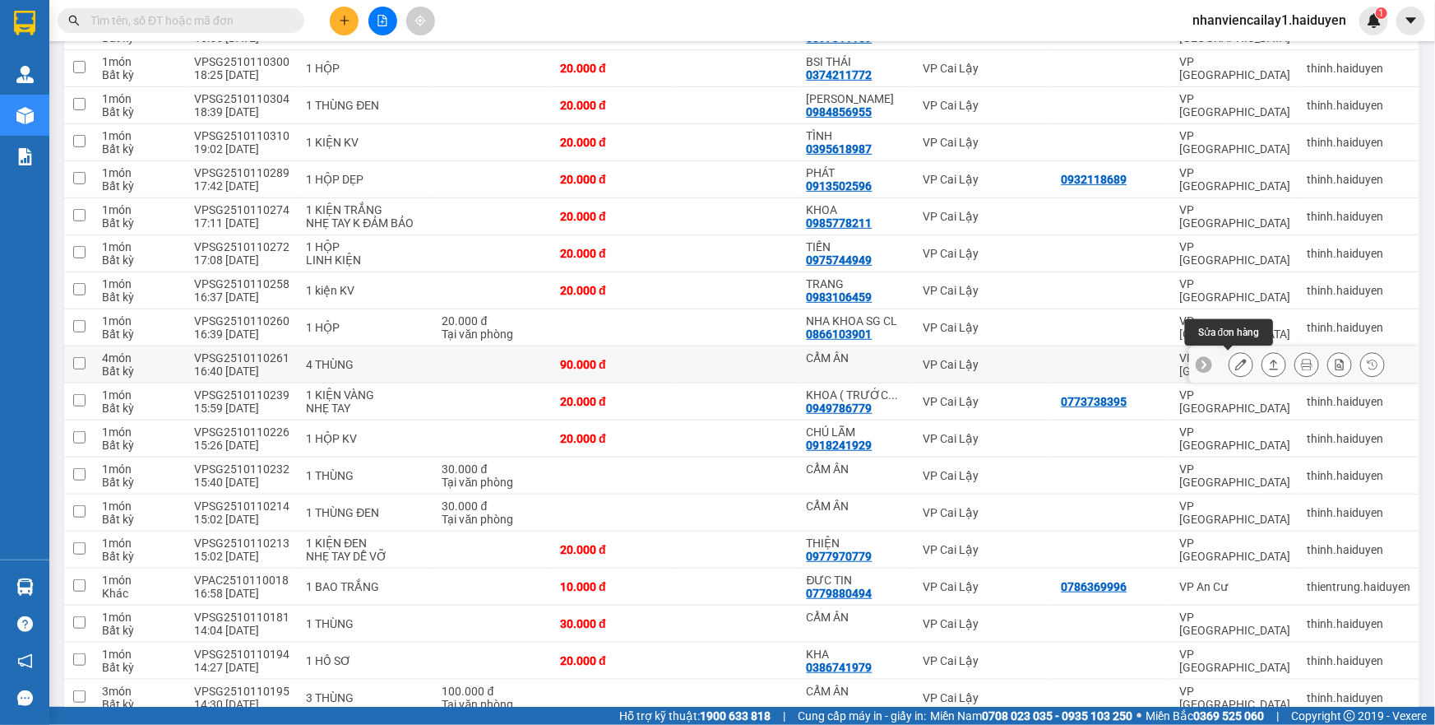
click at [1235, 361] on icon at bounding box center [1241, 365] width 12 height 12
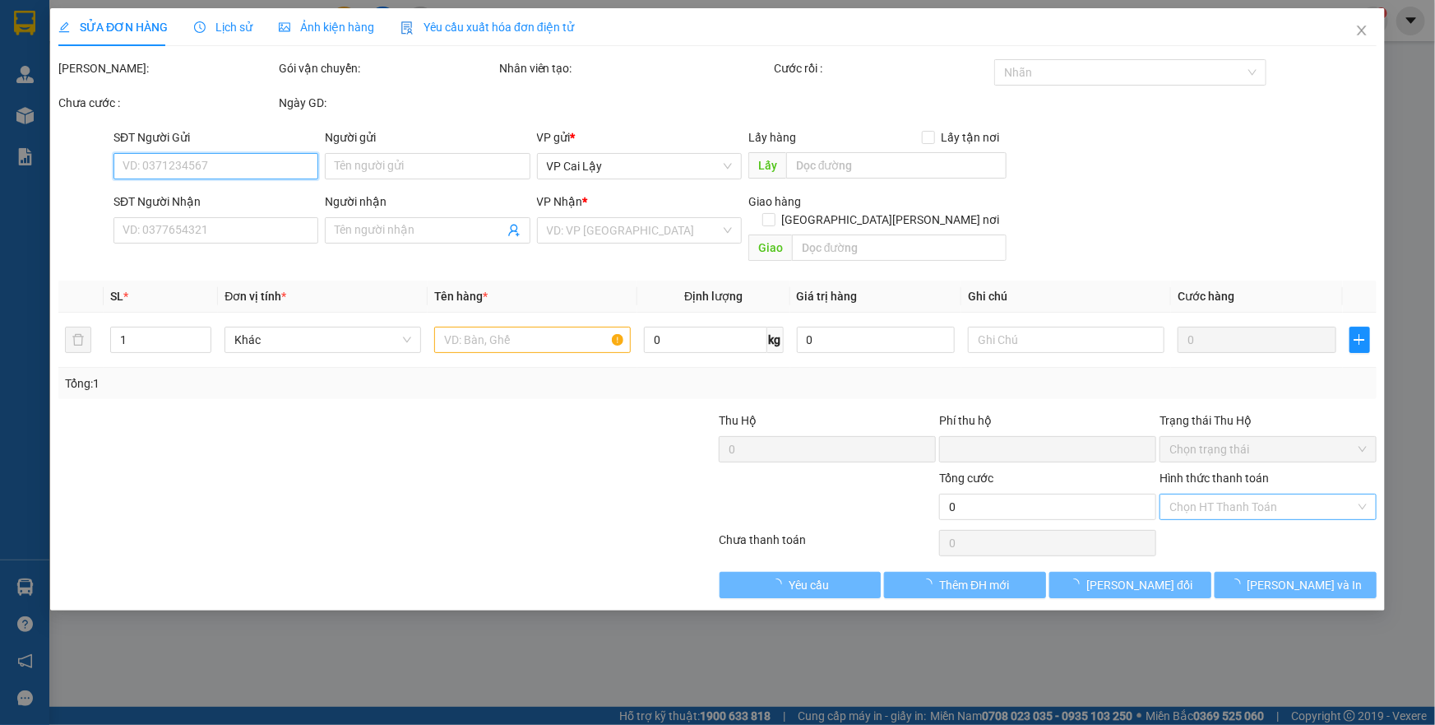
type input "CẨM ÂN"
type input "0"
type input "90.000"
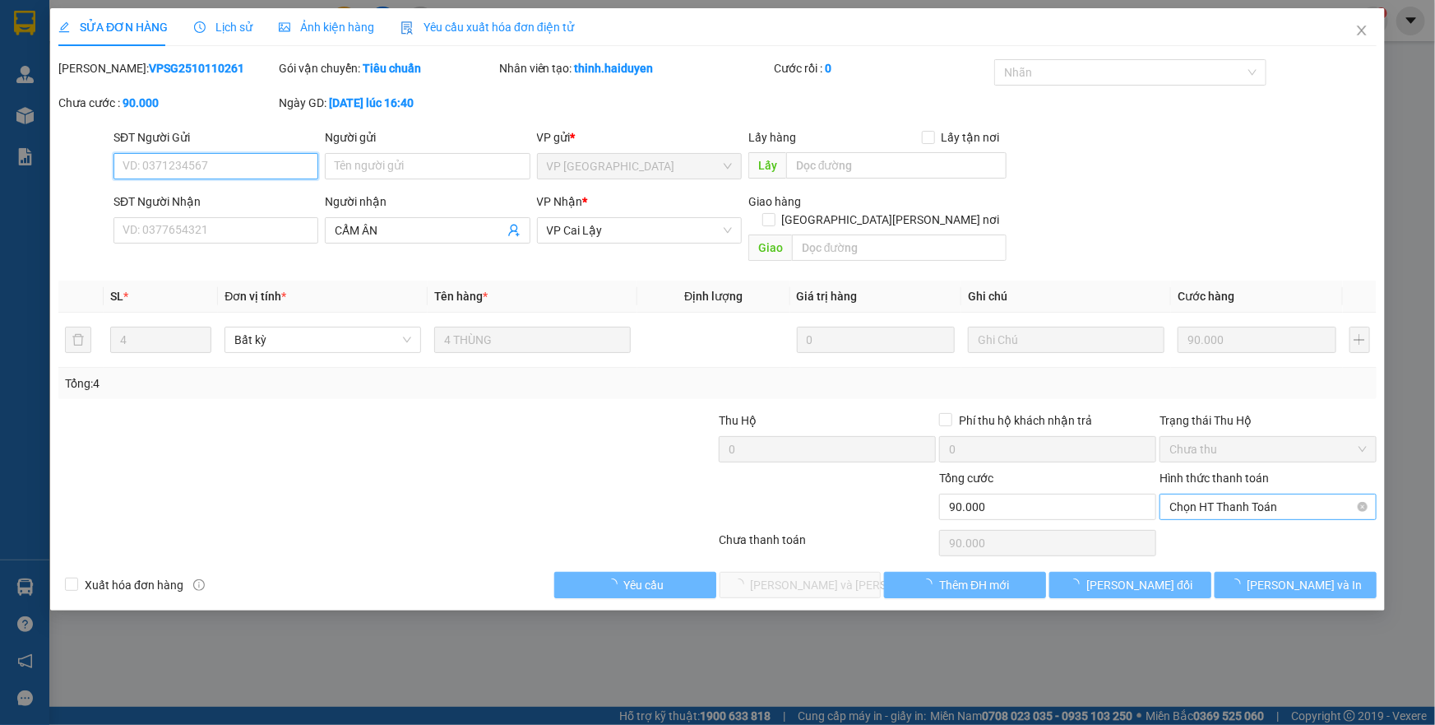
click at [1248, 494] on span "Chọn HT Thanh Toán" at bounding box center [1267, 506] width 197 height 25
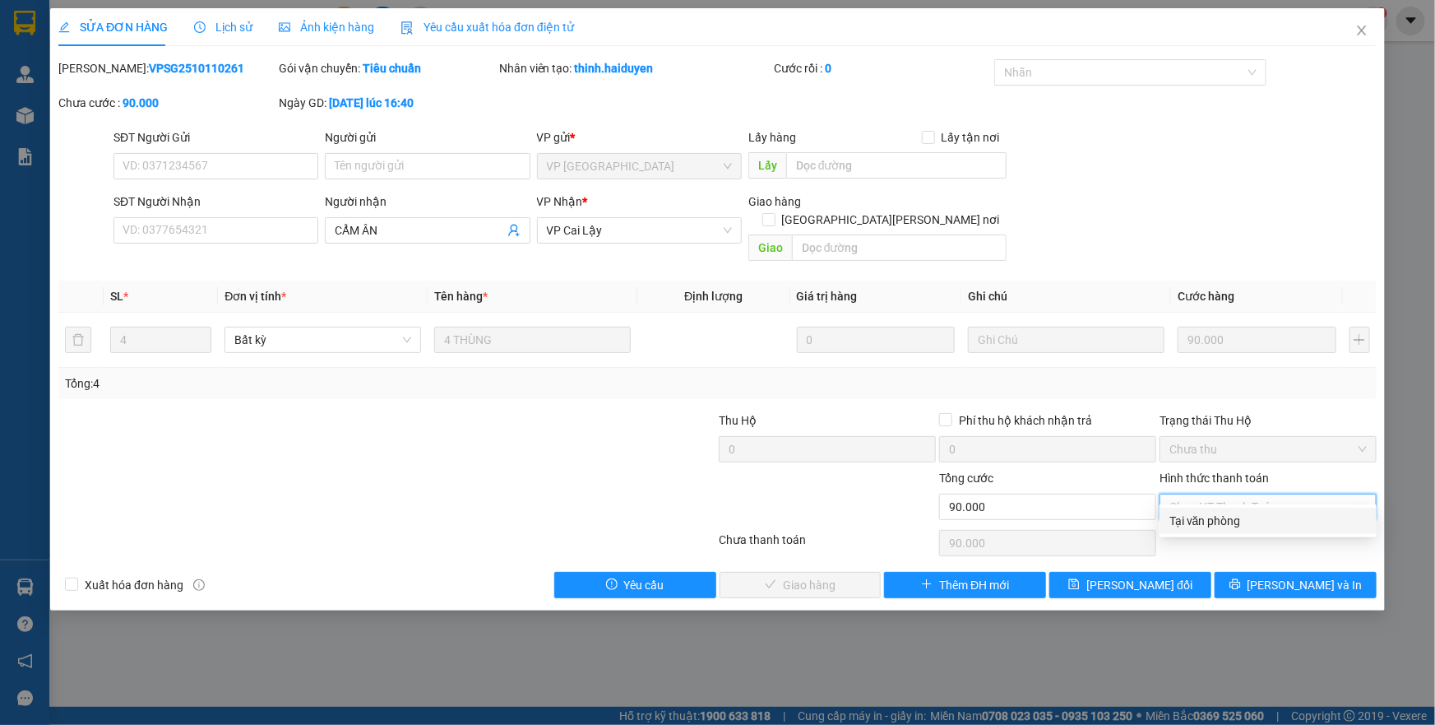
click at [1243, 514] on div "Tại văn phòng" at bounding box center [1267, 521] width 197 height 18
type input "0"
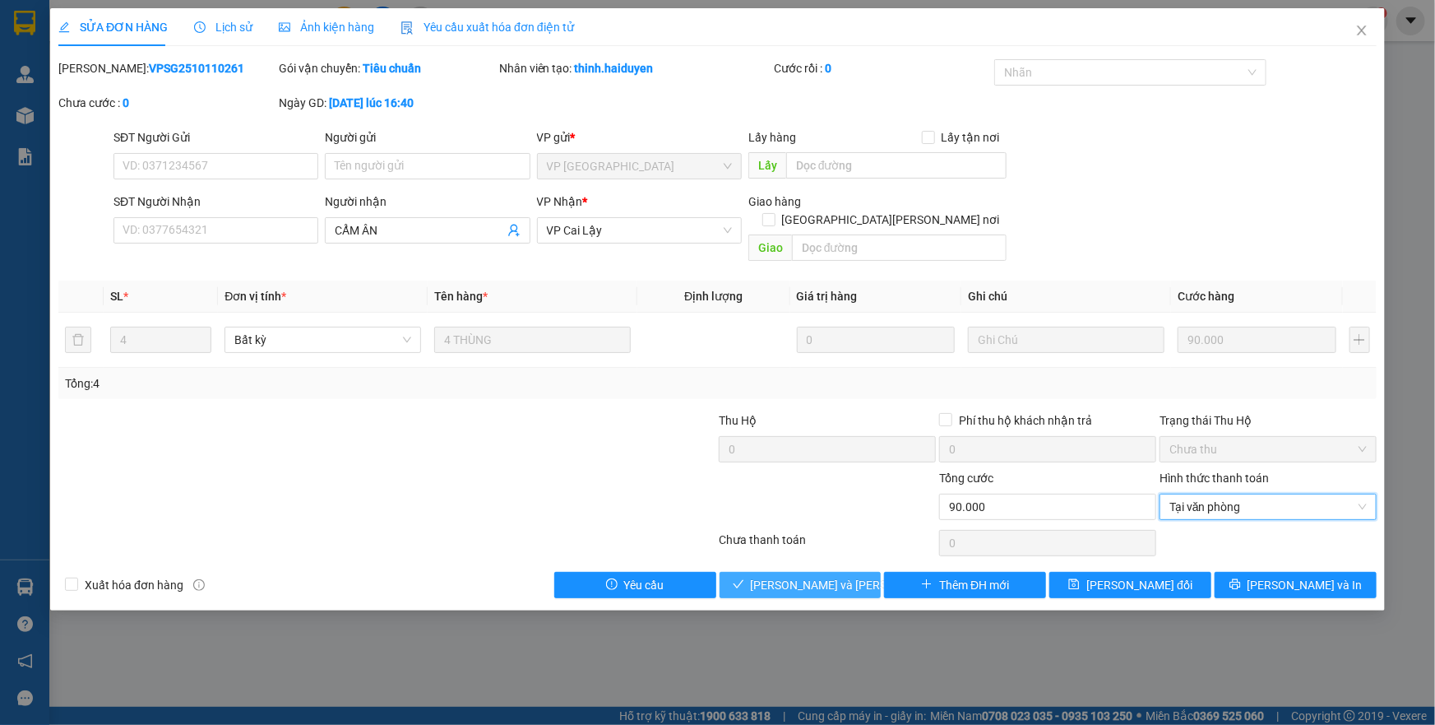
click at [830, 572] on button "[PERSON_NAME] và [PERSON_NAME] hàng" at bounding box center [801, 585] width 162 height 26
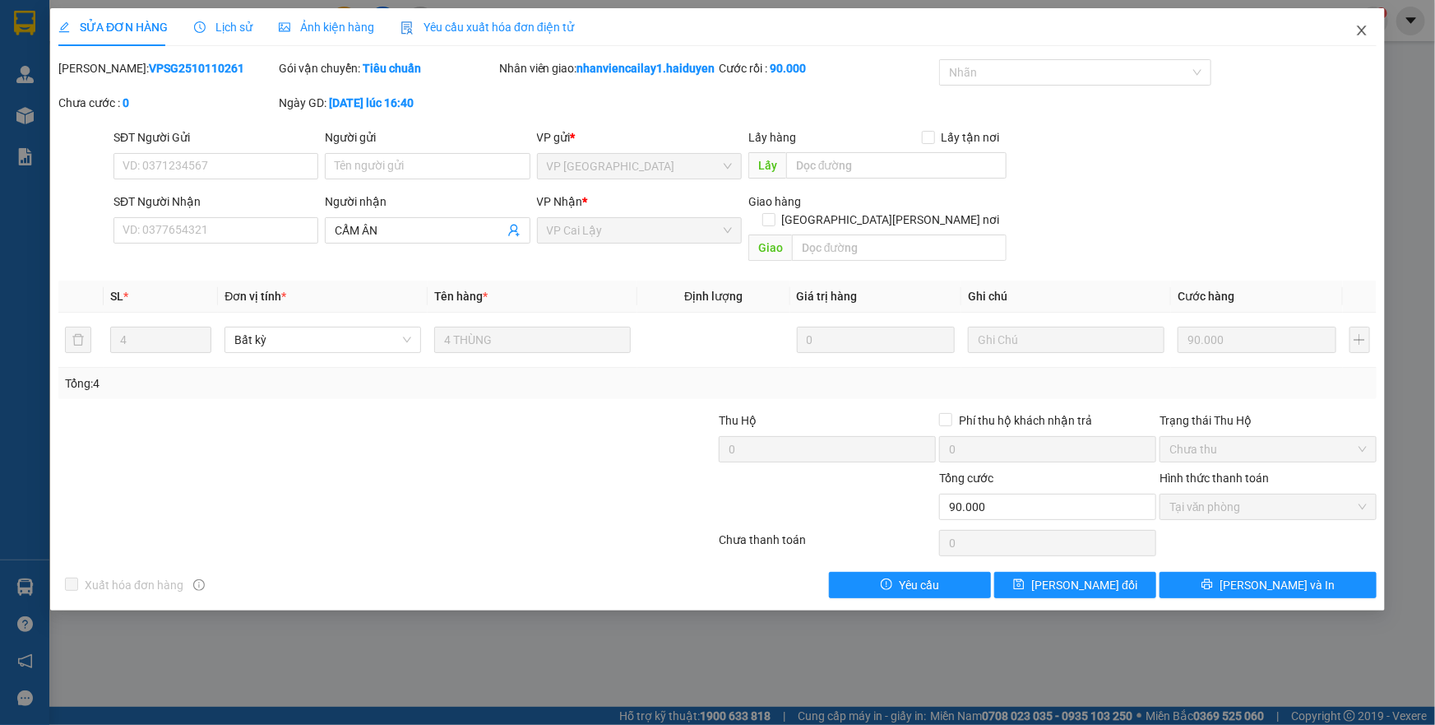
click at [1359, 39] on span "Close" at bounding box center [1362, 31] width 46 height 46
click at [1361, 32] on div "nhanviencailay1.haiduyen 1" at bounding box center [1283, 21] width 209 height 29
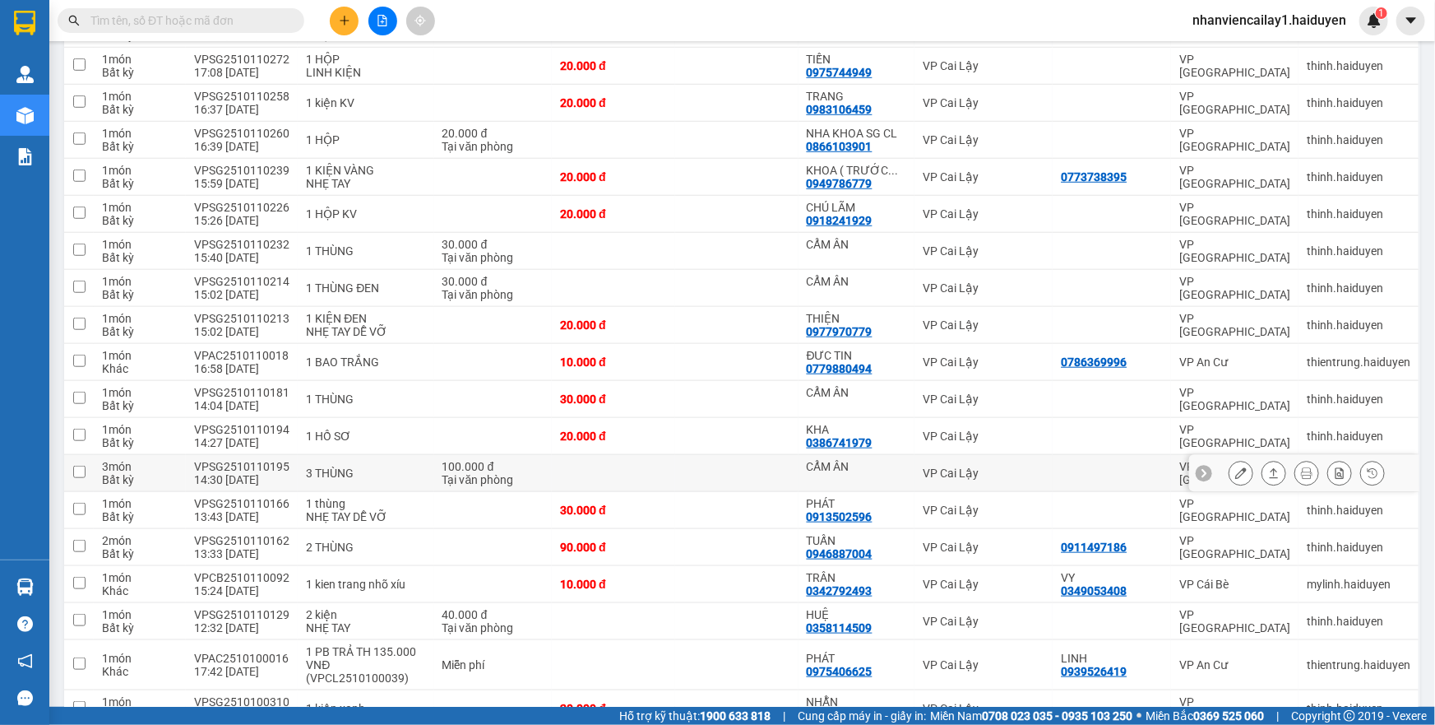
scroll to position [598, 0]
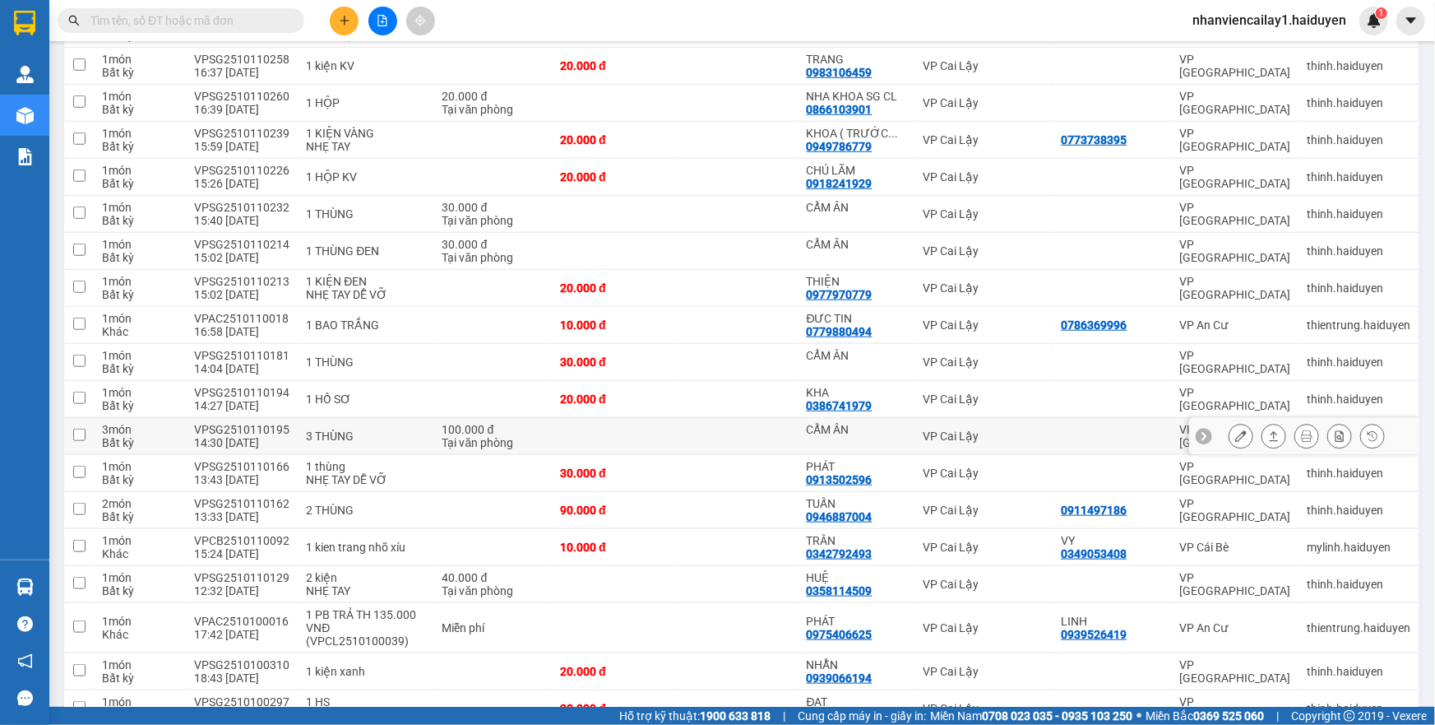
click at [991, 434] on div "VP Cai Lậy" at bounding box center [984, 435] width 122 height 13
checkbox input "true"
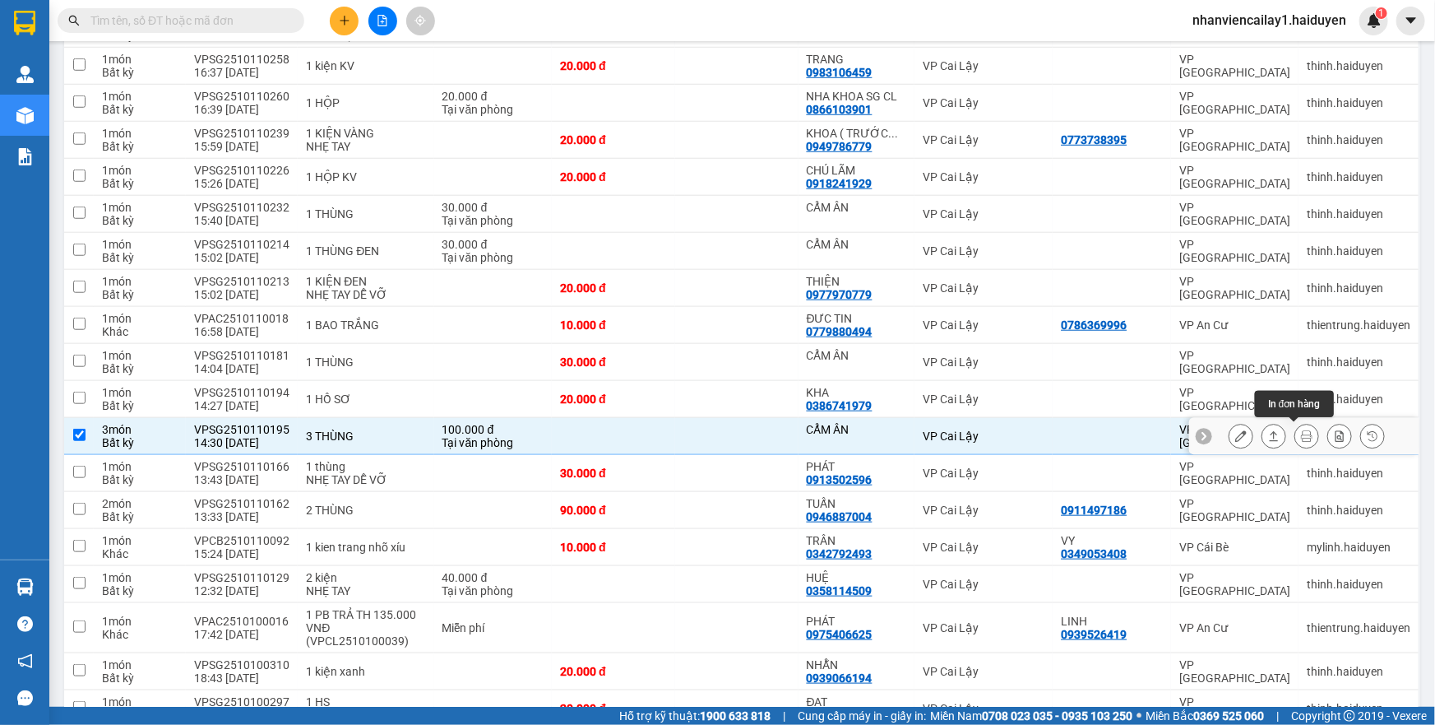
click at [1235, 433] on icon at bounding box center [1241, 436] width 12 height 12
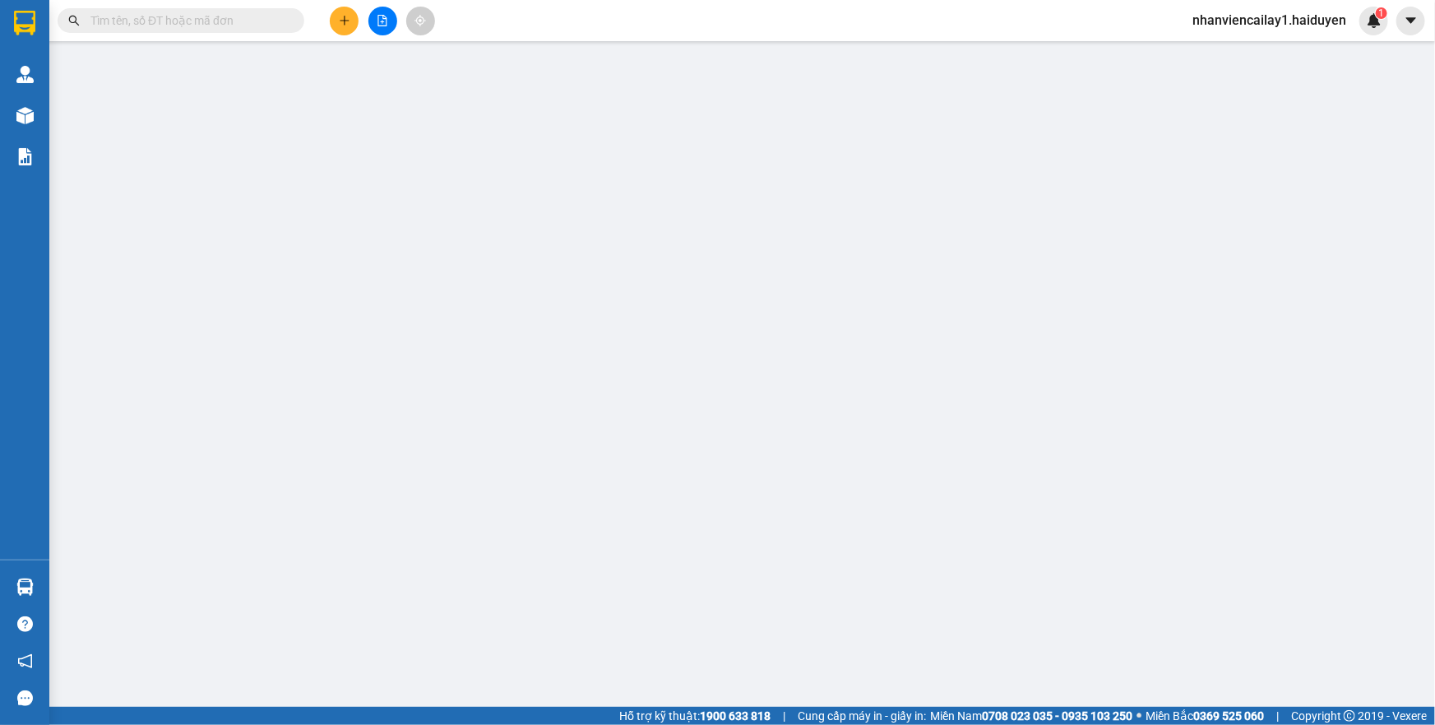
type input "CẨM ÂN"
type input "0"
type input "100.000"
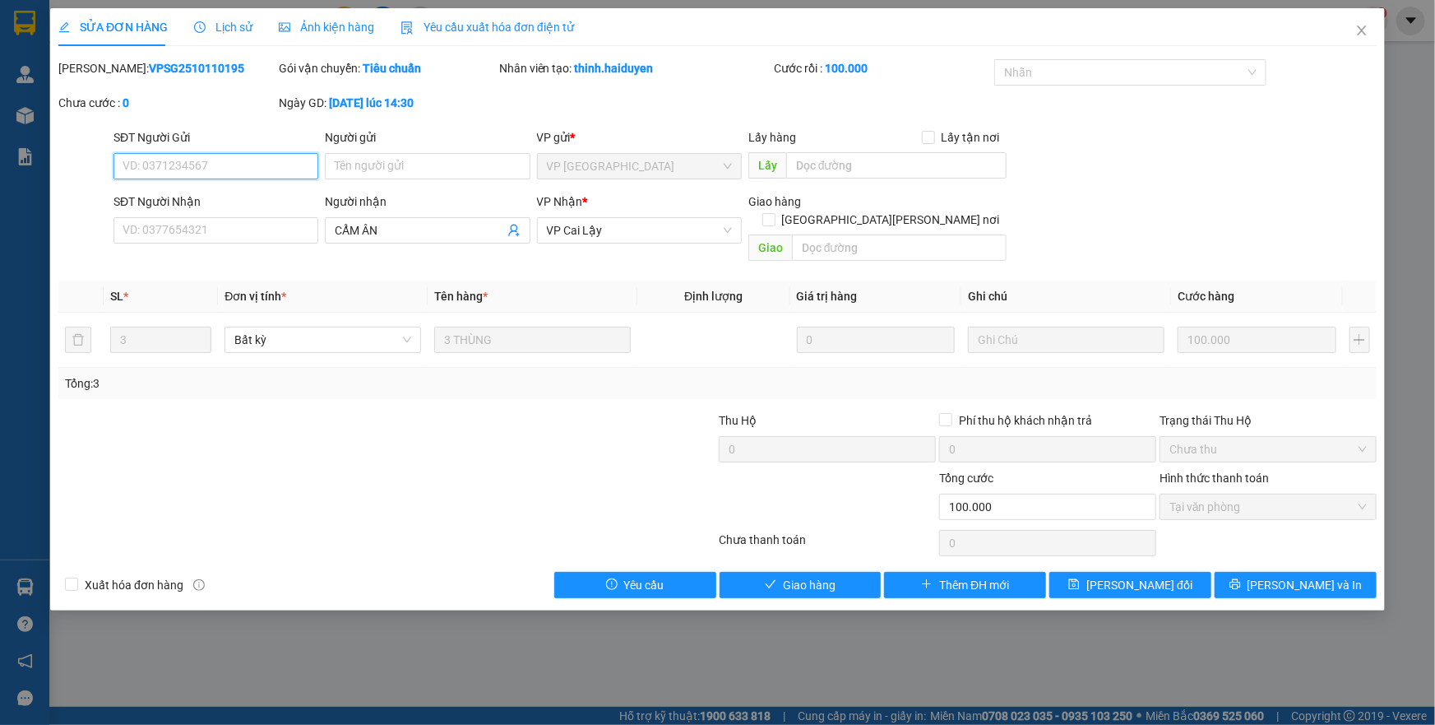
click at [1255, 494] on span "Tại văn phòng" at bounding box center [1267, 506] width 197 height 25
click at [779, 543] on div "Total Paid Fee 100.000 Total UnPaid Fee 0 Cash Collection Total Fee Mã ĐH: VPSG…" at bounding box center [717, 328] width 1318 height 539
click at [779, 572] on button "Giao hàng" at bounding box center [801, 585] width 162 height 26
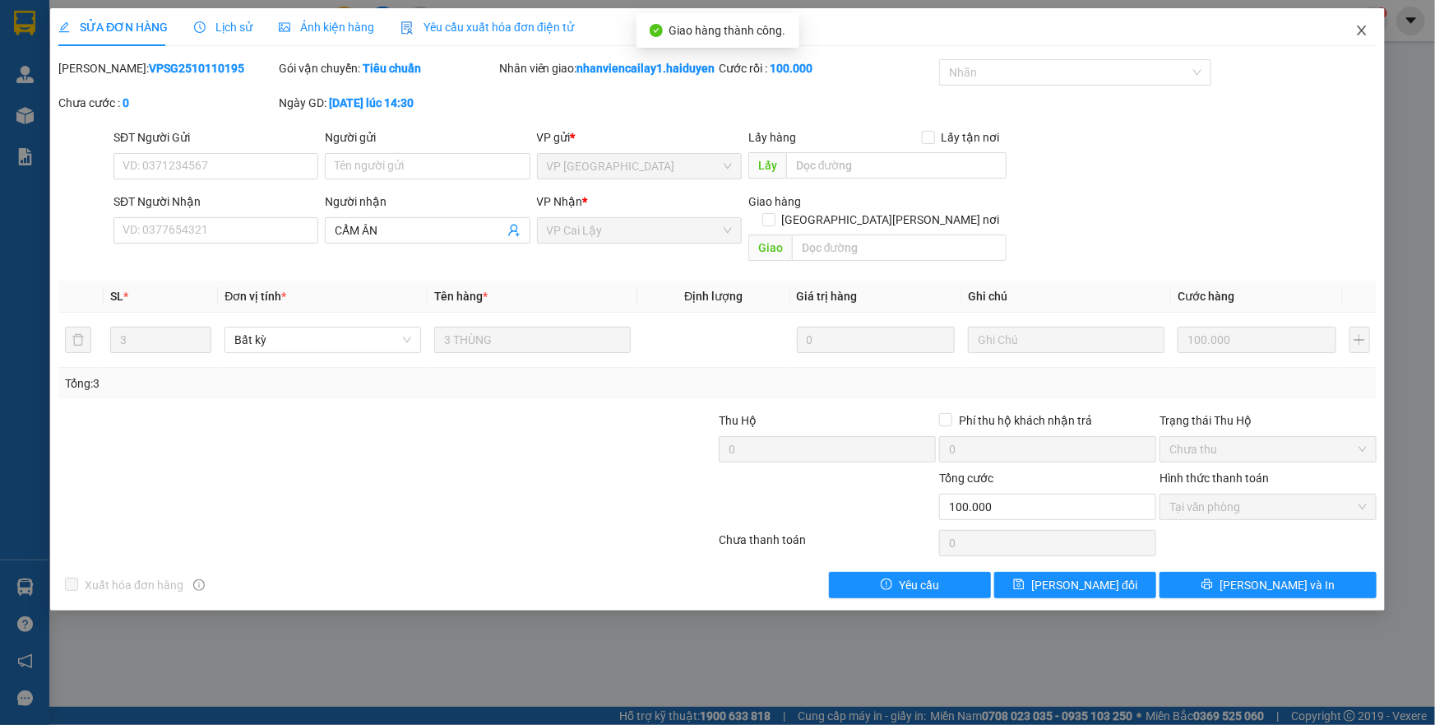
drag, startPoint x: 1354, startPoint y: 31, endPoint x: 937, endPoint y: 8, distance: 418.4
click at [1355, 31] on span "Close" at bounding box center [1362, 31] width 46 height 46
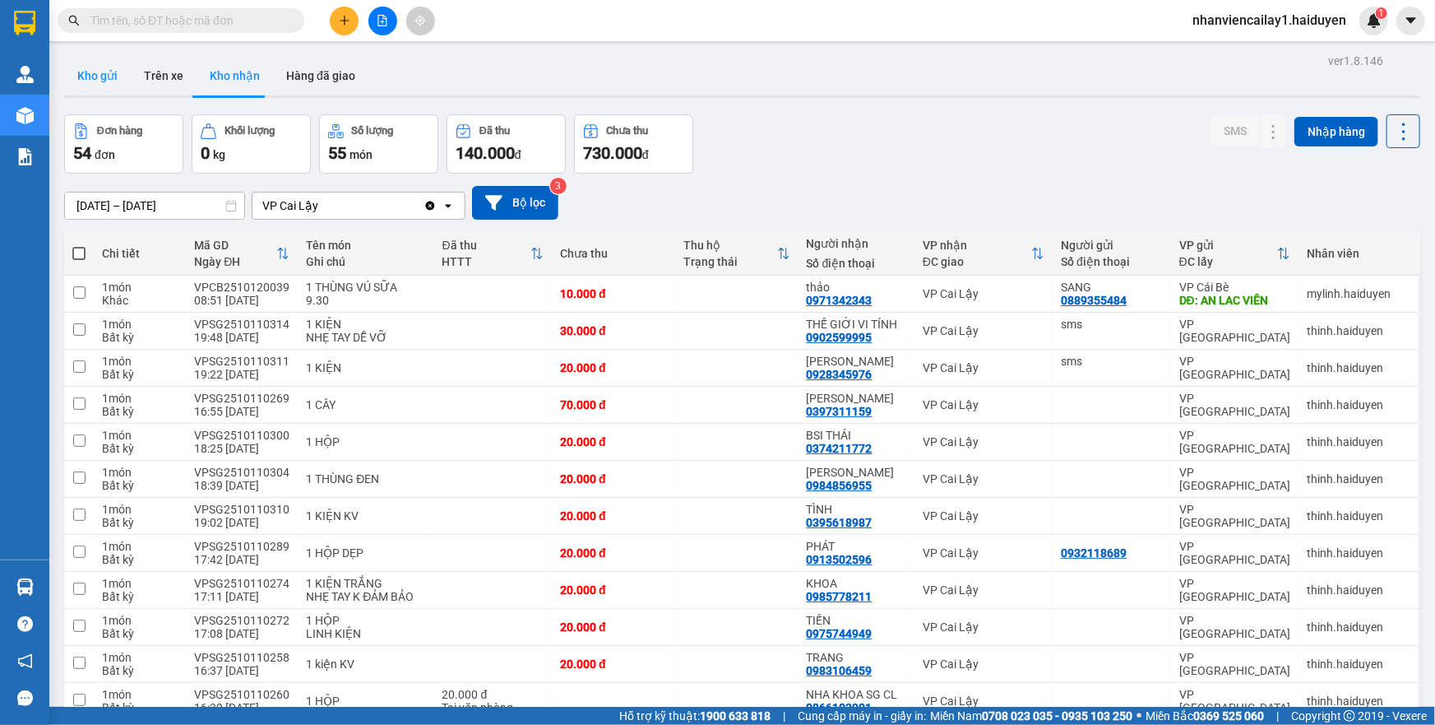
click at [91, 61] on button "Kho gửi" at bounding box center [97, 75] width 67 height 39
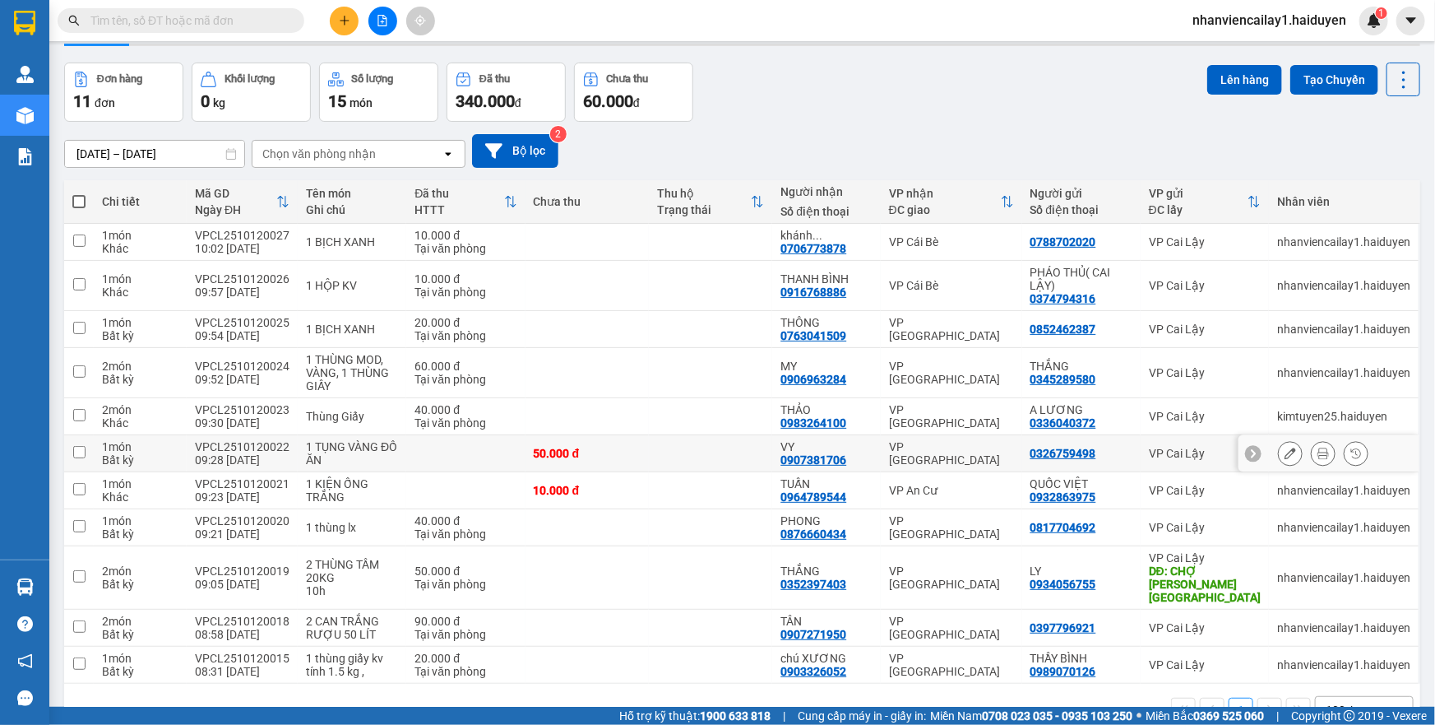
scroll to position [81, 0]
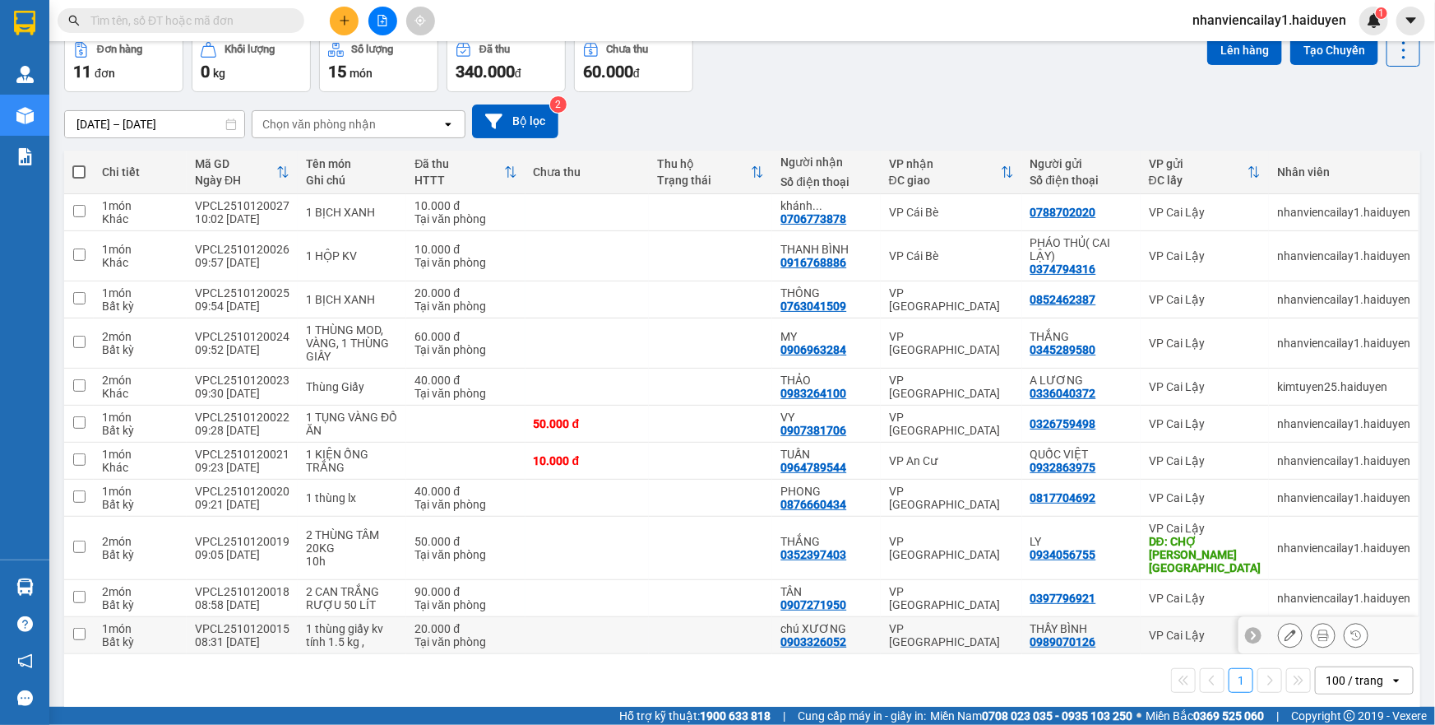
click at [928, 623] on div "VP [GEOGRAPHIC_DATA]" at bounding box center [951, 635] width 125 height 26
checkbox input "true"
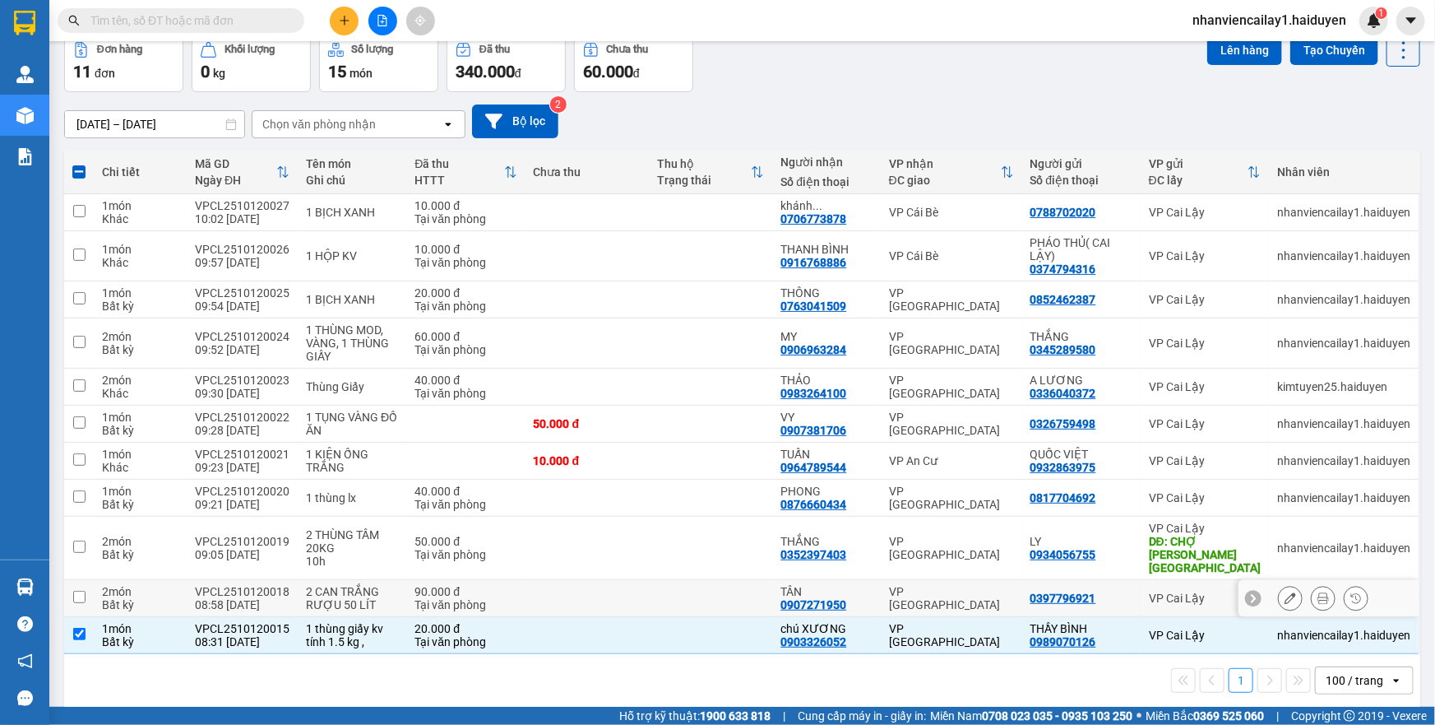
click at [920, 589] on div "VP [GEOGRAPHIC_DATA]" at bounding box center [951, 598] width 125 height 26
checkbox input "true"
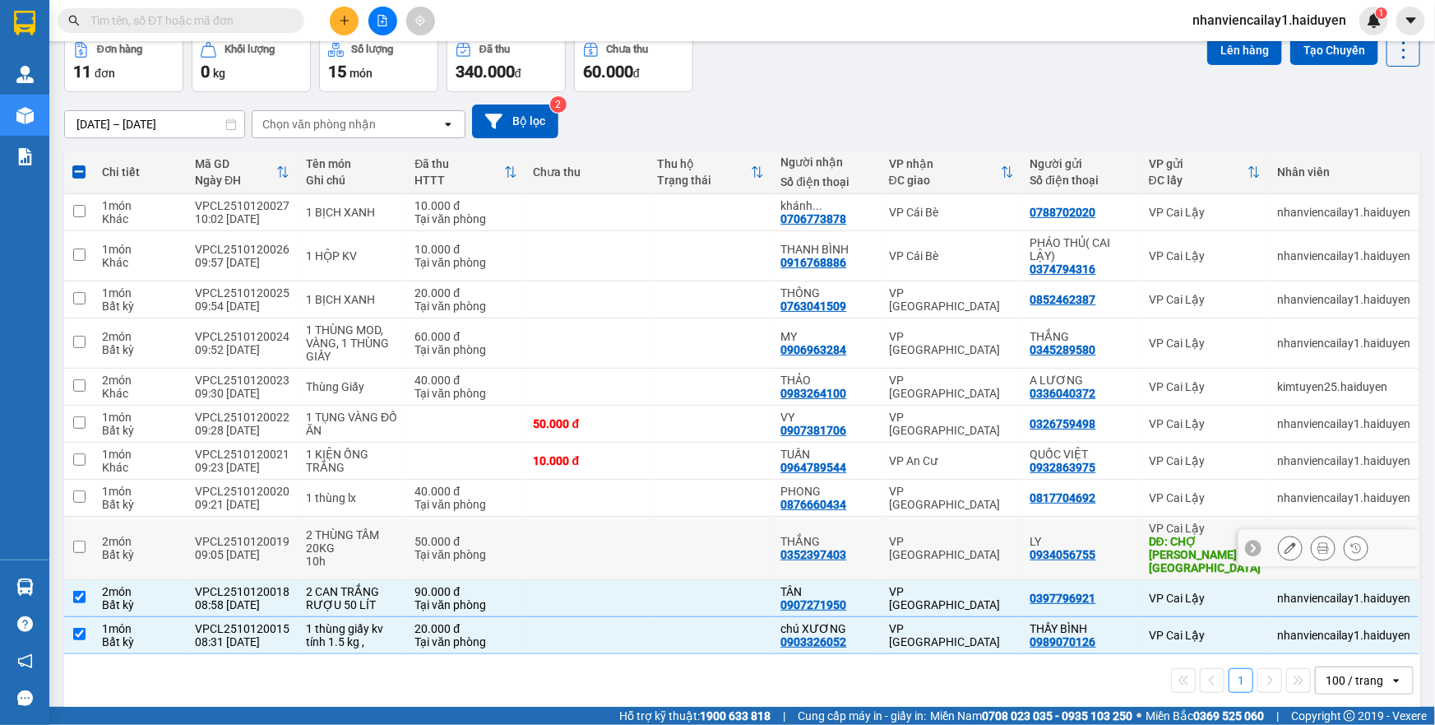
click at [887, 531] on td "VP [GEOGRAPHIC_DATA]" at bounding box center [951, 547] width 141 height 63
checkbox input "true"
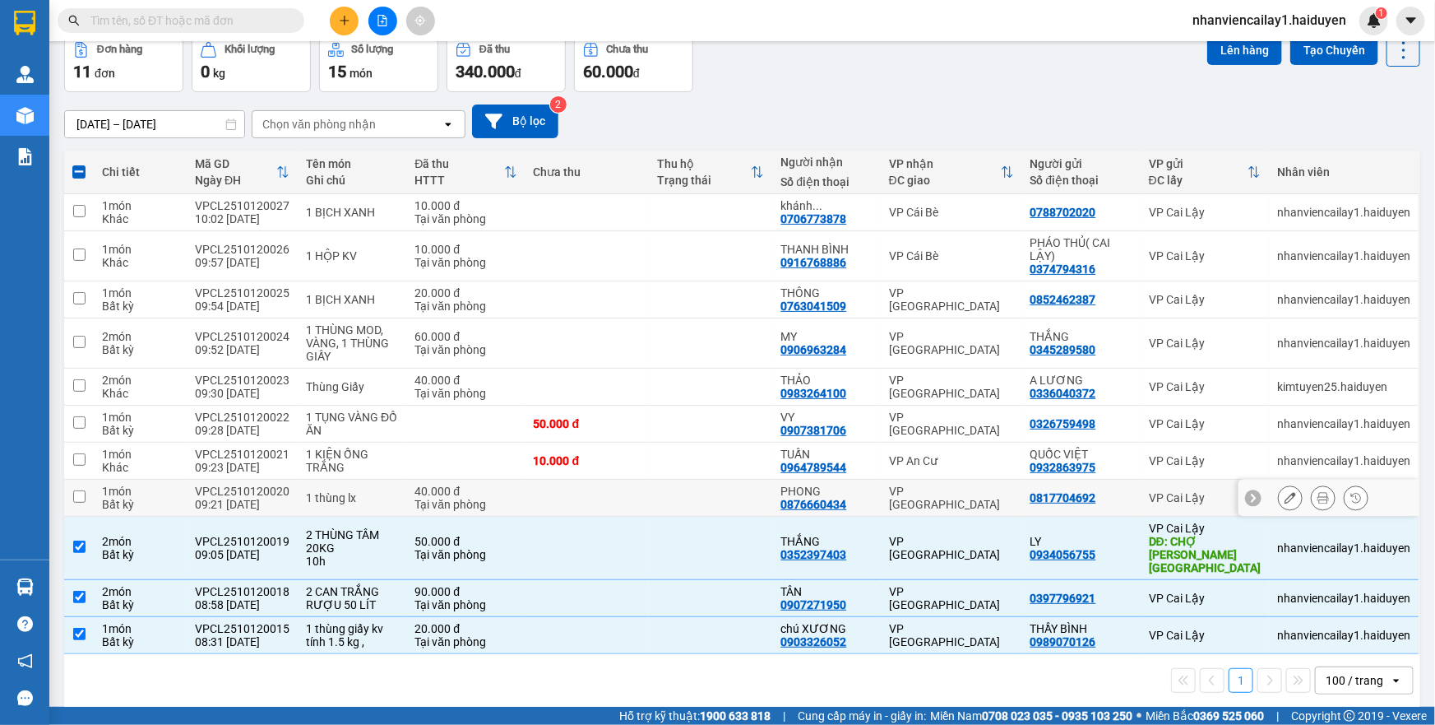
click at [876, 495] on td "PHONG 0876660434" at bounding box center [826, 497] width 108 height 37
checkbox input "true"
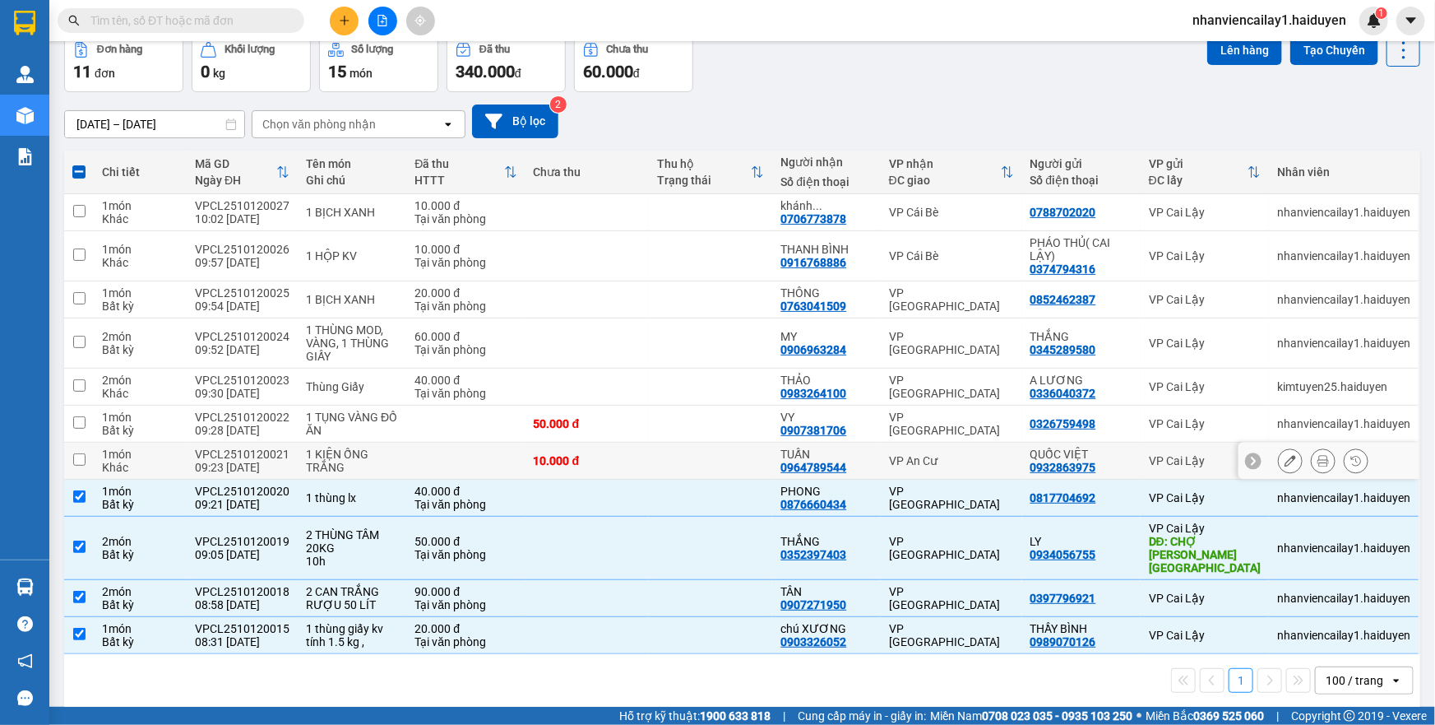
click at [874, 457] on td "TUẤN 0964789544" at bounding box center [826, 460] width 108 height 37
checkbox input "true"
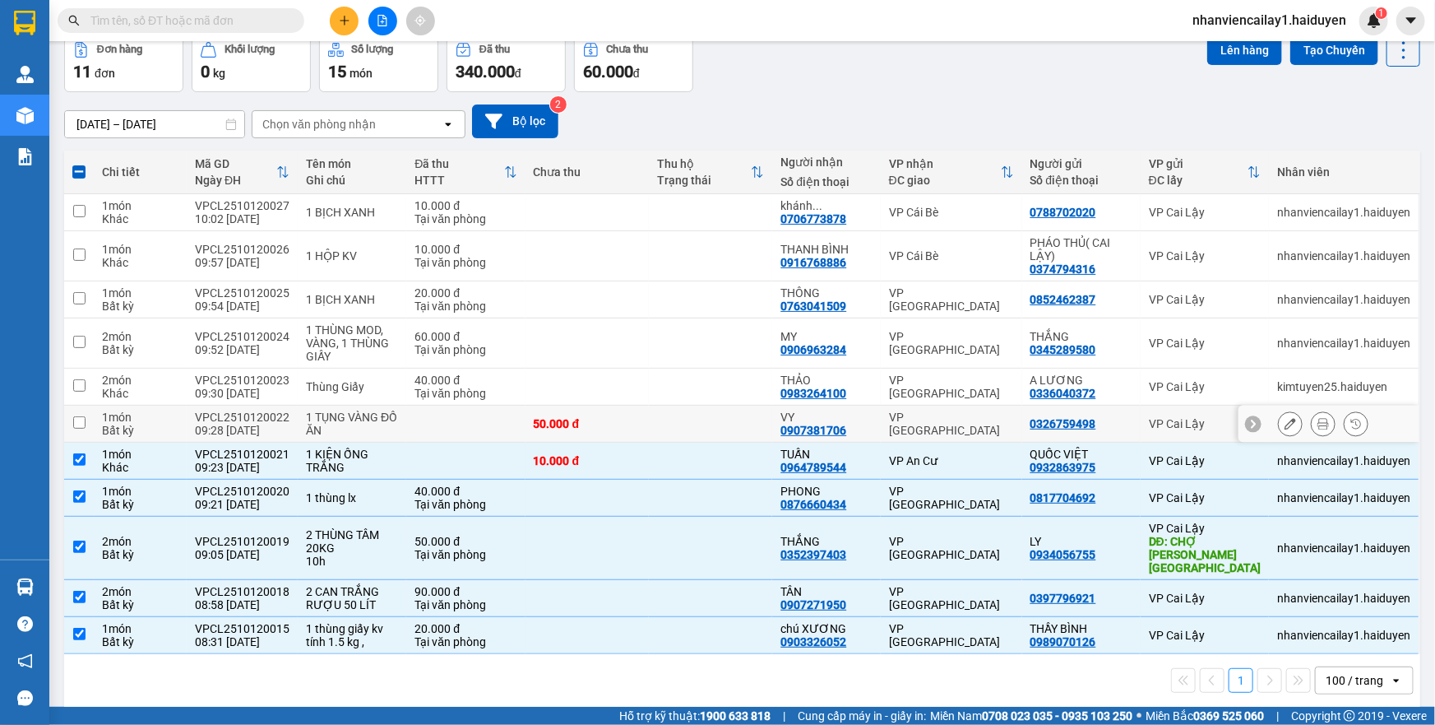
click at [876, 432] on td "VY 0907381706" at bounding box center [826, 423] width 108 height 37
checkbox input "true"
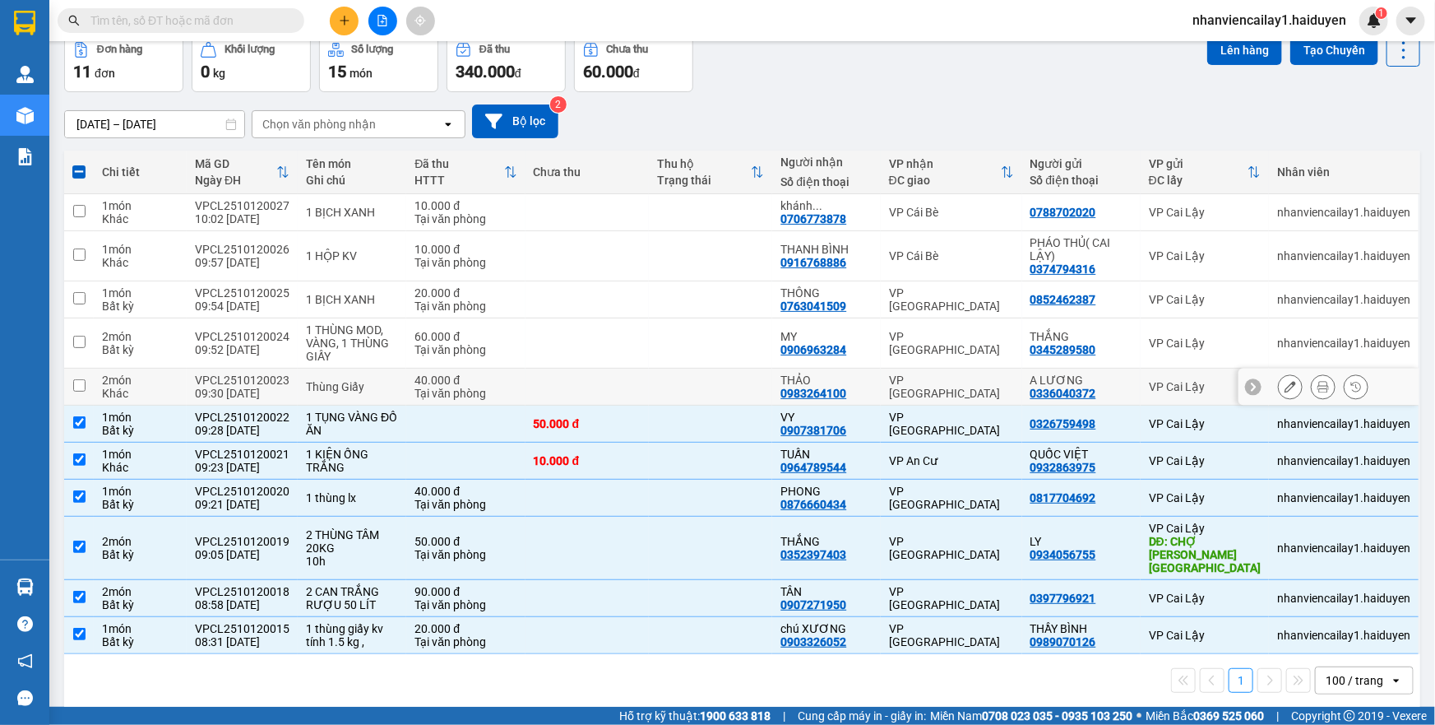
click at [881, 396] on td "VP [GEOGRAPHIC_DATA]" at bounding box center [951, 386] width 141 height 37
checkbox input "true"
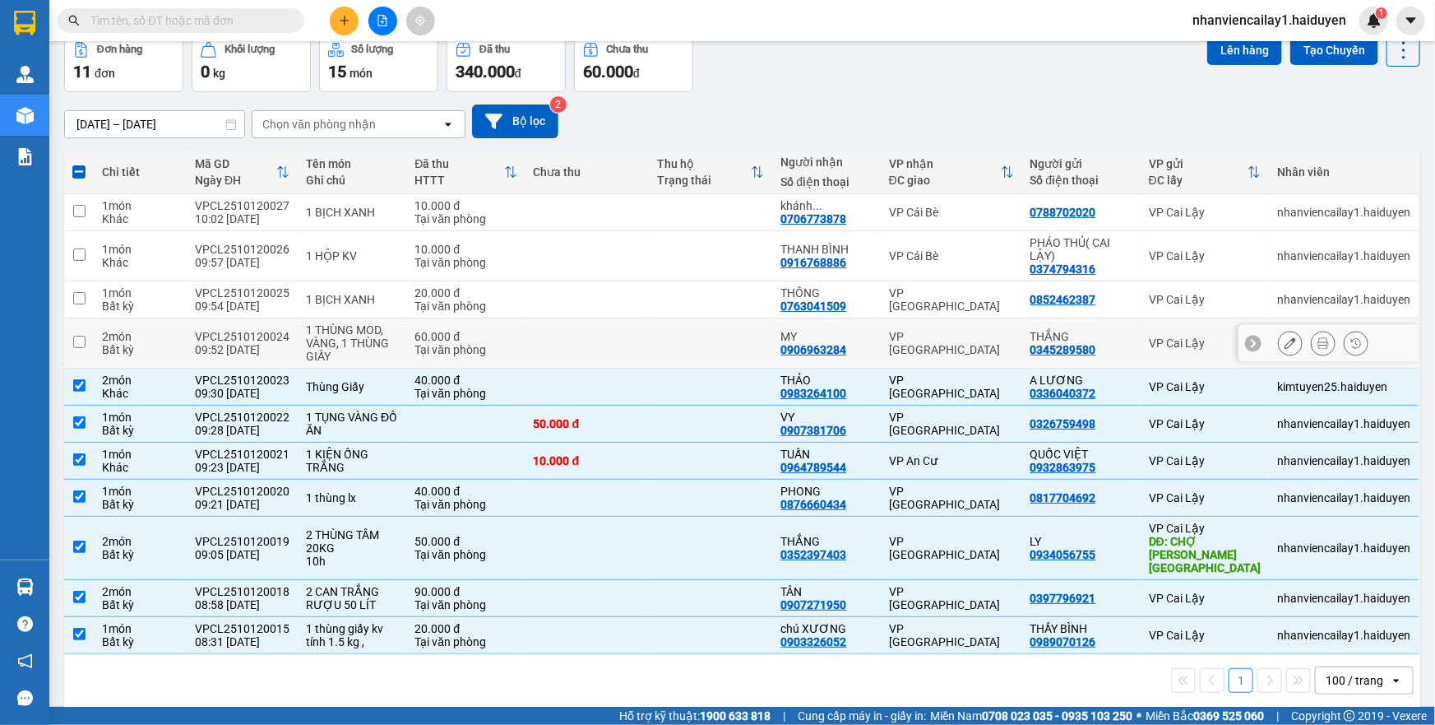
click at [881, 340] on td "VP [GEOGRAPHIC_DATA]" at bounding box center [951, 343] width 141 height 50
checkbox input "true"
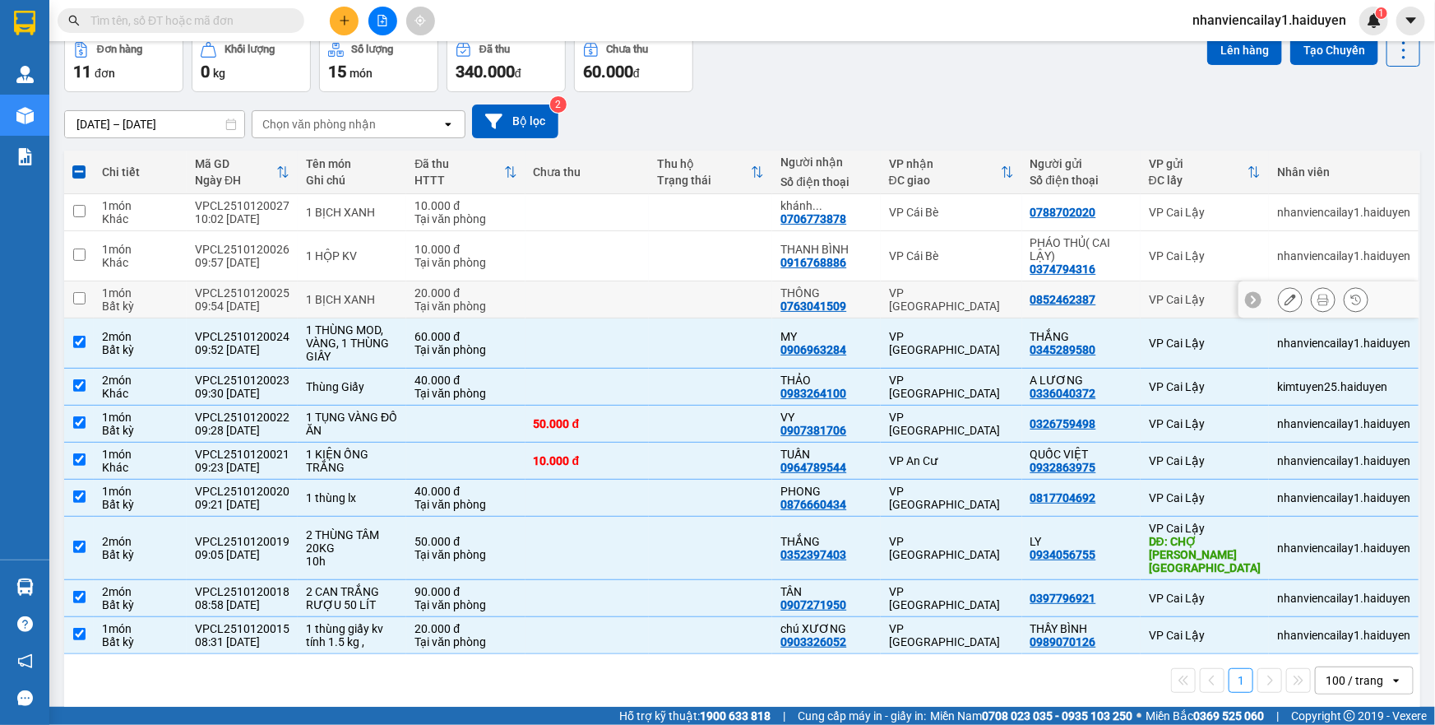
click at [876, 307] on td "THÔNG 0763041509" at bounding box center [826, 299] width 108 height 37
checkbox input "true"
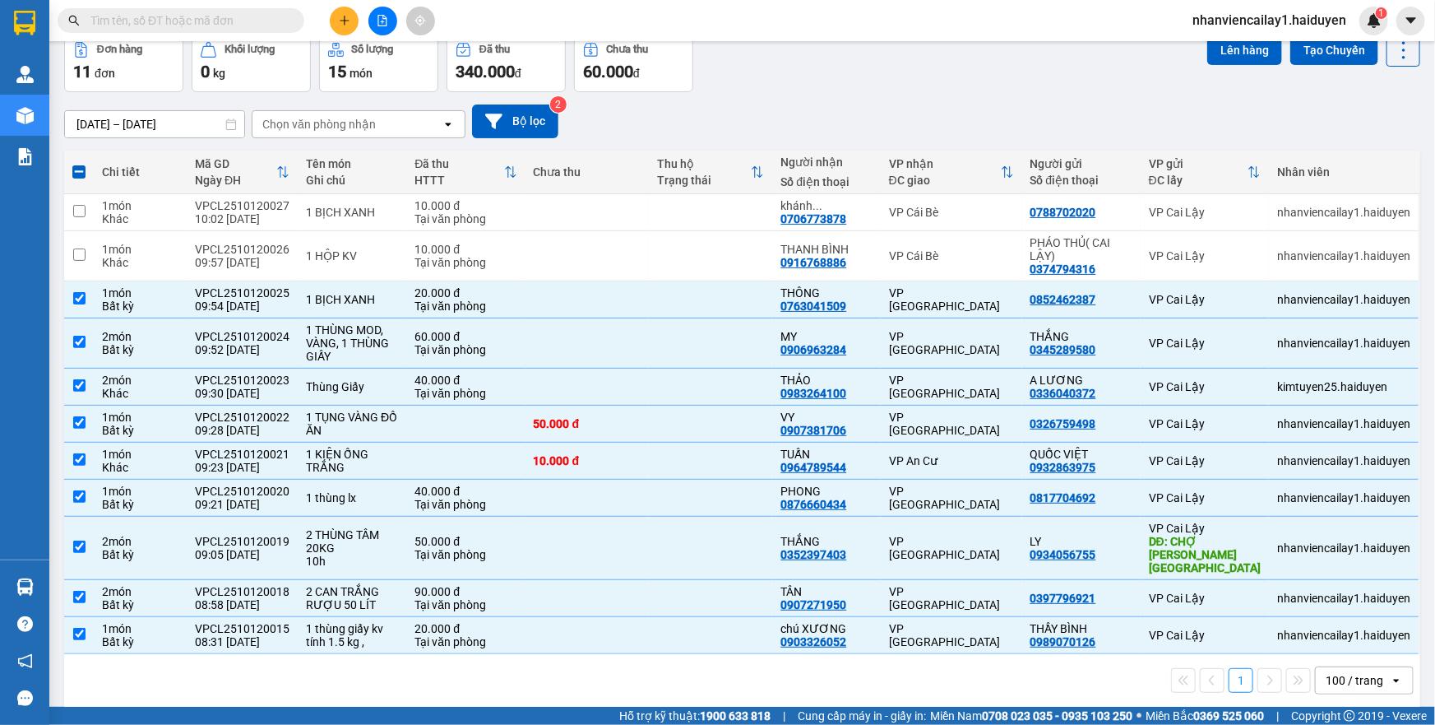
click at [1333, 672] on div "100 / trang" at bounding box center [1355, 680] width 58 height 16
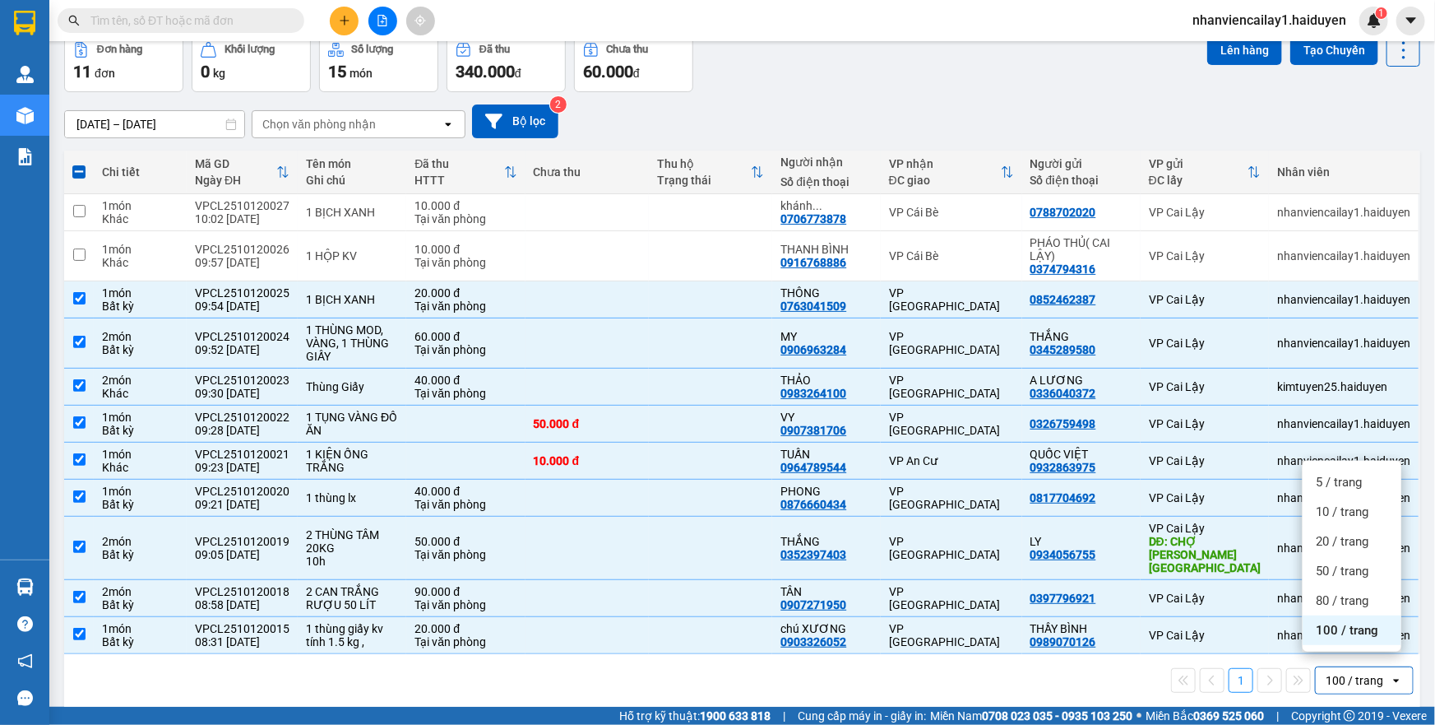
click at [1318, 633] on span "100 / trang" at bounding box center [1347, 630] width 63 height 16
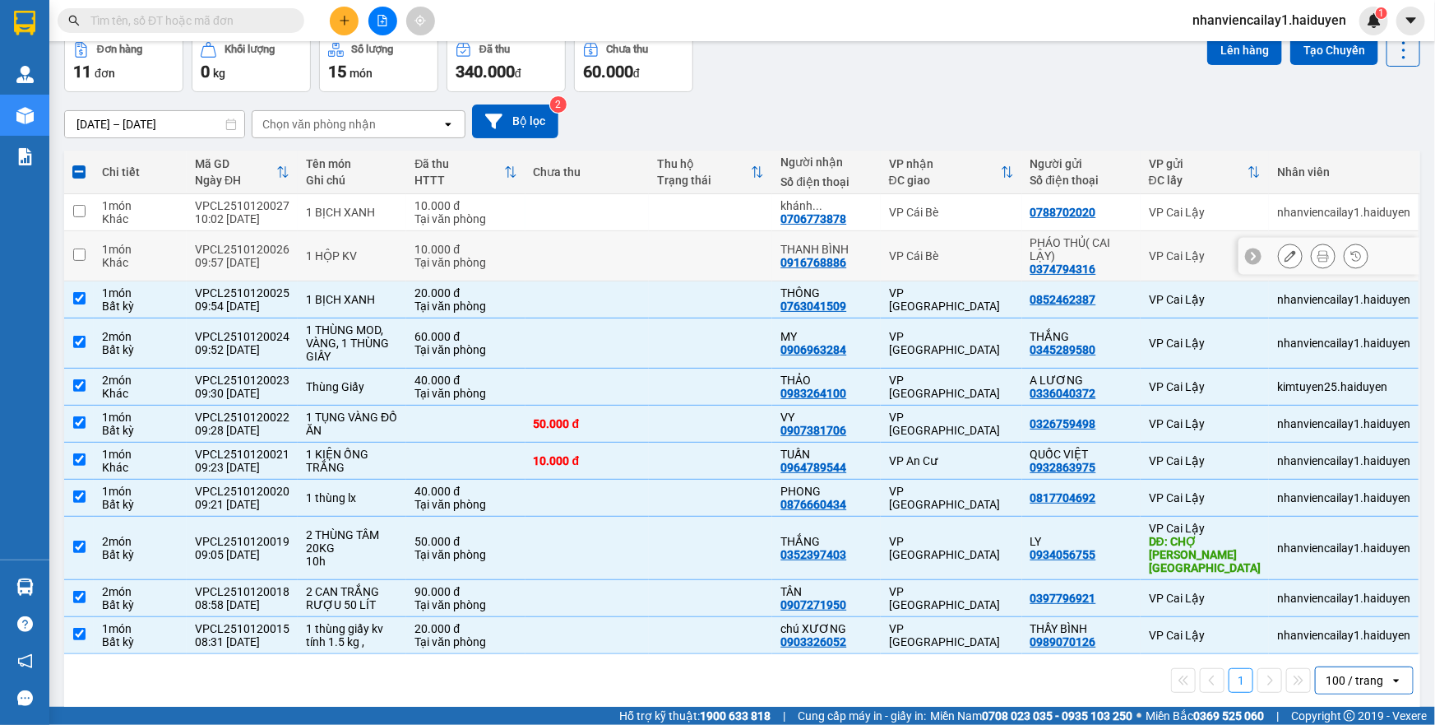
scroll to position [0, 0]
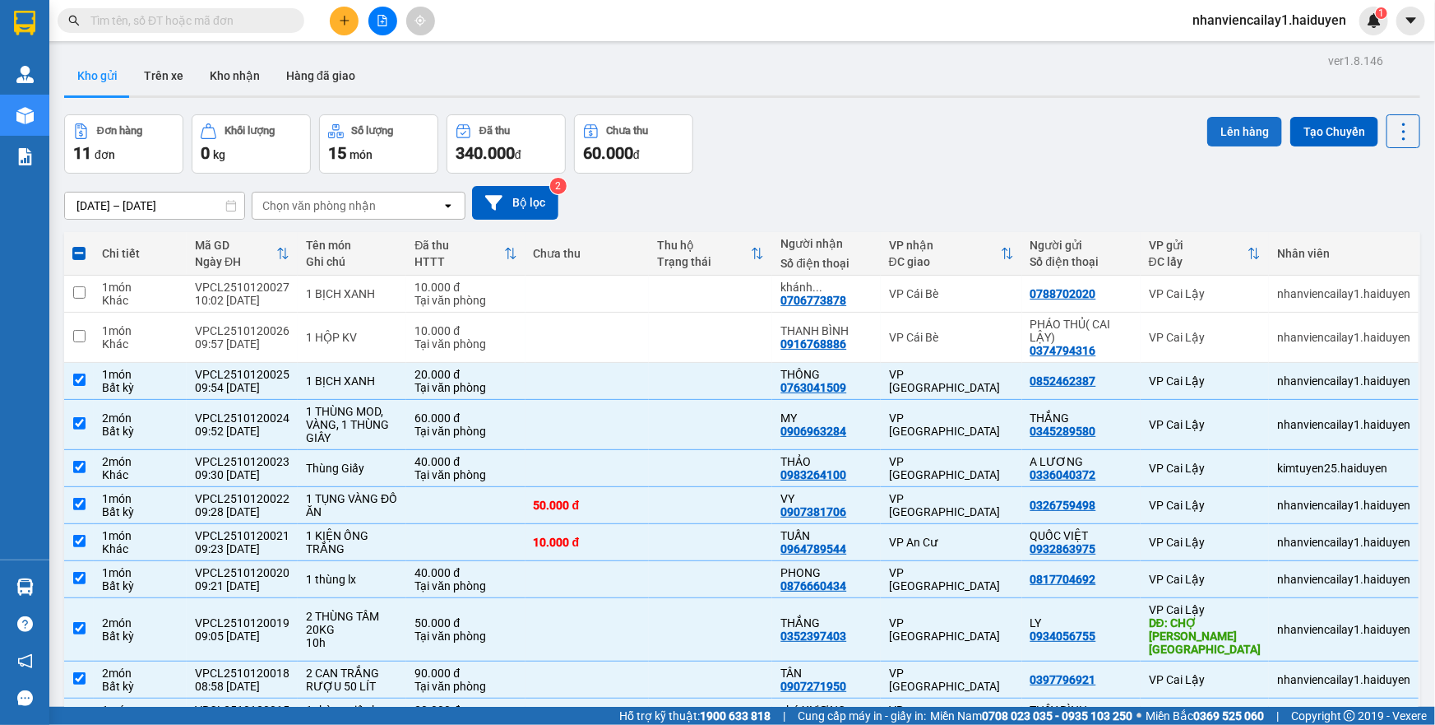
click at [1246, 129] on button "Lên hàng" at bounding box center [1244, 132] width 75 height 30
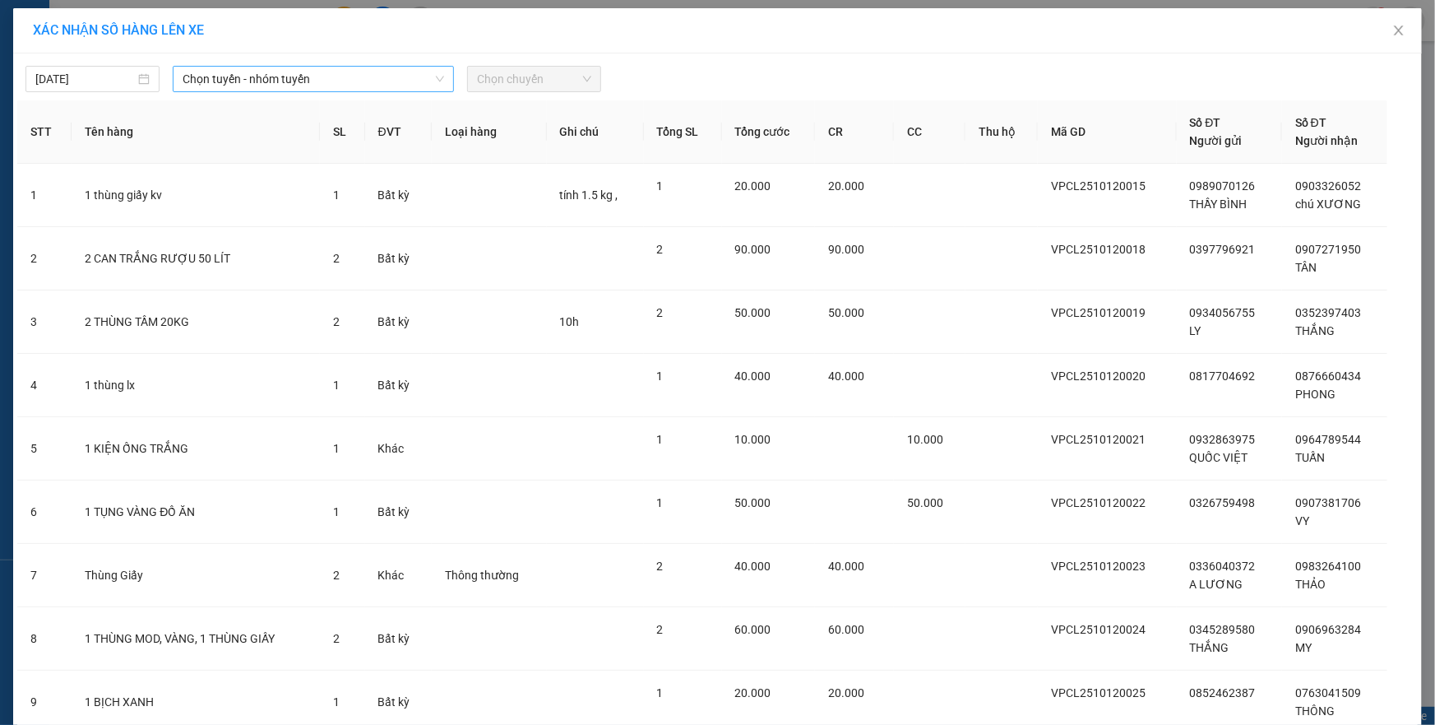
click at [382, 79] on span "Chọn tuyến - nhóm tuyến" at bounding box center [314, 79] width 262 height 25
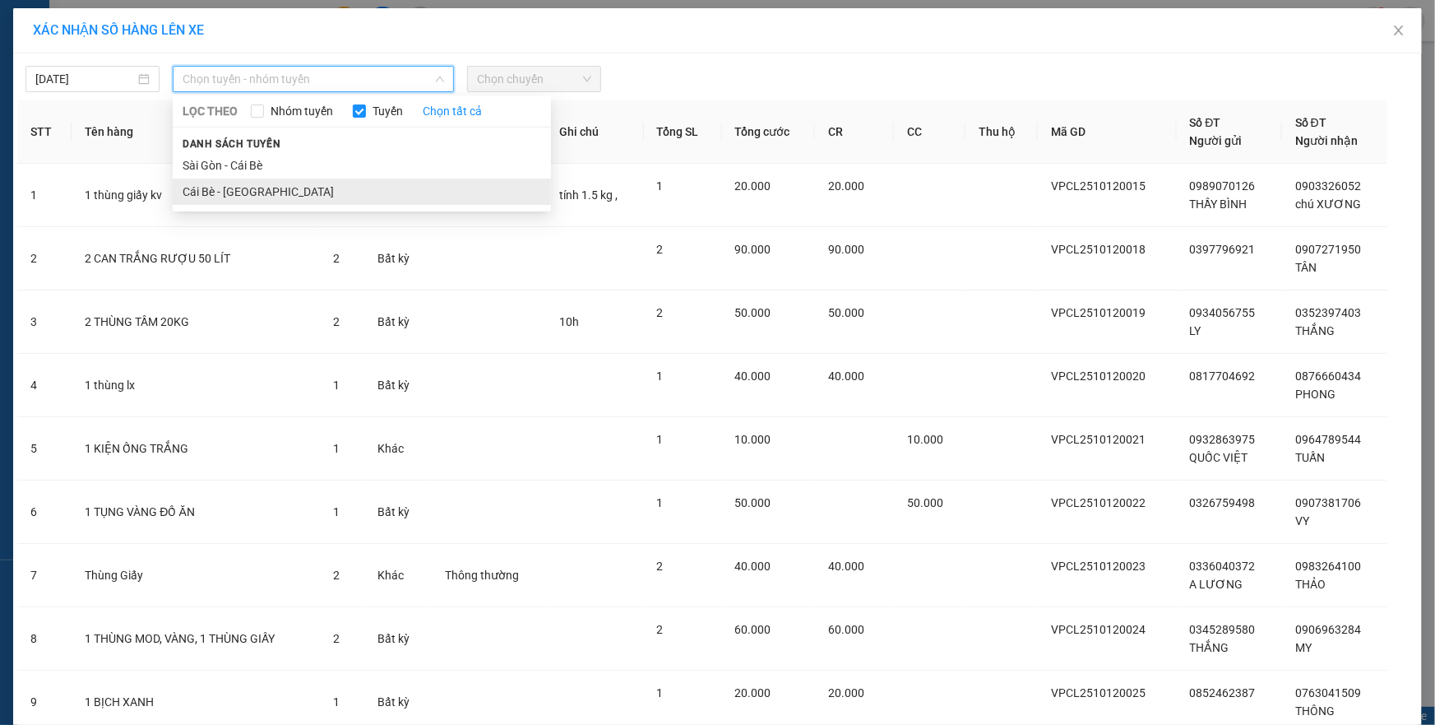
click at [371, 202] on li "Cái Bè - [GEOGRAPHIC_DATA]" at bounding box center [362, 191] width 378 height 26
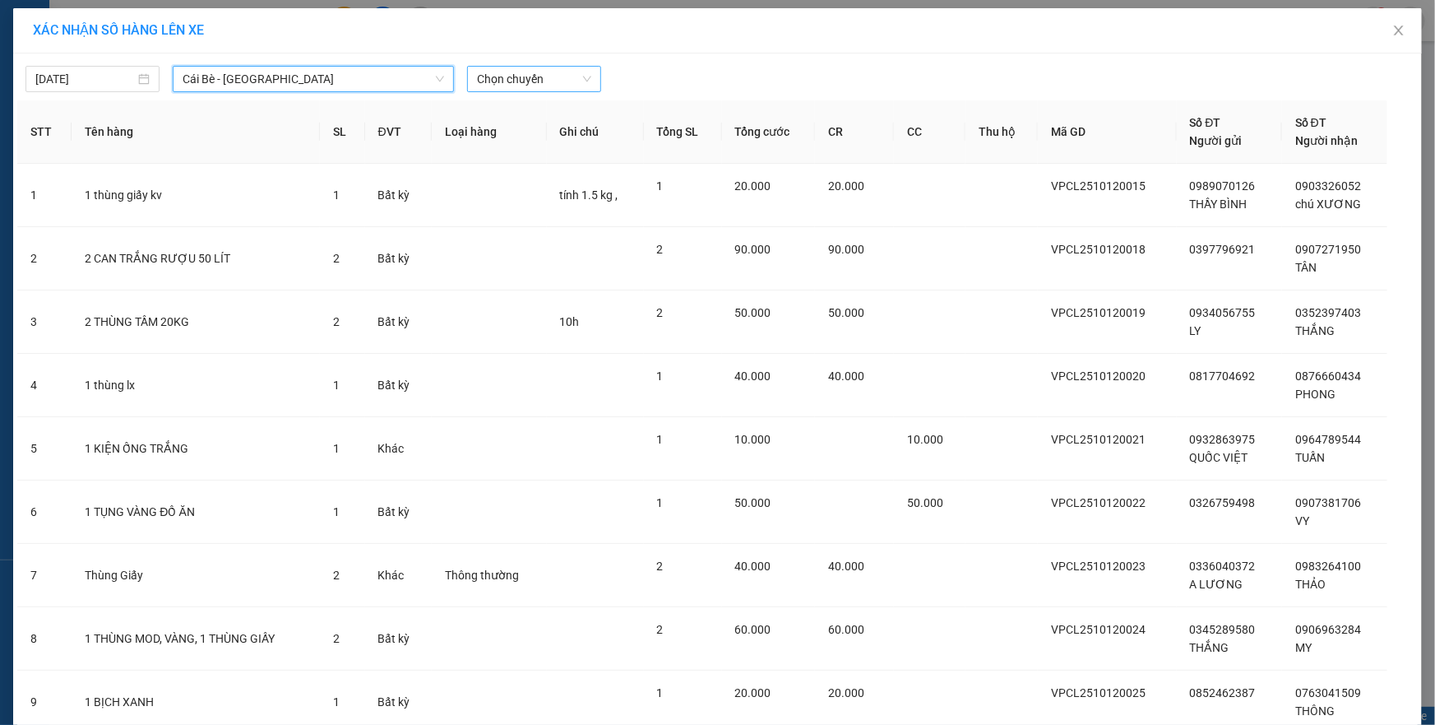
click at [510, 77] on span "Chọn chuyến" at bounding box center [534, 79] width 114 height 25
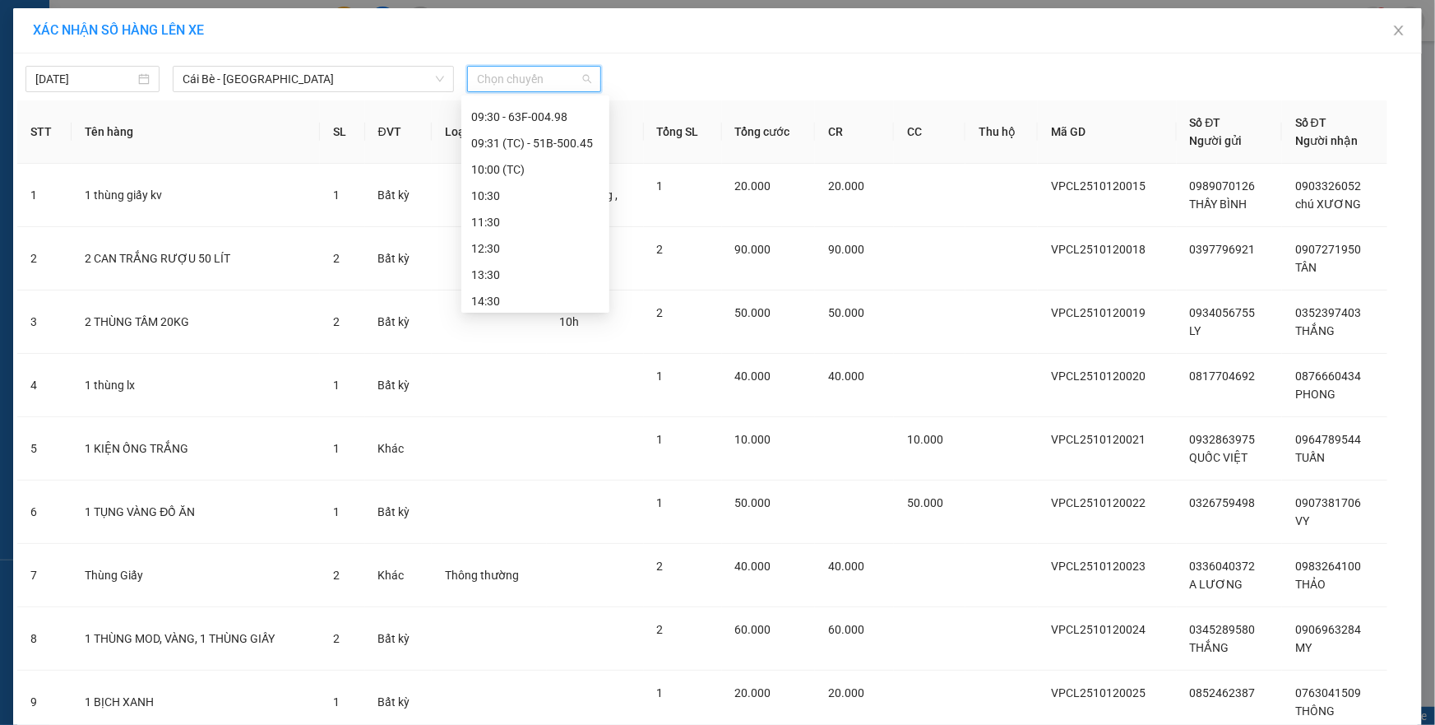
scroll to position [149, 0]
click at [535, 203] on div "09:31 (TC) - 51B-500.45" at bounding box center [535, 200] width 128 height 18
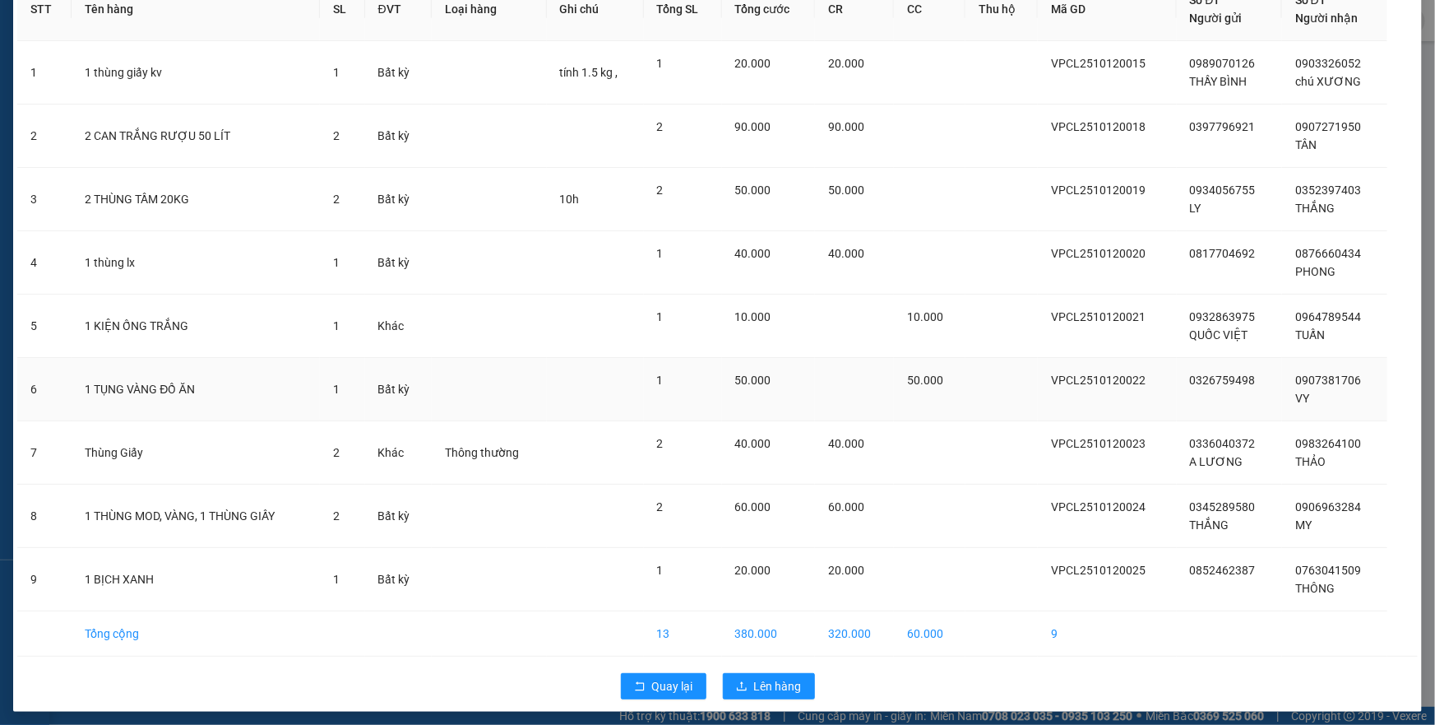
scroll to position [138, 0]
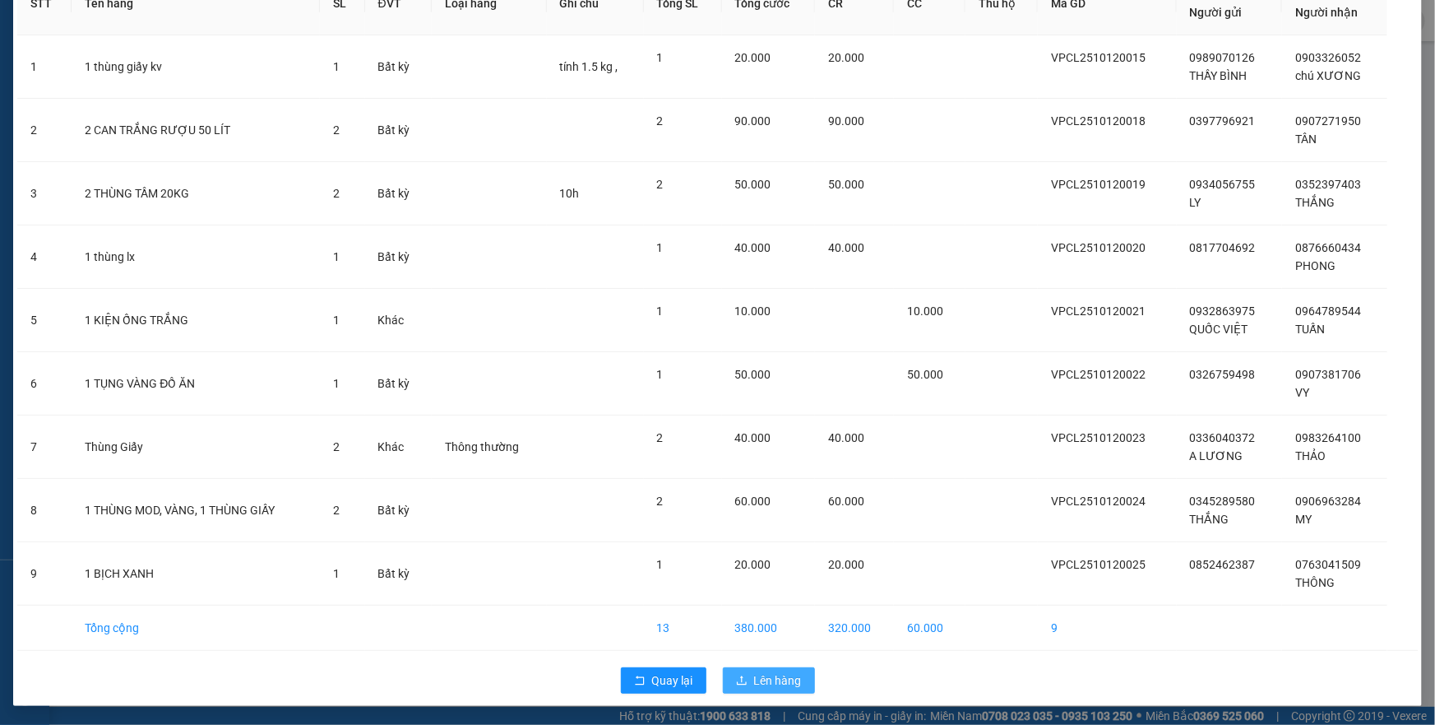
click at [769, 676] on span "Lên hàng" at bounding box center [778, 680] width 48 height 18
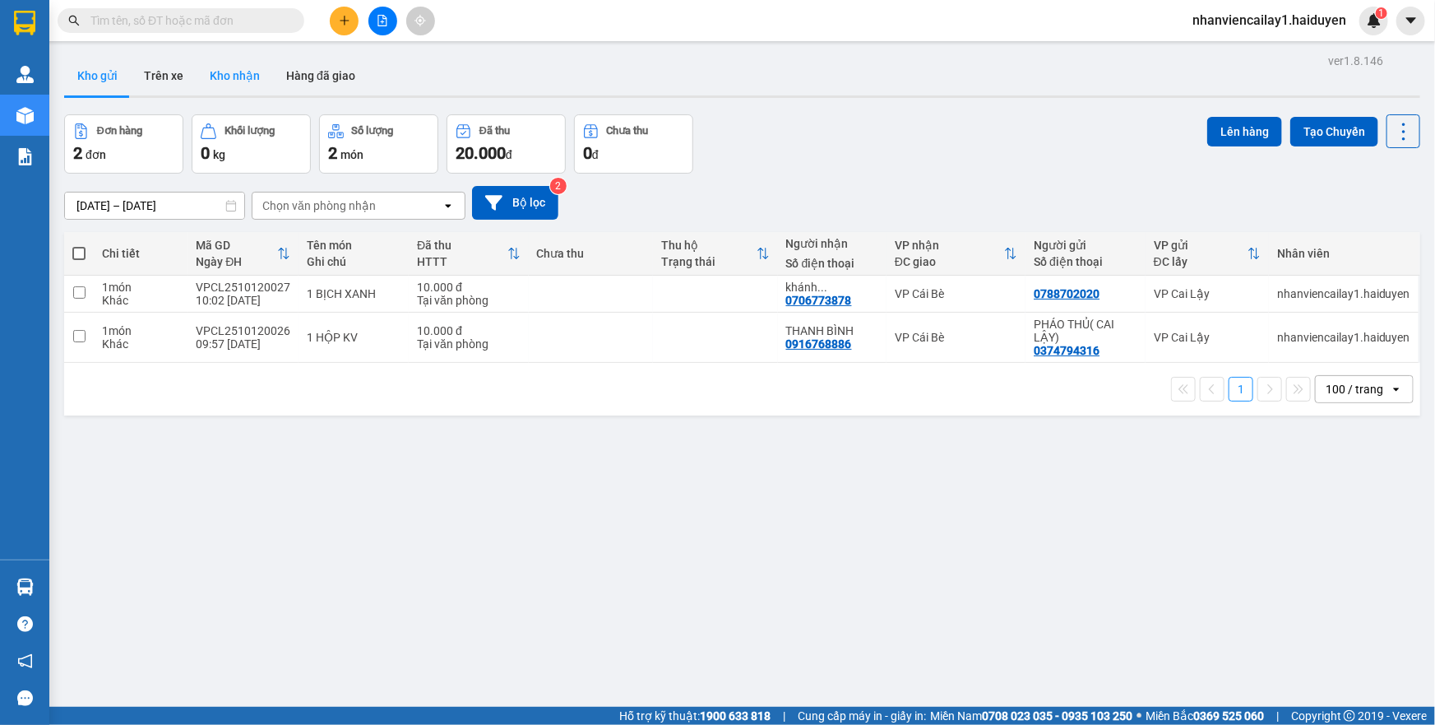
click at [219, 58] on button "Kho nhận" at bounding box center [235, 75] width 76 height 39
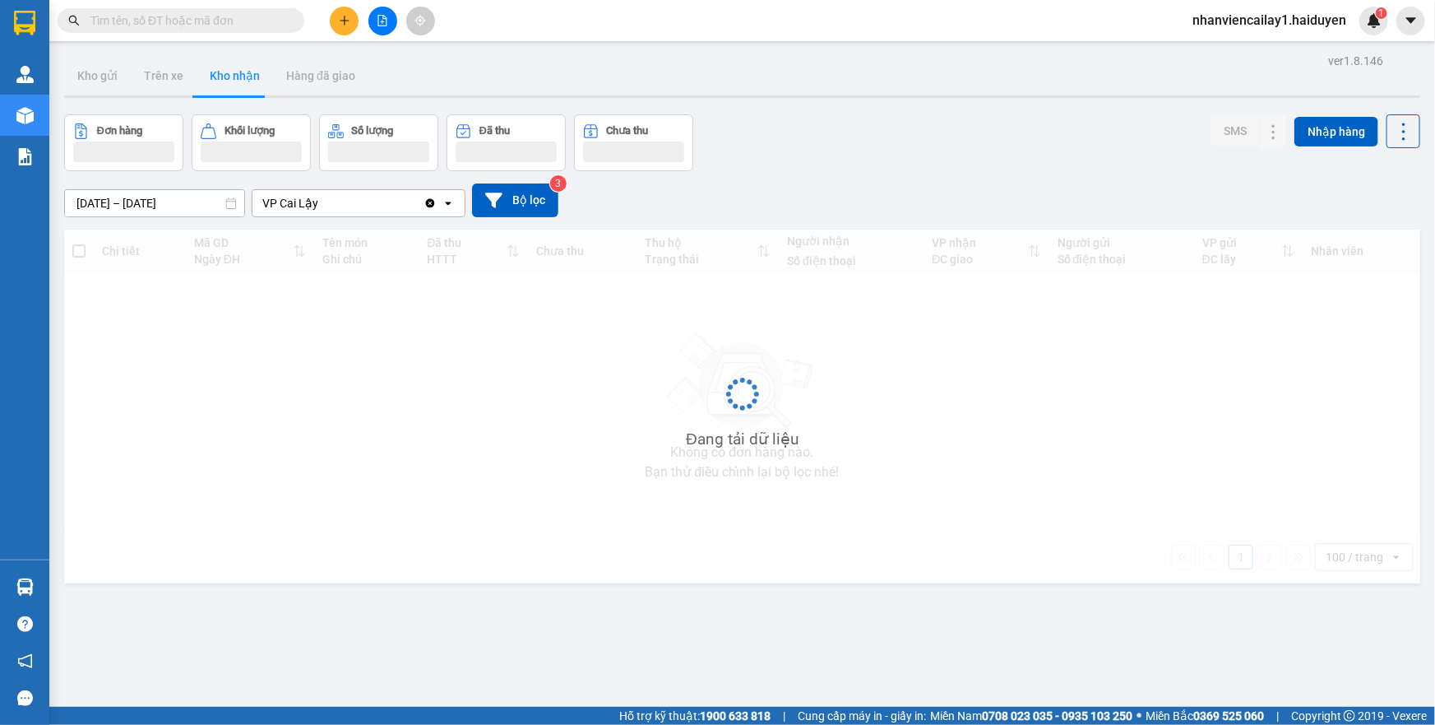
click at [208, 73] on button "Kho nhận" at bounding box center [235, 75] width 76 height 39
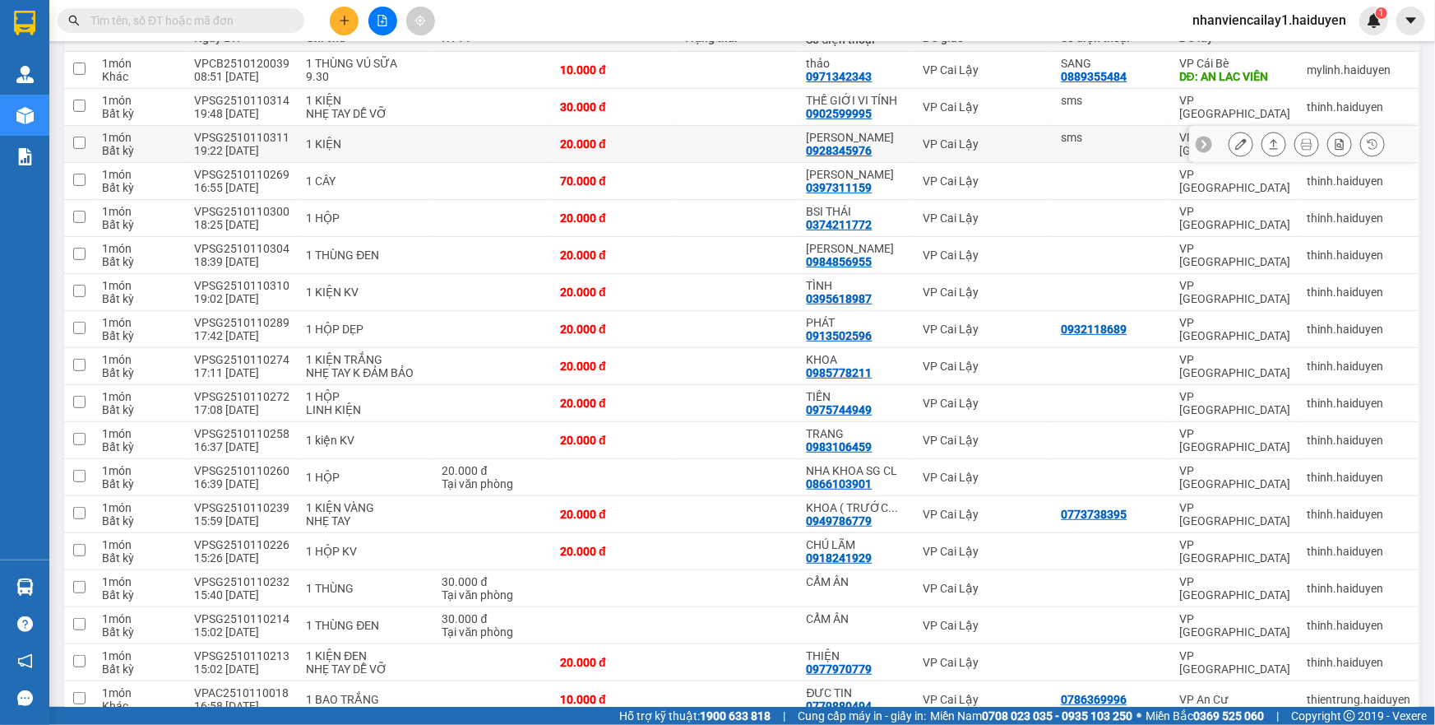
scroll to position [448, 0]
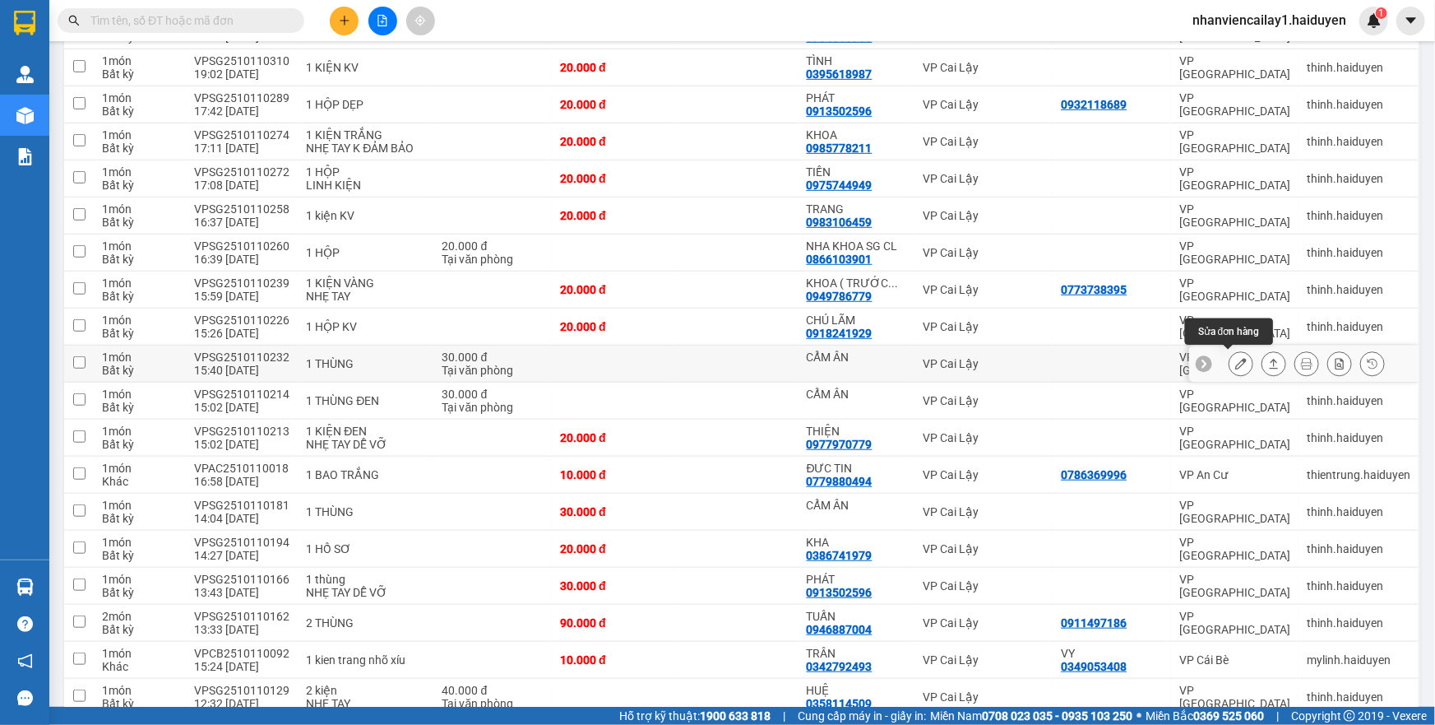
click at [1235, 363] on icon at bounding box center [1241, 364] width 12 height 12
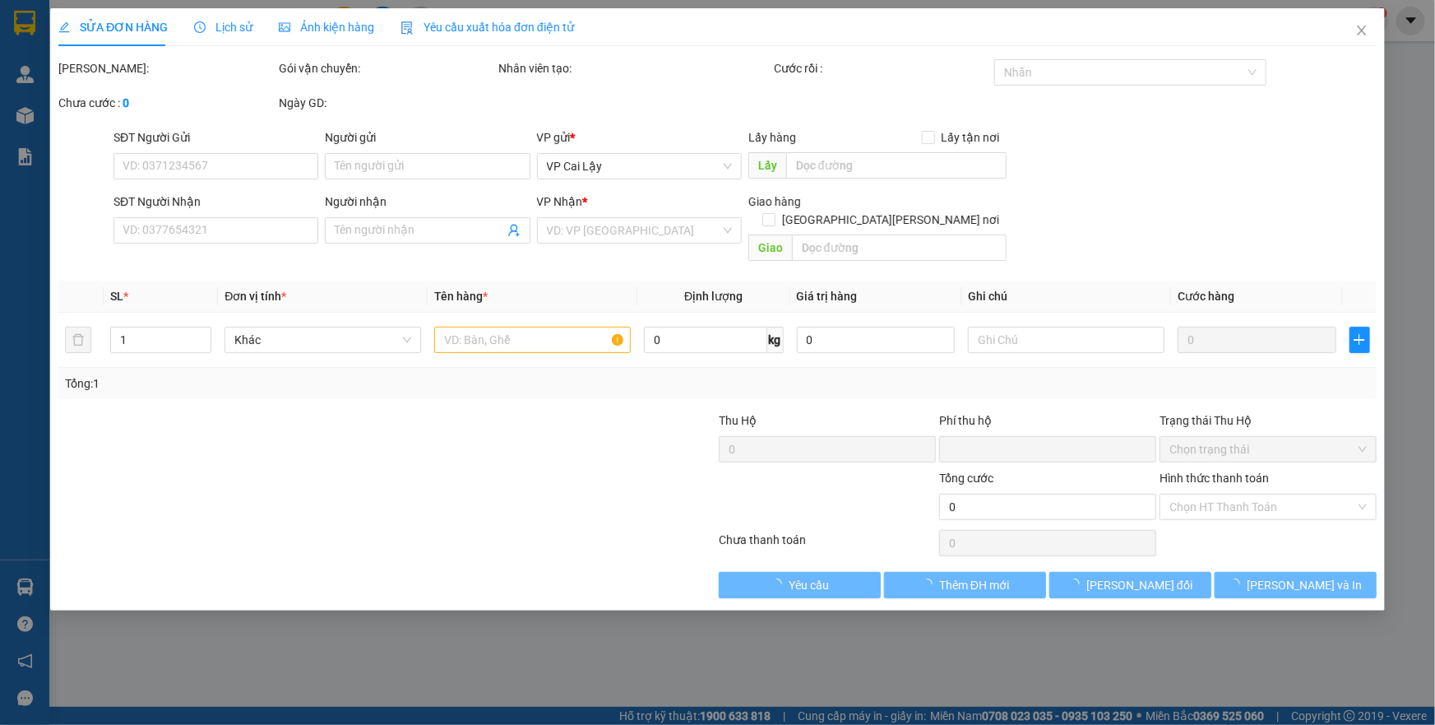
type input "CẨM ÂN"
type input "0"
type input "30.000"
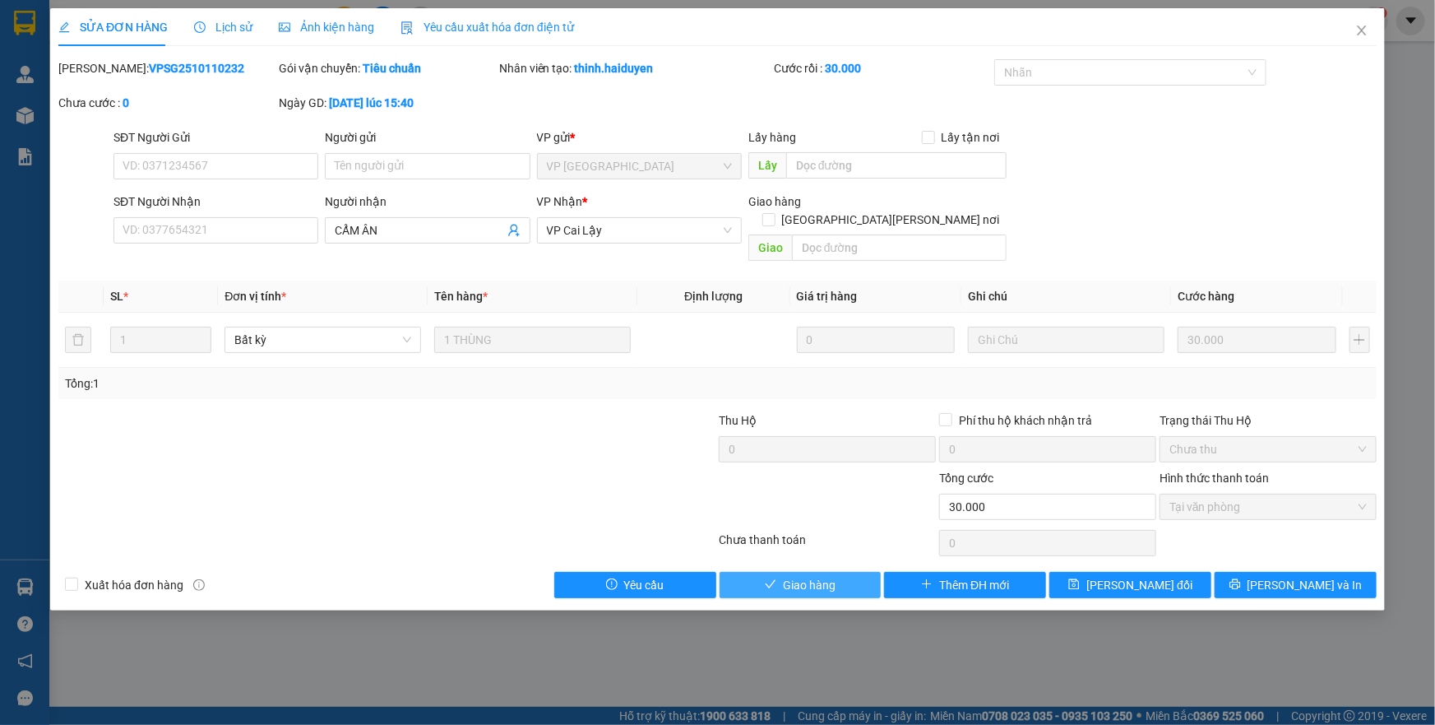
click at [813, 576] on span "Giao hàng" at bounding box center [809, 585] width 53 height 18
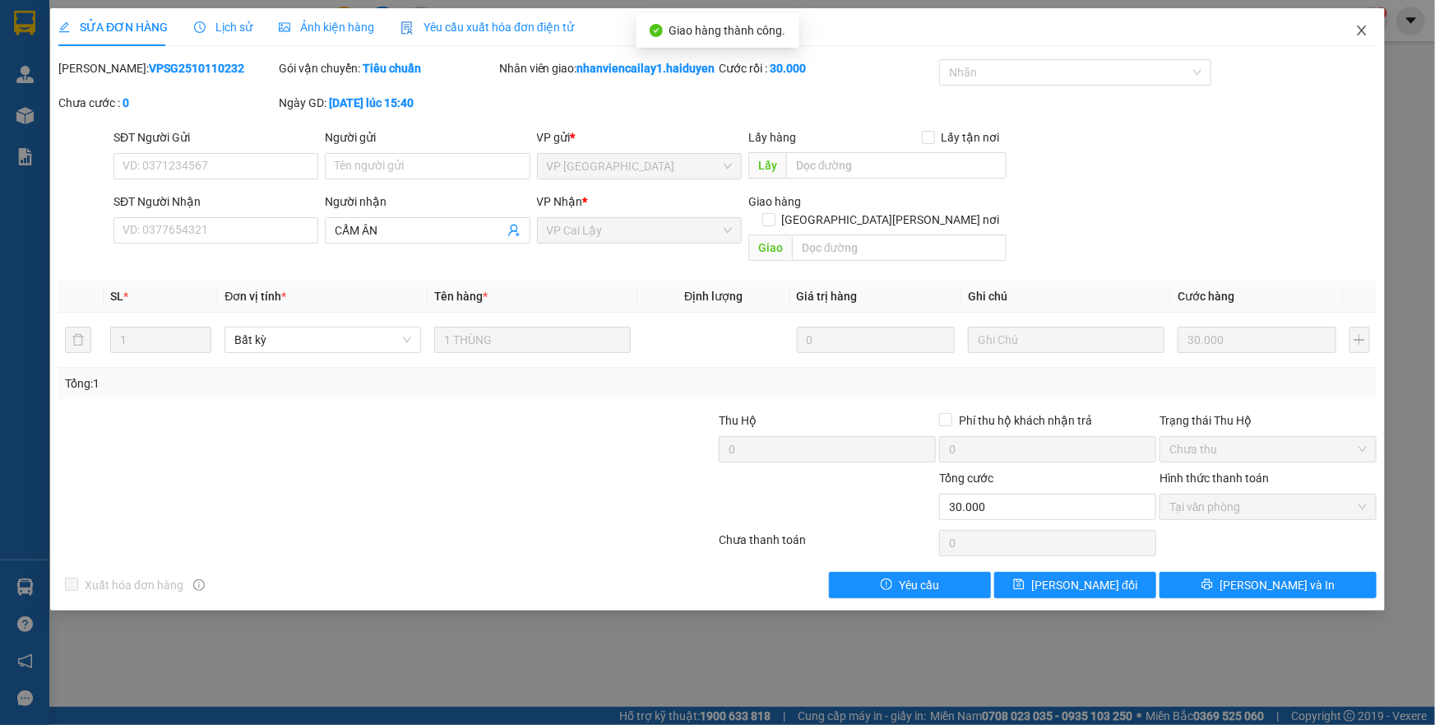
click at [1359, 39] on span "Close" at bounding box center [1362, 31] width 46 height 46
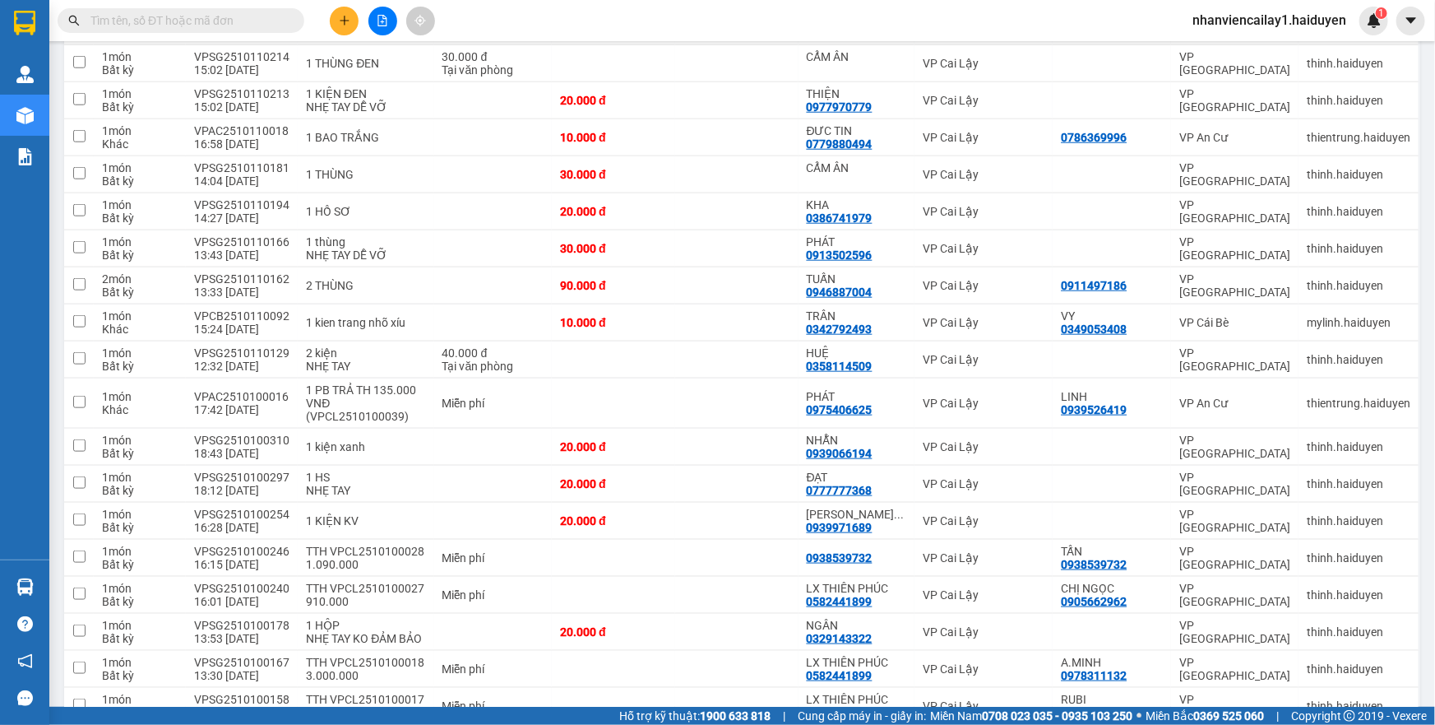
scroll to position [599, 0]
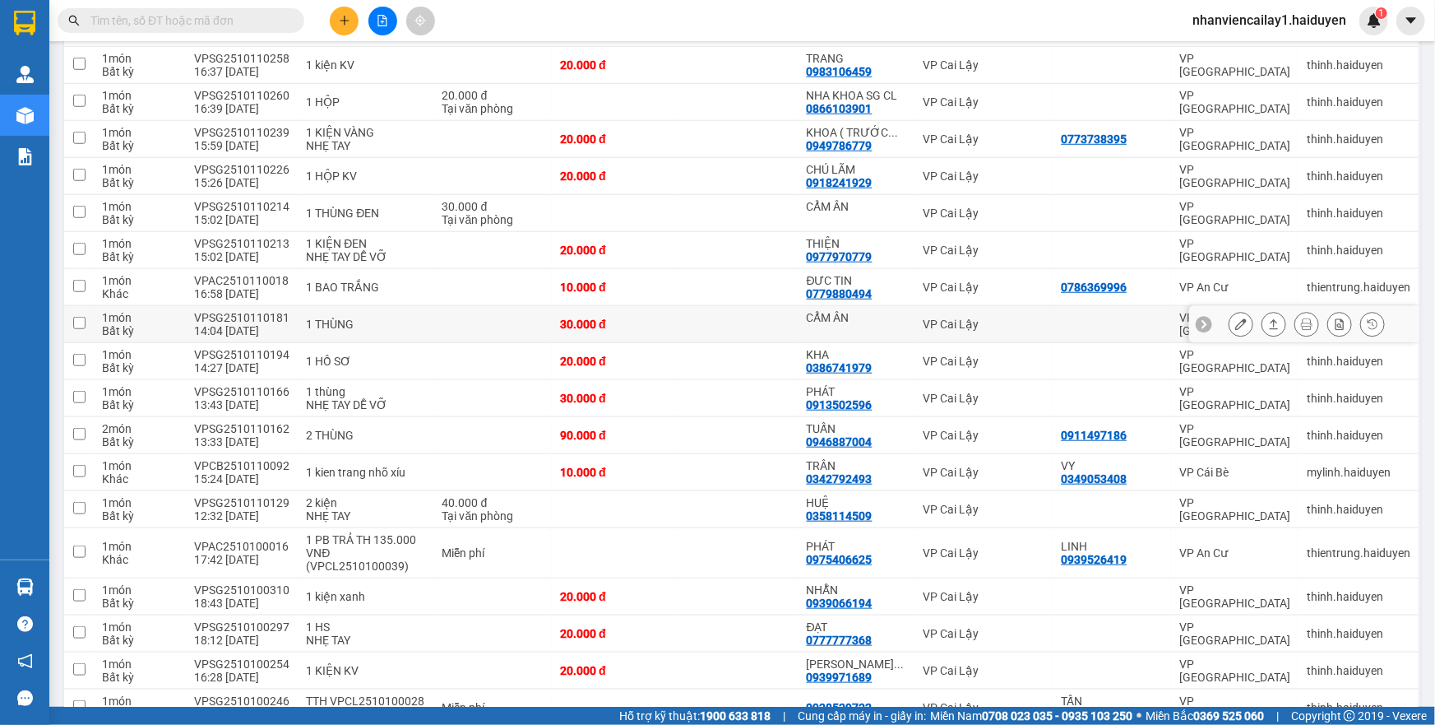
click at [1229, 320] on div at bounding box center [1241, 324] width 25 height 25
click at [1229, 323] on button at bounding box center [1240, 324] width 23 height 29
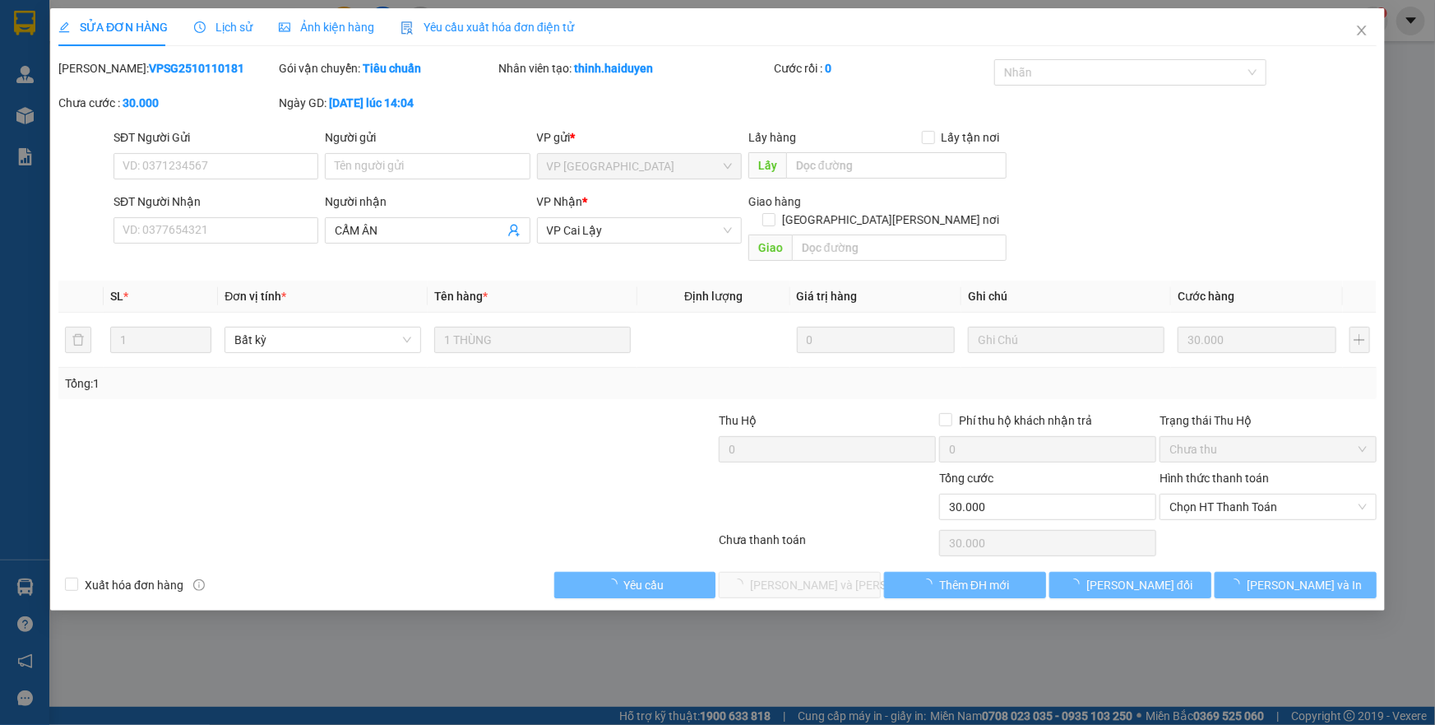
type input "CẨM ÂN"
type input "0"
type input "30.000"
click at [1210, 494] on span "Chọn HT Thanh Toán" at bounding box center [1267, 506] width 197 height 25
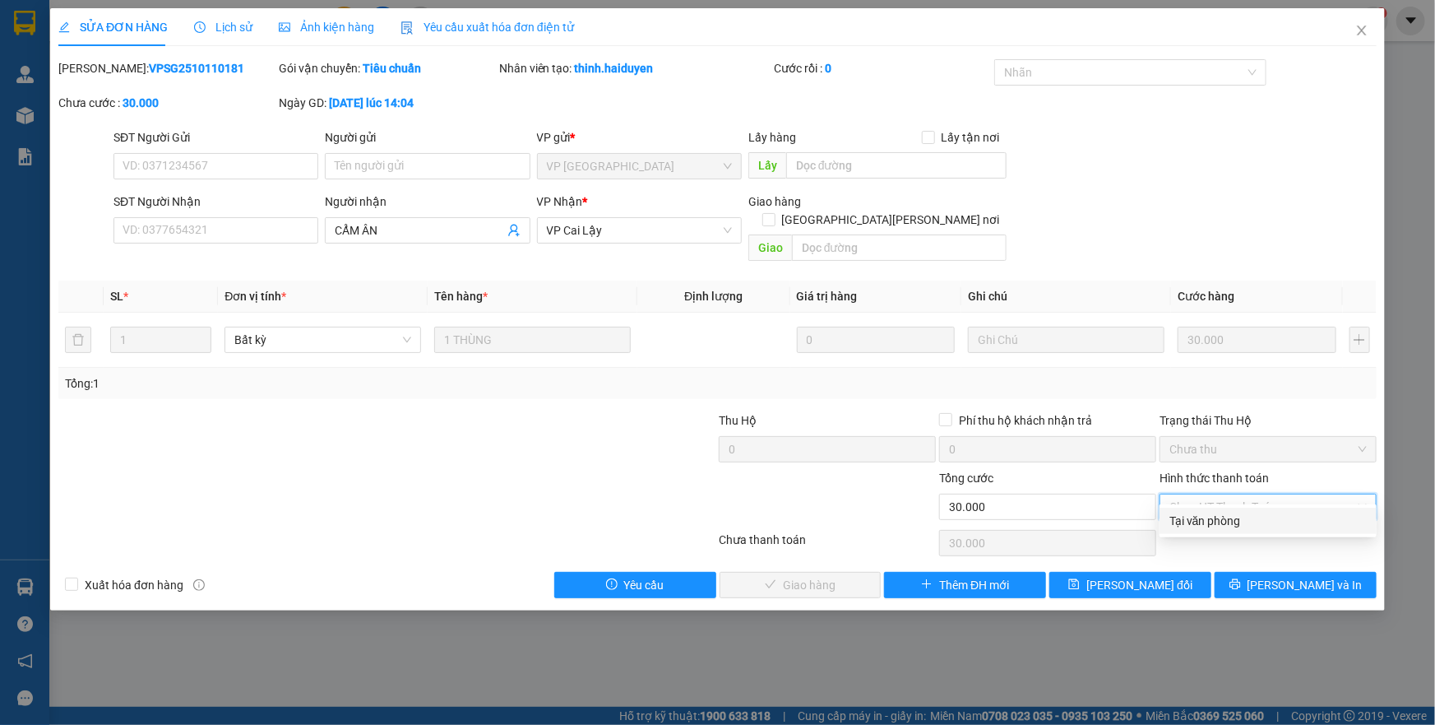
click at [1200, 518] on div "Tại văn phòng" at bounding box center [1267, 521] width 197 height 18
type input "0"
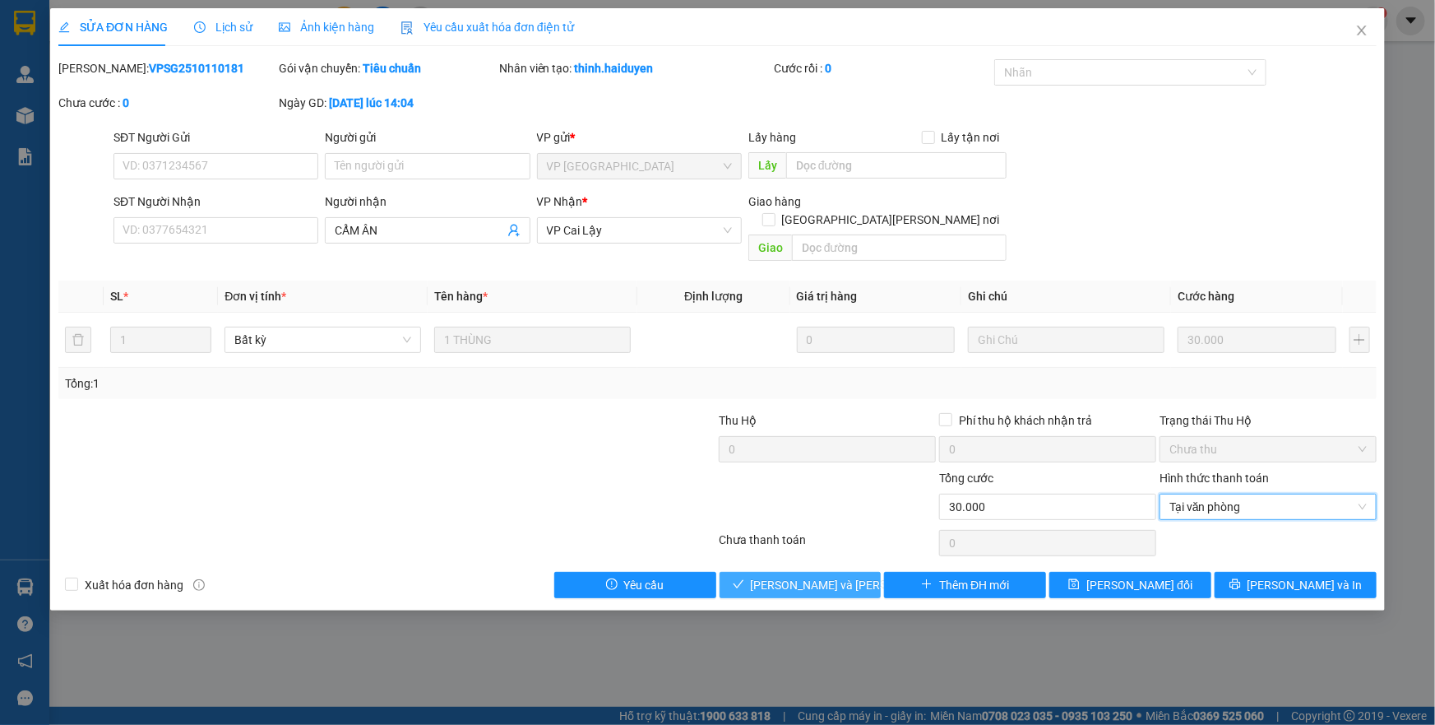
click at [853, 576] on span "Lưu và Giao hàng" at bounding box center [862, 585] width 222 height 18
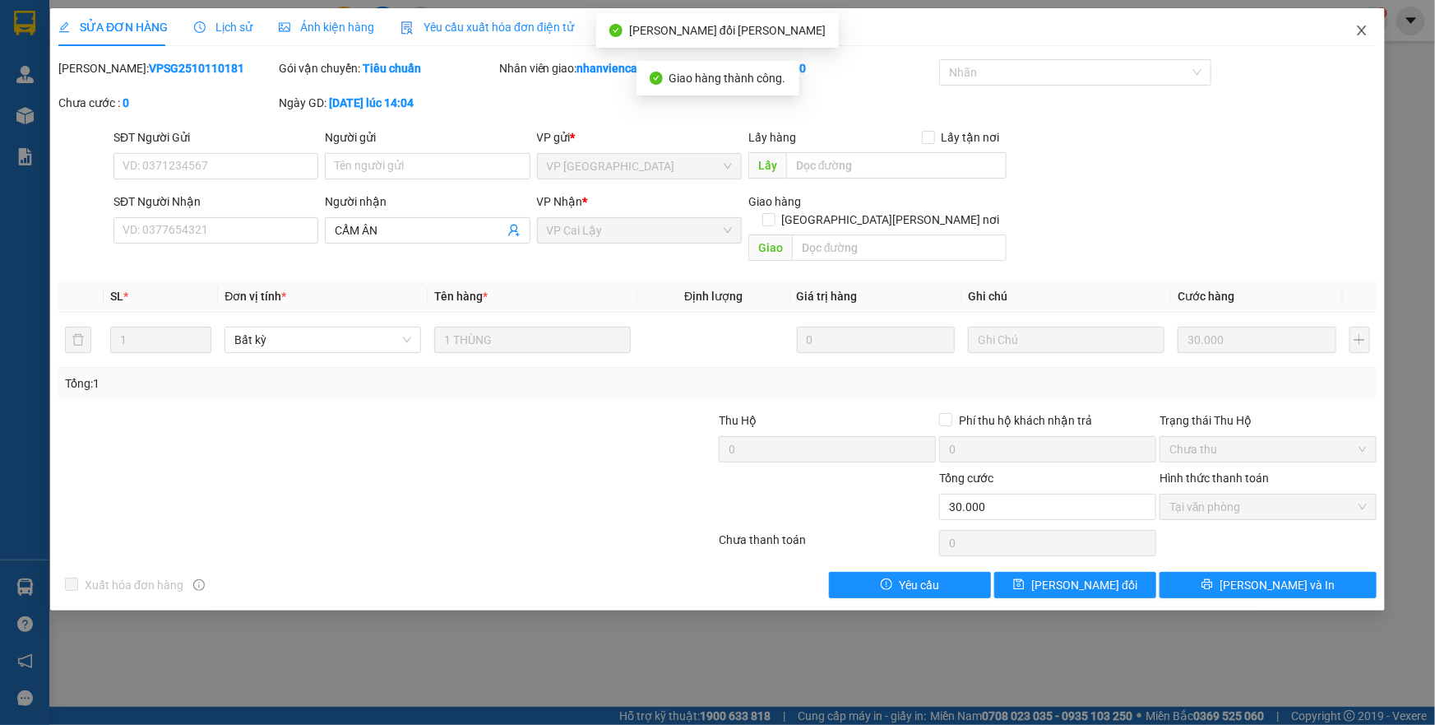
click at [1357, 35] on icon "close" at bounding box center [1361, 30] width 13 height 13
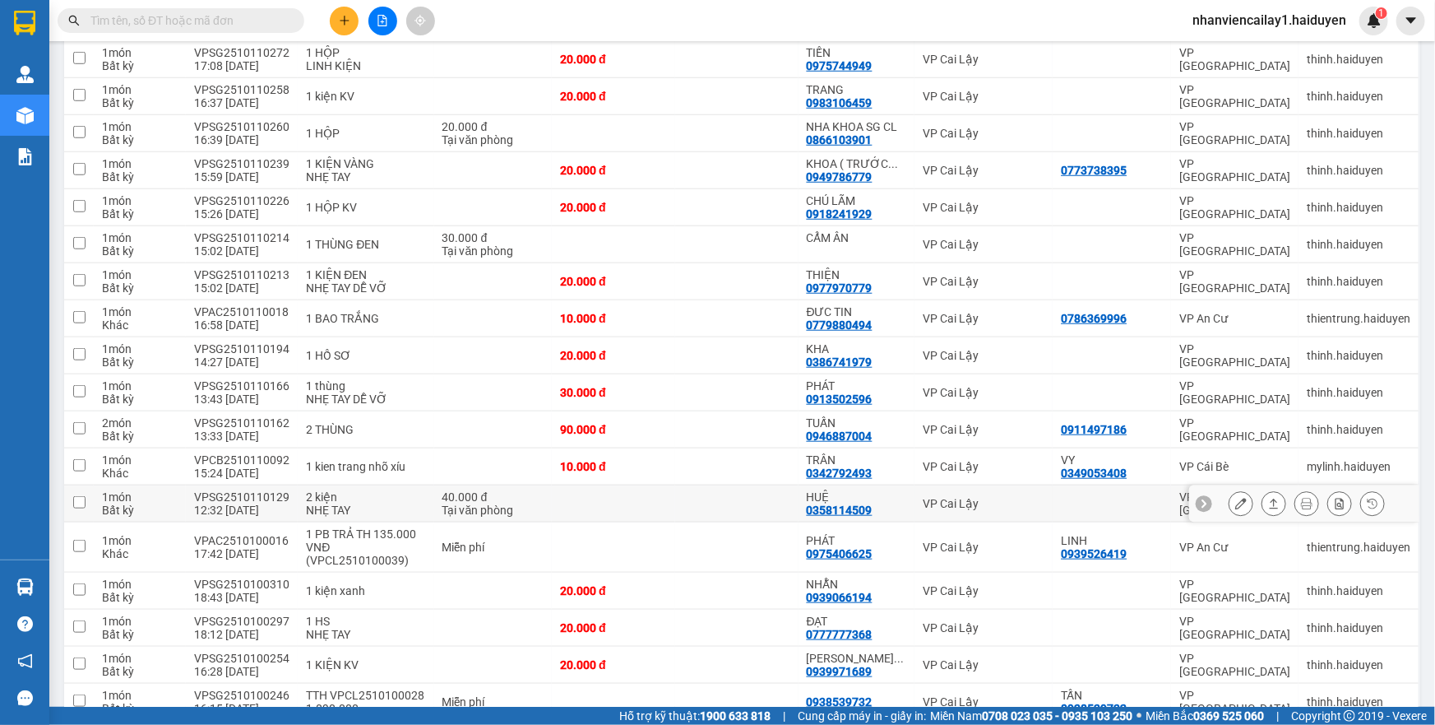
scroll to position [561, 0]
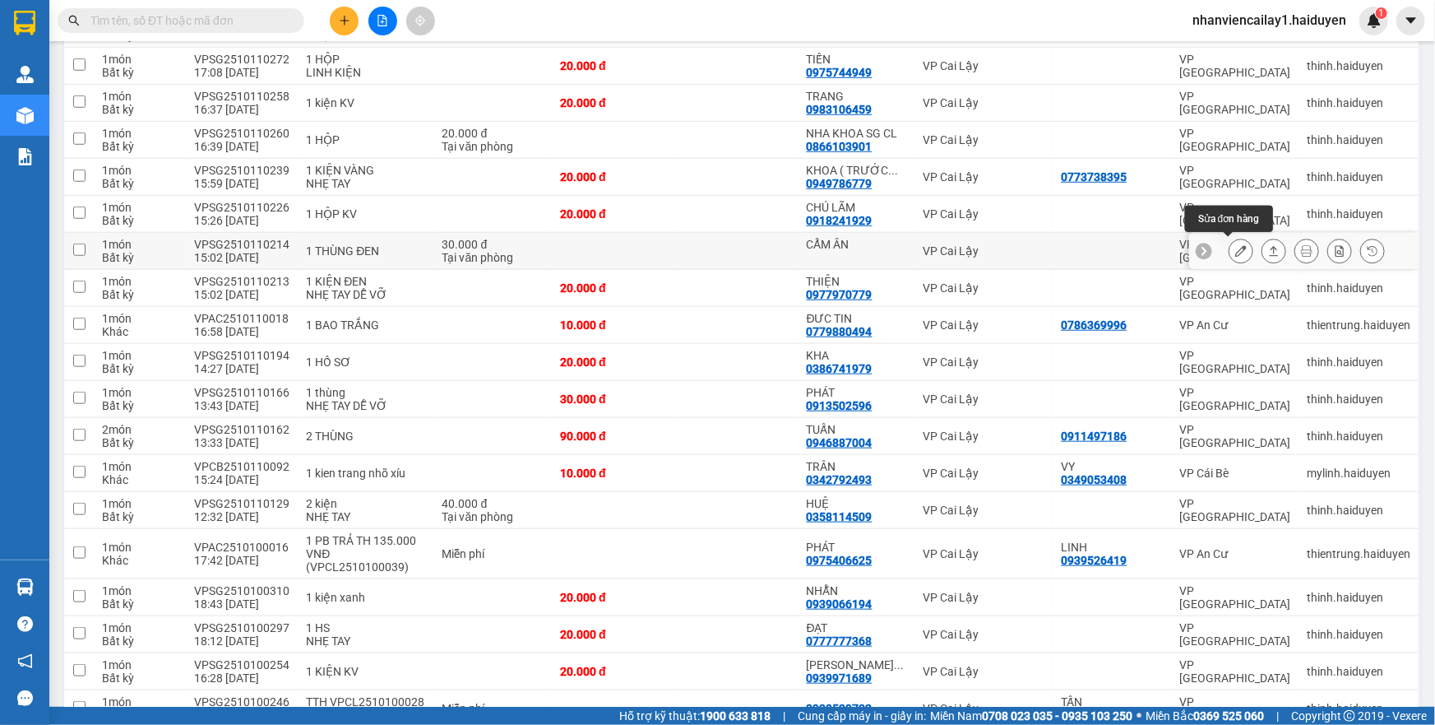
click at [1235, 249] on button at bounding box center [1240, 251] width 23 height 29
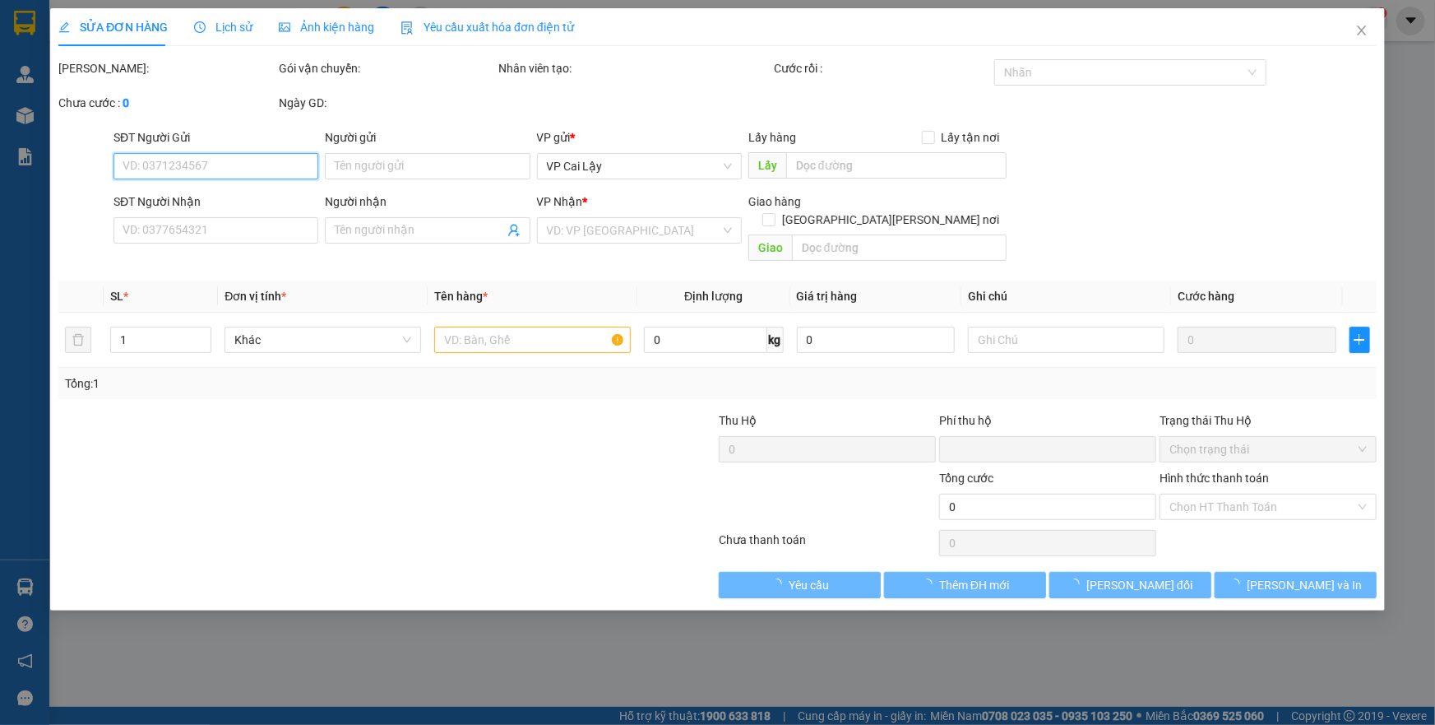
type input "CẨM ÂN"
type input "0"
type input "30.000"
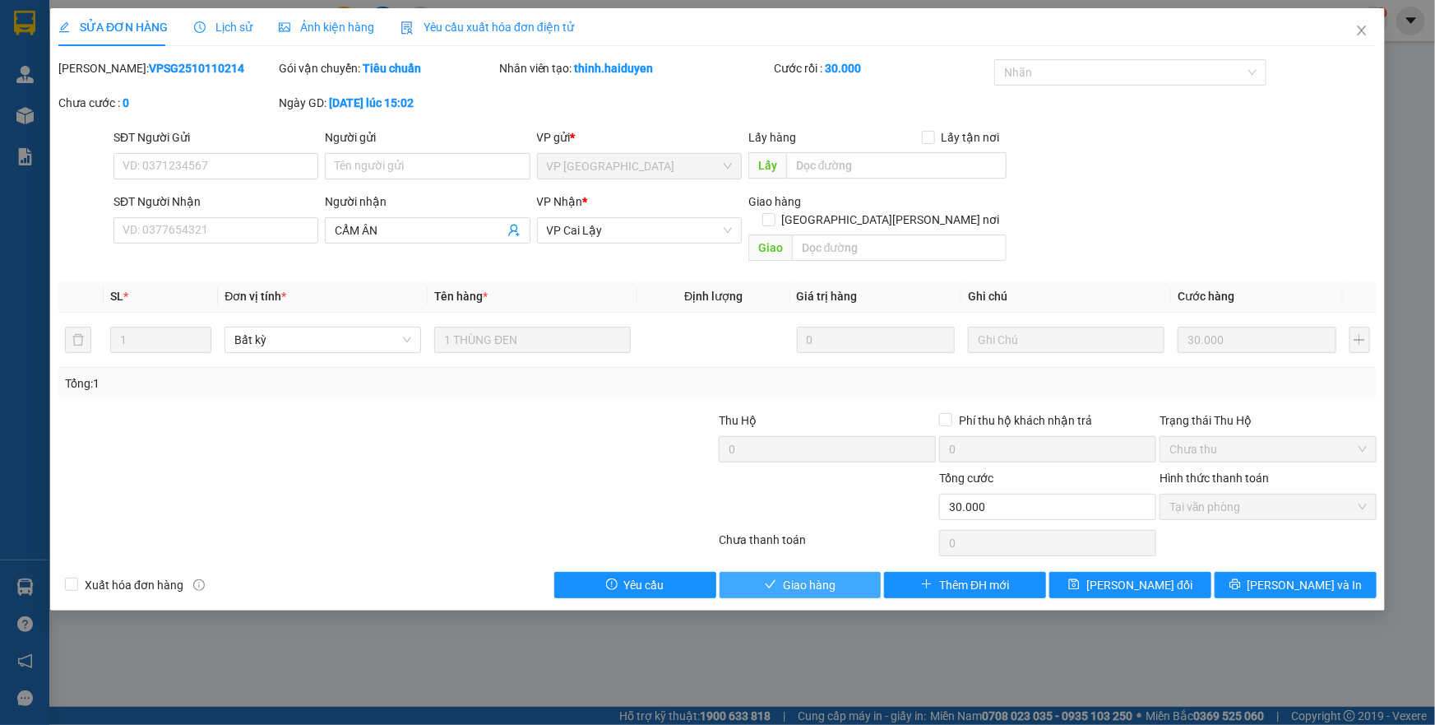
click at [780, 574] on button "Giao hàng" at bounding box center [801, 585] width 162 height 26
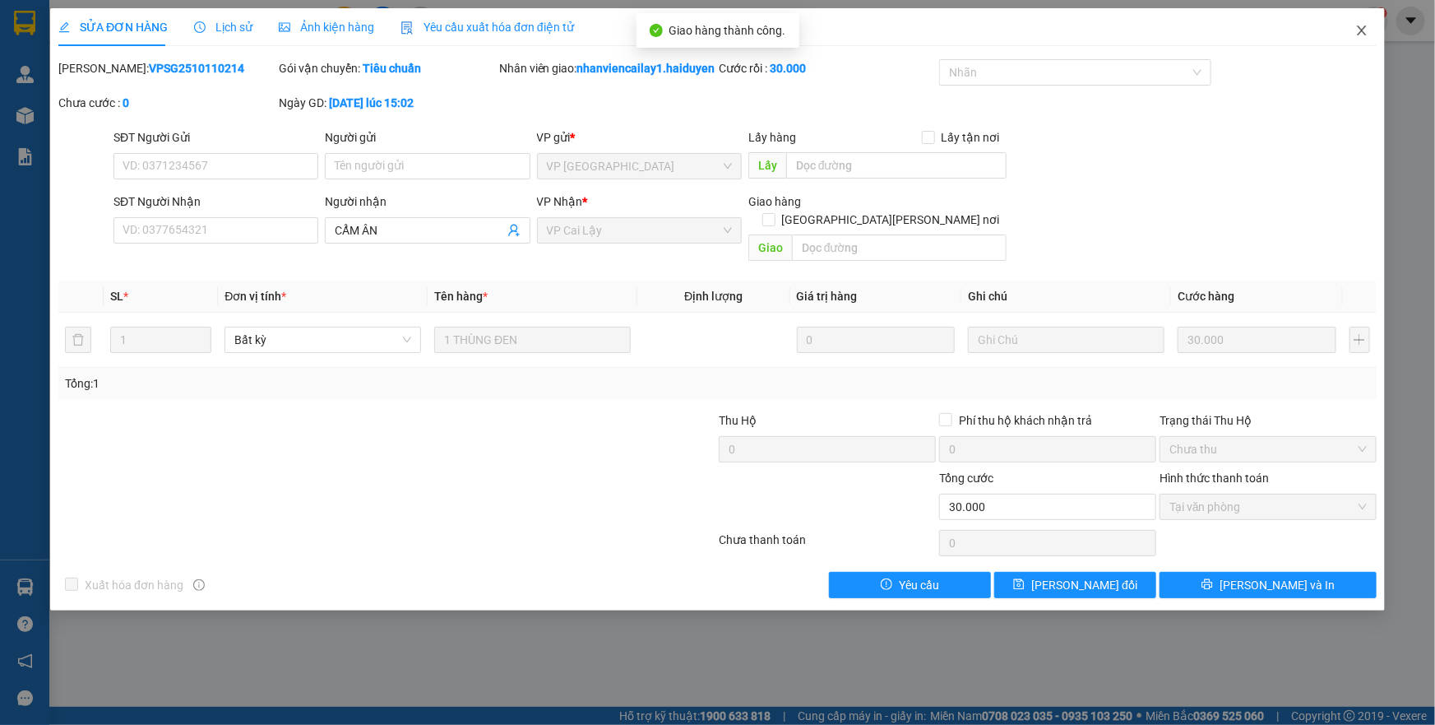
click at [1365, 37] on icon "close" at bounding box center [1361, 30] width 13 height 13
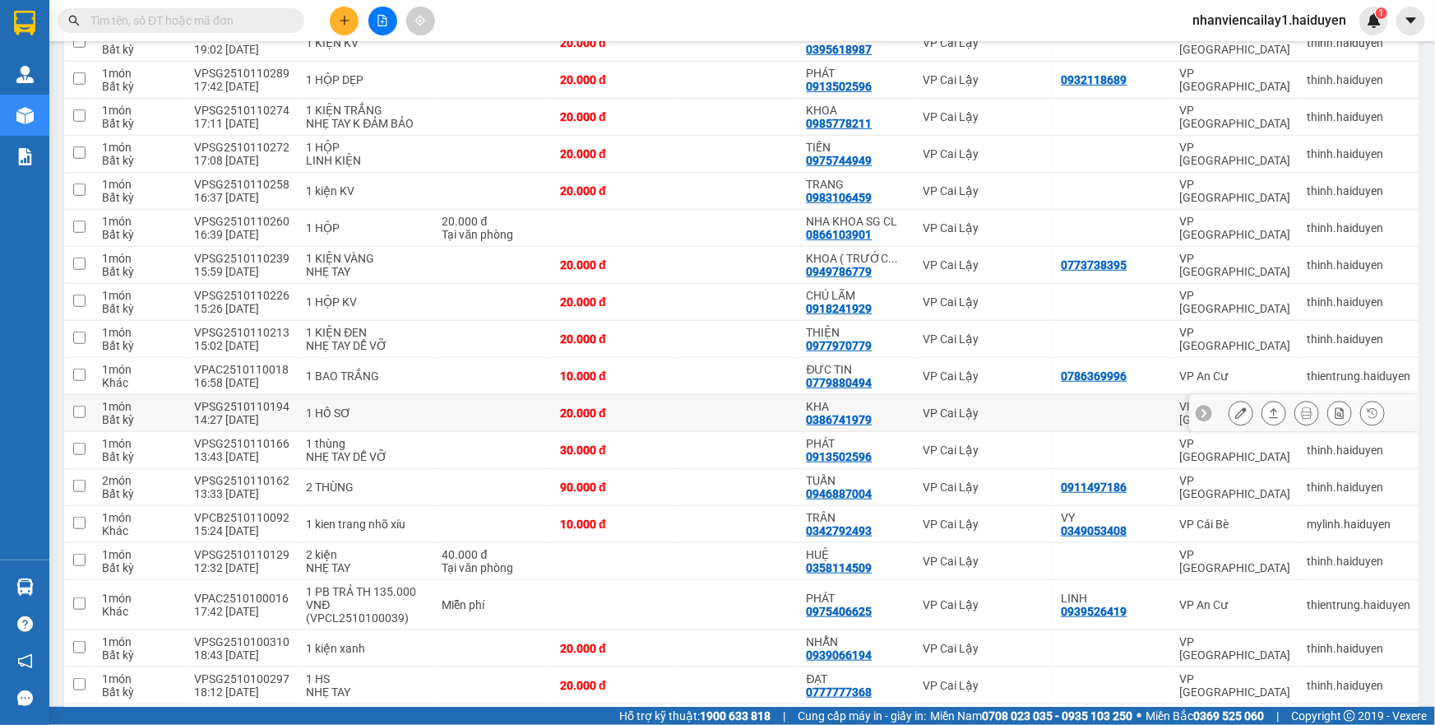
scroll to position [598, 0]
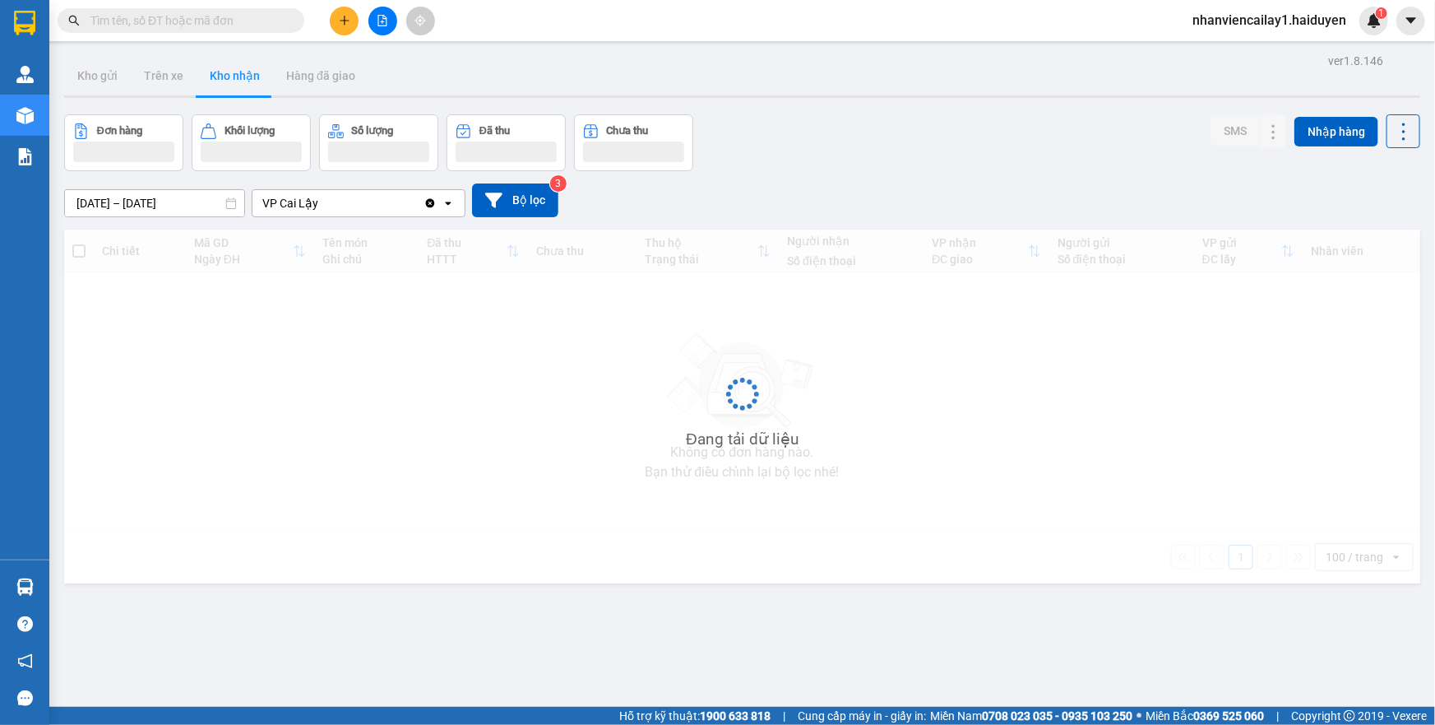
click at [386, 24] on icon "file-add" at bounding box center [383, 21] width 12 height 12
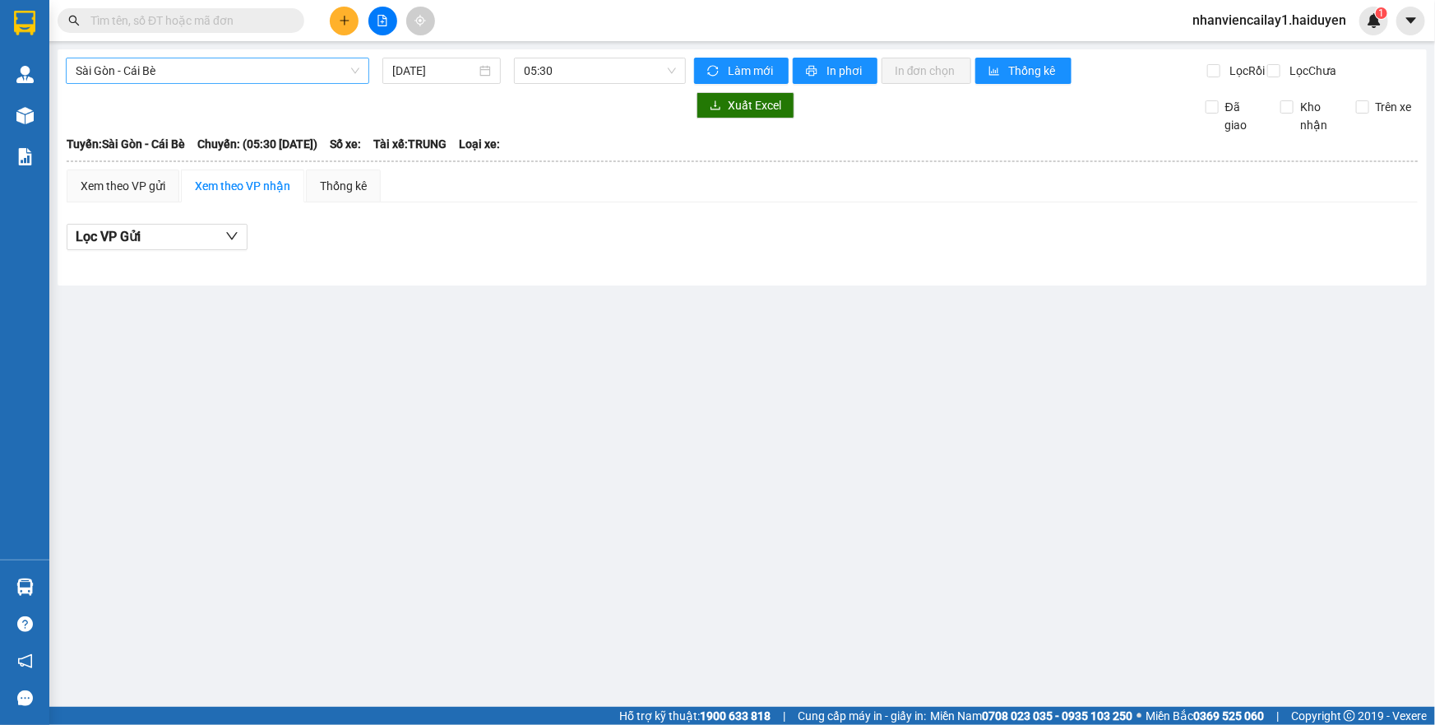
click at [288, 81] on span "Sài Gòn - Cái Bè" at bounding box center [218, 70] width 284 height 25
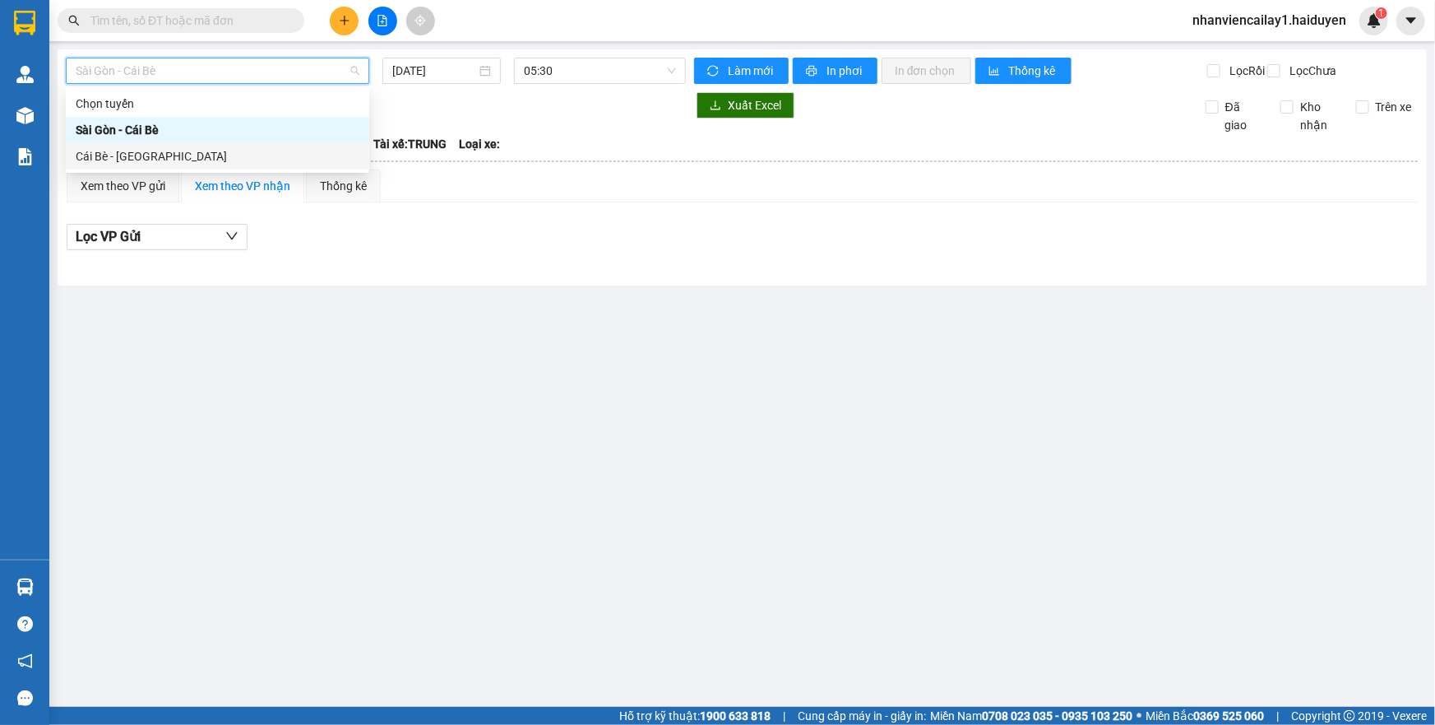
click at [268, 163] on div "Cái Bè - [GEOGRAPHIC_DATA]" at bounding box center [218, 156] width 284 height 18
type input "[DATE]"
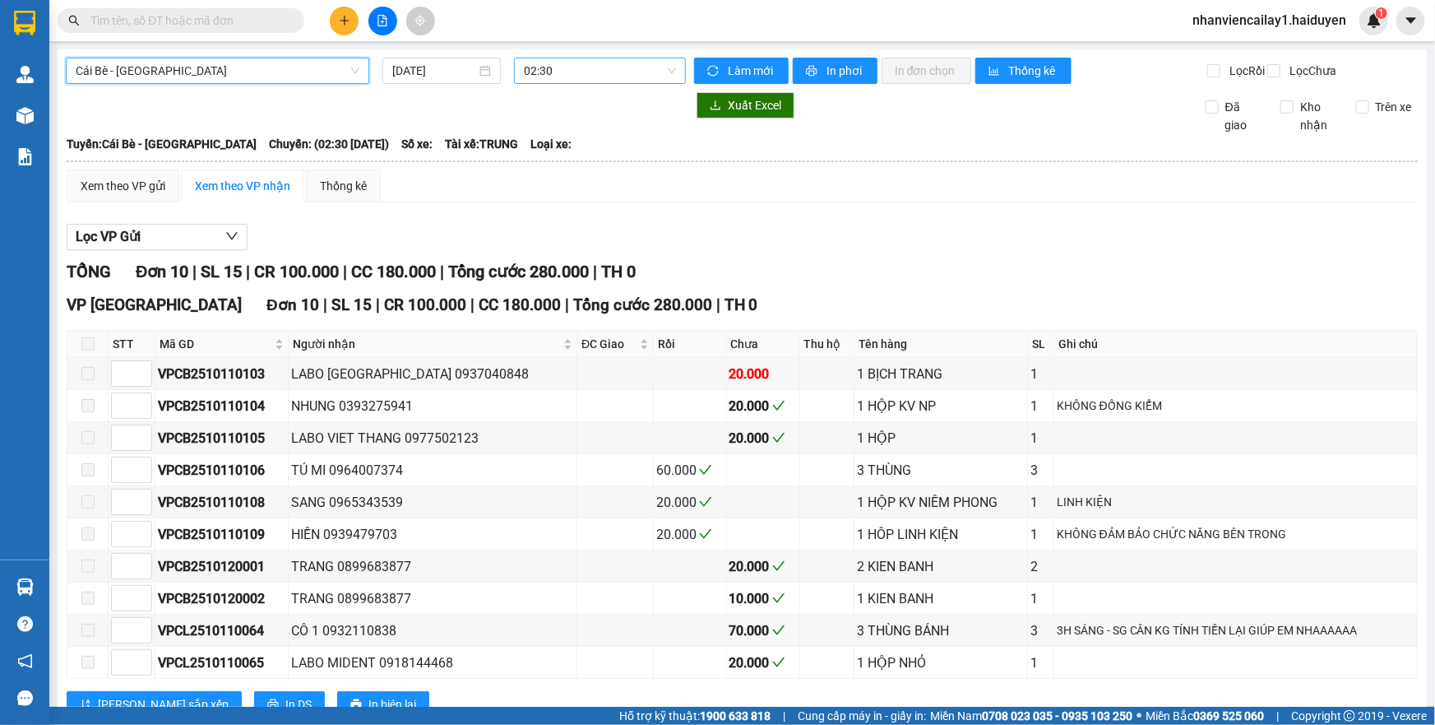
click at [531, 69] on span "02:30" at bounding box center [600, 70] width 152 height 25
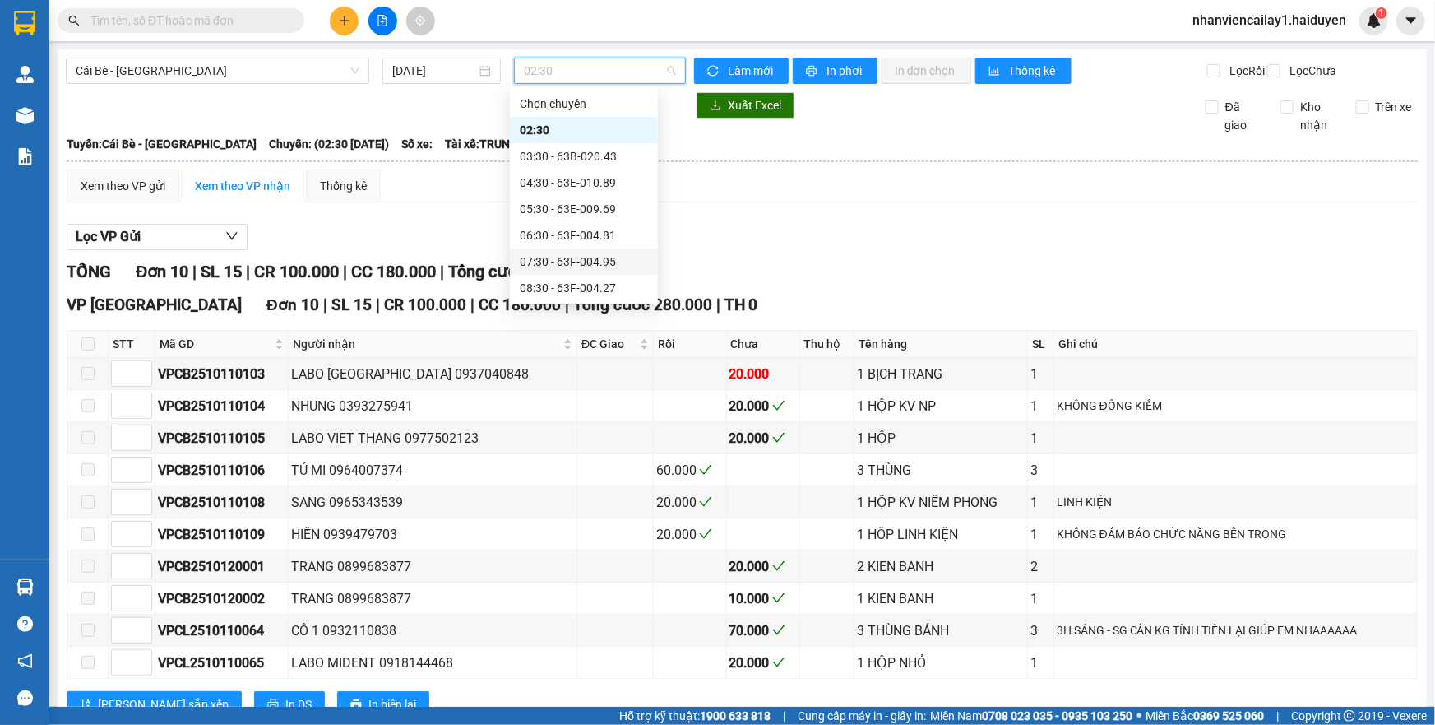
scroll to position [149, 0]
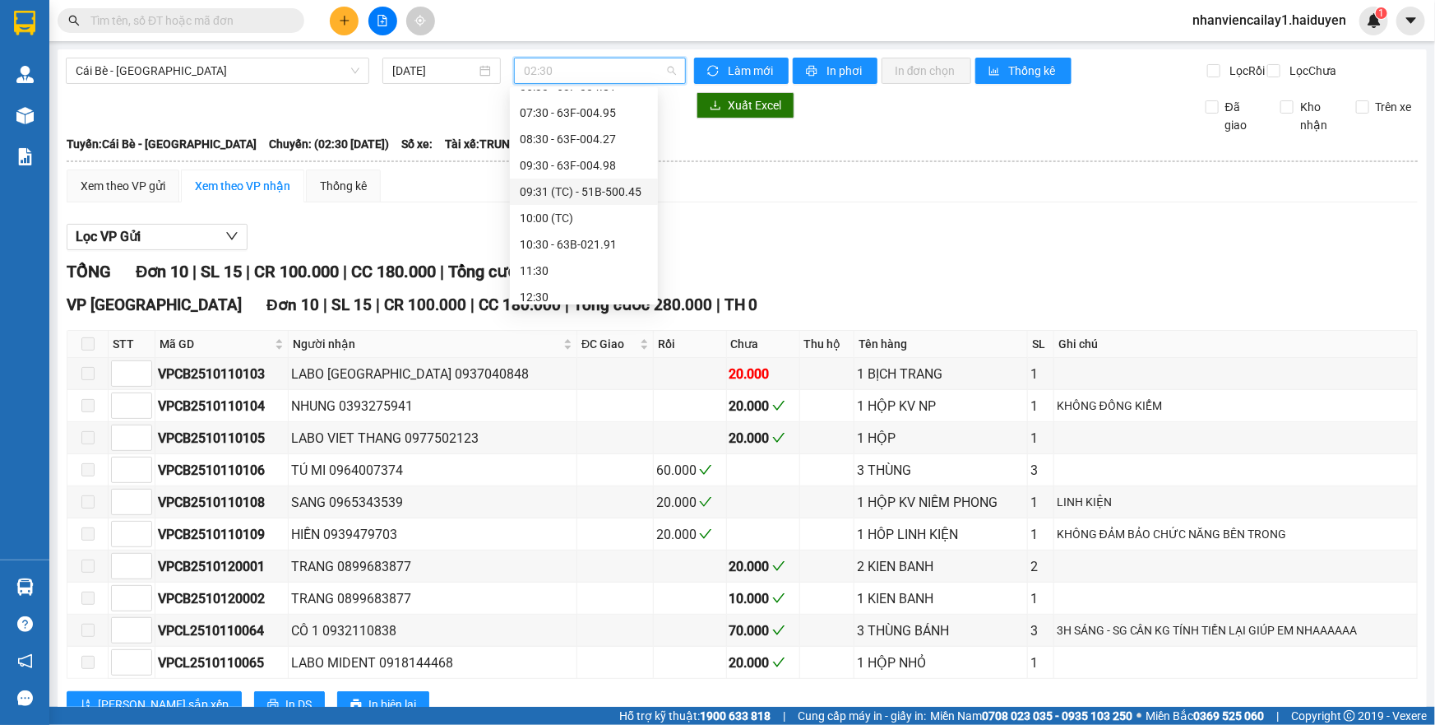
click at [584, 192] on div "09:31 (TC) - 51B-500.45" at bounding box center [584, 192] width 128 height 18
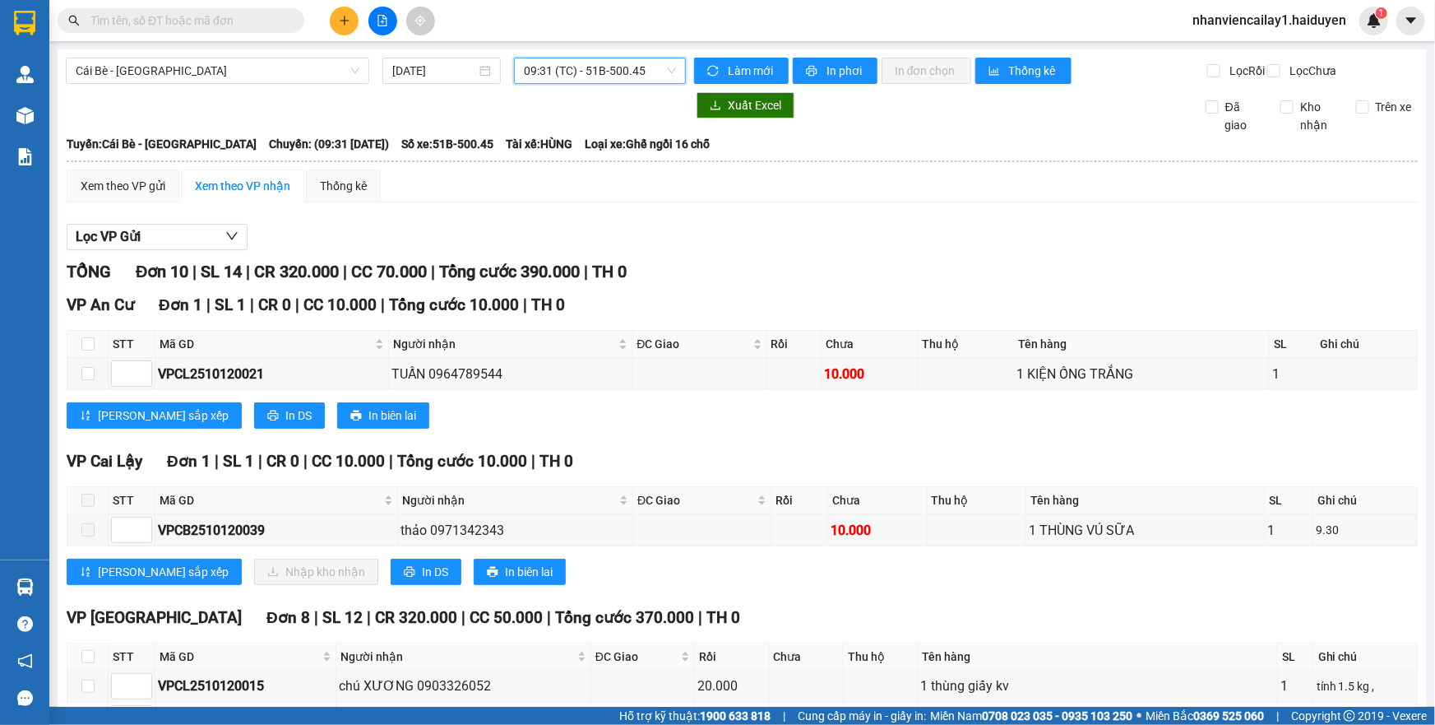
scroll to position [74, 0]
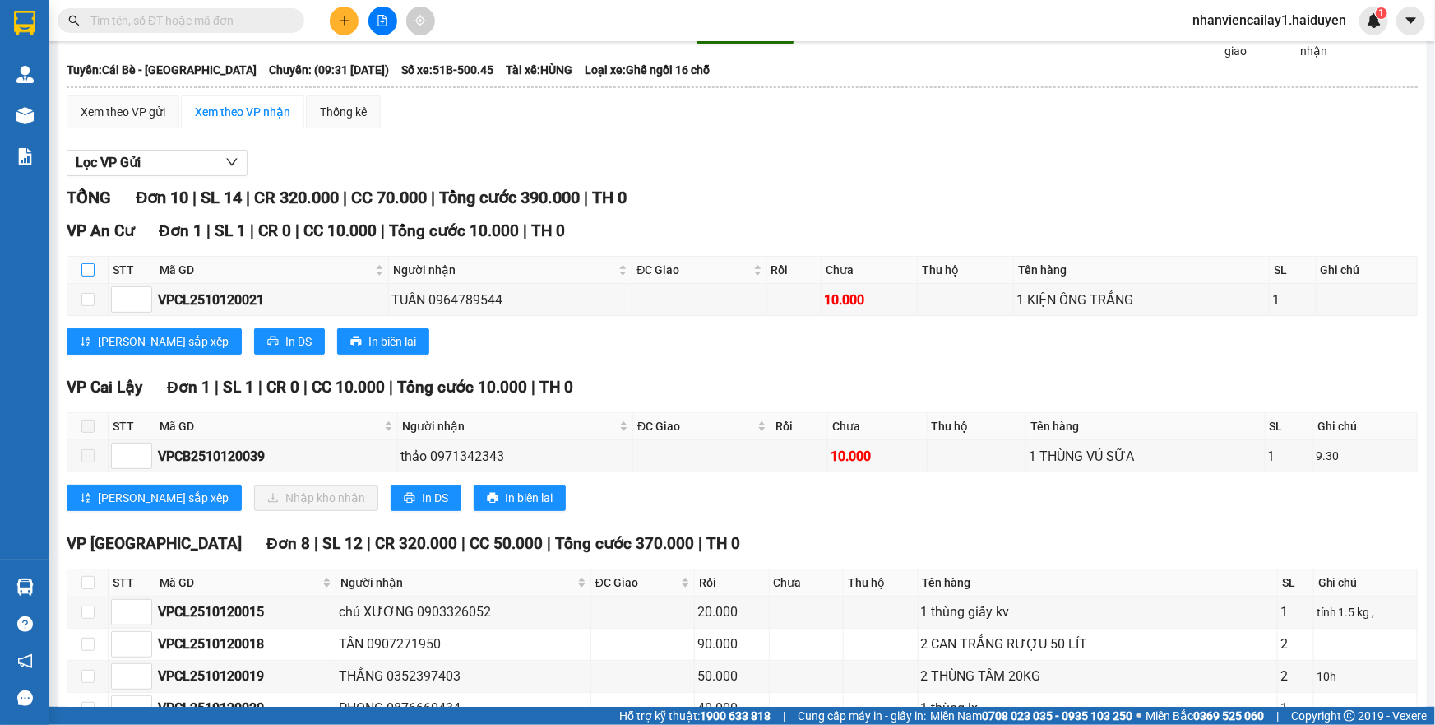
click at [85, 276] on input "checkbox" at bounding box center [87, 269] width 13 height 13
checkbox input "true"
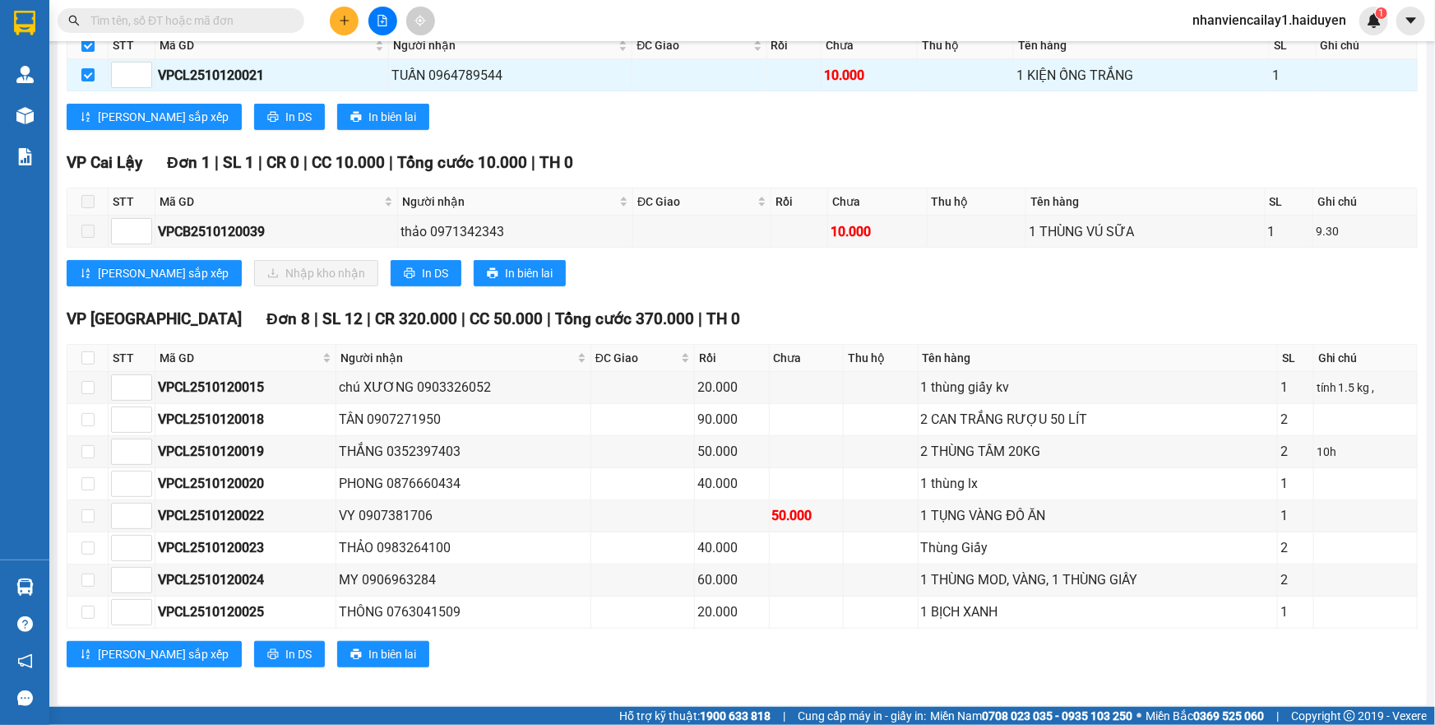
scroll to position [0, 0]
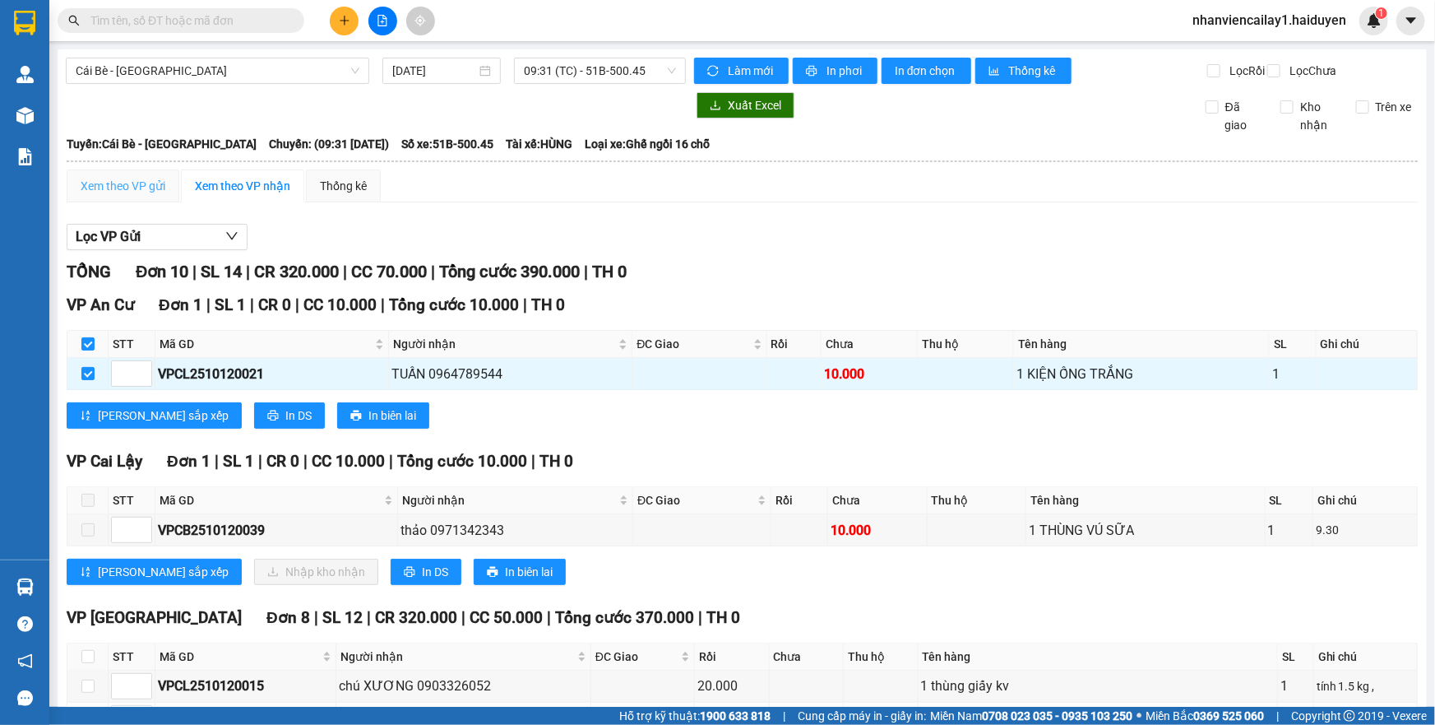
click at [145, 202] on div "Xem theo VP gửi" at bounding box center [123, 185] width 113 height 33
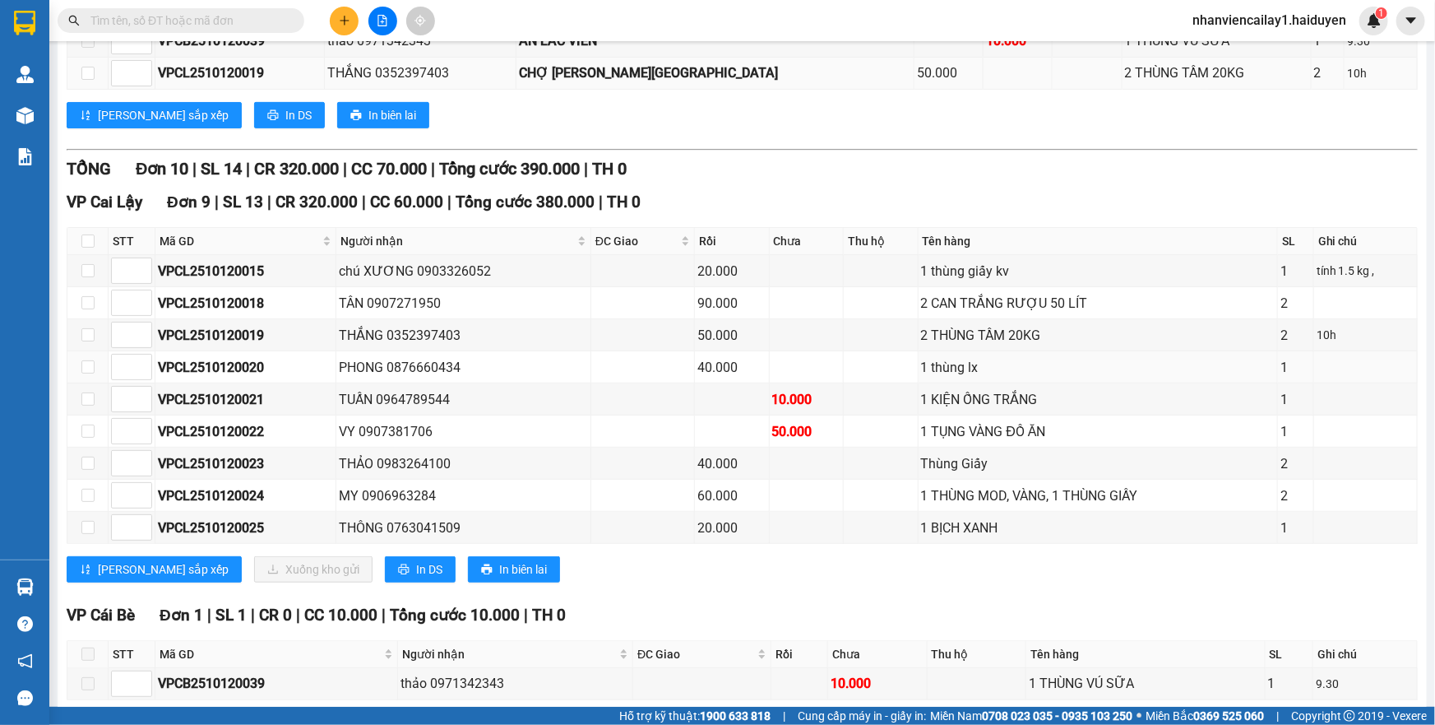
scroll to position [387, 0]
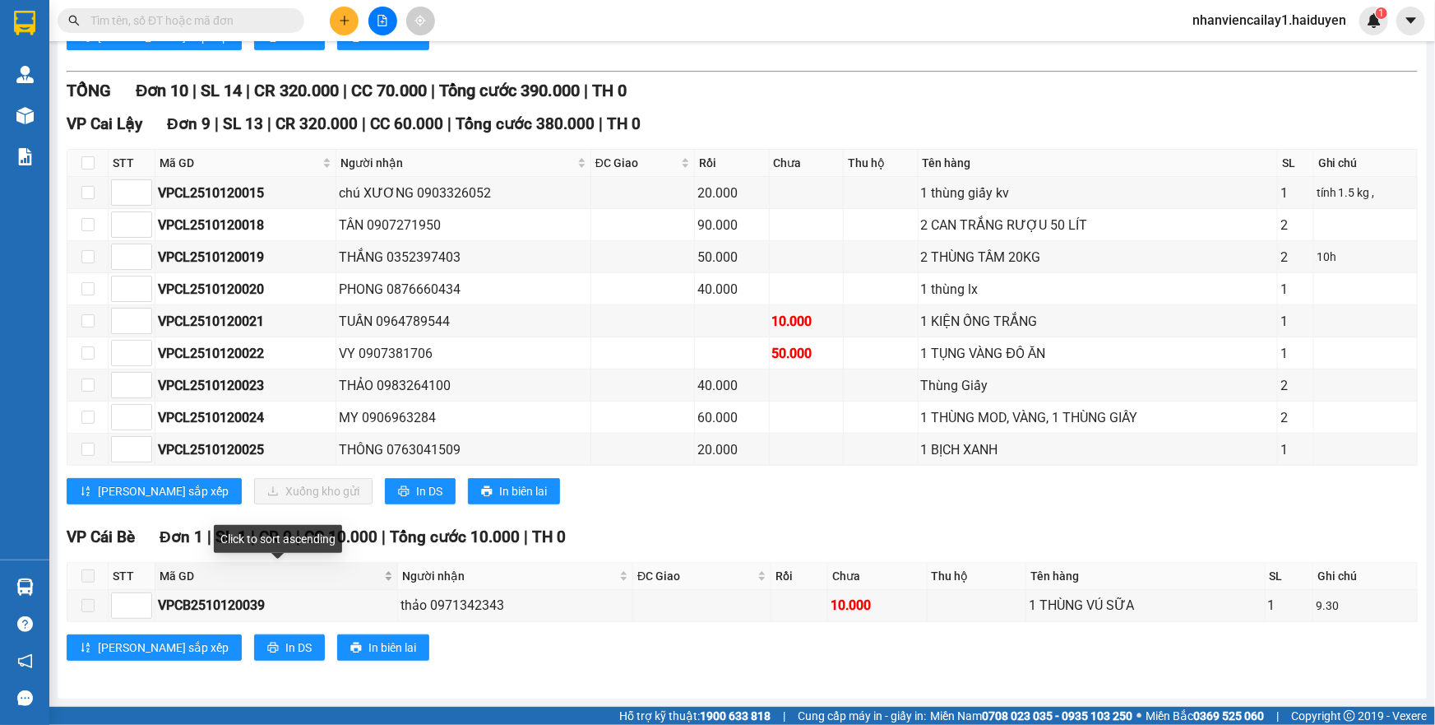
click at [336, 567] on div "Mã GD" at bounding box center [277, 576] width 234 height 18
click at [317, 585] on div "Mã GD" at bounding box center [277, 576] width 234 height 18
click at [90, 581] on span at bounding box center [87, 575] width 13 height 13
click at [90, 576] on span at bounding box center [87, 575] width 13 height 13
click at [192, 599] on div "VPCB2510120039" at bounding box center [276, 605] width 237 height 21
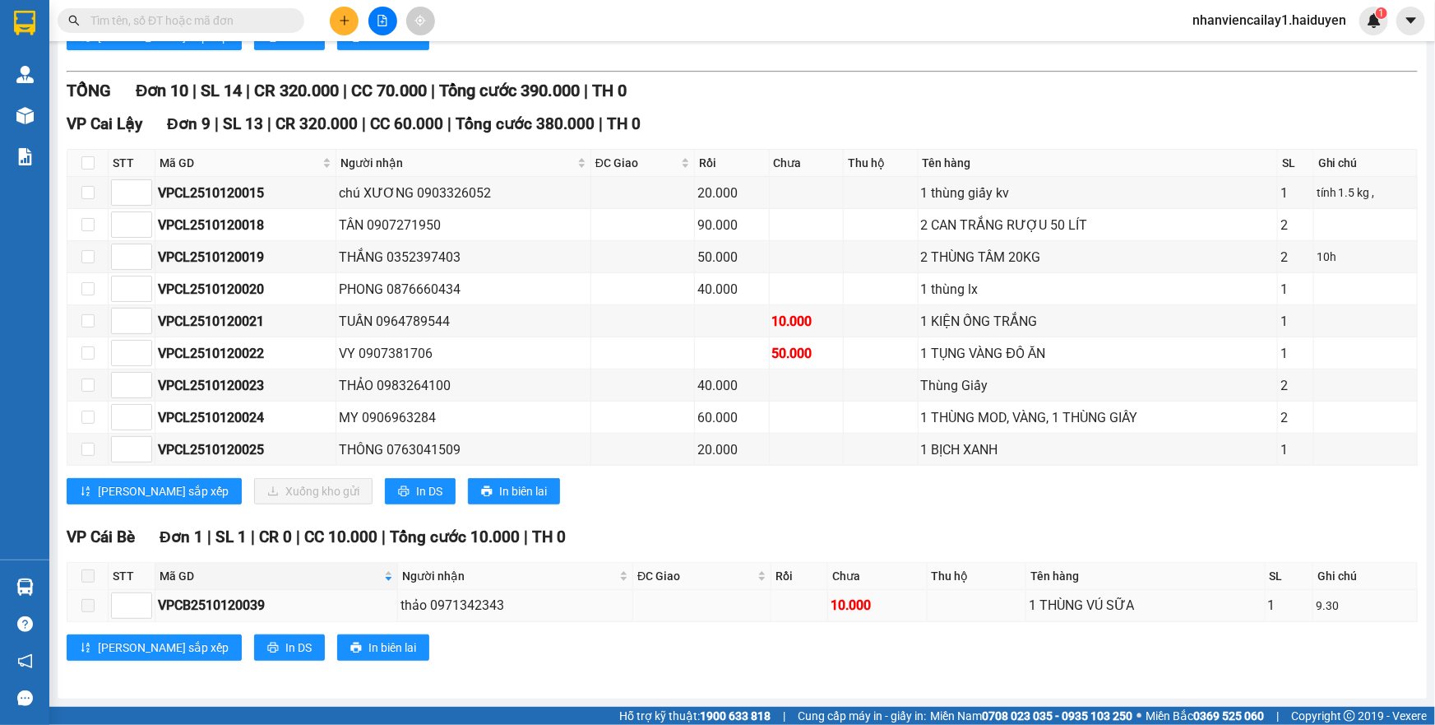
click at [86, 604] on span at bounding box center [87, 605] width 13 height 13
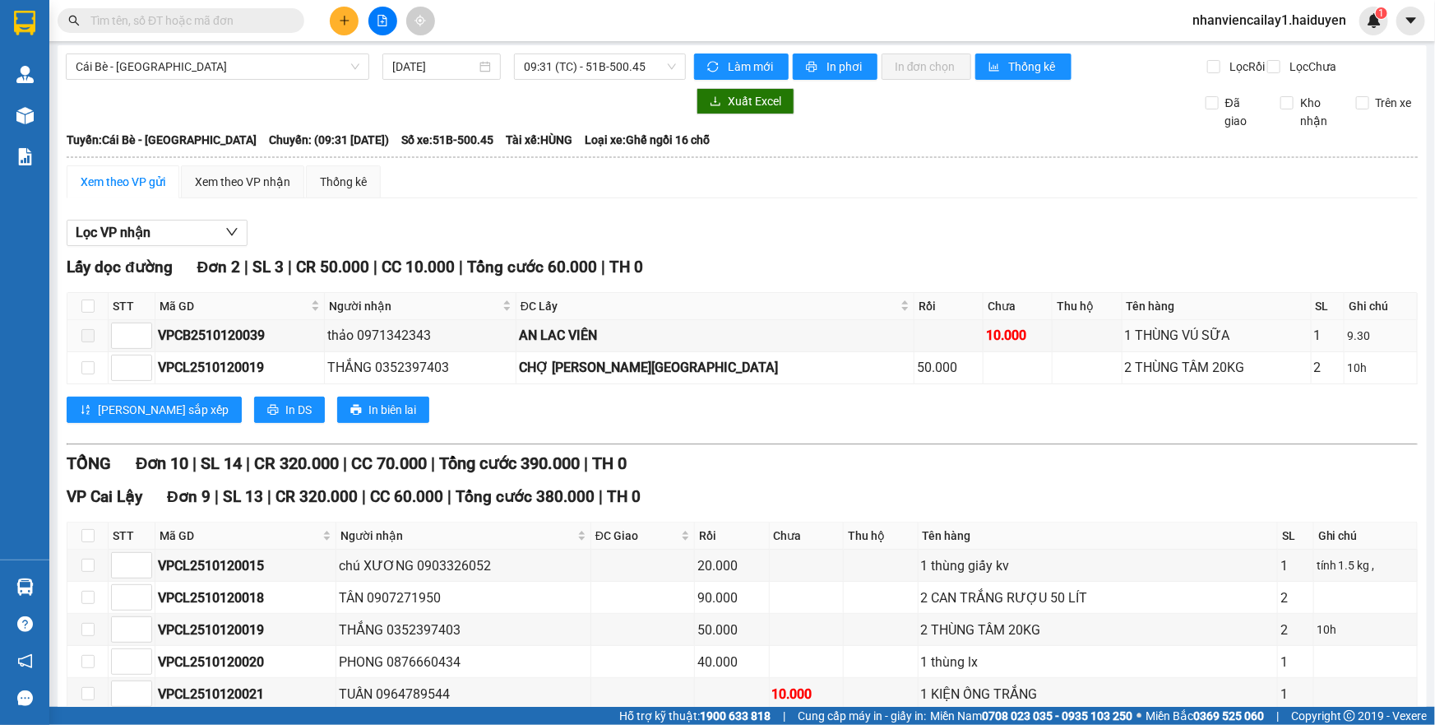
scroll to position [0, 0]
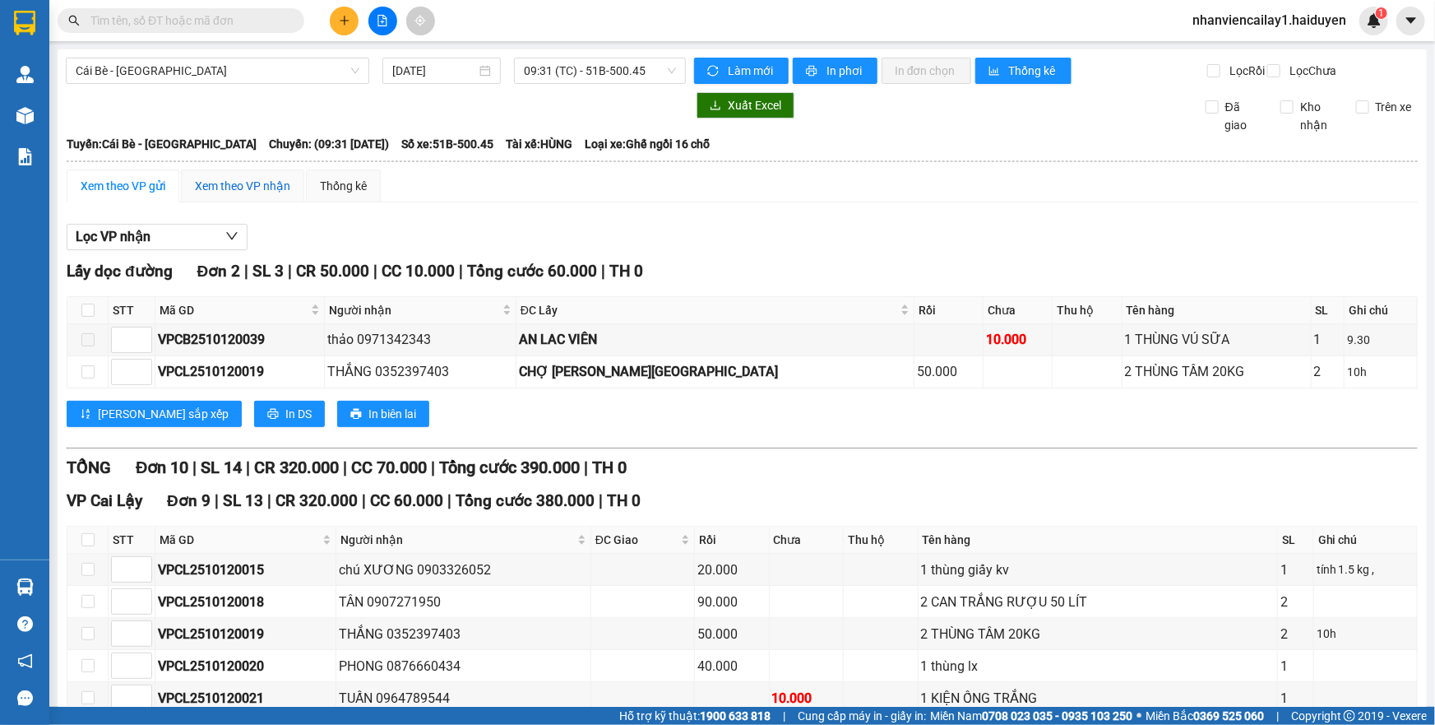
click at [248, 189] on div "Xem theo VP nhận" at bounding box center [242, 186] width 95 height 18
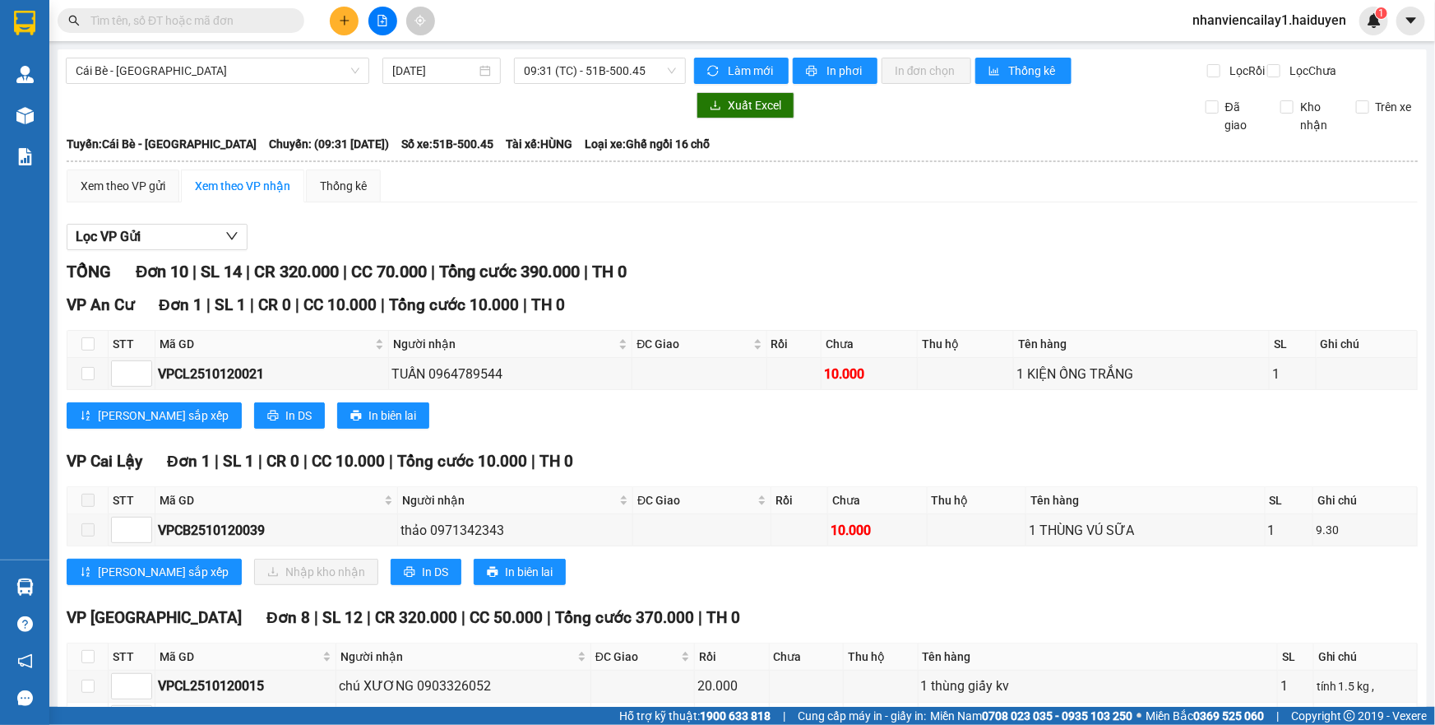
click at [95, 358] on th at bounding box center [87, 344] width 41 height 27
click at [81, 350] on input "checkbox" at bounding box center [87, 343] width 13 height 13
checkbox input "true"
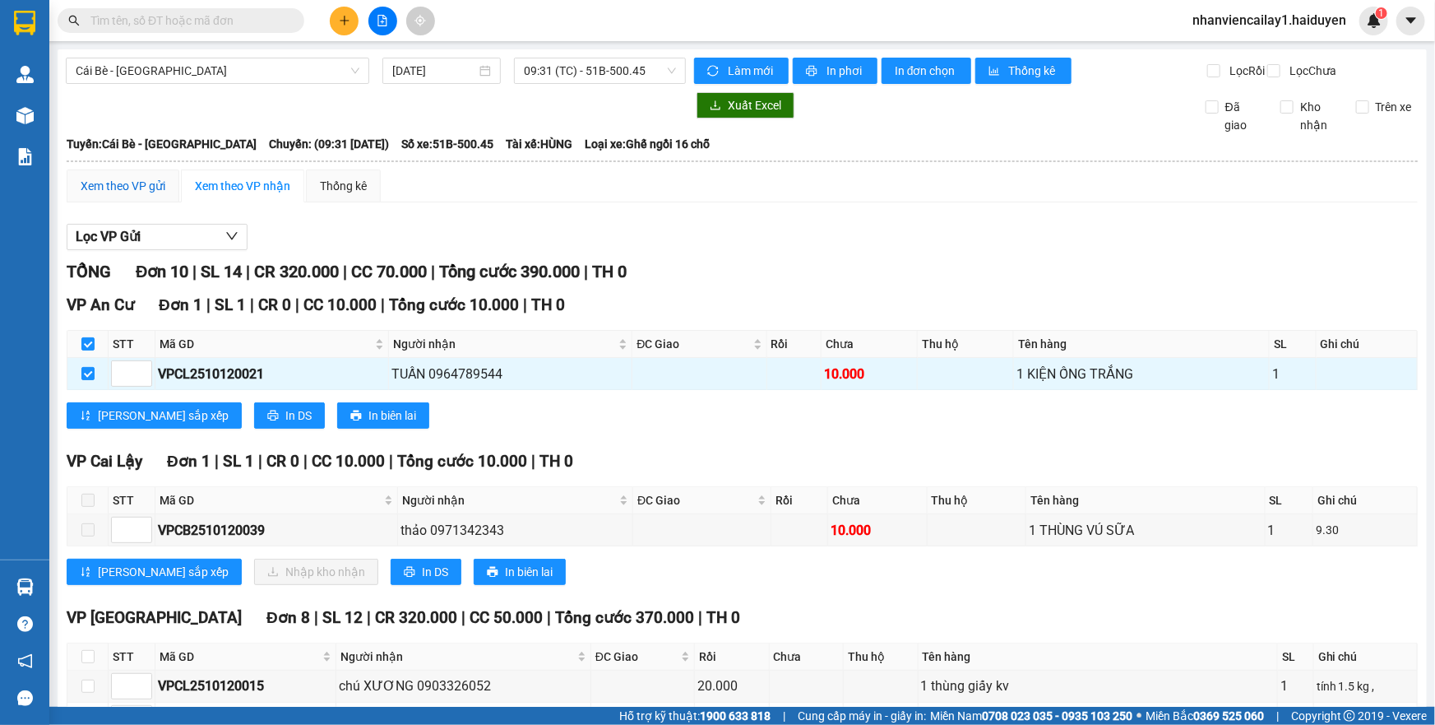
click at [146, 195] on div "Xem theo VP gửi" at bounding box center [123, 186] width 85 height 18
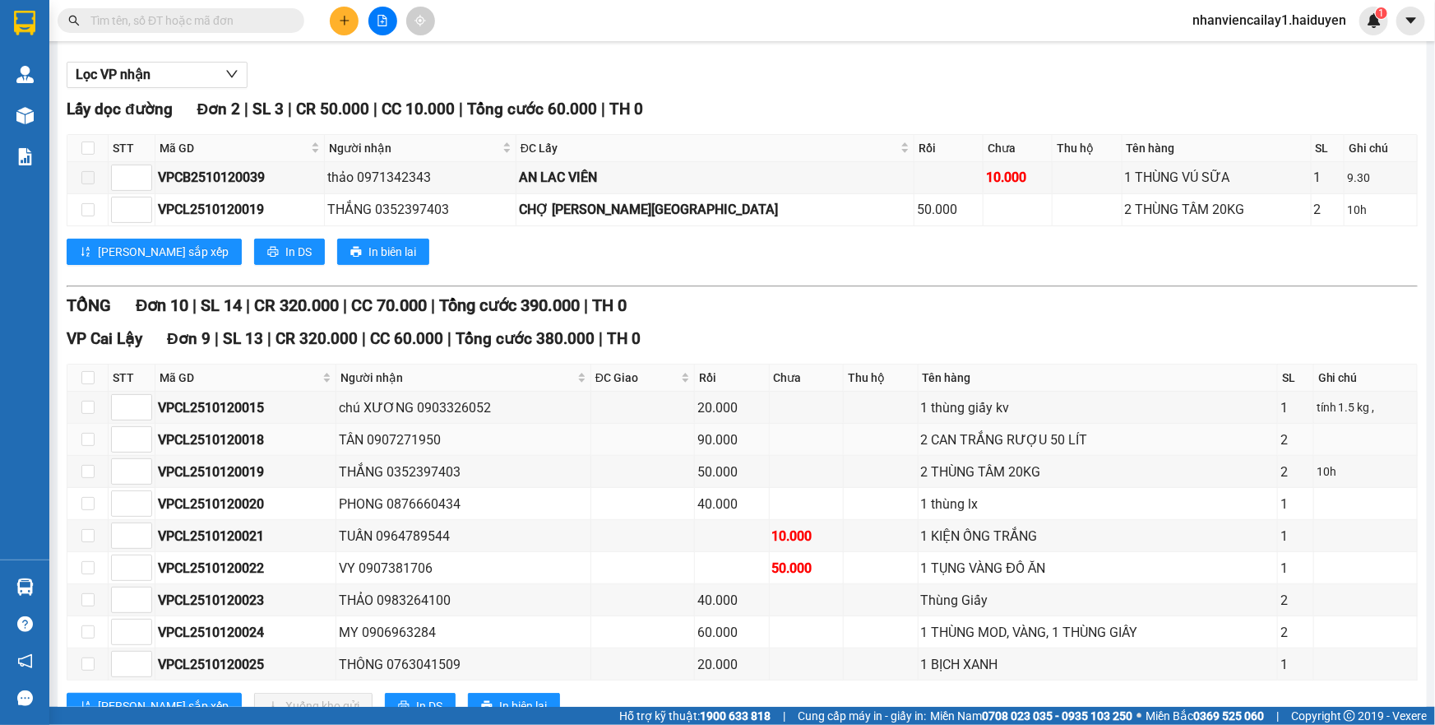
scroll to position [312, 0]
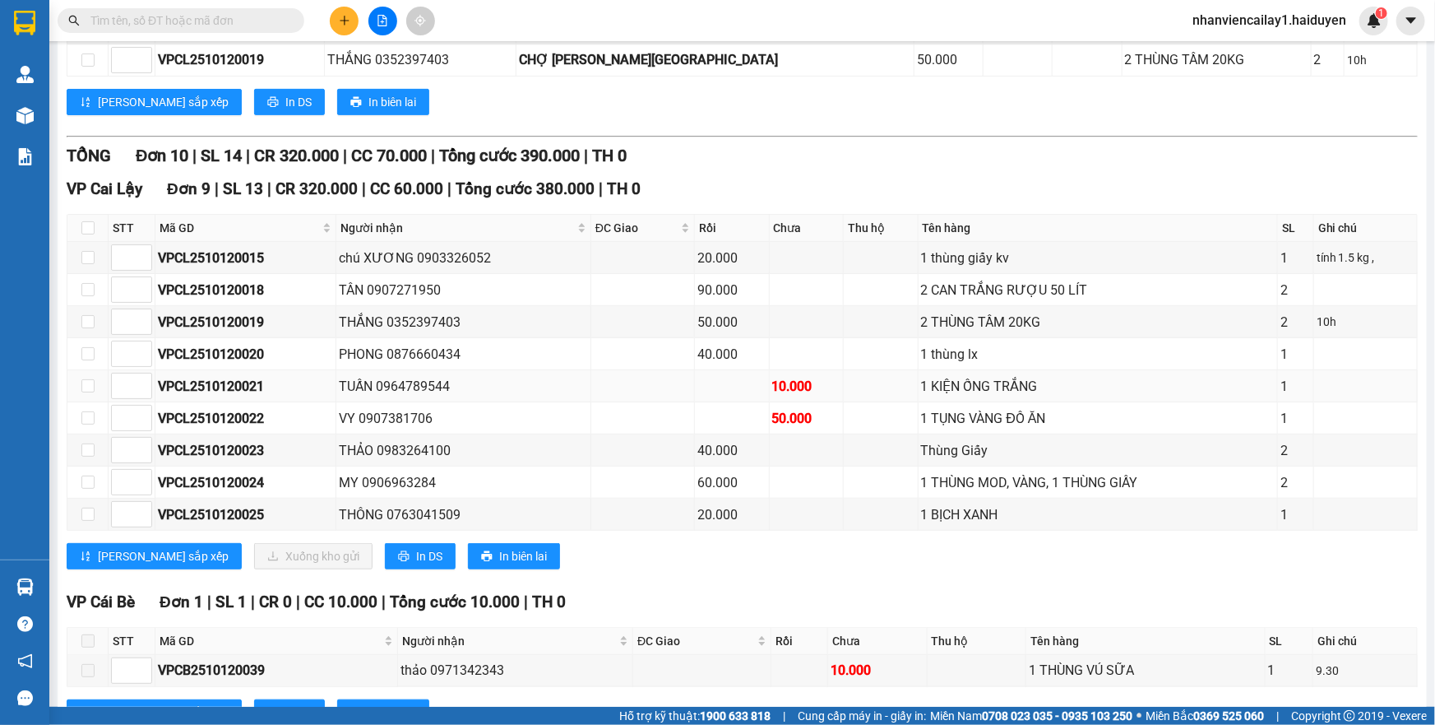
click at [275, 396] on div "VPCL2510120021" at bounding box center [245, 386] width 175 height 21
click at [82, 392] on input "checkbox" at bounding box center [87, 385] width 13 height 13
checkbox input "true"
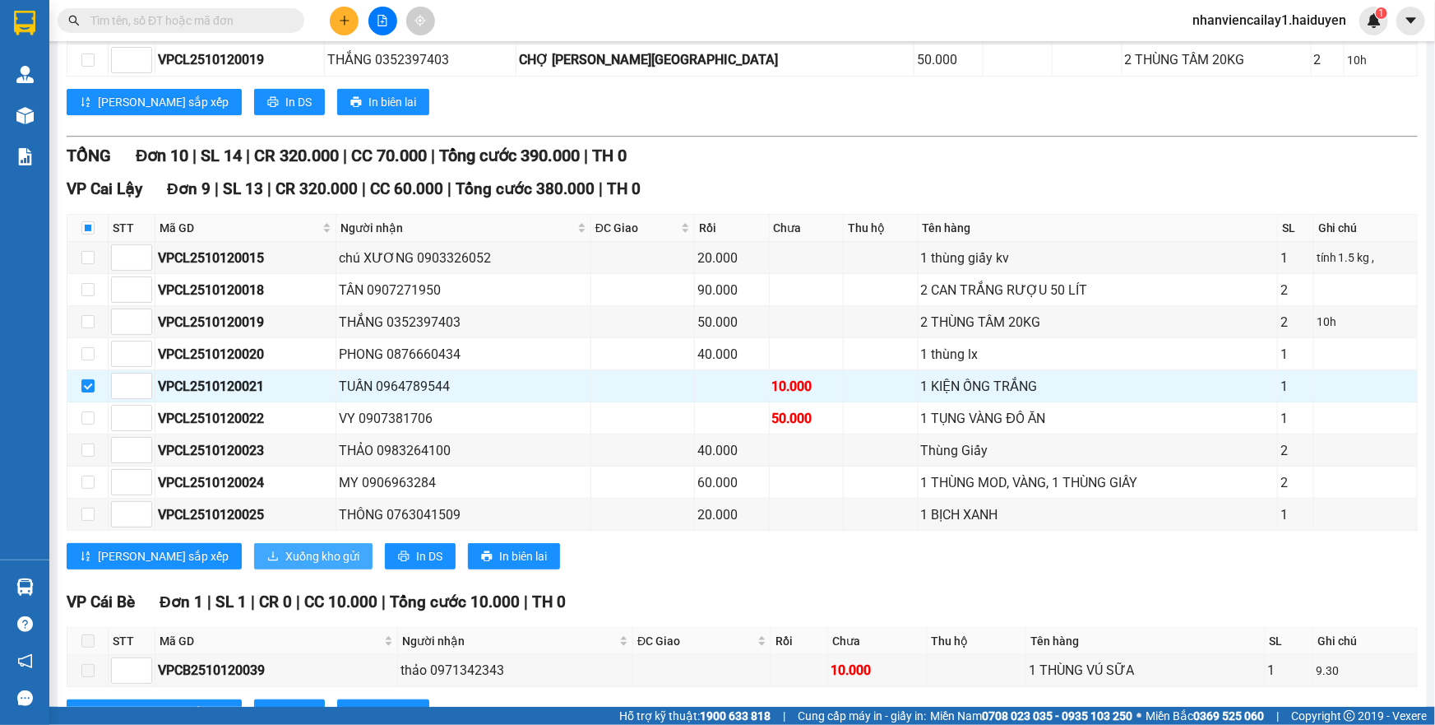
click at [285, 565] on span "Xuống kho gửi" at bounding box center [322, 556] width 74 height 18
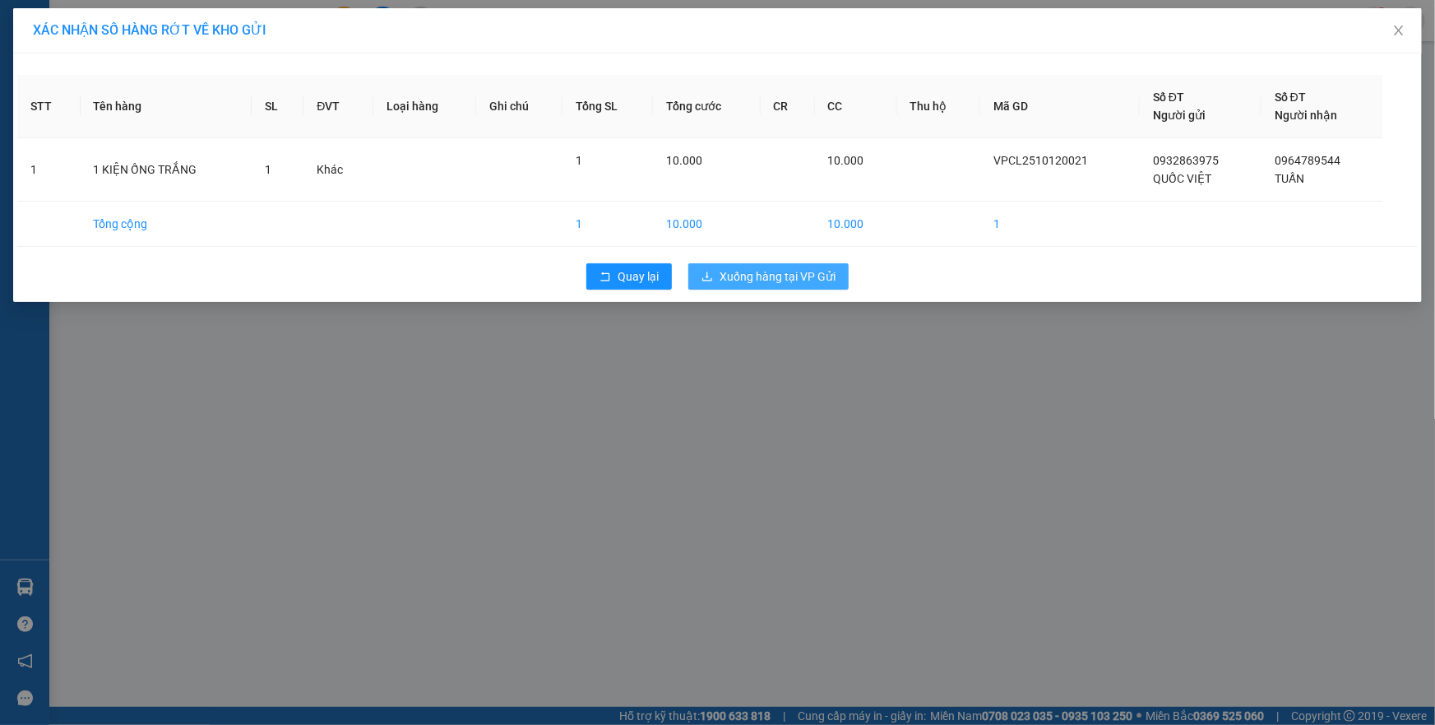
click at [826, 275] on span "Xuống hàng tại VP Gửi" at bounding box center [778, 276] width 116 height 18
